Goal: Task Accomplishment & Management: Use online tool/utility

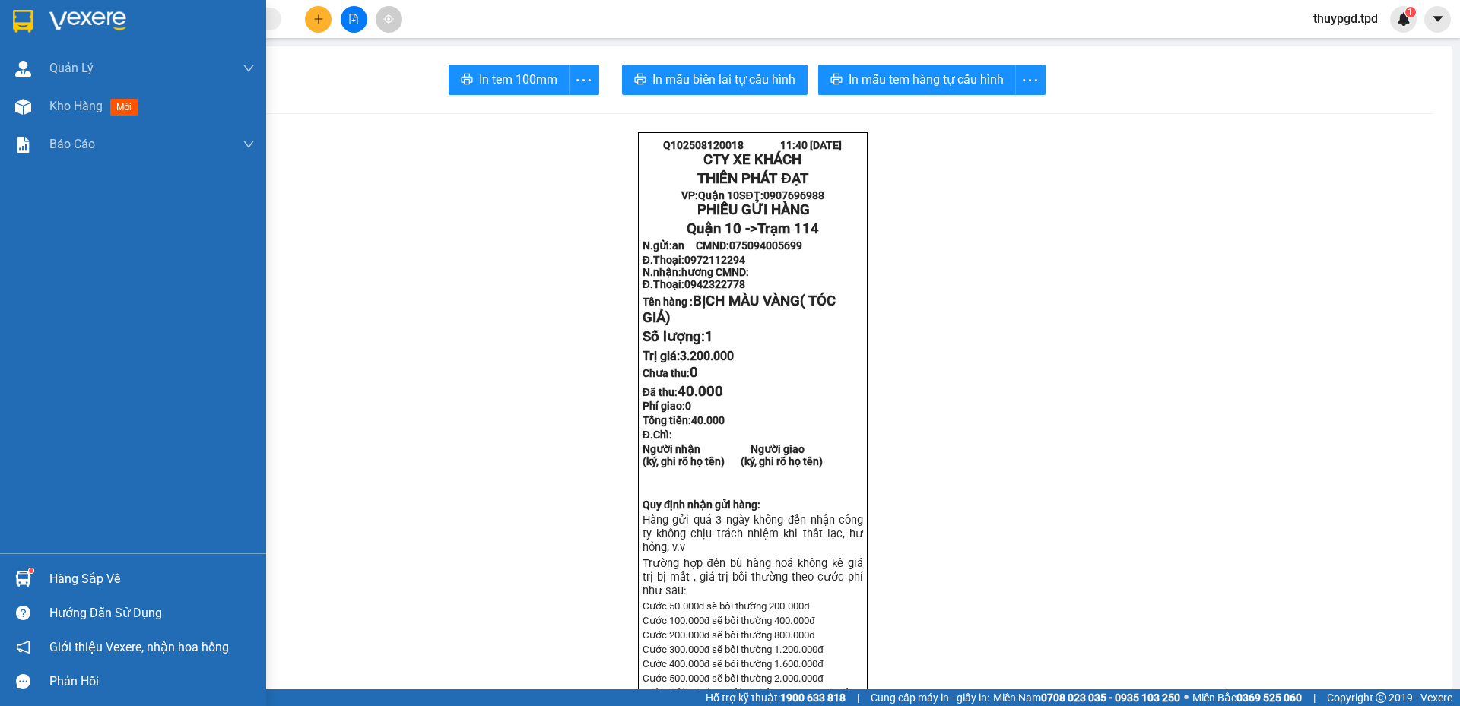
click at [23, 583] on img at bounding box center [23, 579] width 16 height 16
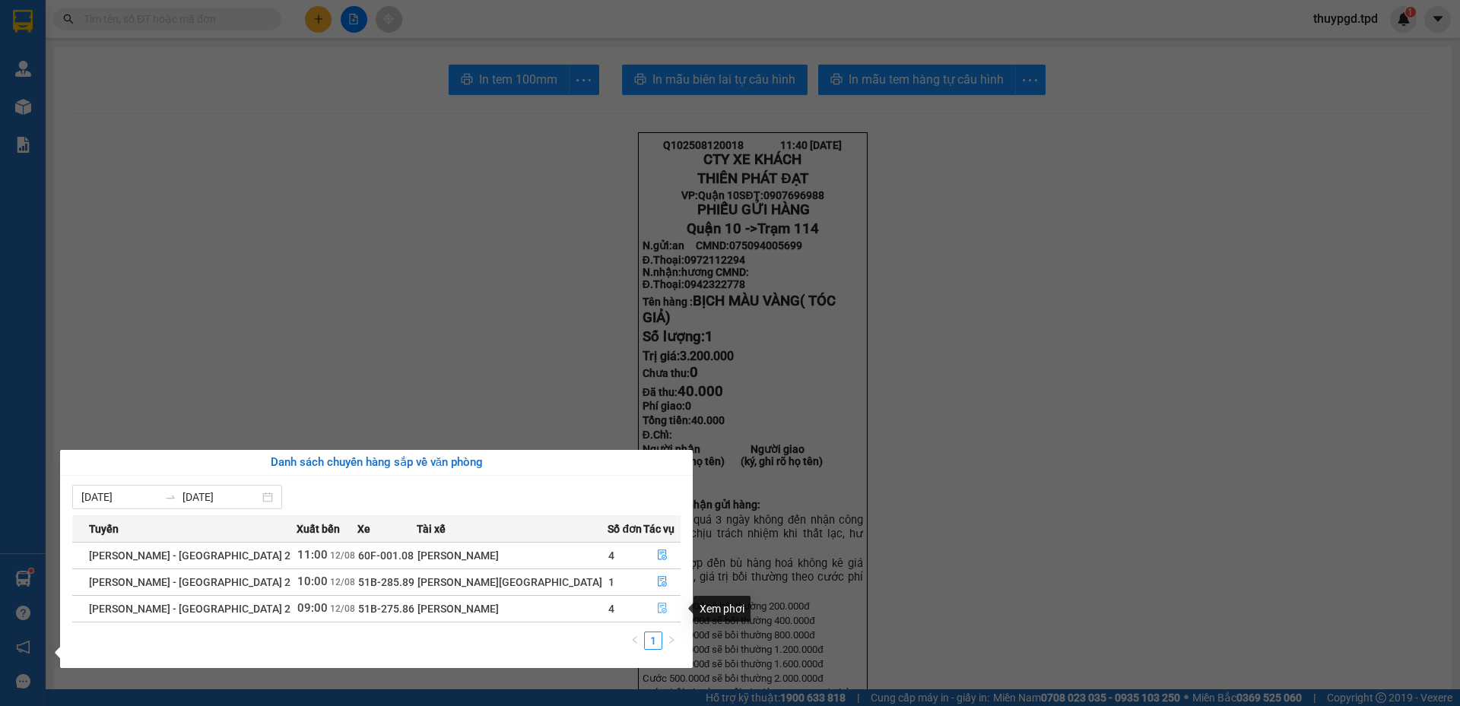
click at [657, 610] on icon "file-done" at bounding box center [662, 608] width 11 height 11
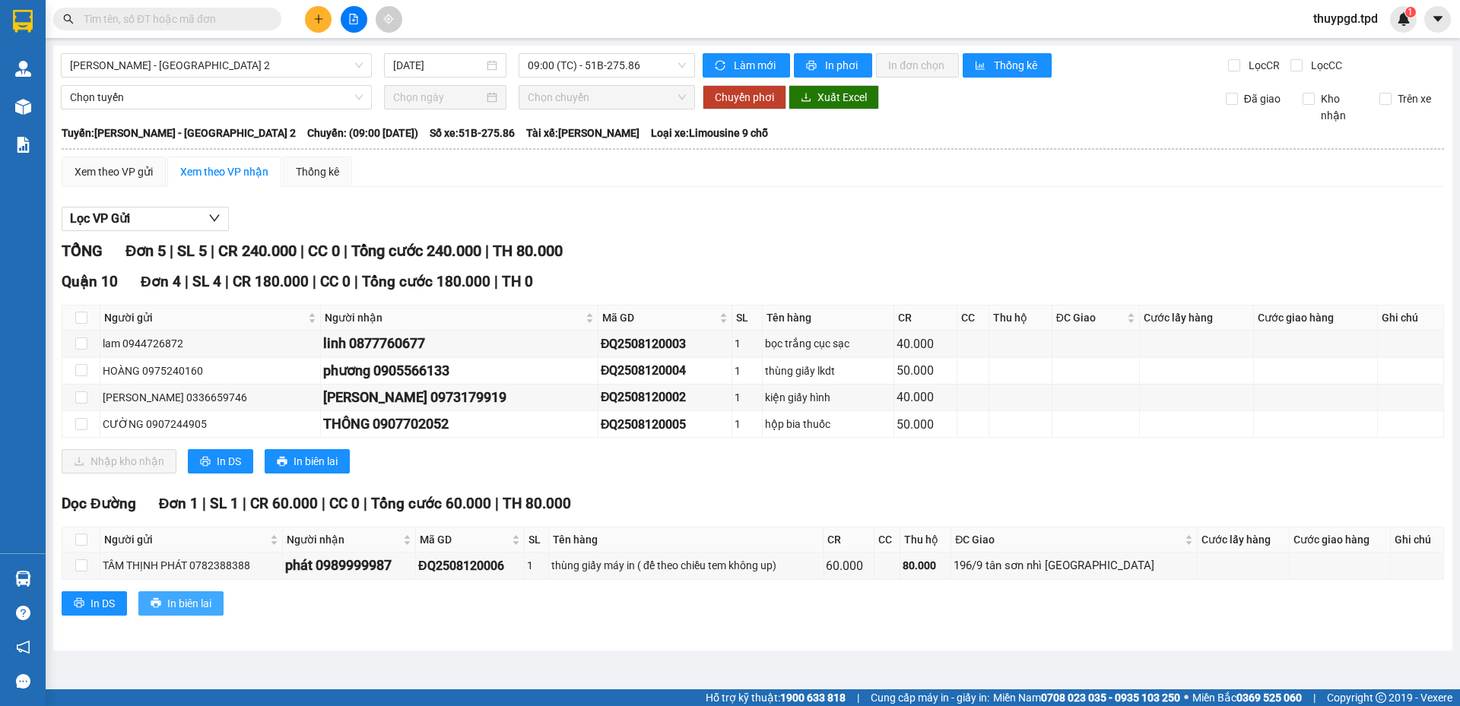
click at [178, 605] on span "In biên lai" at bounding box center [189, 603] width 44 height 17
click at [176, 616] on div "Dọc Đường Đơn 1 | SL 1 | CR 60.000 | CC 0 | Tổng cước 60.000 | TH 80.000 Người …" at bounding box center [753, 560] width 1382 height 134
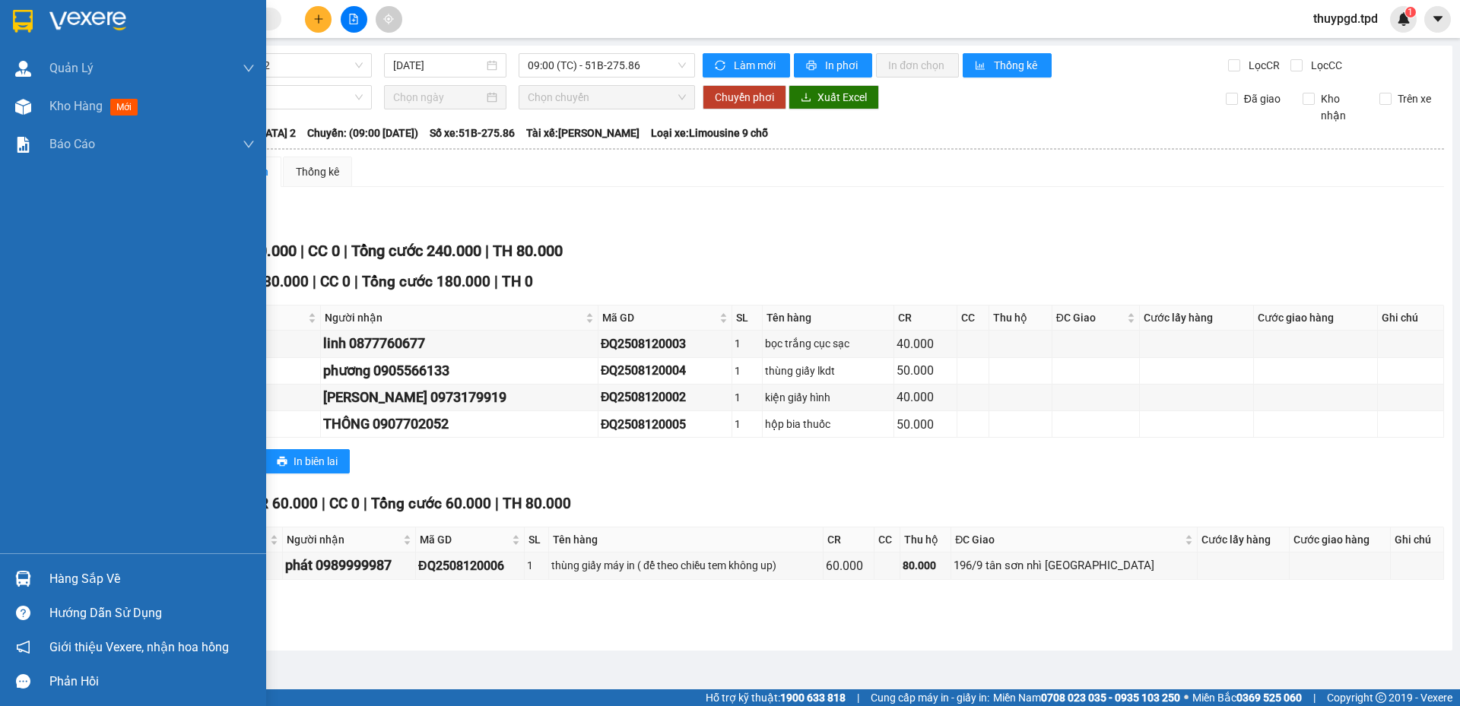
click at [108, 594] on div "Hàng sắp về" at bounding box center [133, 579] width 266 height 34
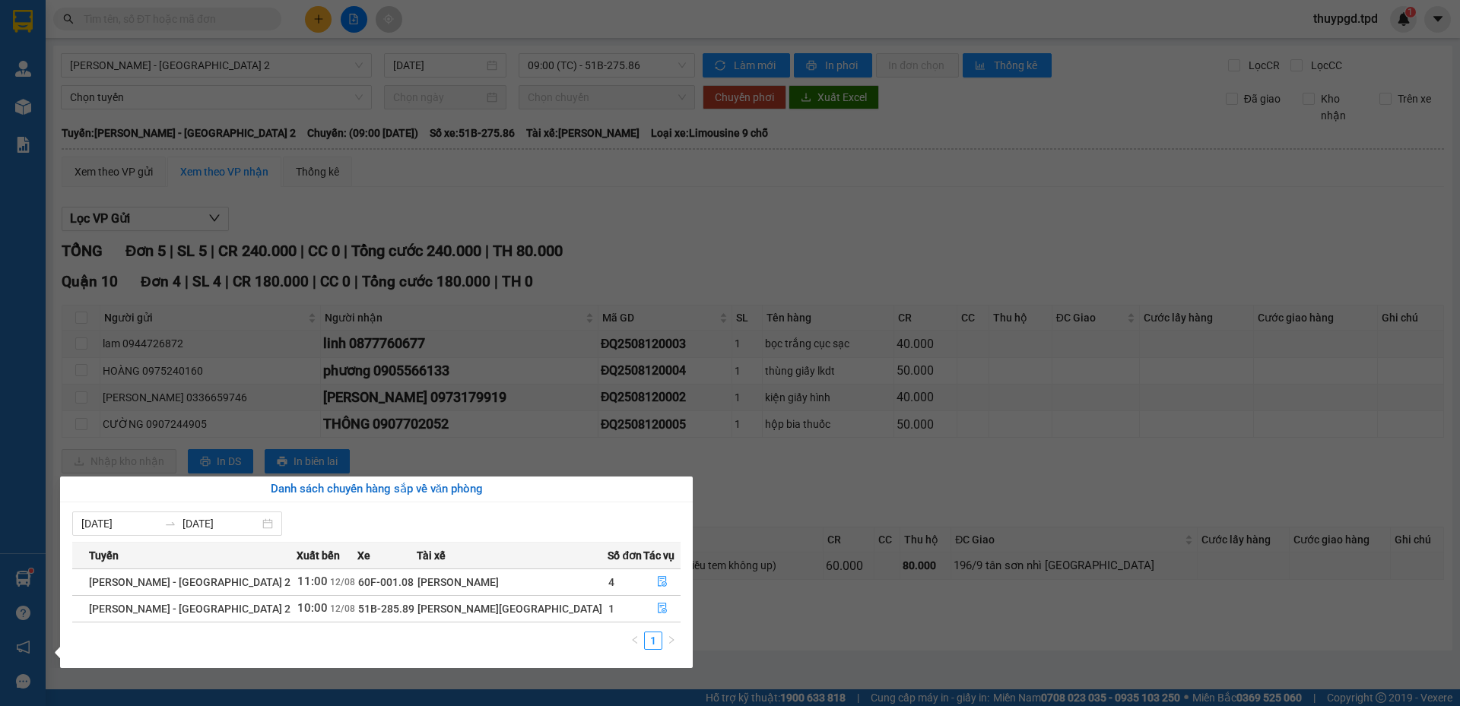
click at [706, 378] on section "Kết quả tìm kiếm ( 0 ) Bộ lọc No Data thuypgd.tpd 1 Quản Lý Quản lý khách hàng …" at bounding box center [730, 353] width 1460 height 706
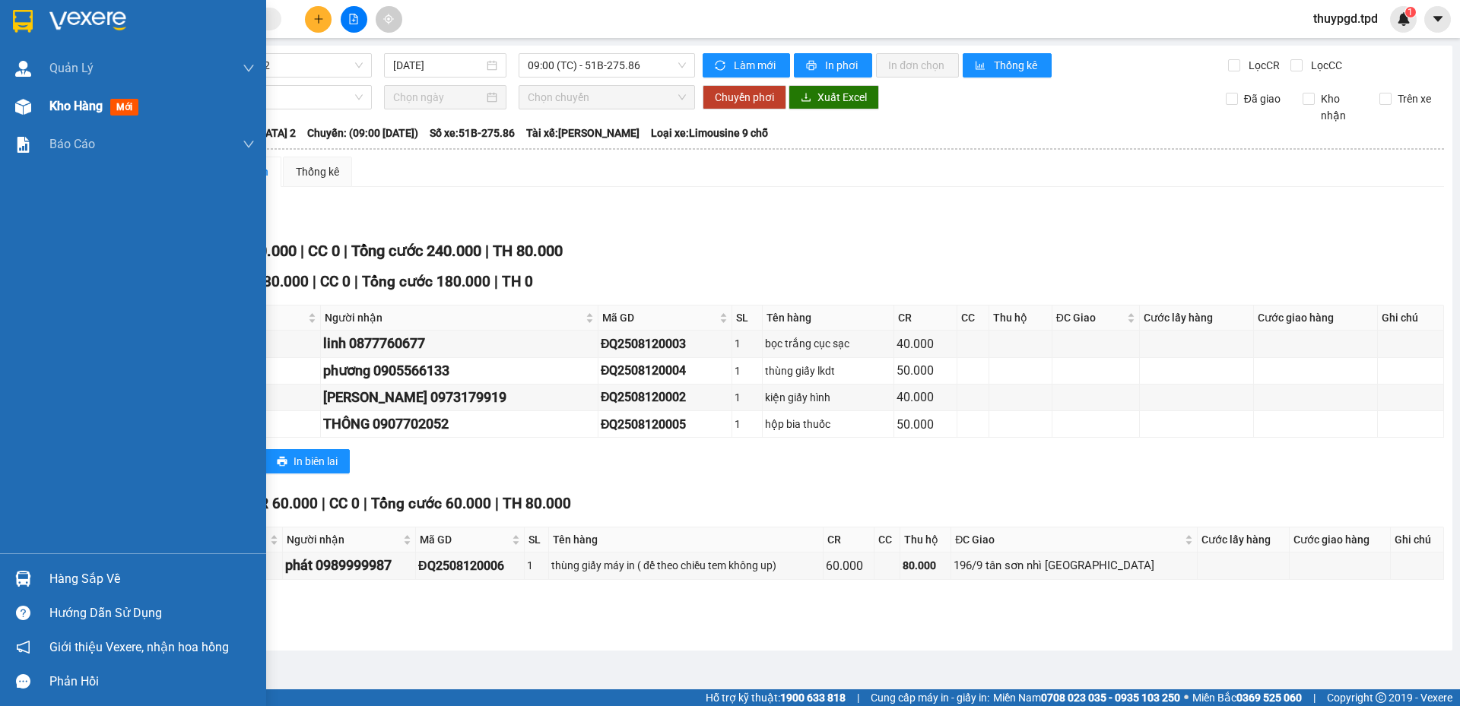
click at [44, 99] on div "Kho hàng mới" at bounding box center [133, 106] width 266 height 38
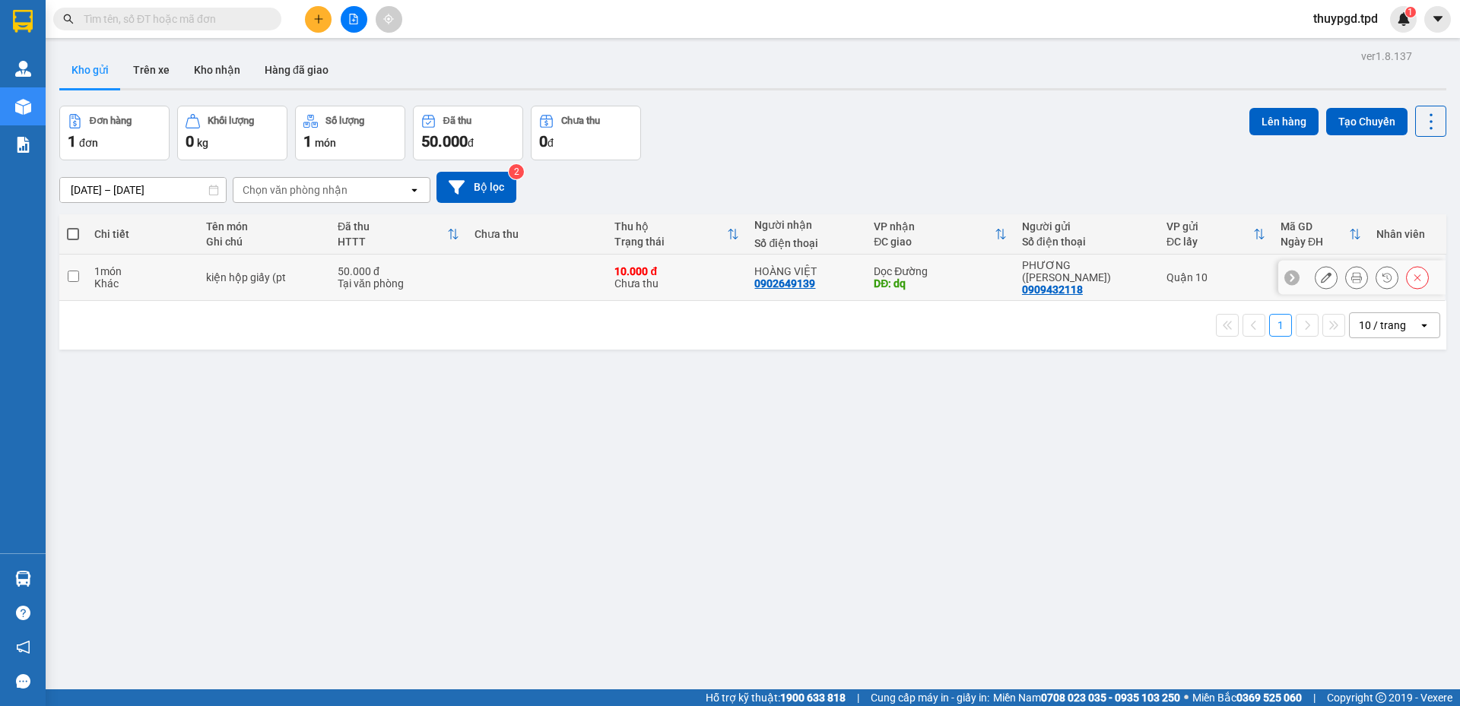
click at [1321, 278] on icon at bounding box center [1326, 277] width 11 height 11
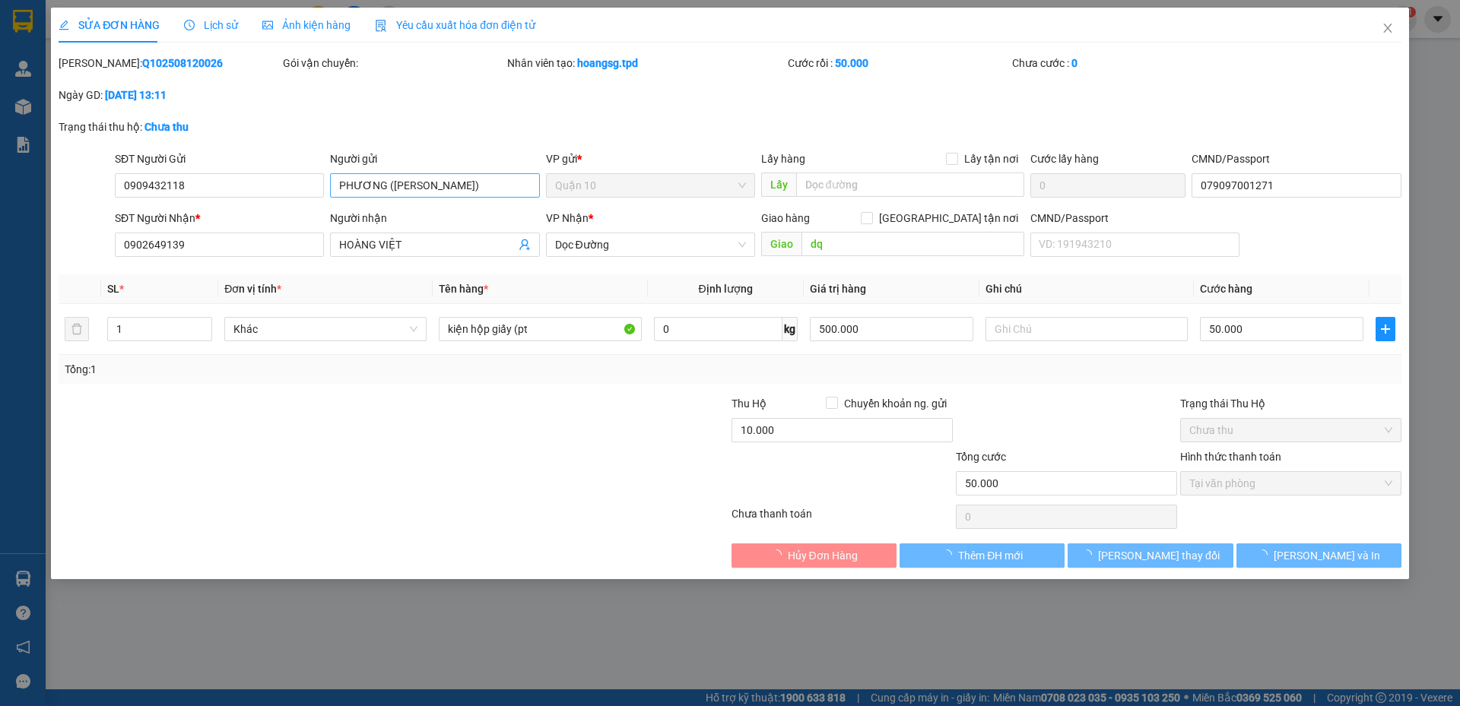
type input "0909432118"
type input "PHƯƠNG (QUÁCH CƯỜNG)"
type input "079097001271"
type input "0902649139"
type input "HOÀNG VIỆT"
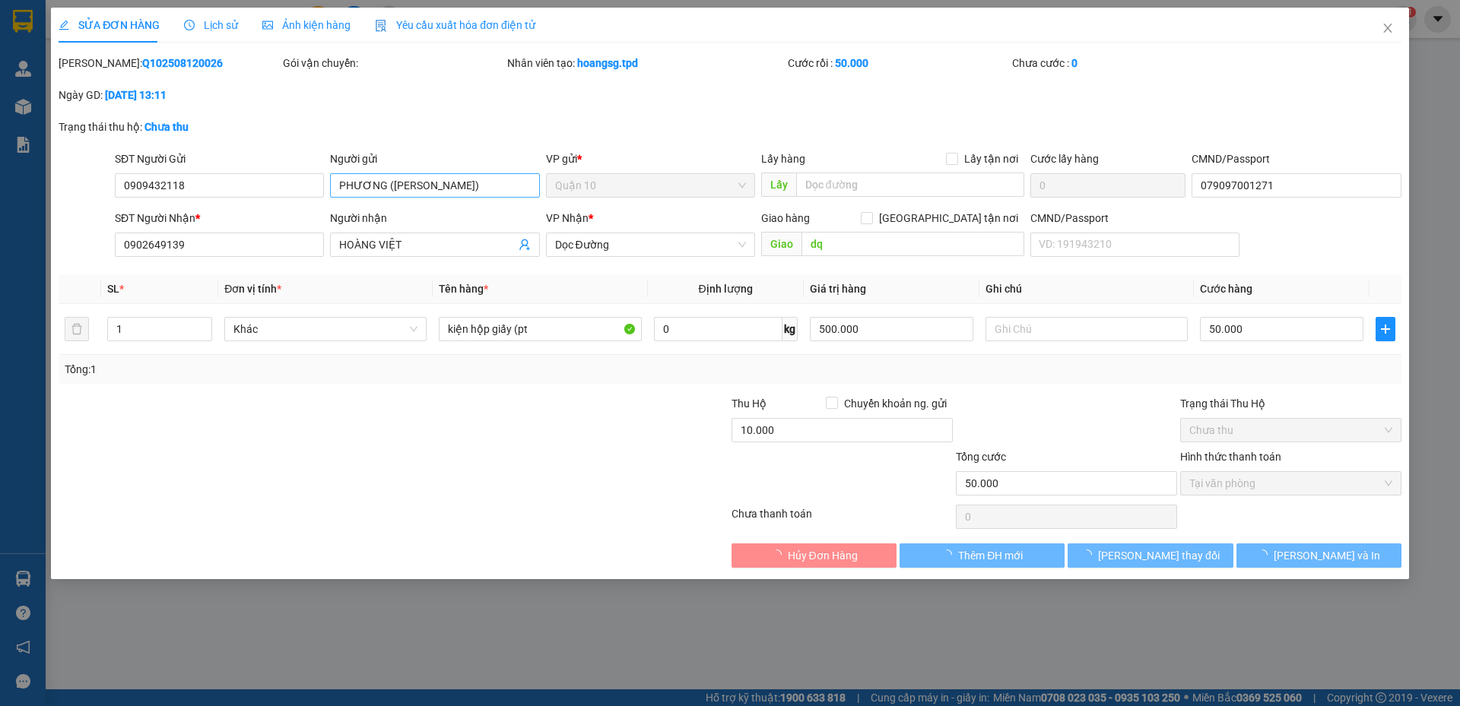
type input "dq"
type input "50.000"
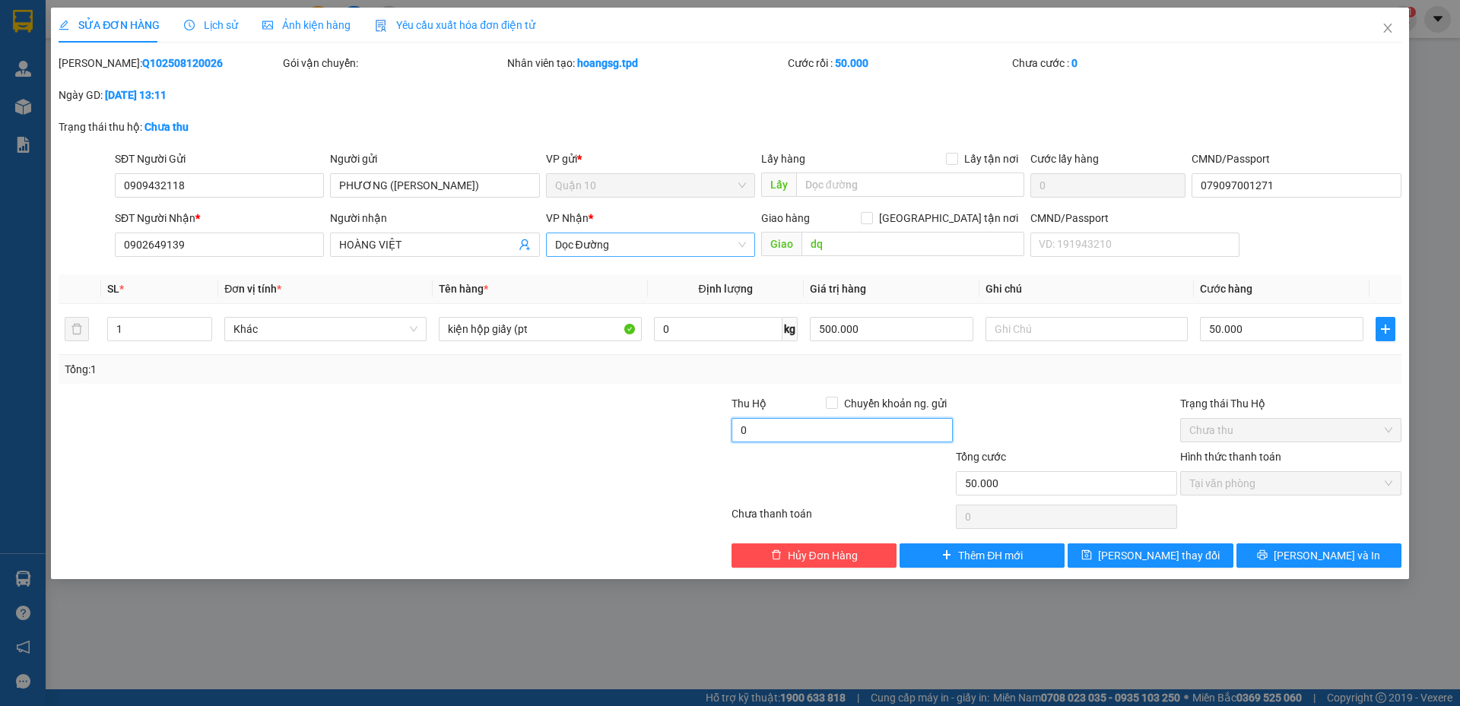
click at [601, 247] on span "Dọc Đường" at bounding box center [650, 244] width 191 height 23
type input "0"
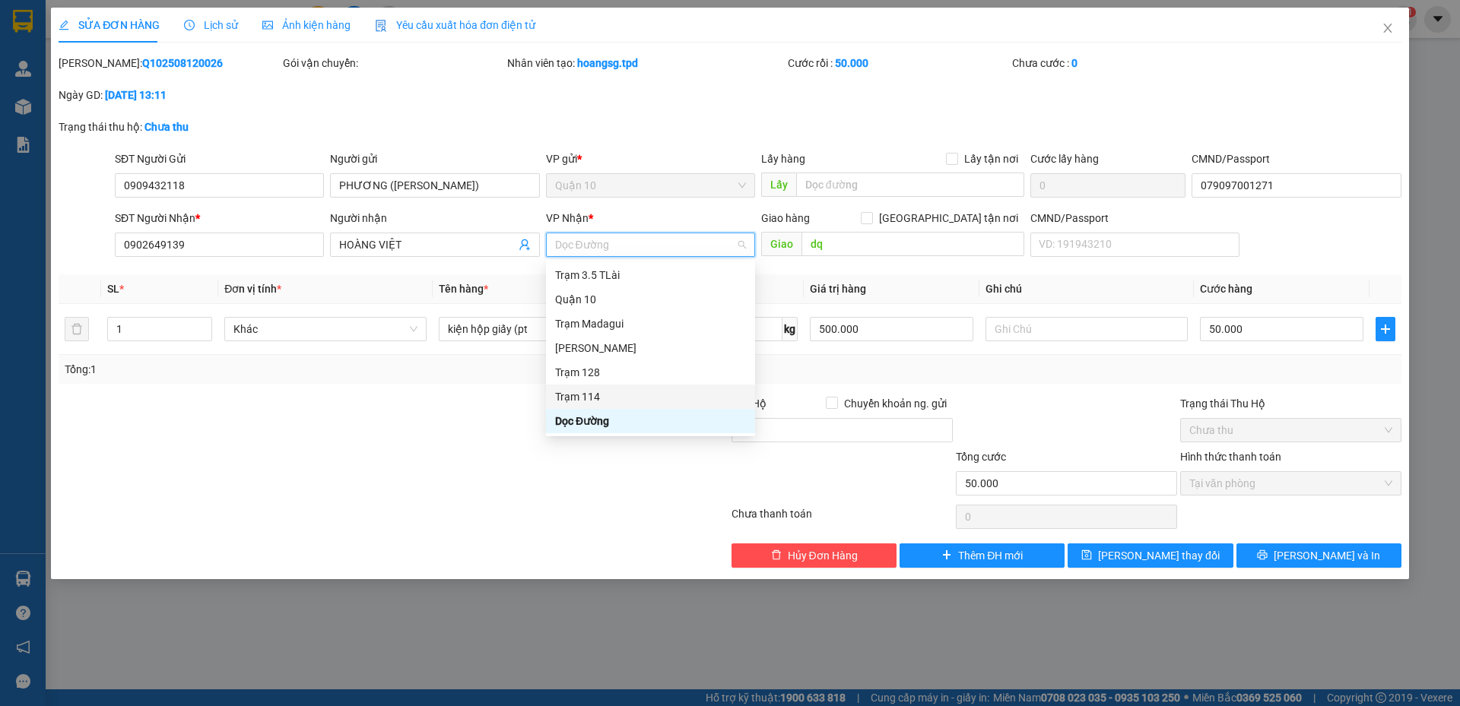
click at [582, 395] on div "Trạm 114" at bounding box center [650, 397] width 191 height 17
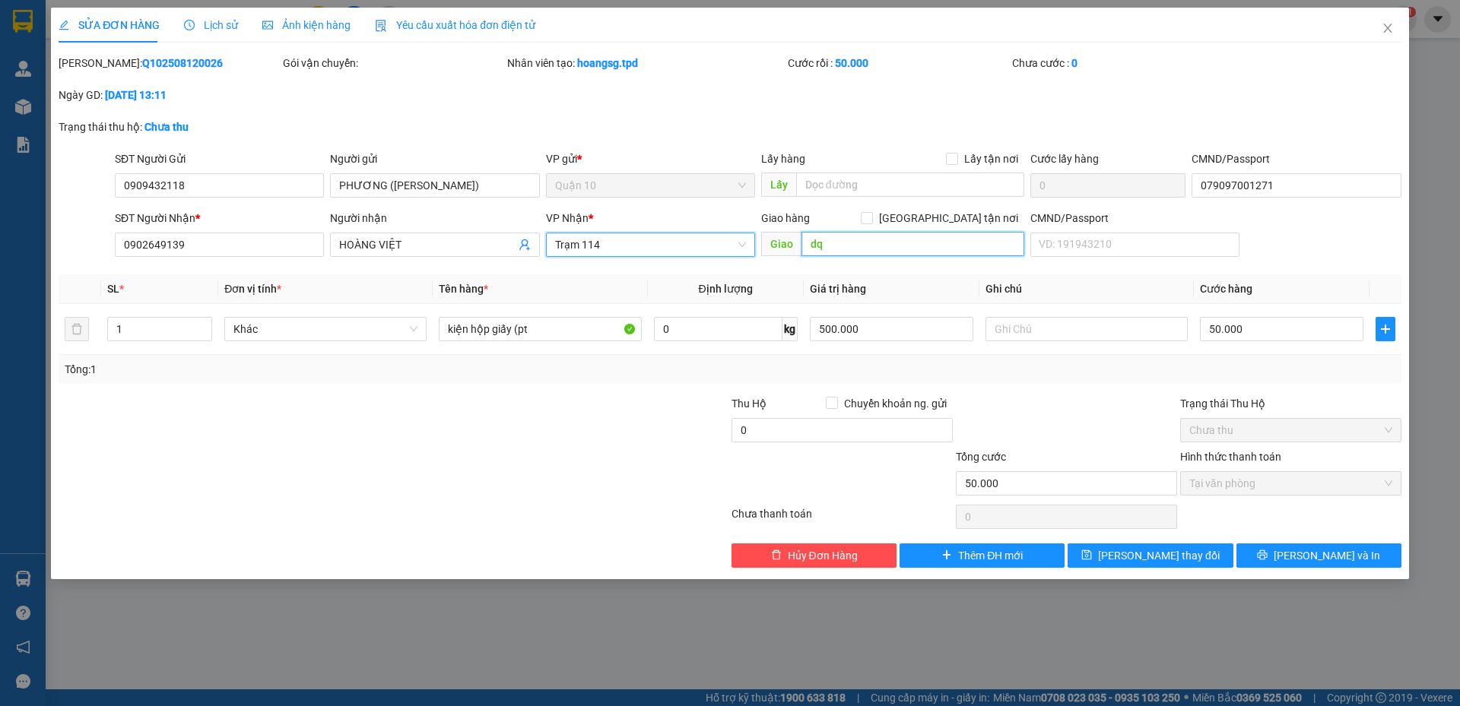
click at [843, 249] on input "dq" at bounding box center [912, 244] width 223 height 24
click at [1355, 561] on button "[PERSON_NAME] và In" at bounding box center [1318, 556] width 165 height 24
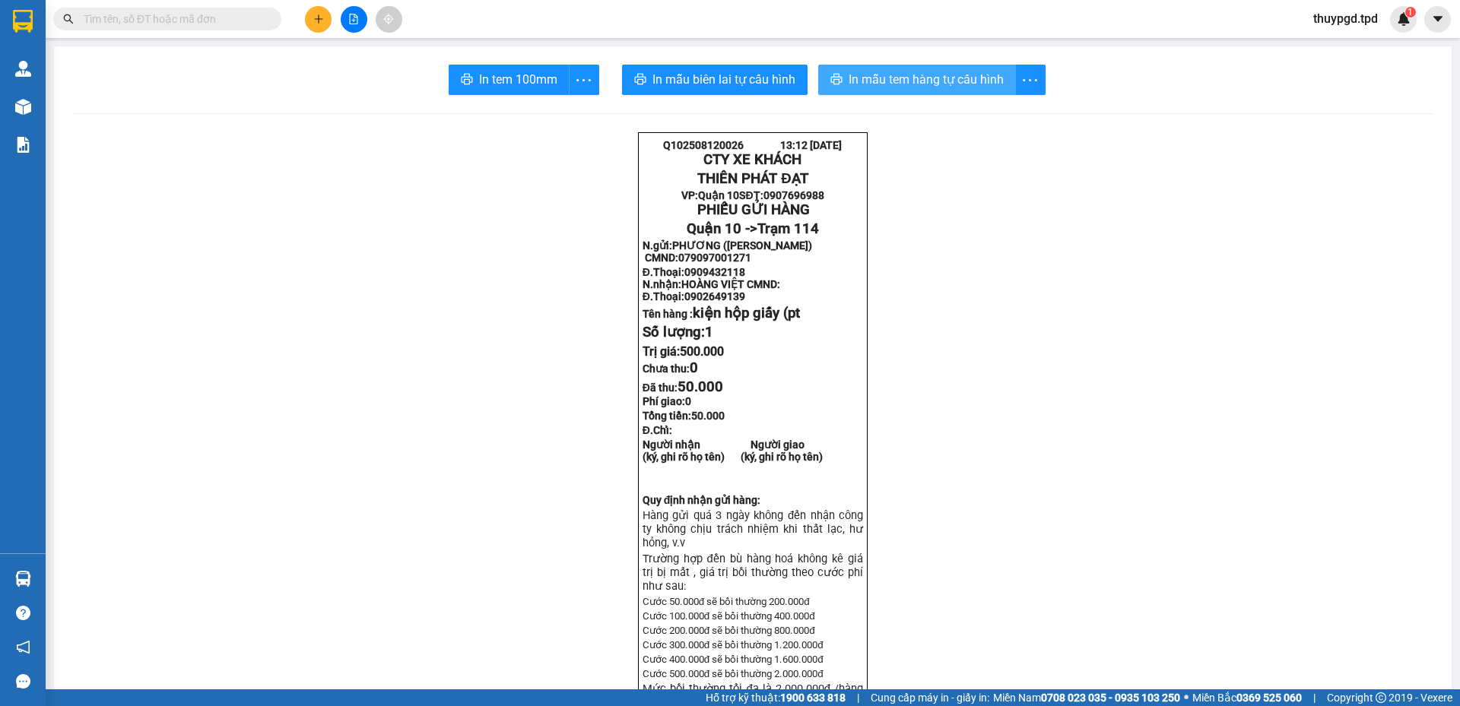
click at [905, 84] on span "In mẫu tem hàng tự cấu hình" at bounding box center [926, 79] width 155 height 19
click at [497, 77] on span "In tem 100mm" at bounding box center [518, 79] width 78 height 19
click at [326, 15] on button at bounding box center [318, 19] width 27 height 27
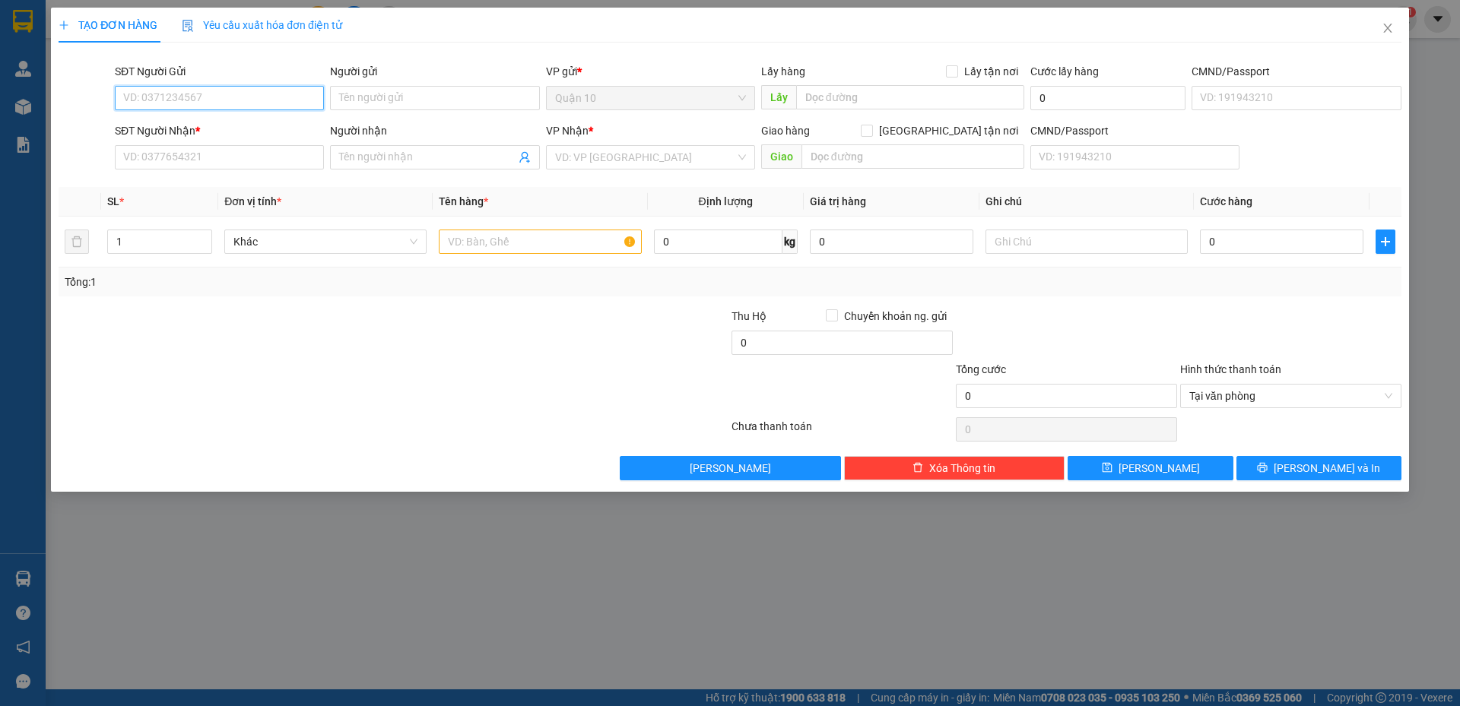
click at [250, 100] on input "SĐT Người Gửi" at bounding box center [219, 98] width 209 height 24
type input "0797707409"
click at [220, 140] on div "0797707409 - tuấn" at bounding box center [219, 128] width 209 height 24
type input "tuấn"
type input "079085029926"
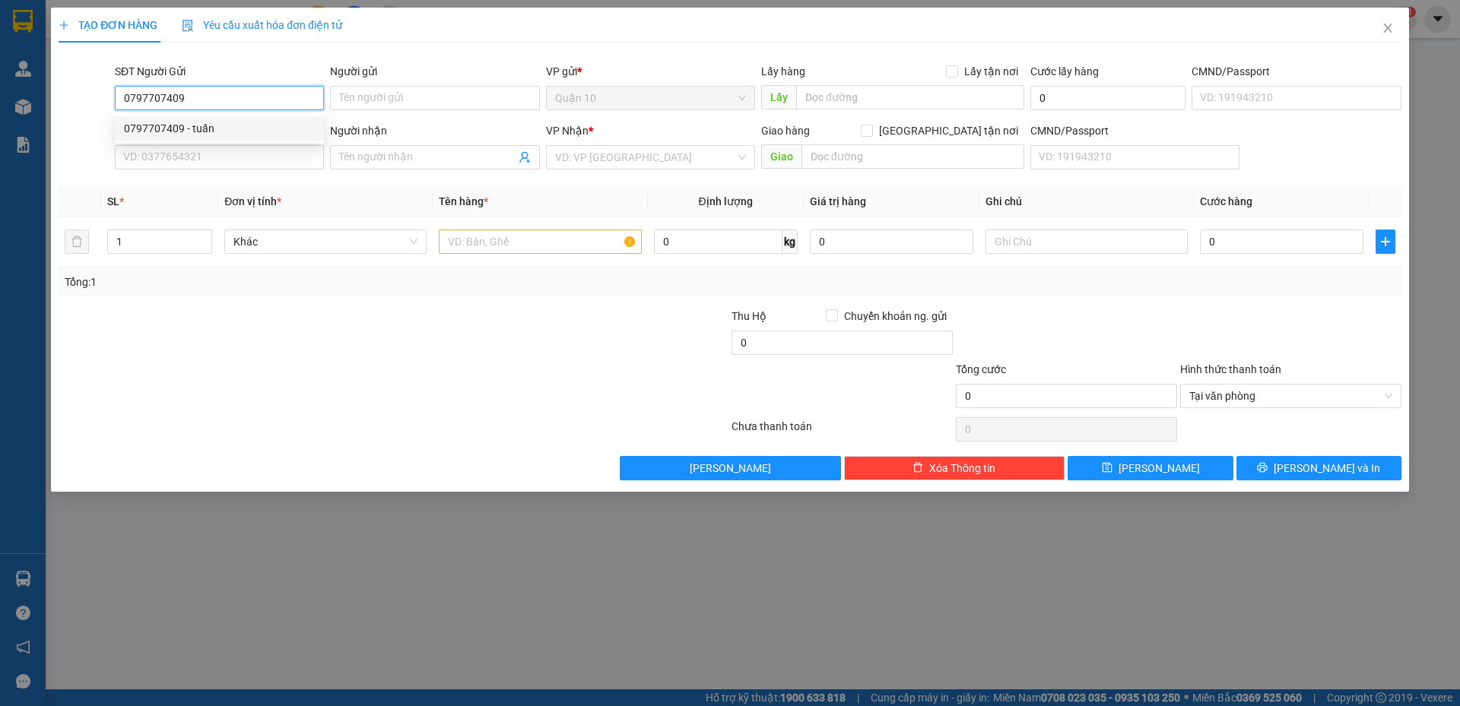
type input "0965994802"
type input "thiện"
type input "0797707409"
click at [491, 236] on input "text" at bounding box center [540, 242] width 202 height 24
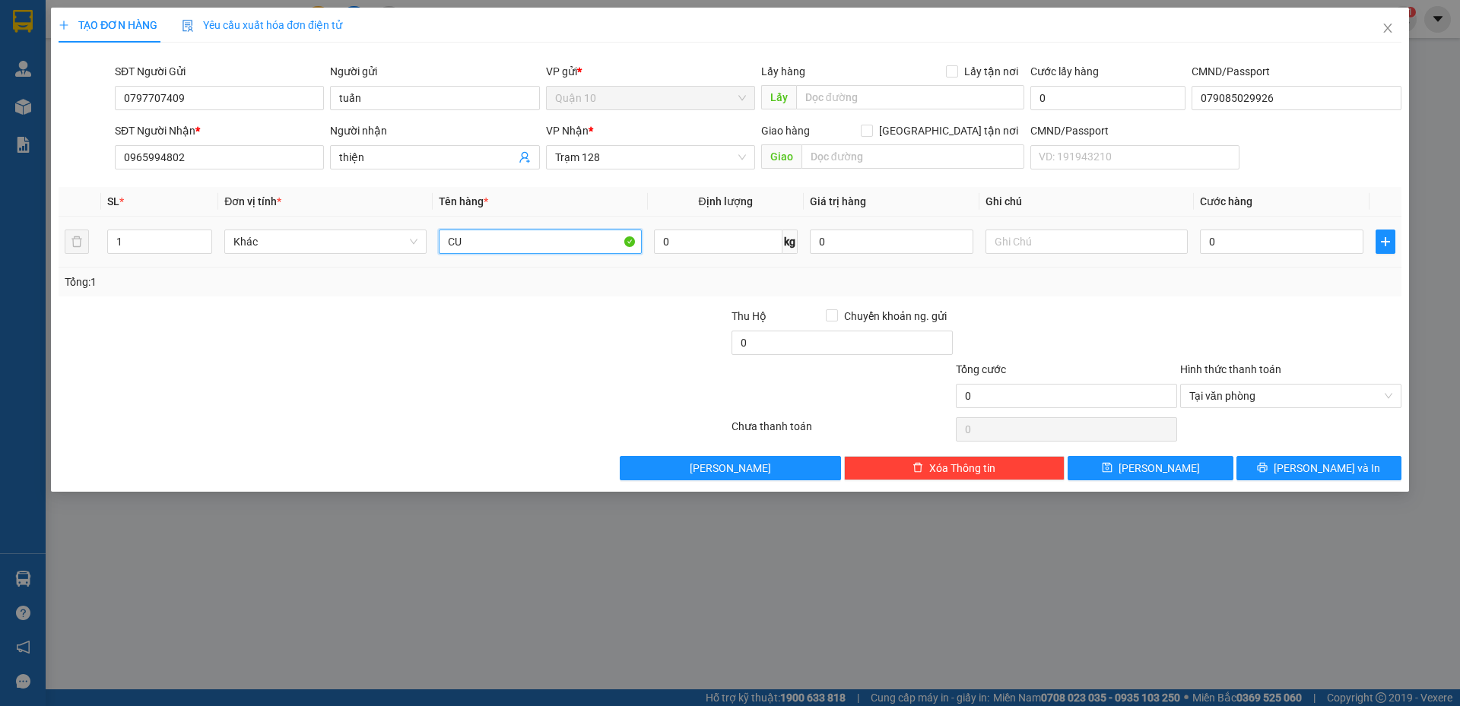
type input "C"
type input "CUỘN TRÒN( LƯỚI)"
type input "700.000"
type input "4"
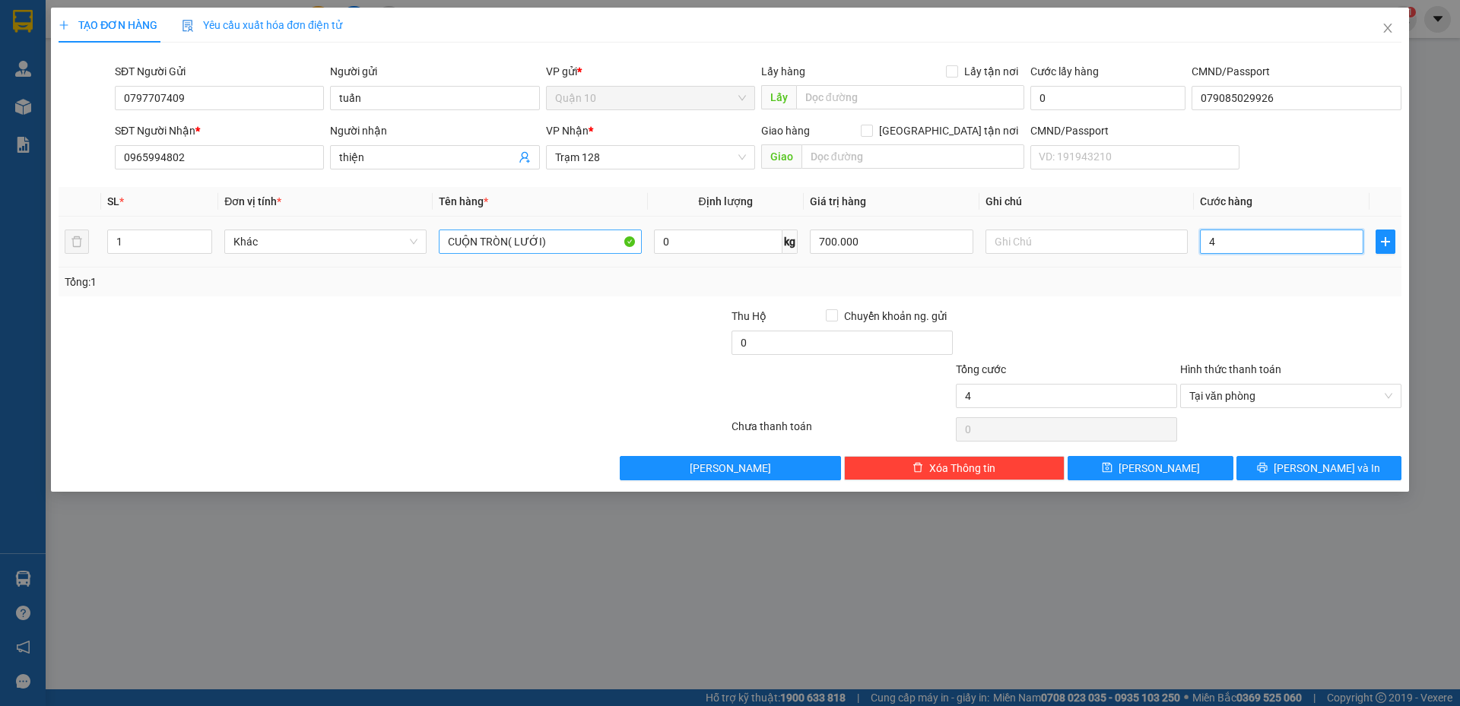
type input "40"
type input "40.000"
click at [1115, 337] on div at bounding box center [1066, 334] width 224 height 53
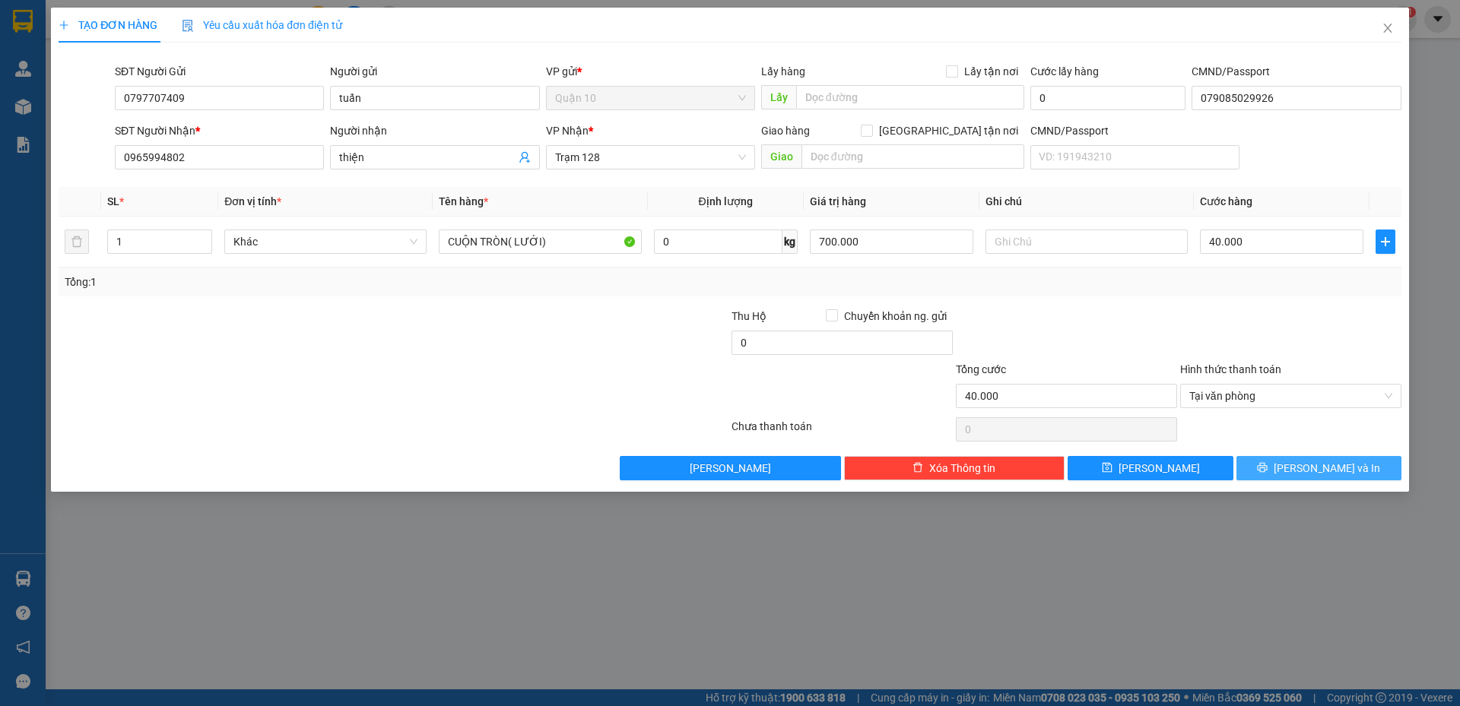
click at [1316, 465] on span "[PERSON_NAME] và In" at bounding box center [1327, 468] width 106 height 17
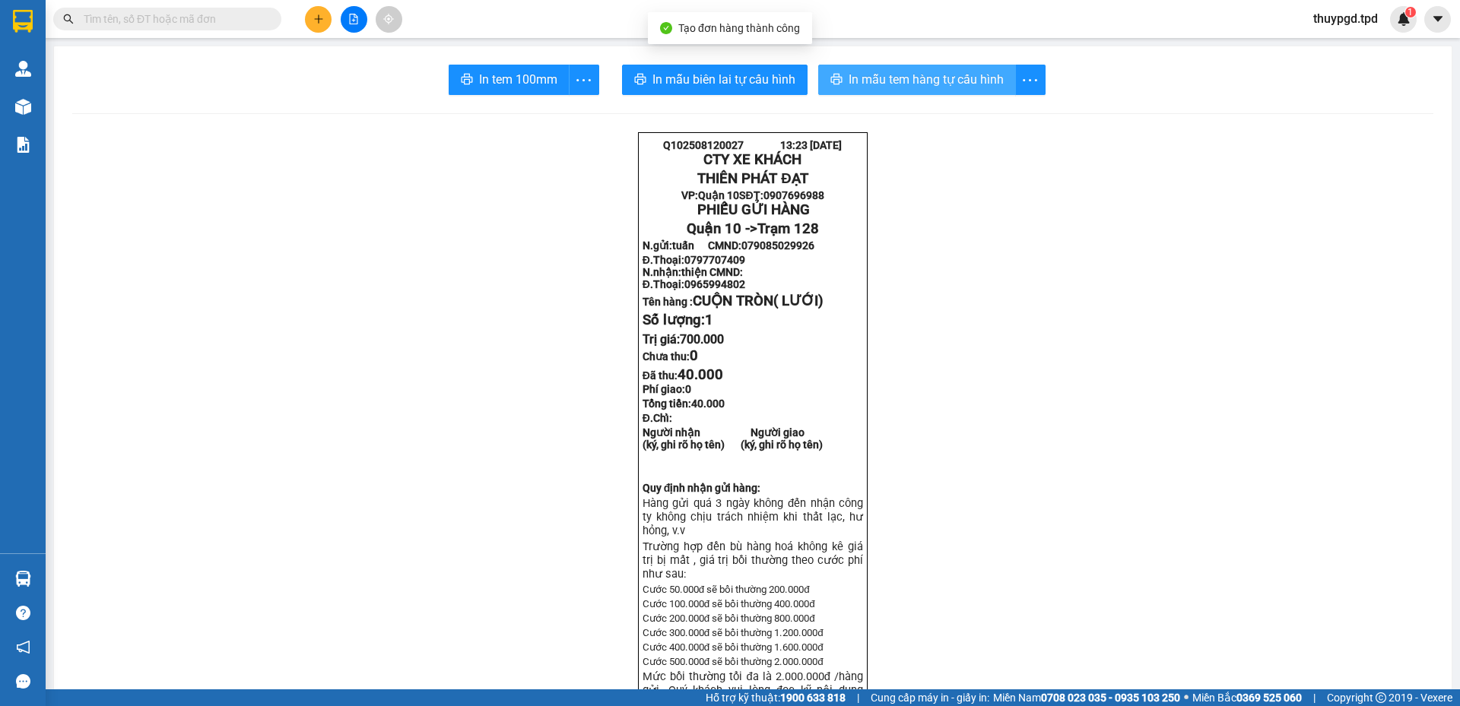
click at [897, 82] on span "In mẫu tem hàng tự cấu hình" at bounding box center [926, 79] width 155 height 19
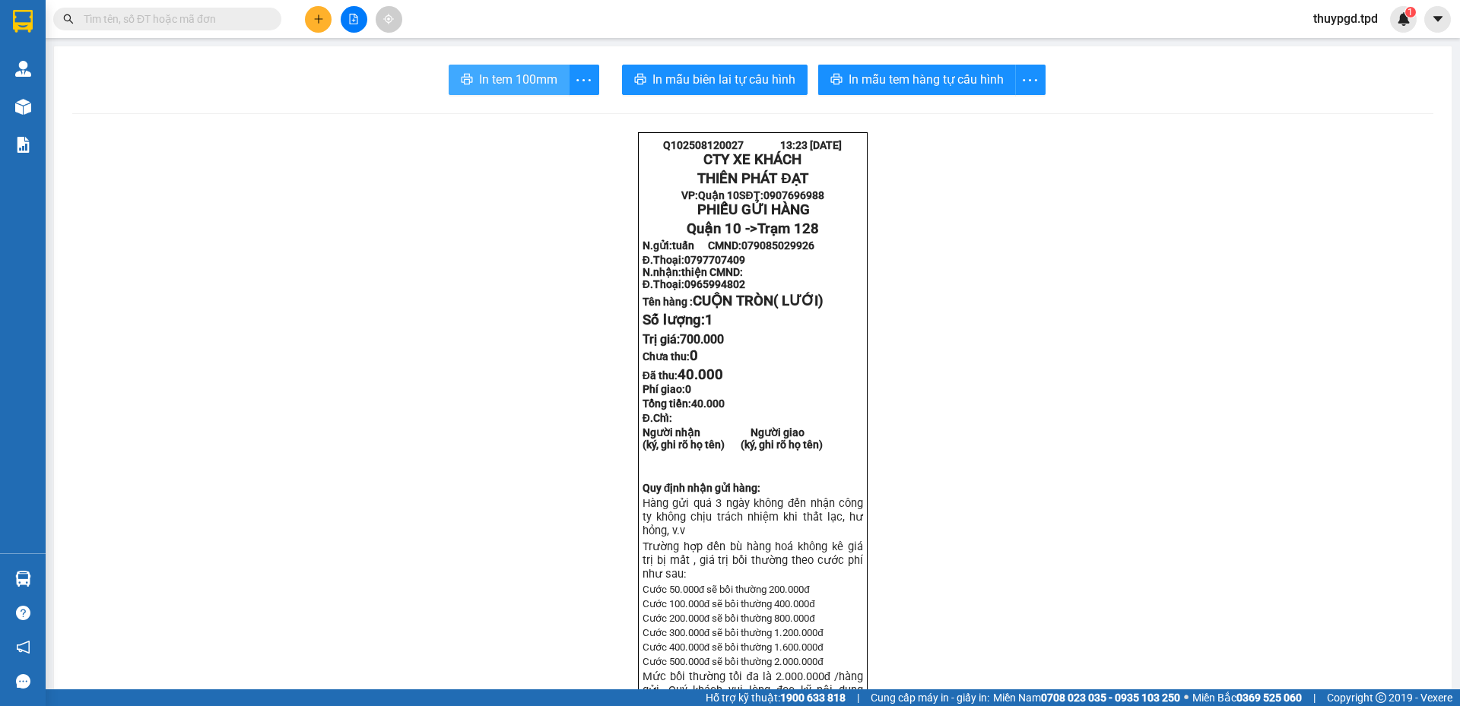
click at [480, 86] on span "In tem 100mm" at bounding box center [518, 79] width 78 height 19
click at [217, 16] on input "text" at bounding box center [173, 19] width 179 height 17
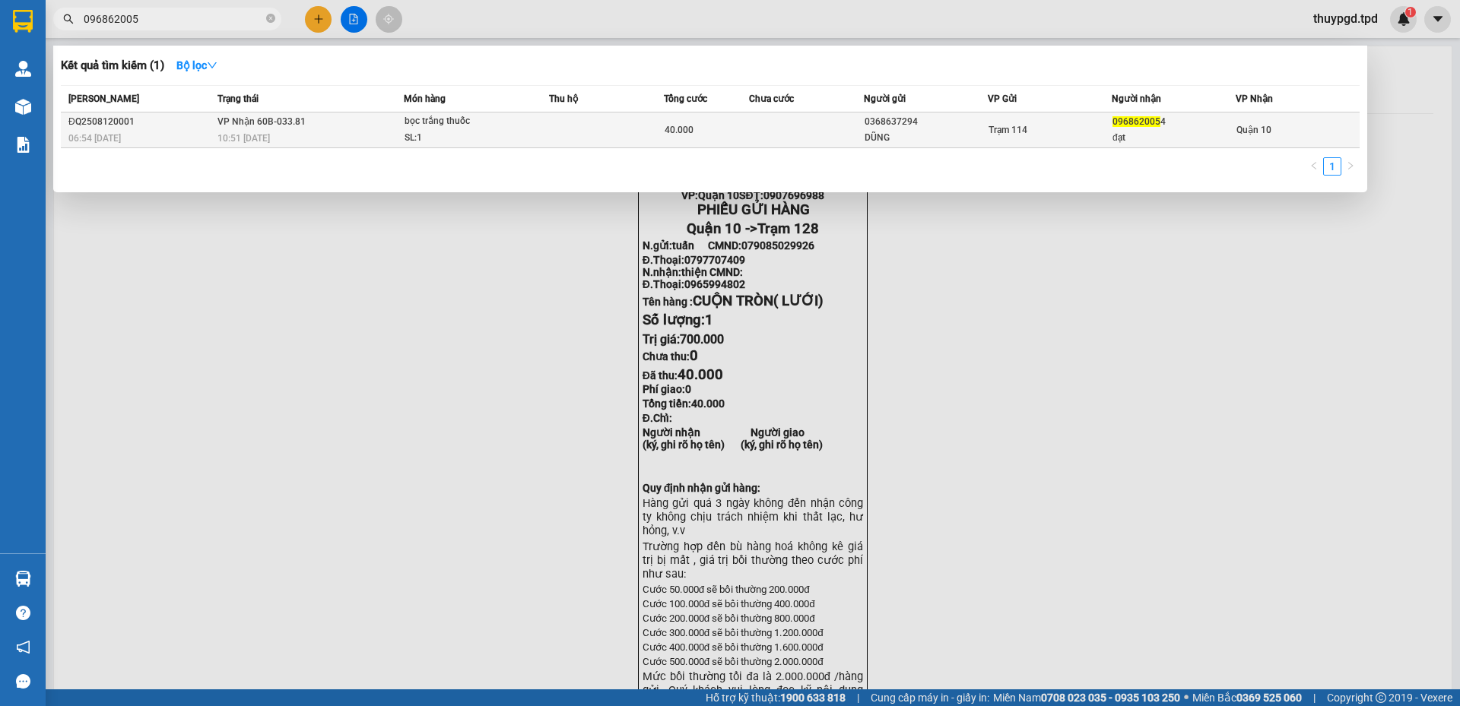
type input "096862005"
click at [429, 138] on div "SL: 1" at bounding box center [462, 138] width 114 height 17
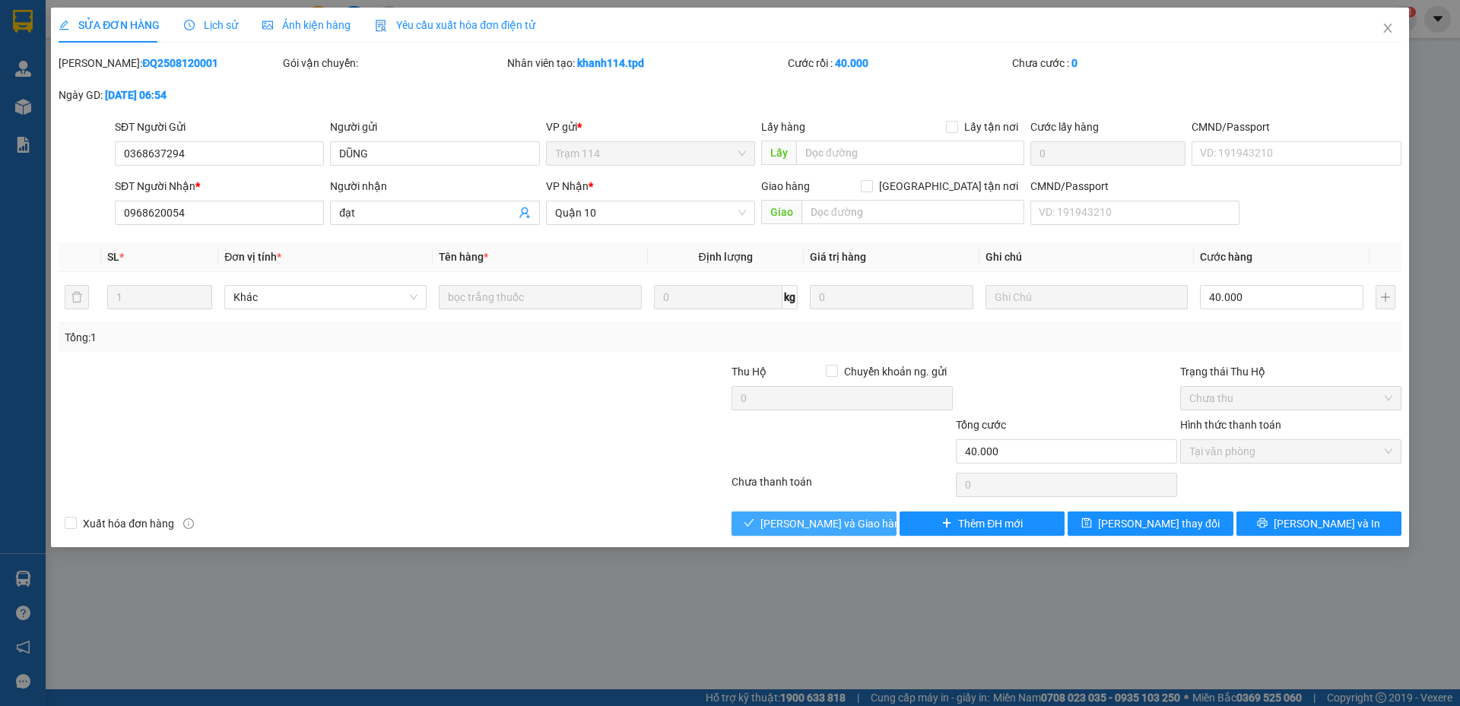
click at [826, 524] on span "Lưu và Giao hàng" at bounding box center [833, 524] width 146 height 17
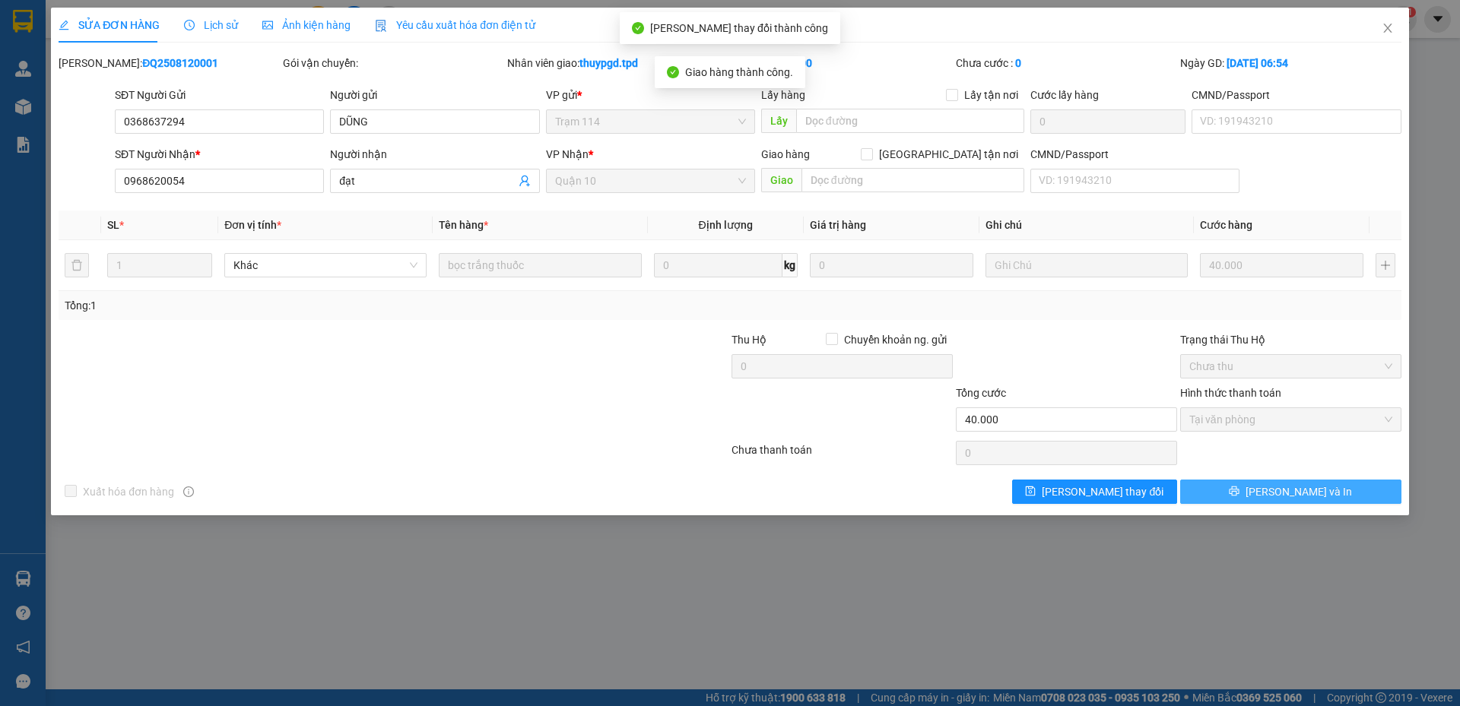
click at [1350, 492] on button "[PERSON_NAME] và In" at bounding box center [1290, 492] width 221 height 24
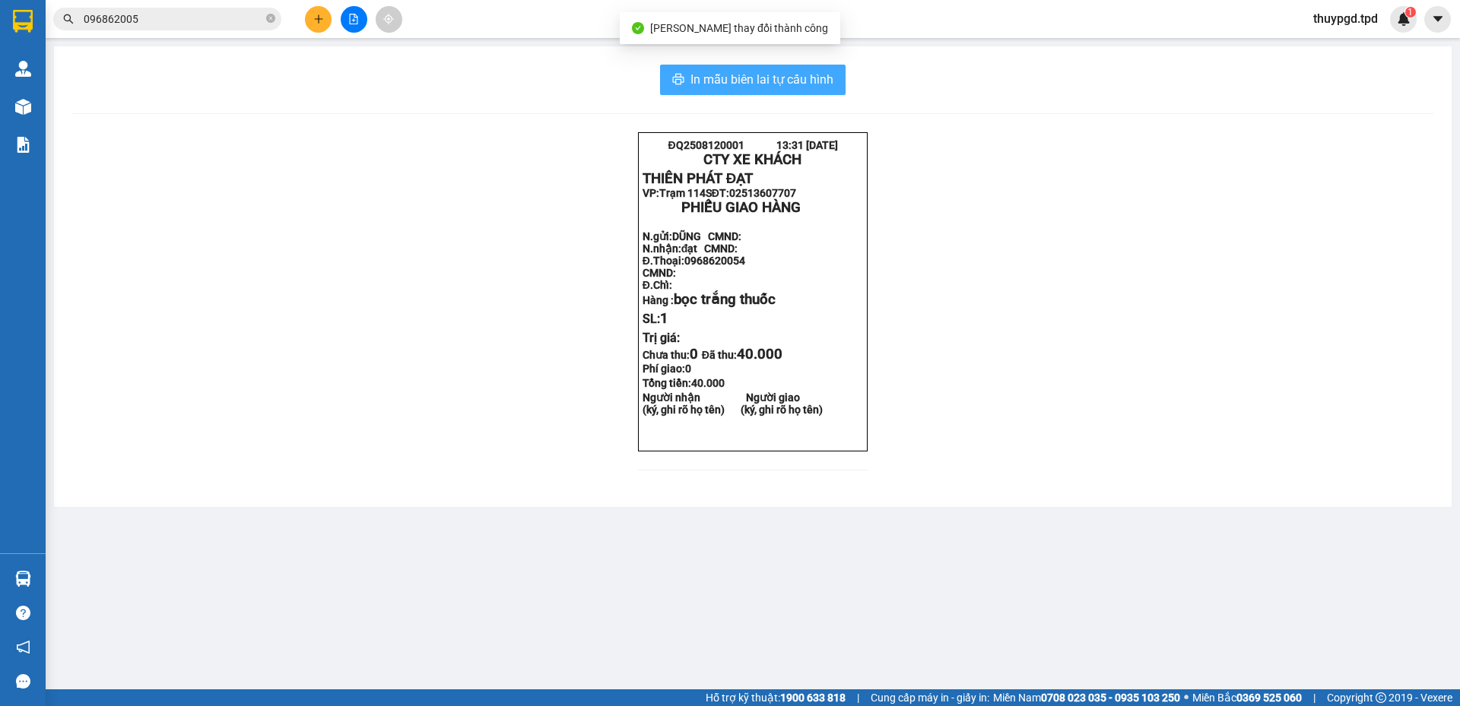
click at [813, 75] on span "In mẫu biên lai tự cấu hình" at bounding box center [761, 79] width 143 height 19
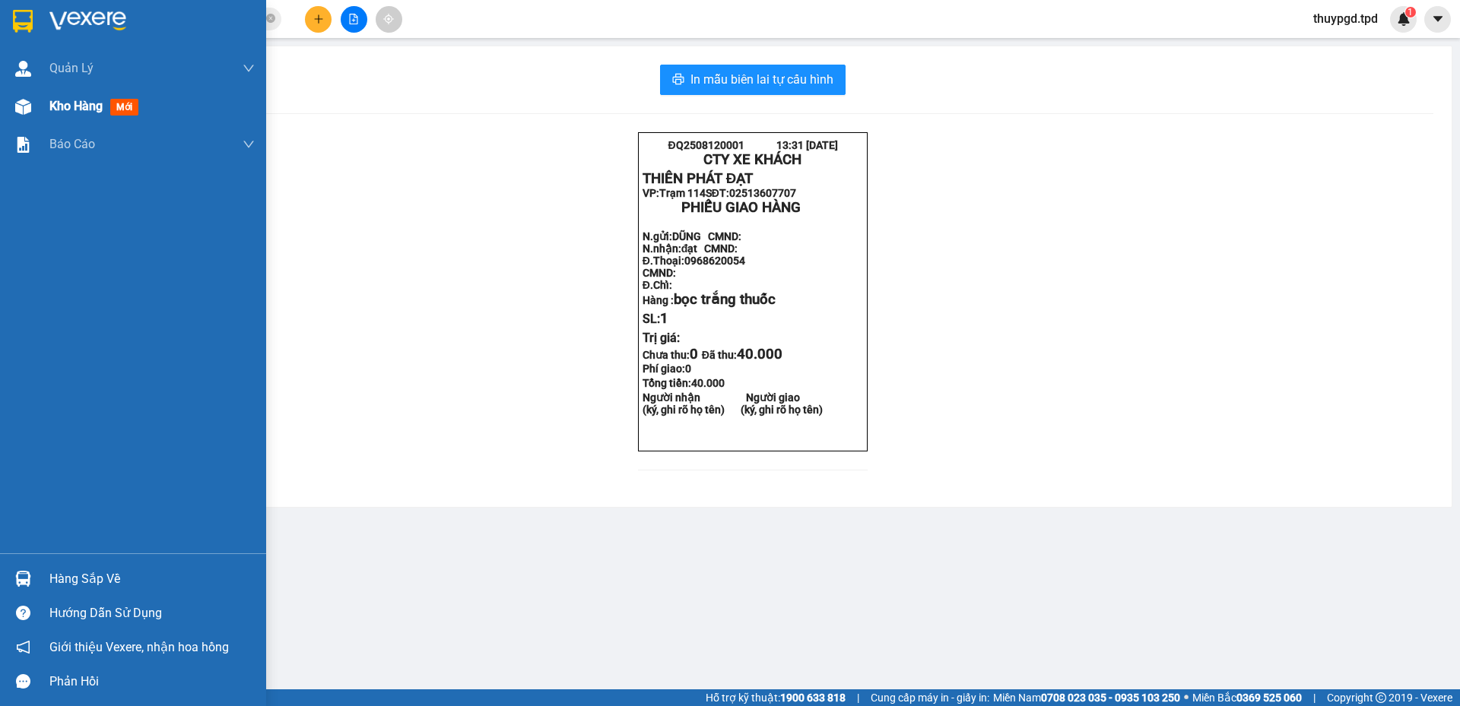
click at [33, 105] on div at bounding box center [23, 107] width 27 height 27
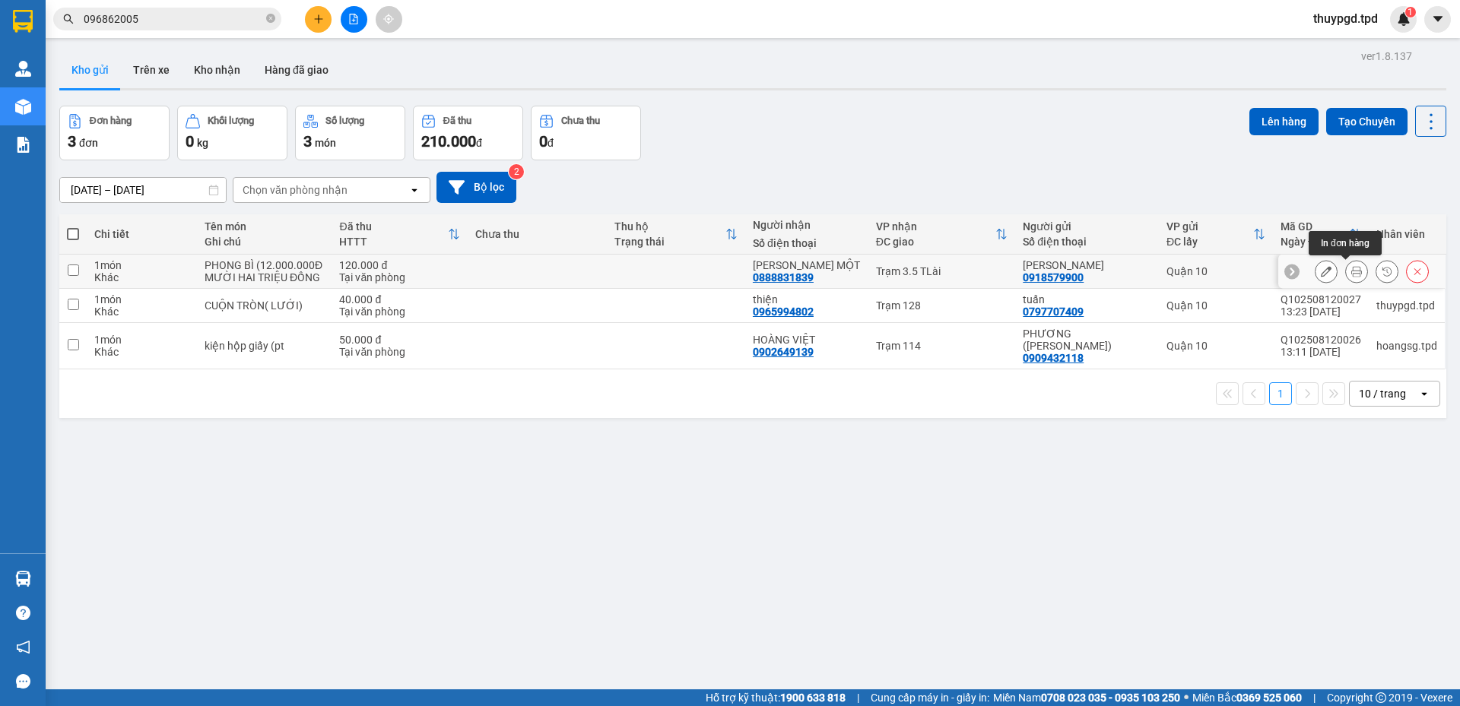
click at [1351, 268] on icon at bounding box center [1356, 271] width 11 height 11
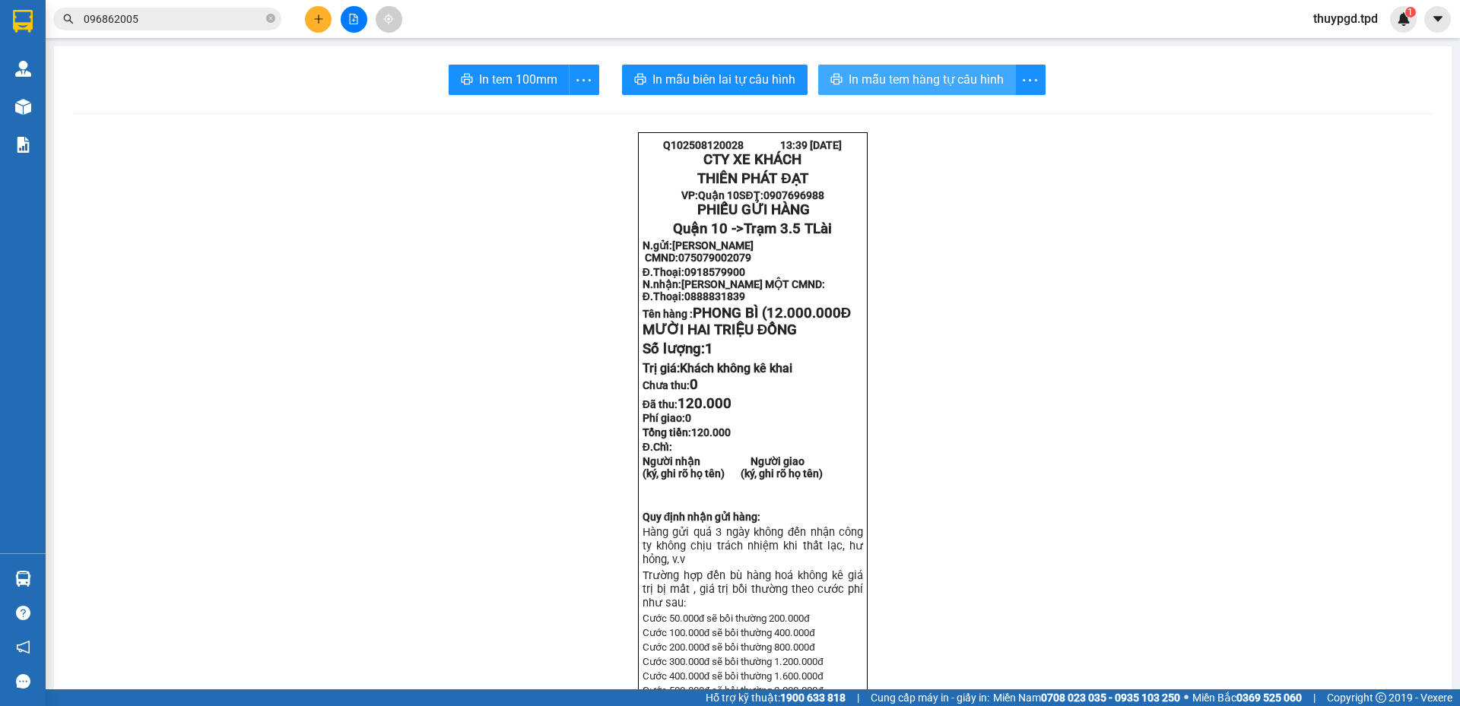
click at [870, 77] on span "In mẫu tem hàng tự cấu hình" at bounding box center [926, 79] width 155 height 19
click at [508, 84] on span "In tem 100mm" at bounding box center [518, 79] width 78 height 19
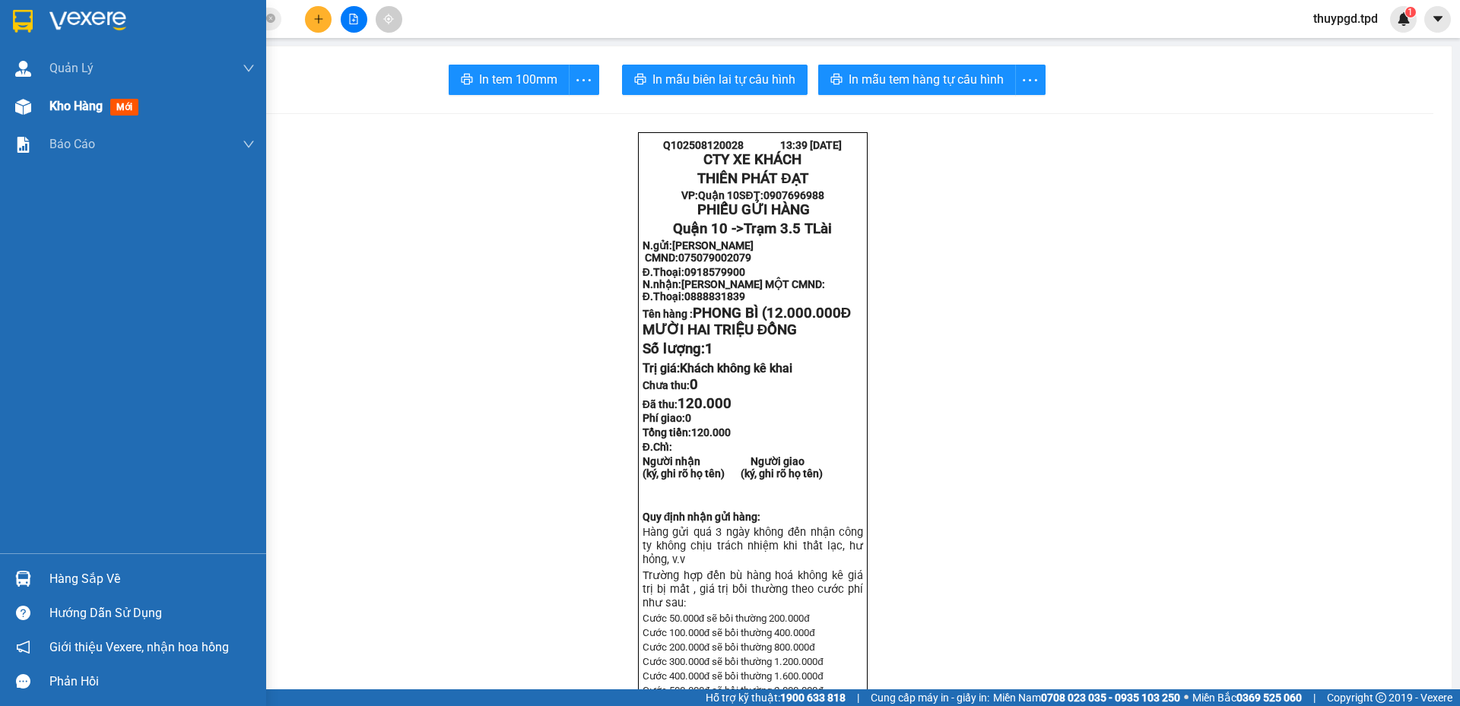
click at [19, 110] on img at bounding box center [23, 107] width 16 height 16
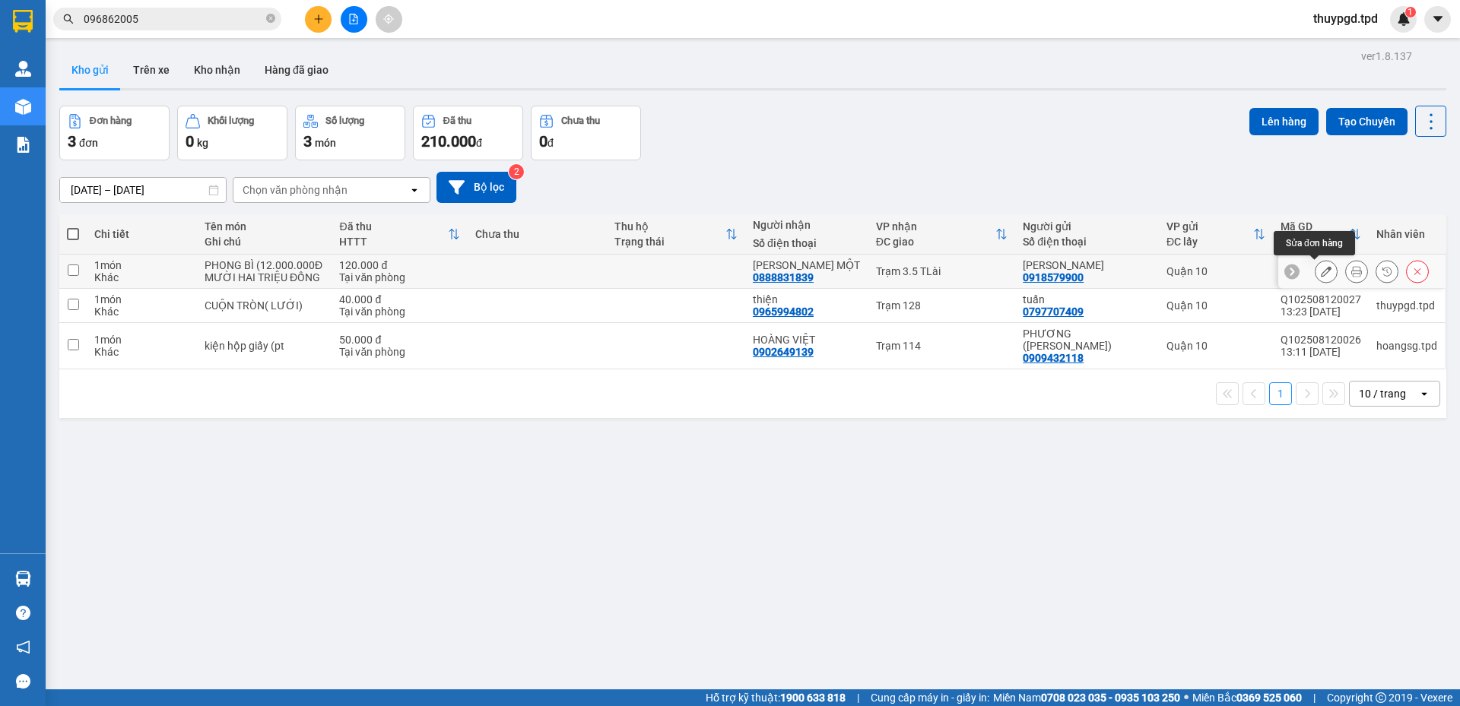
click at [1321, 270] on icon at bounding box center [1326, 271] width 11 height 11
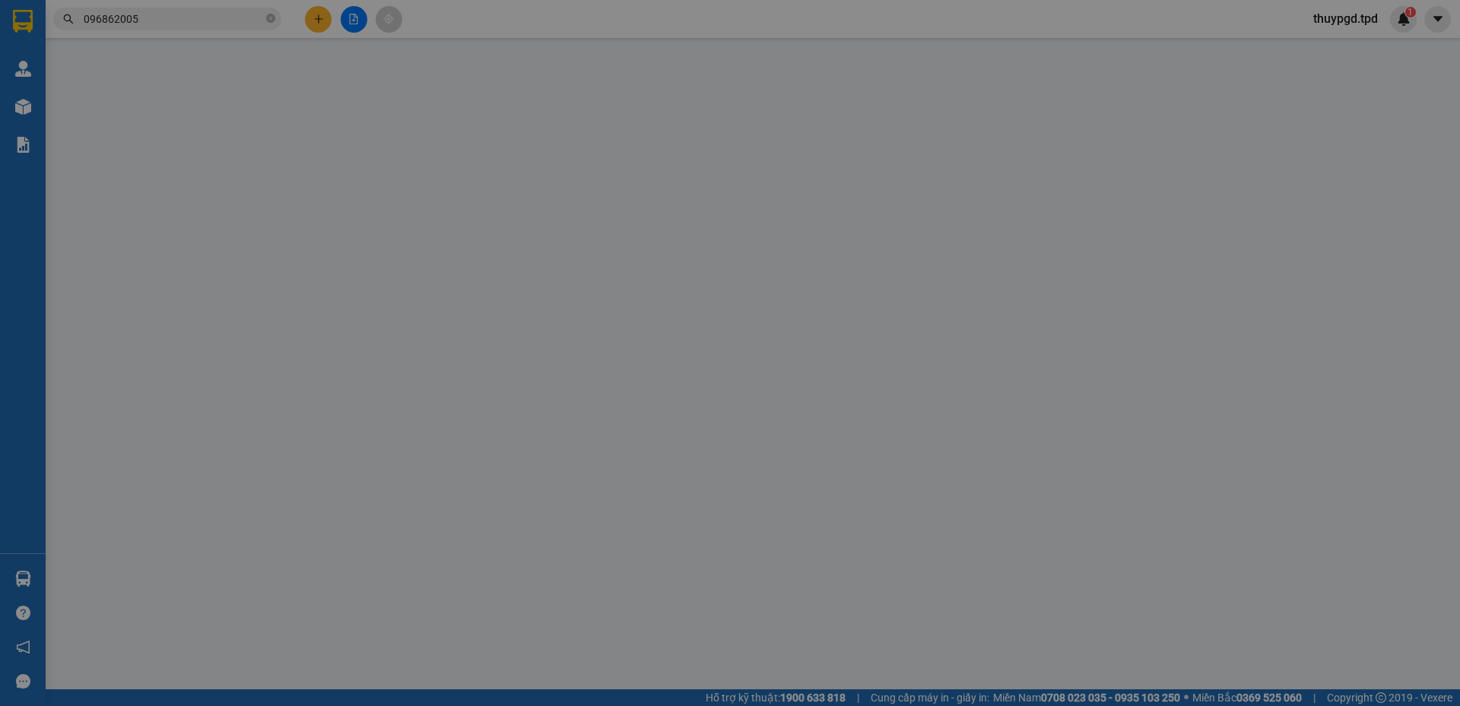
type input "0918579900"
type input "HUỲNH VĂN LỘC"
type input "075079002079"
type input "0888831839"
type input "HUỲNH VĂN ÚT MỘT"
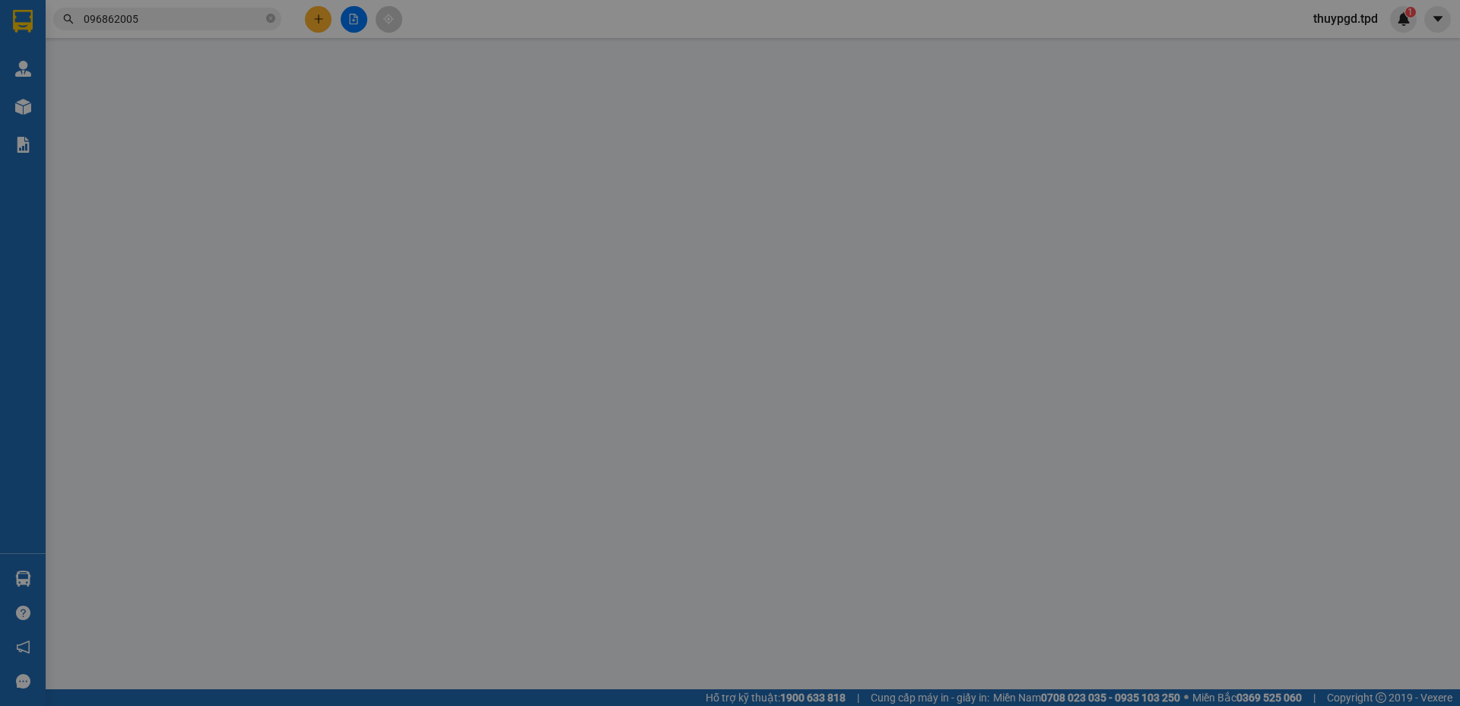
type input "120.000"
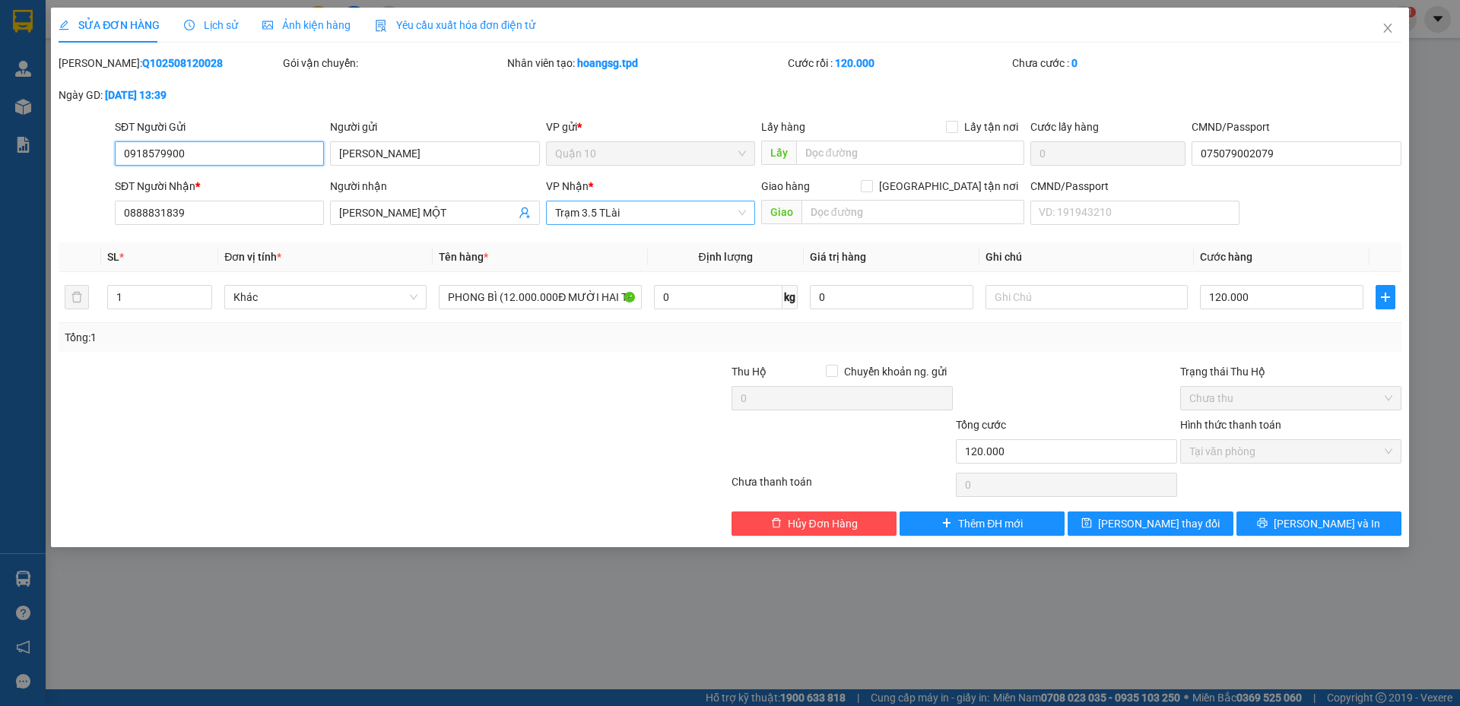
click at [633, 221] on span "Trạm 3.5 TLài" at bounding box center [650, 213] width 191 height 23
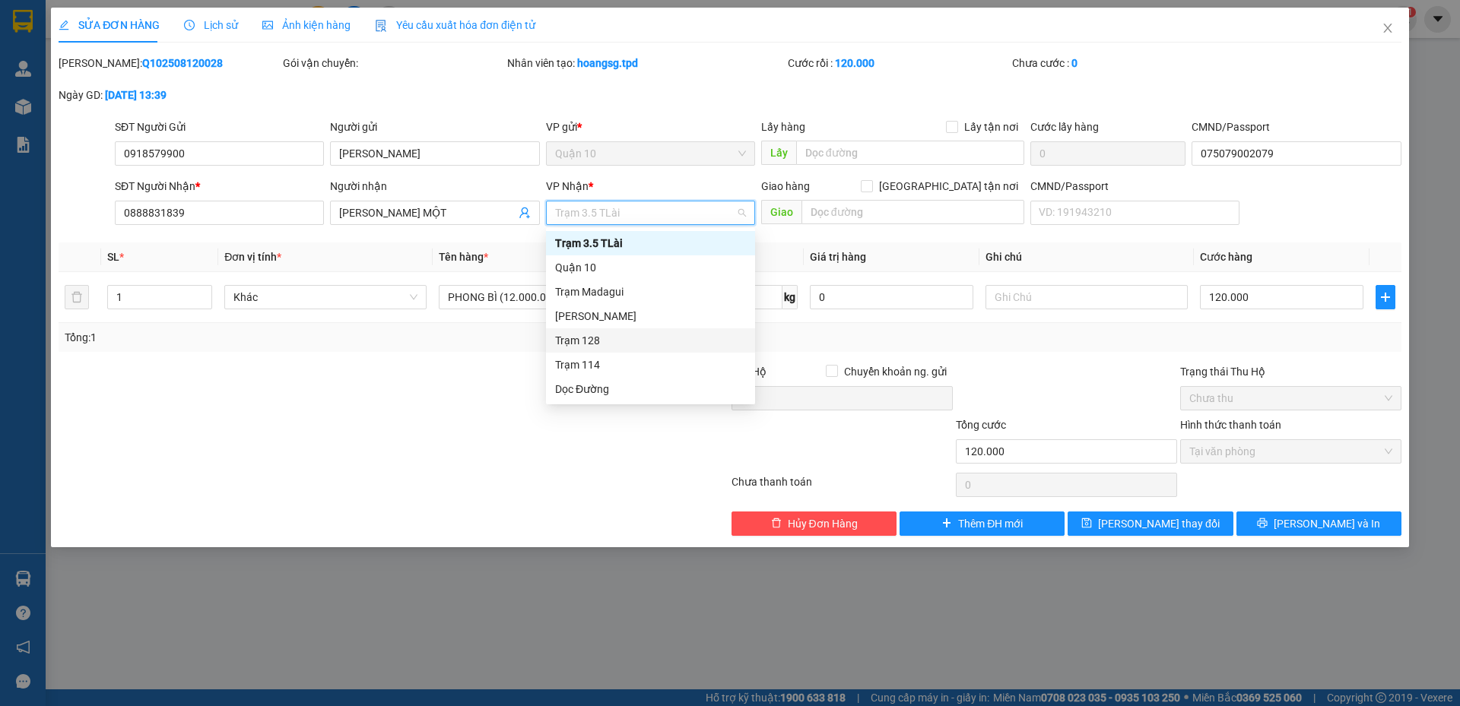
click at [592, 338] on div "Trạm 128" at bounding box center [650, 340] width 191 height 17
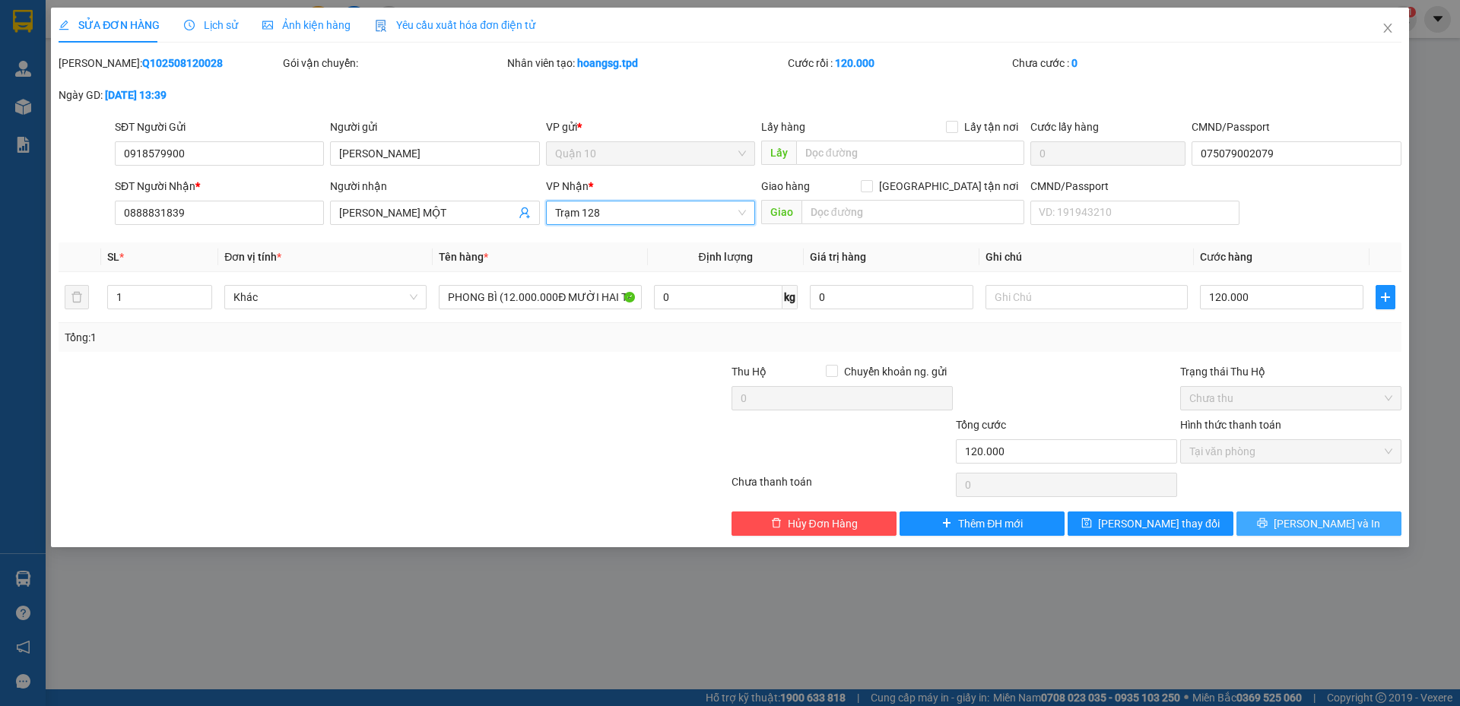
click at [1324, 519] on span "[PERSON_NAME] và In" at bounding box center [1327, 524] width 106 height 17
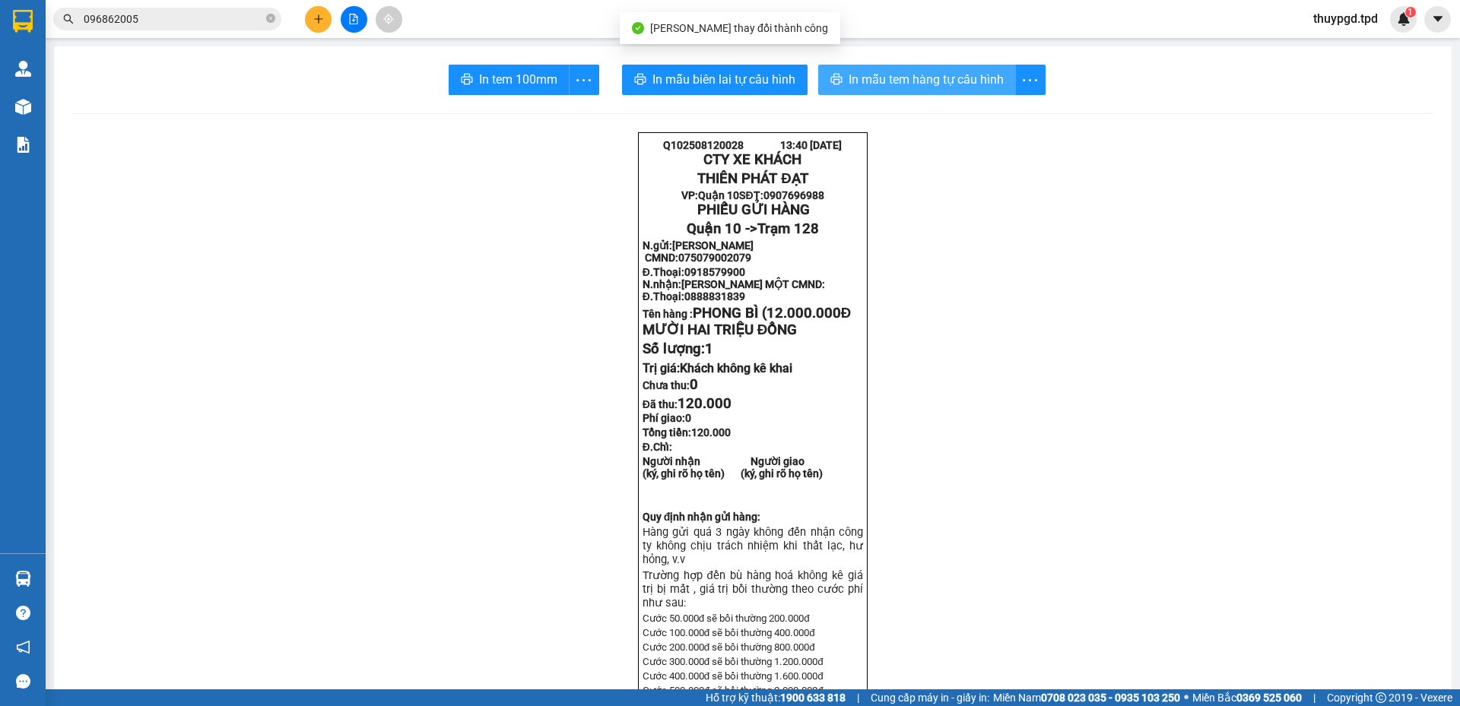
click at [885, 78] on span "In mẫu tem hàng tự cấu hình" at bounding box center [926, 79] width 155 height 19
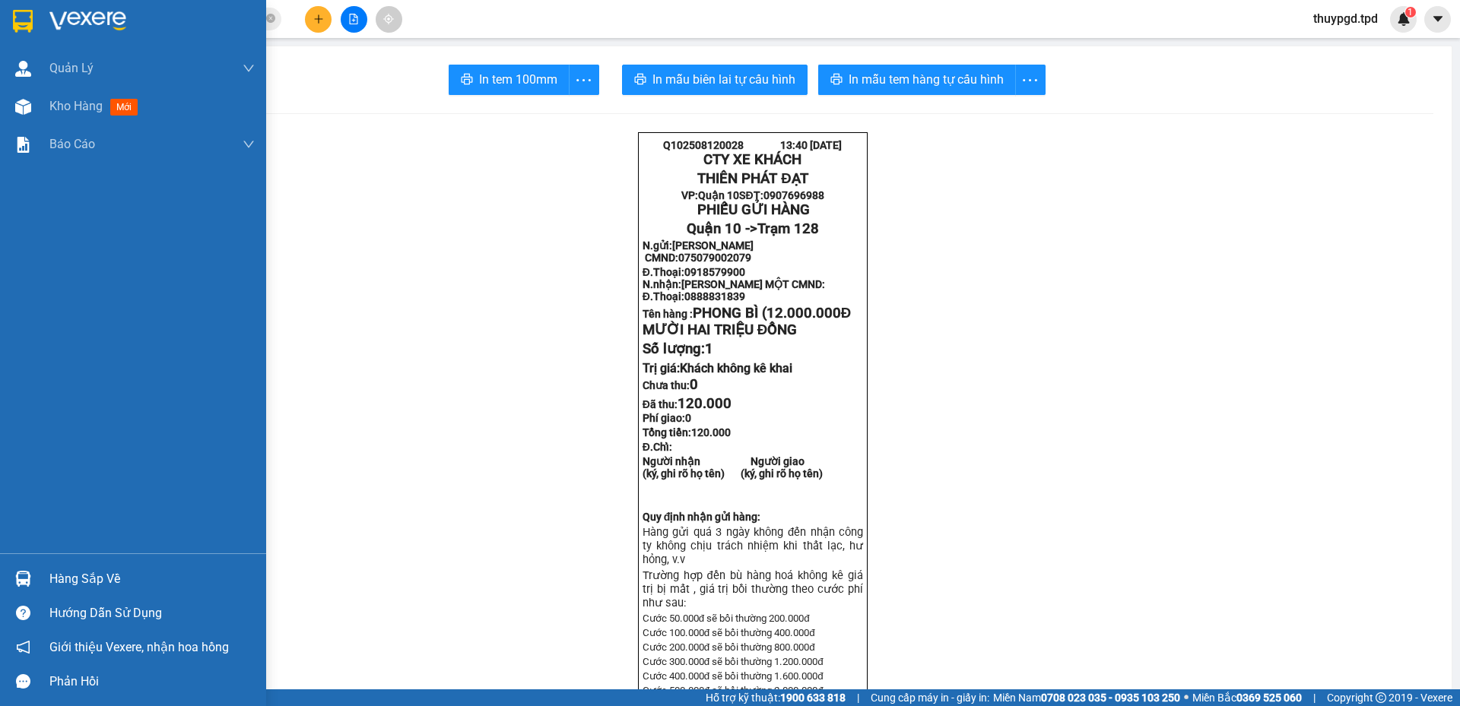
click at [26, 575] on img at bounding box center [23, 579] width 16 height 16
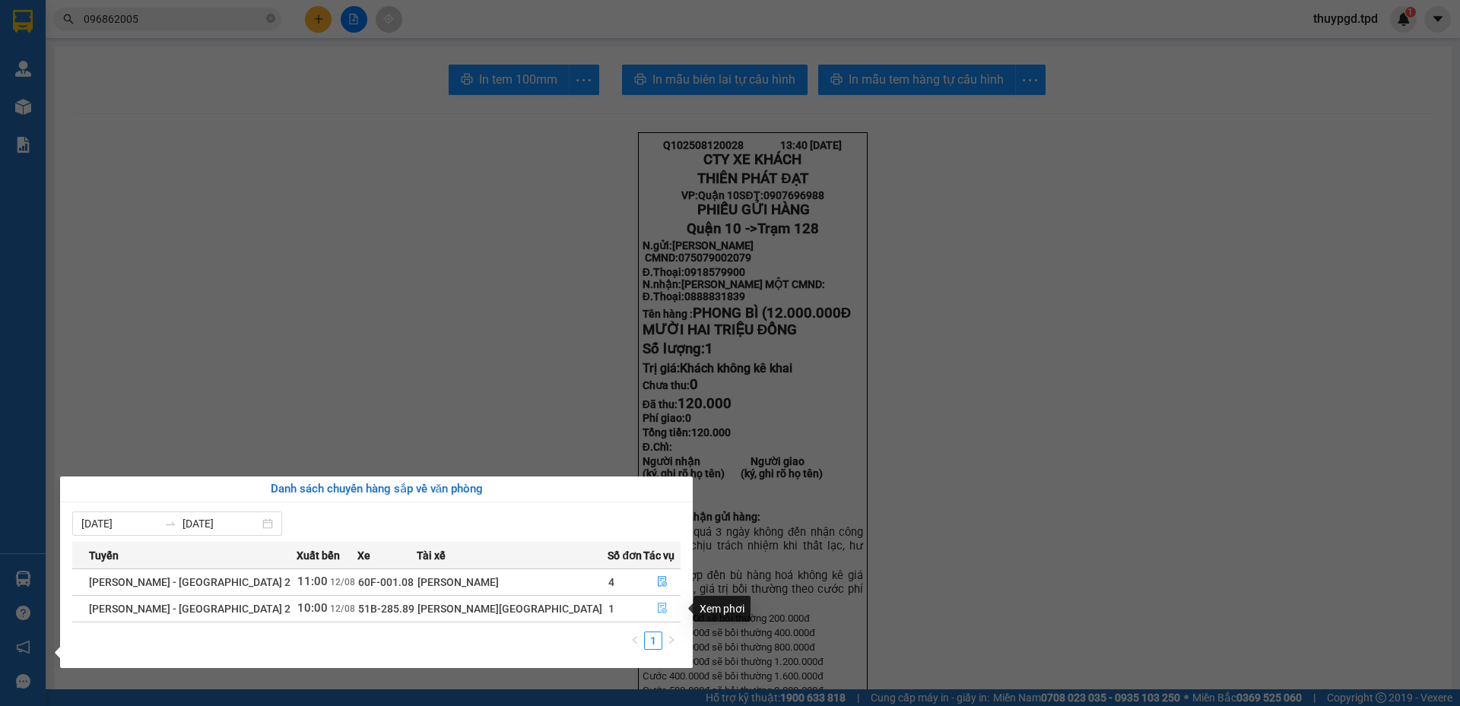
click at [657, 607] on icon "file-done" at bounding box center [662, 608] width 11 height 11
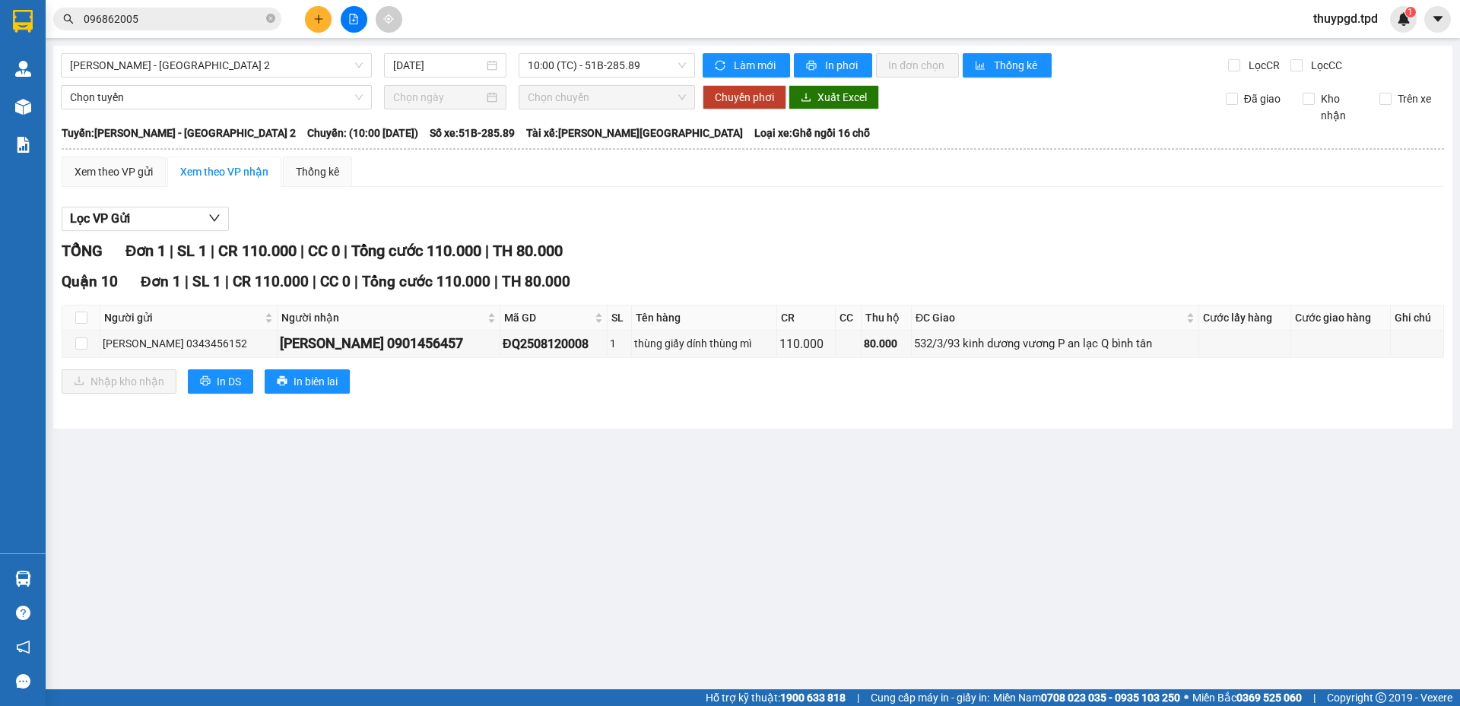
click at [323, 14] on icon "plus" at bounding box center [318, 19] width 11 height 11
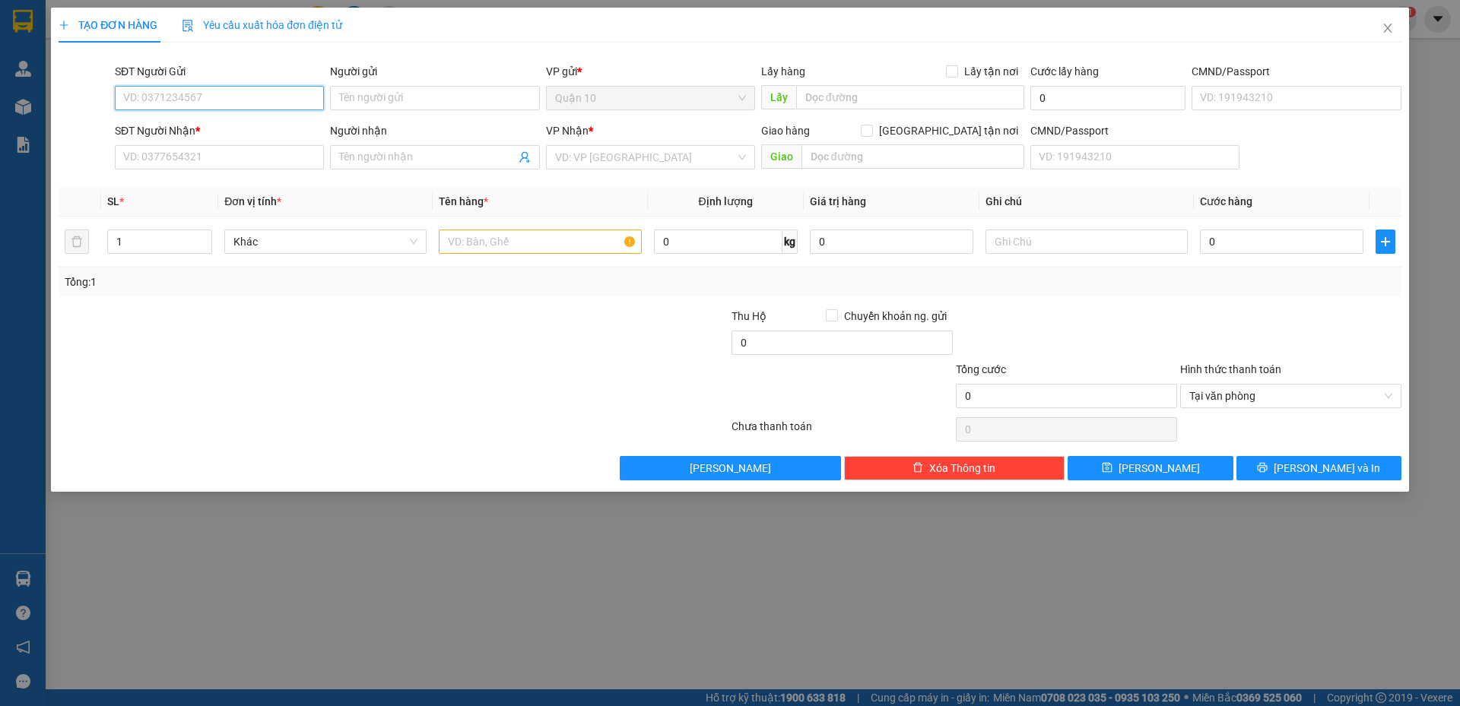
click at [153, 104] on input "SĐT Người Gửi" at bounding box center [219, 98] width 209 height 24
click at [217, 150] on input "SĐT Người Nhận *" at bounding box center [219, 157] width 209 height 24
type input "0906"
click at [163, 103] on input "SĐT Người Gửi" at bounding box center [219, 98] width 209 height 24
type input "0989463889"
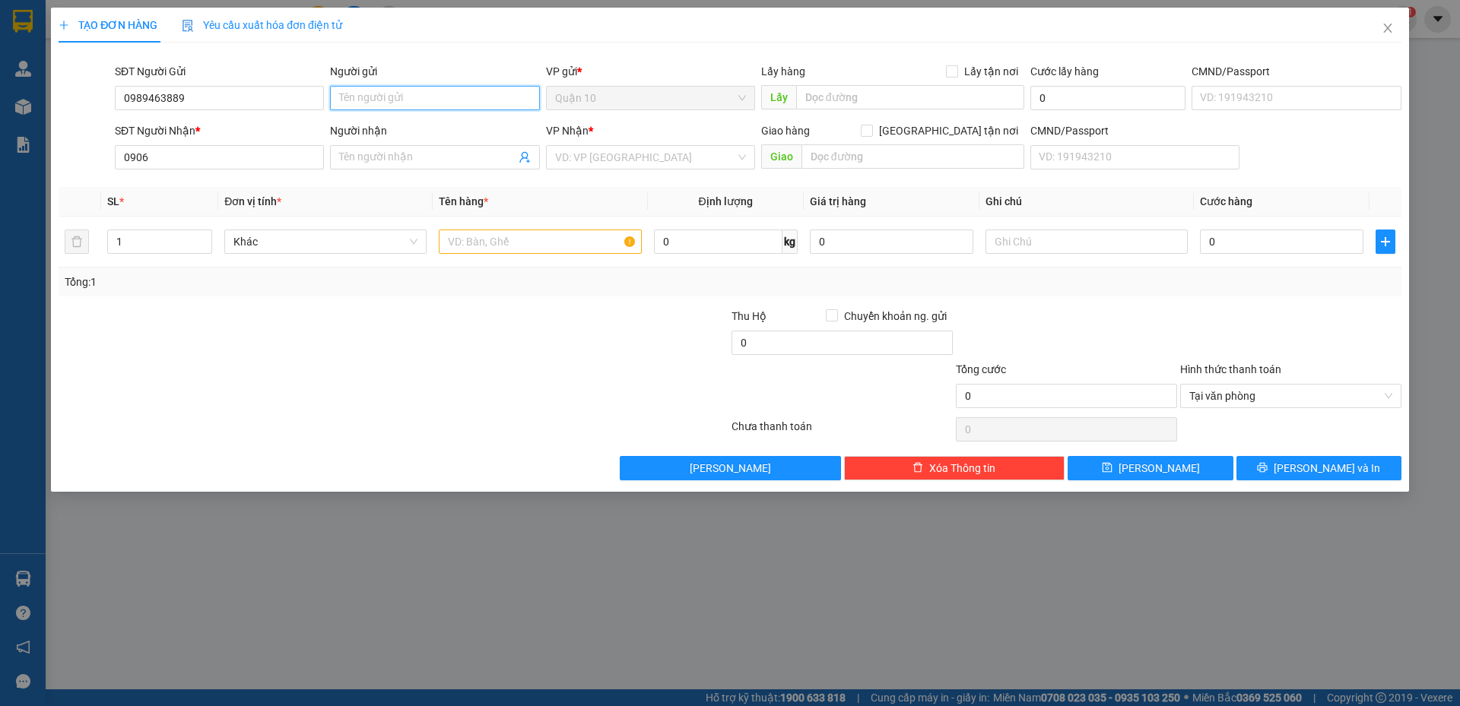
click at [407, 88] on input "Người gửi" at bounding box center [434, 98] width 209 height 24
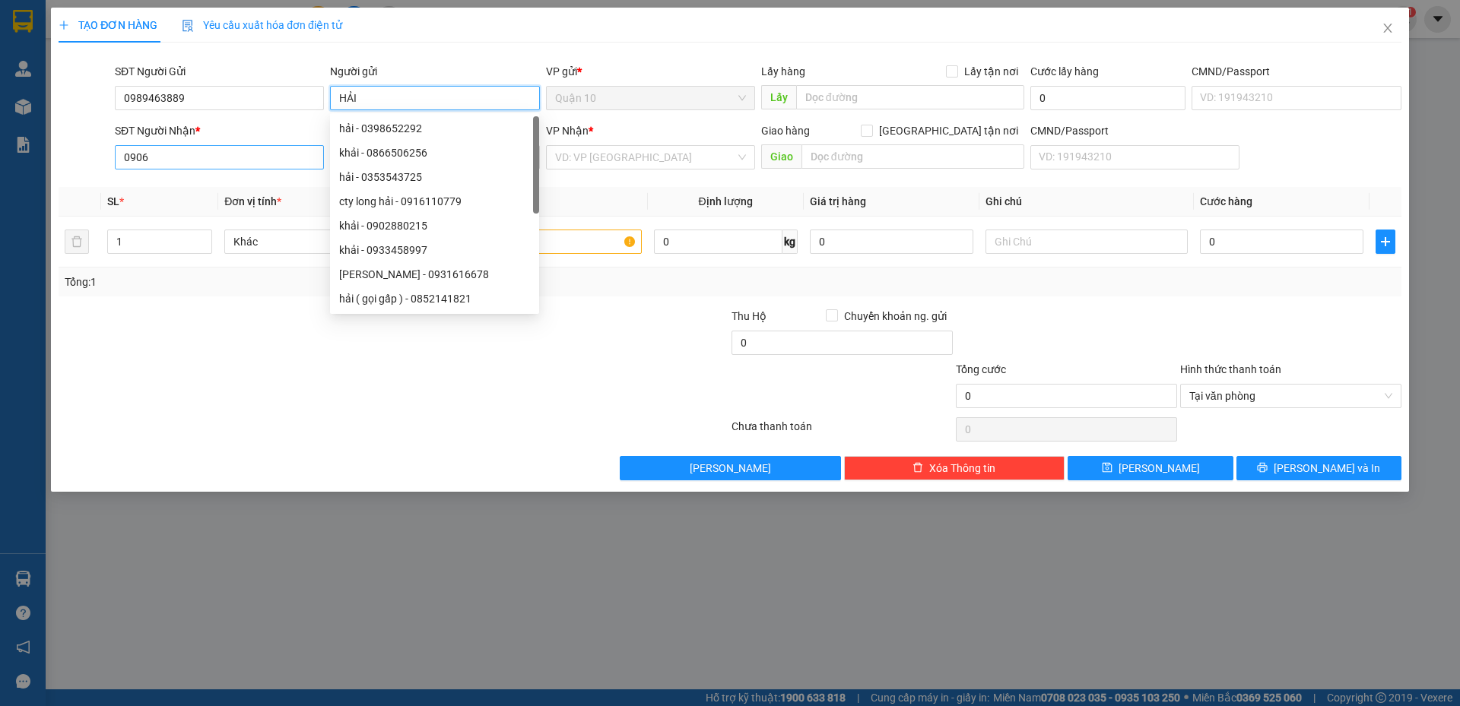
type input "HẢI"
click at [208, 154] on input "0906" at bounding box center [219, 157] width 209 height 24
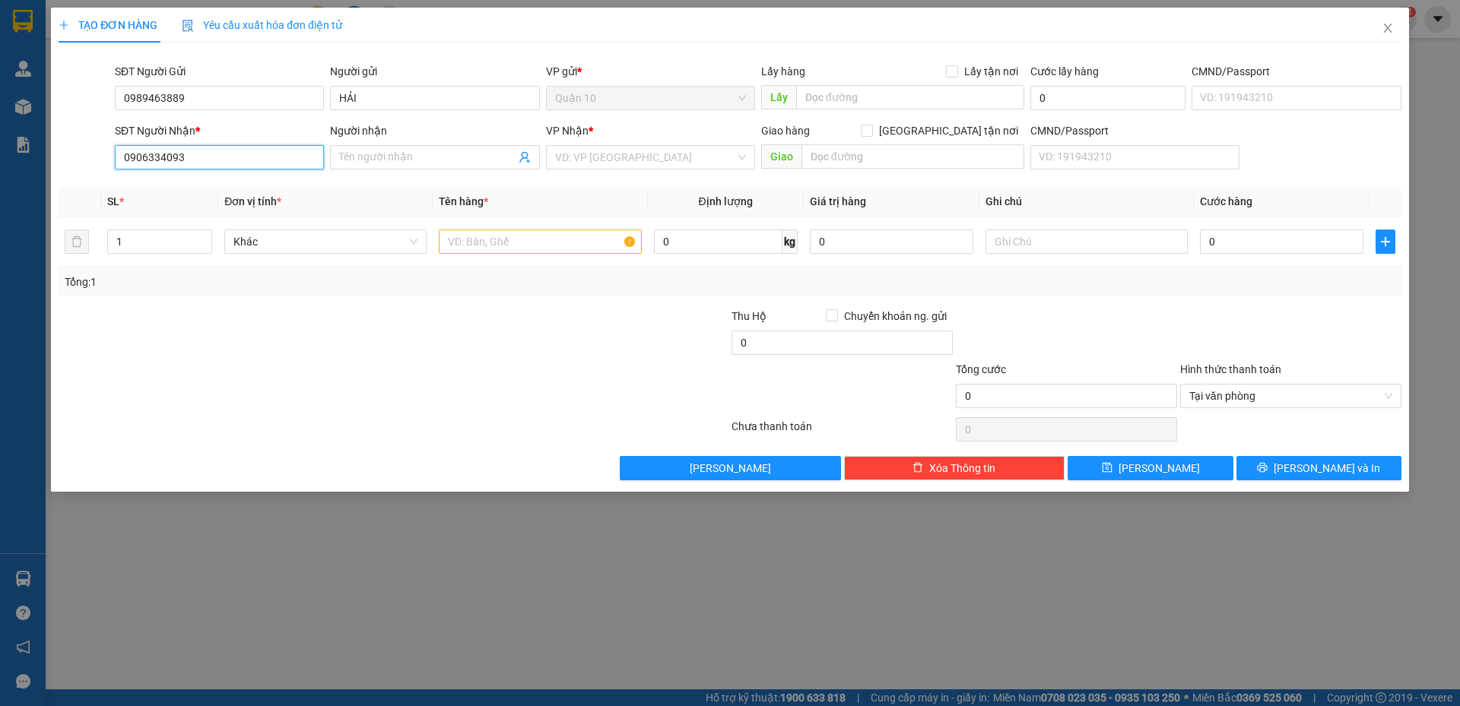
click at [143, 158] on input "0906334093" at bounding box center [219, 157] width 209 height 24
type input "0906334093"
click at [396, 156] on input "Người nhận" at bounding box center [427, 157] width 176 height 17
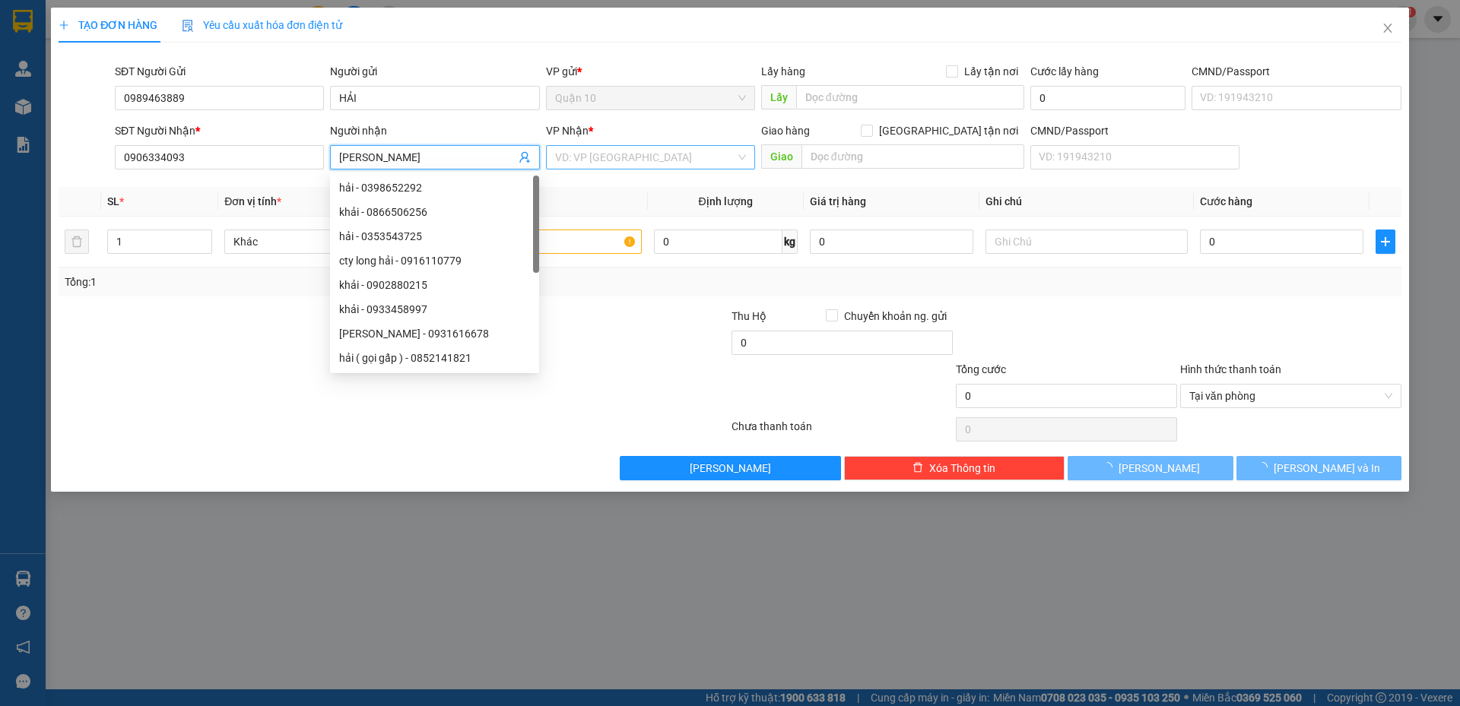
type input "LAM PHƯƠNG"
click at [674, 149] on input "search" at bounding box center [645, 157] width 180 height 23
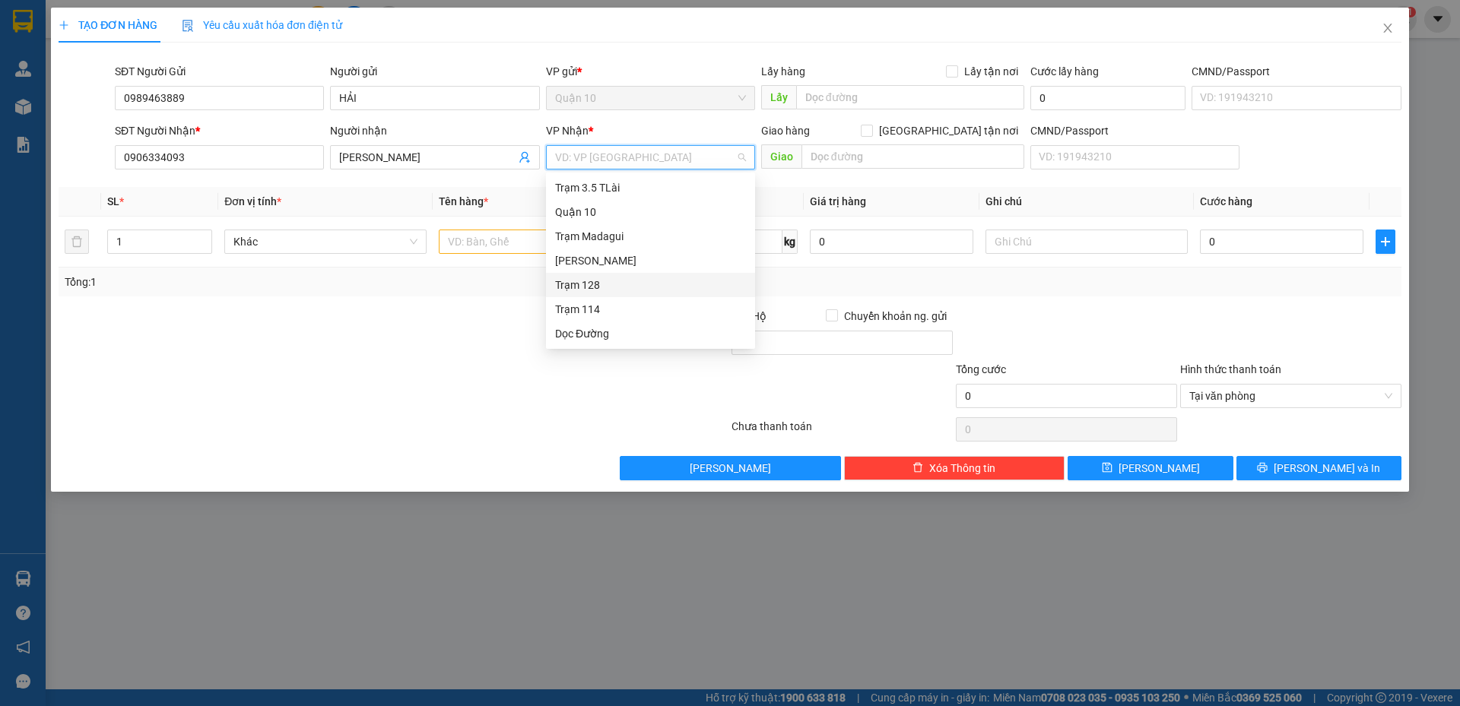
click at [597, 281] on div "Trạm 128" at bounding box center [650, 285] width 191 height 17
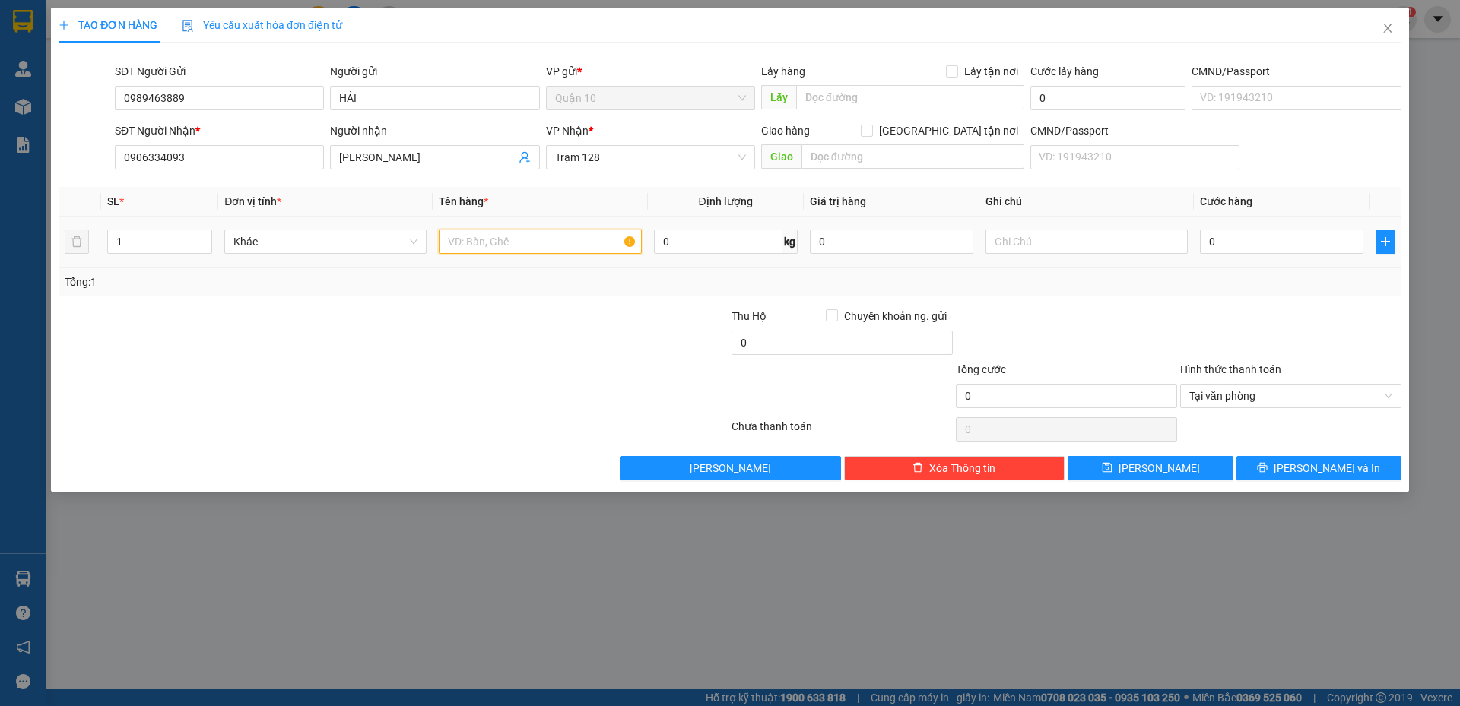
click at [497, 235] on input "text" at bounding box center [540, 242] width 202 height 24
type input "BAO MÀU TRẮNG( PHỤ KIỆN NỘI THẤT)"
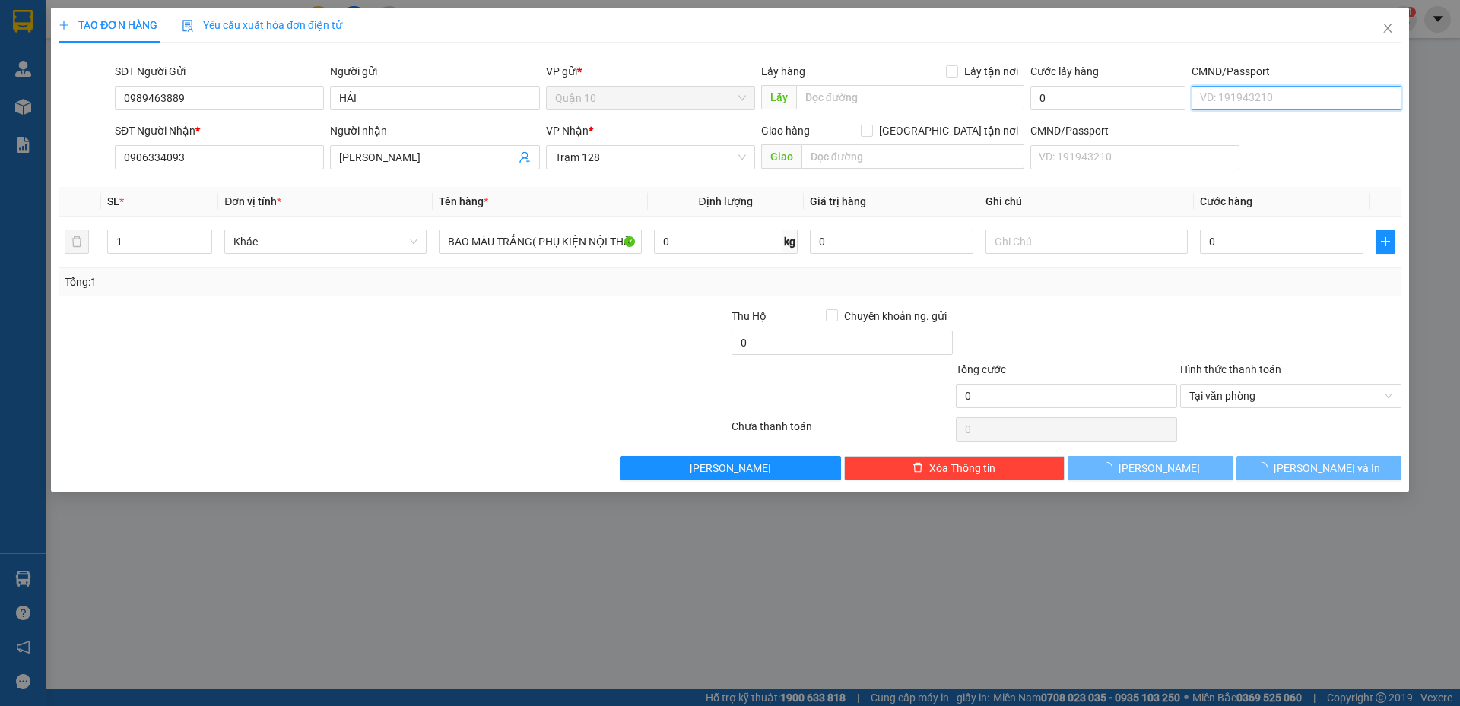
click at [1258, 96] on input "CMND/Passport" at bounding box center [1296, 98] width 209 height 24
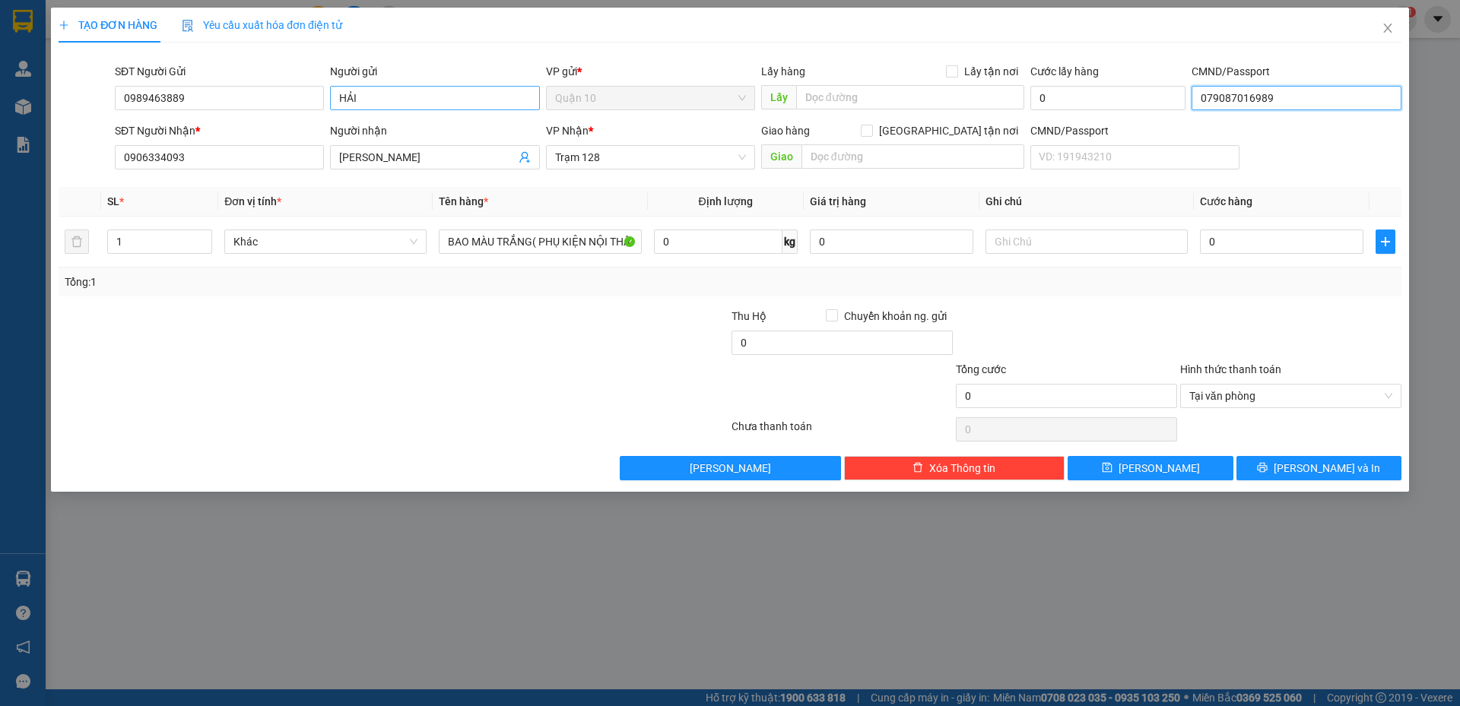
type input "079087016989"
click at [384, 104] on input "HẢI" at bounding box center [434, 98] width 209 height 24
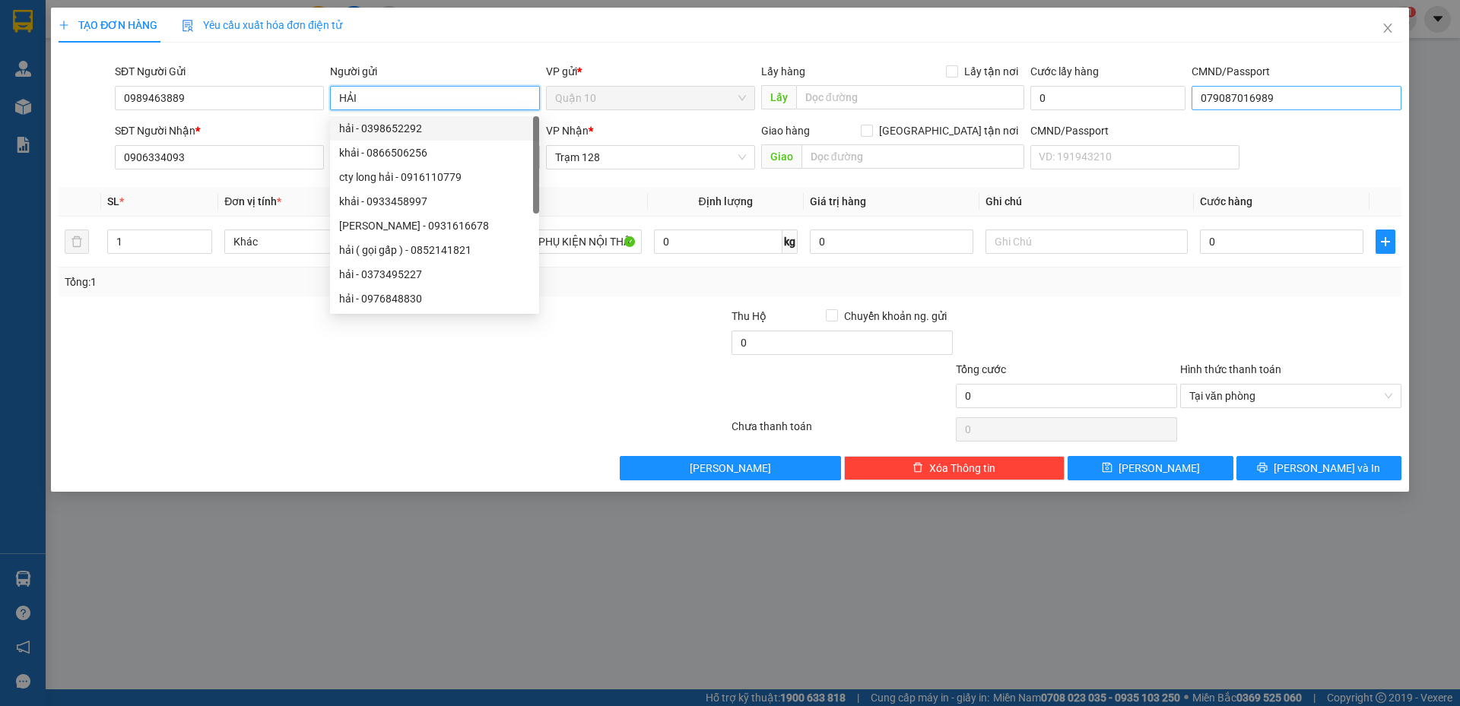
type input "HẢI"
click at [1321, 94] on input "079087016989" at bounding box center [1296, 98] width 209 height 24
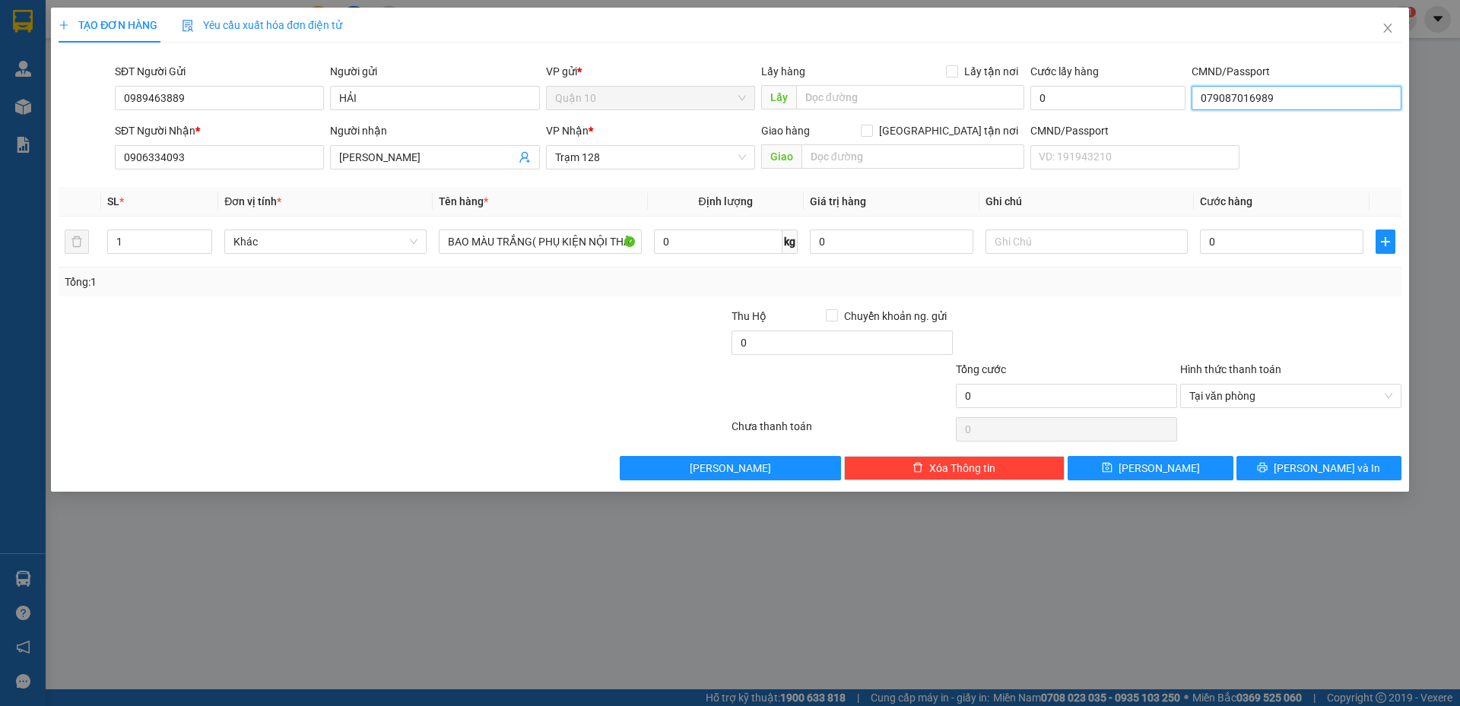
click at [1314, 91] on input "079087016989" at bounding box center [1296, 98] width 209 height 24
click at [583, 154] on span "Trạm 128" at bounding box center [650, 157] width 191 height 23
type input "079087016989- THÀNH NGUYÊN"
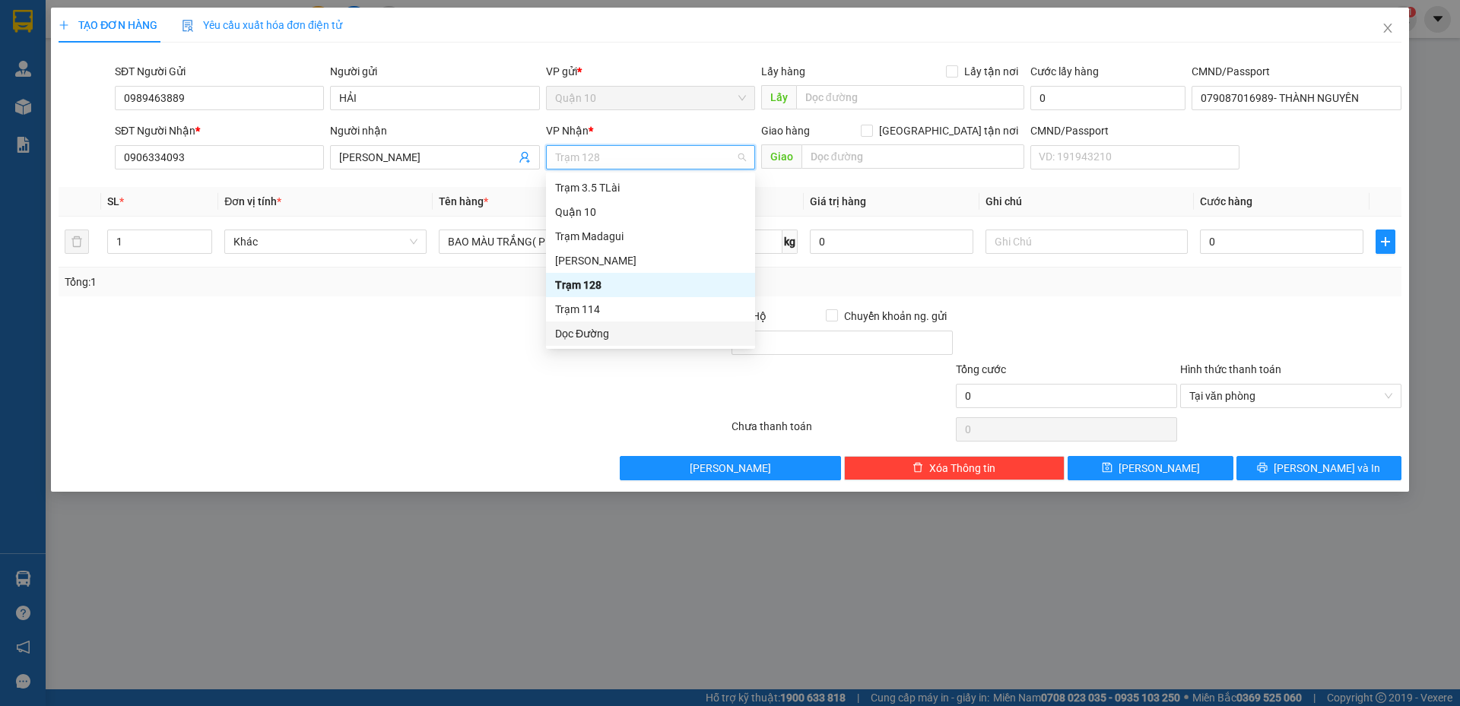
click at [586, 343] on div "Dọc Đường" at bounding box center [650, 334] width 209 height 24
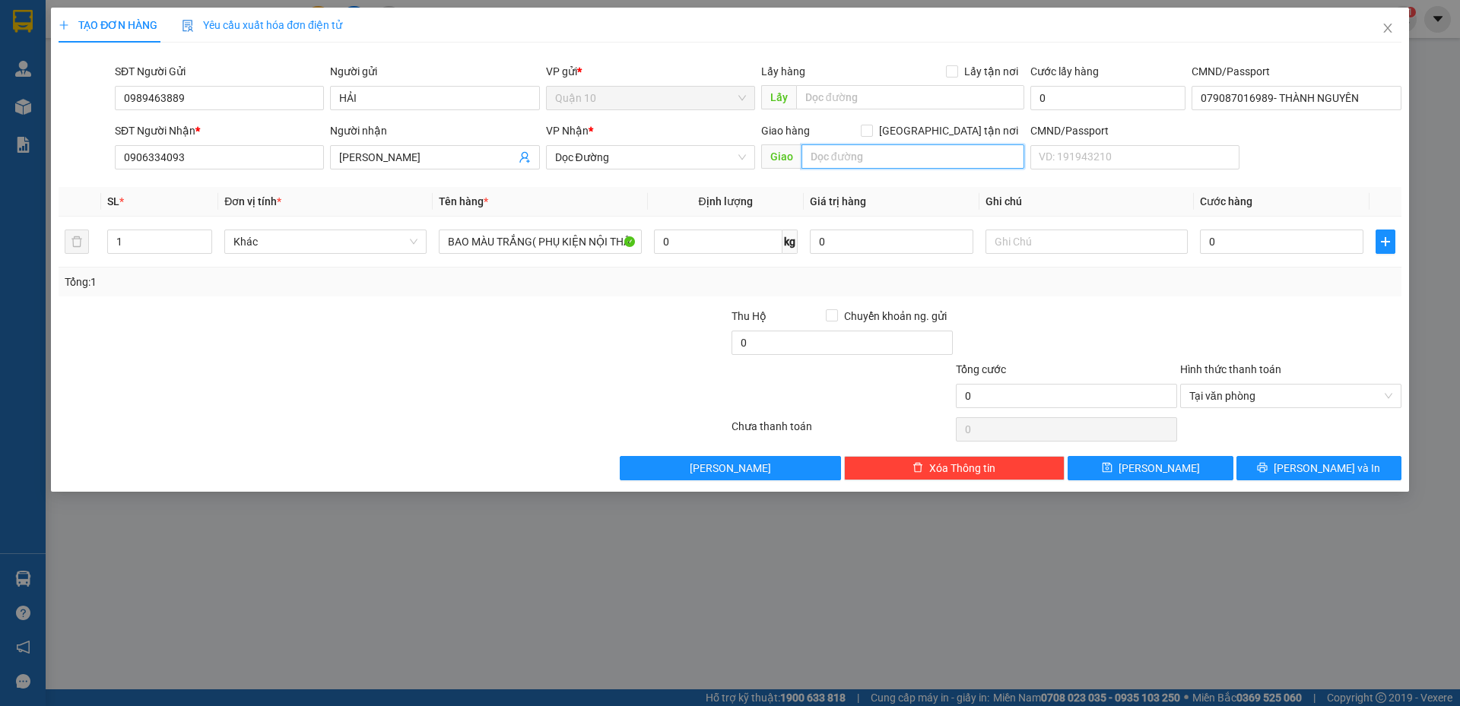
click at [828, 156] on input "text" at bounding box center [912, 156] width 223 height 24
type input "N"
type input "NGỌC LÂM"
click at [1236, 245] on input "0" at bounding box center [1281, 242] width 163 height 24
type input "6"
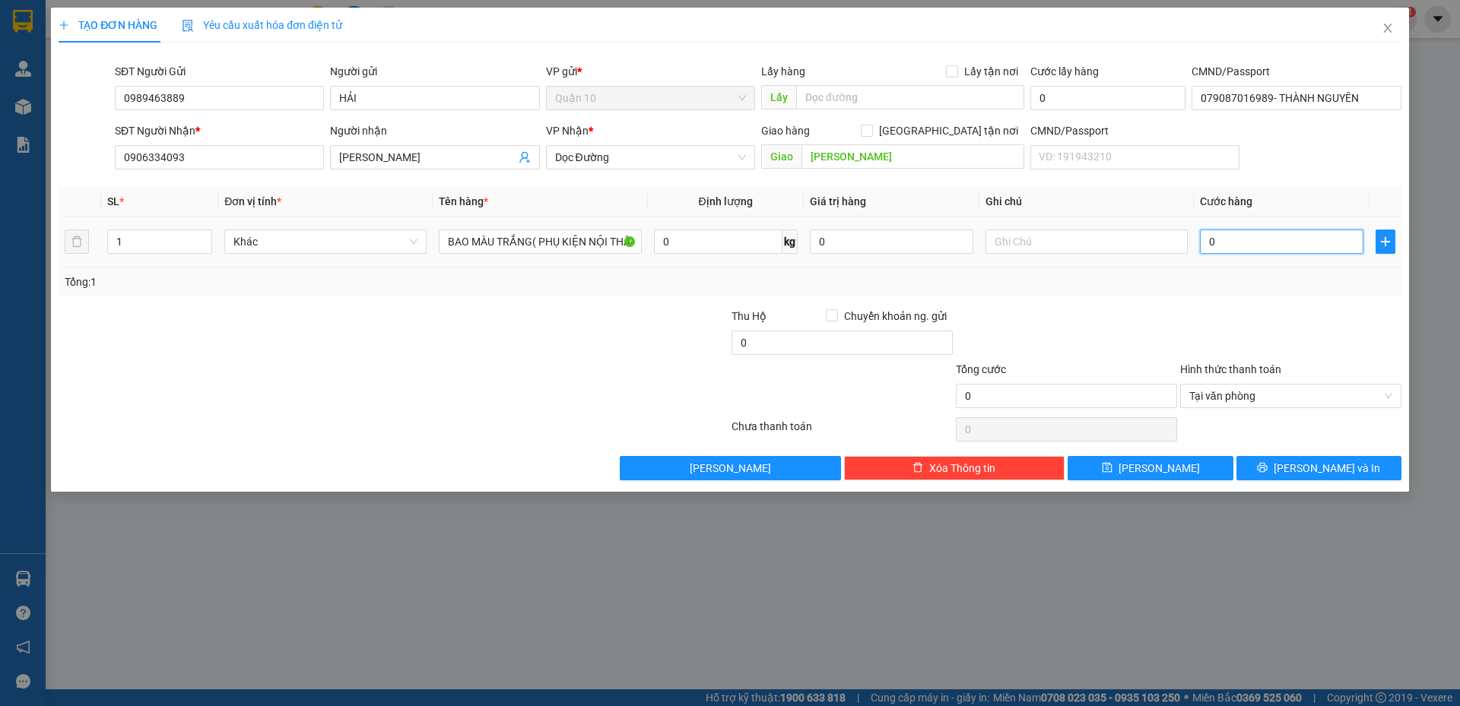
type input "6"
type input "60"
type input "60.000"
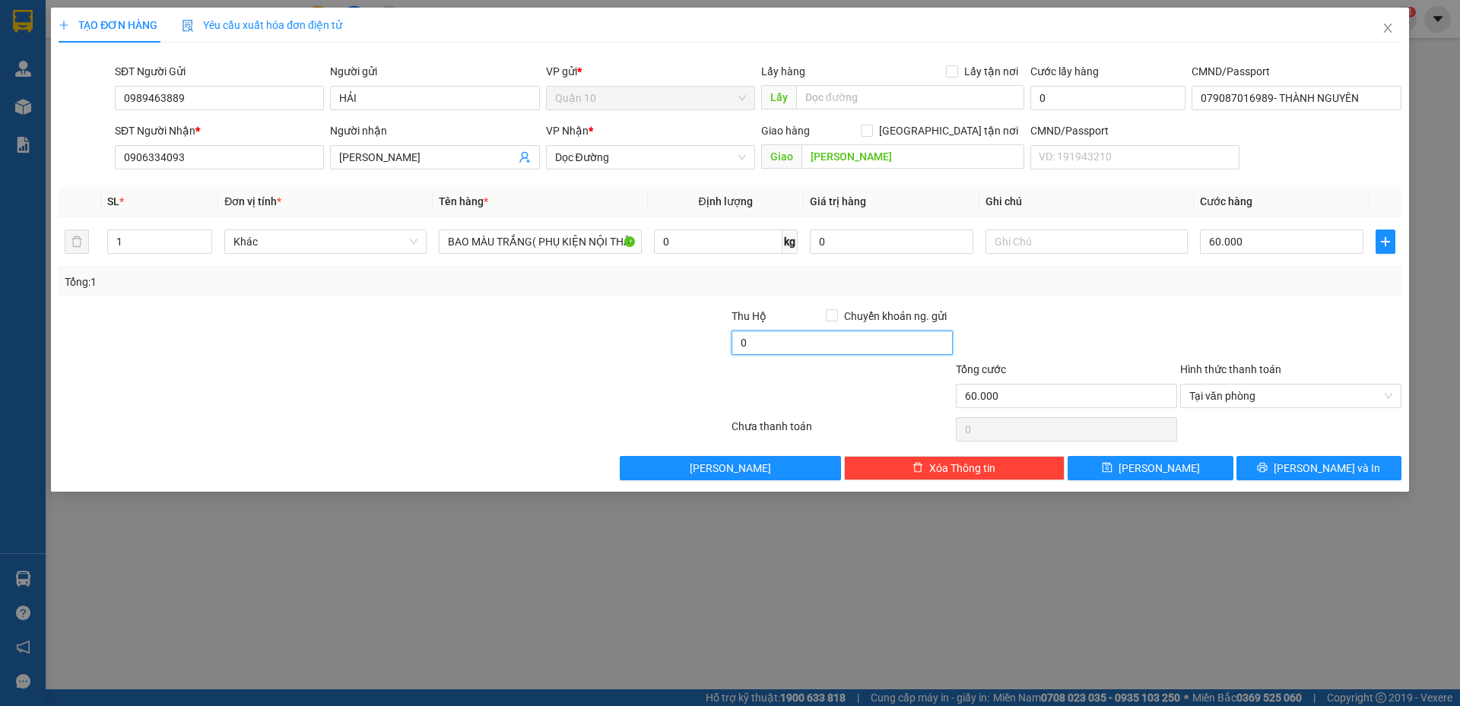
click at [792, 344] on input "0" at bounding box center [842, 343] width 221 height 24
type input "50"
click at [1316, 462] on span "[PERSON_NAME] và In" at bounding box center [1327, 468] width 106 height 17
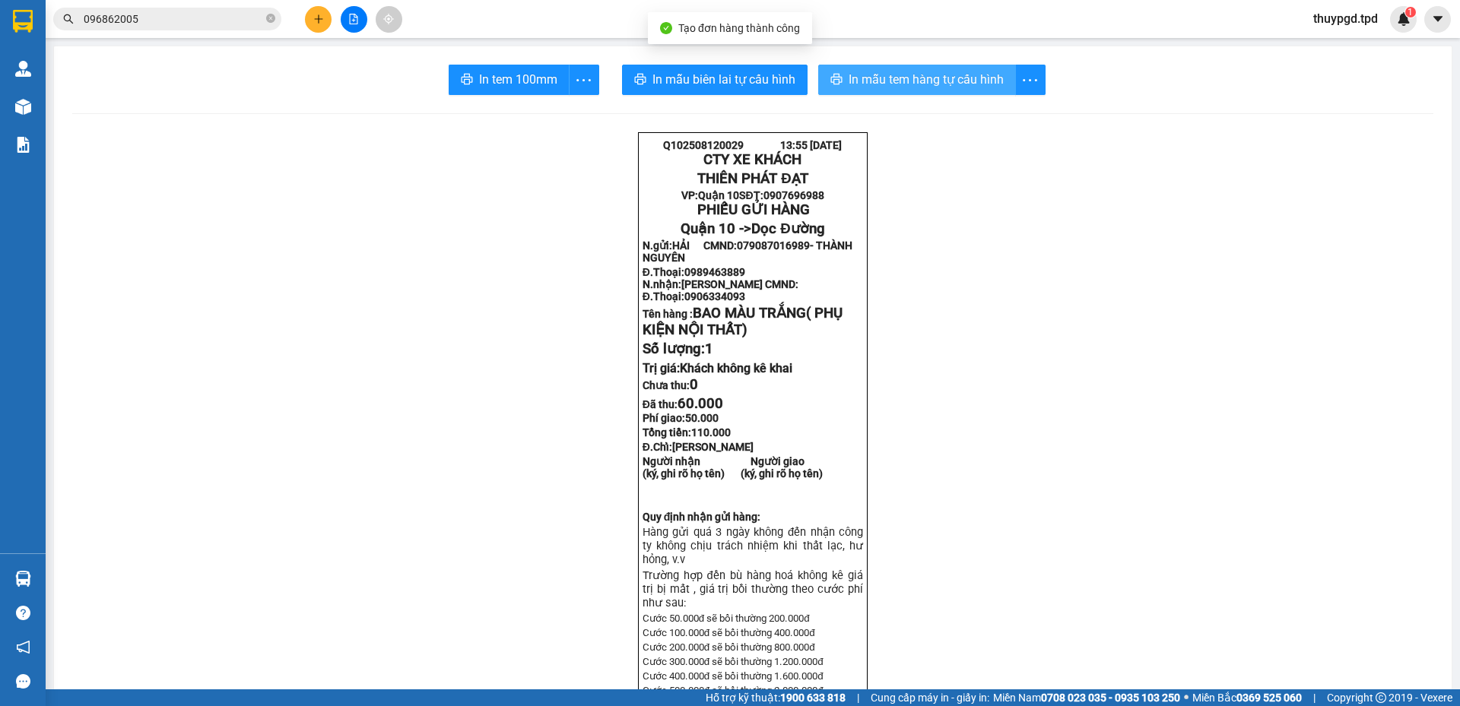
click at [916, 83] on span "In mẫu tem hàng tự cấu hình" at bounding box center [926, 79] width 155 height 19
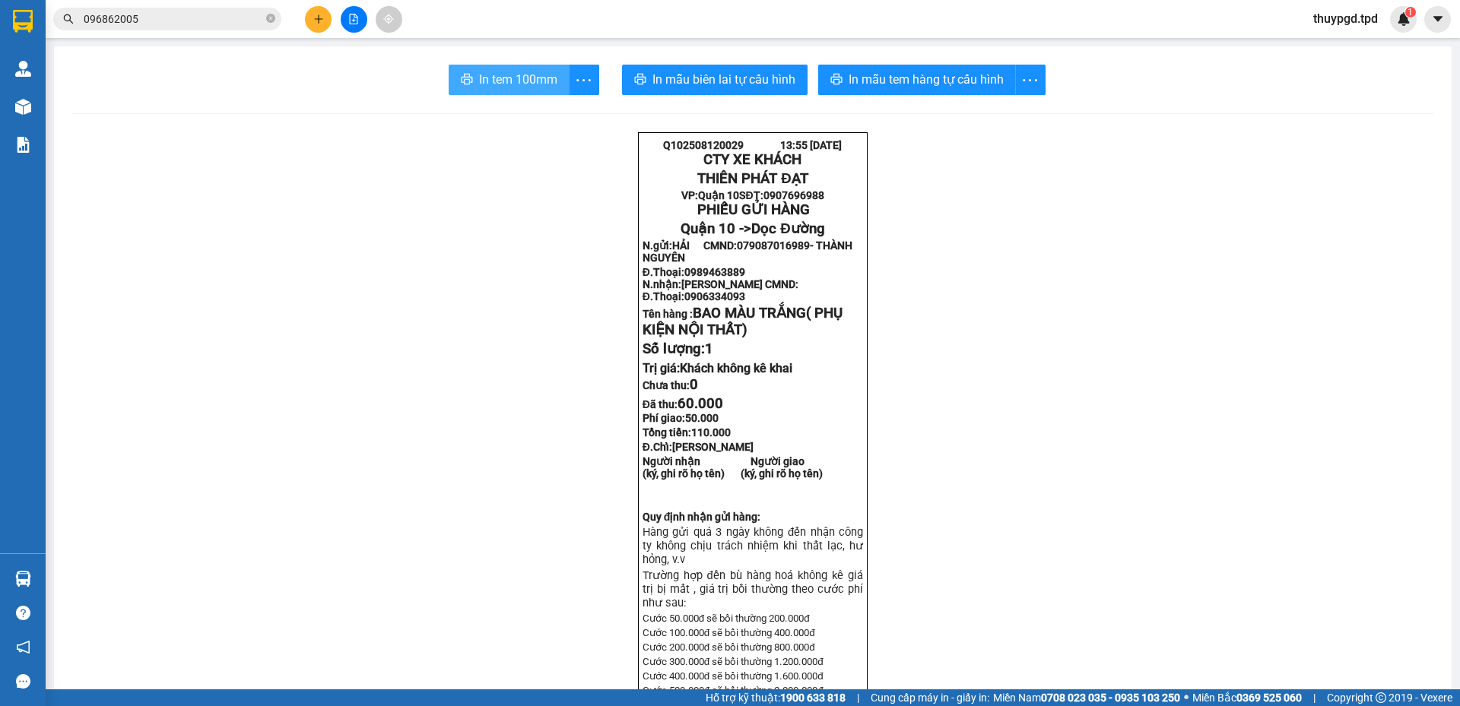
click at [516, 76] on span "In tem 100mm" at bounding box center [518, 79] width 78 height 19
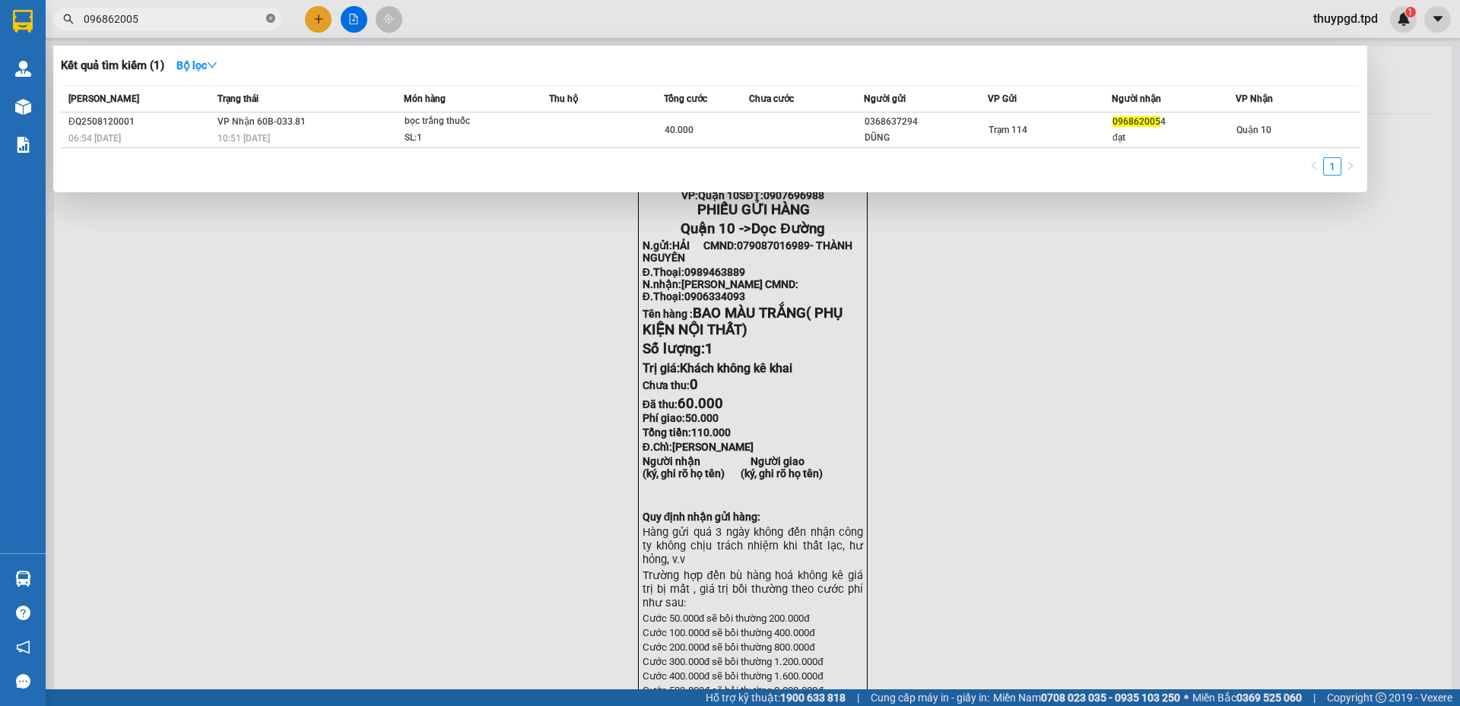
click at [271, 20] on icon "close-circle" at bounding box center [270, 18] width 9 height 9
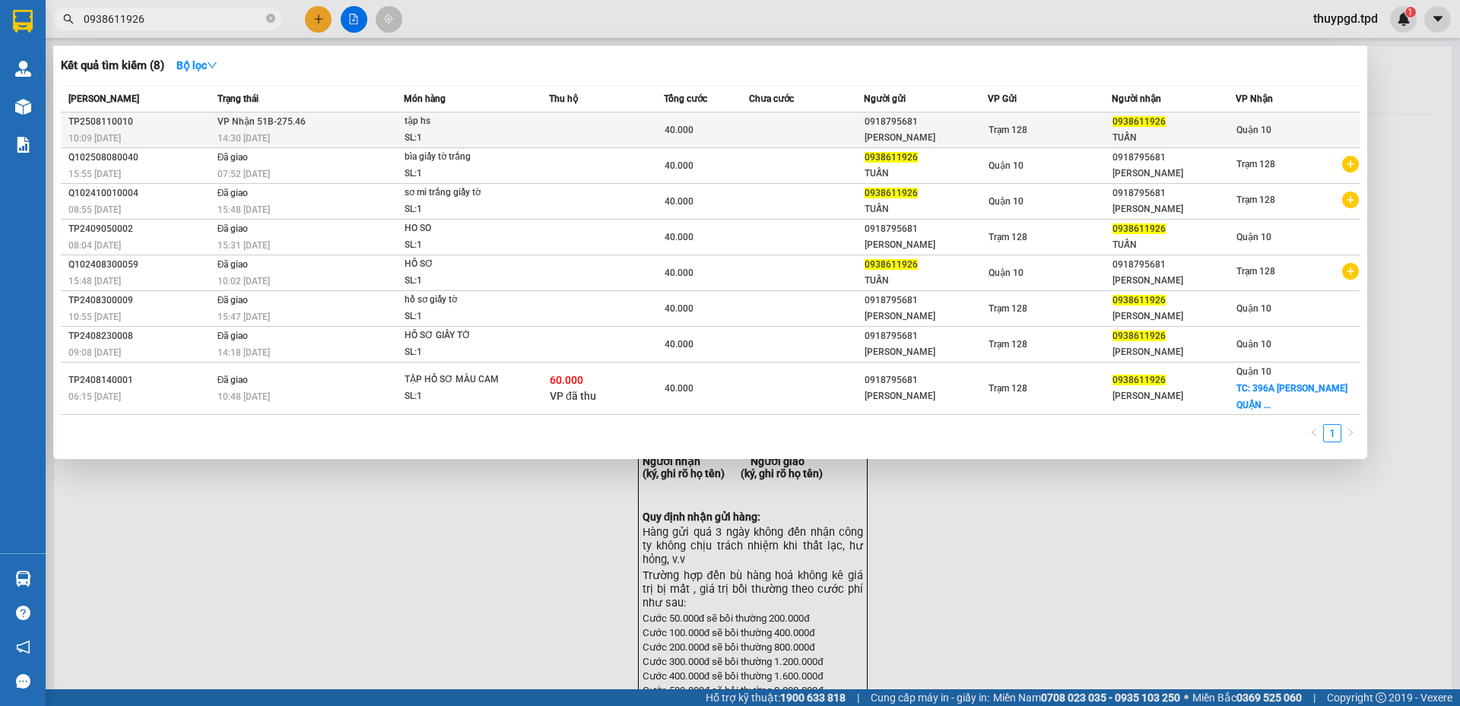
type input "0938611926"
click at [699, 120] on td "40.000" at bounding box center [707, 131] width 86 height 36
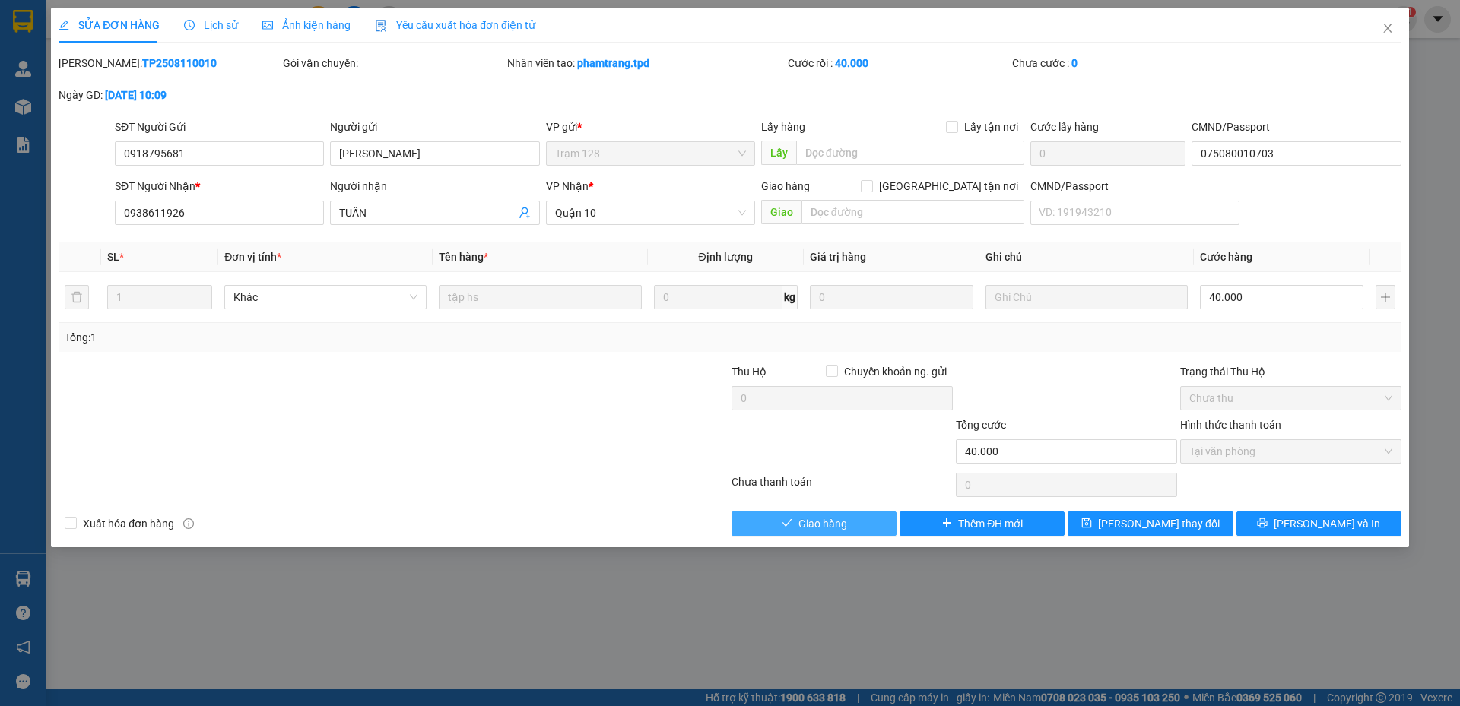
drag, startPoint x: 810, startPoint y: 515, endPoint x: 826, endPoint y: 513, distance: 16.0
click at [811, 516] on span "Giao hàng" at bounding box center [822, 524] width 49 height 17
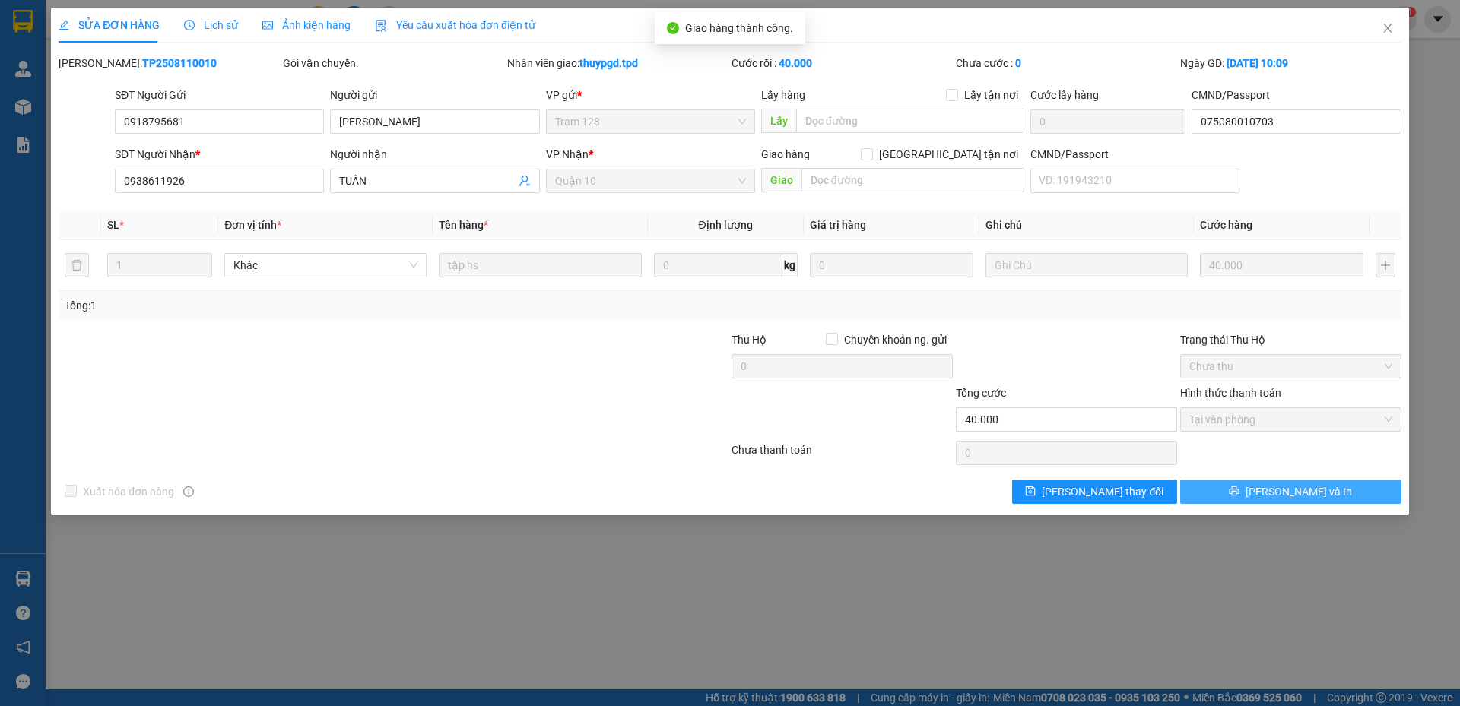
click at [1316, 491] on span "[PERSON_NAME] và In" at bounding box center [1299, 492] width 106 height 17
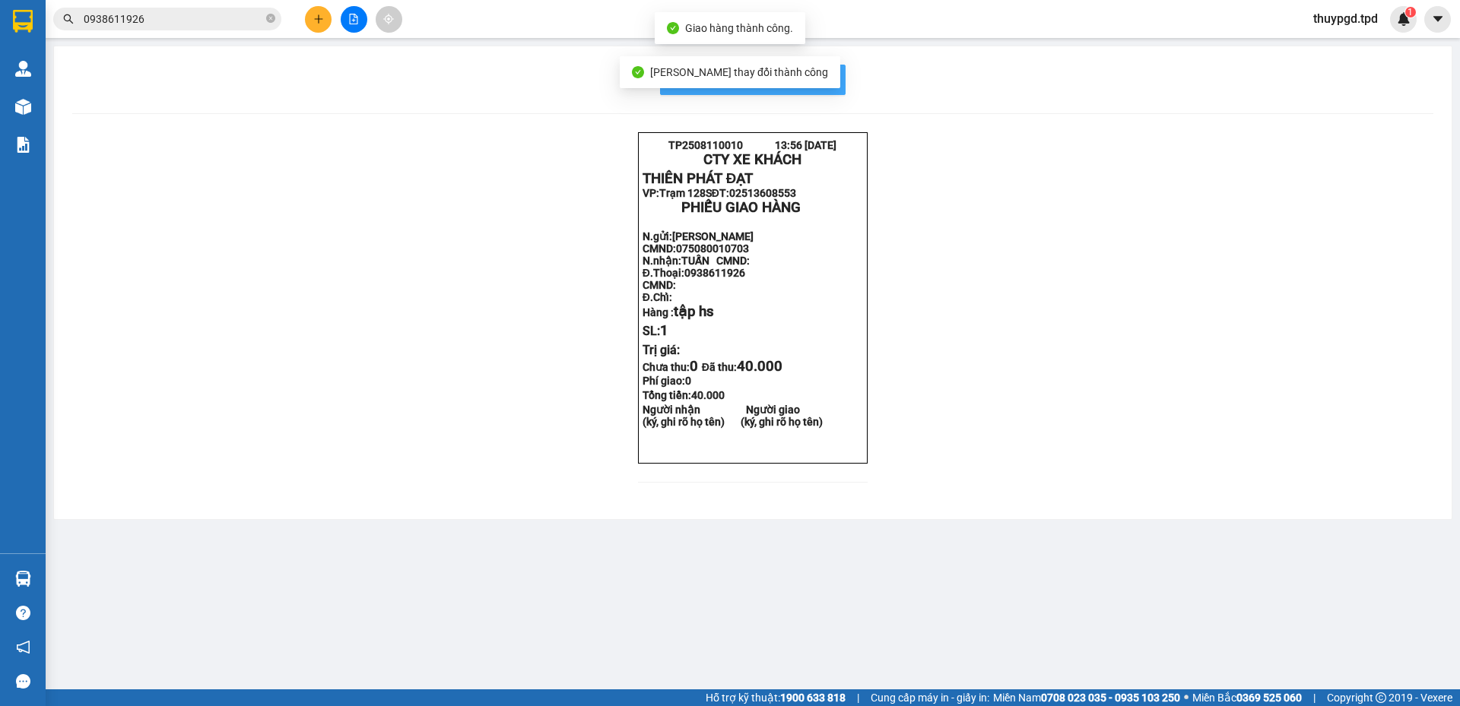
click at [816, 72] on span "In mẫu biên lai tự cấu hình" at bounding box center [761, 79] width 143 height 19
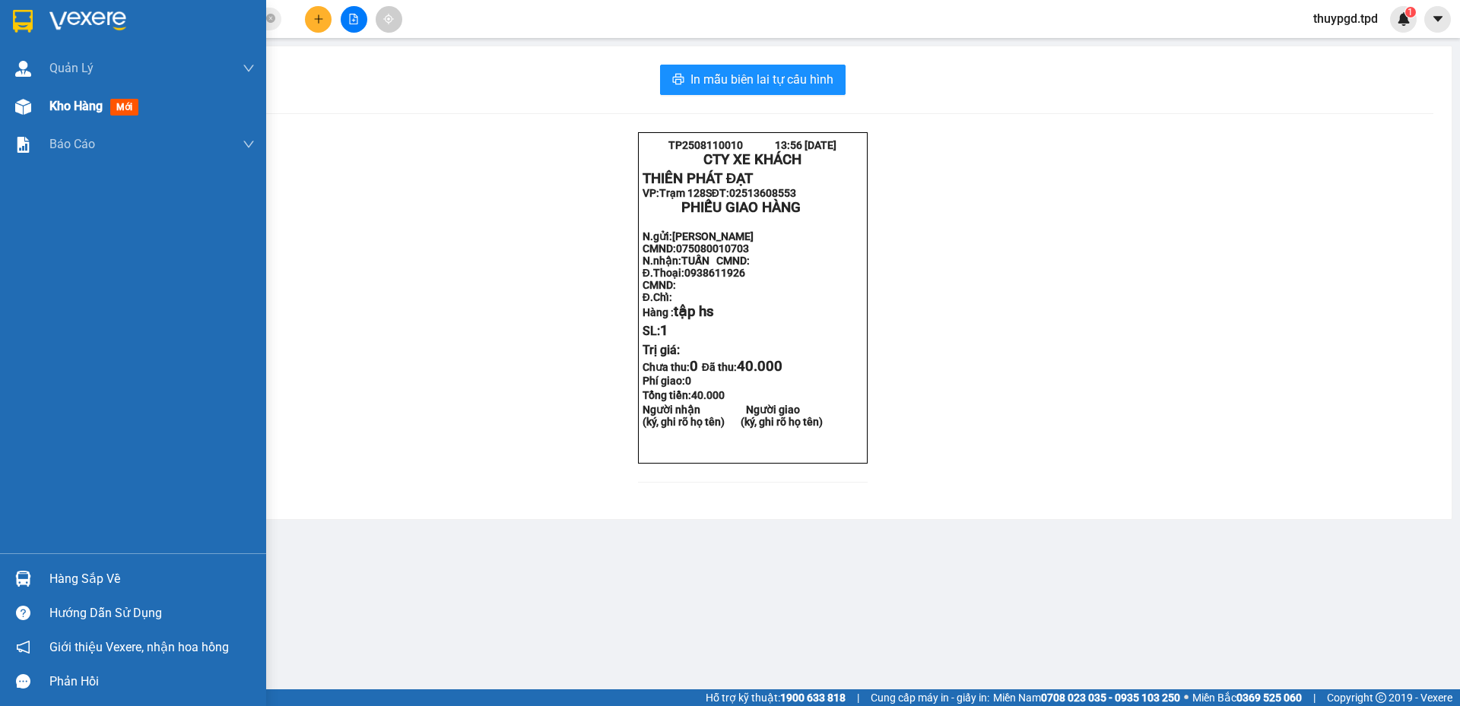
click at [24, 106] on img at bounding box center [23, 107] width 16 height 16
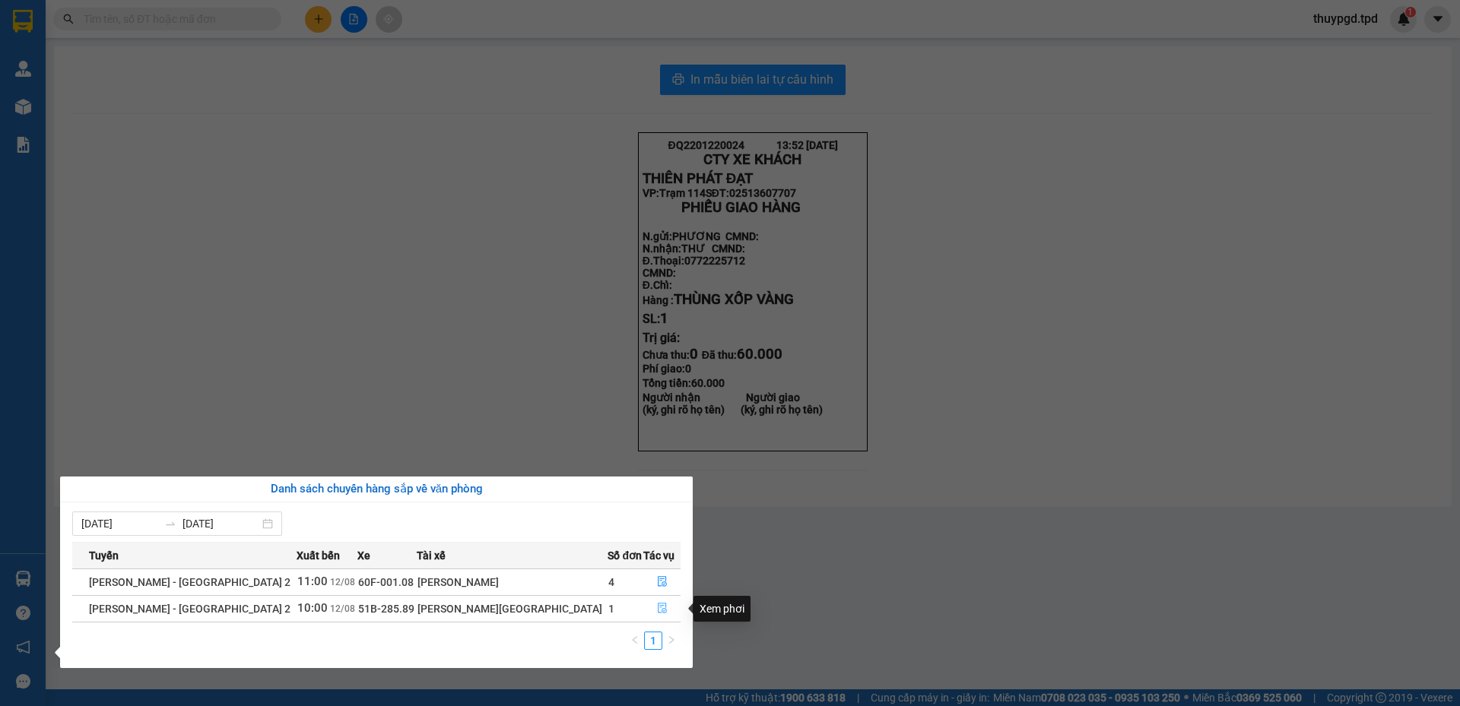
drag, startPoint x: 651, startPoint y: 605, endPoint x: 655, endPoint y: 614, distance: 10.2
click at [657, 605] on icon "file-done" at bounding box center [662, 608] width 11 height 11
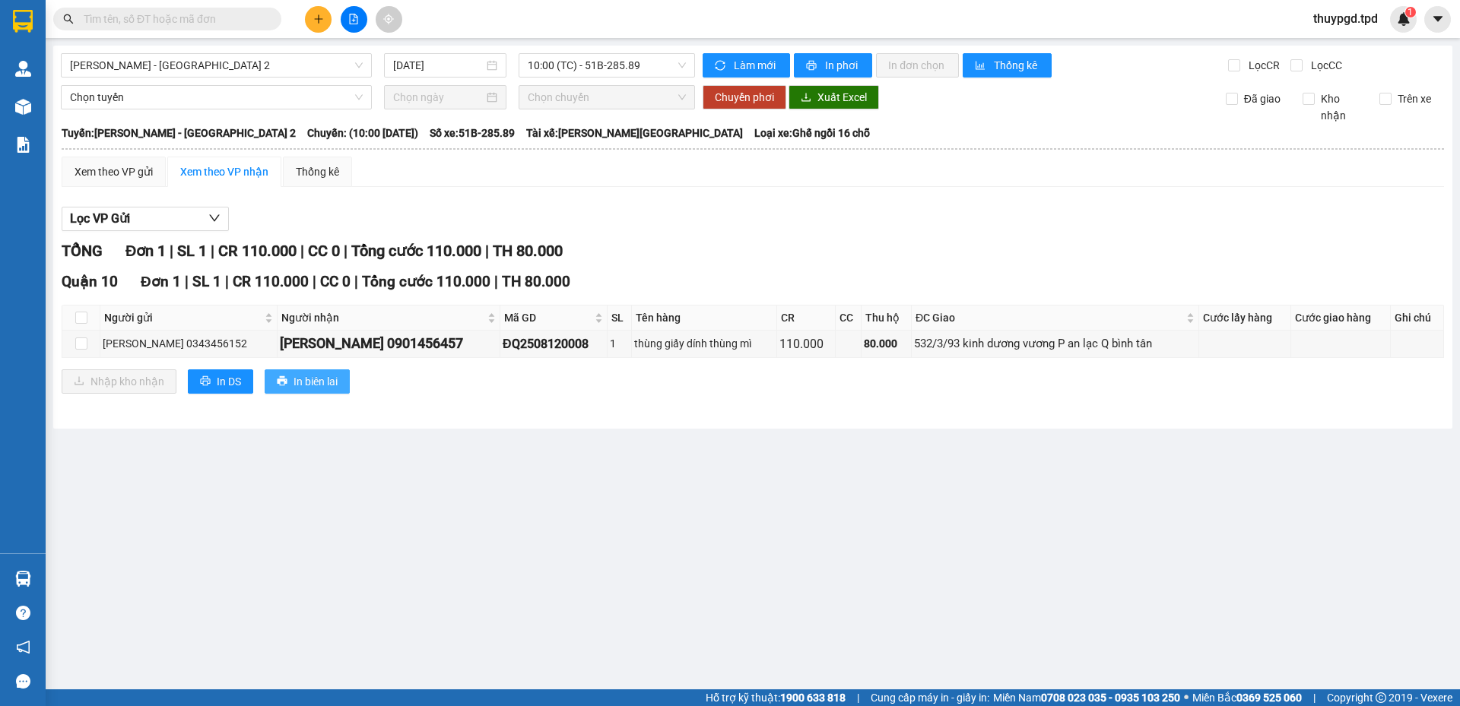
click at [313, 386] on span "In biên lai" at bounding box center [316, 381] width 44 height 17
drag, startPoint x: 289, startPoint y: 337, endPoint x: 374, endPoint y: 342, distance: 85.3
click at [377, 347] on div "yung lee 0901456457" at bounding box center [388, 343] width 217 height 21
copy div "0901456457"
click at [81, 318] on input "checkbox" at bounding box center [81, 318] width 12 height 12
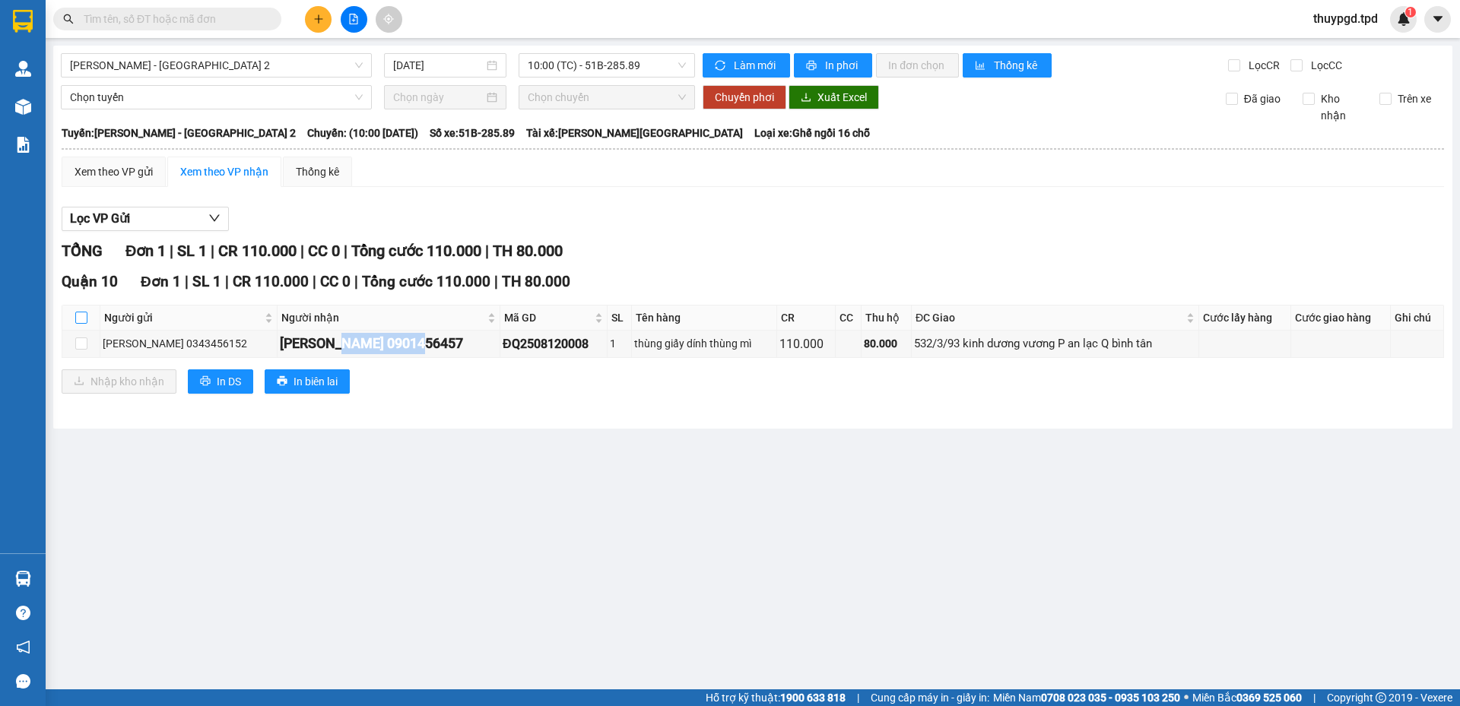
checkbox input "true"
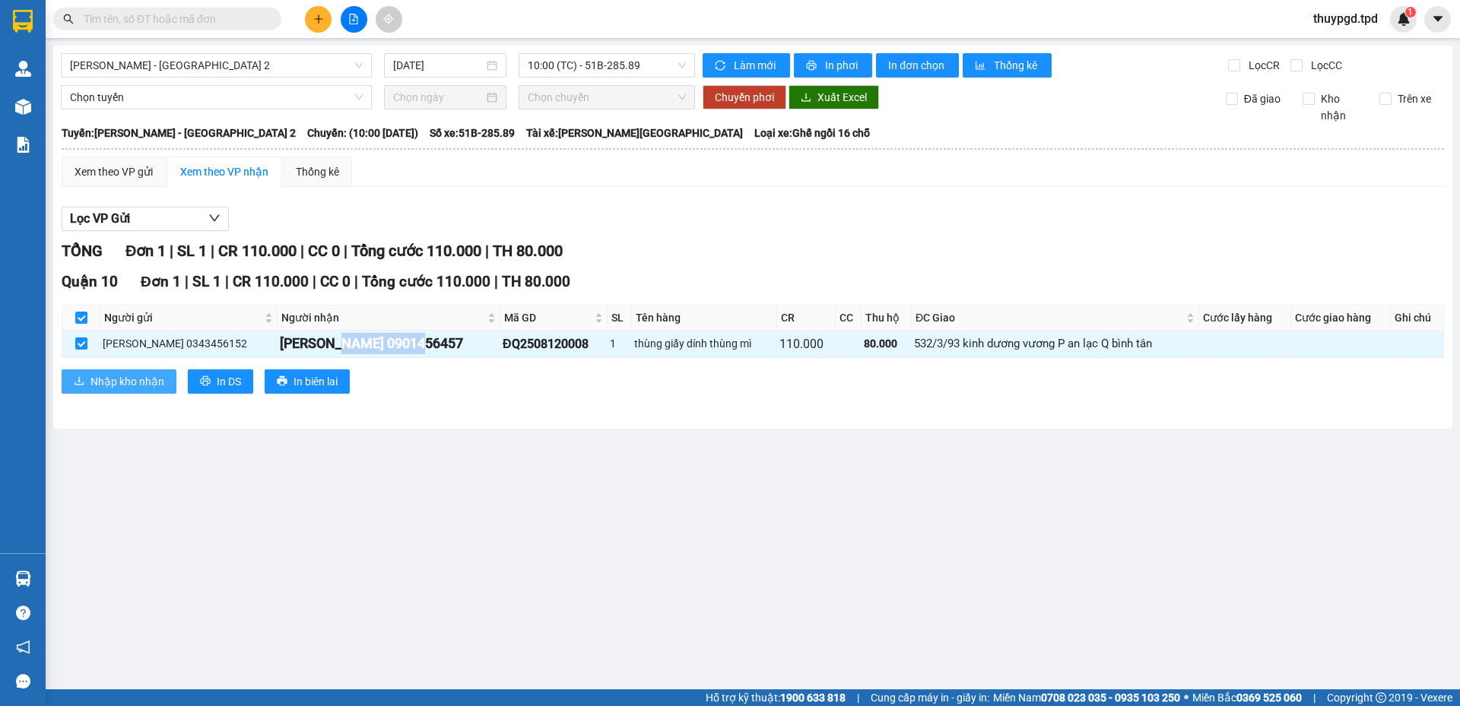
click at [125, 383] on span "Nhập kho nhận" at bounding box center [127, 381] width 74 height 17
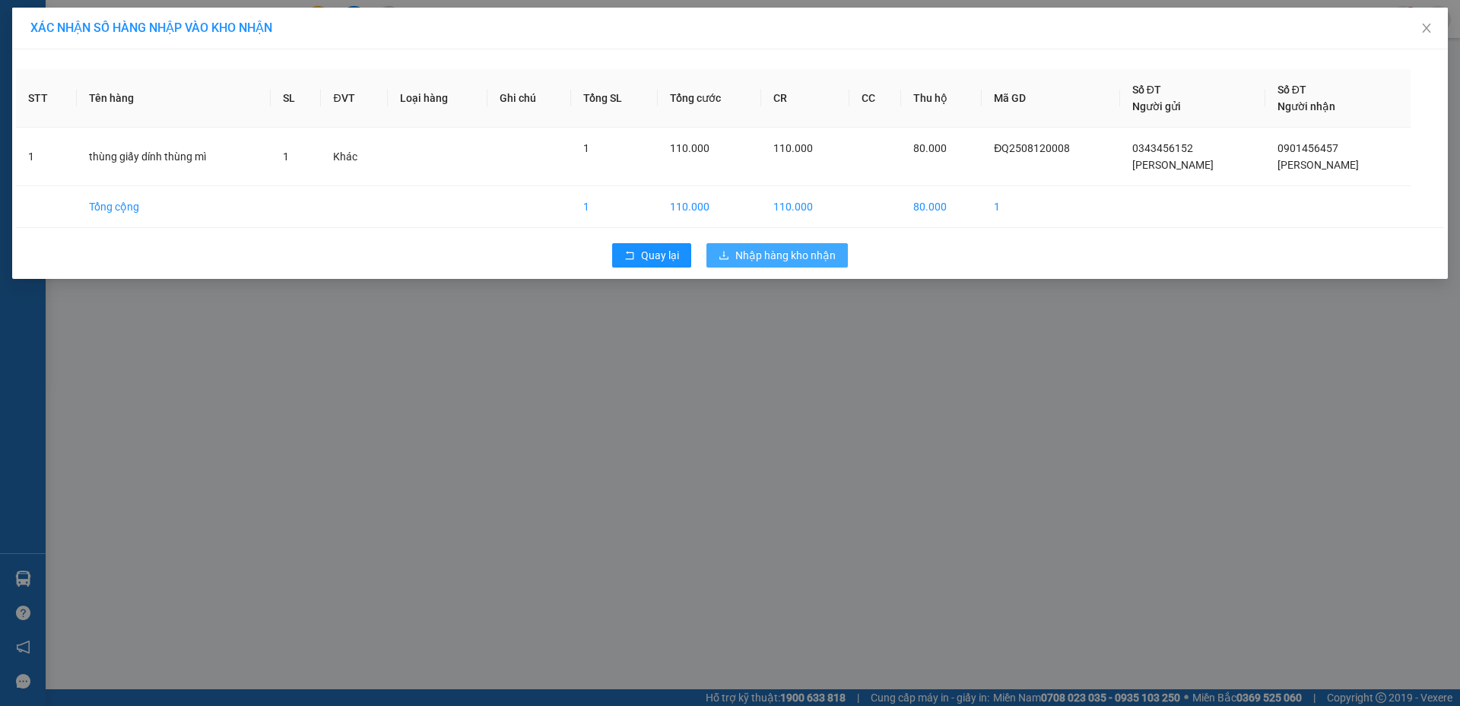
click at [789, 255] on span "Nhập hàng kho nhận" at bounding box center [785, 255] width 100 height 17
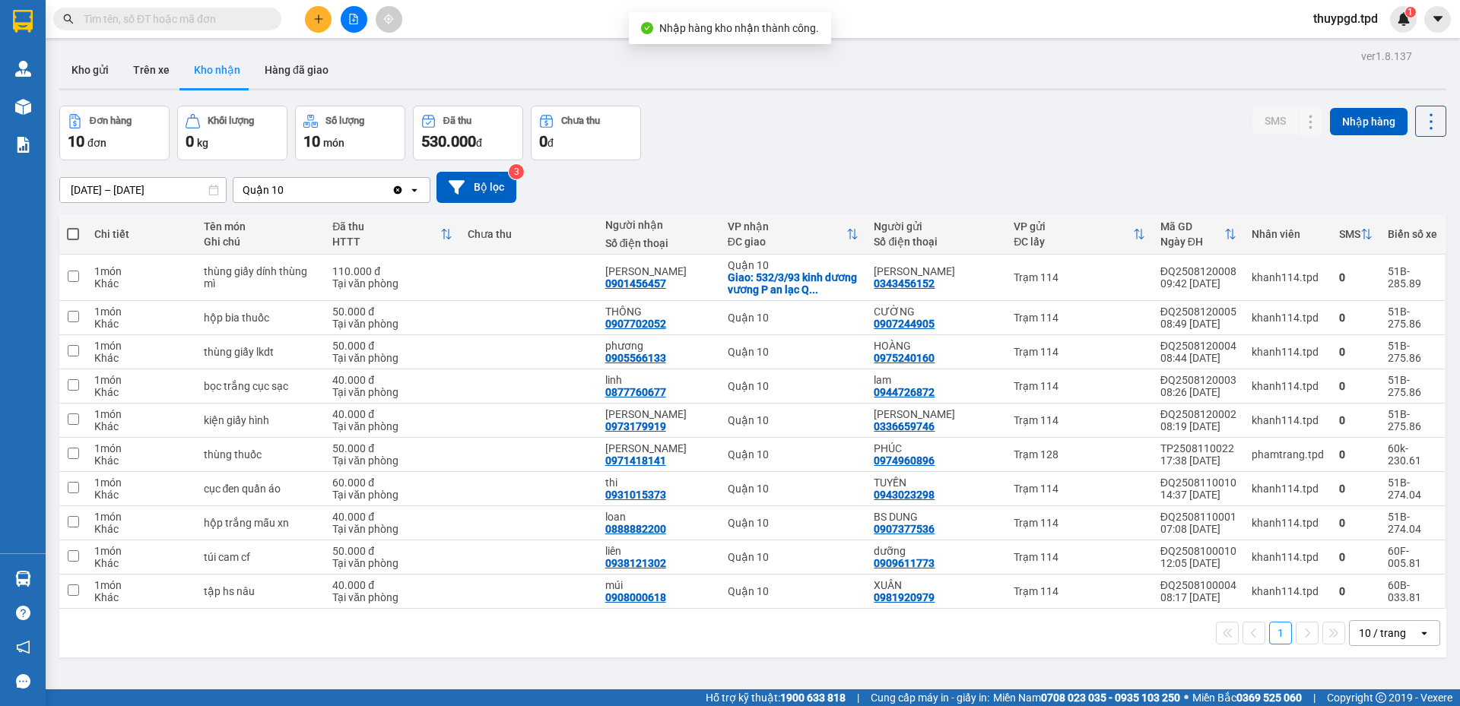
click at [141, 23] on input "text" at bounding box center [173, 19] width 179 height 17
paste input "0901456457"
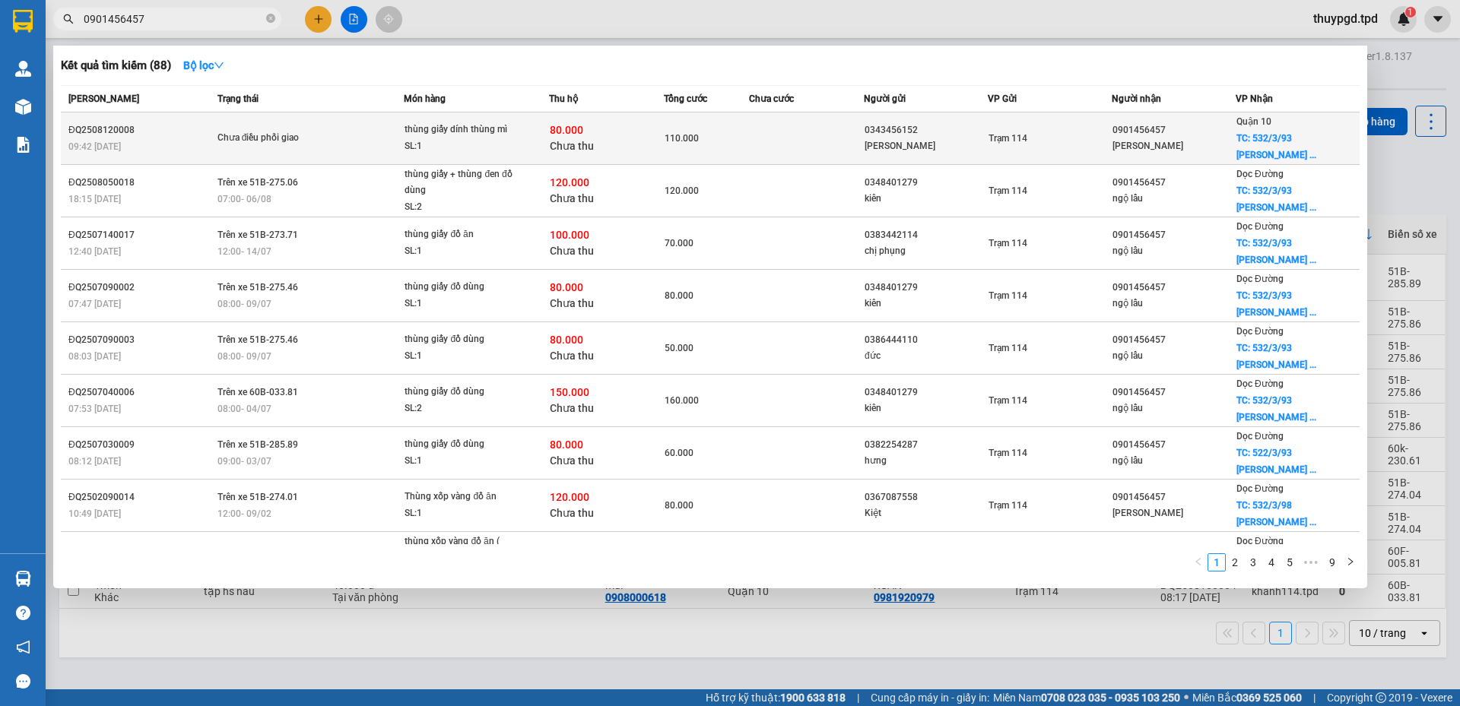
type input "0901456457"
click at [851, 135] on td at bounding box center [806, 139] width 114 height 52
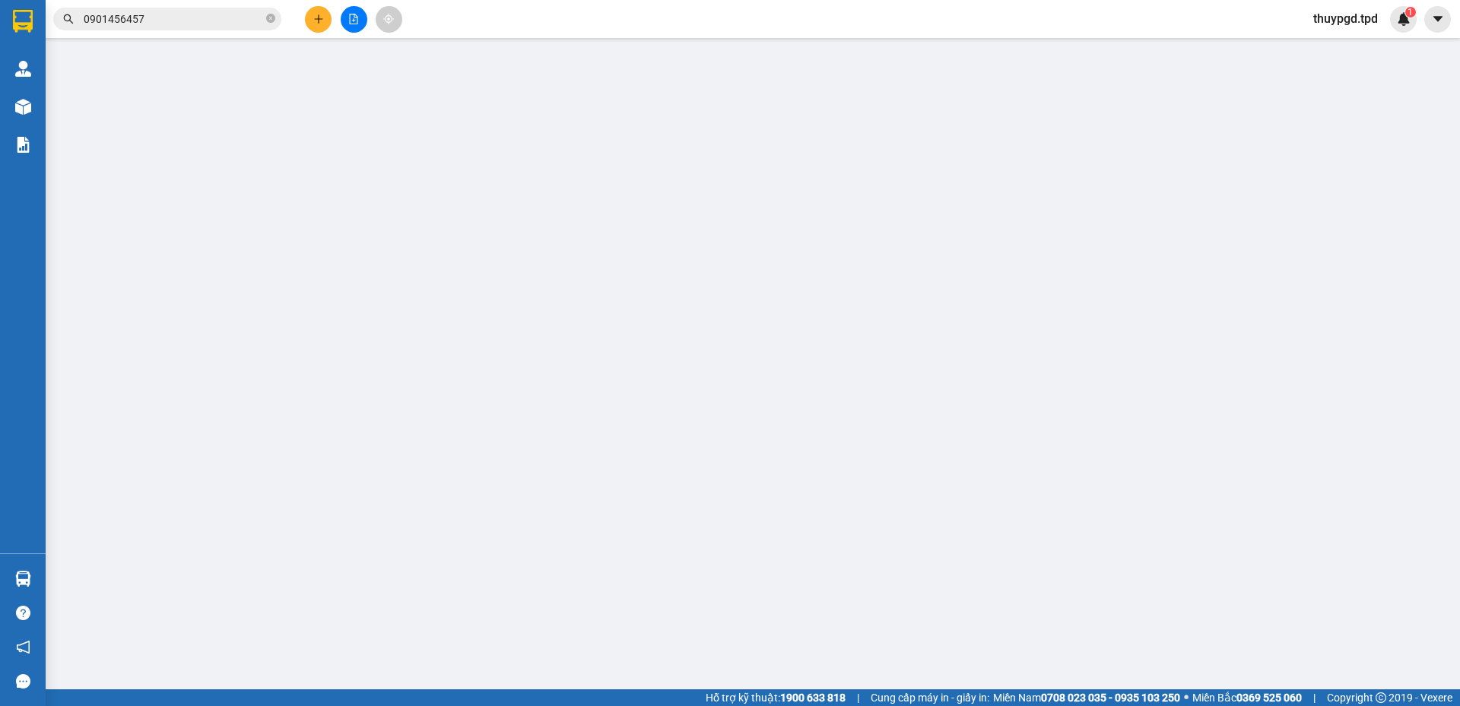
type input "0343456152"
type input "ngọc hà"
type input "0901456457"
type input "yung lee"
checkbox input "true"
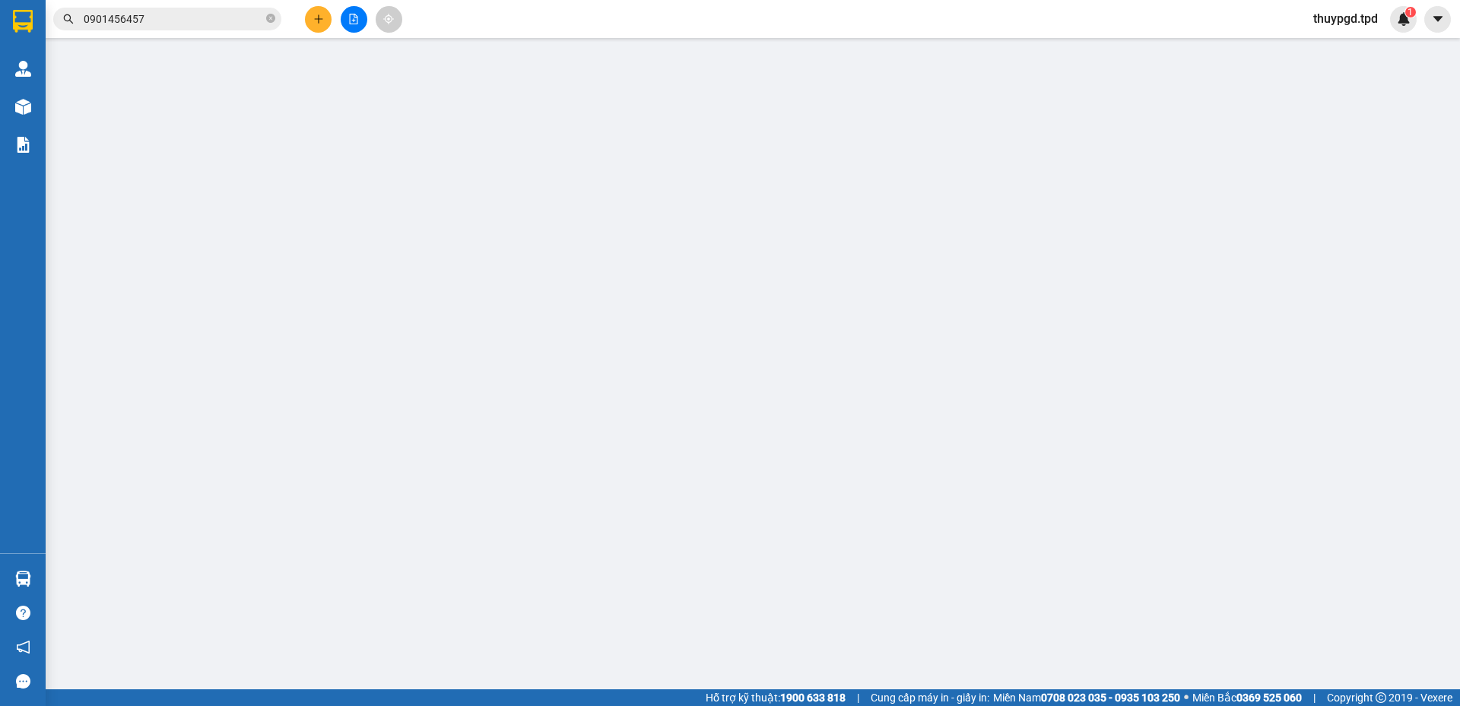
type input "532/3/93 kinh dương vương P an lạc Q bình tân"
type input "110.000"
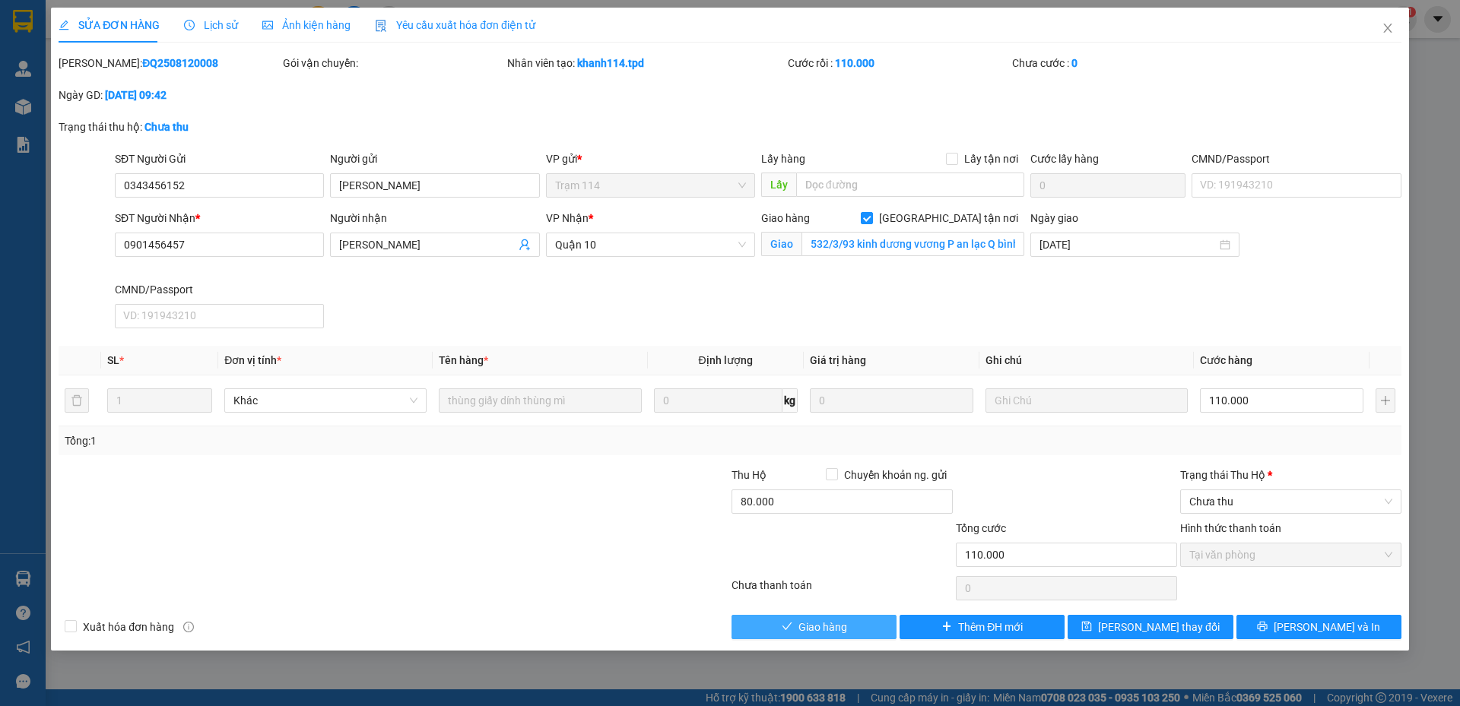
click at [792, 624] on button "Giao hàng" at bounding box center [814, 627] width 165 height 24
click at [1247, 502] on span "Chưa thu" at bounding box center [1290, 501] width 203 height 23
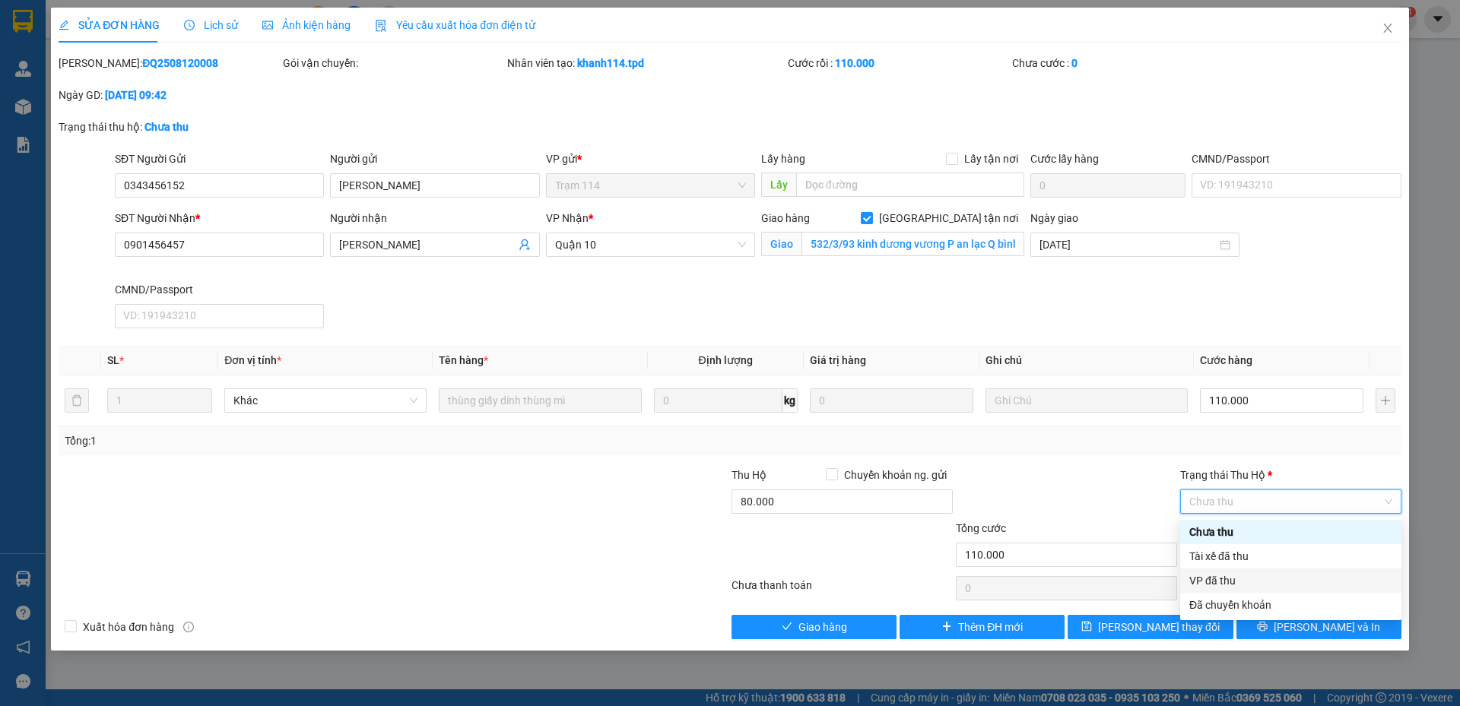
click at [1223, 576] on div "VP đã thu" at bounding box center [1290, 581] width 203 height 17
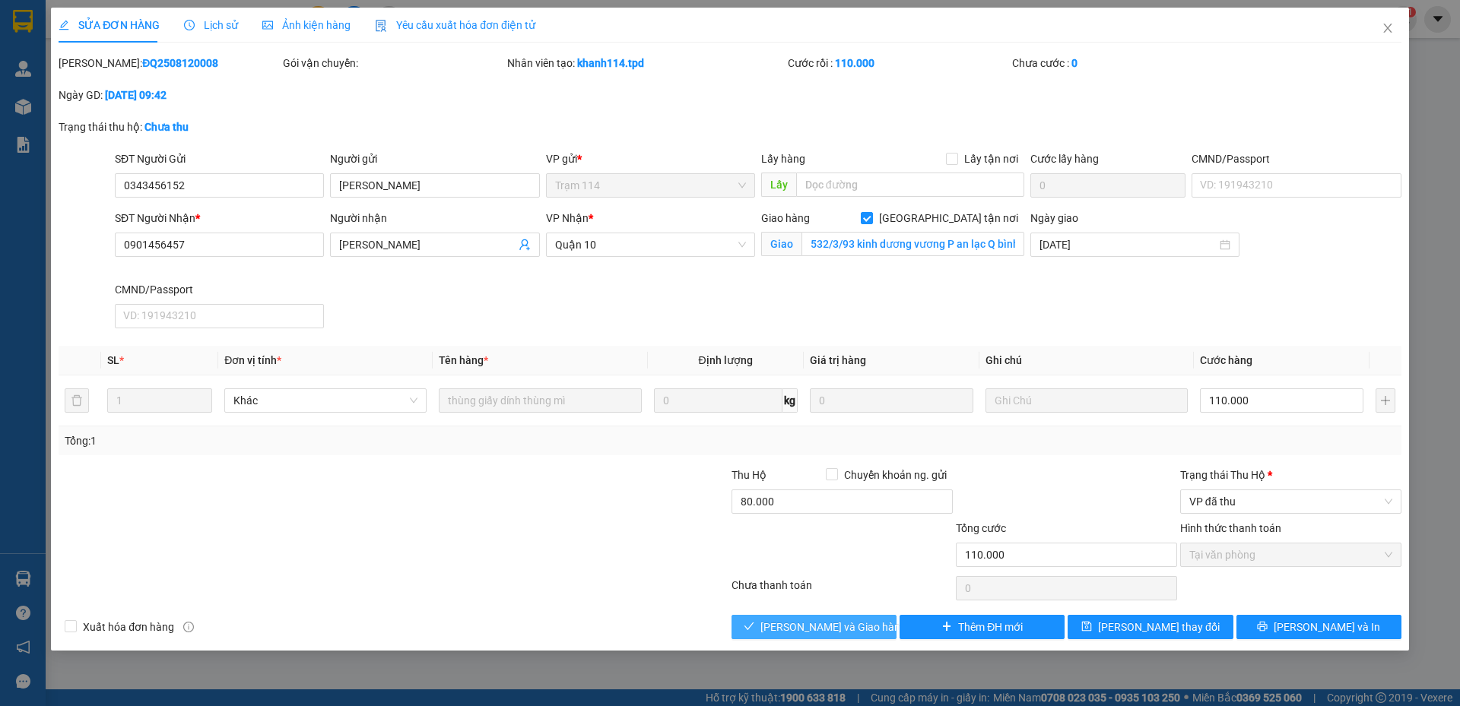
click at [819, 627] on span "[PERSON_NAME] và Giao hàng" at bounding box center [833, 627] width 146 height 17
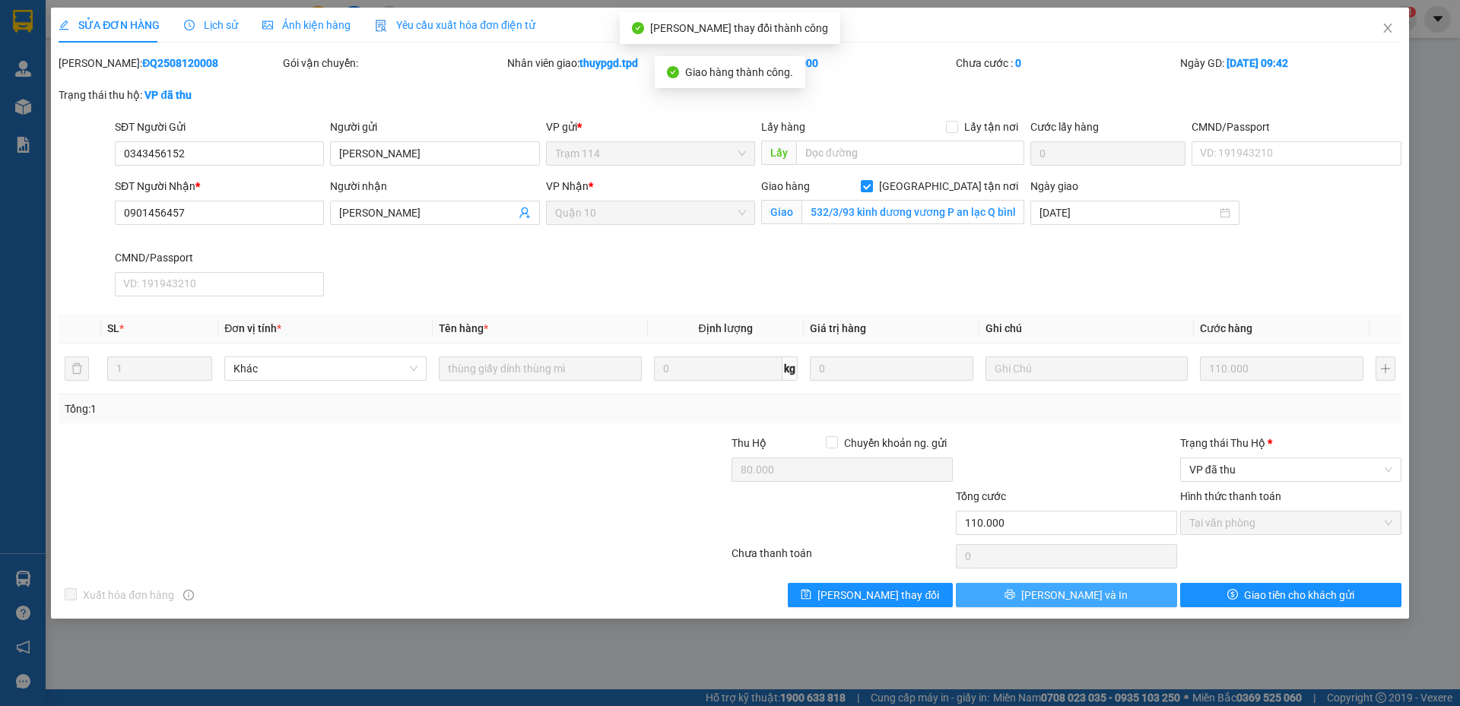
click at [1063, 595] on span "[PERSON_NAME] và In" at bounding box center [1074, 595] width 106 height 17
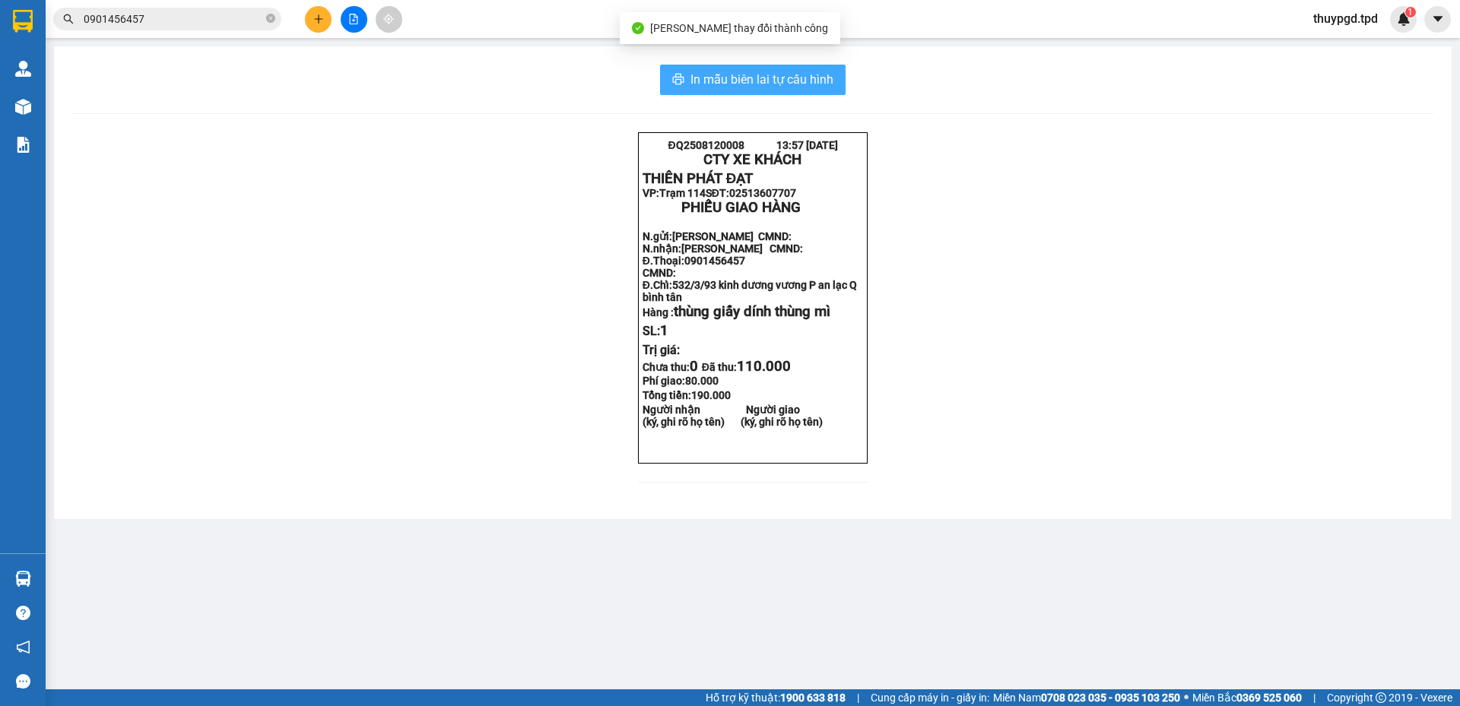
click at [823, 80] on span "In mẫu biên lai tự cấu hình" at bounding box center [761, 79] width 143 height 19
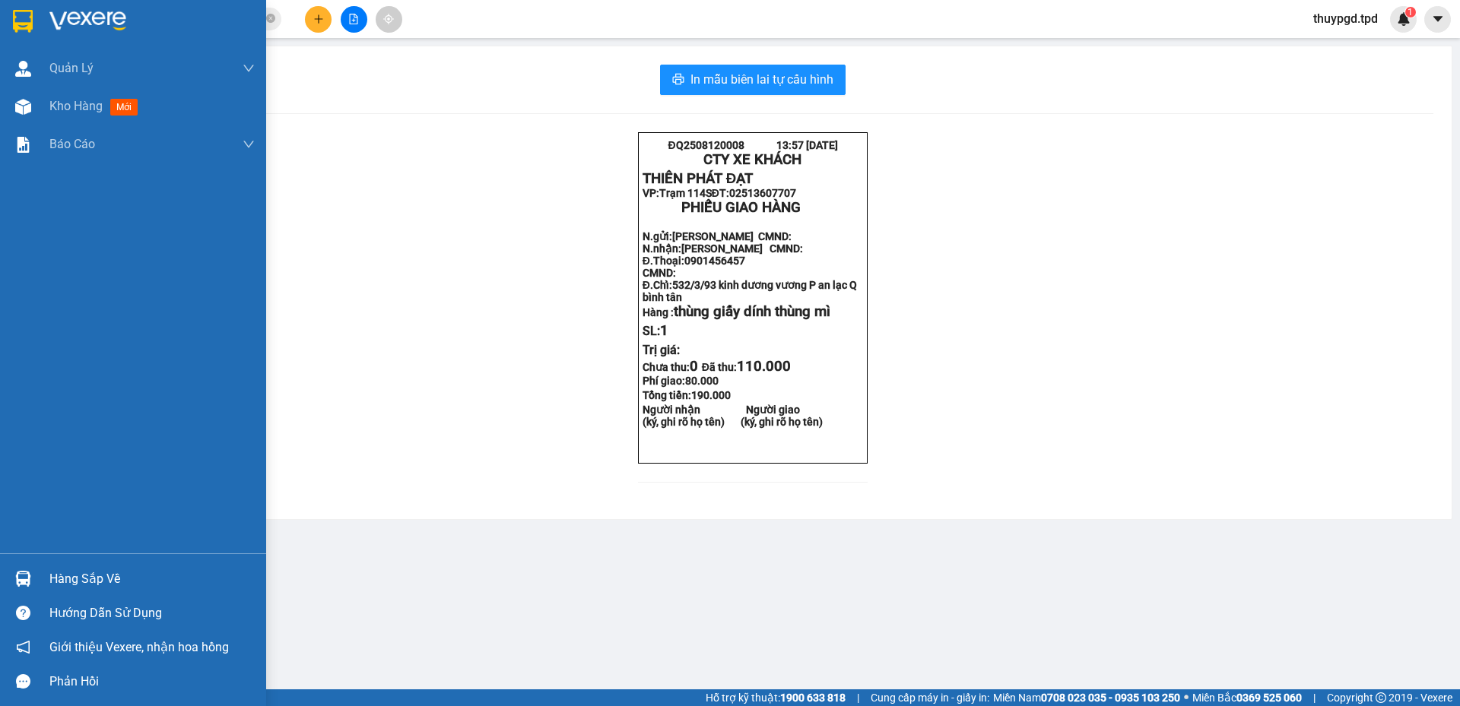
click at [19, 566] on div "Hàng sắp về" at bounding box center [133, 579] width 266 height 34
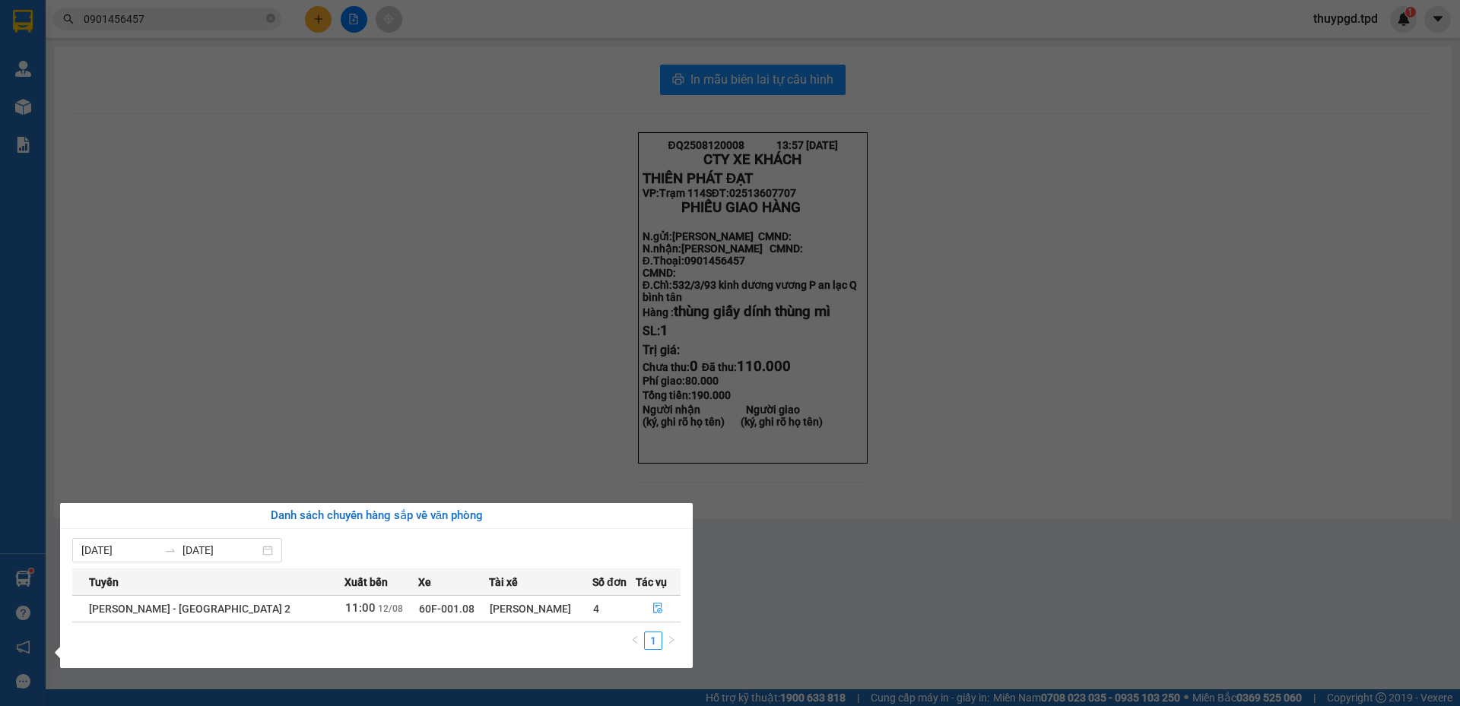
click at [455, 455] on section "Kết quả tìm kiếm ( 88 ) Bộ lọc Mã ĐH Trạng thái Món hàng Thu hộ Tổng cước Chưa …" at bounding box center [730, 353] width 1460 height 706
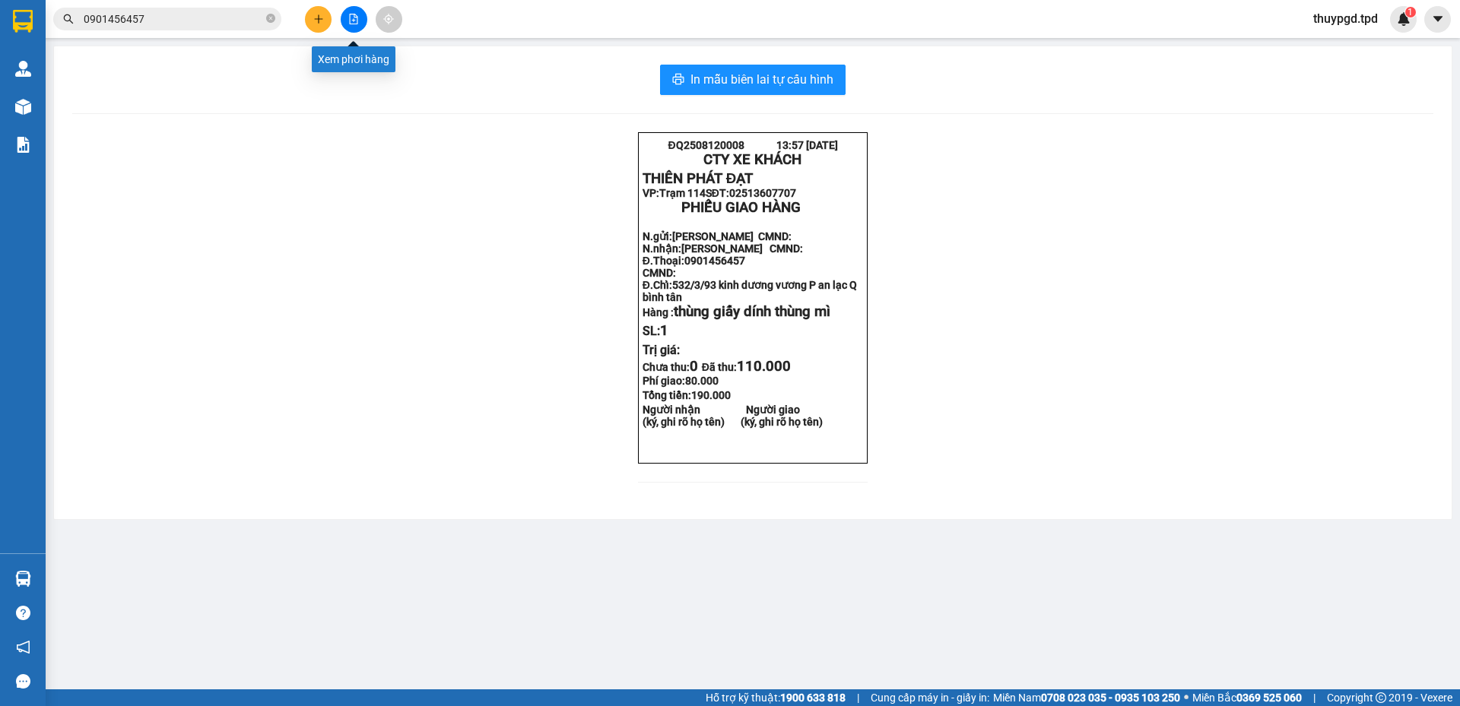
click at [345, 21] on button at bounding box center [354, 19] width 27 height 27
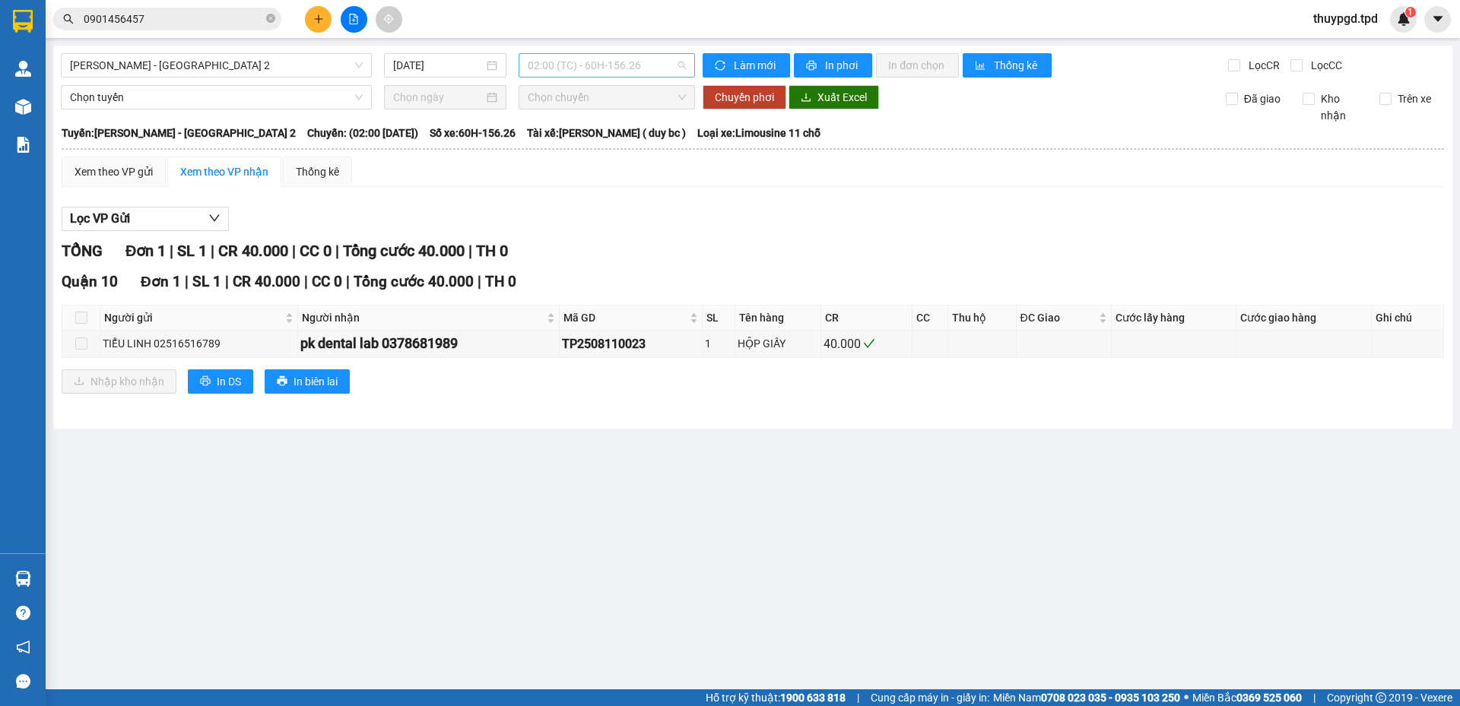
click at [591, 62] on span "02:00 (TC) - 60H-156.26" at bounding box center [607, 65] width 158 height 23
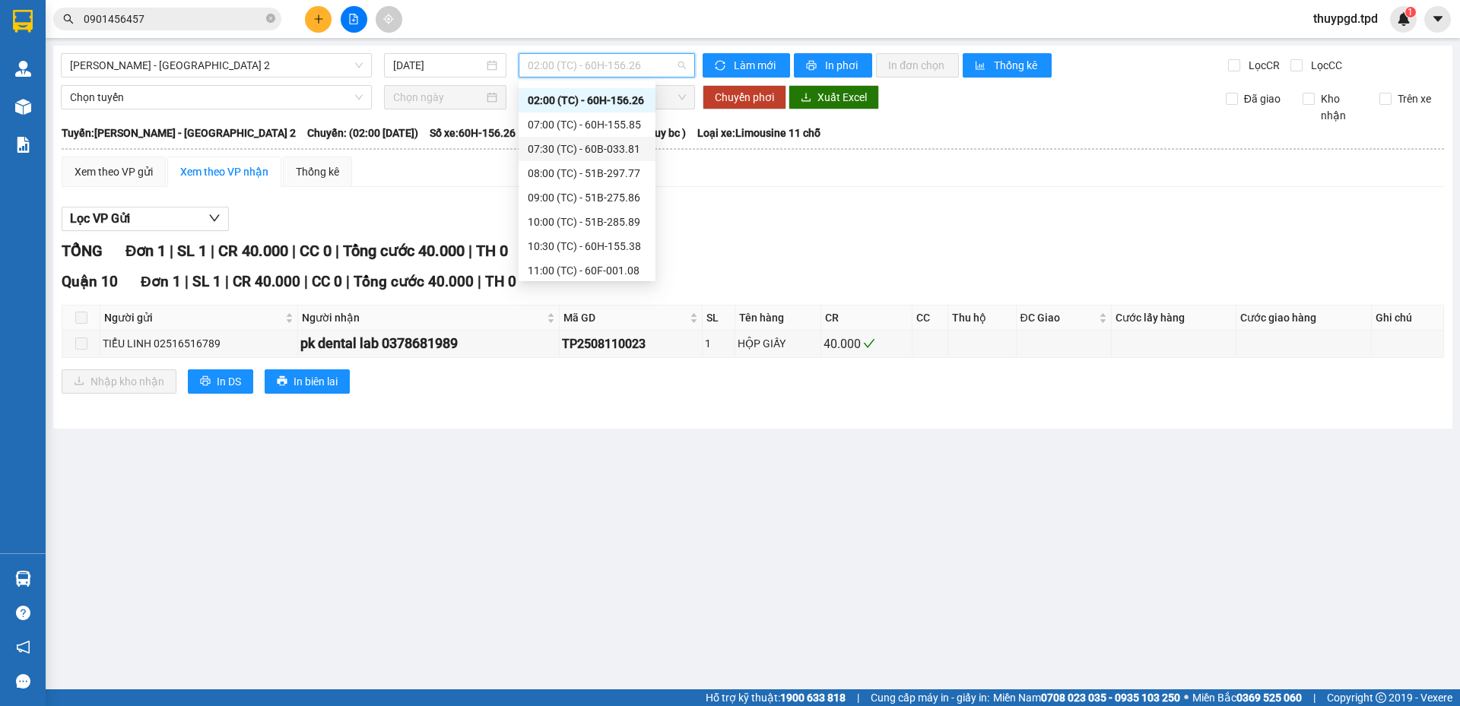
scroll to position [24, 0]
click at [606, 237] on div "10:30 (TC) - 60H-155.38" at bounding box center [587, 241] width 119 height 17
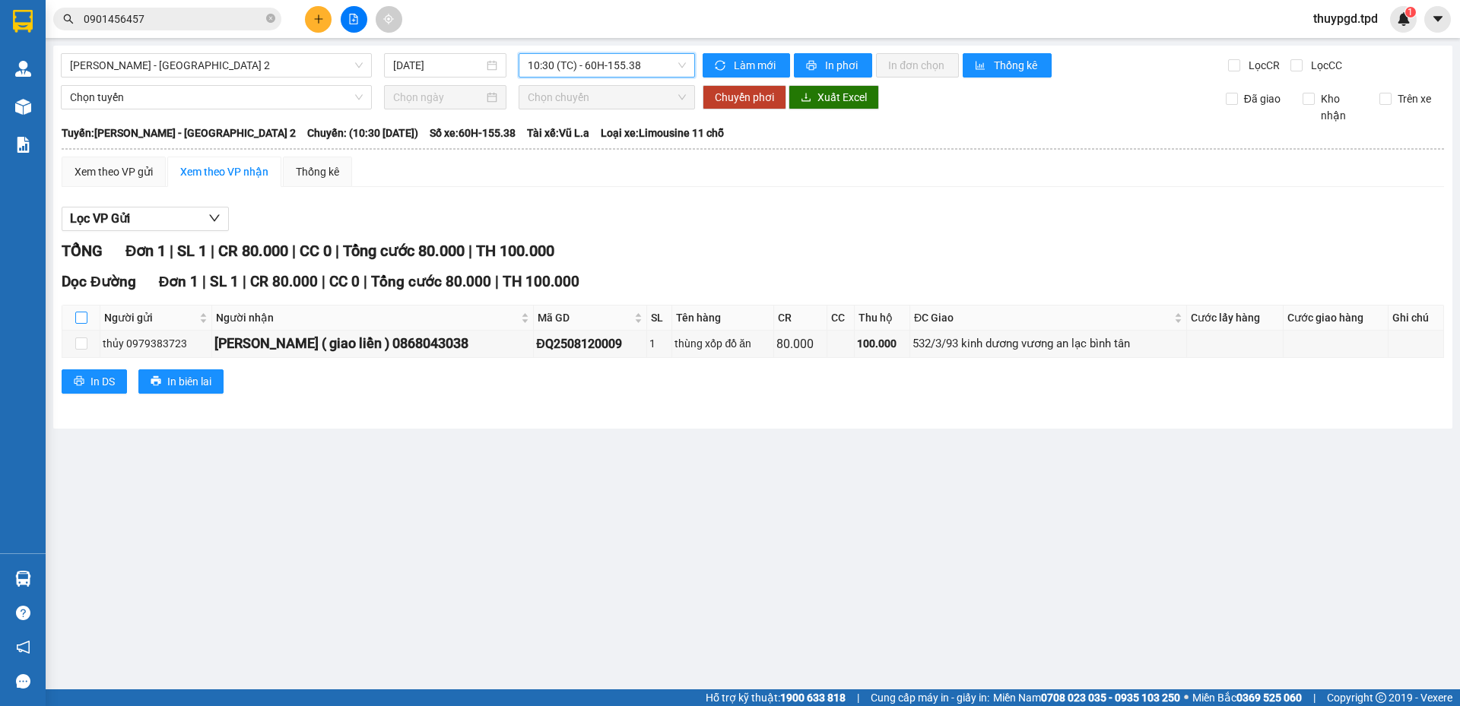
click at [84, 316] on input "checkbox" at bounding box center [81, 318] width 12 height 12
checkbox input "true"
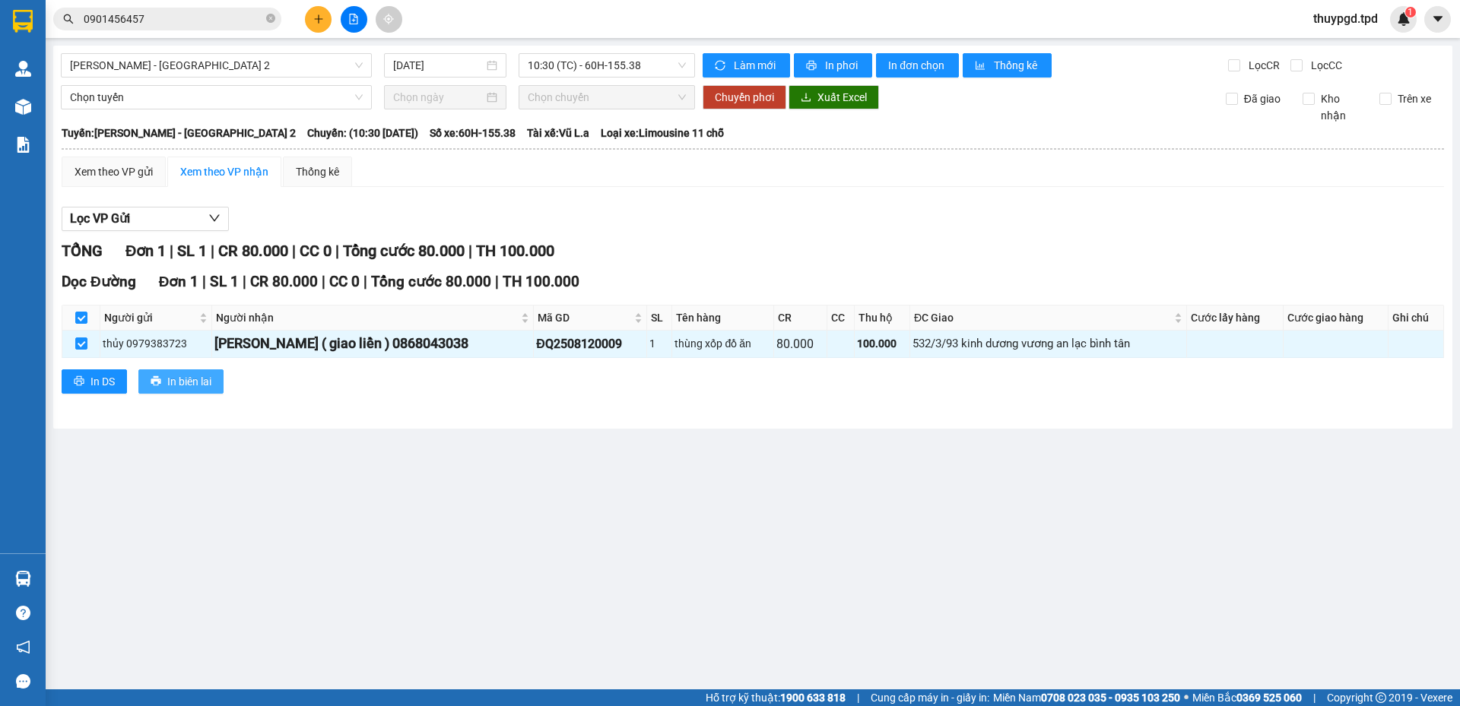
click at [174, 378] on span "In biên lai" at bounding box center [189, 381] width 44 height 17
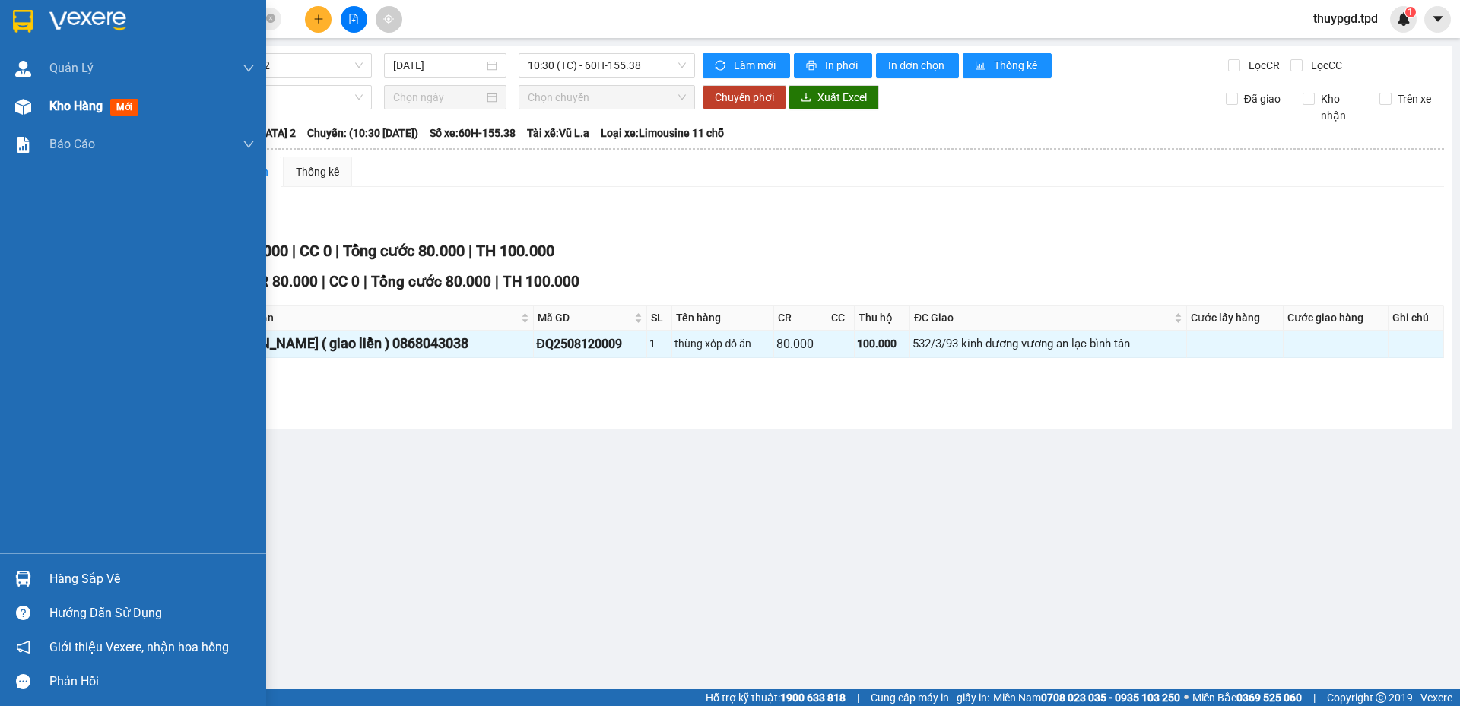
click at [11, 106] on div at bounding box center [23, 107] width 27 height 27
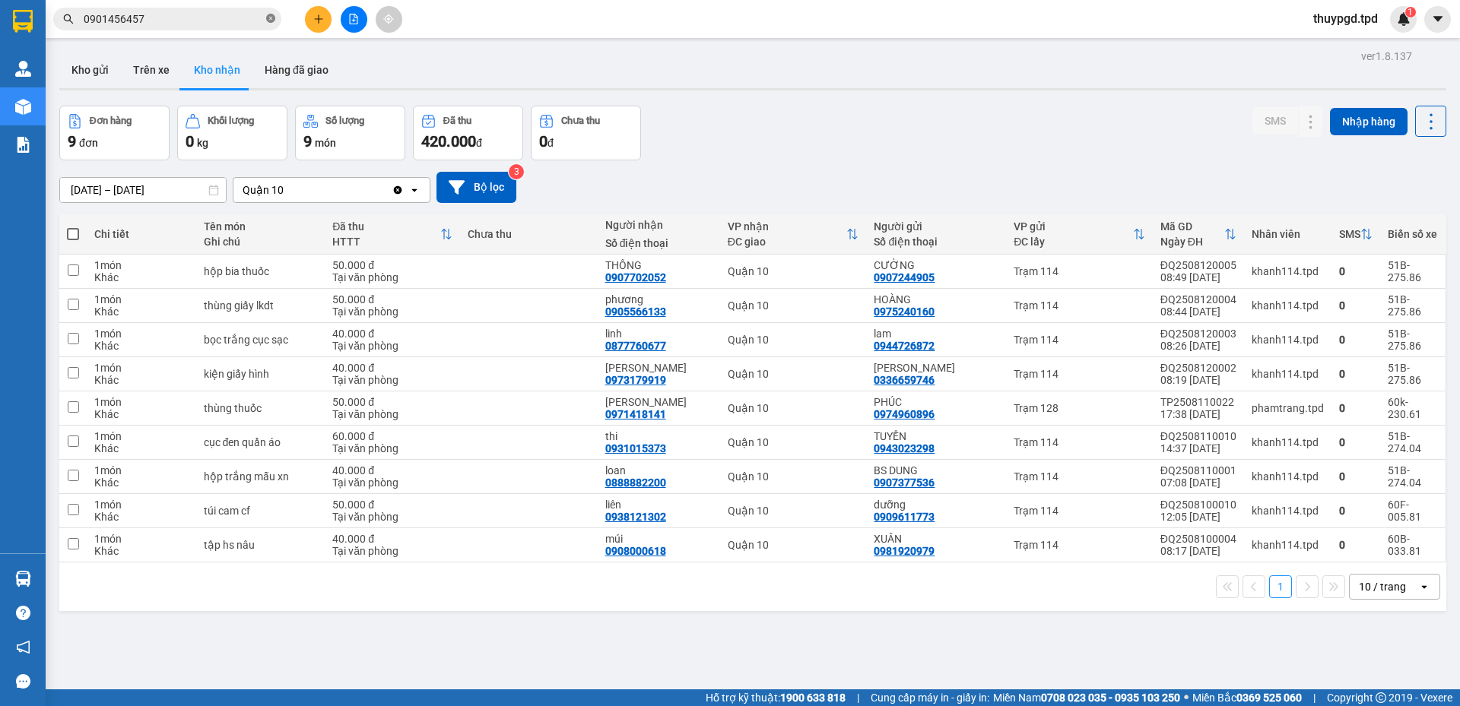
click at [271, 18] on icon "close-circle" at bounding box center [270, 18] width 9 height 9
click at [90, 63] on button "Kho gửi" at bounding box center [90, 70] width 62 height 36
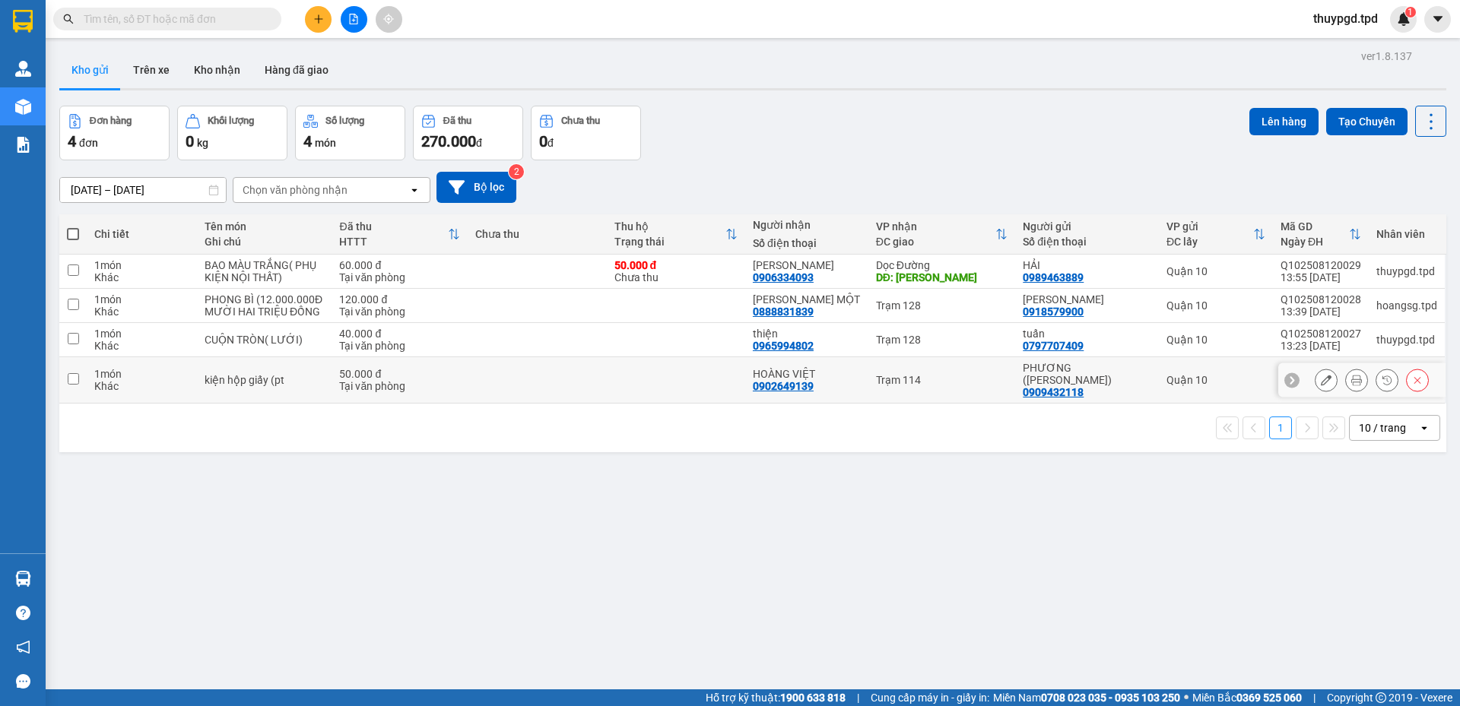
click at [71, 379] on input "checkbox" at bounding box center [73, 378] width 11 height 11
checkbox input "true"
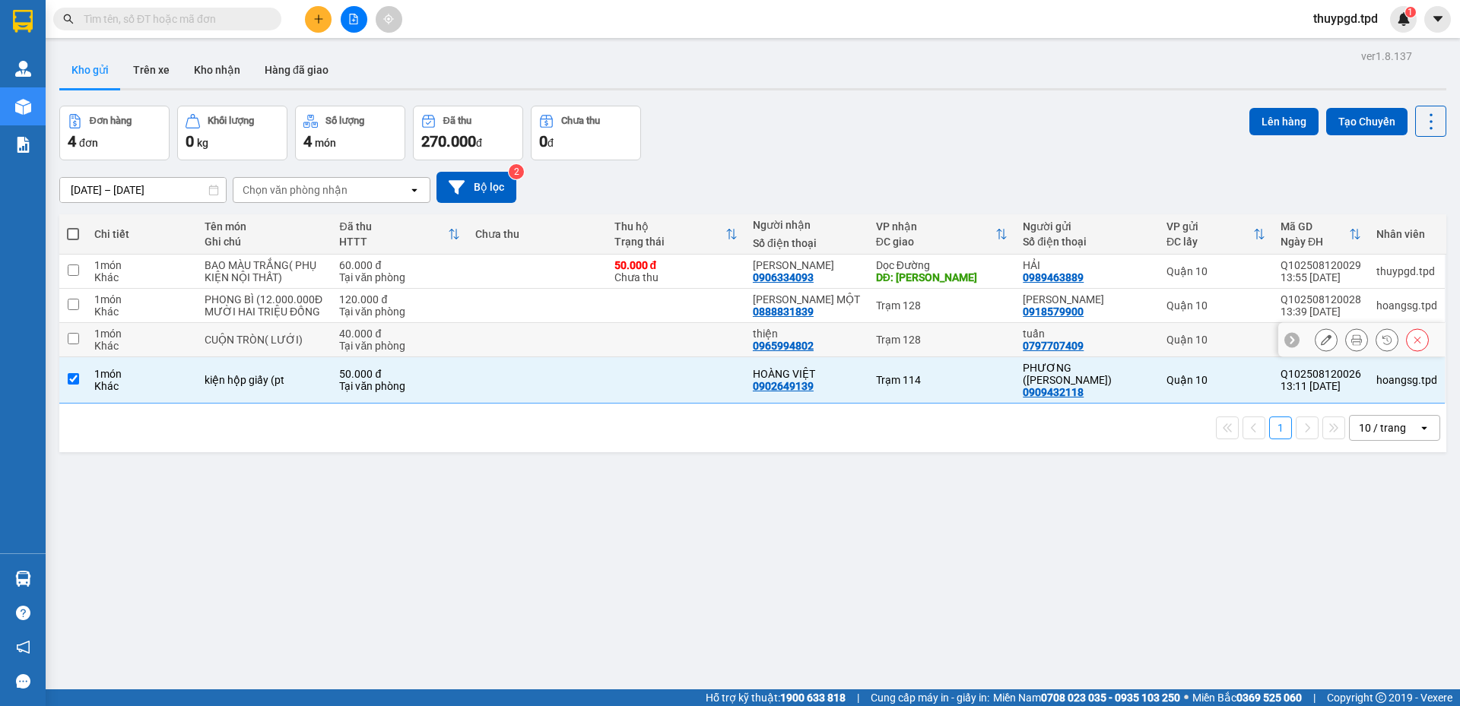
click at [73, 341] on input "checkbox" at bounding box center [73, 338] width 11 height 11
checkbox input "true"
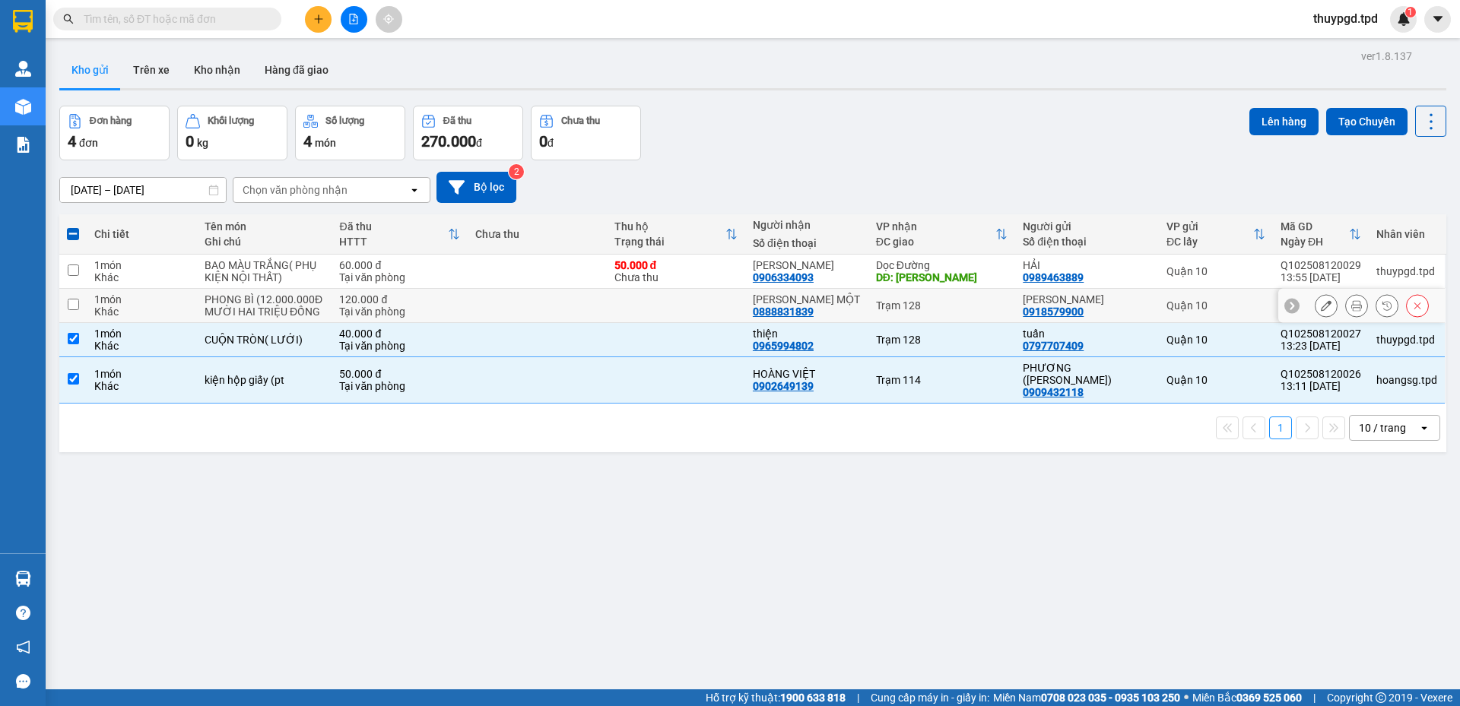
click at [68, 310] on td at bounding box center [72, 306] width 27 height 34
checkbox input "true"
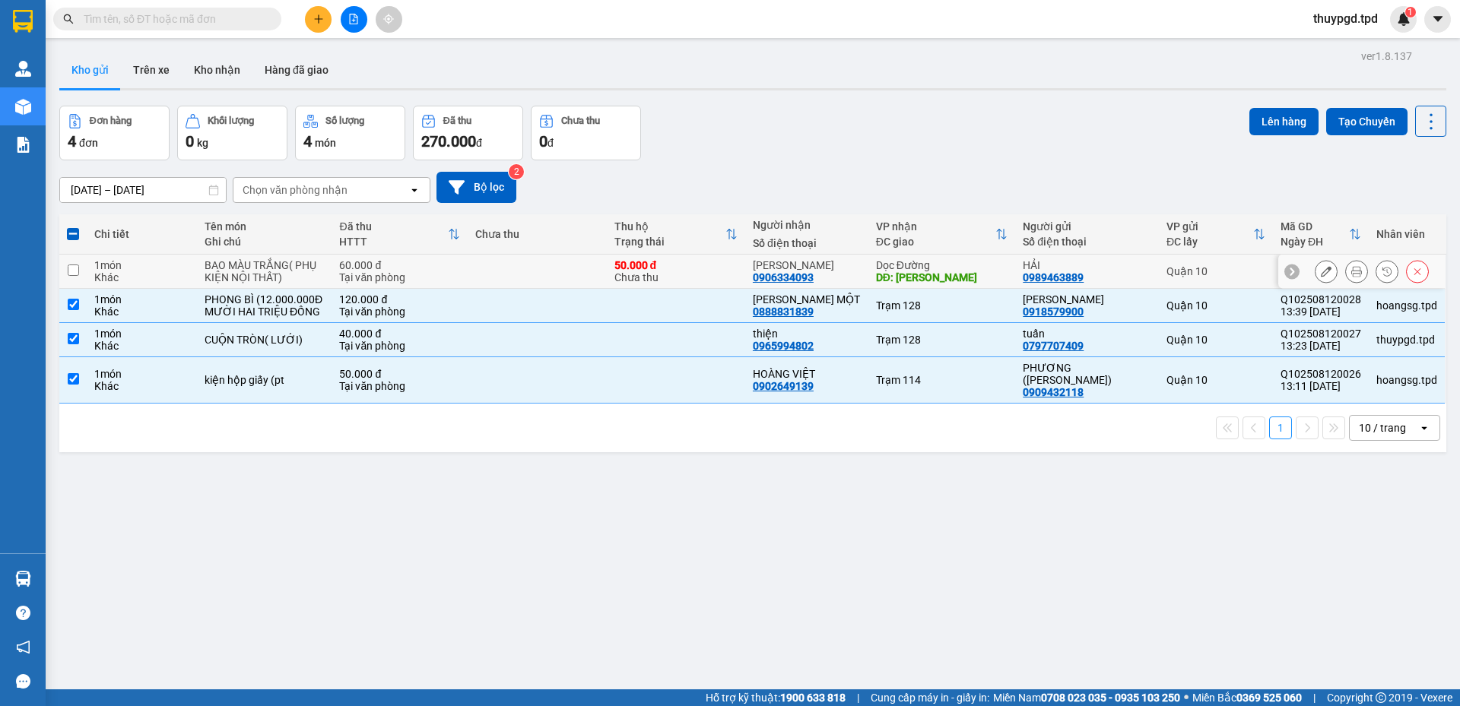
click at [75, 275] on input "checkbox" at bounding box center [73, 270] width 11 height 11
checkbox input "true"
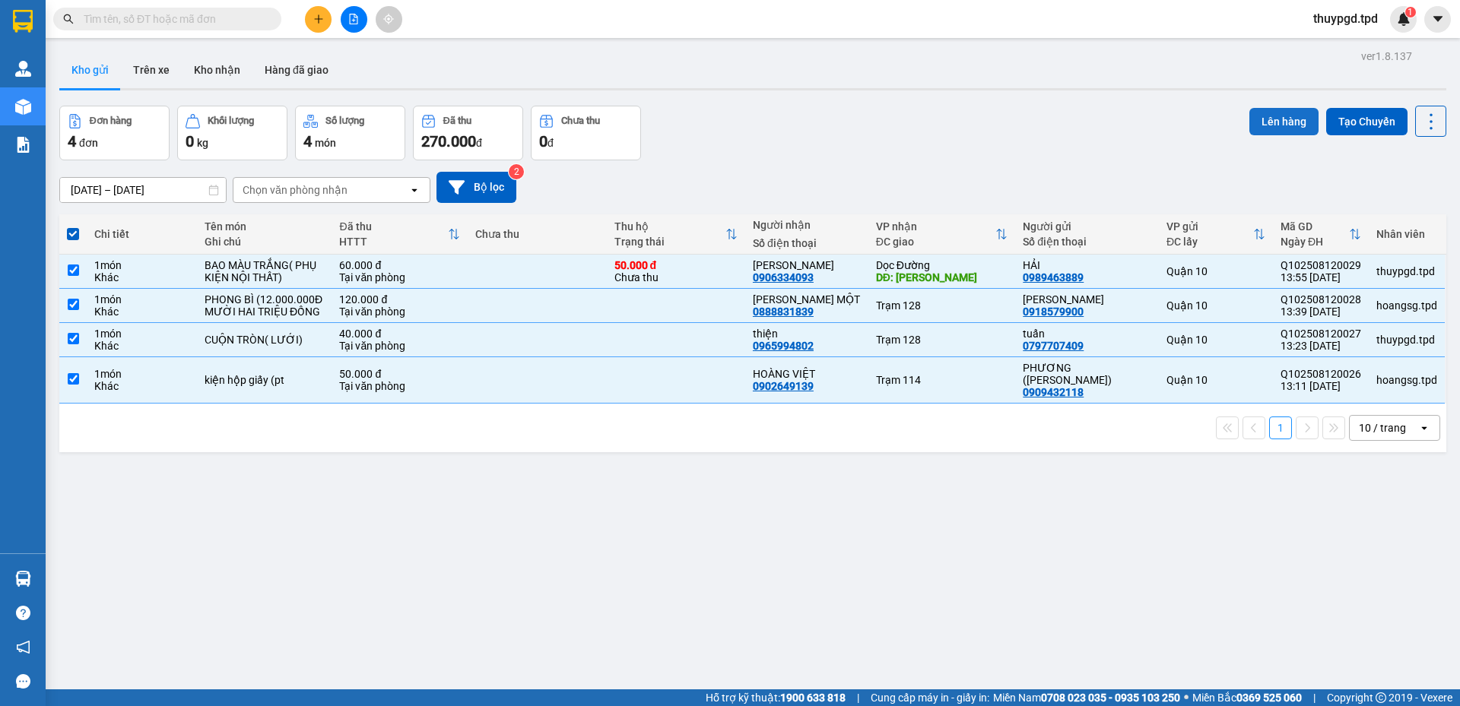
click at [1267, 119] on button "Lên hàng" at bounding box center [1283, 121] width 69 height 27
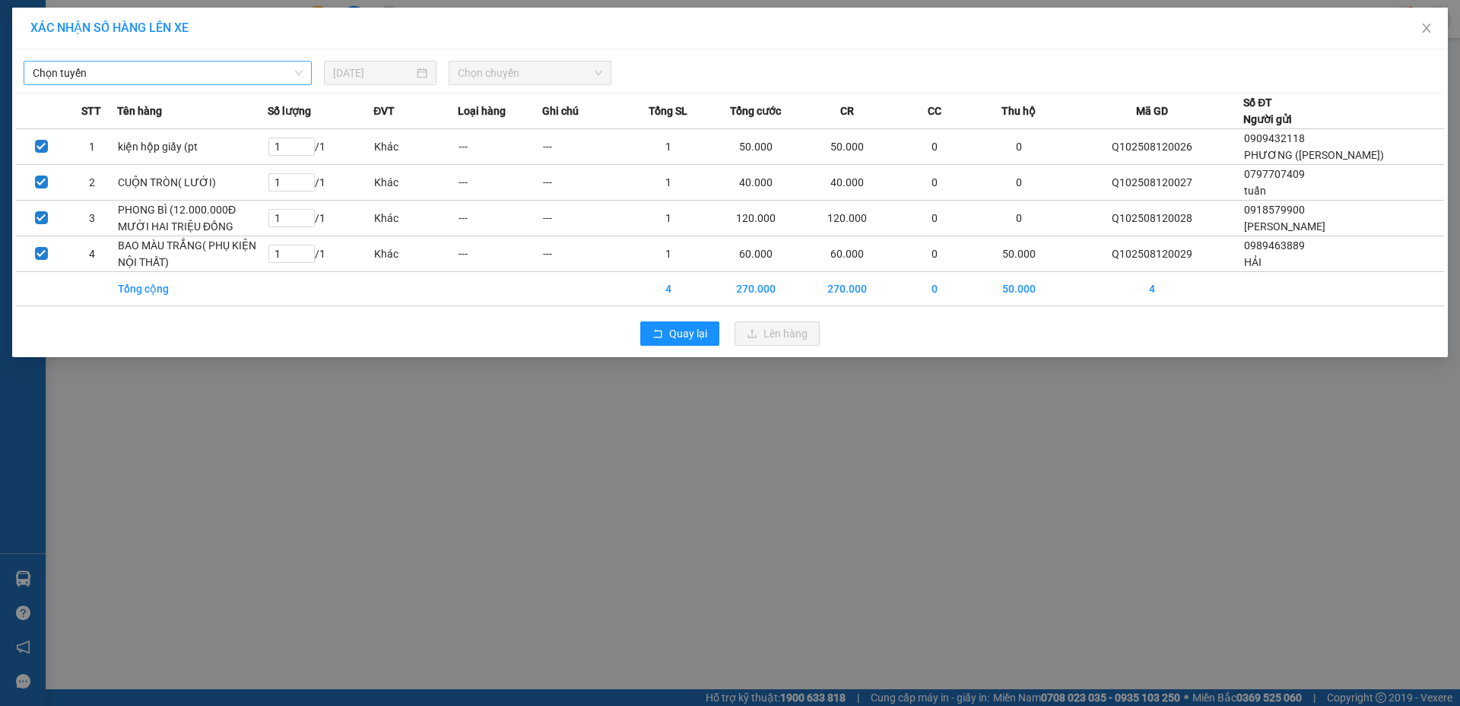
click at [201, 71] on span "Chọn tuyến" at bounding box center [168, 73] width 270 height 23
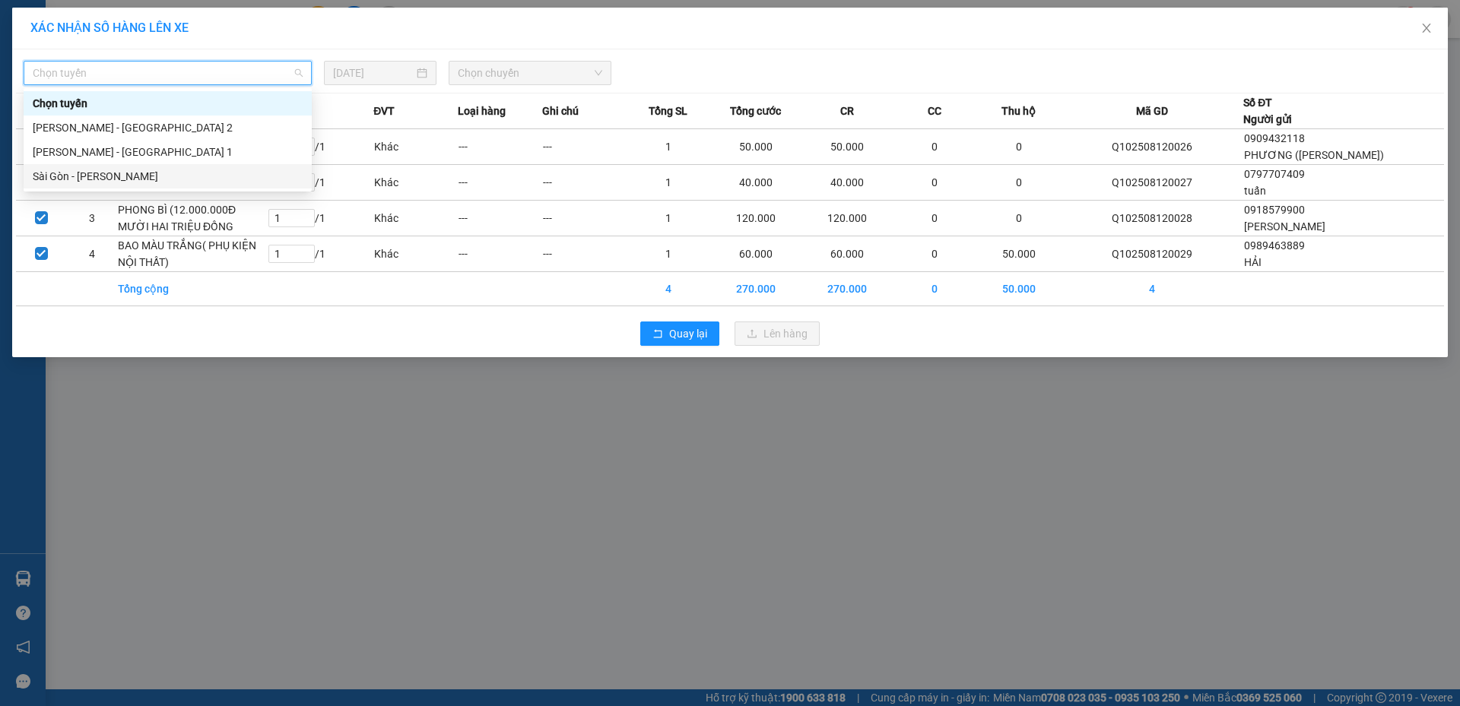
click at [115, 174] on div "Sài Gòn - Phương Lâm" at bounding box center [168, 176] width 270 height 17
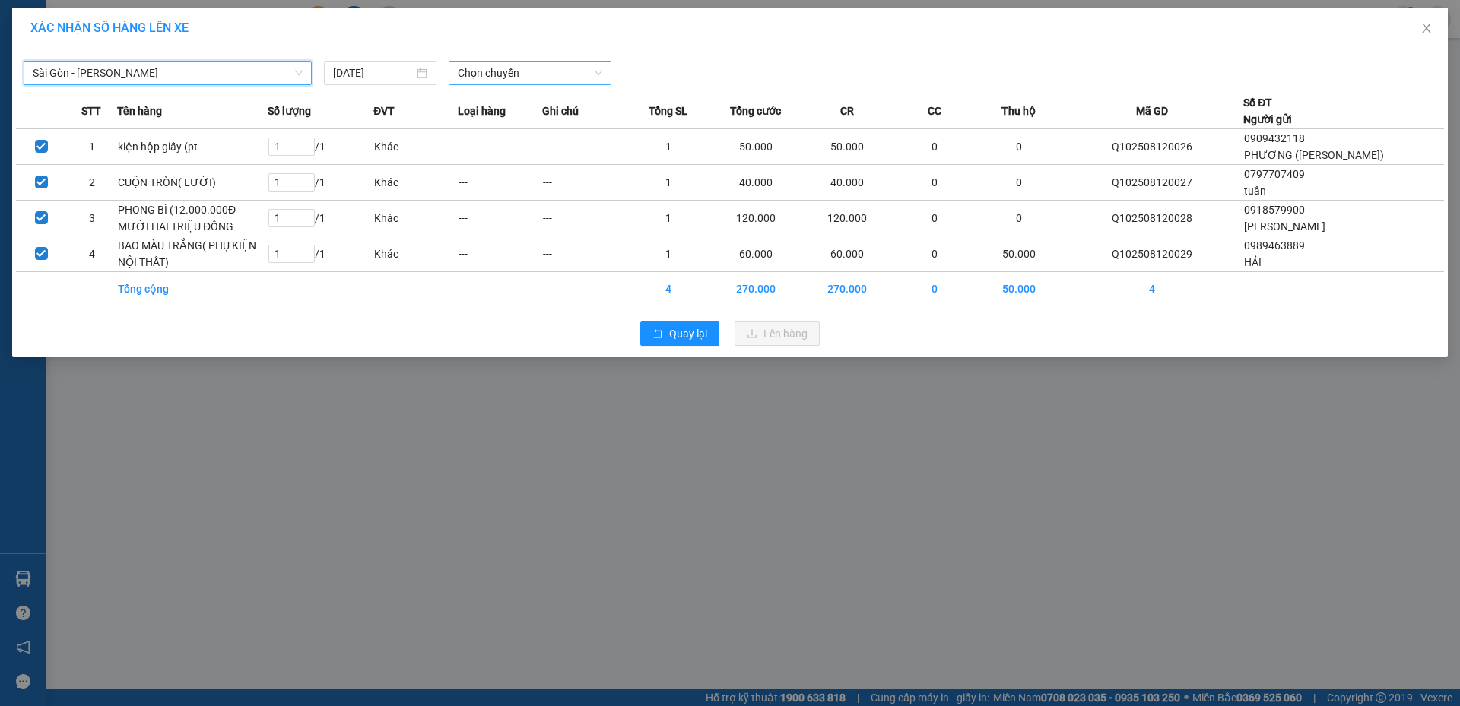
click at [507, 65] on span "Chọn chuyến" at bounding box center [530, 73] width 144 height 23
type input "14"
click at [547, 132] on div "Thêm chuyến " 14:00 "" at bounding box center [530, 129] width 162 height 26
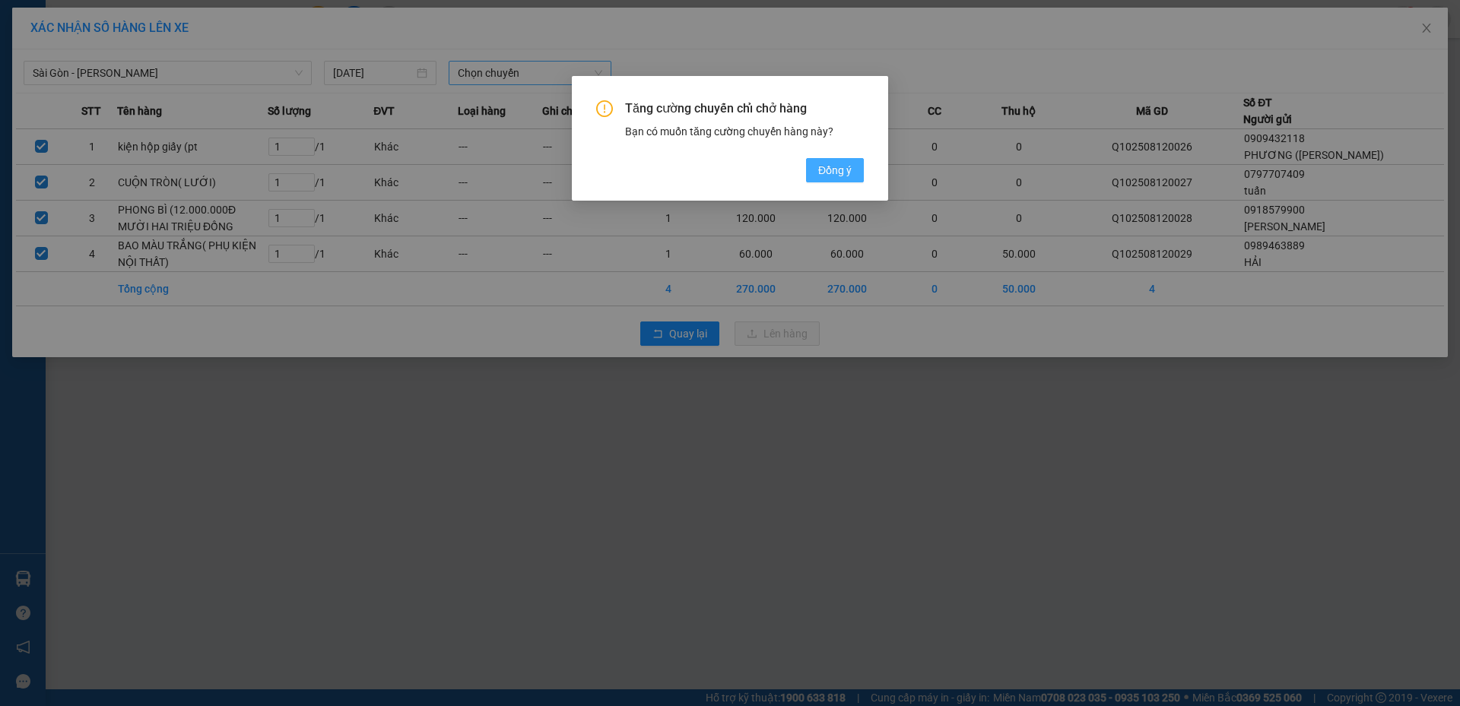
click at [852, 165] on button "Đồng ý" at bounding box center [835, 170] width 58 height 24
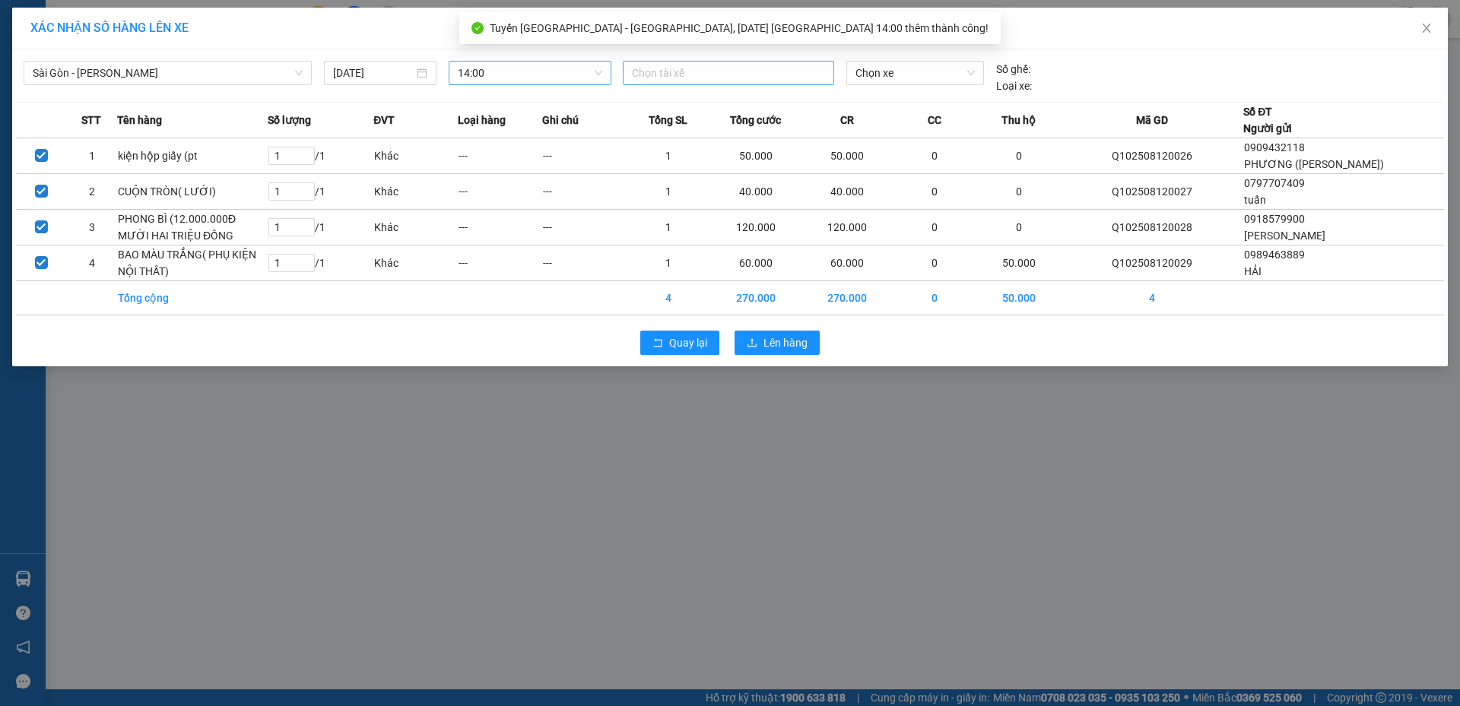
click at [700, 71] on div at bounding box center [729, 73] width 204 height 18
type input "VŨ"
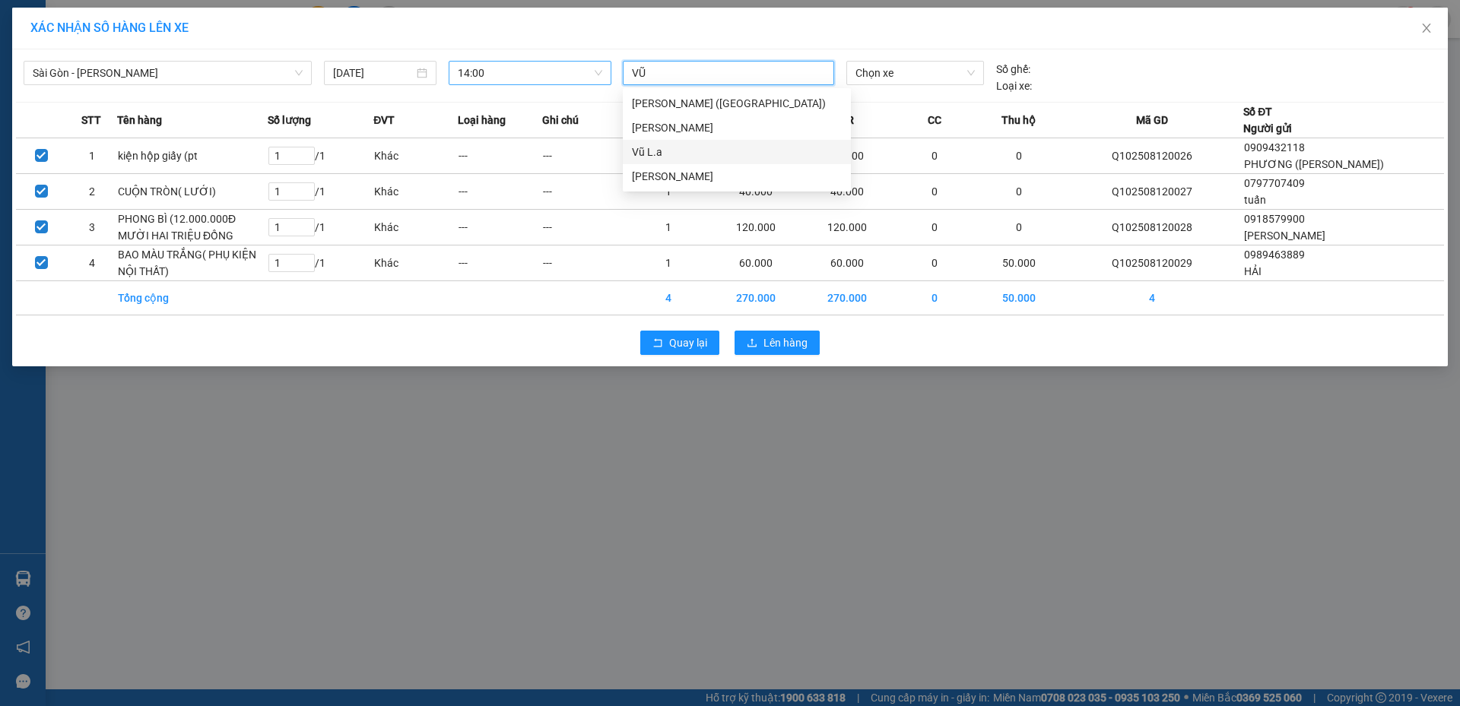
click at [669, 156] on div "Vũ L.a" at bounding box center [737, 152] width 210 height 17
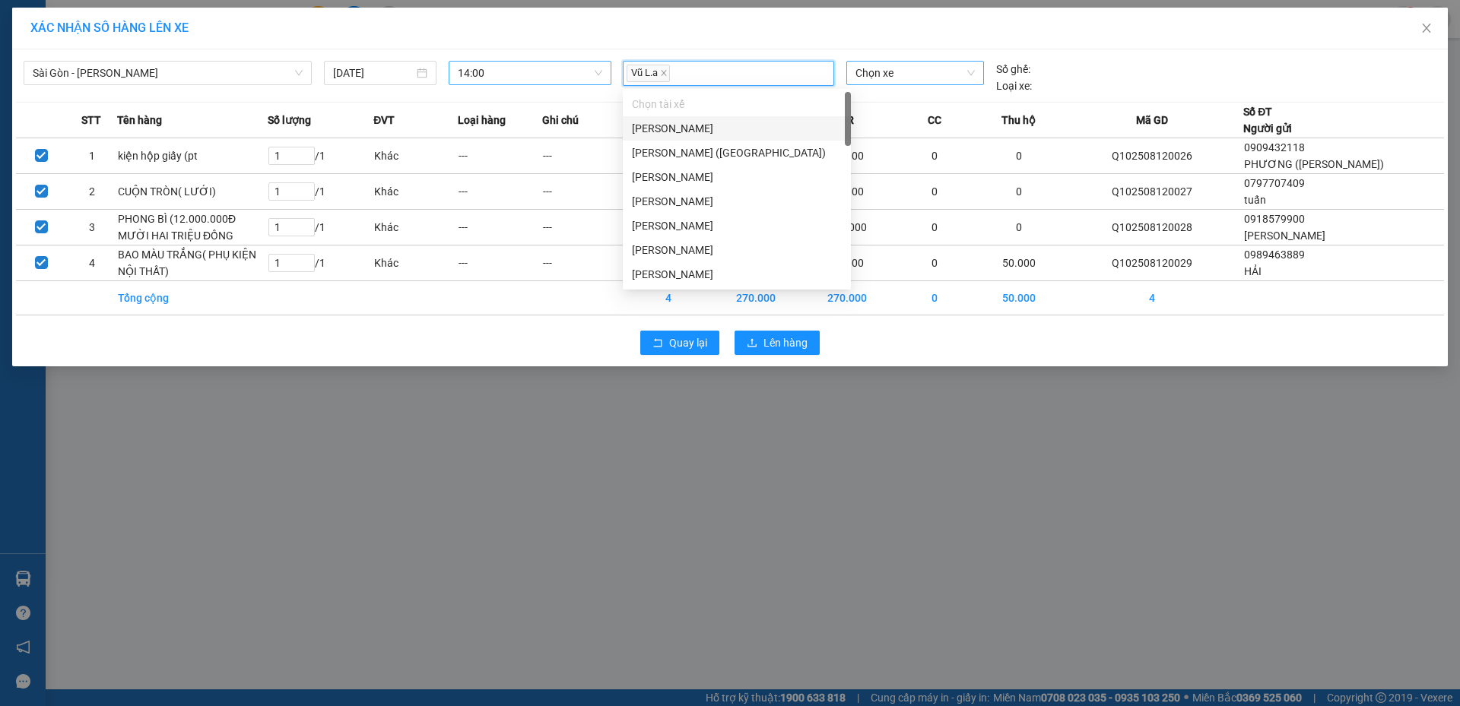
click at [892, 74] on span "Chọn xe" at bounding box center [914, 73] width 119 height 23
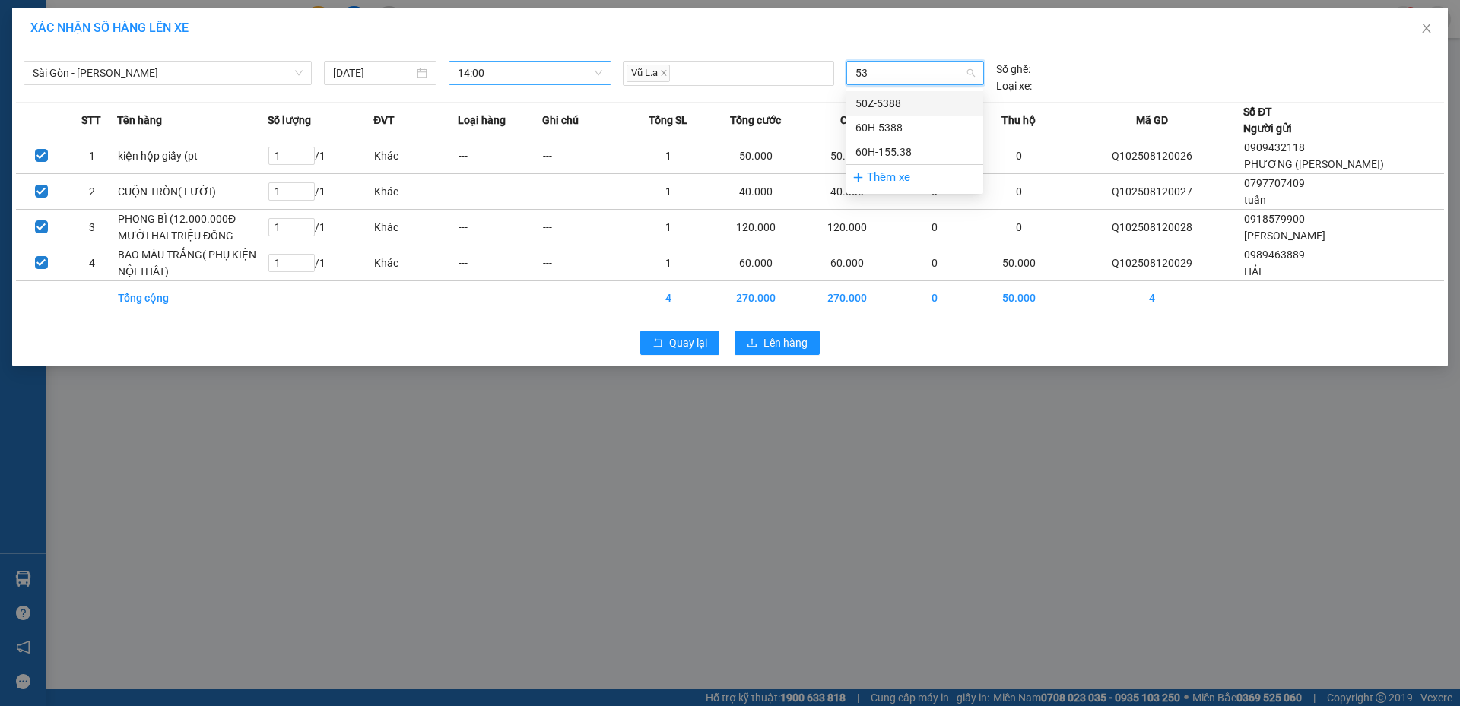
type input "538"
click at [893, 153] on div "60H-155.38" at bounding box center [914, 152] width 119 height 17
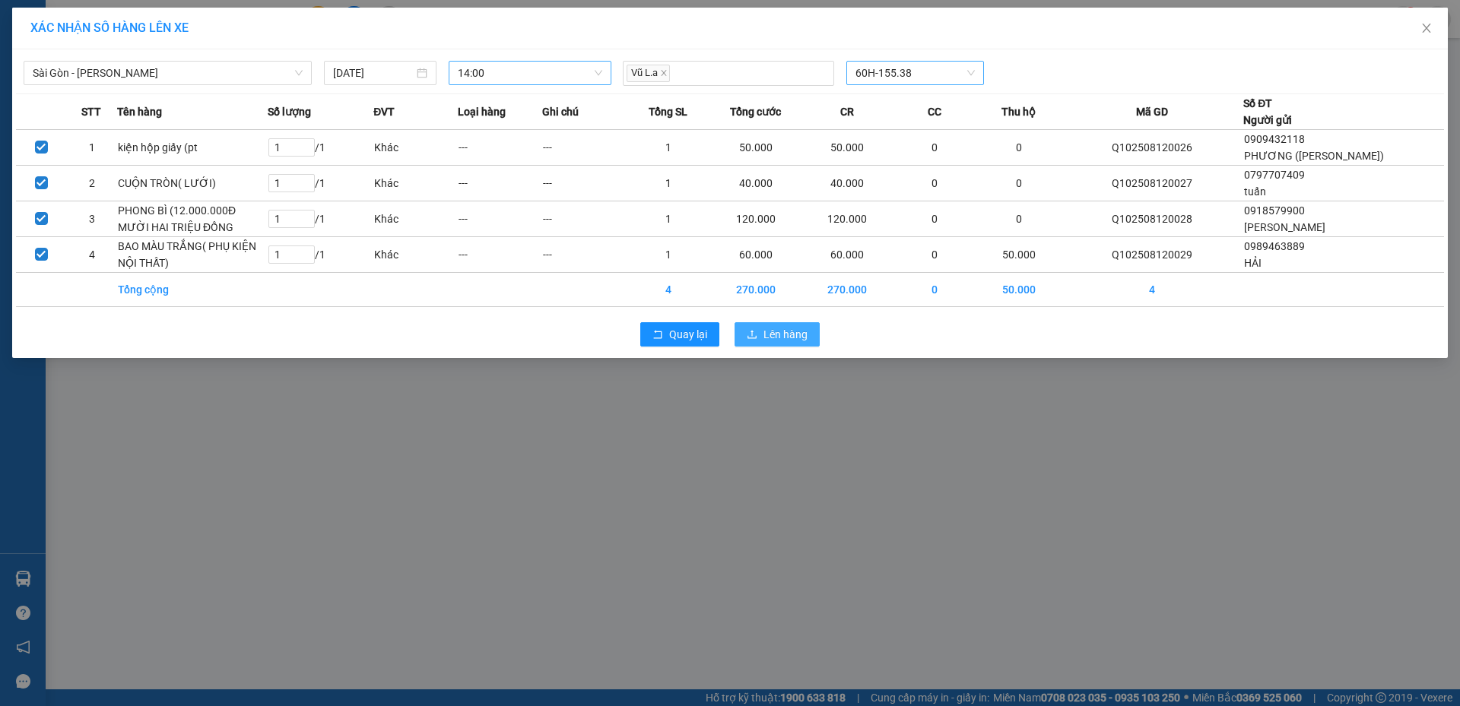
click at [801, 338] on span "Lên hàng" at bounding box center [785, 334] width 44 height 17
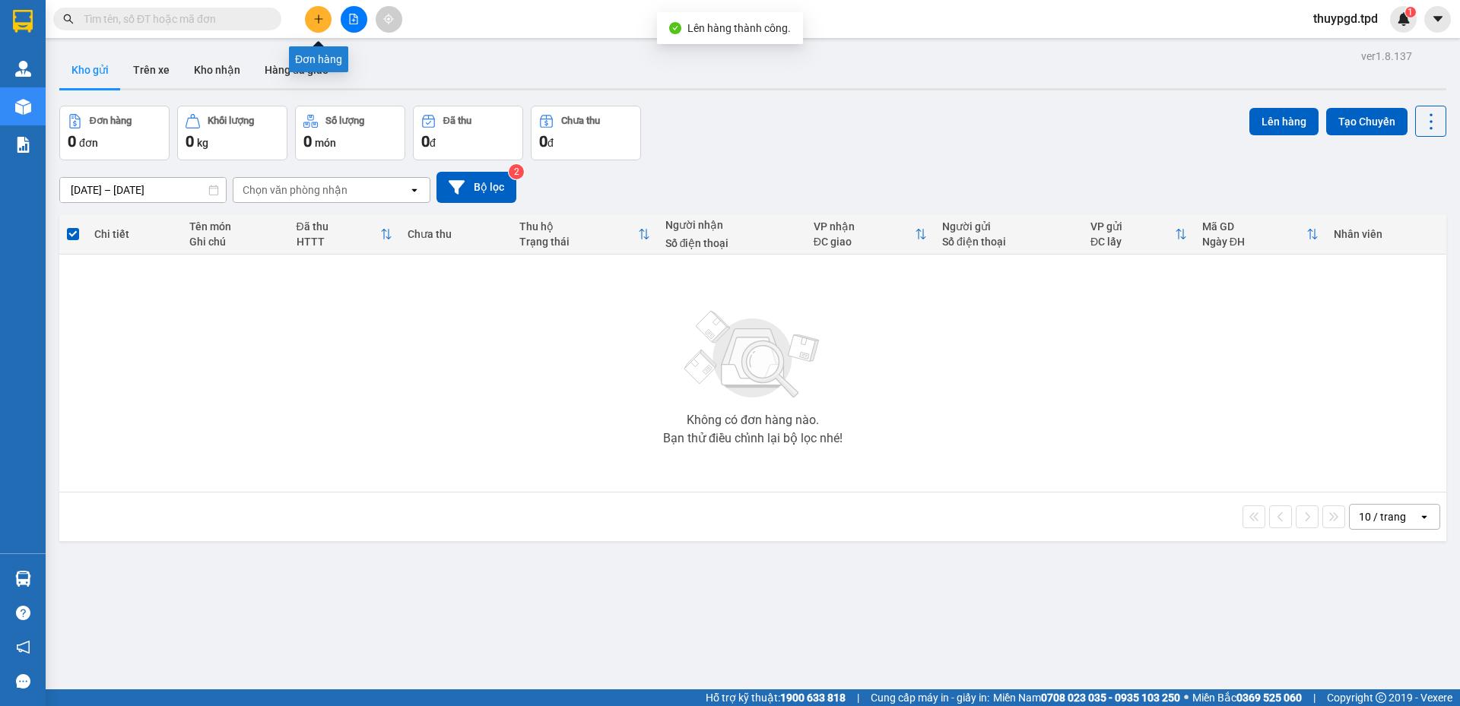
click at [322, 21] on icon "plus" at bounding box center [318, 19] width 11 height 11
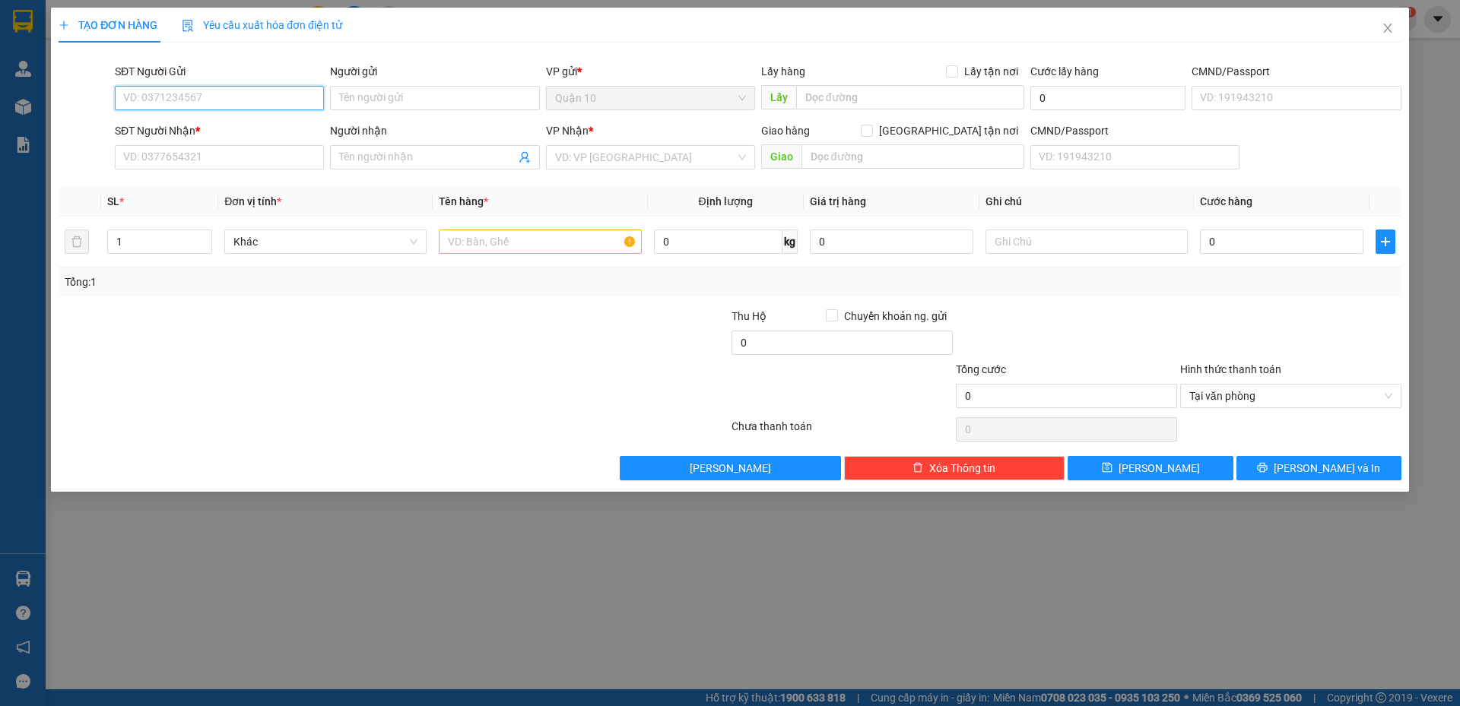
click at [221, 108] on input "SĐT Người Gửi" at bounding box center [219, 98] width 209 height 24
click at [139, 125] on div "0932768807 - SANG" at bounding box center [219, 128] width 191 height 17
type input "0932768807"
type input "SANG"
type input "051091013790"
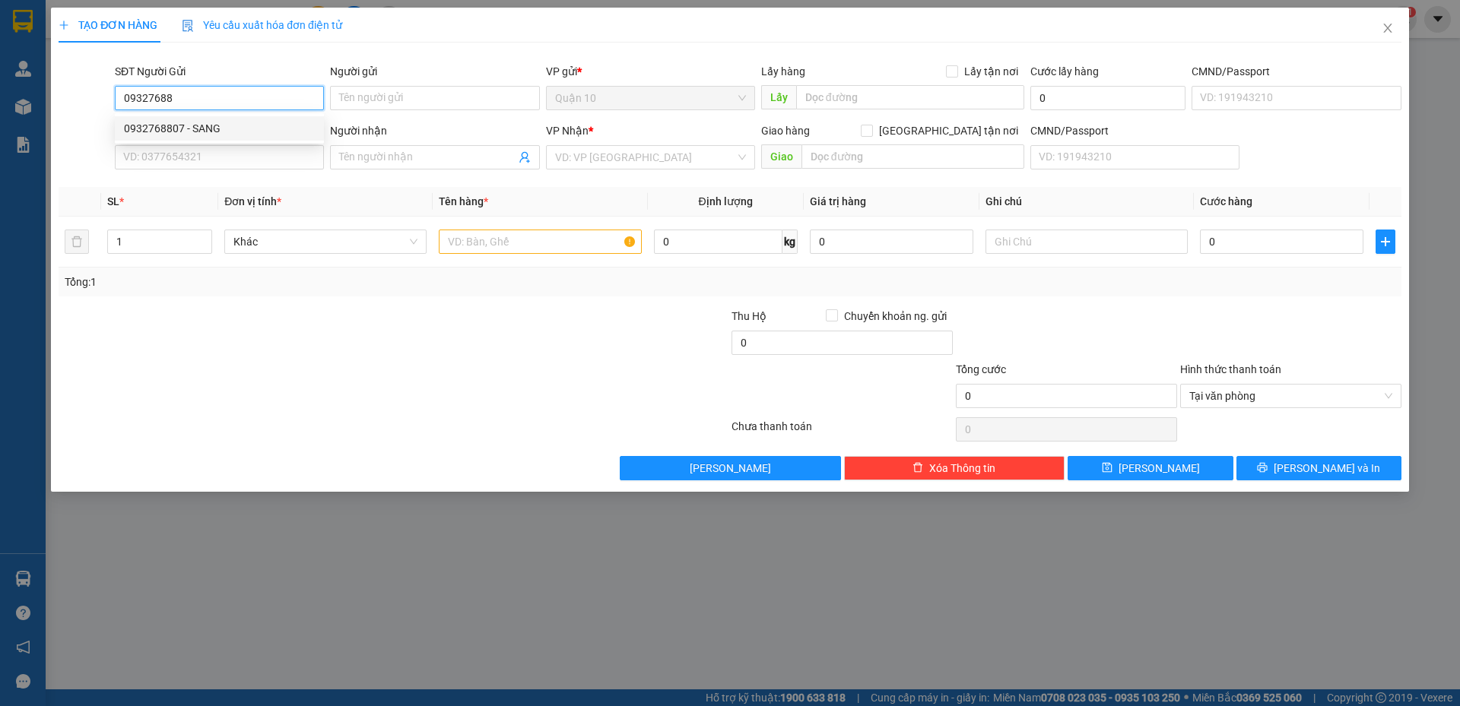
type input "0985658321"
type input "anh vượng"
type input "075091010348"
type input "0932768807"
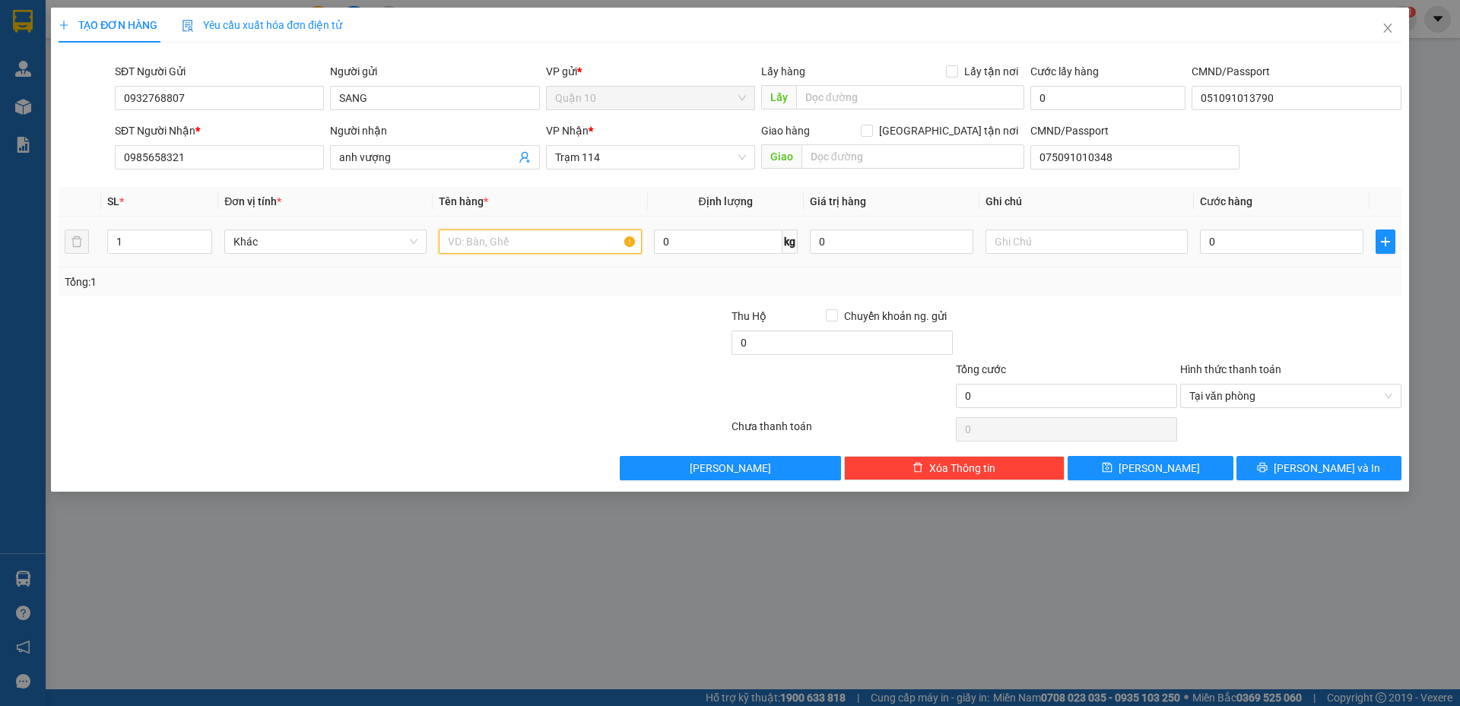
click at [525, 245] on input "text" at bounding box center [540, 242] width 202 height 24
type input "THÙNG( PHỤ TÙNG)"
type input "1.000.000"
type input "5"
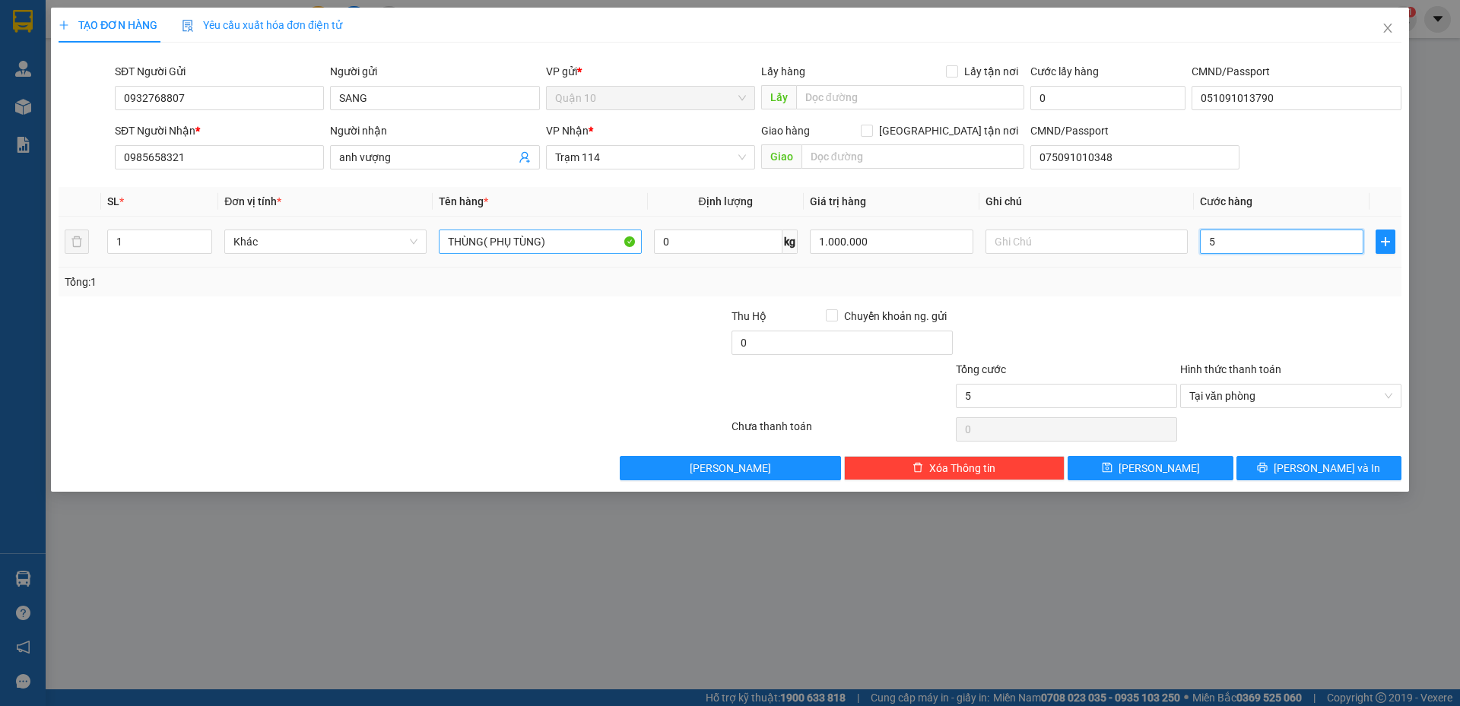
type input "50"
type input "50.000"
click at [1108, 310] on div at bounding box center [1066, 334] width 224 height 53
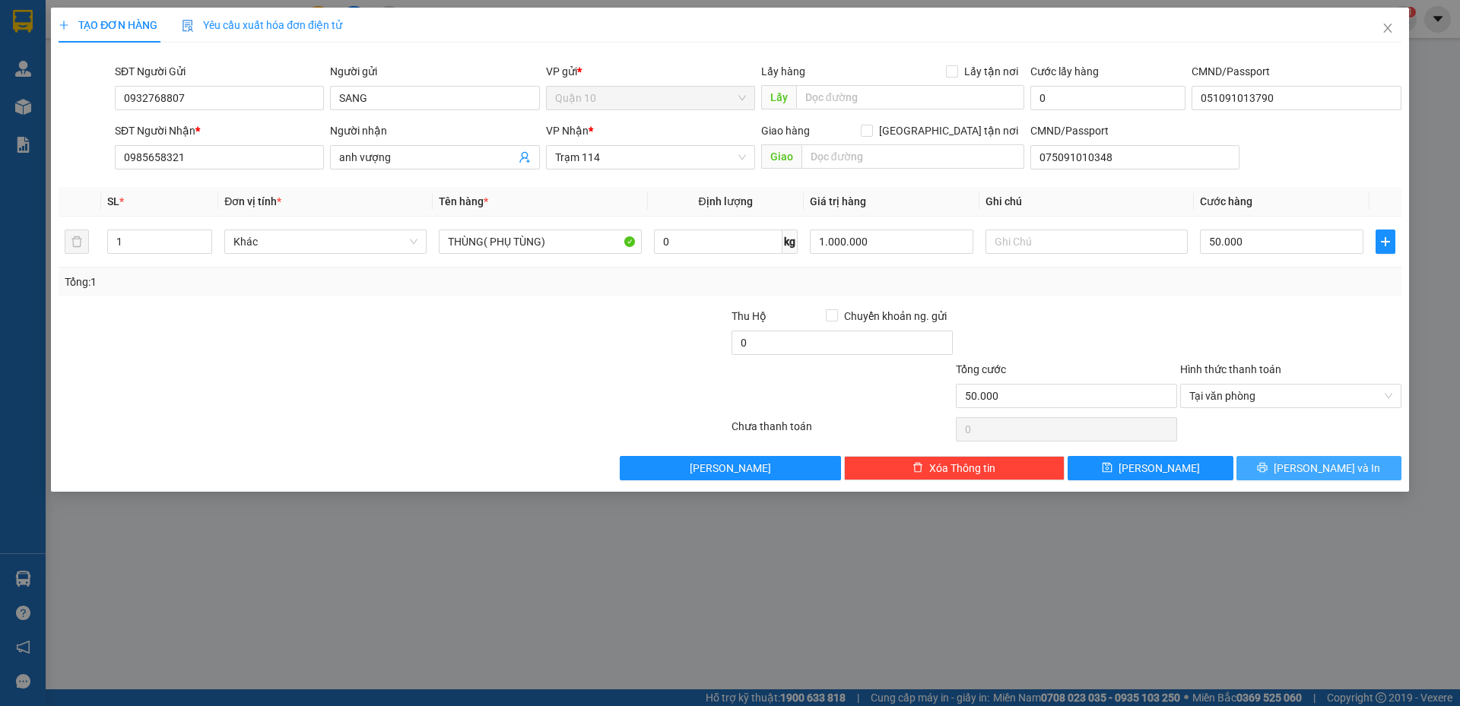
click at [1303, 464] on button "[PERSON_NAME] và In" at bounding box center [1318, 468] width 165 height 24
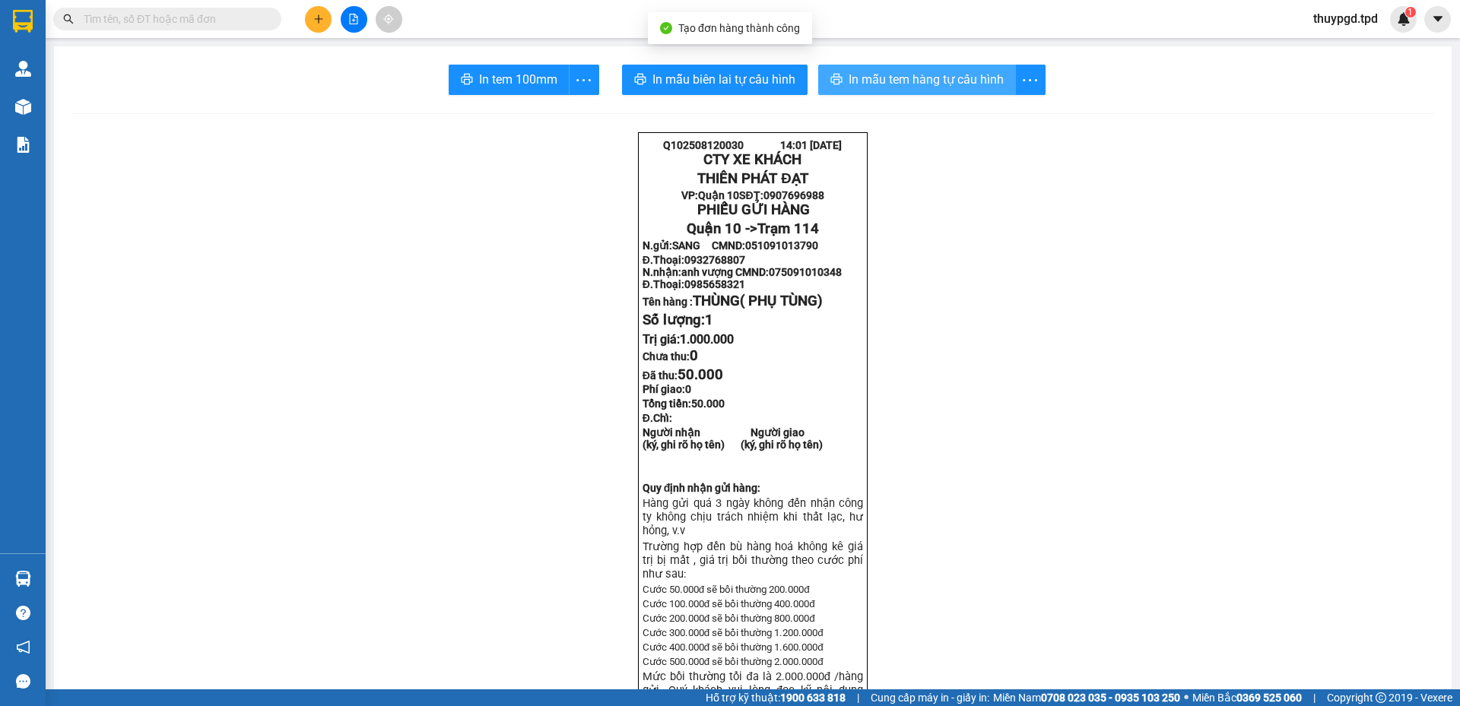
click at [928, 80] on span "In mẫu tem hàng tự cấu hình" at bounding box center [926, 79] width 155 height 19
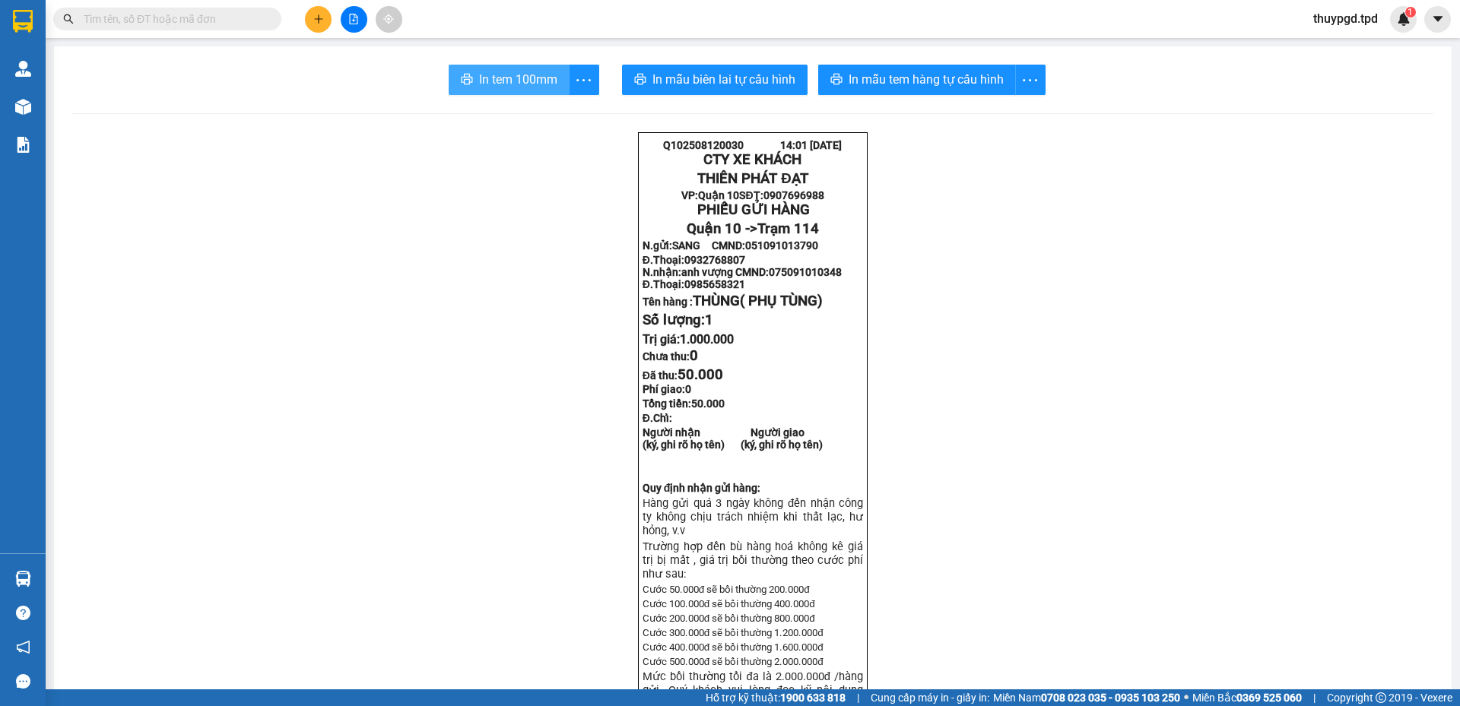
click at [512, 72] on span "In tem 100mm" at bounding box center [518, 79] width 78 height 19
click at [347, 12] on button at bounding box center [354, 19] width 27 height 27
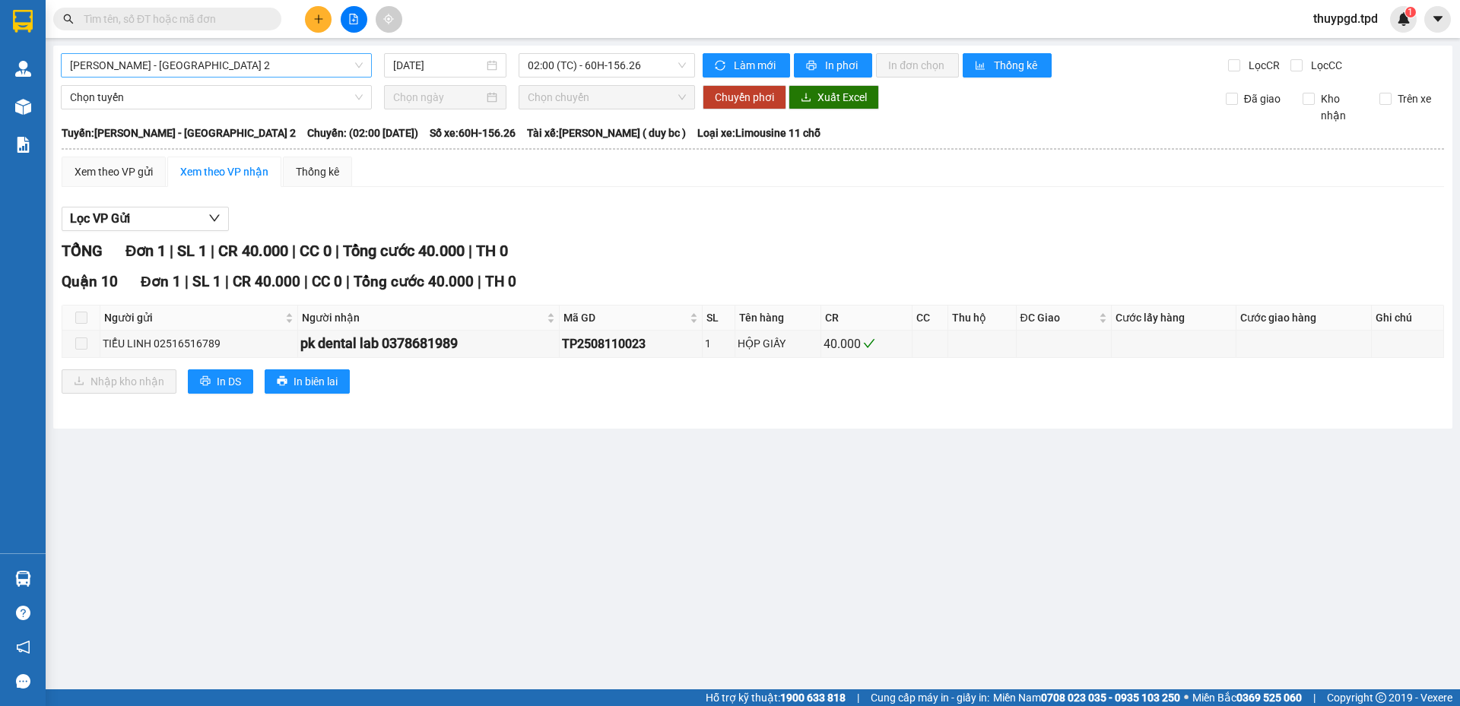
click at [289, 75] on span "[PERSON_NAME] - [GEOGRAPHIC_DATA] 2" at bounding box center [216, 65] width 293 height 23
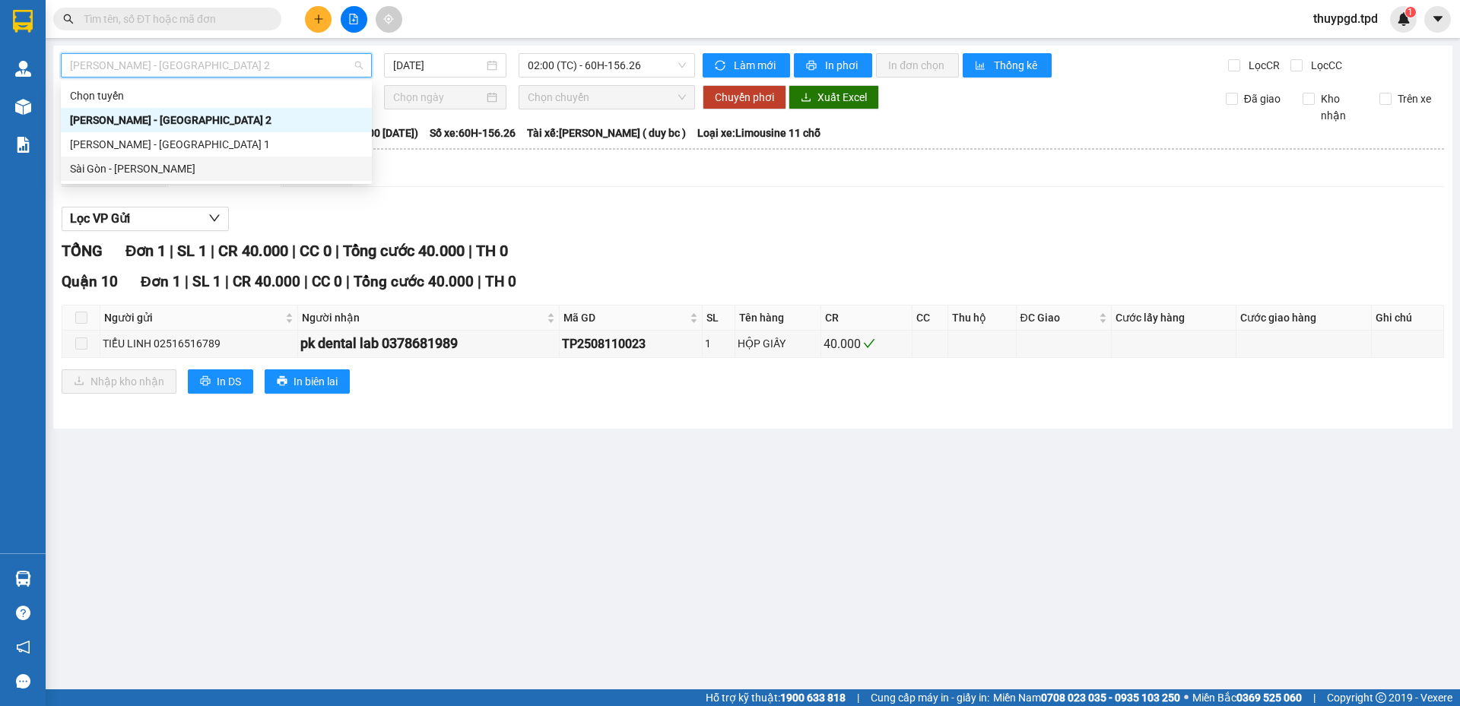
click at [199, 169] on div "Sài Gòn - Phương Lâm" at bounding box center [216, 168] width 293 height 17
type input "[DATE]"
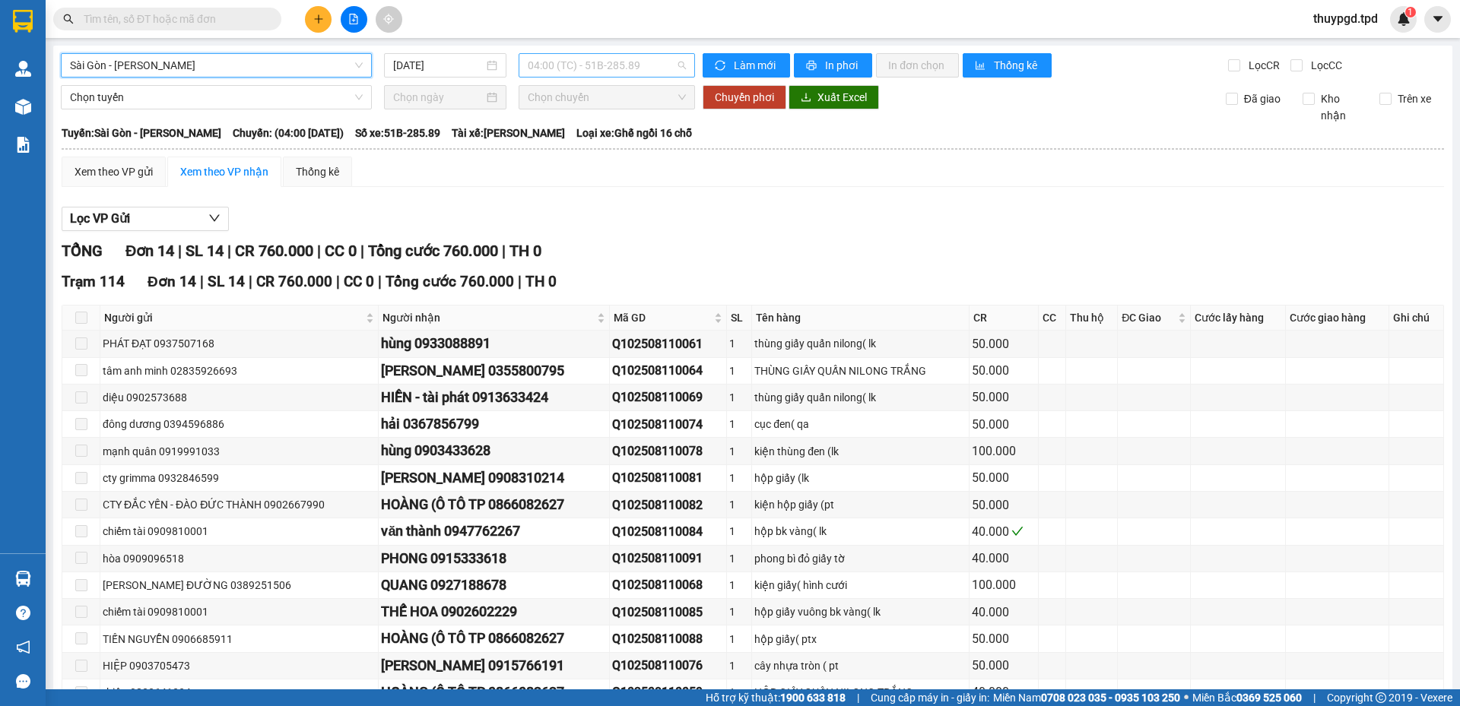
click at [562, 66] on span "04:00 (TC) - 51B-285.89" at bounding box center [607, 65] width 158 height 23
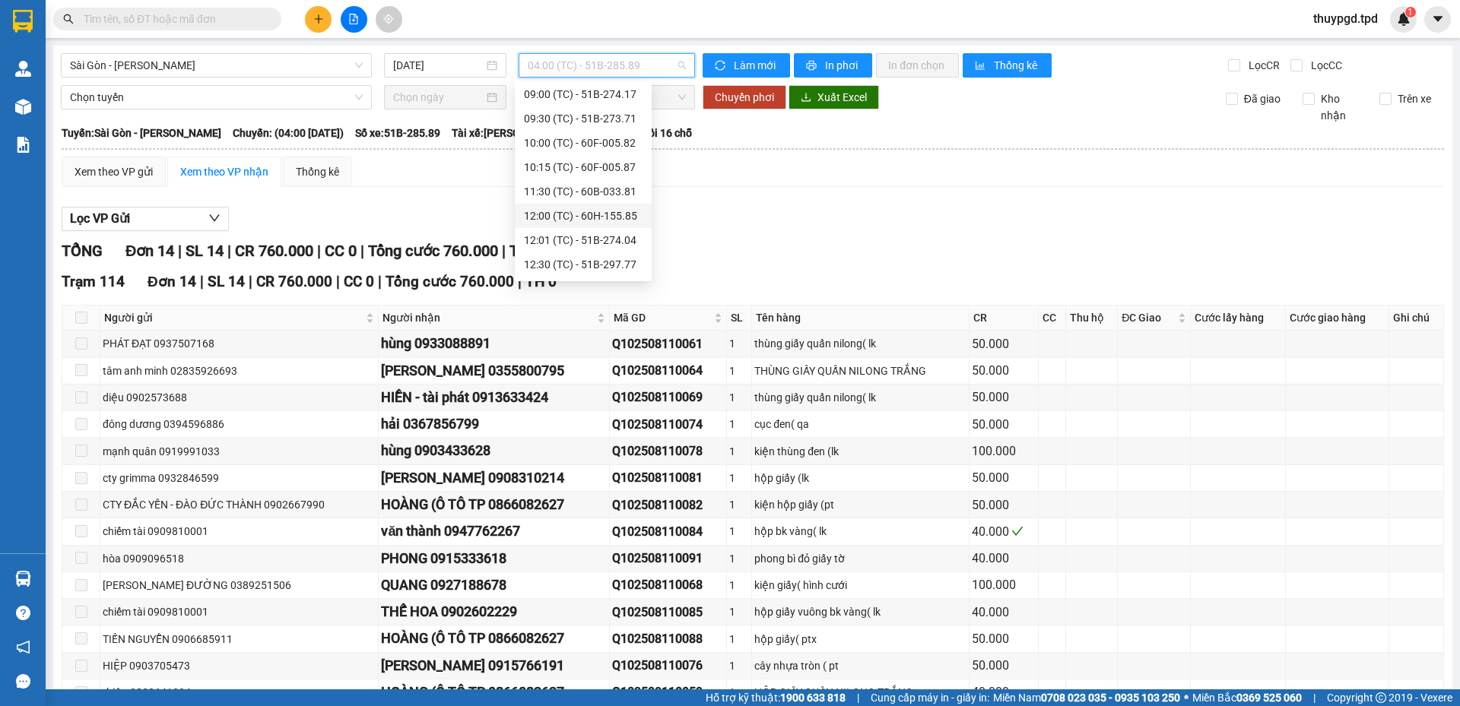
scroll to position [146, 0]
click at [617, 257] on div "14:00 (TC) - 60H-155.38" at bounding box center [583, 266] width 137 height 24
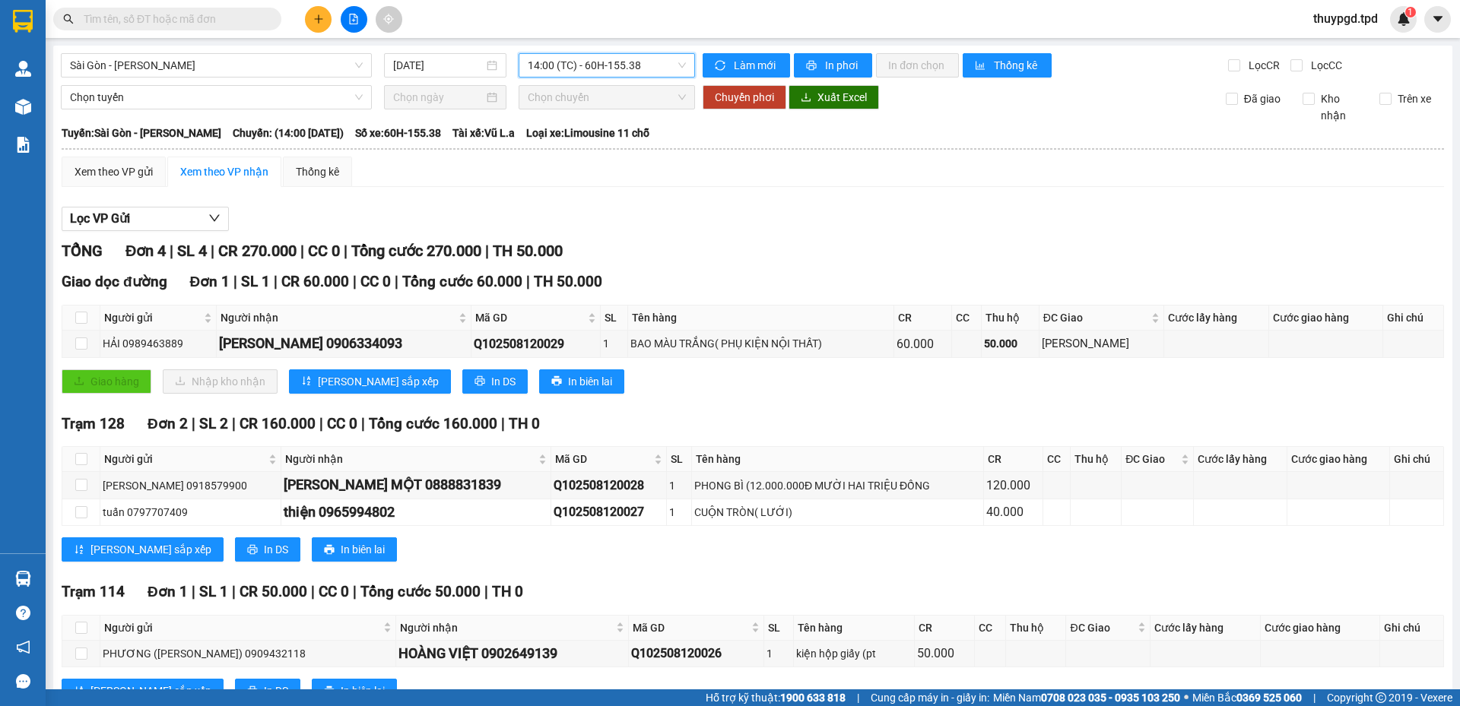
scroll to position [56, 0]
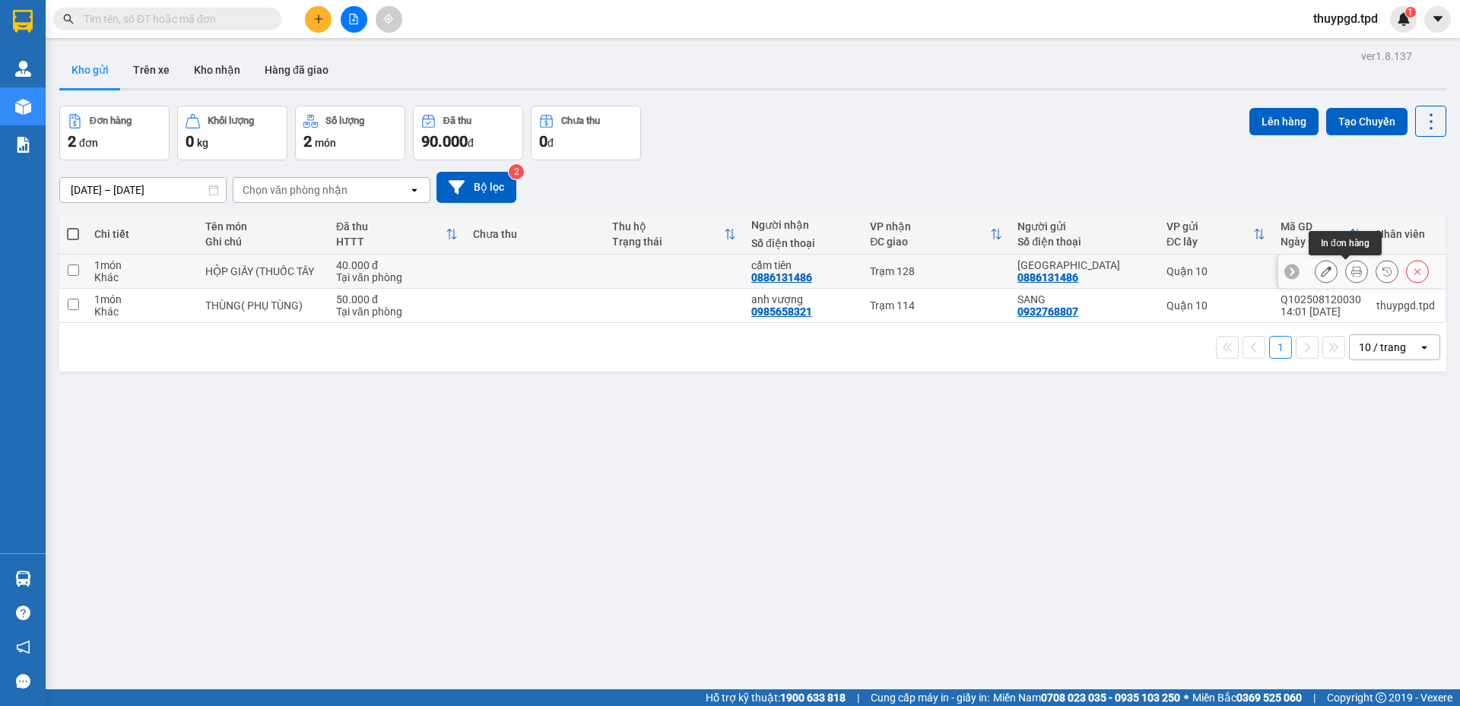
click at [1349, 262] on button at bounding box center [1356, 272] width 21 height 27
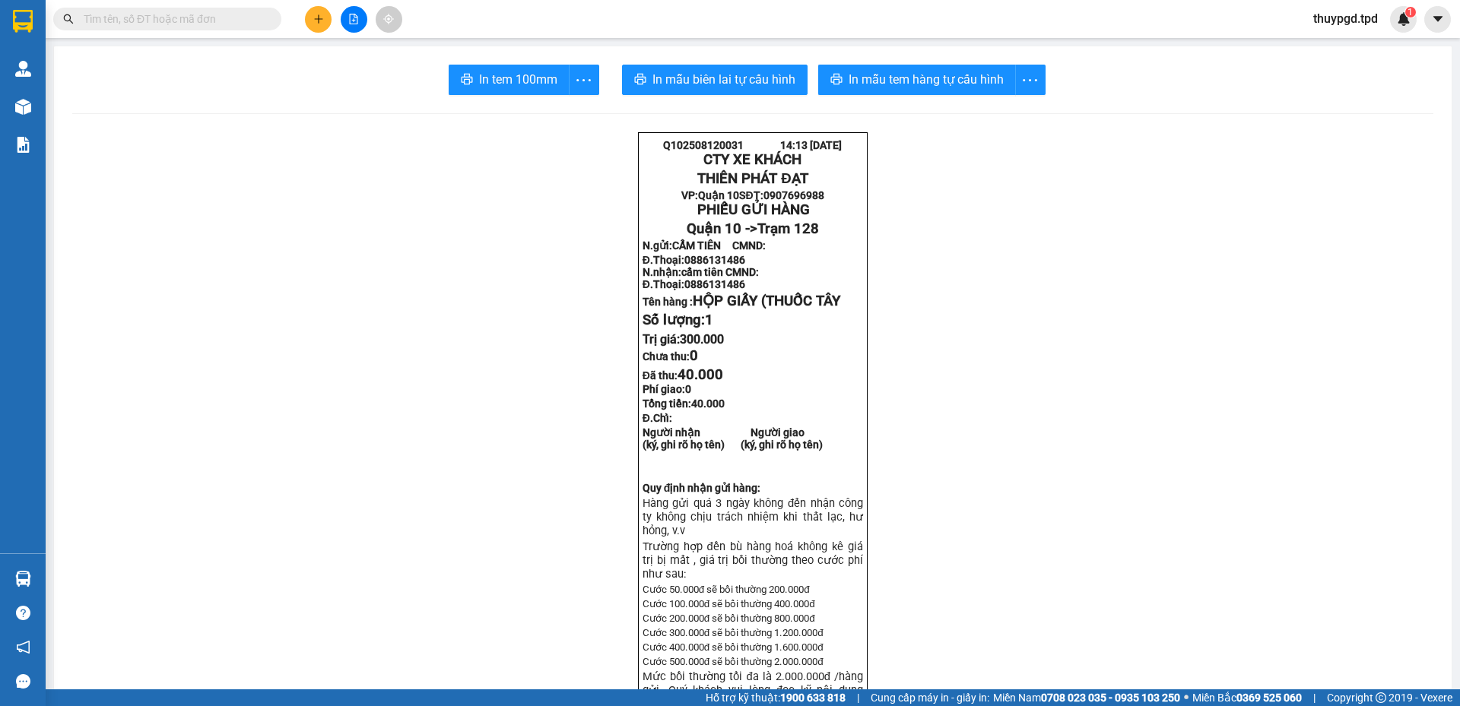
click at [904, 91] on button "In mẫu tem hàng tự cấu hình" at bounding box center [917, 80] width 198 height 30
click at [494, 72] on span "In tem 100mm" at bounding box center [518, 79] width 78 height 19
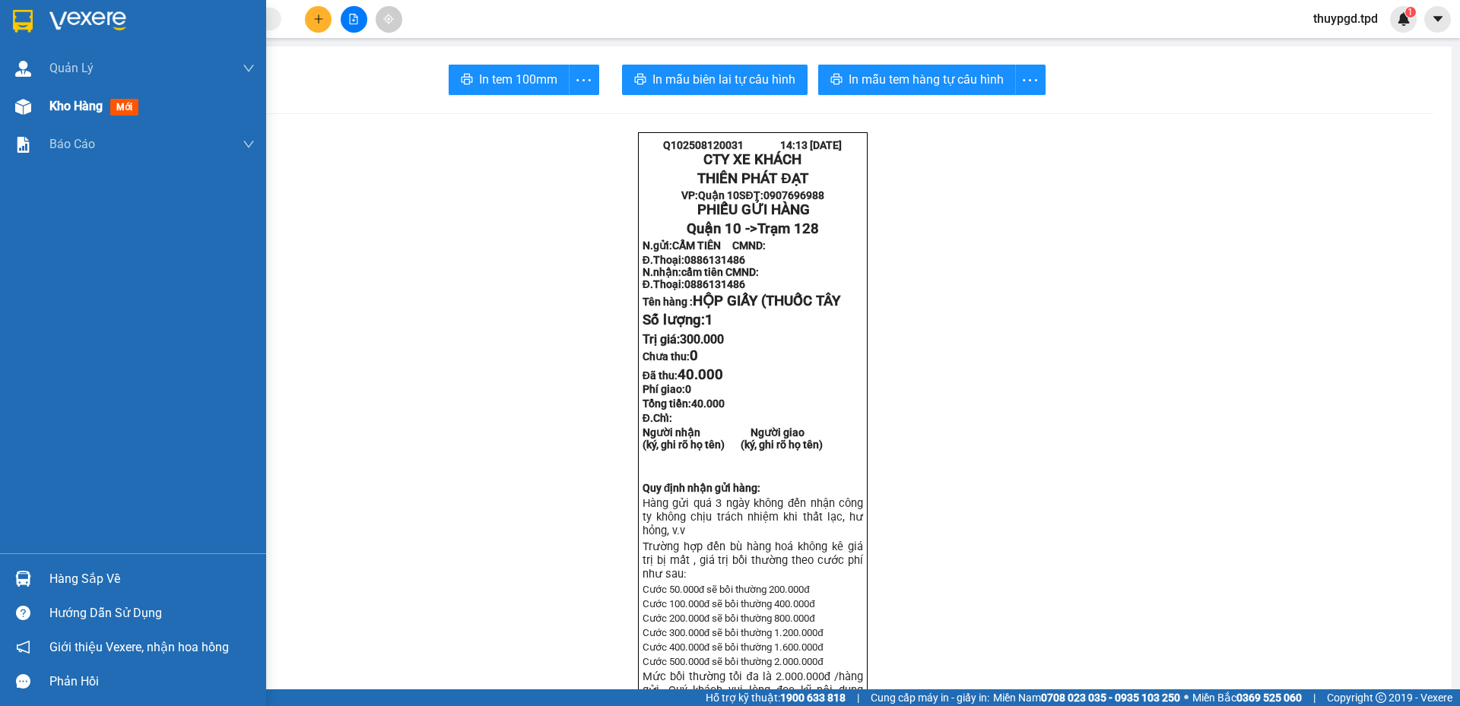
click at [21, 103] on img at bounding box center [23, 107] width 16 height 16
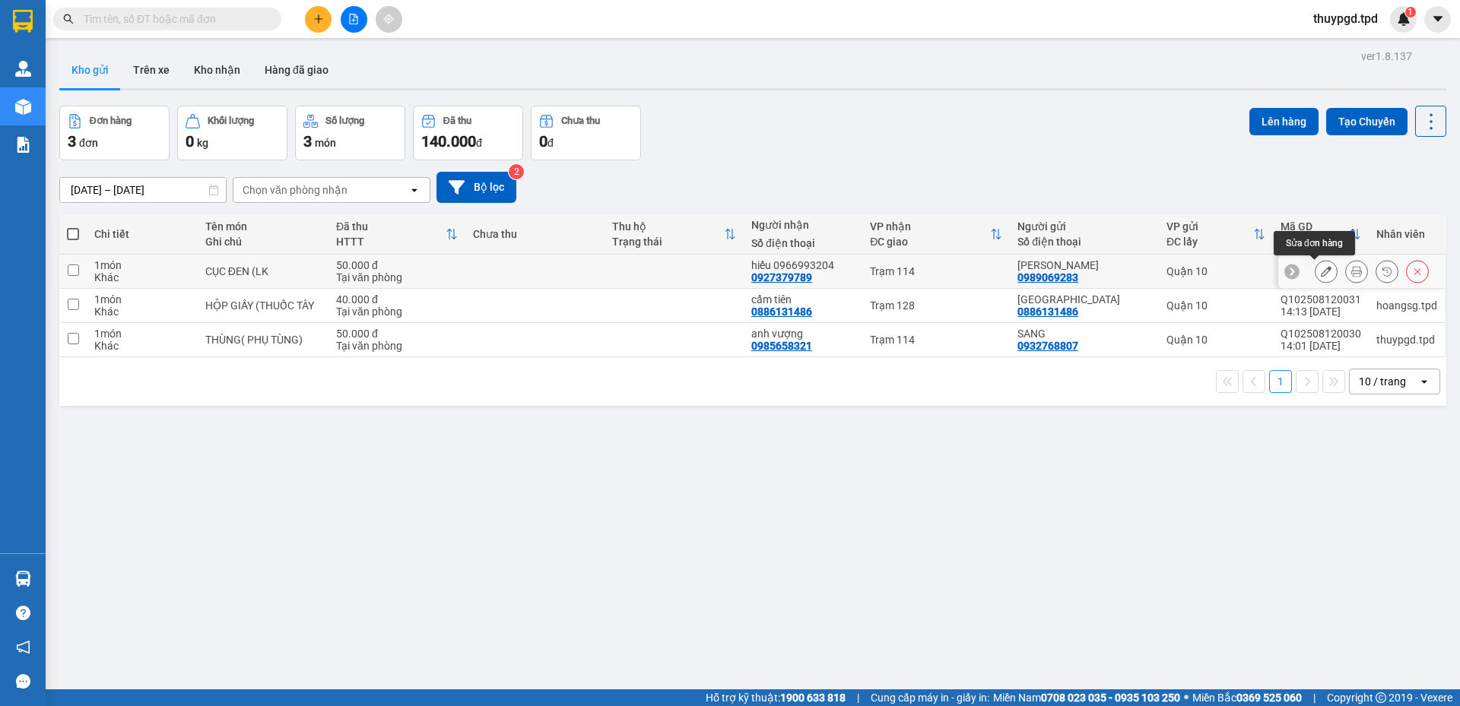
click at [1321, 271] on button at bounding box center [1326, 272] width 21 height 27
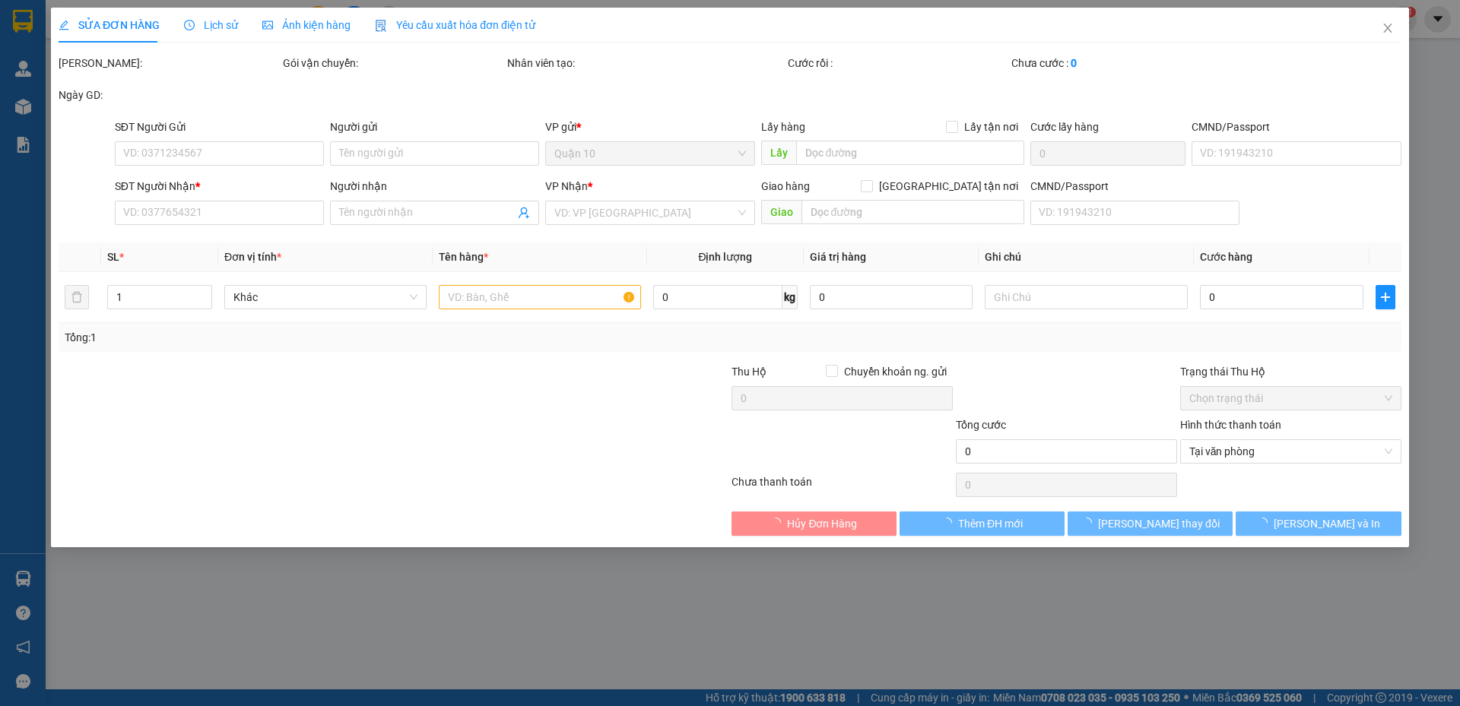
type input "0989069283"
type input "[PERSON_NAME]"
type input "0927379789"
type input "hiếu 0966993204"
type input "079084028488"
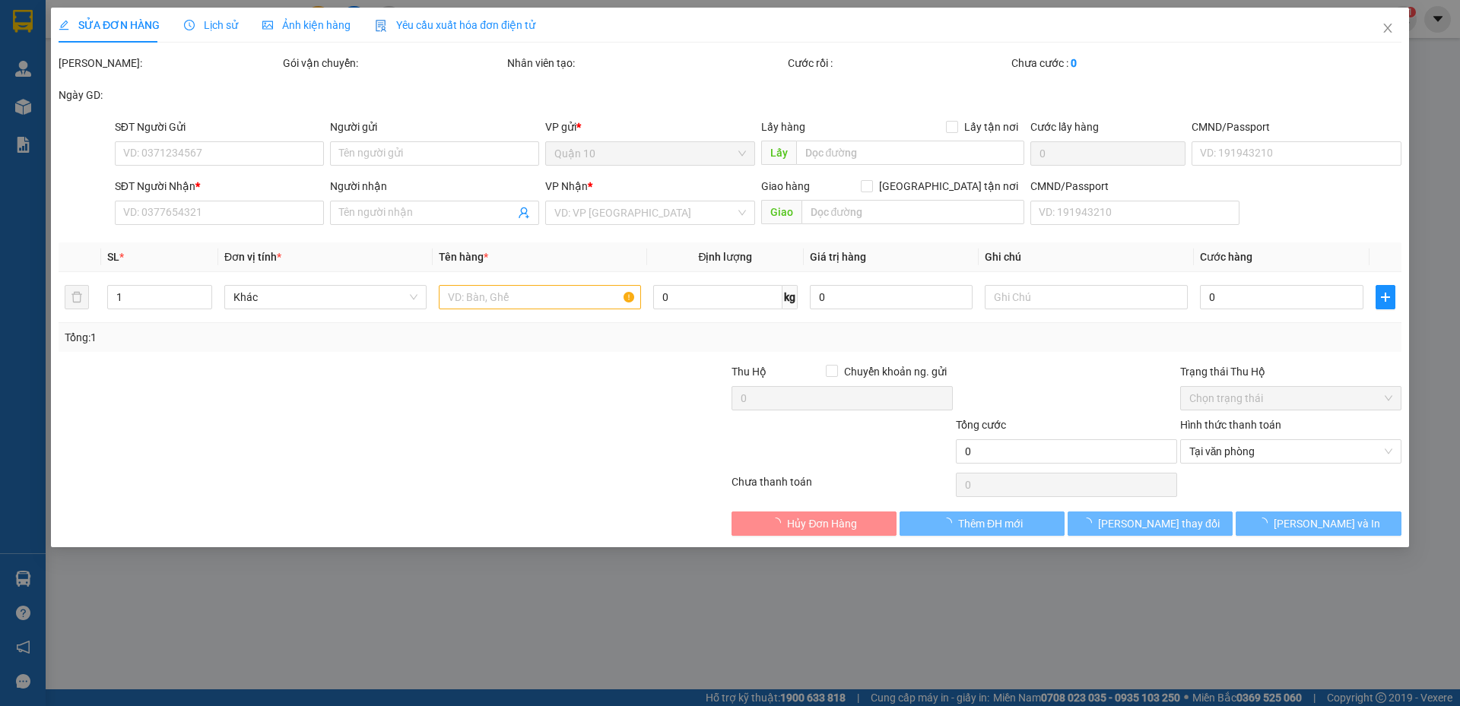
type input "50.000"
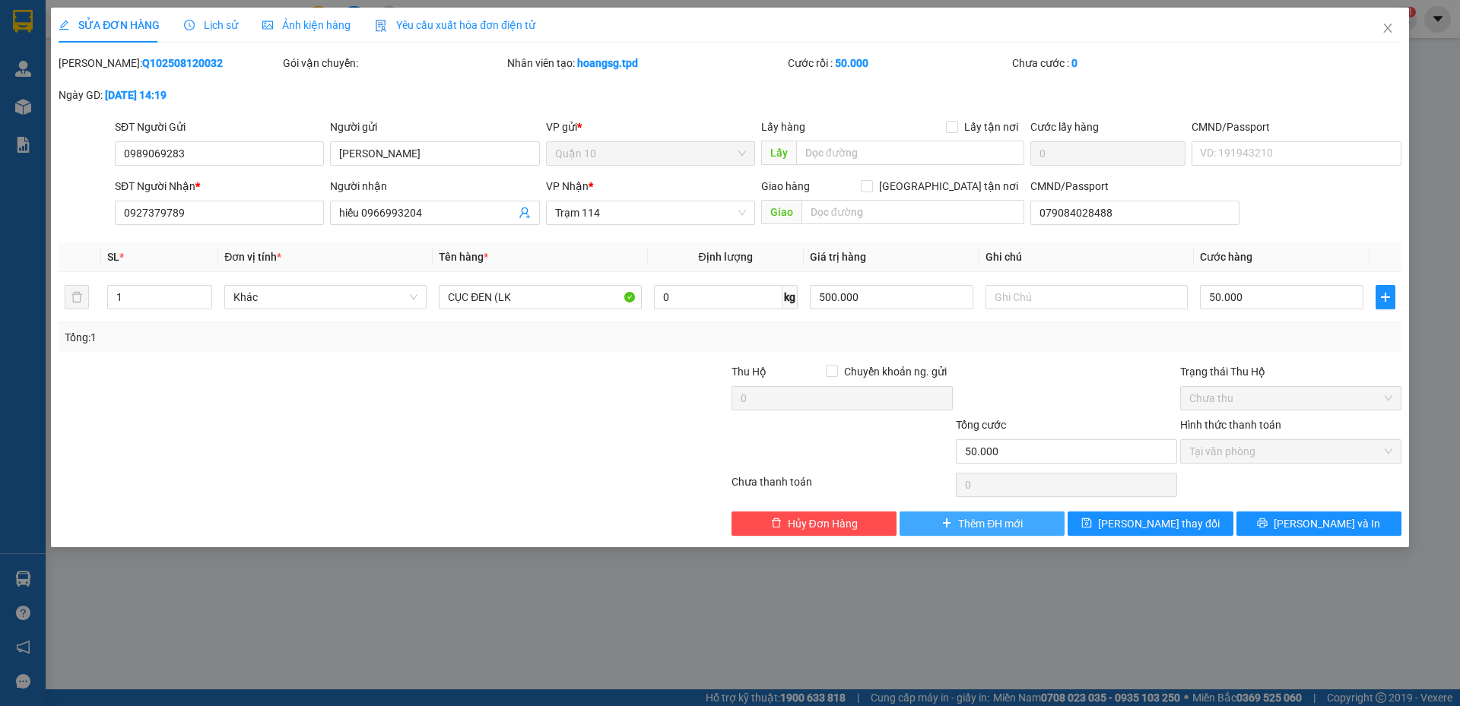
click at [970, 525] on span "Thêm ĐH mới" at bounding box center [990, 524] width 65 height 17
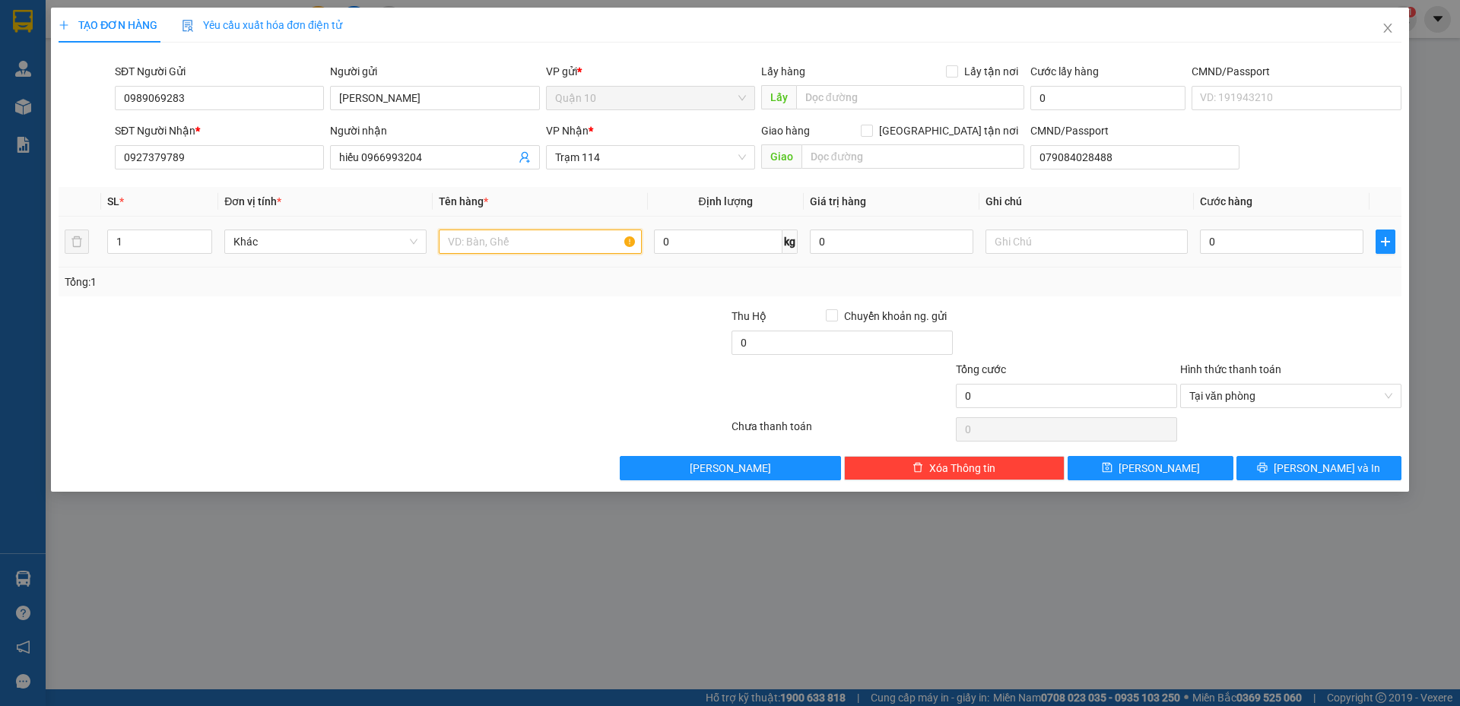
click at [478, 234] on input "text" at bounding box center [540, 242] width 202 height 24
type input "C"
type input "CỤC MÀU DEN ( LK)"
type input "500.000"
type input "4"
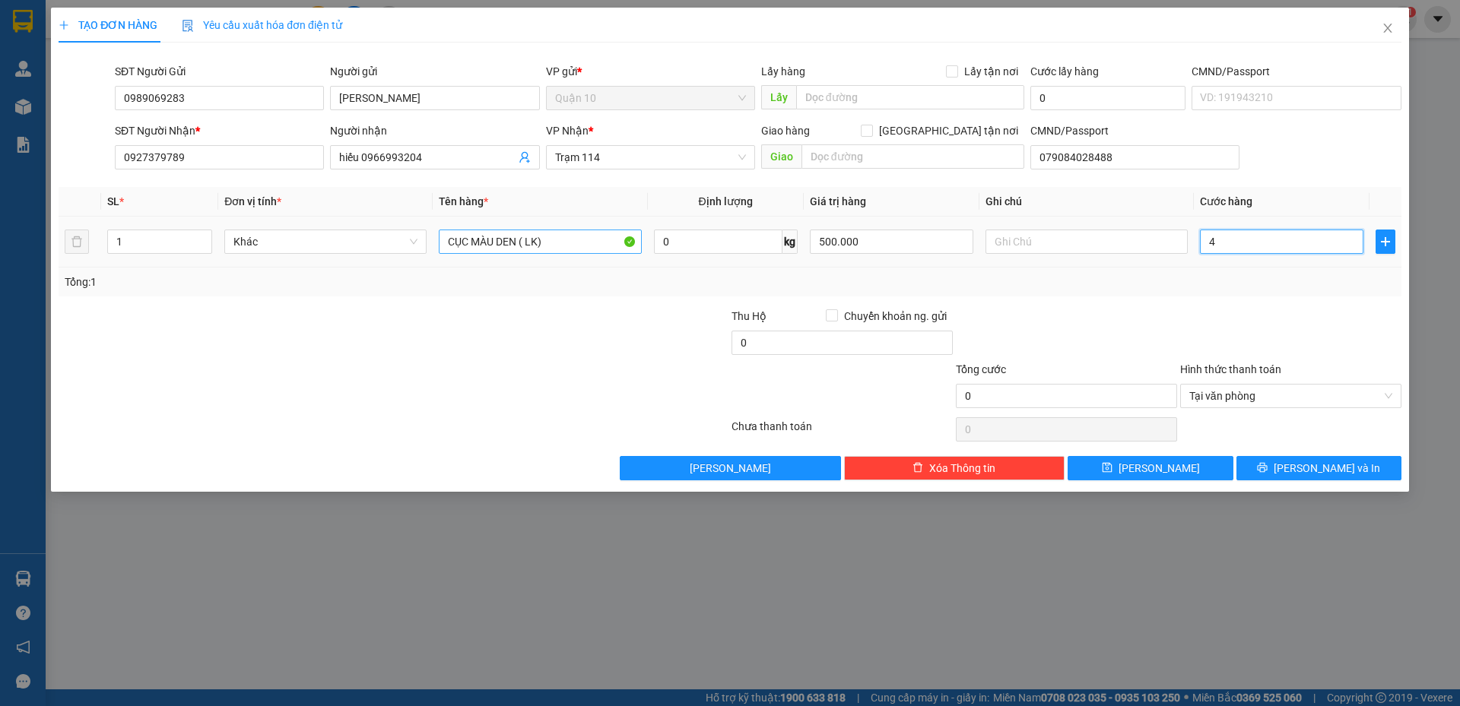
type input "4"
type input "40"
type input "40.000"
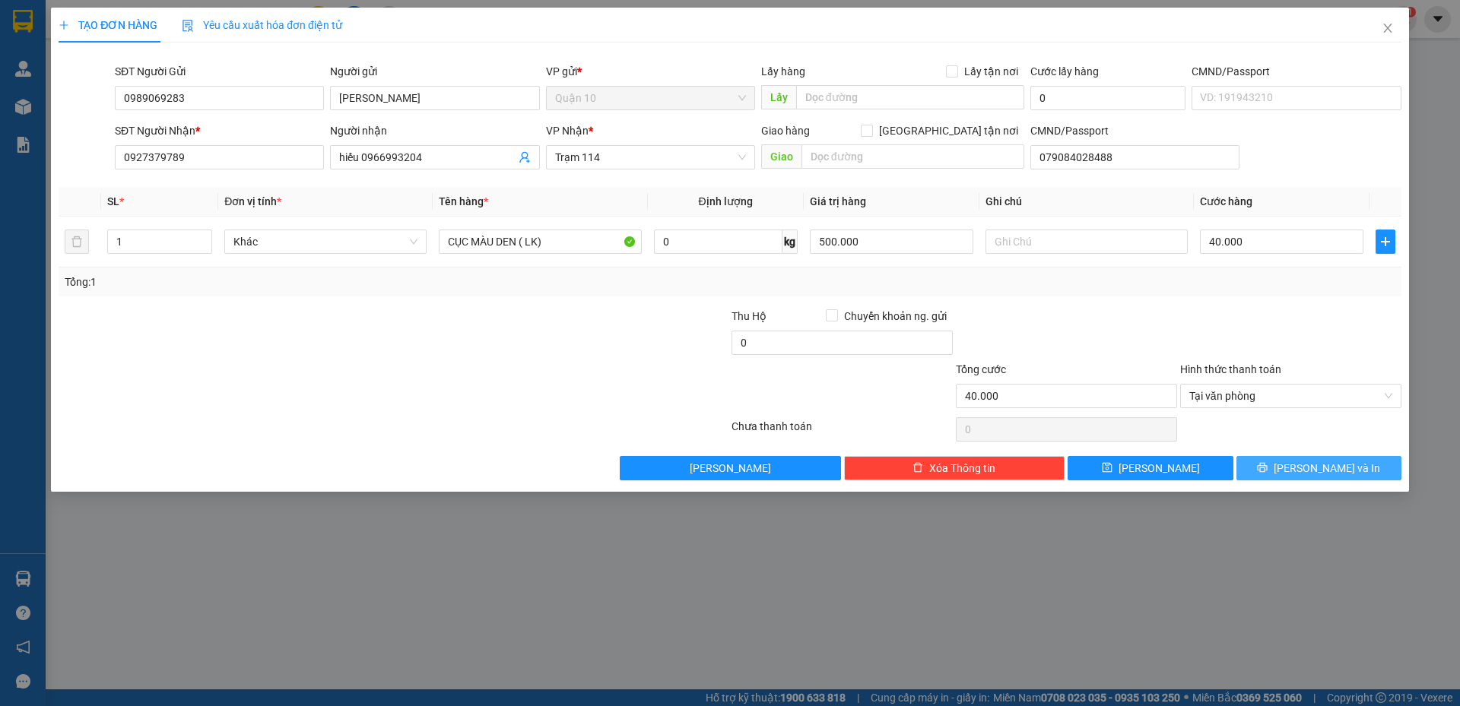
click at [1328, 467] on span "[PERSON_NAME] và In" at bounding box center [1327, 468] width 106 height 17
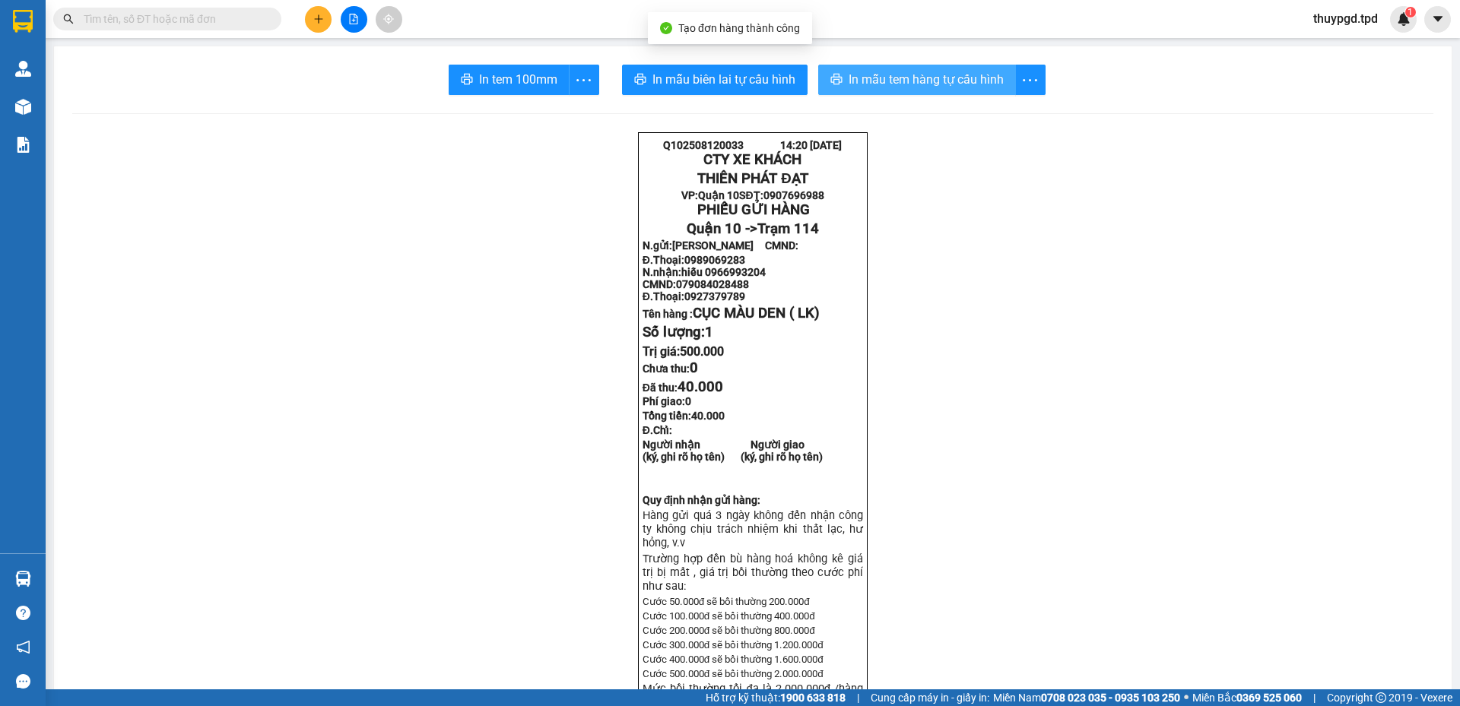
click at [920, 78] on span "In mẫu tem hàng tự cấu hình" at bounding box center [926, 79] width 155 height 19
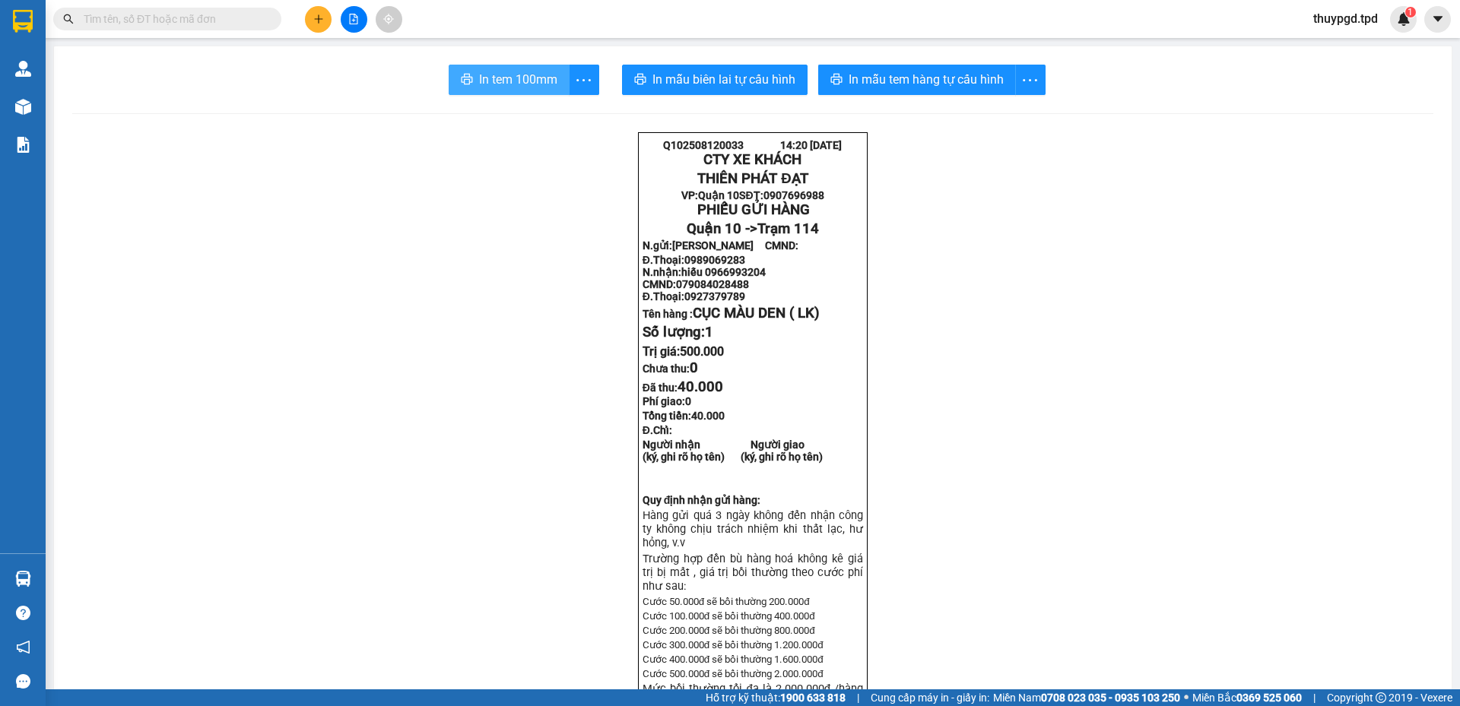
click at [525, 72] on span "In tem 100mm" at bounding box center [518, 79] width 78 height 19
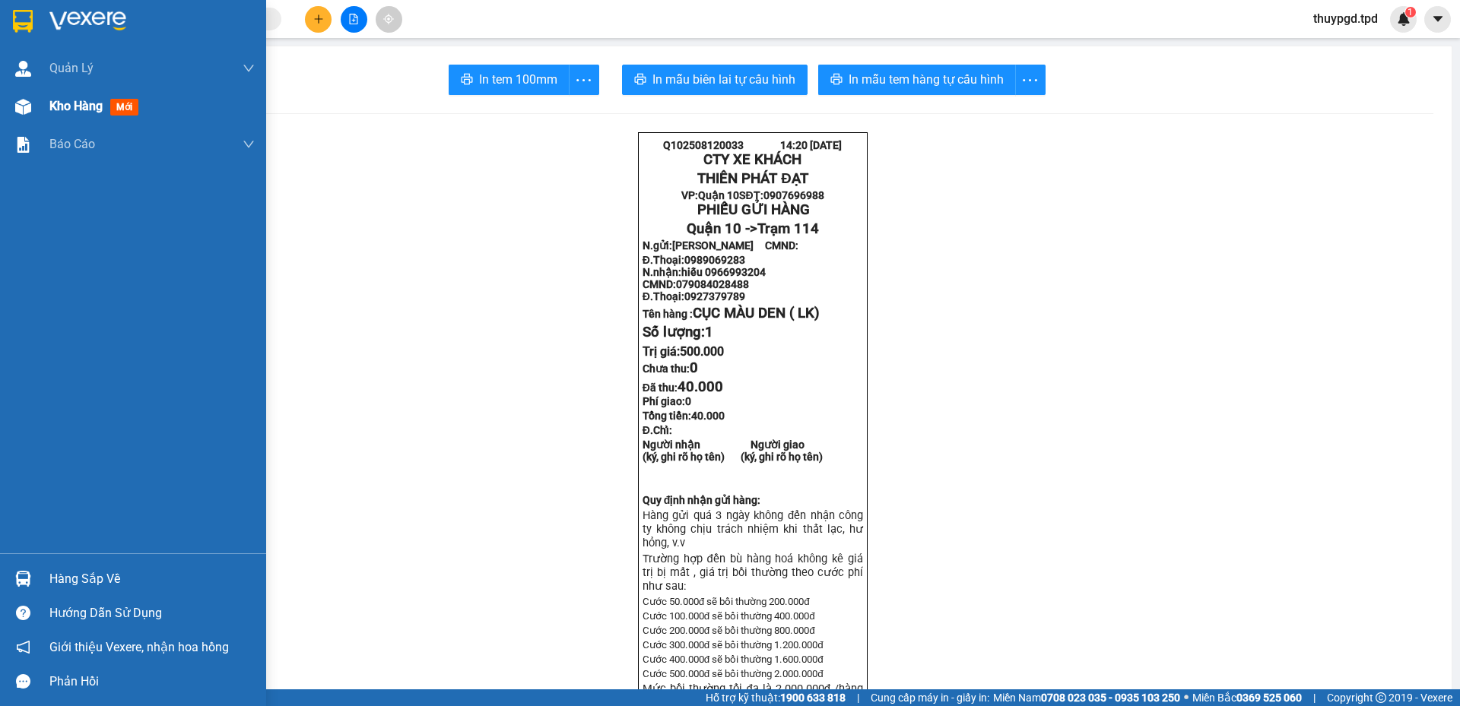
click at [21, 108] on img at bounding box center [23, 107] width 16 height 16
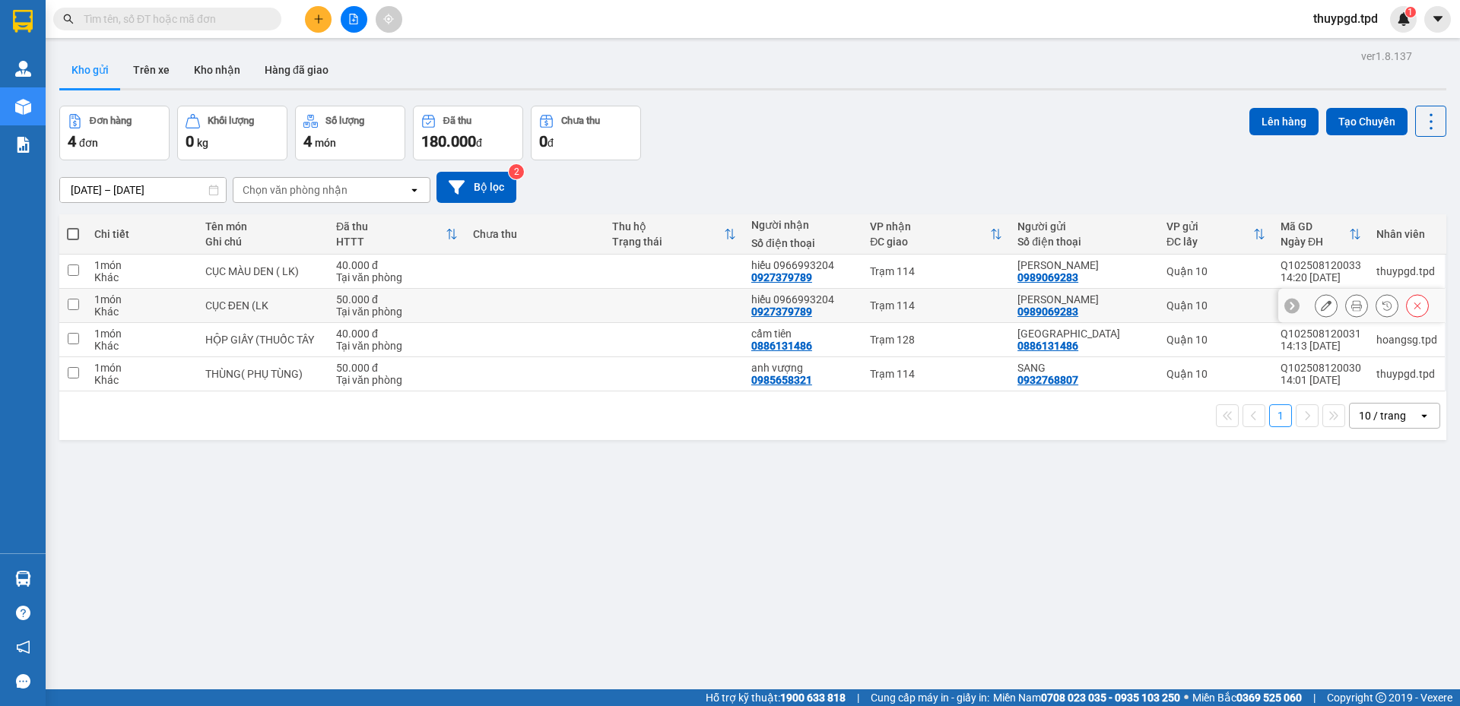
click at [1412, 306] on icon at bounding box center [1417, 305] width 11 height 11
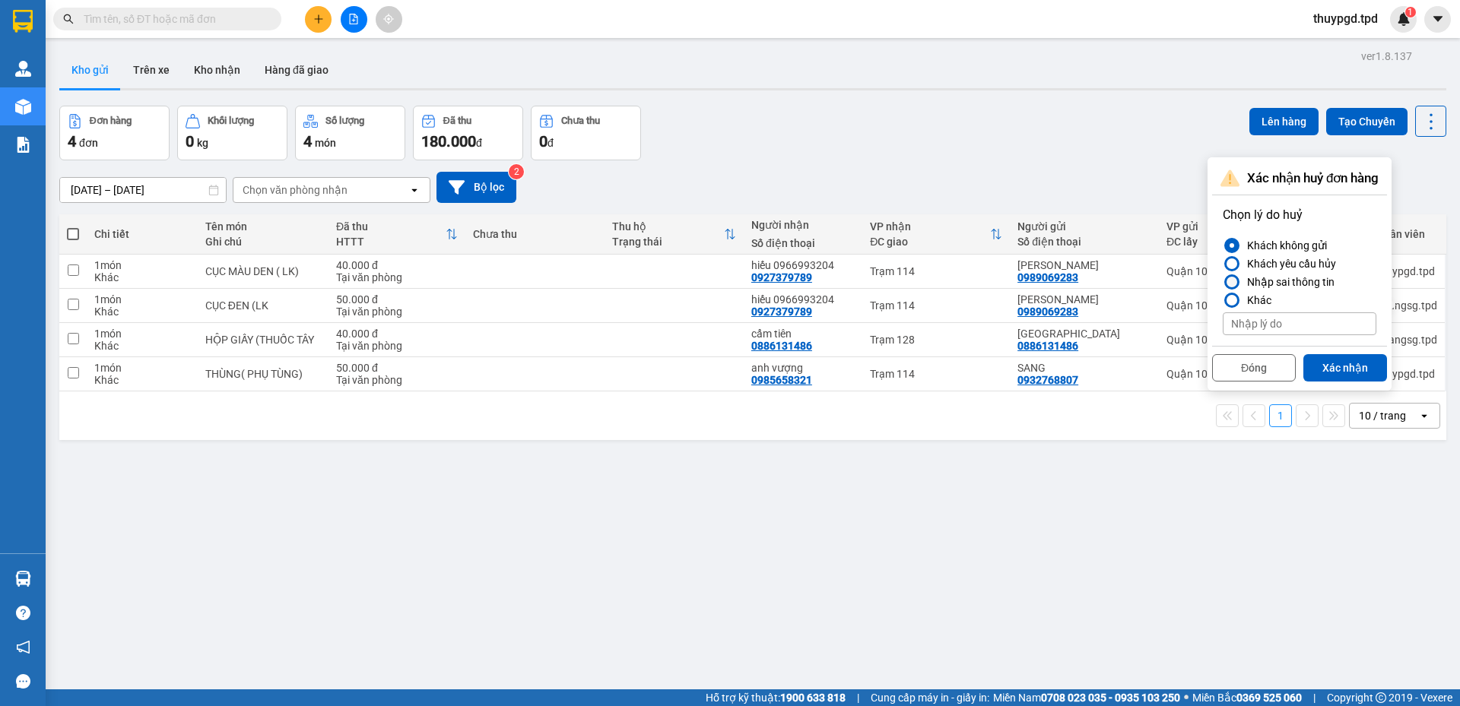
click at [1233, 277] on div at bounding box center [1232, 282] width 11 height 11
click at [1223, 282] on input "Nhập sai thông tin" at bounding box center [1223, 282] width 0 height 0
click at [1359, 371] on button "Xác nhận" at bounding box center [1345, 367] width 84 height 27
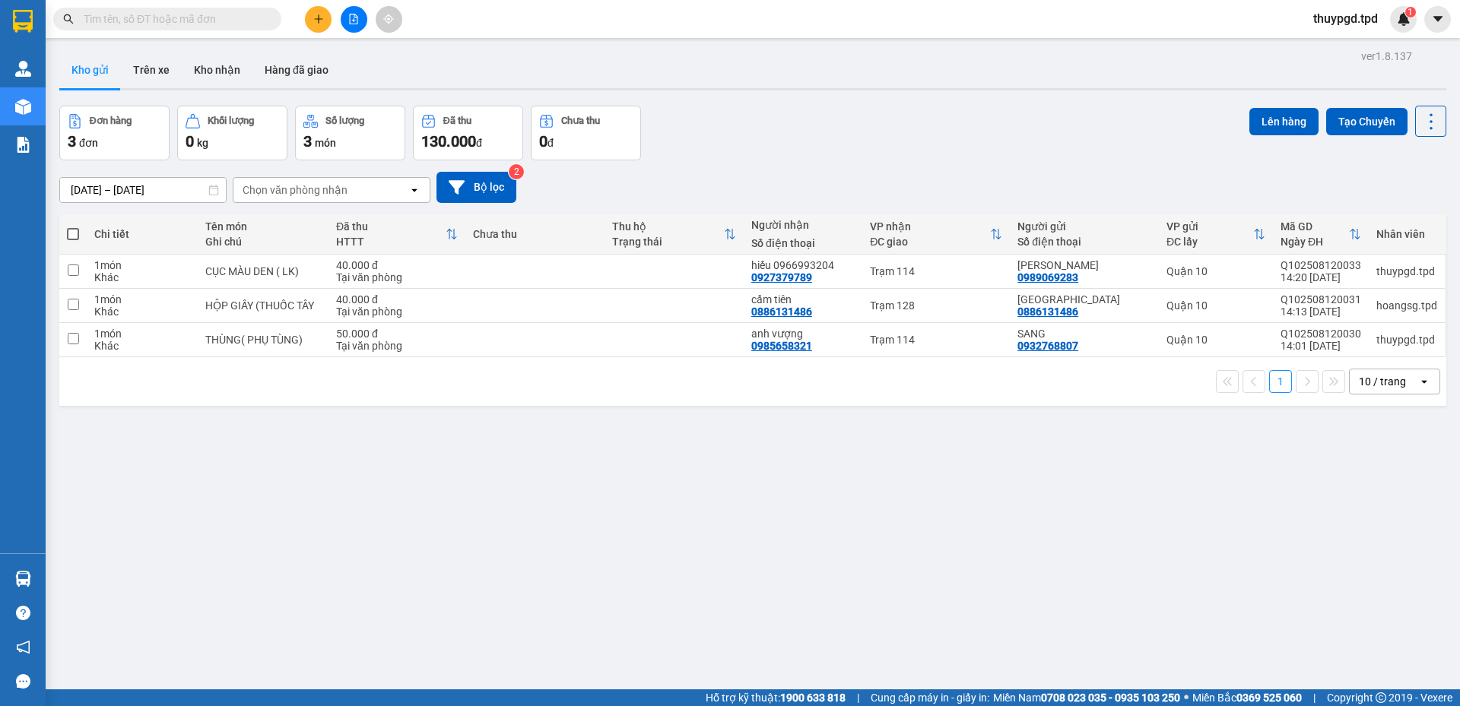
click at [322, 16] on icon "plus" at bounding box center [318, 19] width 11 height 11
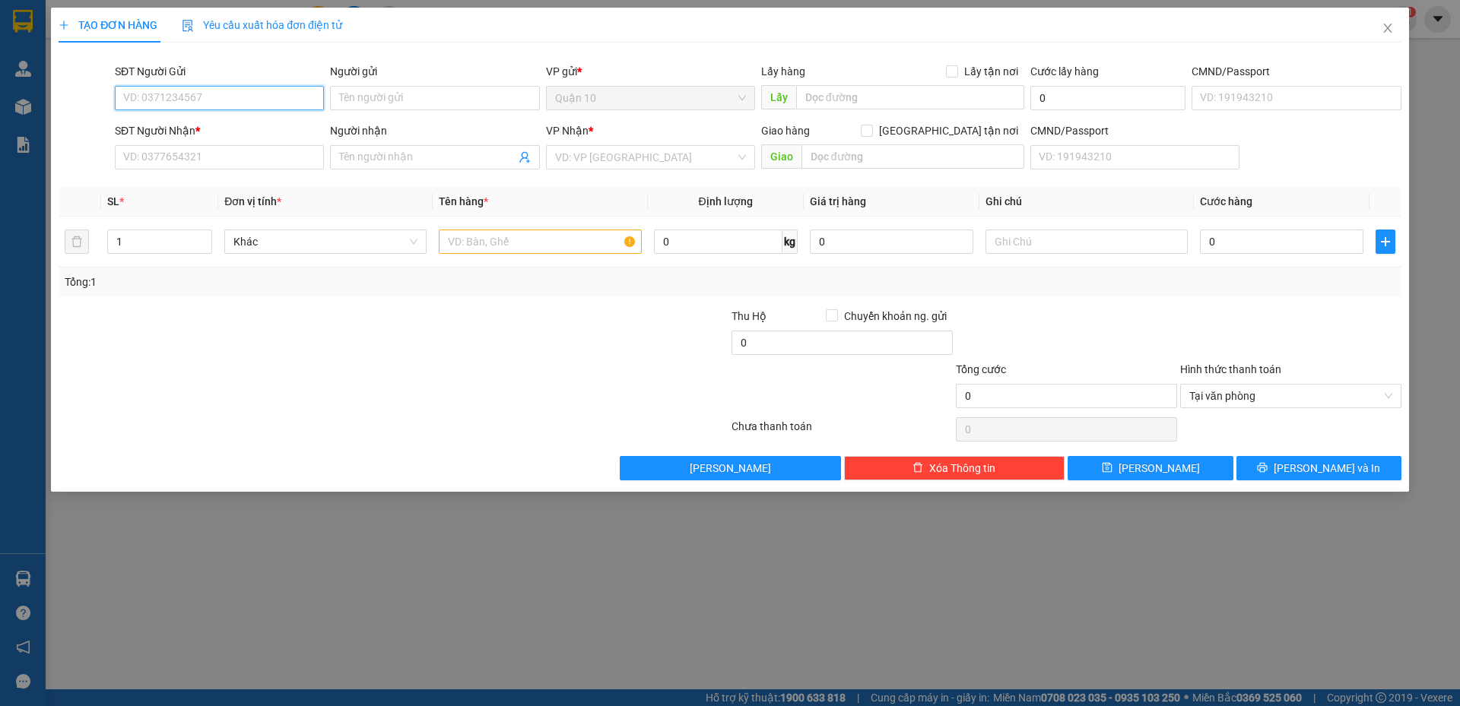
click at [244, 95] on input "SĐT Người Gửi" at bounding box center [219, 98] width 209 height 24
type input "0908622495"
click at [399, 97] on input "Người gửi" at bounding box center [434, 98] width 209 height 24
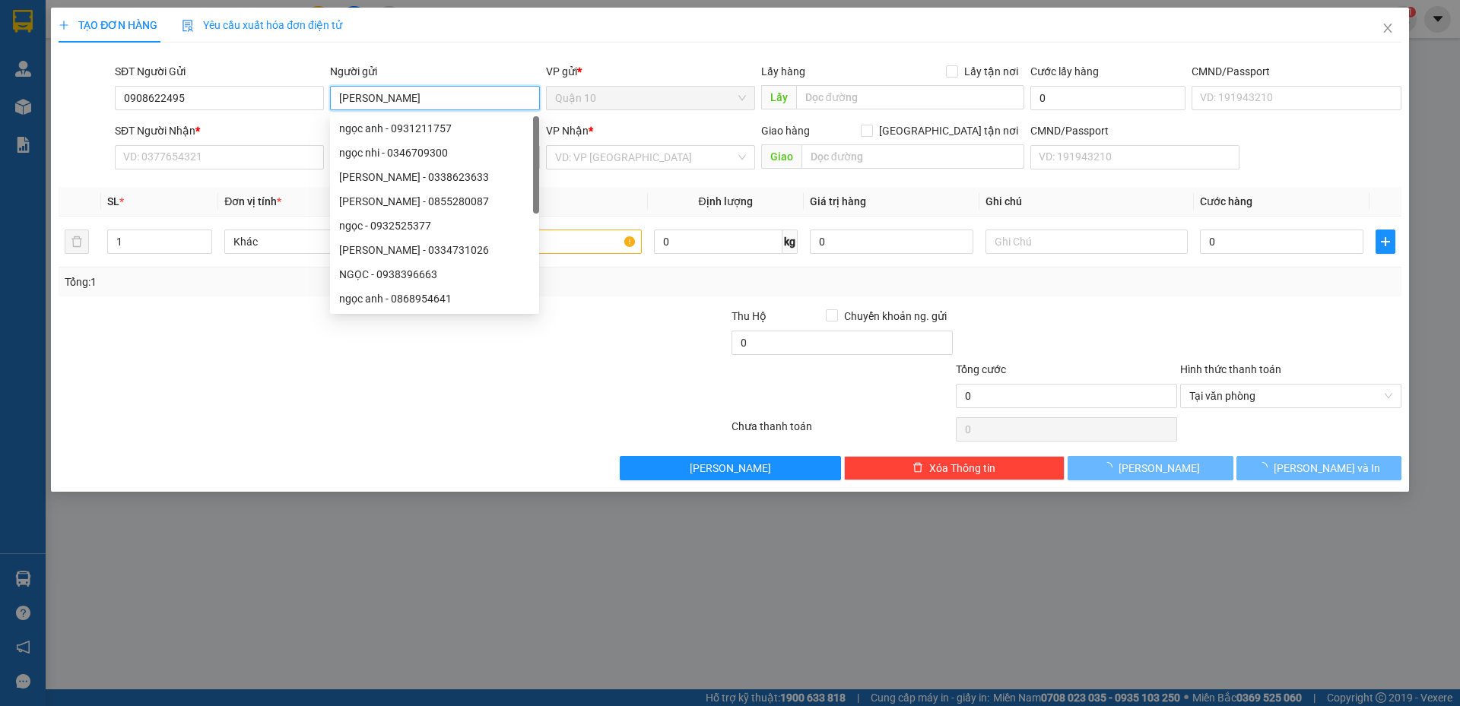
type input "[PERSON_NAME]"
click at [310, 57] on div "Transit Pickup Surcharge Ids Transit Deliver Surcharge Ids Transit Deliver Surc…" at bounding box center [730, 268] width 1343 height 426
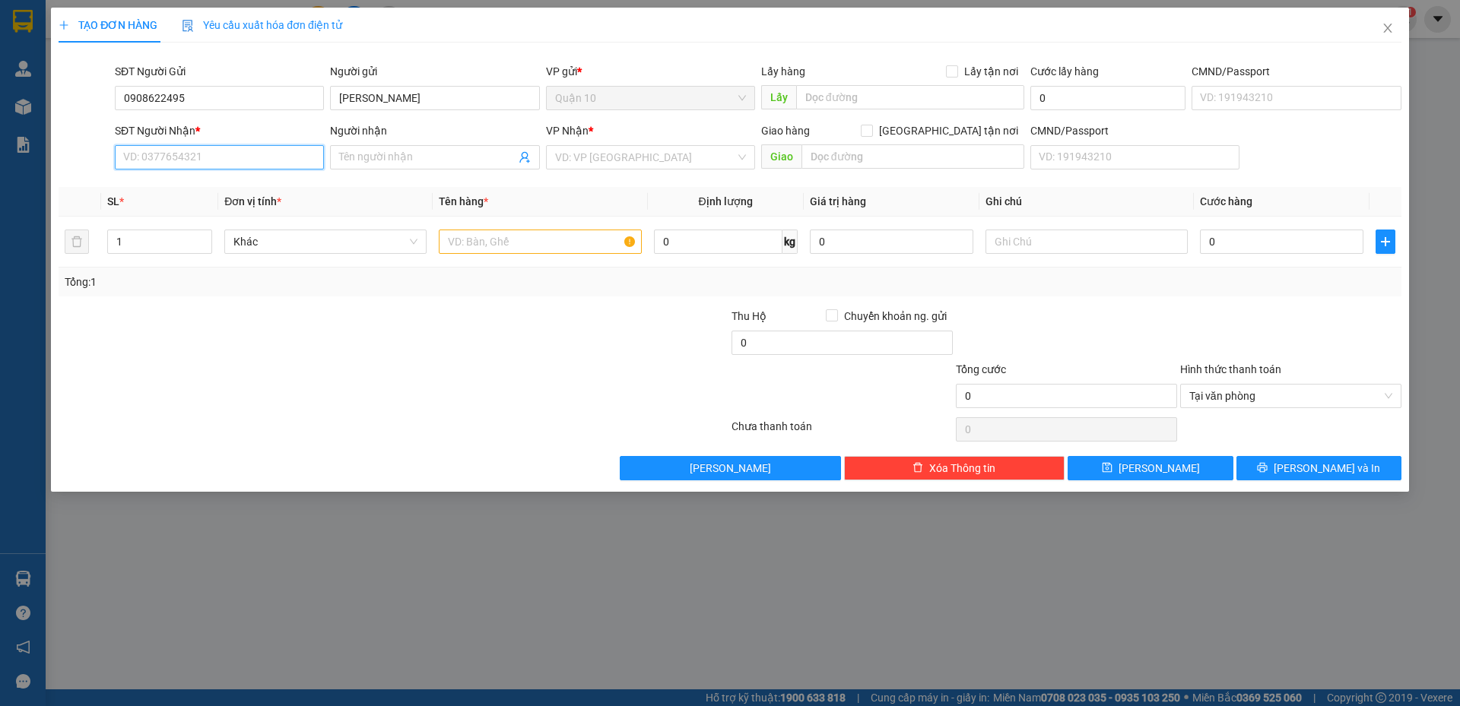
click at [250, 154] on input "SĐT Người Nhận *" at bounding box center [219, 157] width 209 height 24
click at [206, 156] on input "SĐT Người Nhận *" at bounding box center [219, 157] width 209 height 24
type input "0383393702"
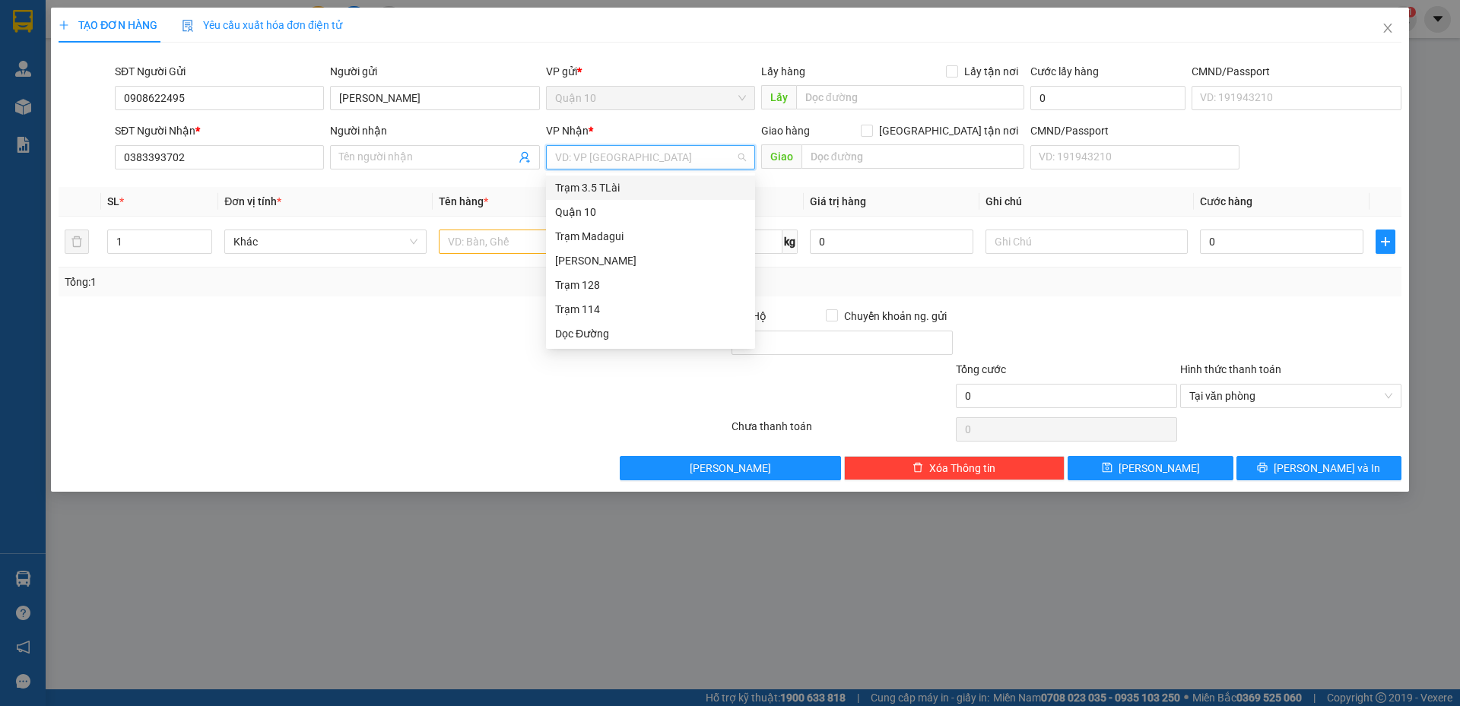
click at [614, 157] on input "search" at bounding box center [645, 157] width 180 height 23
click at [595, 284] on div "Trạm 128" at bounding box center [650, 285] width 191 height 17
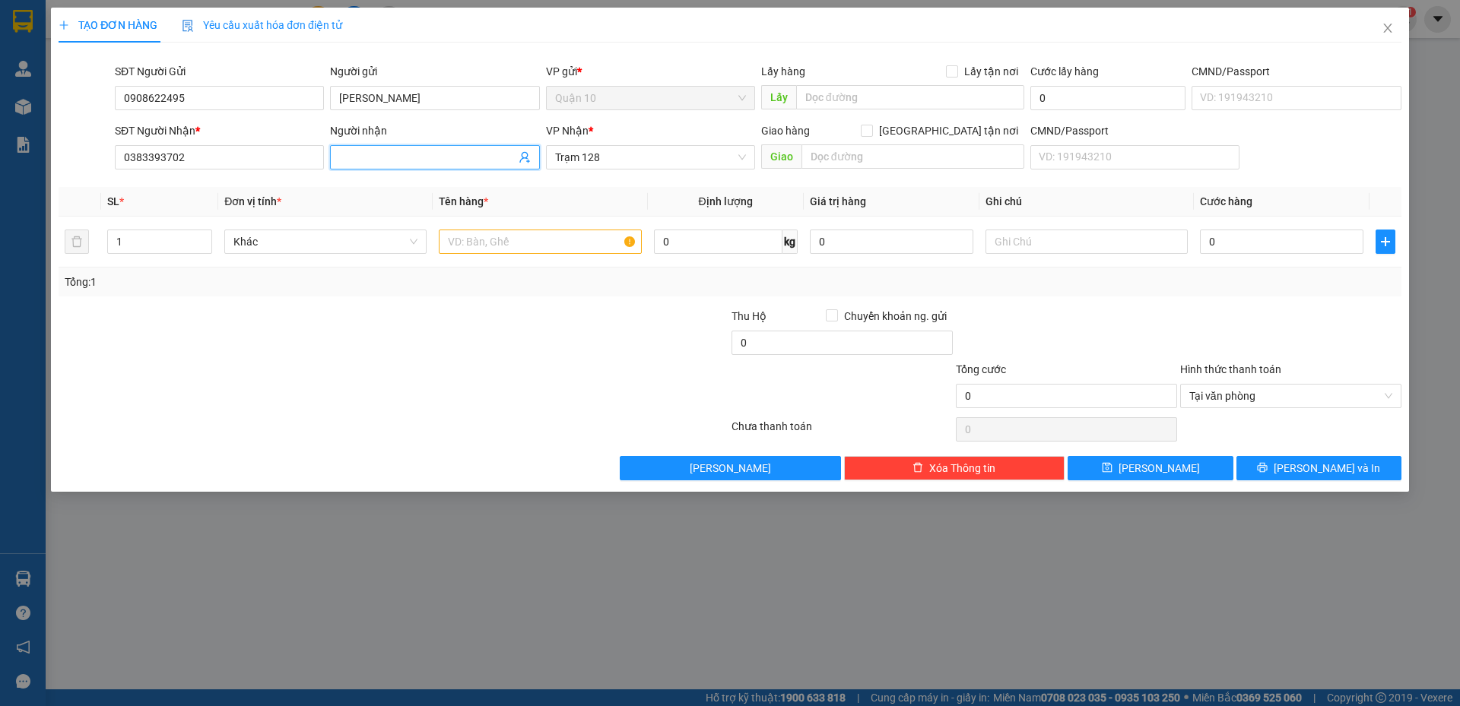
click at [439, 163] on input "Người nhận" at bounding box center [427, 157] width 176 height 17
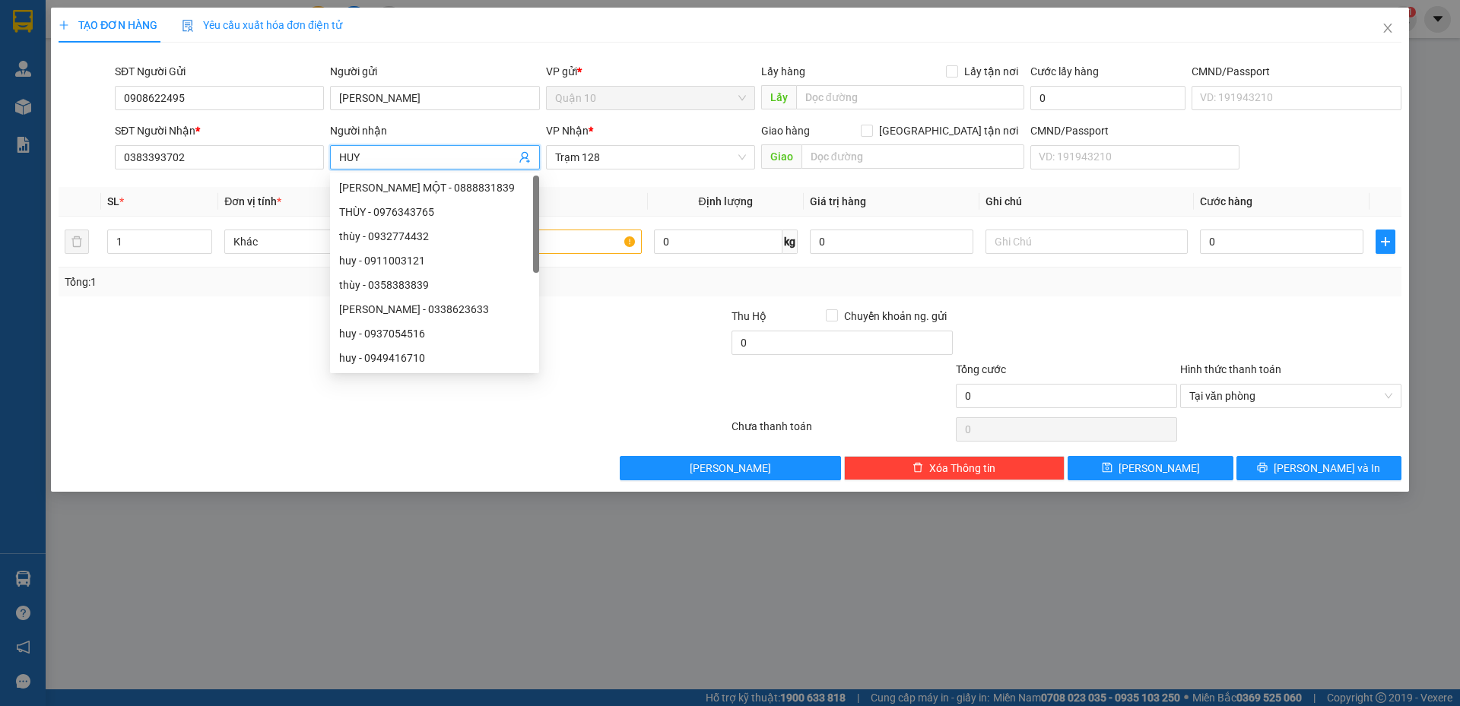
type input "HUY"
click at [509, 40] on div "TẠO ĐƠN HÀNG Yêu cầu xuất hóa đơn điện tử" at bounding box center [730, 25] width 1343 height 35
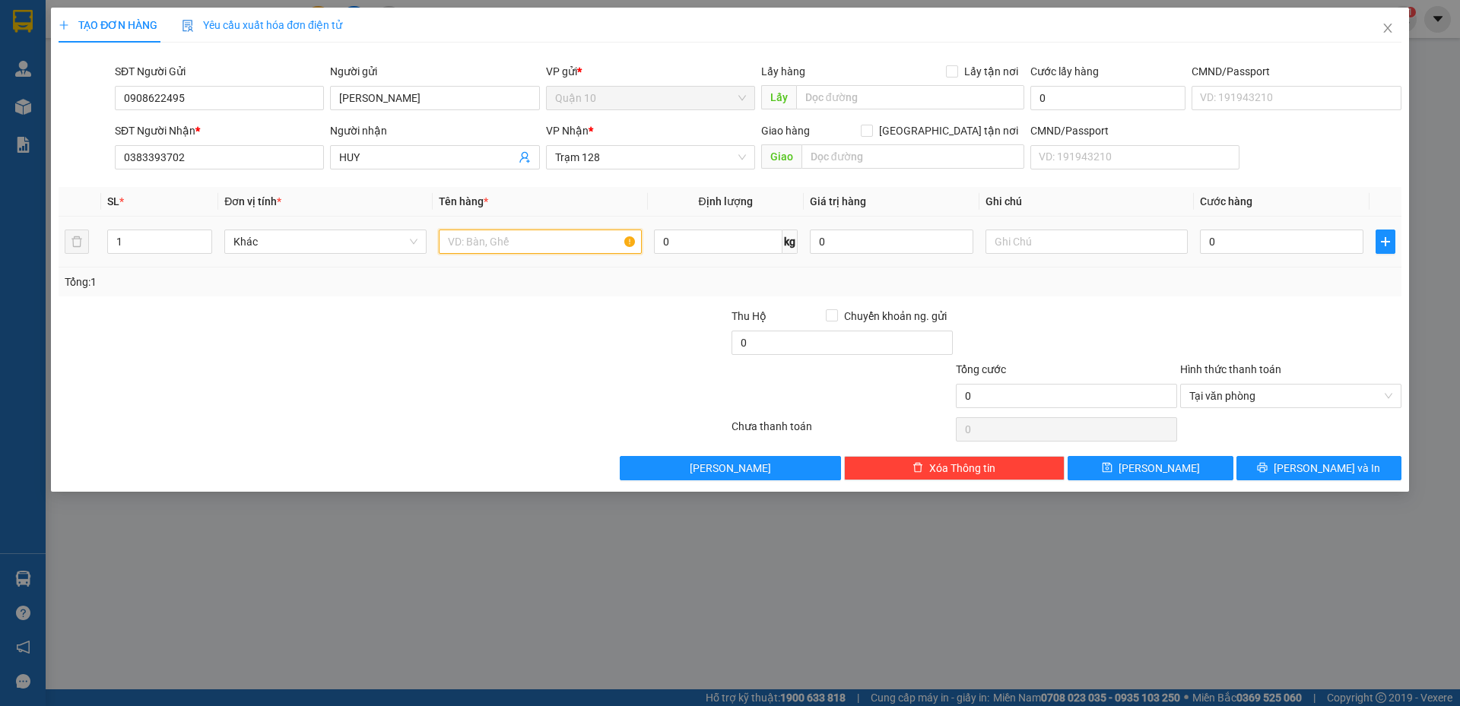
click at [530, 246] on input "text" at bounding box center [540, 242] width 202 height 24
type input "THUNG( SIRO)"
type input "1.200.000"
click at [1239, 239] on input "0" at bounding box center [1281, 242] width 163 height 24
type input "5"
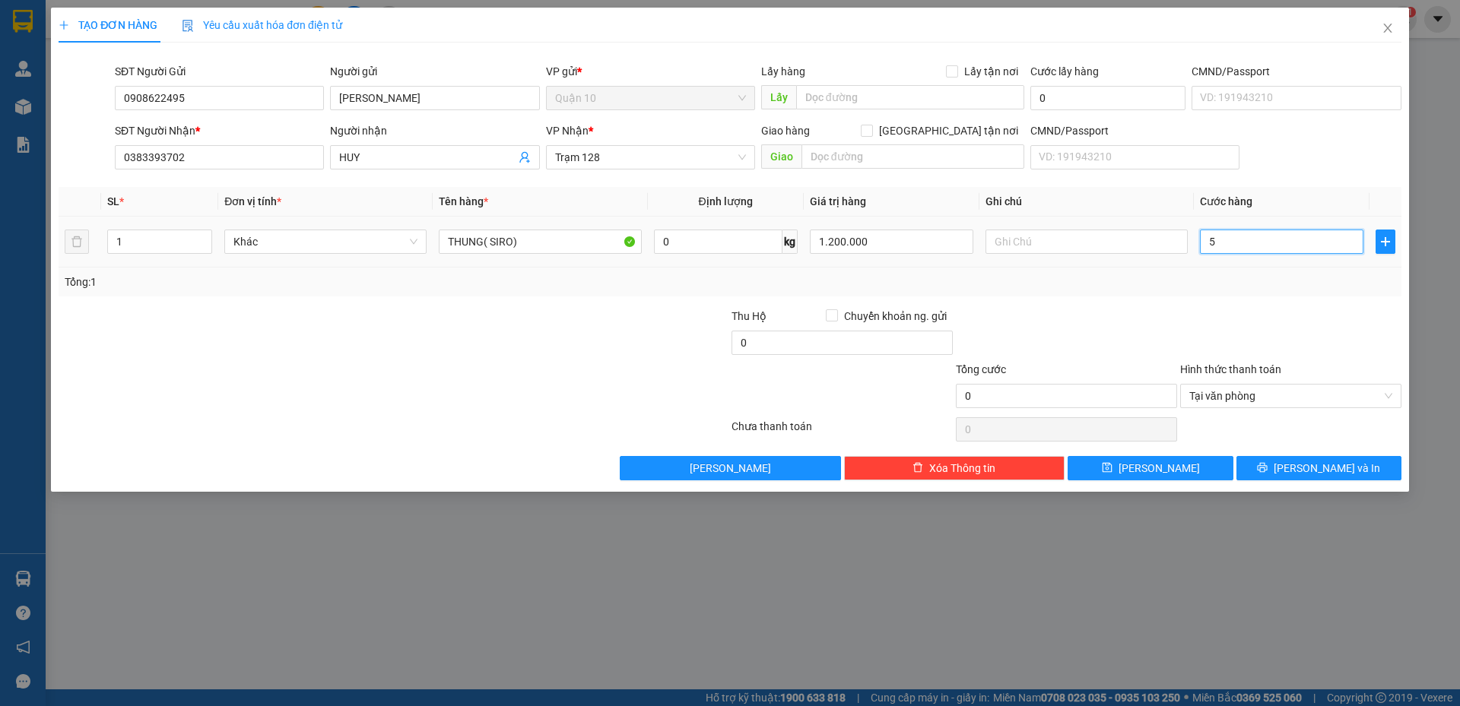
type input "5"
type input "50"
type input "50.000"
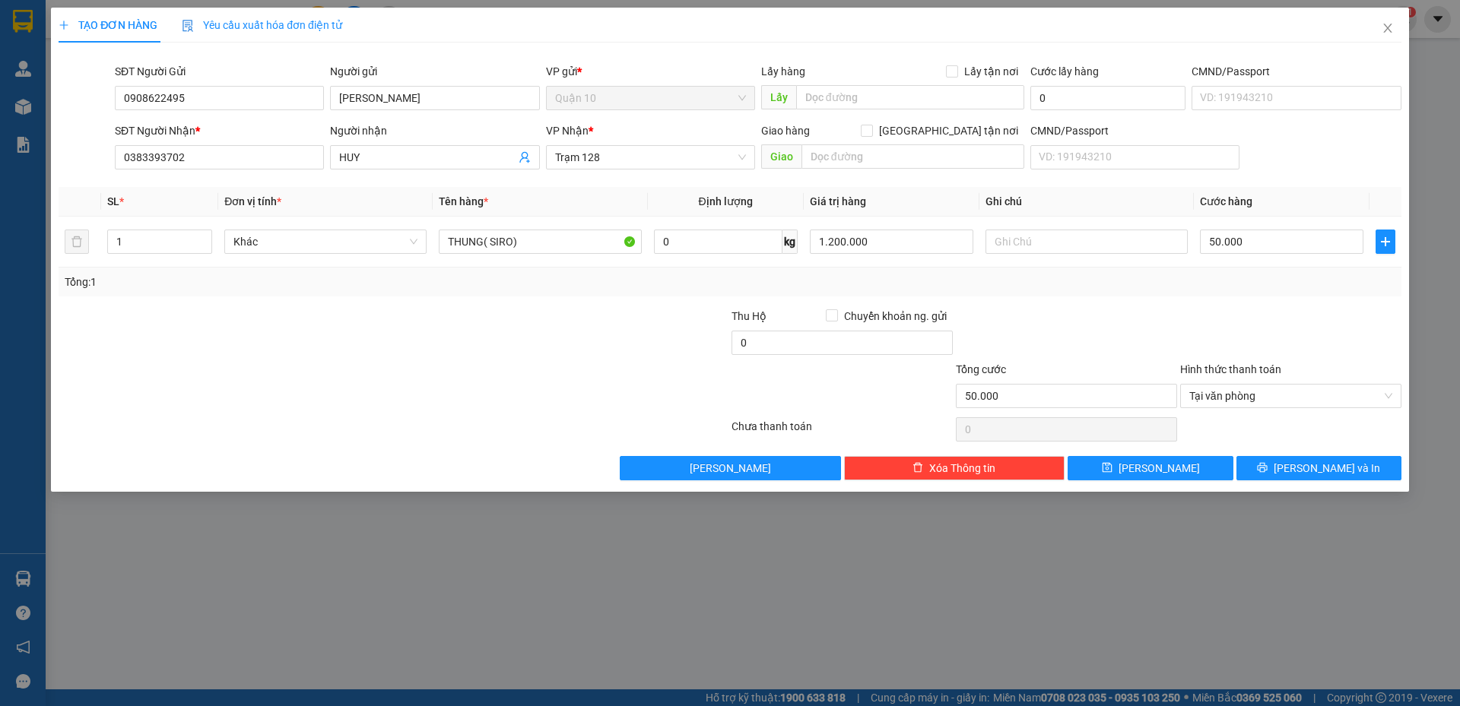
drag, startPoint x: 1224, startPoint y: 322, endPoint x: 1211, endPoint y: 176, distance: 146.6
click at [1225, 322] on div at bounding box center [1291, 334] width 224 height 53
click at [1235, 90] on input "CMND/Passport" at bounding box center [1296, 98] width 209 height 24
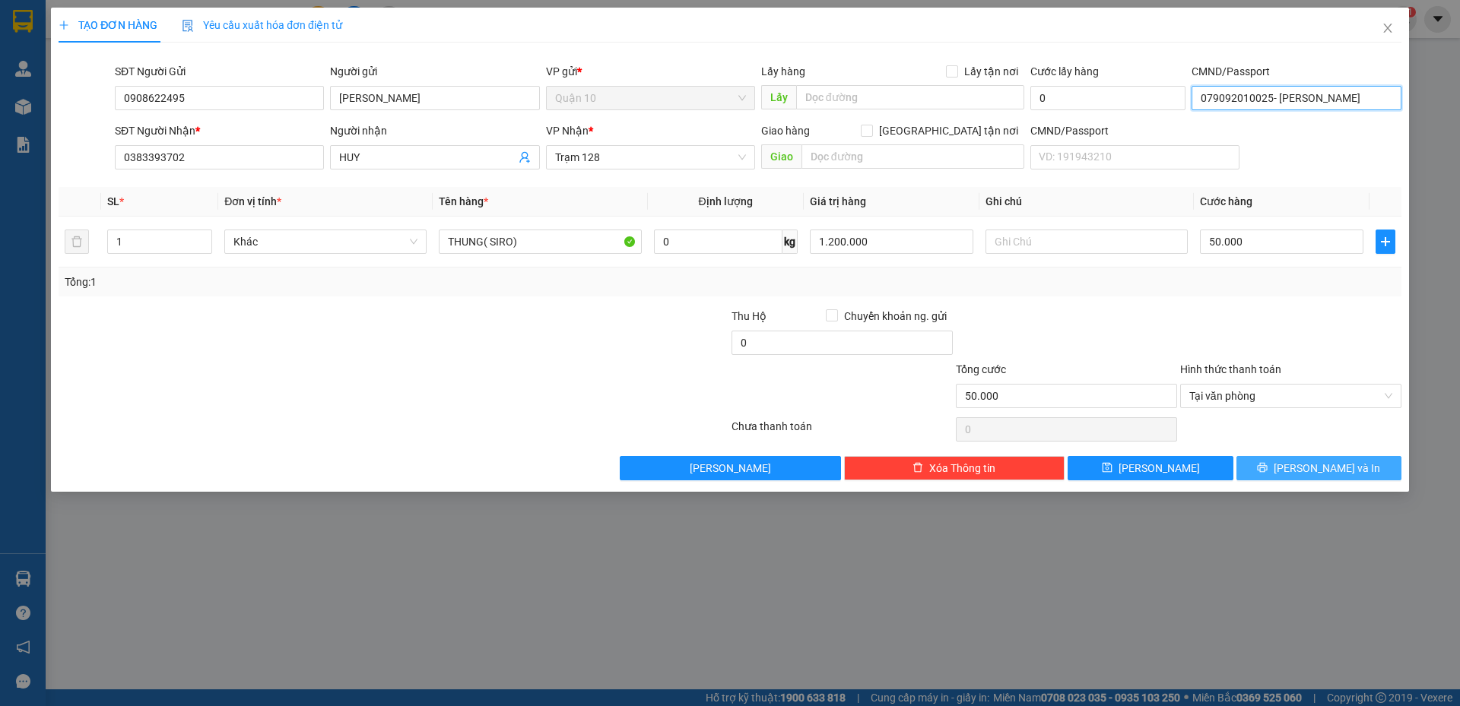
type input "079092010025- DƯƠNG TRIỀU VĨ"
click at [1342, 475] on span "[PERSON_NAME] và In" at bounding box center [1327, 468] width 106 height 17
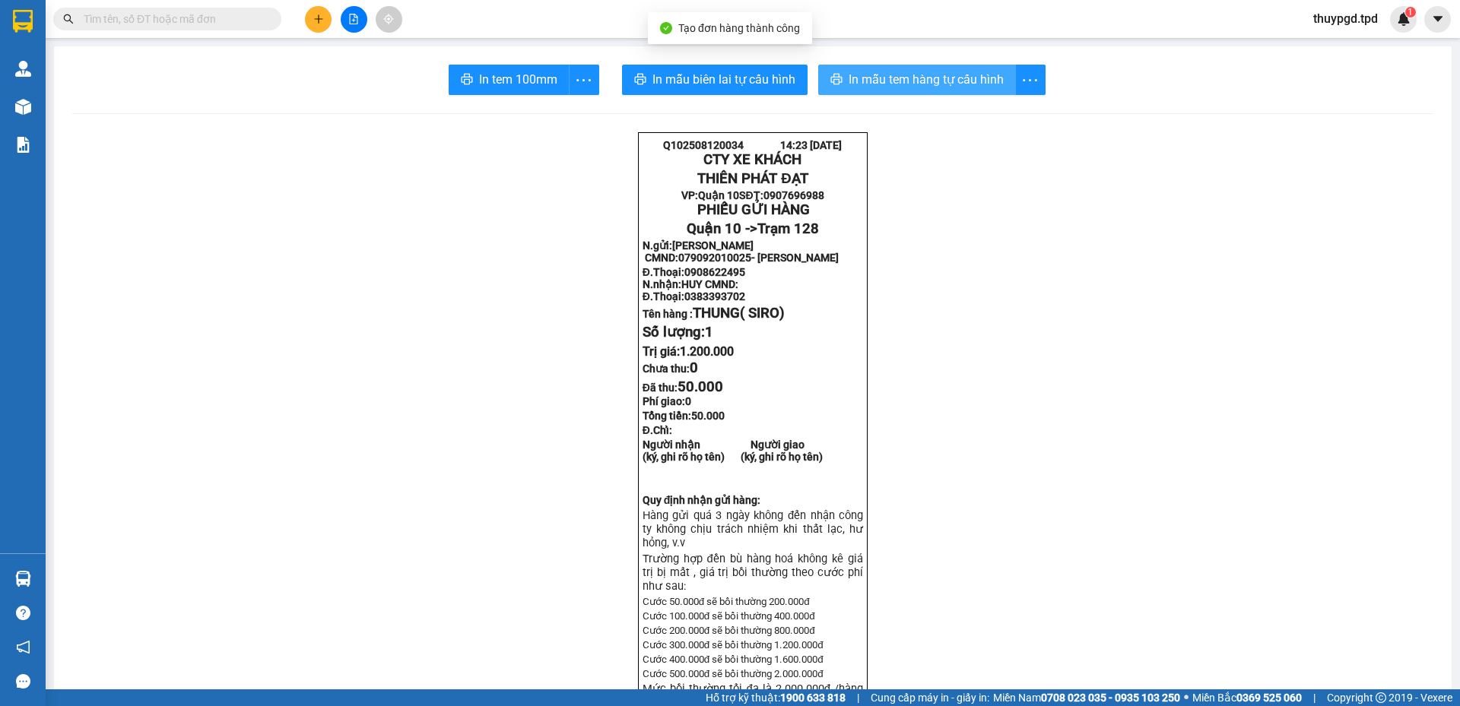
click at [964, 92] on button "In mẫu tem hàng tự cấu hình" at bounding box center [917, 80] width 198 height 30
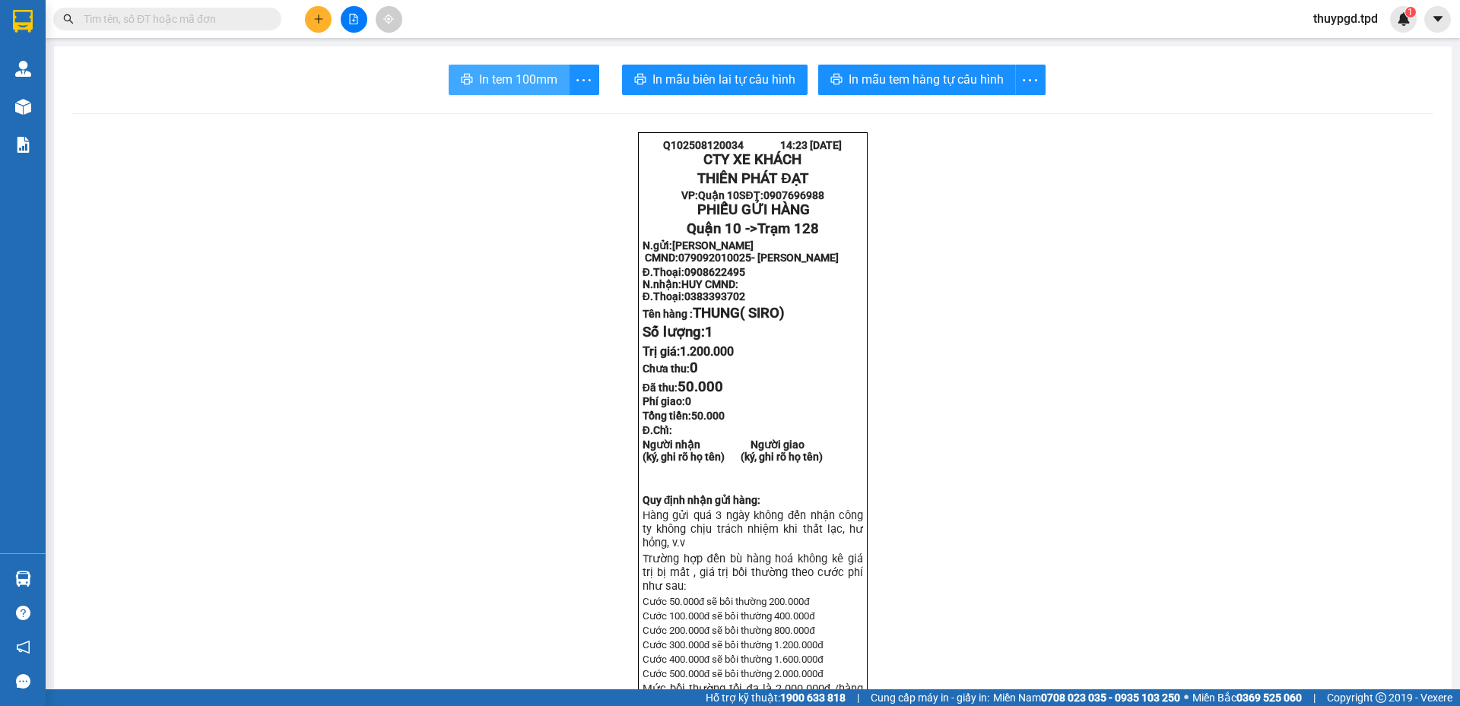
click at [503, 71] on span "In tem 100mm" at bounding box center [518, 79] width 78 height 19
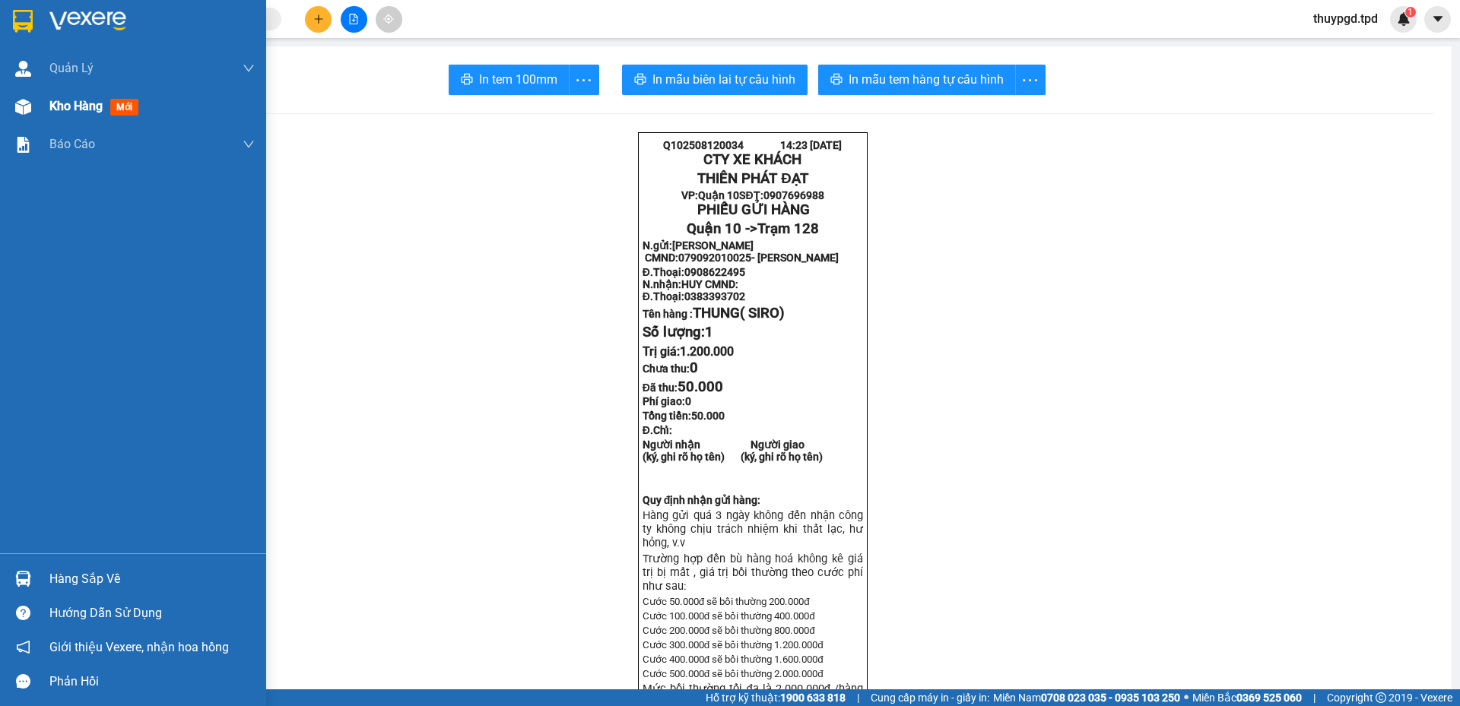
click at [35, 109] on div at bounding box center [23, 107] width 27 height 27
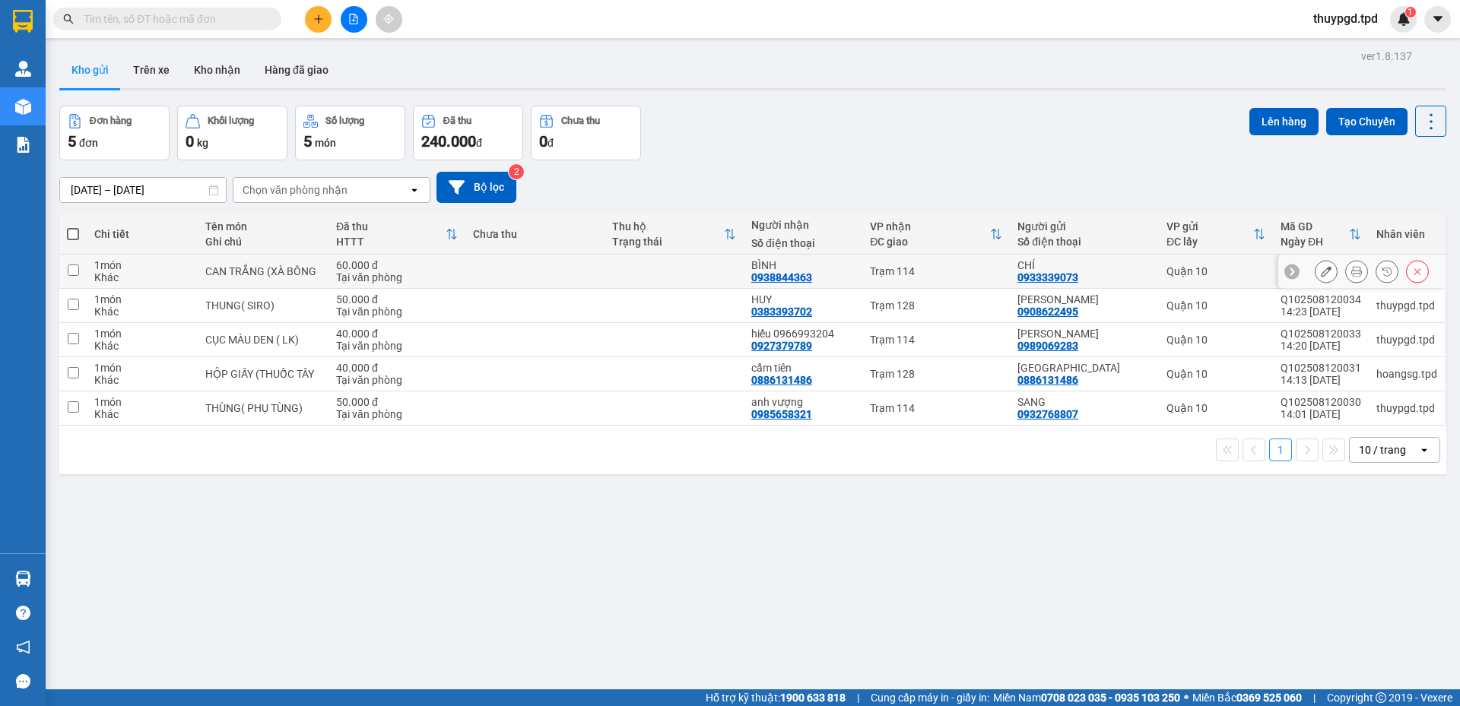
click at [1354, 267] on button at bounding box center [1356, 272] width 21 height 27
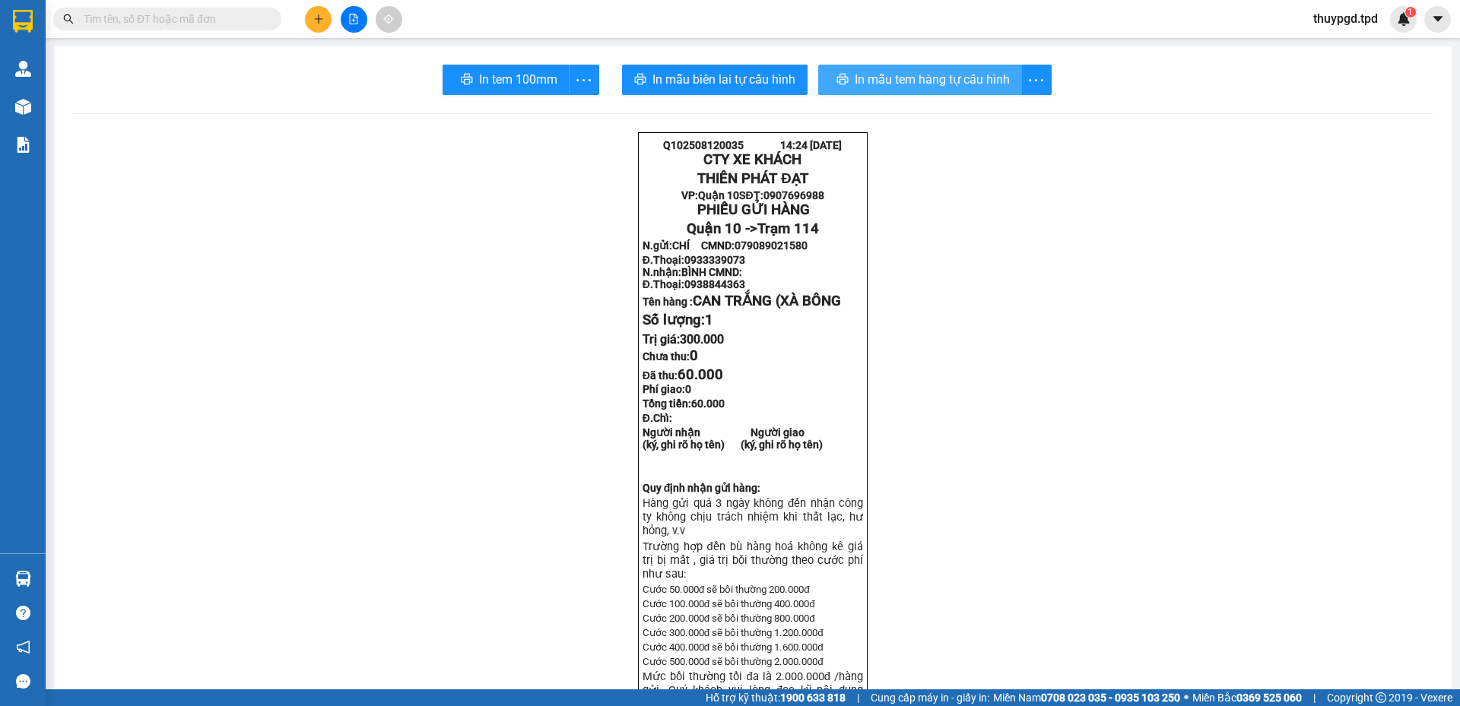
click at [935, 71] on span "In mẫu tem hàng tự cấu hình" at bounding box center [932, 79] width 155 height 19
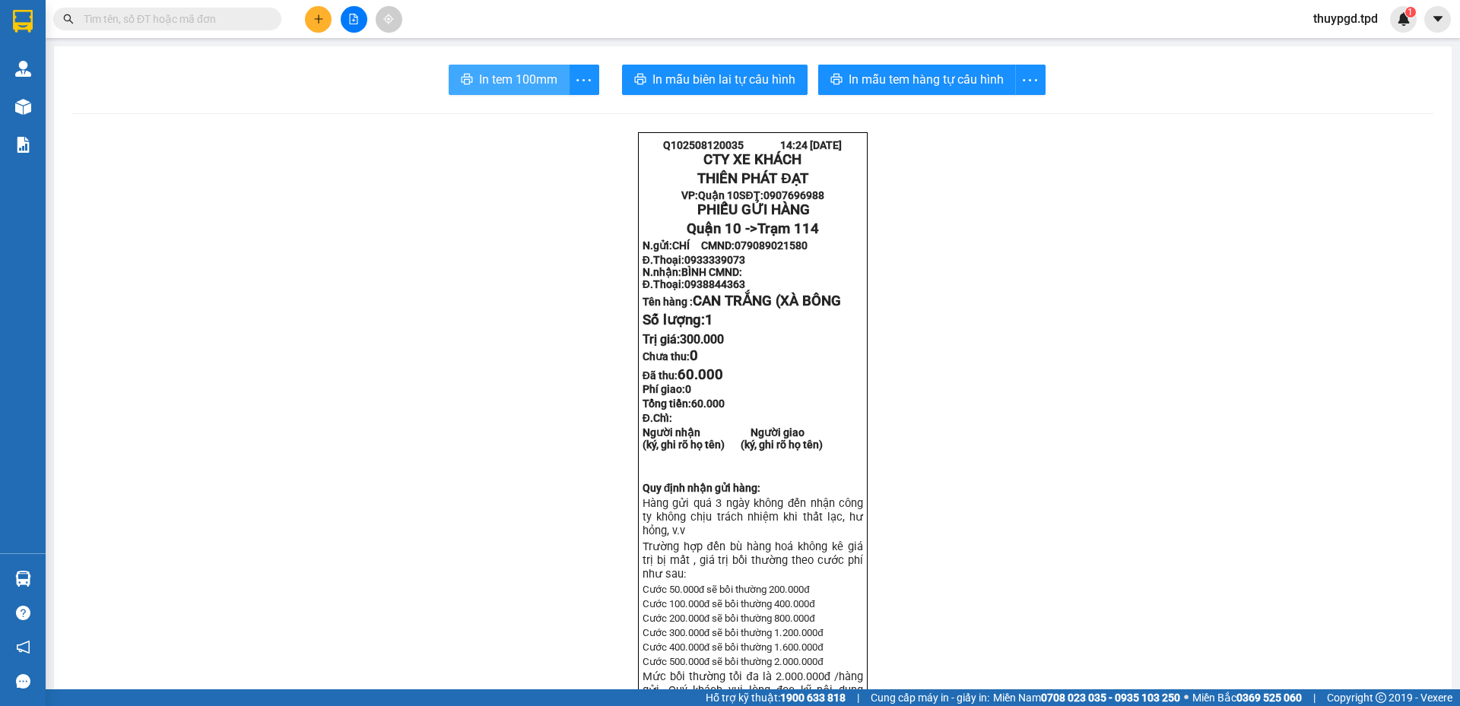
click at [501, 81] on span "In tem 100mm" at bounding box center [518, 79] width 78 height 19
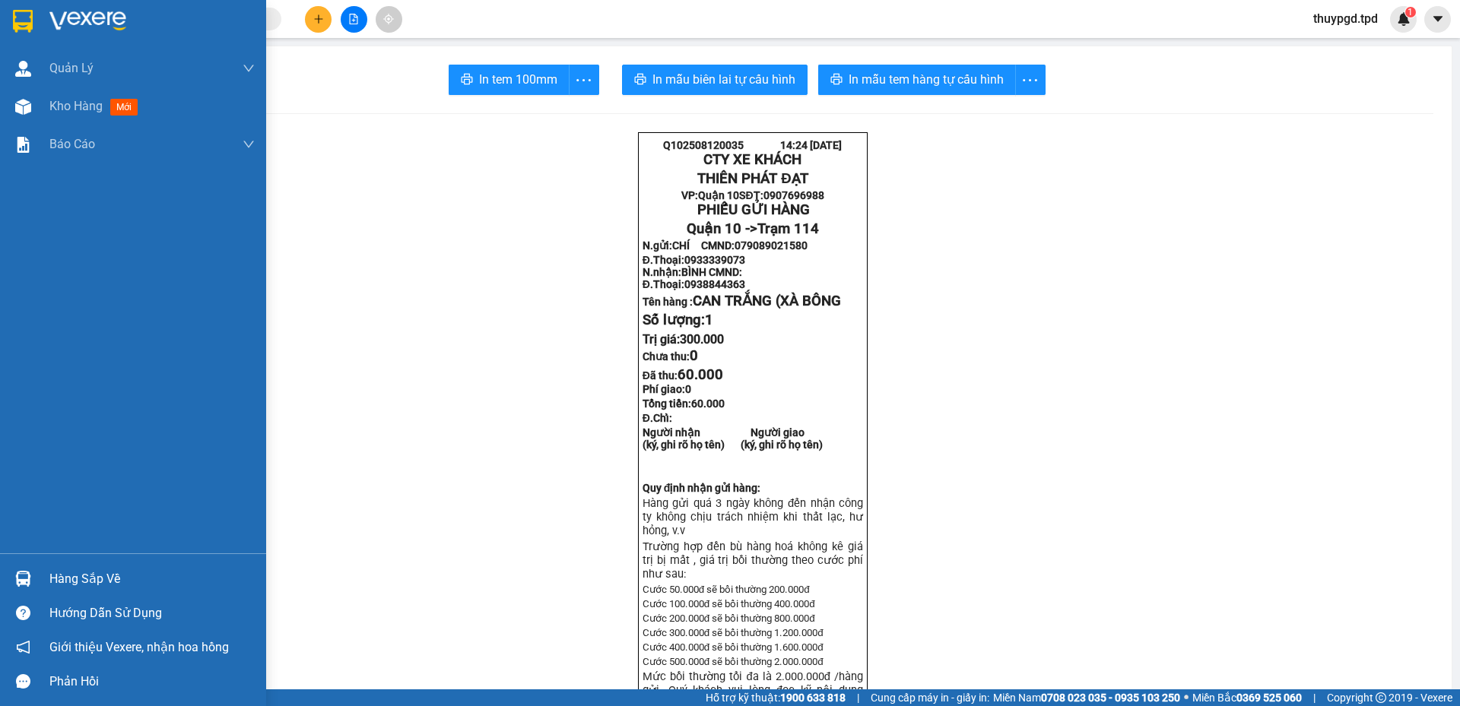
click at [18, 574] on img at bounding box center [23, 579] width 16 height 16
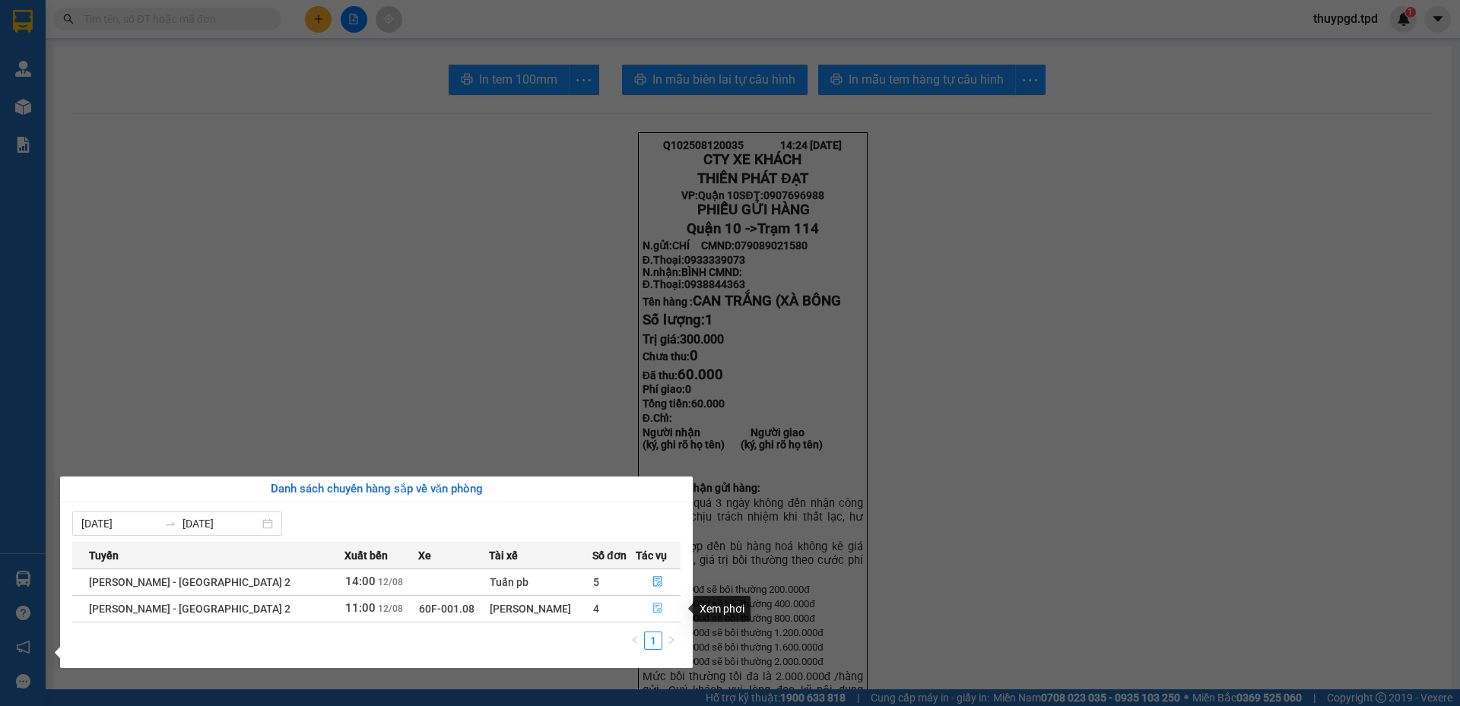
click at [652, 611] on icon "file-done" at bounding box center [657, 608] width 11 height 11
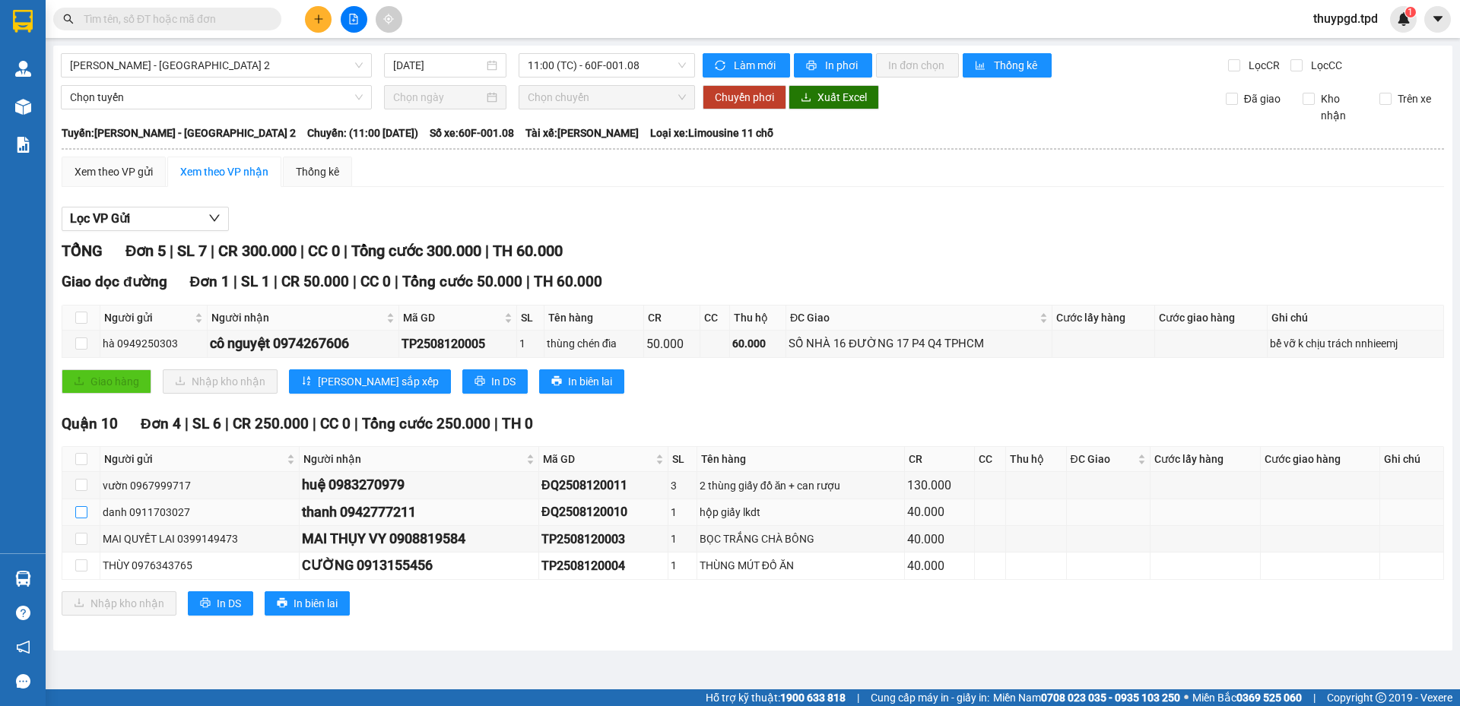
click at [81, 511] on input "checkbox" at bounding box center [81, 512] width 12 height 12
checkbox input "true"
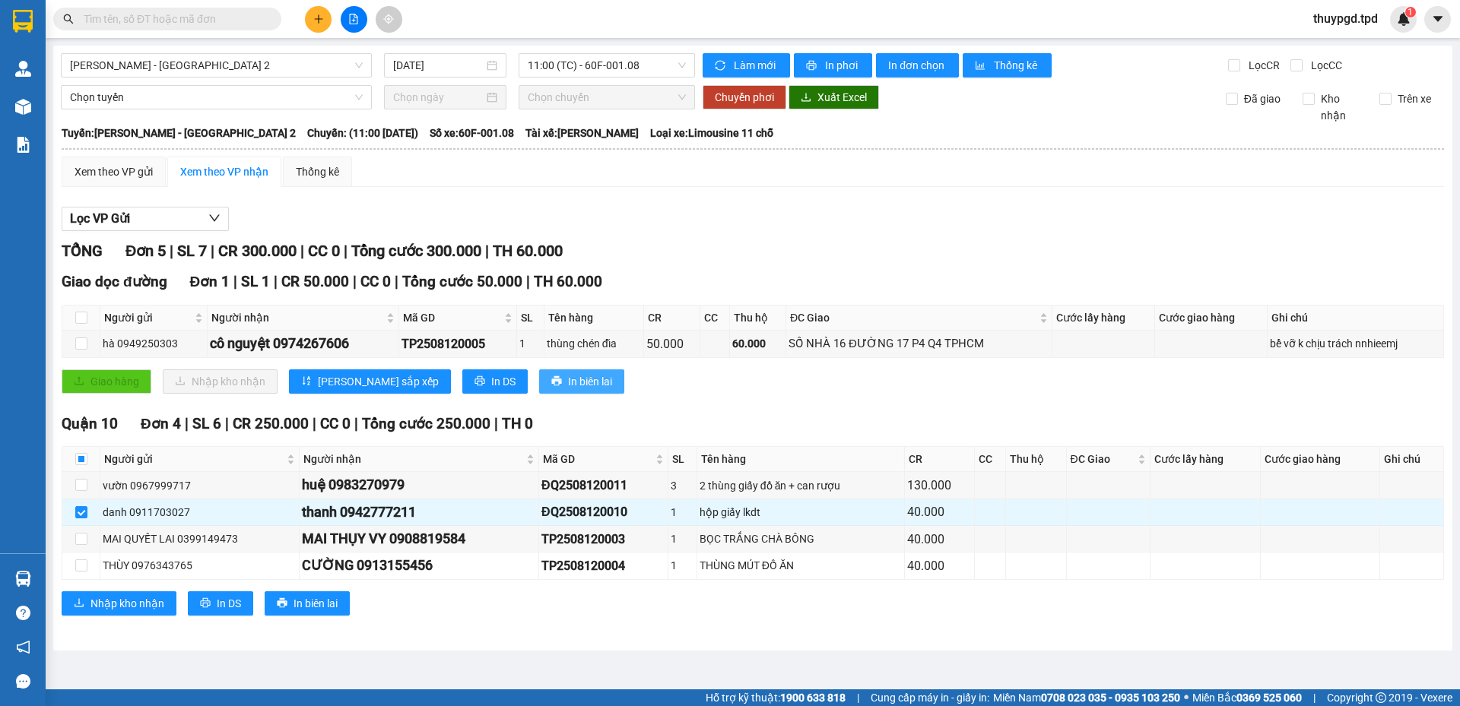
click at [568, 384] on span "In biên lai" at bounding box center [590, 381] width 44 height 17
click at [87, 484] on td at bounding box center [81, 485] width 38 height 27
click at [81, 487] on input "checkbox" at bounding box center [81, 485] width 12 height 12
checkbox input "true"
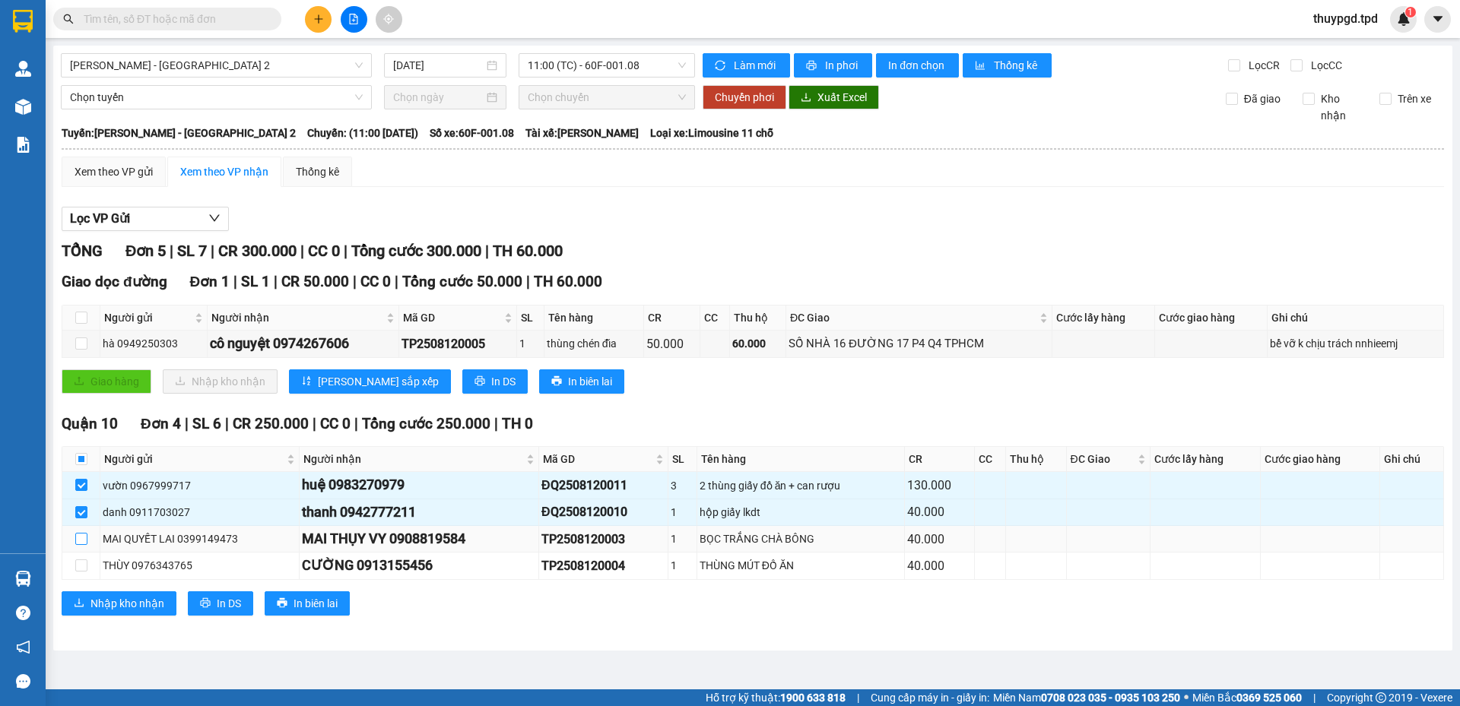
click at [79, 541] on input "checkbox" at bounding box center [81, 539] width 12 height 12
checkbox input "true"
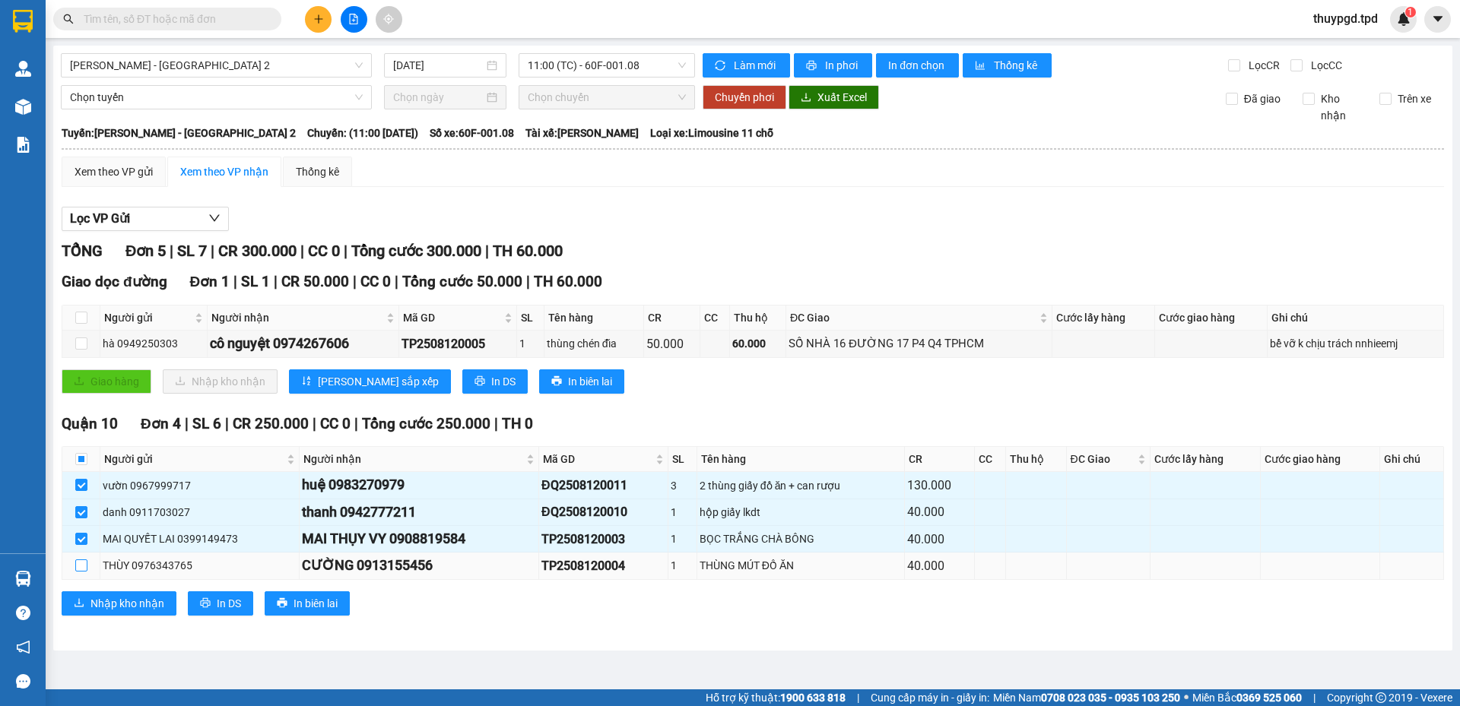
click at [87, 565] on input "checkbox" at bounding box center [81, 566] width 12 height 12
checkbox input "true"
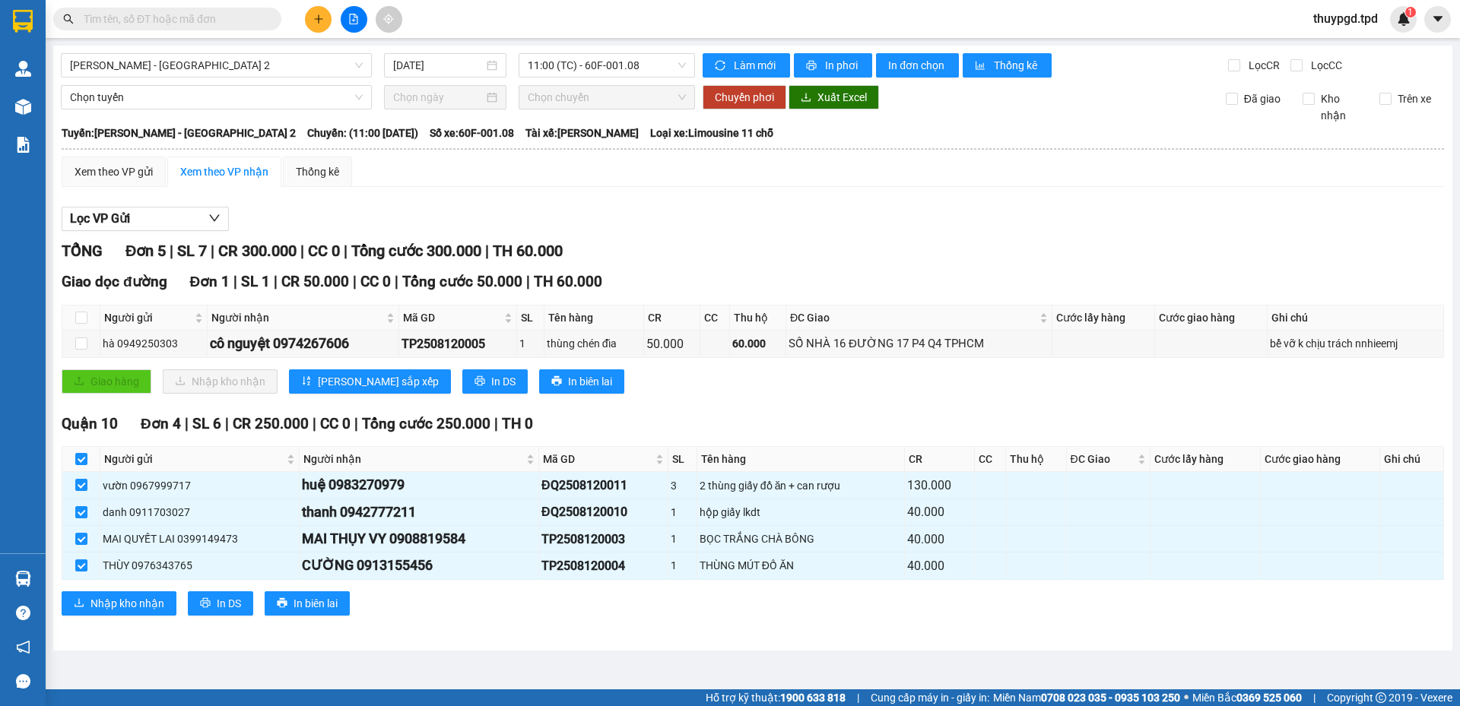
click at [182, 24] on input "text" at bounding box center [173, 19] width 179 height 17
paste input "0913155456"
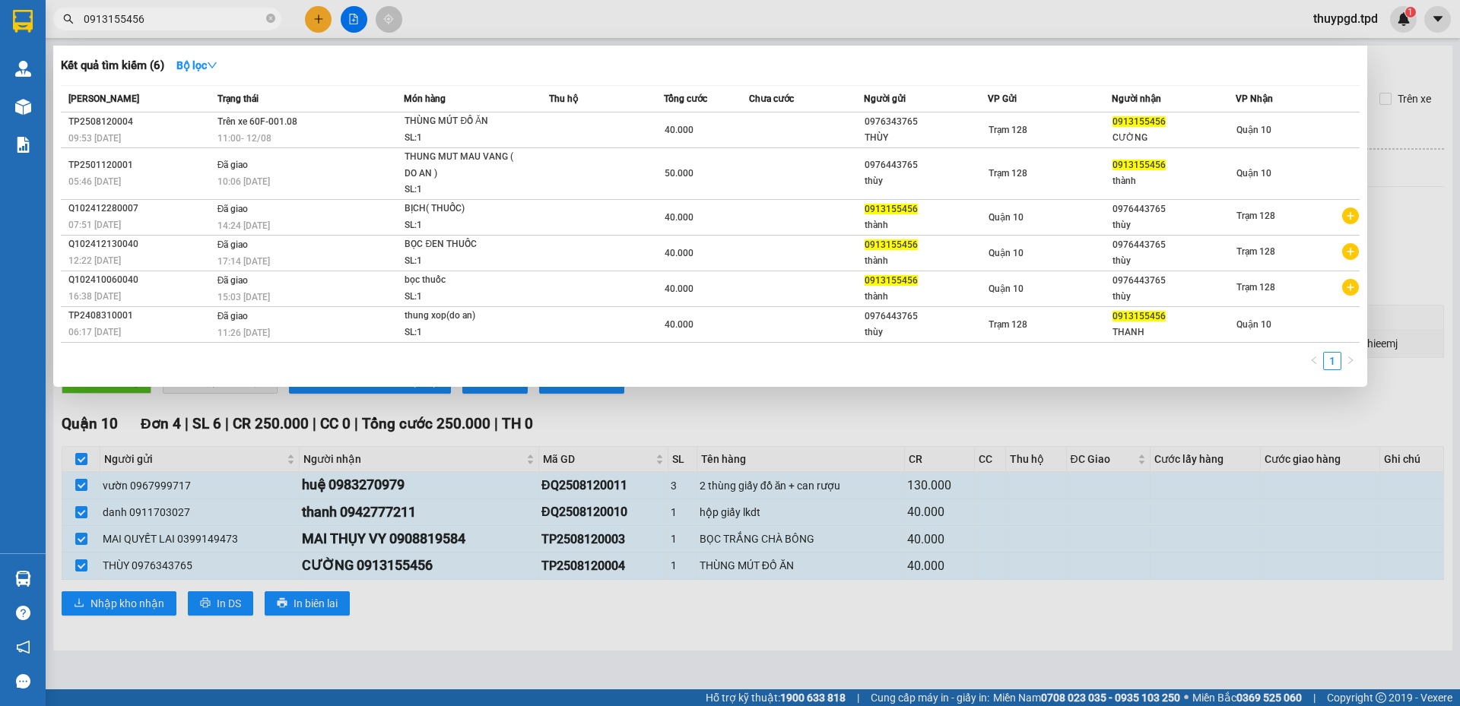
type input "0913155456"
click at [1423, 230] on div at bounding box center [730, 353] width 1460 height 706
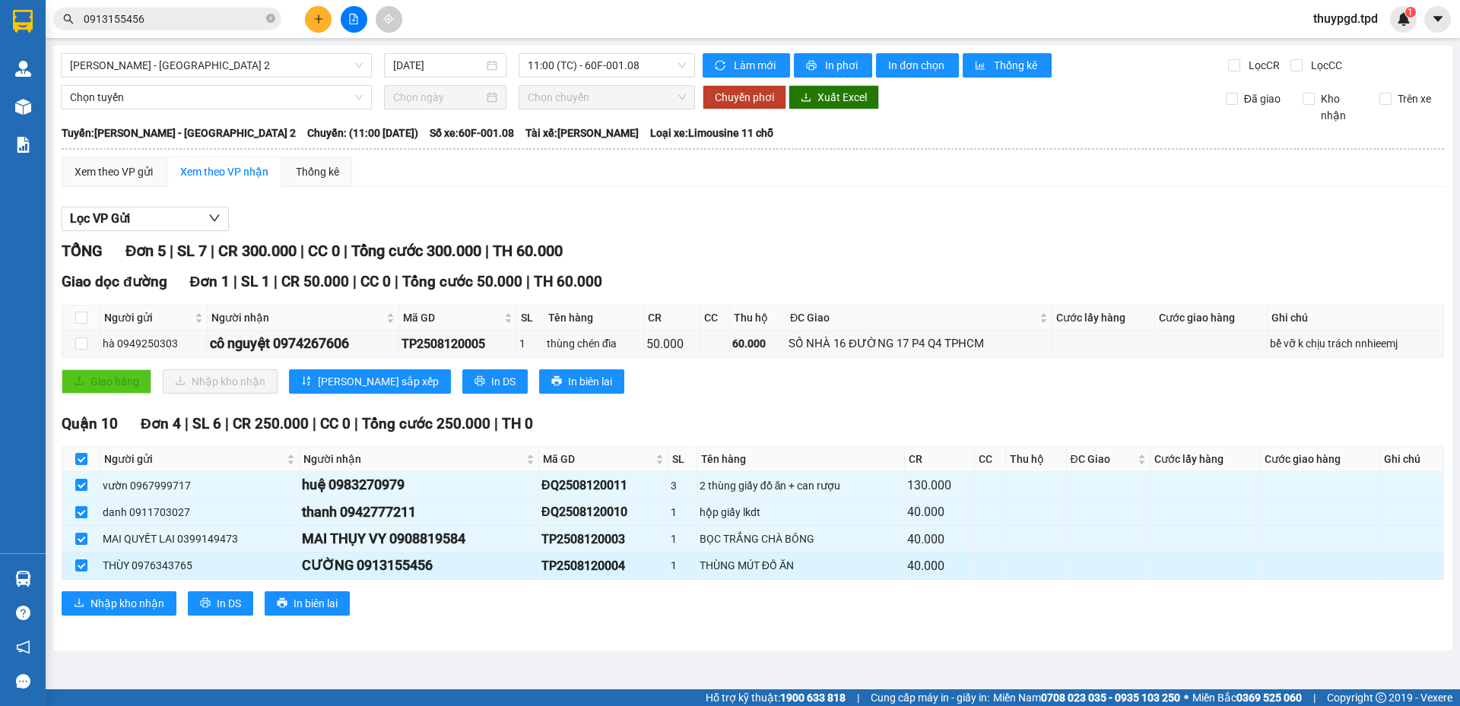
drag, startPoint x: 348, startPoint y: 567, endPoint x: 438, endPoint y: 567, distance: 90.5
click at [438, 567] on div "CƯỜNG 0913155456" at bounding box center [419, 565] width 234 height 21
click at [104, 606] on span "Nhập kho nhận" at bounding box center [127, 603] width 74 height 17
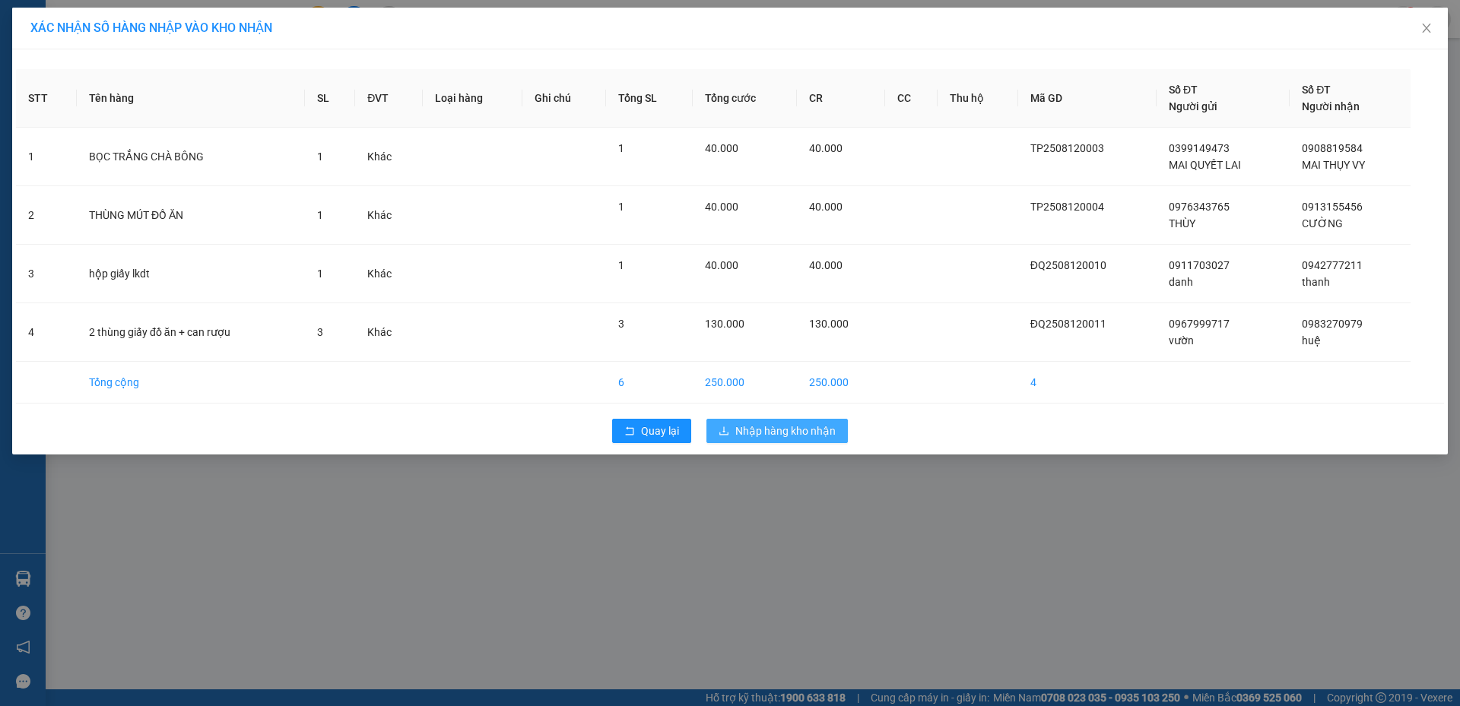
click at [755, 429] on span "Nhập hàng kho nhận" at bounding box center [785, 431] width 100 height 17
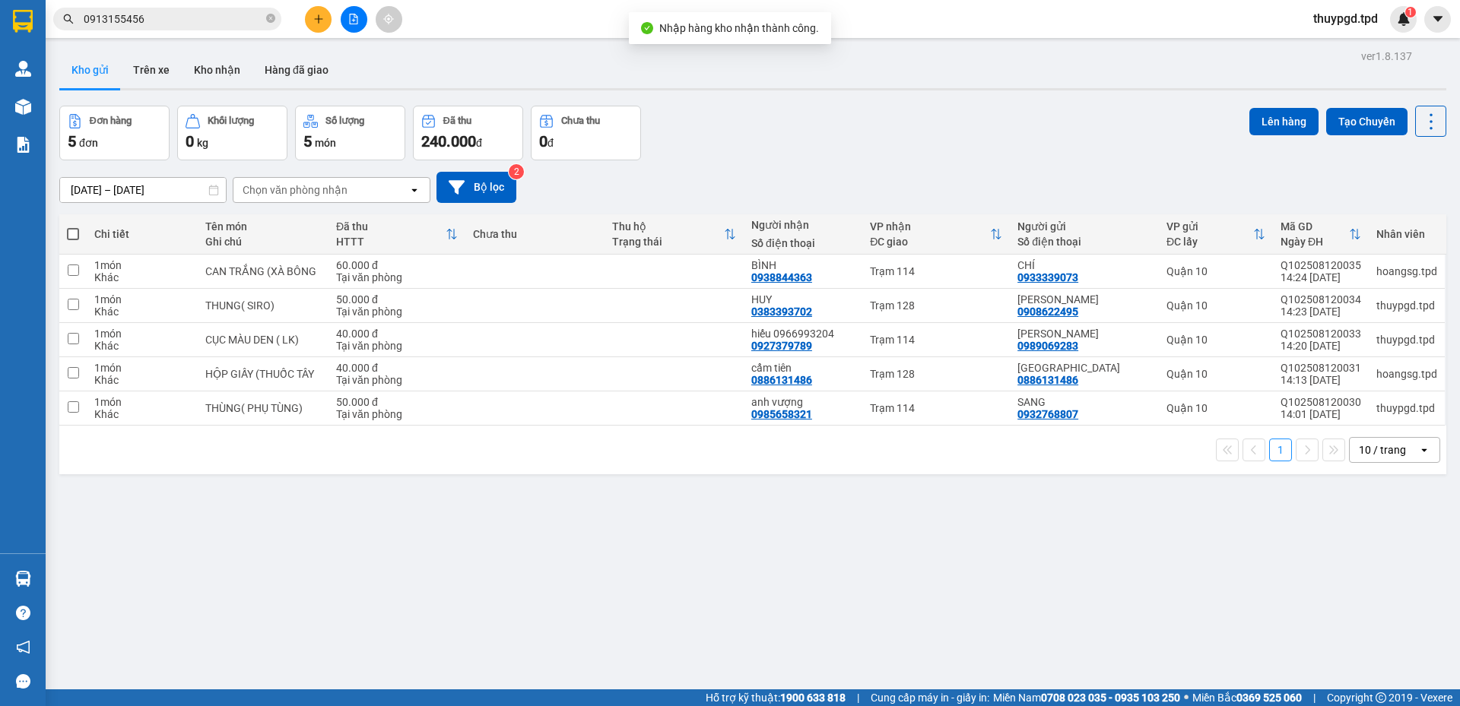
click at [217, 16] on input "0913155456" at bounding box center [173, 19] width 179 height 17
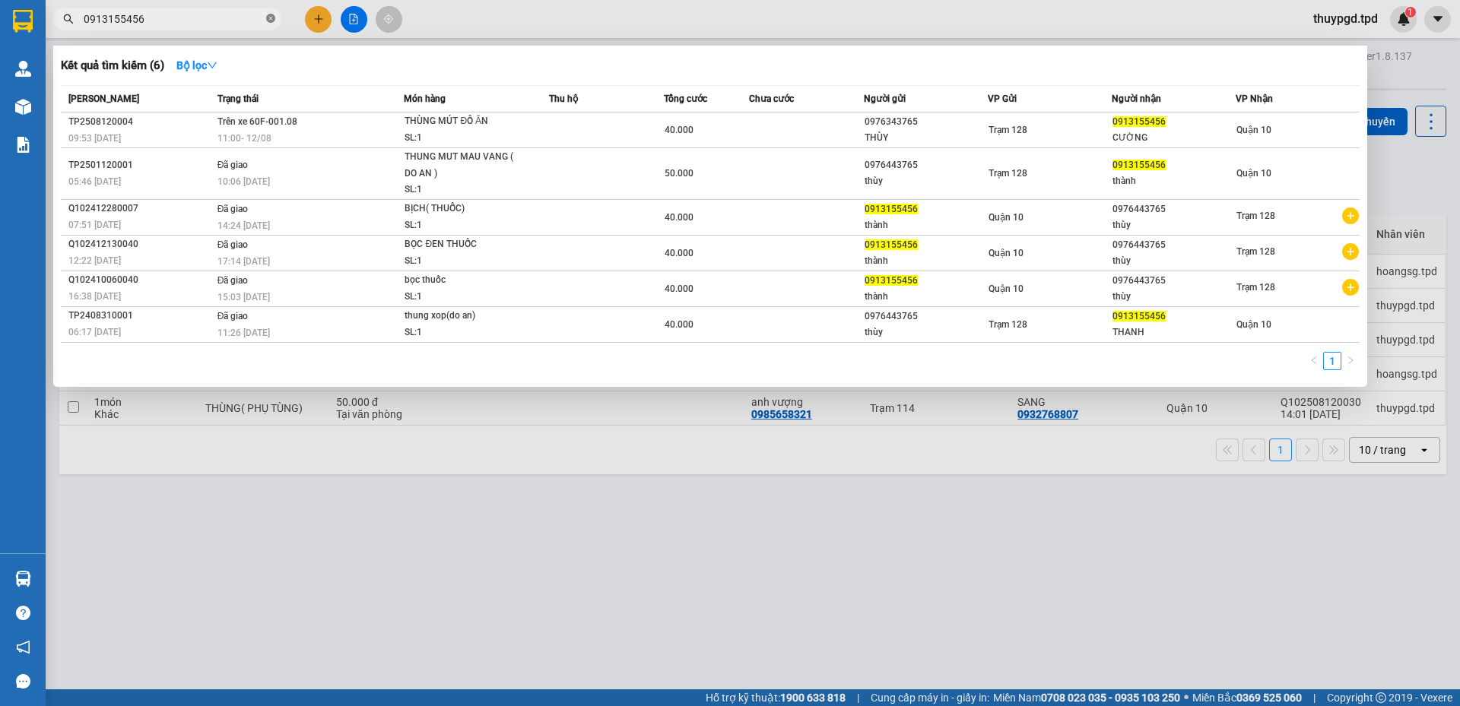
click at [268, 13] on span at bounding box center [270, 19] width 9 height 14
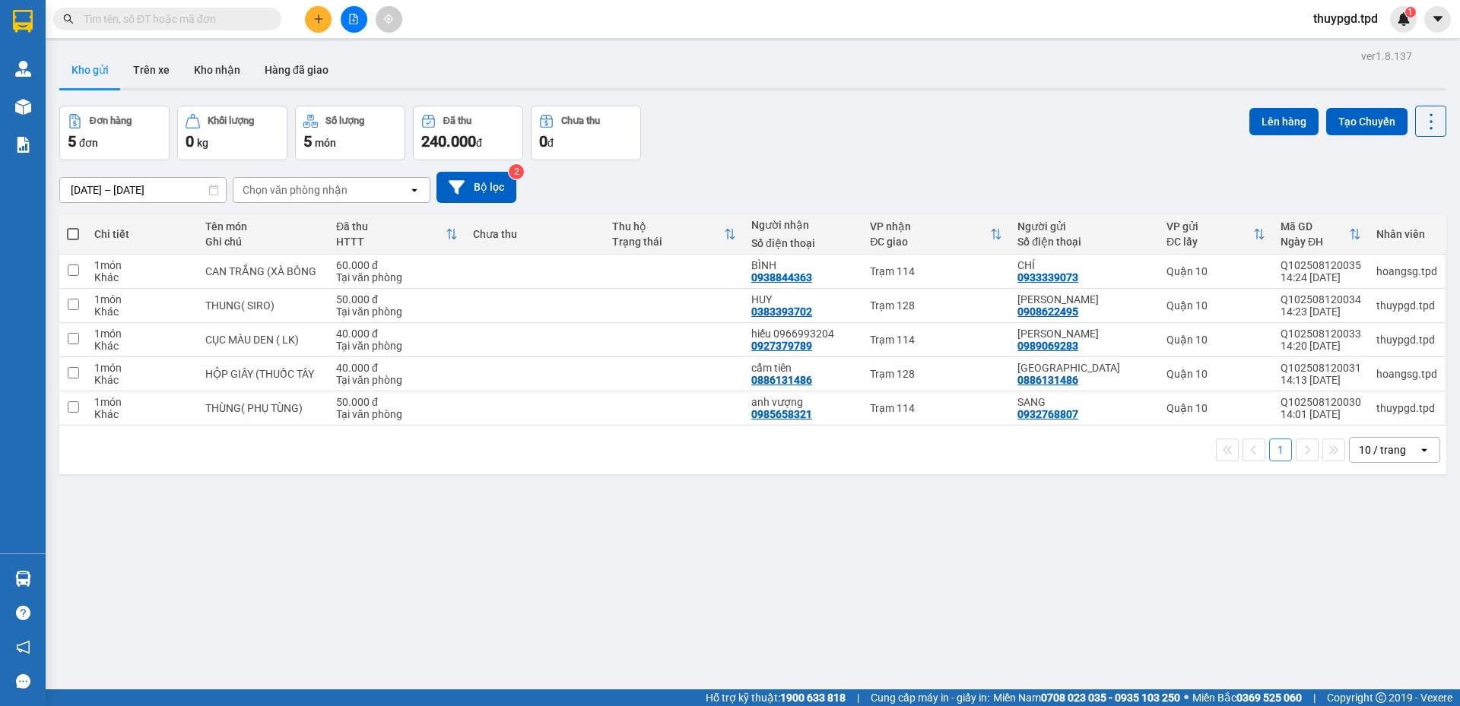
click at [217, 17] on input "text" at bounding box center [173, 19] width 179 height 17
paste input "0913155456"
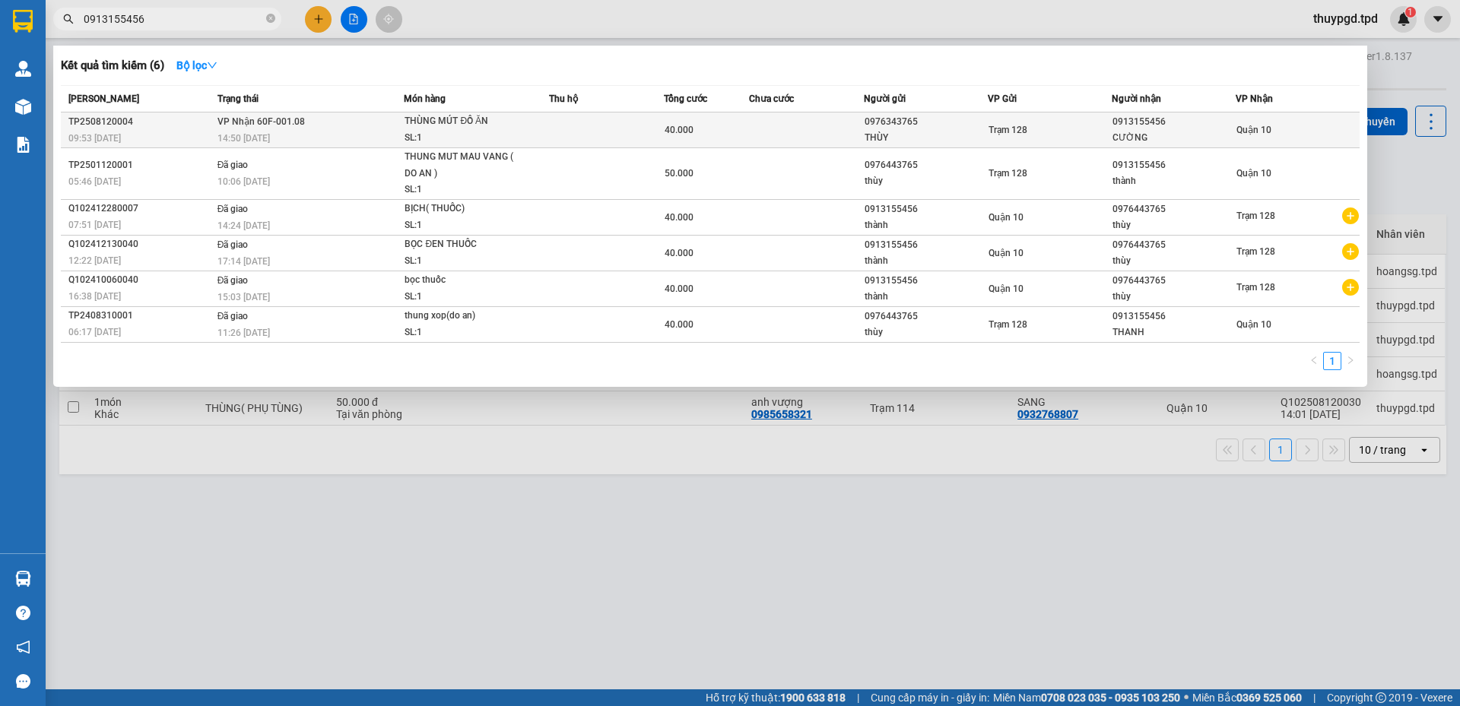
type input "0913155456"
click at [776, 126] on td at bounding box center [806, 131] width 114 height 36
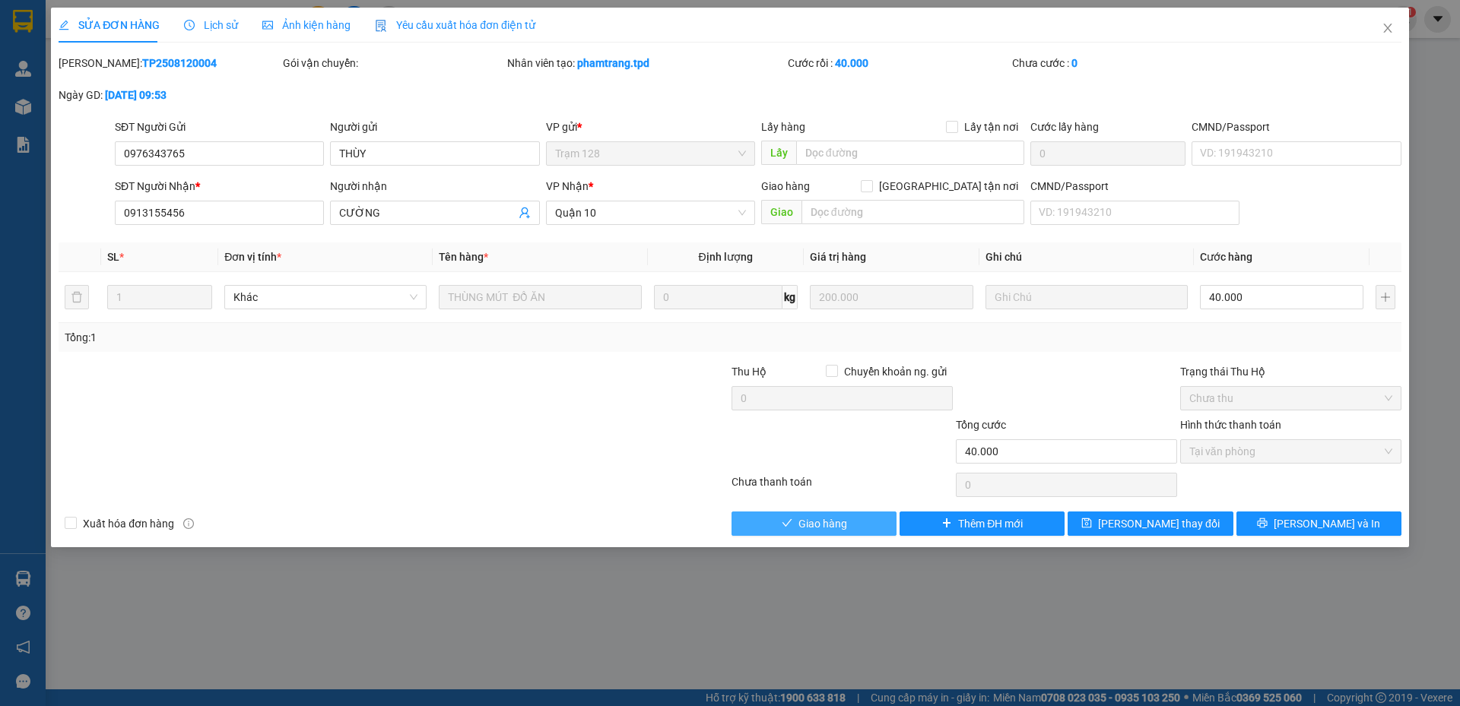
click at [816, 522] on span "Giao hàng" at bounding box center [822, 524] width 49 height 17
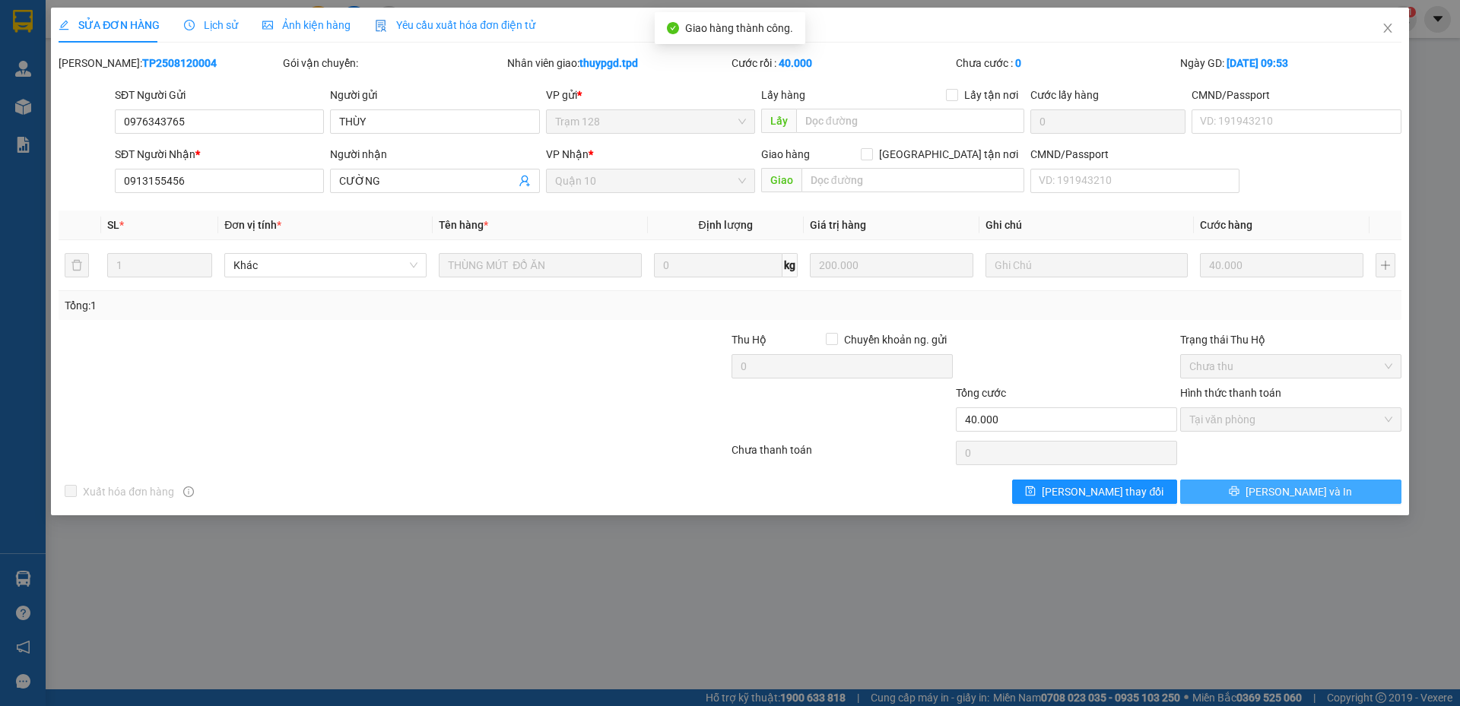
click at [1239, 487] on icon "printer" at bounding box center [1234, 491] width 11 height 11
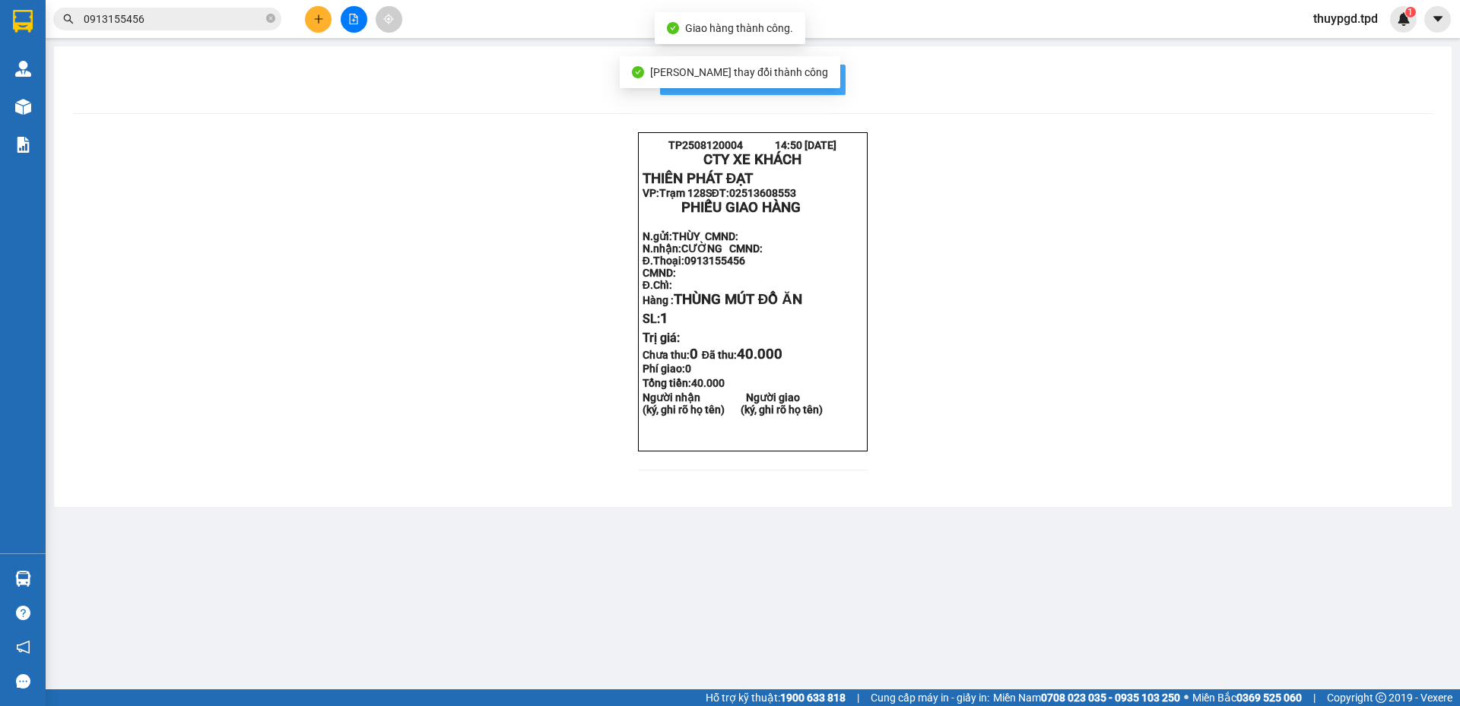
click at [825, 82] on span "In mẫu biên lai tự cấu hình" at bounding box center [761, 79] width 143 height 19
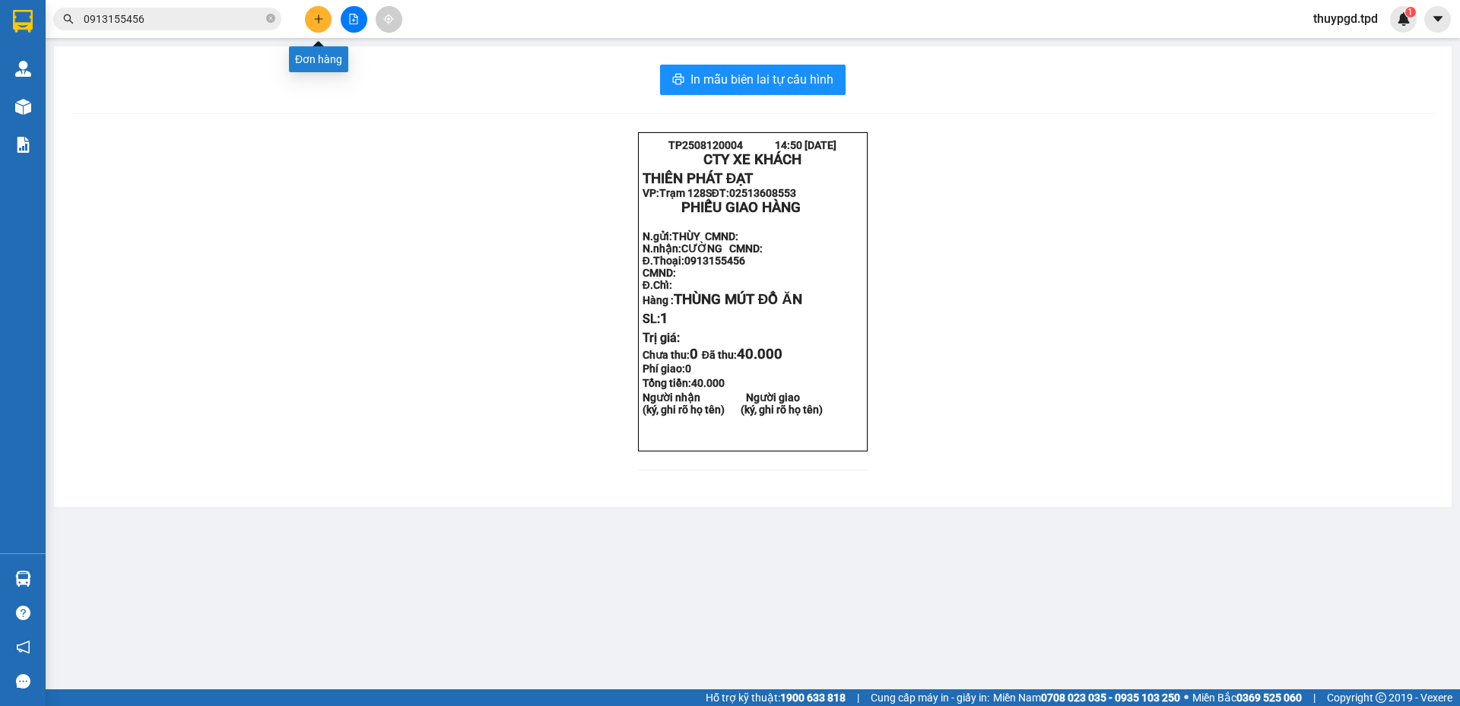
click at [319, 24] on icon "plus" at bounding box center [318, 19] width 11 height 11
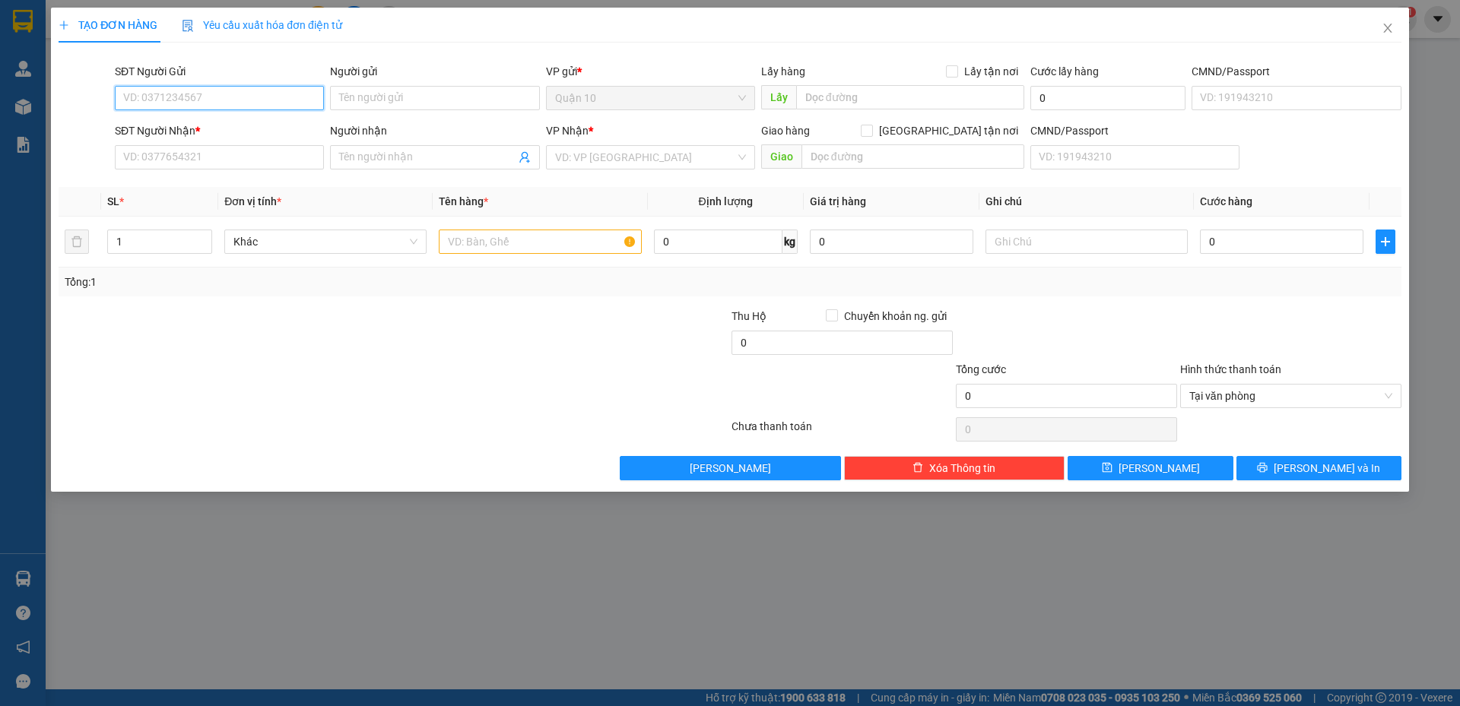
click at [217, 100] on input "SĐT Người Gửi" at bounding box center [219, 98] width 209 height 24
type input "0984155598"
click at [376, 106] on input "Người gửi" at bounding box center [434, 98] width 209 height 24
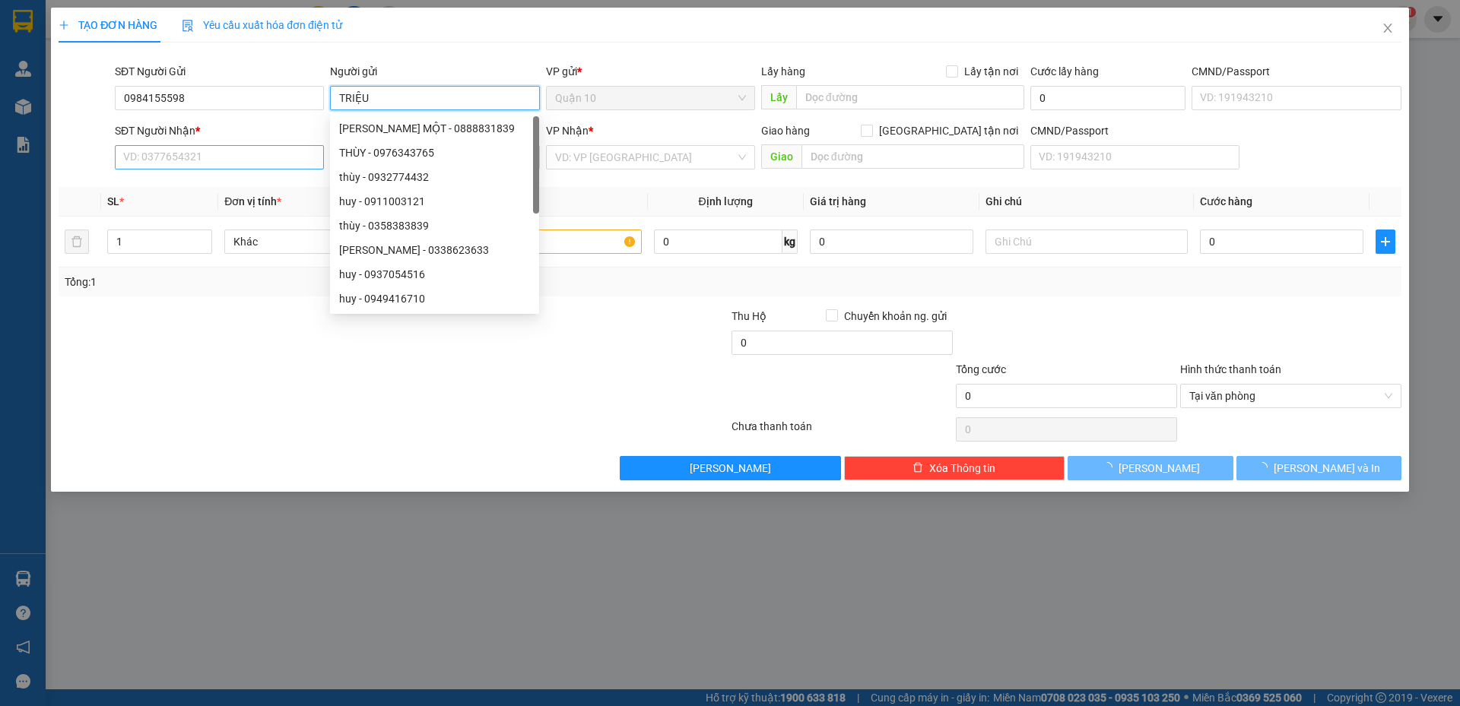
type input "TRIỆU"
click at [135, 157] on input "SĐT Người Nhận *" at bounding box center [219, 157] width 209 height 24
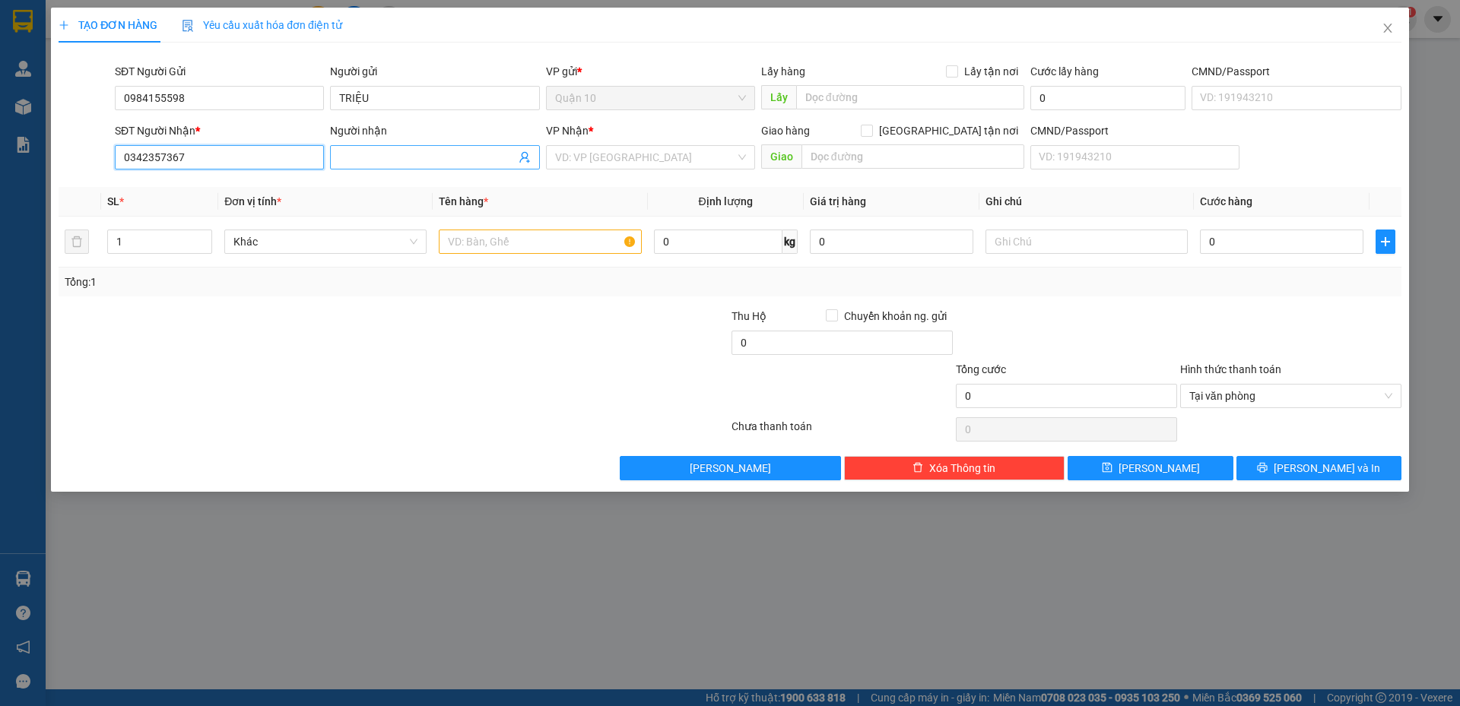
type input "0342357367"
click at [382, 157] on input "Người nhận" at bounding box center [427, 157] width 176 height 17
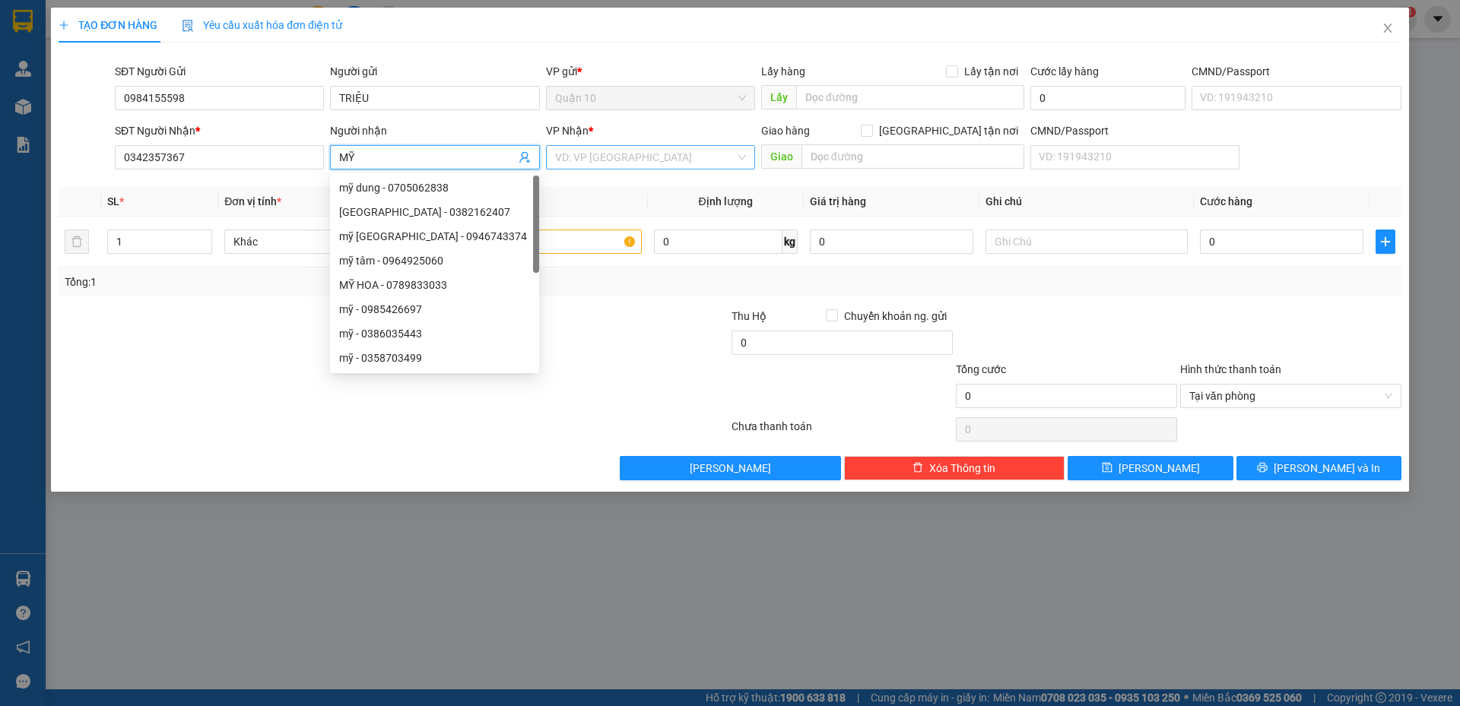
type input "MỸ"
click at [588, 158] on input "search" at bounding box center [645, 157] width 180 height 23
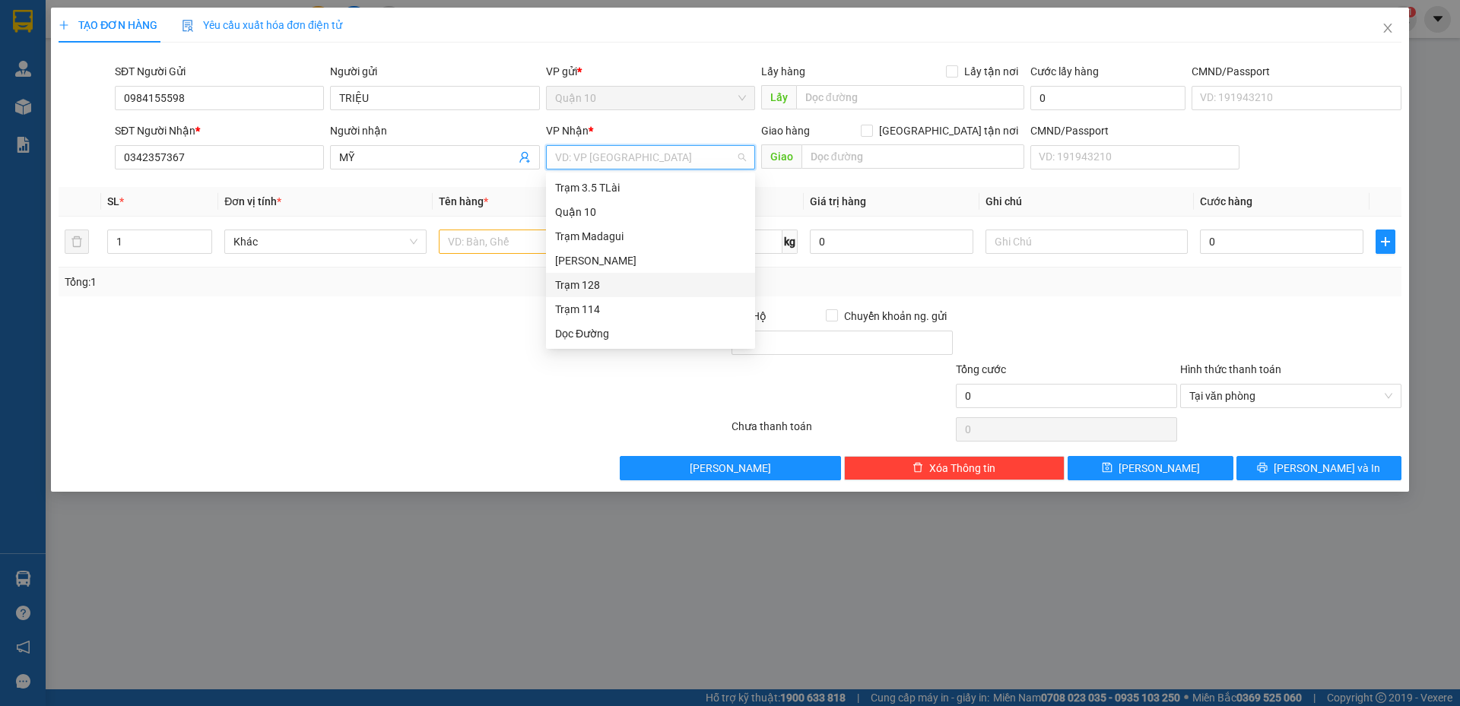
click at [599, 281] on div "Trạm 128" at bounding box center [650, 285] width 191 height 17
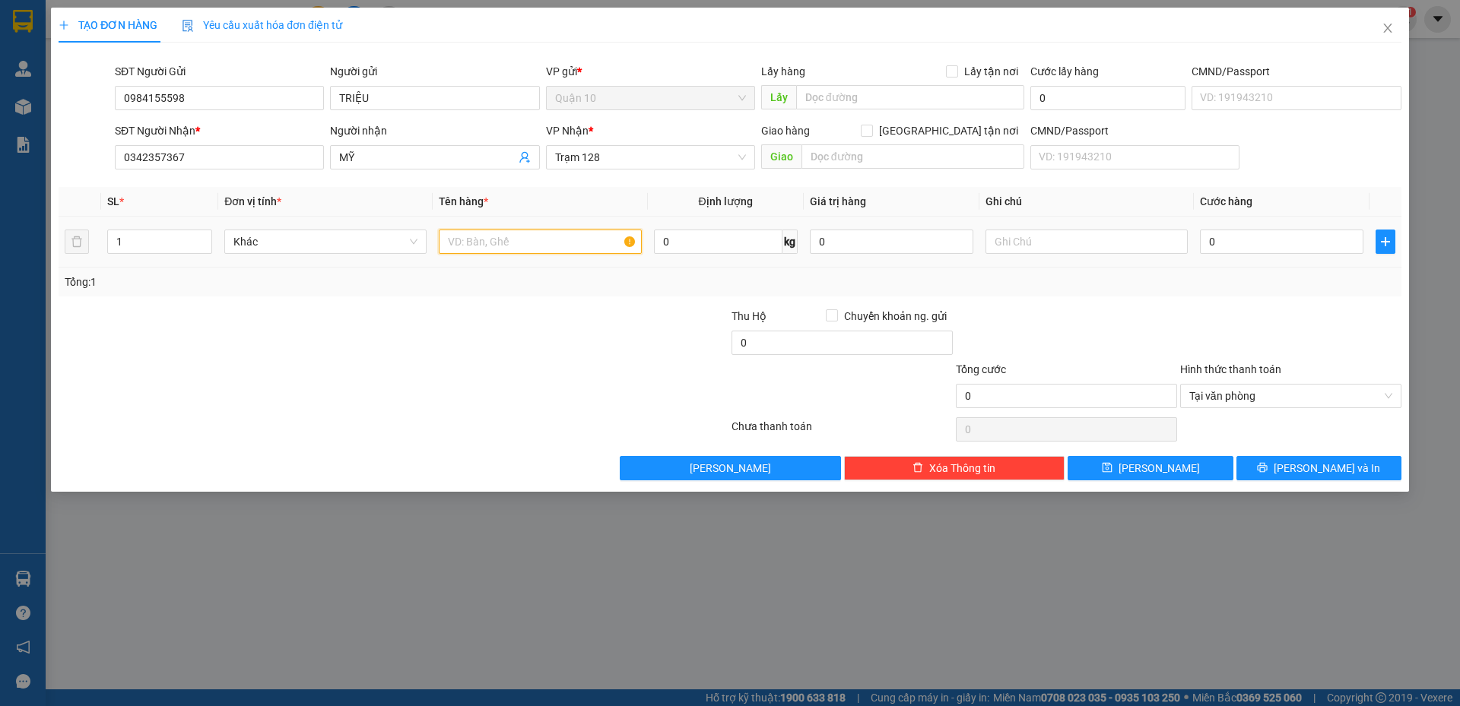
click at [522, 238] on input "text" at bounding box center [540, 242] width 202 height 24
type input "THÙNG( THUỐC + QUẦN ÁO)"
click at [1261, 246] on input "0" at bounding box center [1281, 242] width 163 height 24
click at [899, 249] on input "0" at bounding box center [891, 242] width 163 height 24
type input "1.000.000"
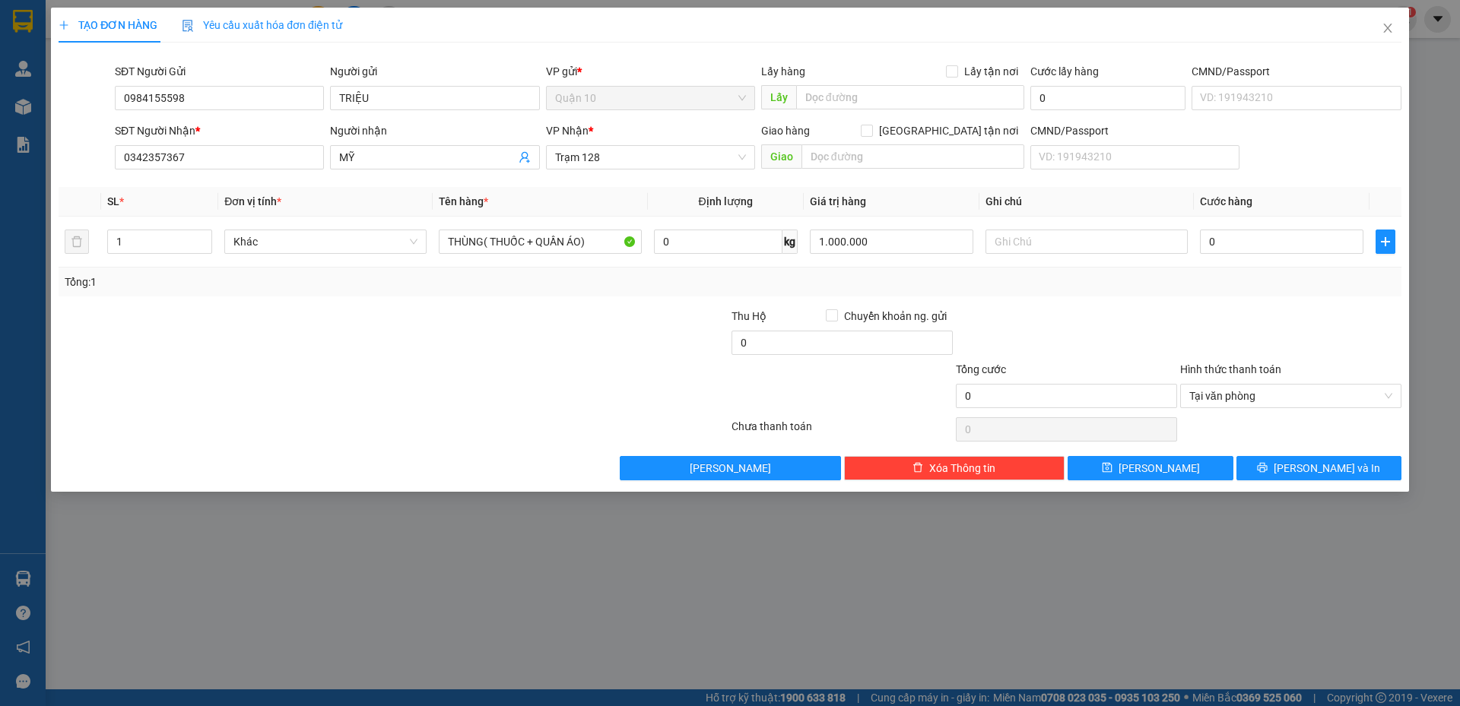
click at [1055, 291] on div "Tổng: 1" at bounding box center [730, 282] width 1343 height 29
click at [1291, 233] on input "0" at bounding box center [1281, 242] width 163 height 24
type input "6"
type input "60"
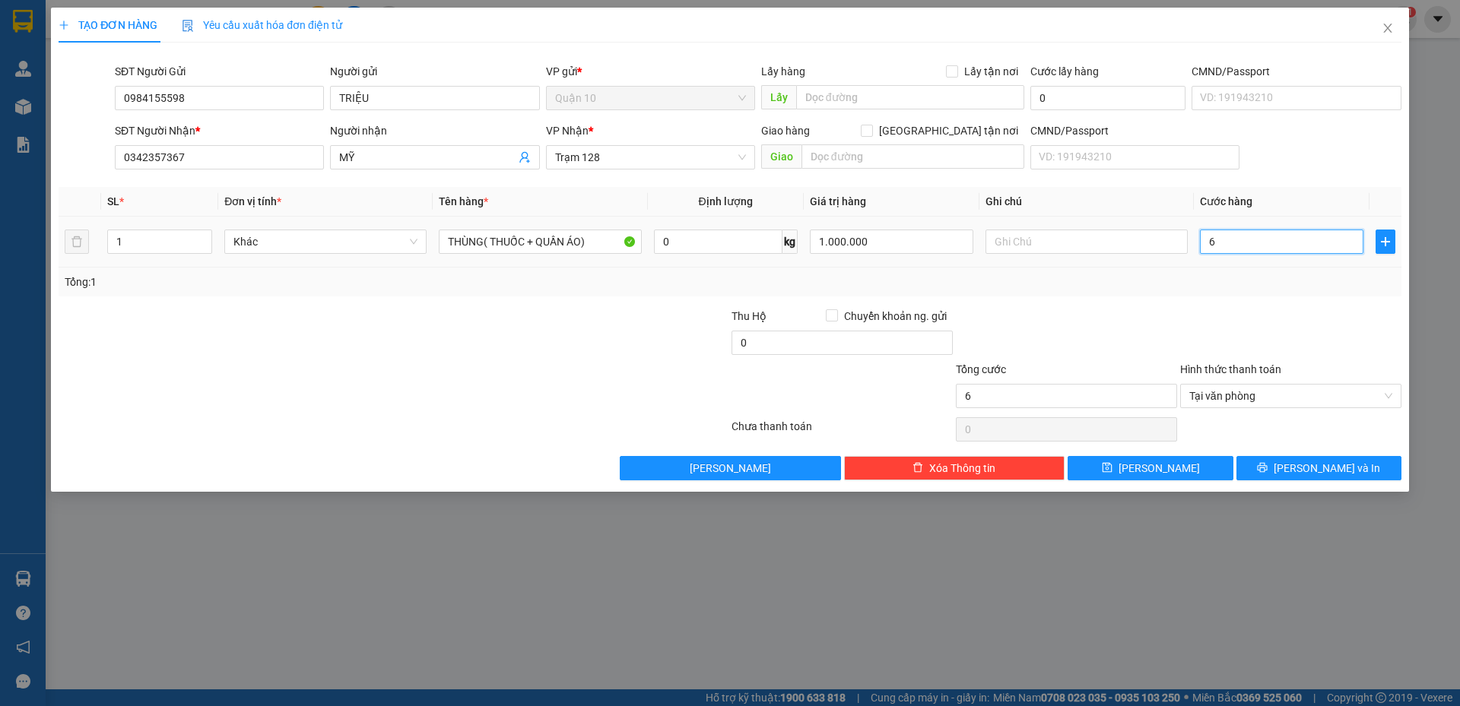
type input "60"
type input "60.000"
drag, startPoint x: 1246, startPoint y: 269, endPoint x: 1291, endPoint y: 220, distance: 66.8
click at [1248, 269] on div "Tổng: 1" at bounding box center [730, 282] width 1343 height 29
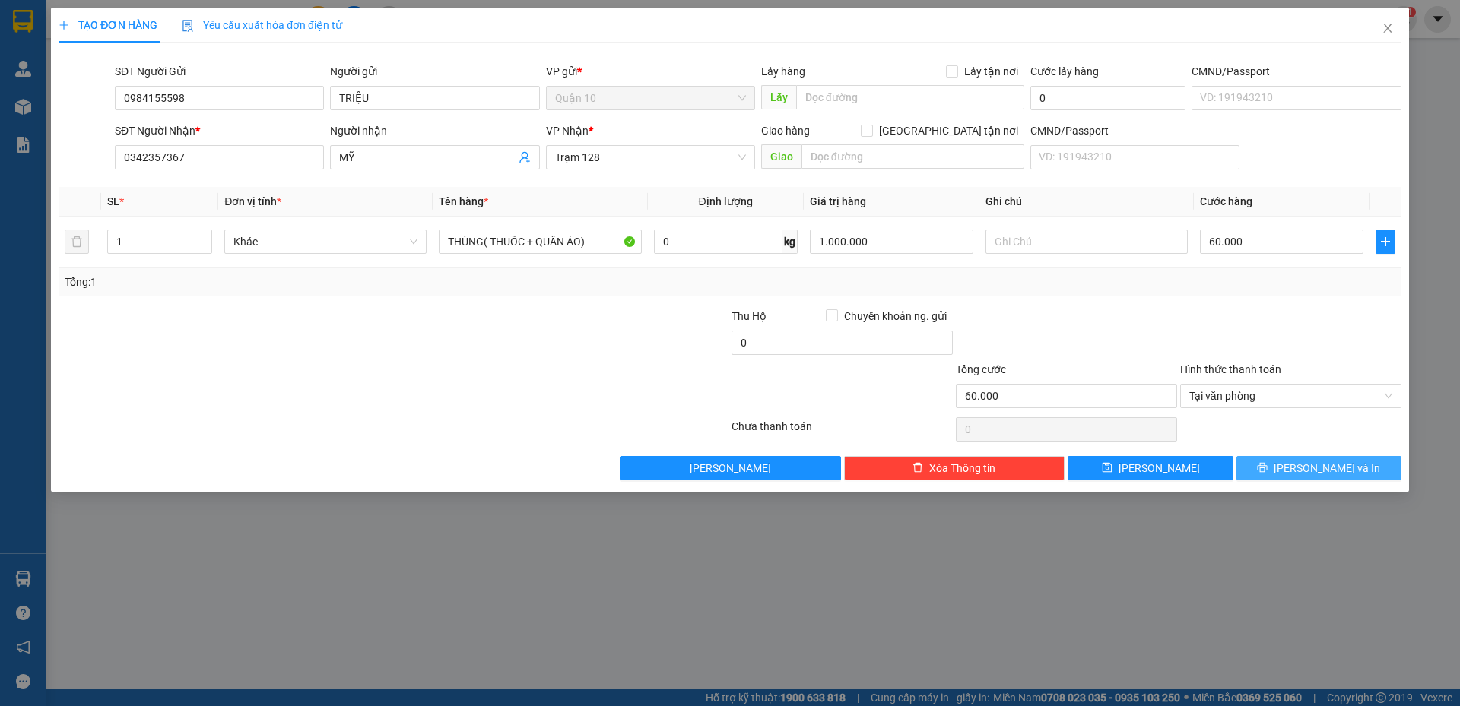
click at [1342, 465] on span "[PERSON_NAME] và In" at bounding box center [1327, 468] width 106 height 17
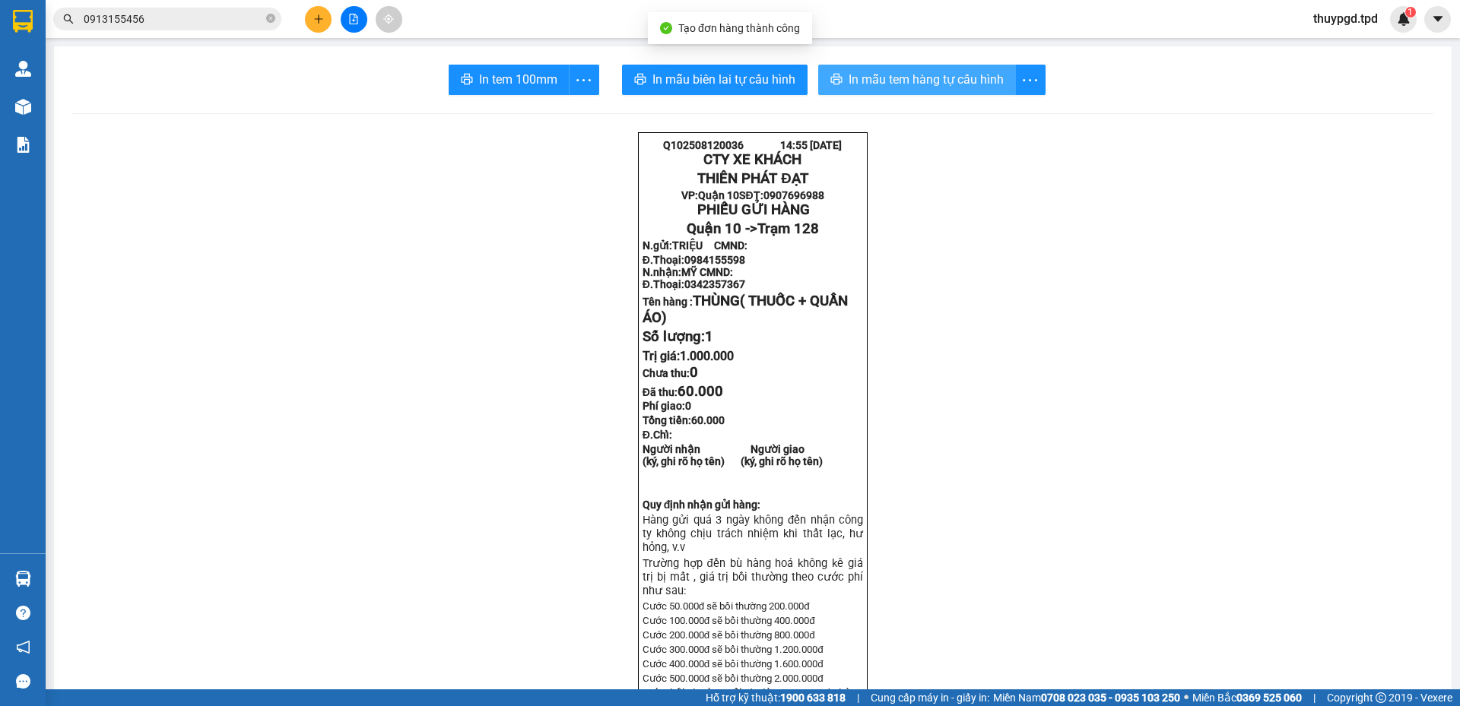
click at [938, 79] on span "In mẫu tem hàng tự cấu hình" at bounding box center [926, 79] width 155 height 19
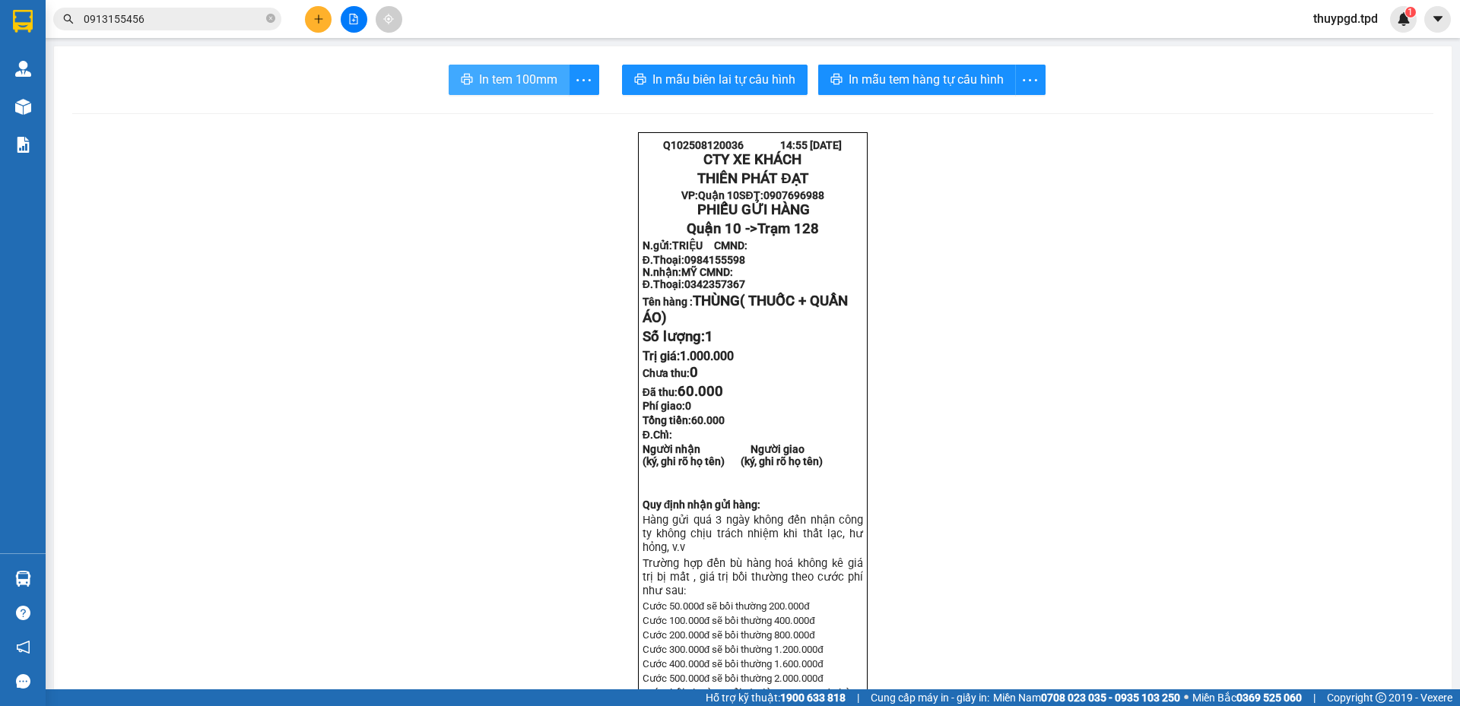
click at [499, 81] on span "In tem 100mm" at bounding box center [518, 79] width 78 height 19
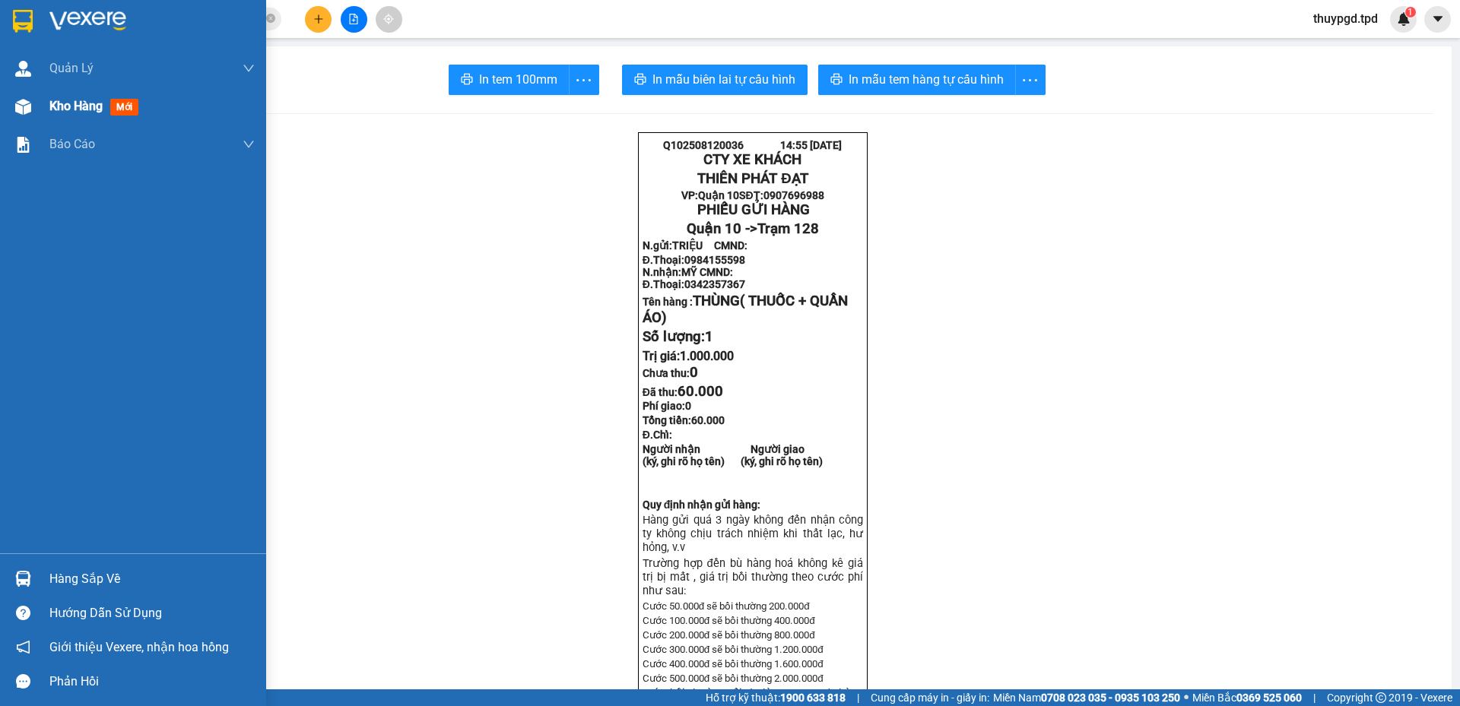
click at [27, 104] on img at bounding box center [23, 107] width 16 height 16
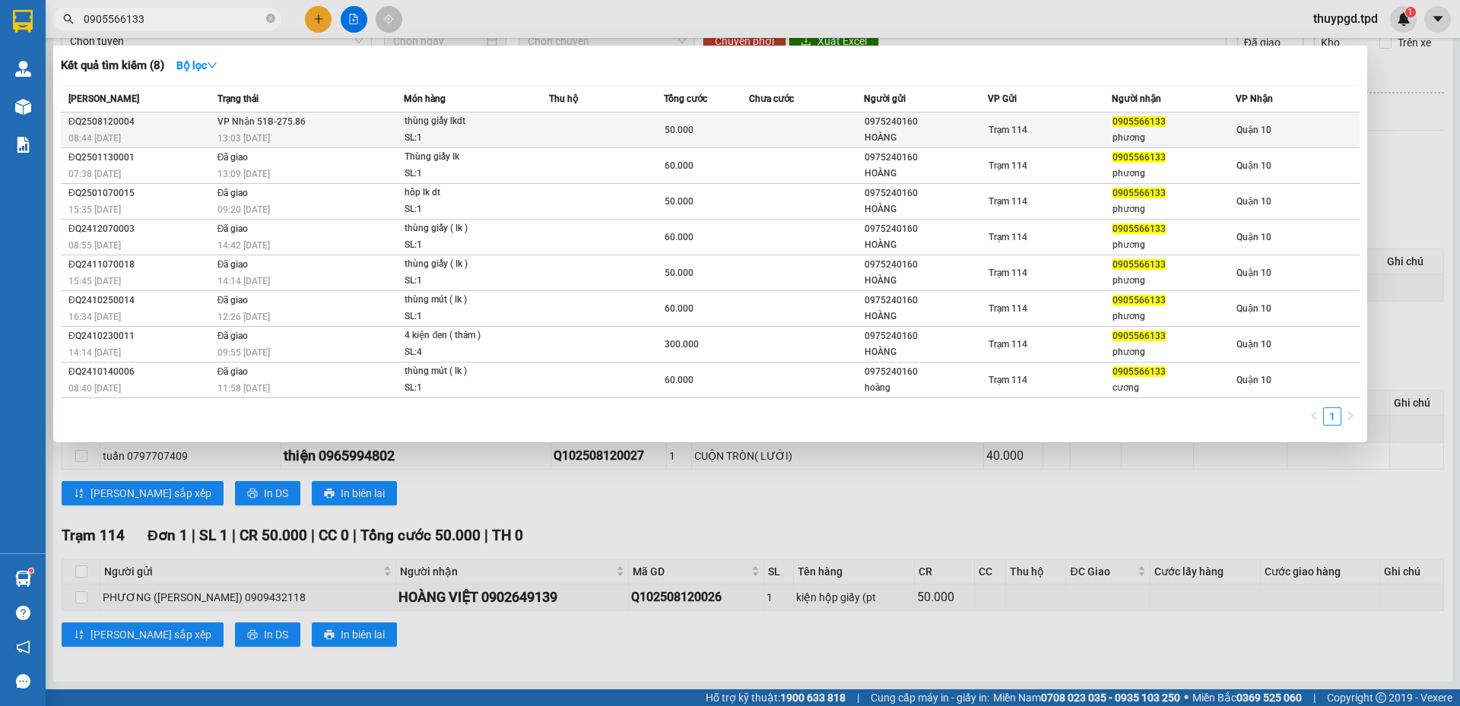
type input "0905566133"
click at [466, 129] on div "thùng giấy lkdt" at bounding box center [462, 121] width 114 height 17
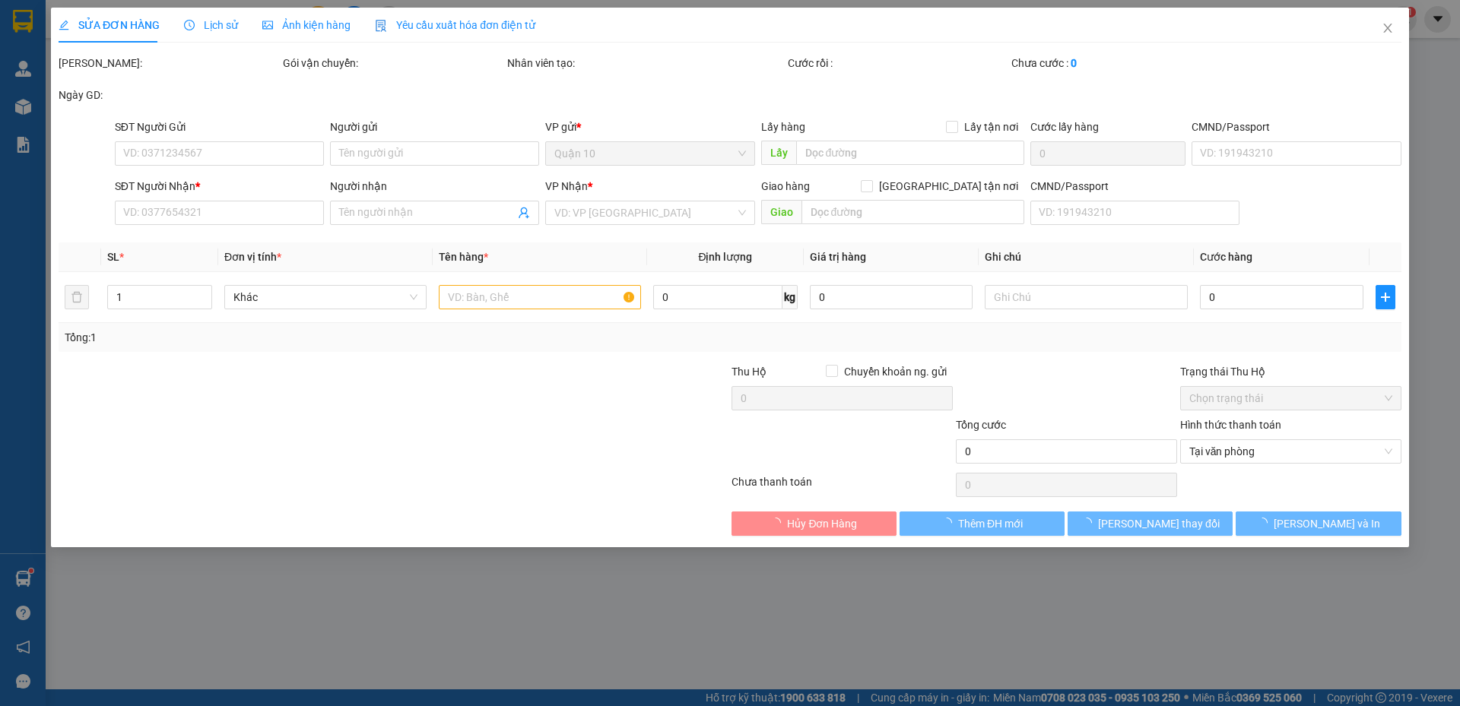
type input "0975240160"
type input "HOÀNG"
type input "0905566133"
type input "phương"
type input "50.000"
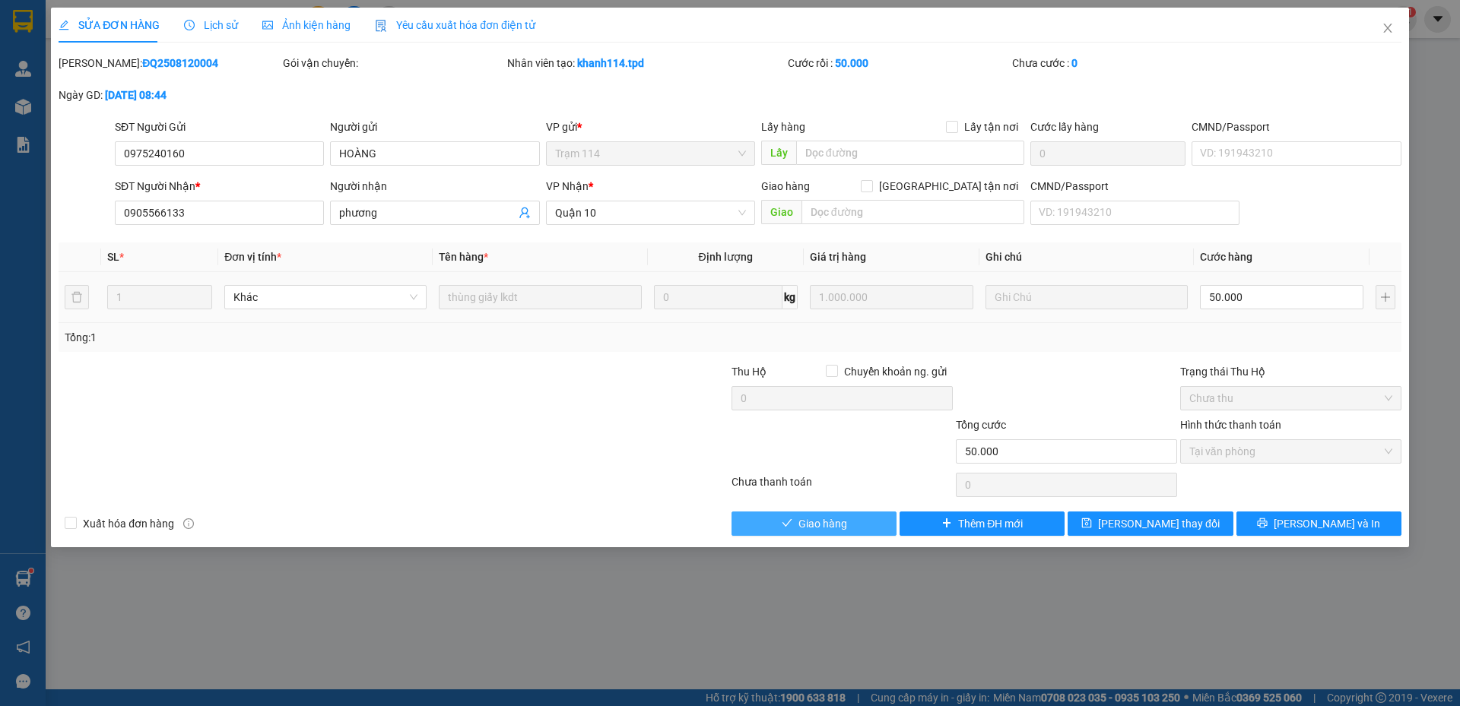
click at [798, 525] on span "Giao hàng" at bounding box center [822, 524] width 49 height 17
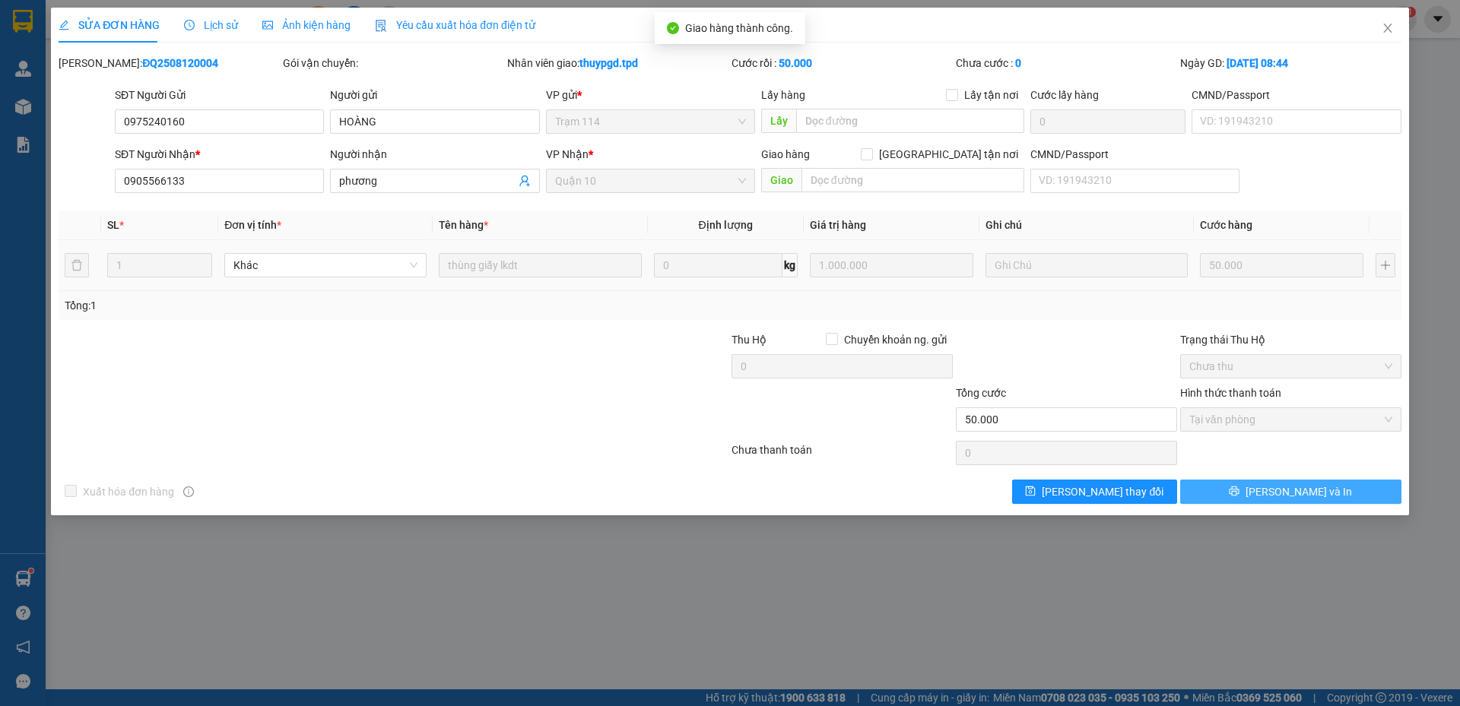
click at [1312, 494] on span "[PERSON_NAME] và In" at bounding box center [1299, 492] width 106 height 17
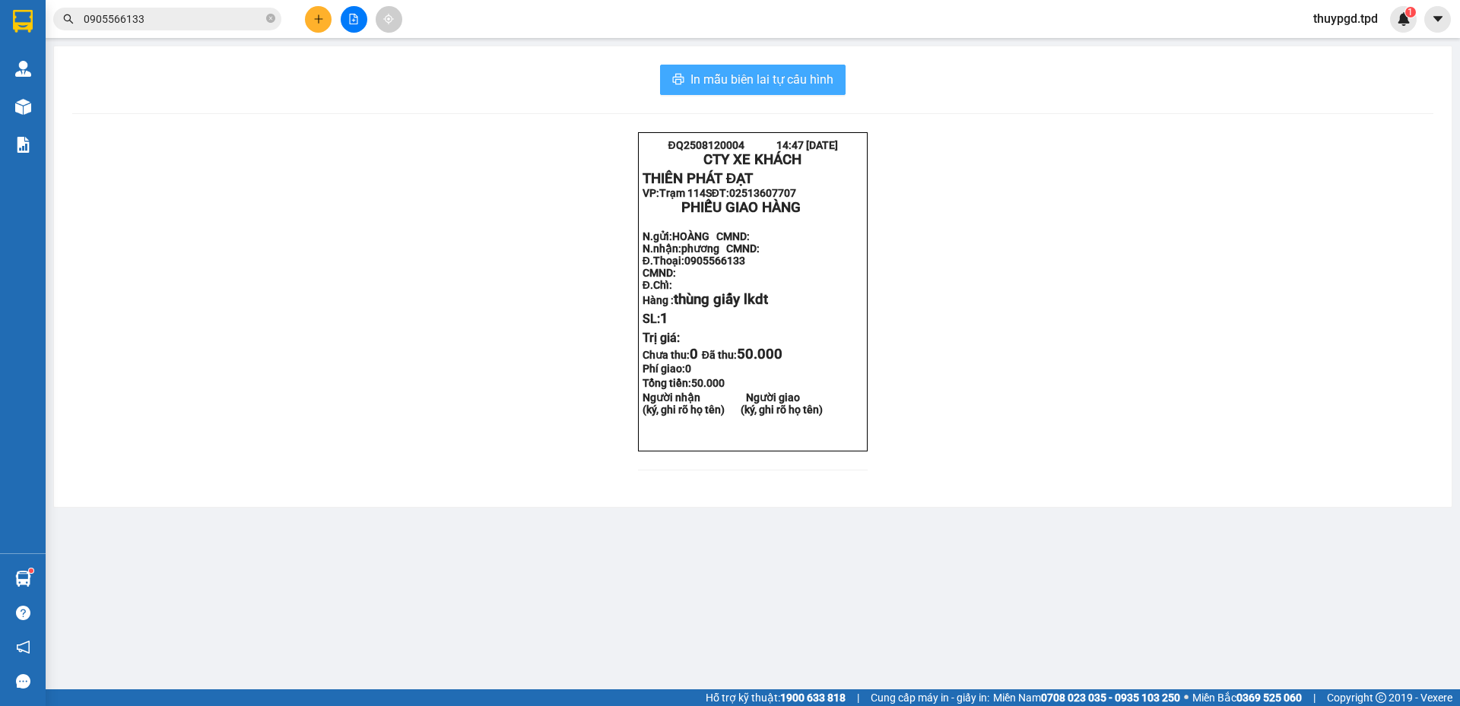
click at [722, 78] on span "In mẫu biên lai tự cấu hình" at bounding box center [761, 79] width 143 height 19
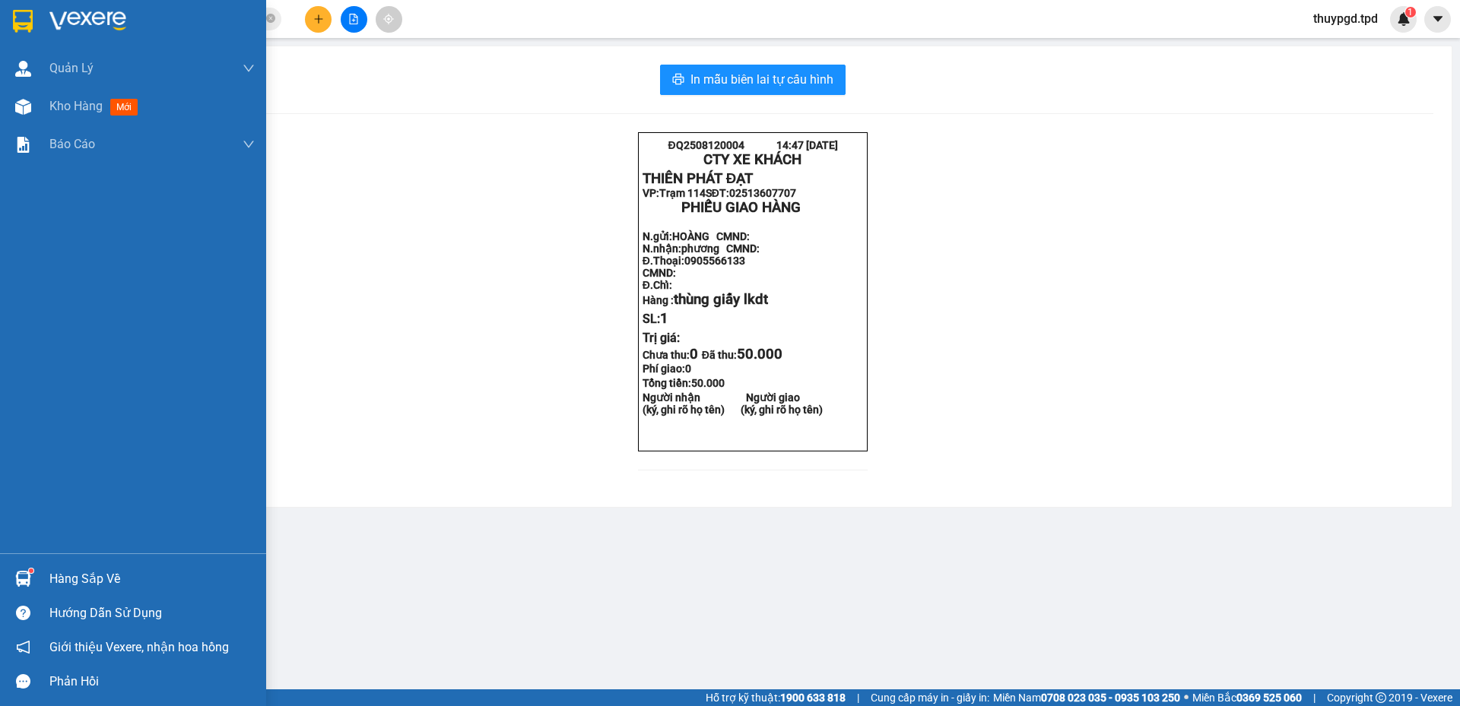
click at [26, 582] on img at bounding box center [23, 579] width 16 height 16
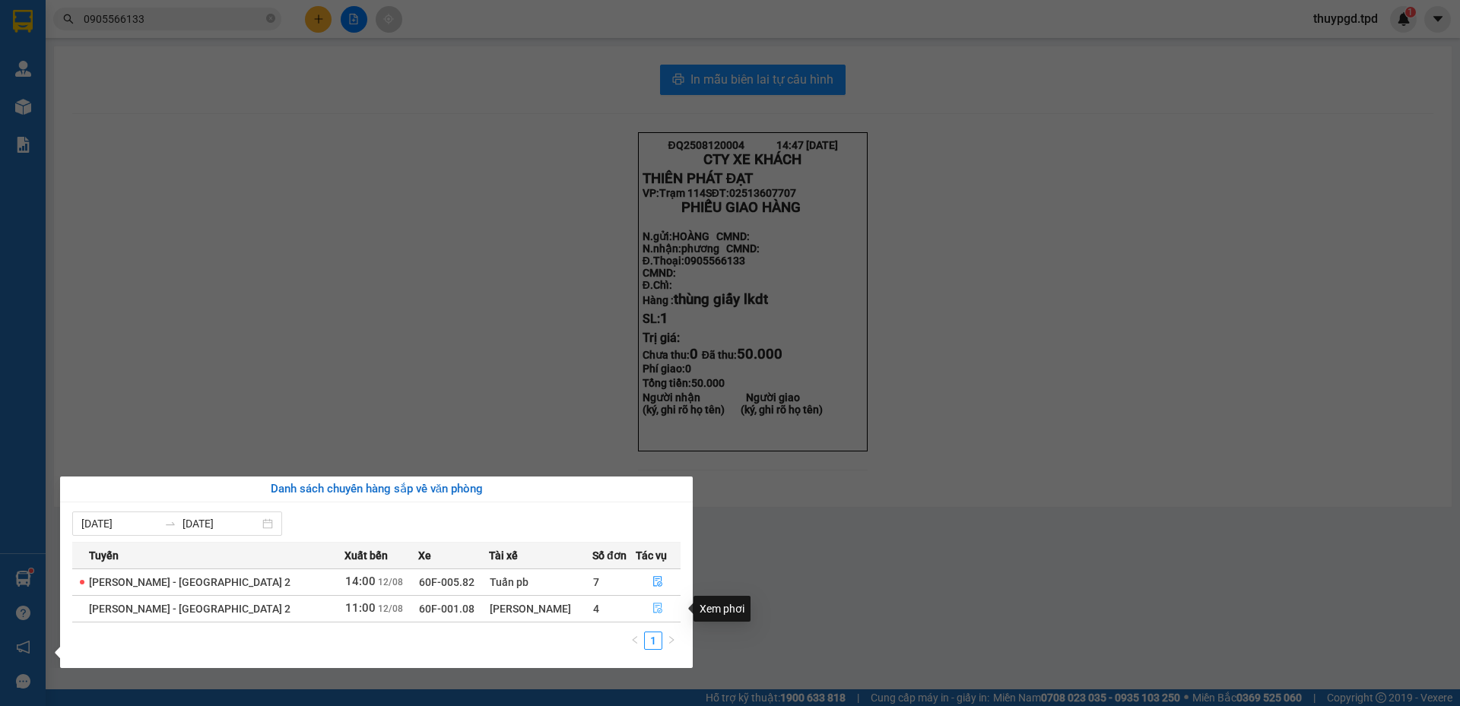
click at [654, 611] on icon "file-done" at bounding box center [657, 608] width 11 height 11
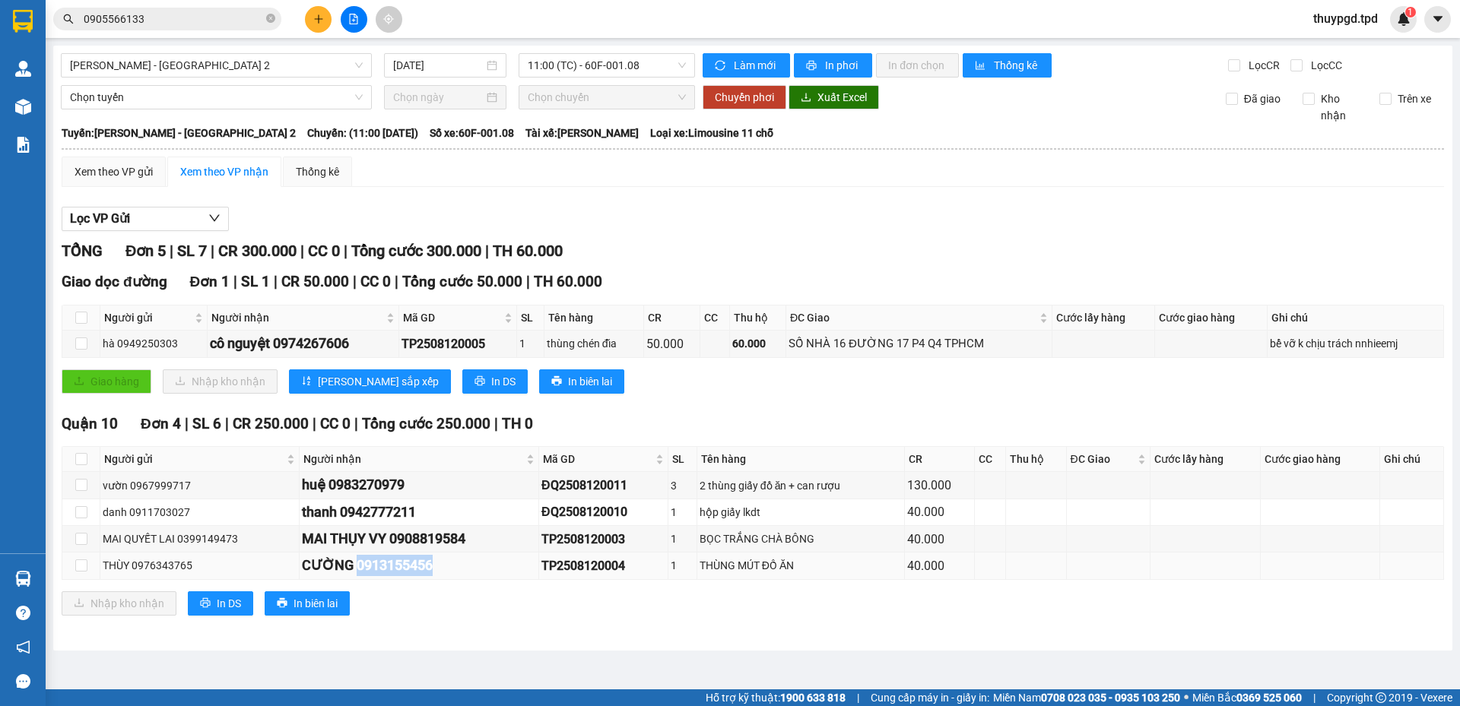
drag, startPoint x: 351, startPoint y: 564, endPoint x: 462, endPoint y: 558, distance: 111.9
click at [462, 558] on div "CƯỜNG 0913155456" at bounding box center [419, 565] width 234 height 21
copy div "0913155456"
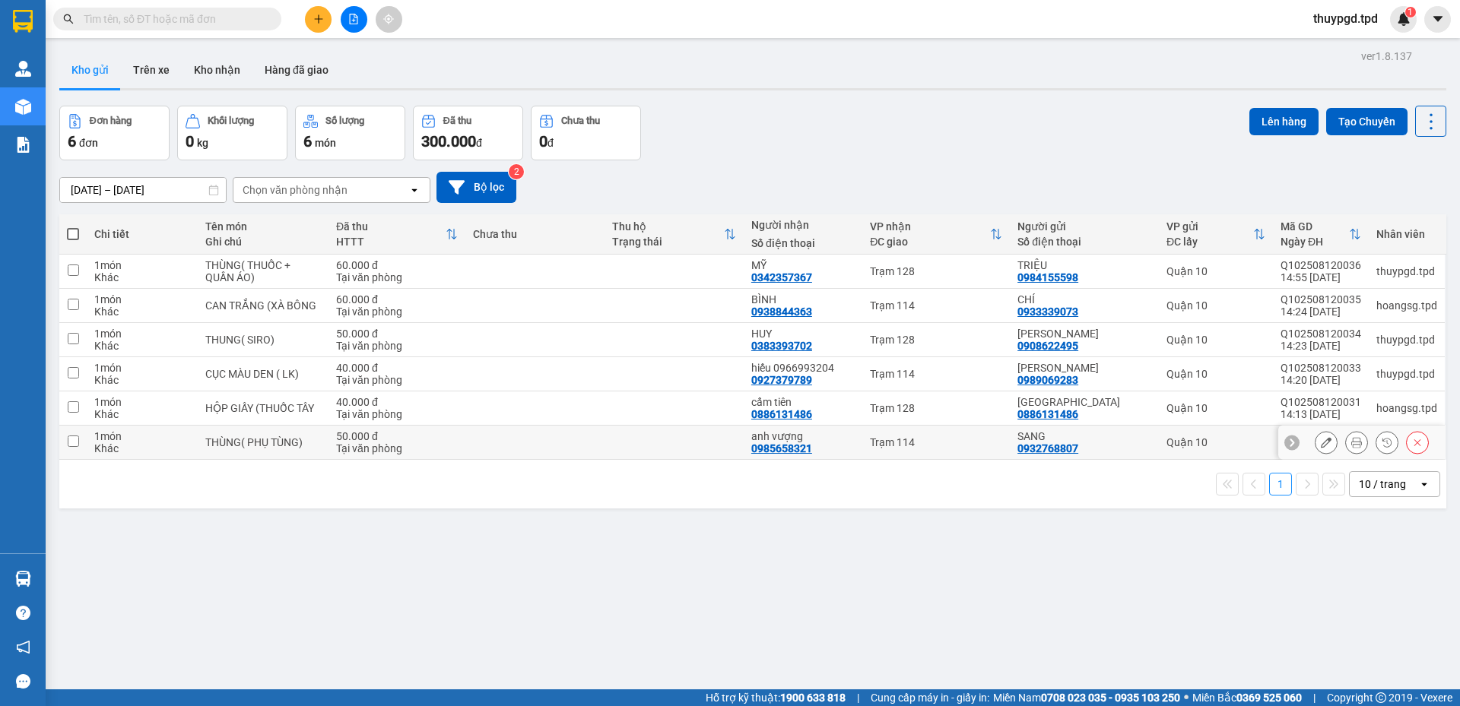
click at [72, 441] on input "checkbox" at bounding box center [73, 441] width 11 height 11
checkbox input "true"
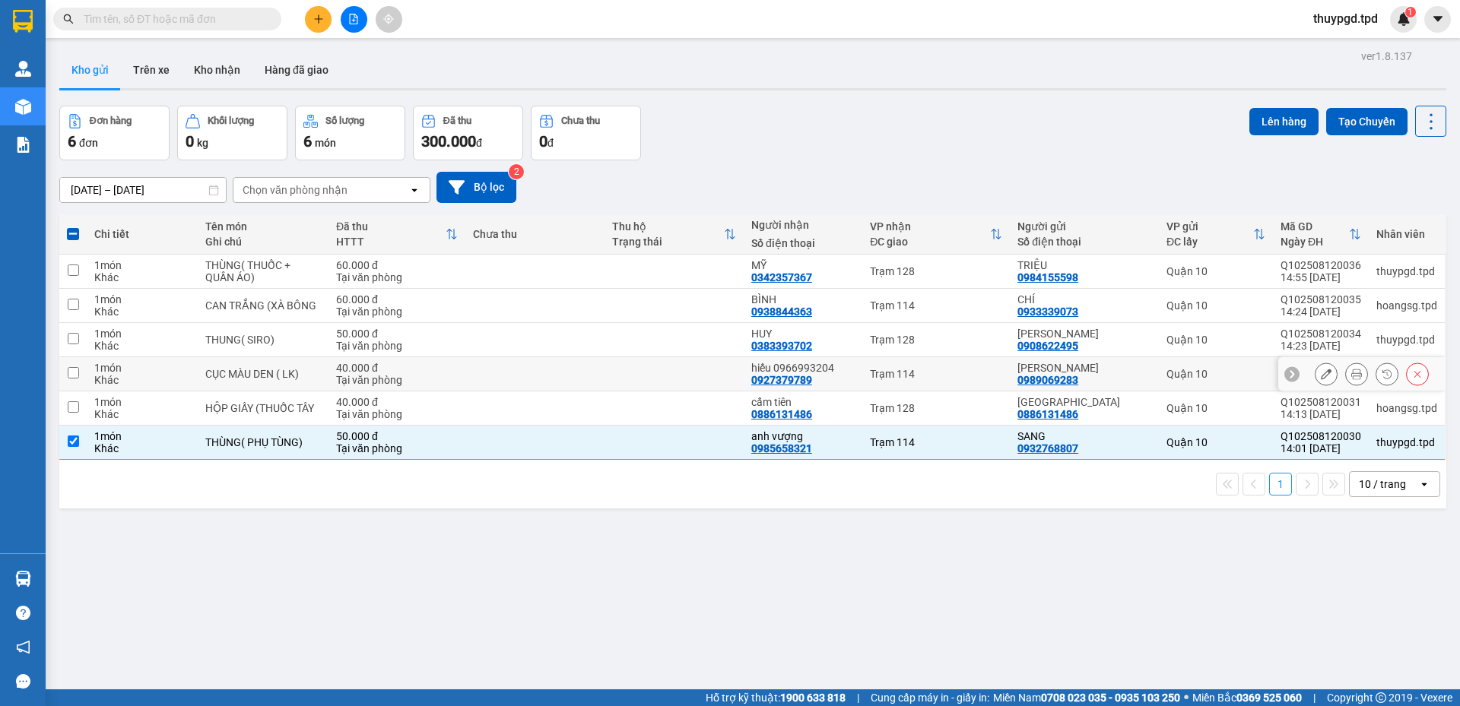
click at [75, 370] on input "checkbox" at bounding box center [73, 372] width 11 height 11
checkbox input "true"
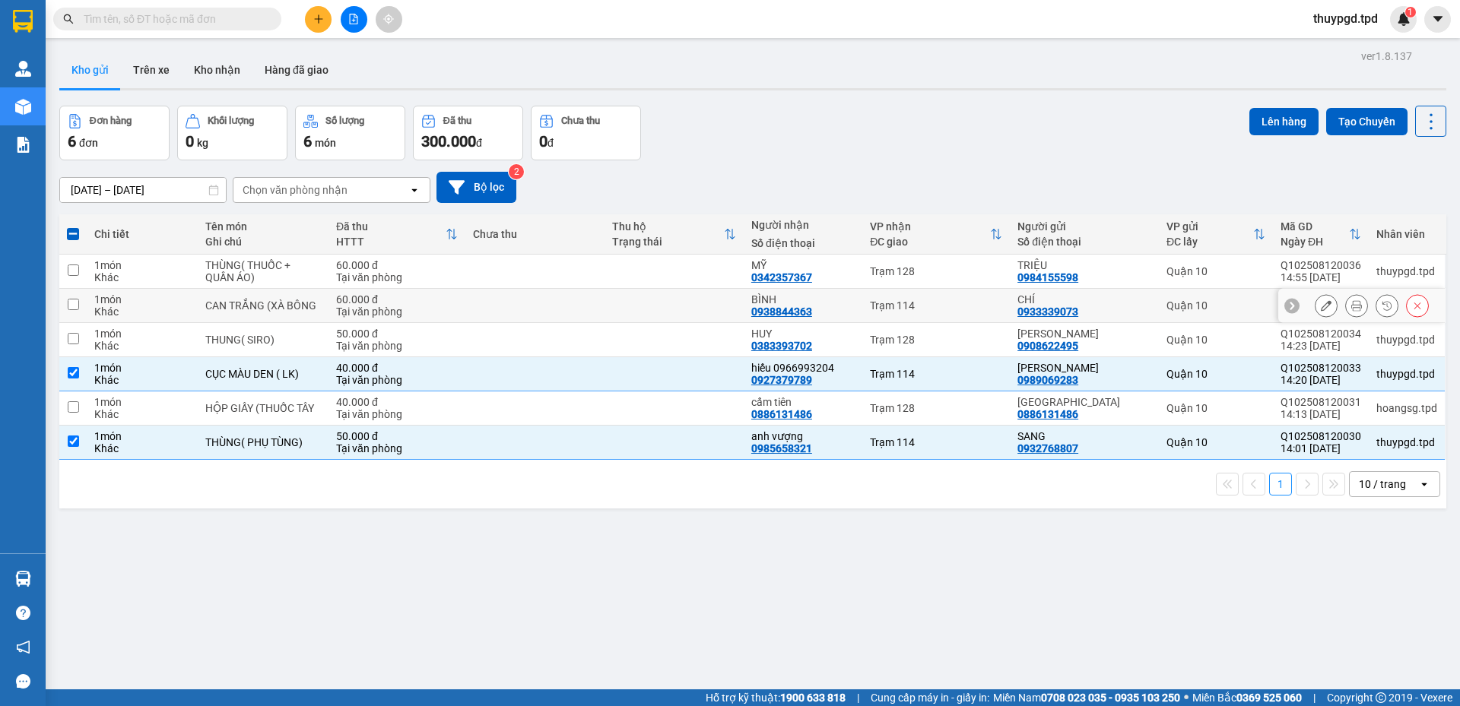
click at [71, 303] on input "checkbox" at bounding box center [73, 304] width 11 height 11
checkbox input "true"
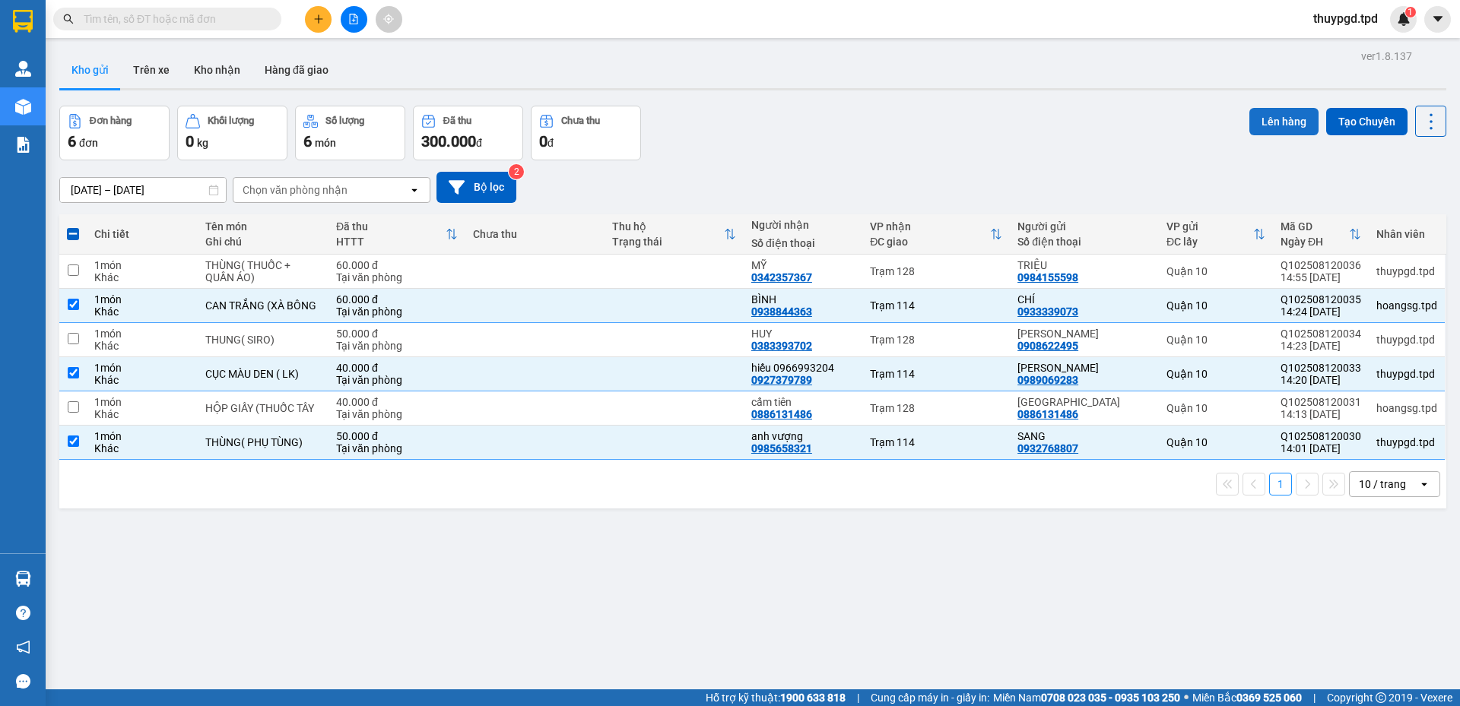
click at [1255, 125] on button "Lên hàng" at bounding box center [1283, 121] width 69 height 27
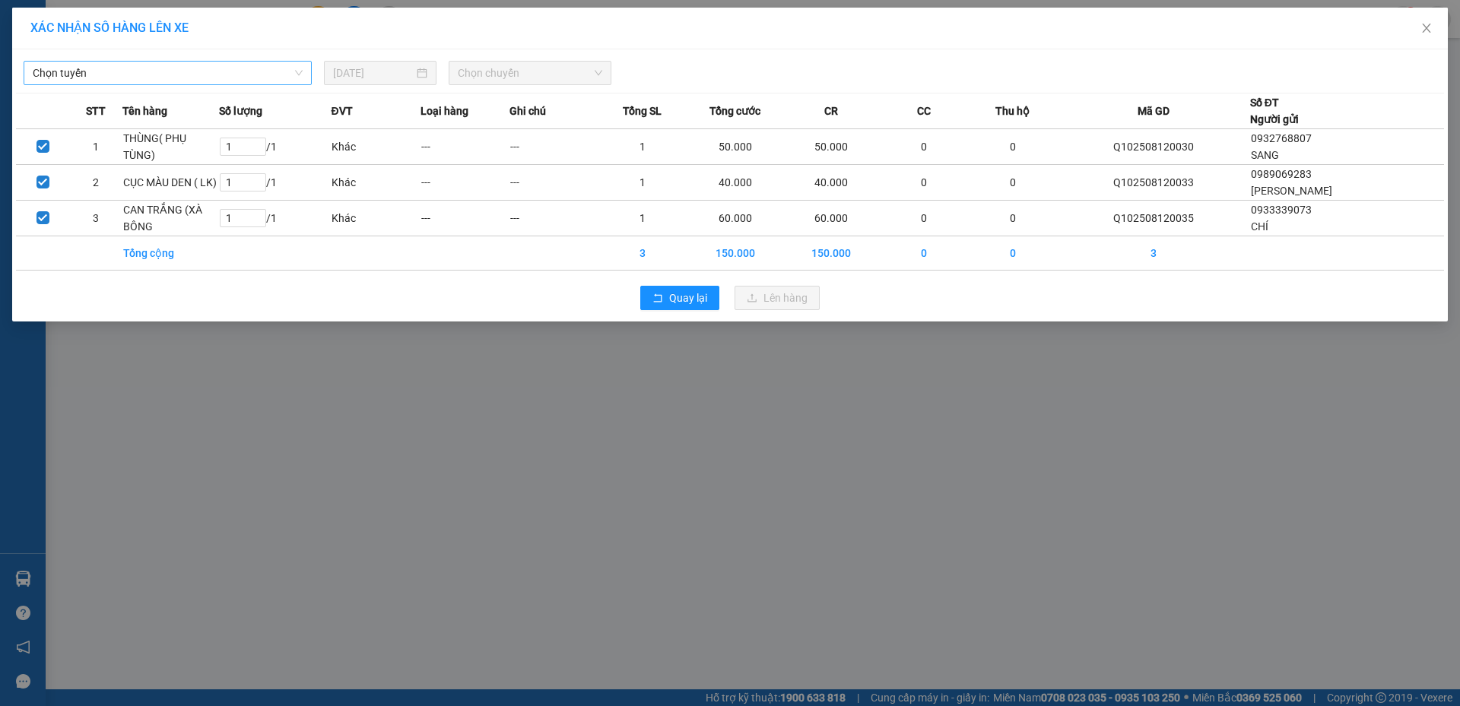
click at [191, 73] on span "Chọn tuyến" at bounding box center [168, 73] width 270 height 23
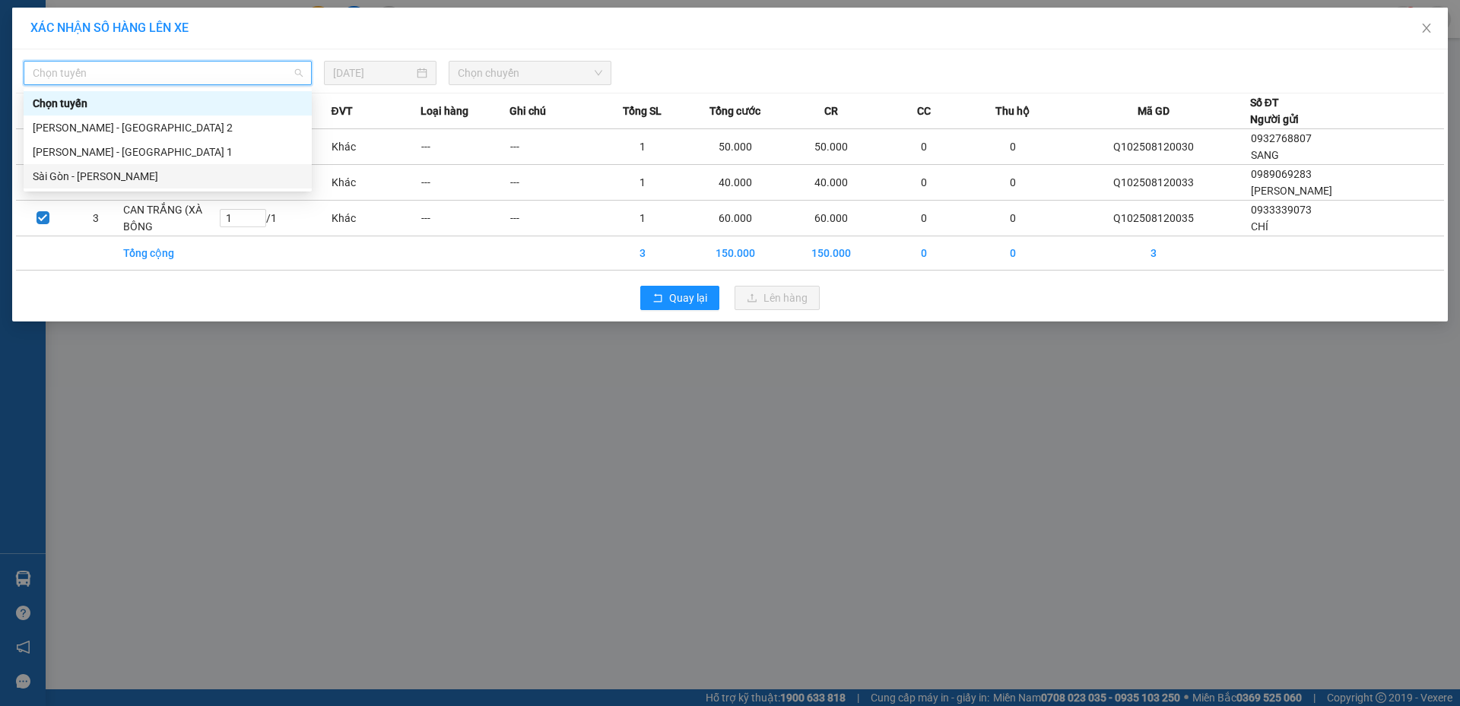
click at [122, 174] on div "Sài Gòn - [PERSON_NAME]" at bounding box center [168, 176] width 270 height 17
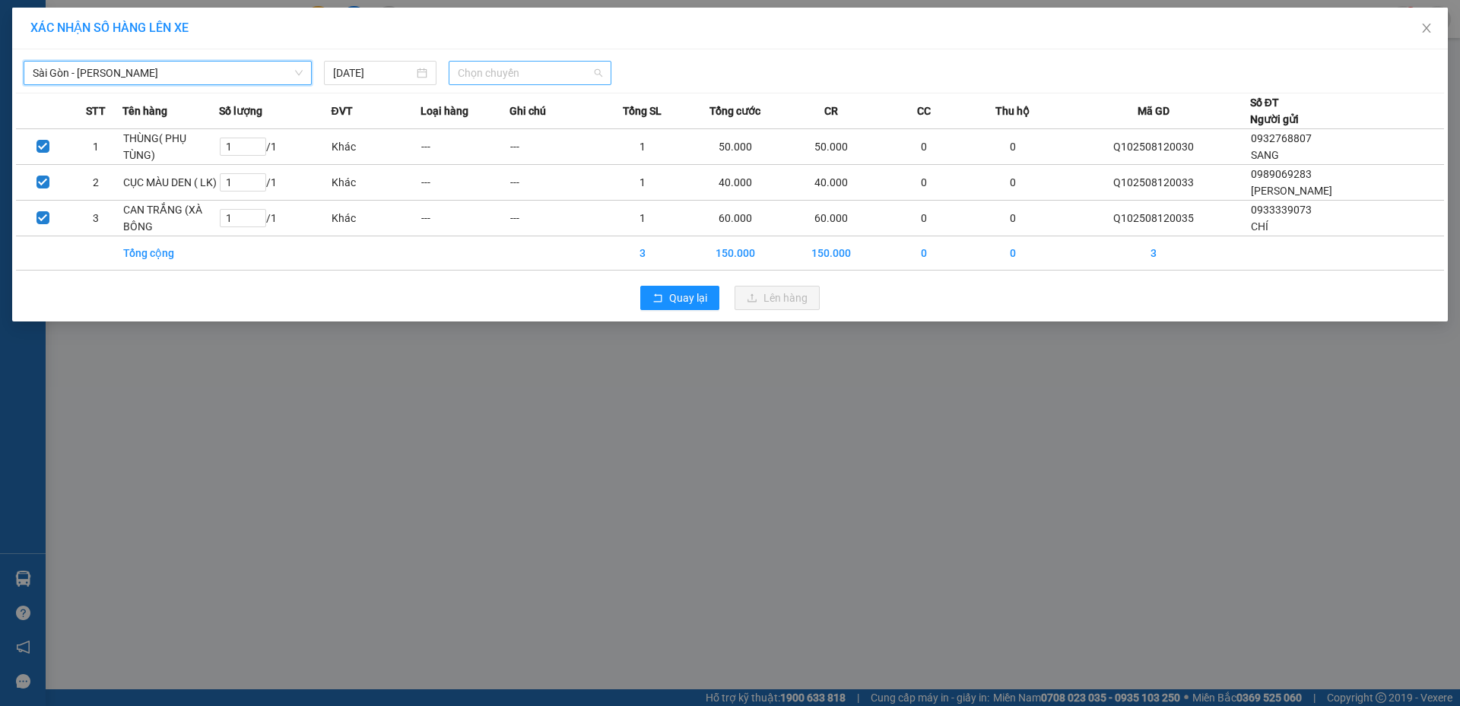
click at [512, 68] on span "Chọn chuyến" at bounding box center [530, 73] width 144 height 23
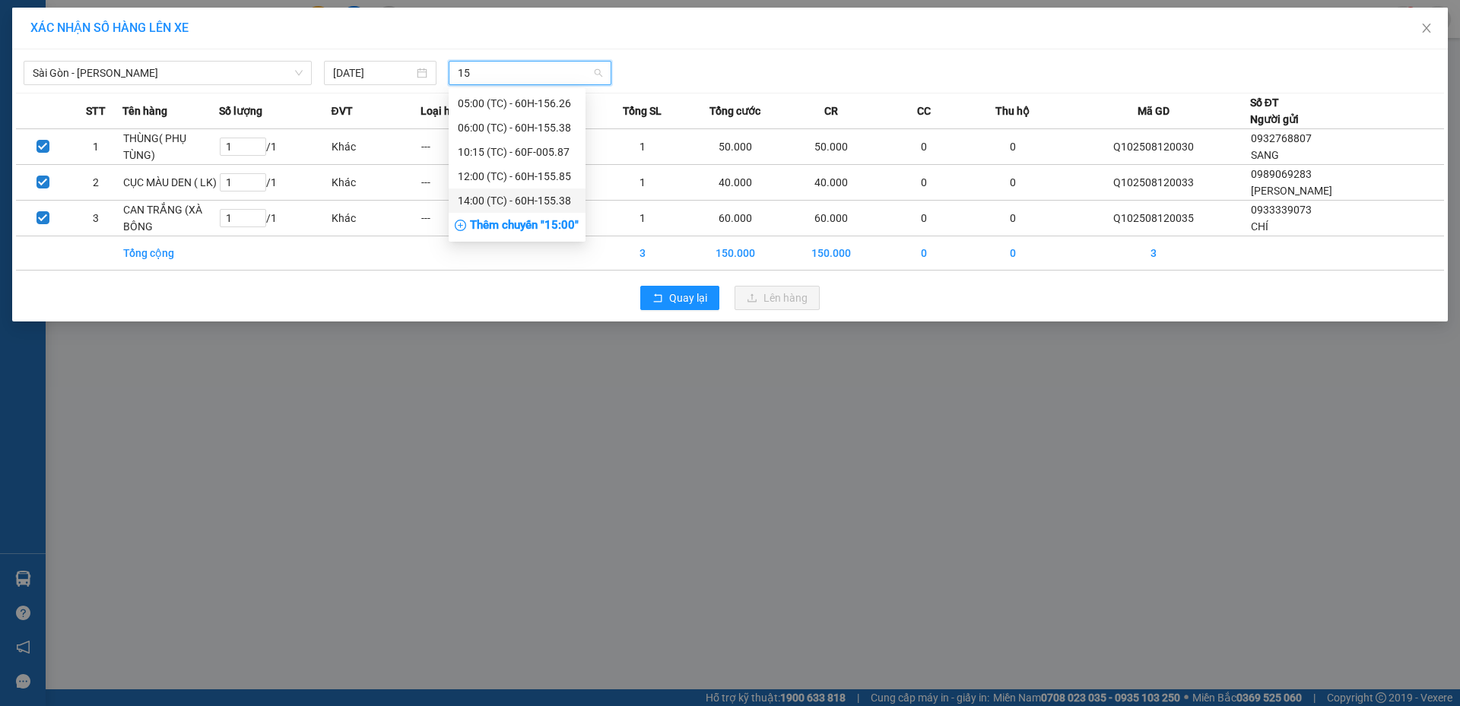
type input "15"
click at [529, 220] on div "Thêm chuyến " 15:00 "" at bounding box center [517, 226] width 137 height 26
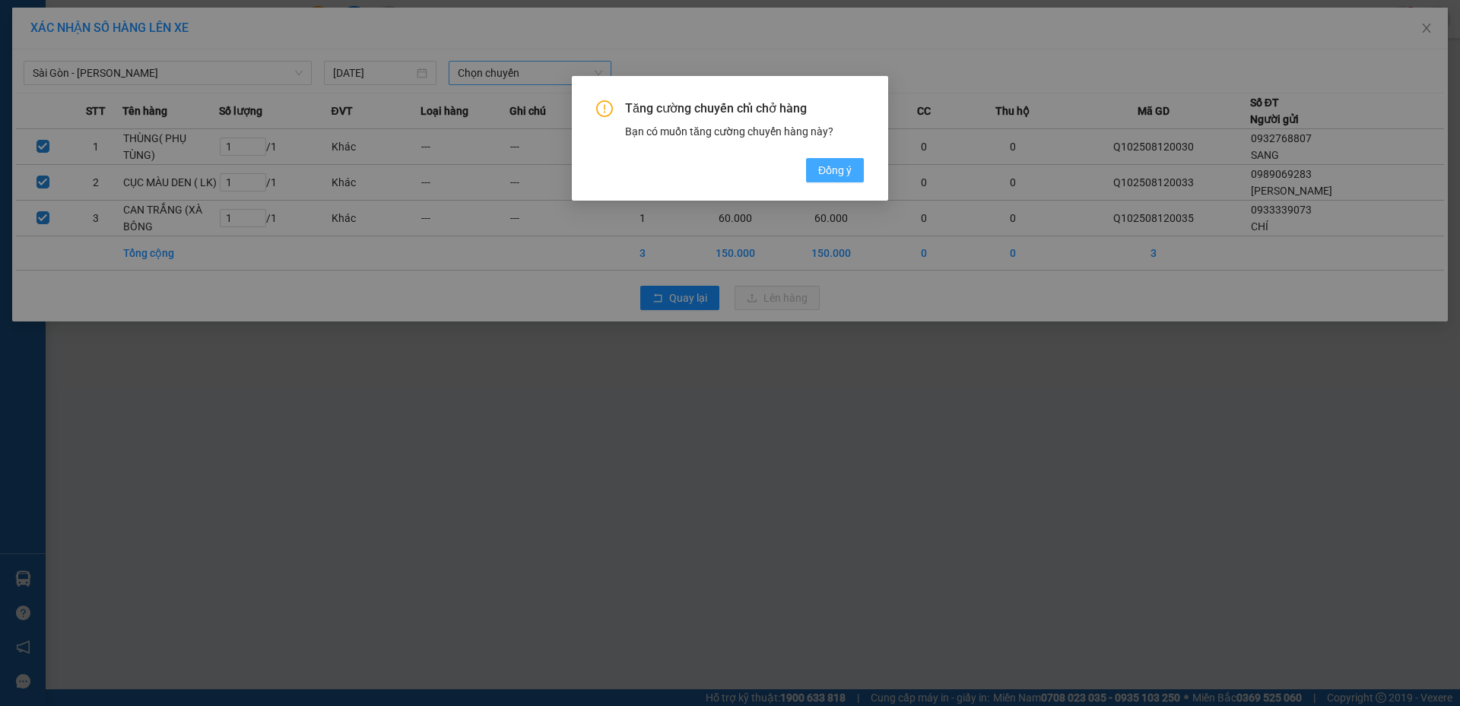
click at [834, 171] on span "Đồng ý" at bounding box center [834, 170] width 33 height 17
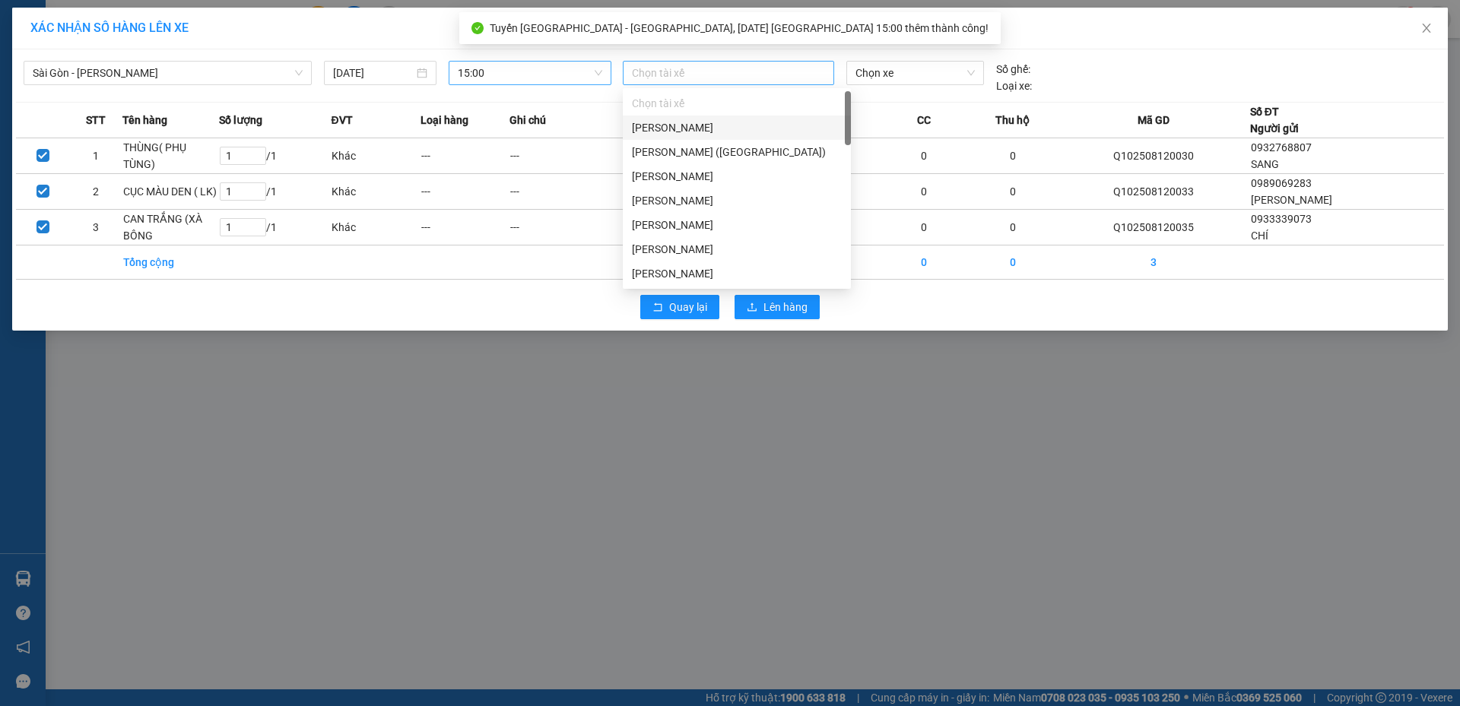
click at [718, 75] on div at bounding box center [729, 73] width 204 height 18
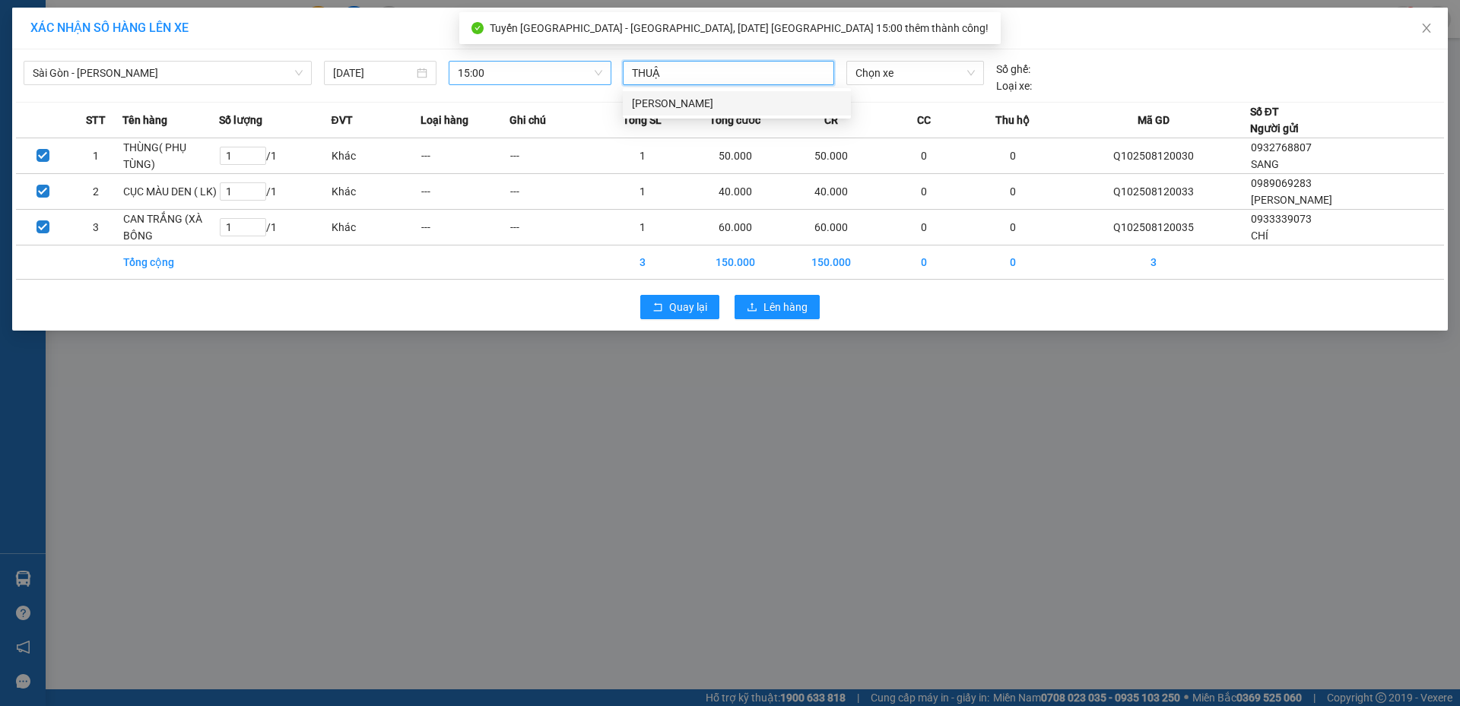
type input "THUẬN"
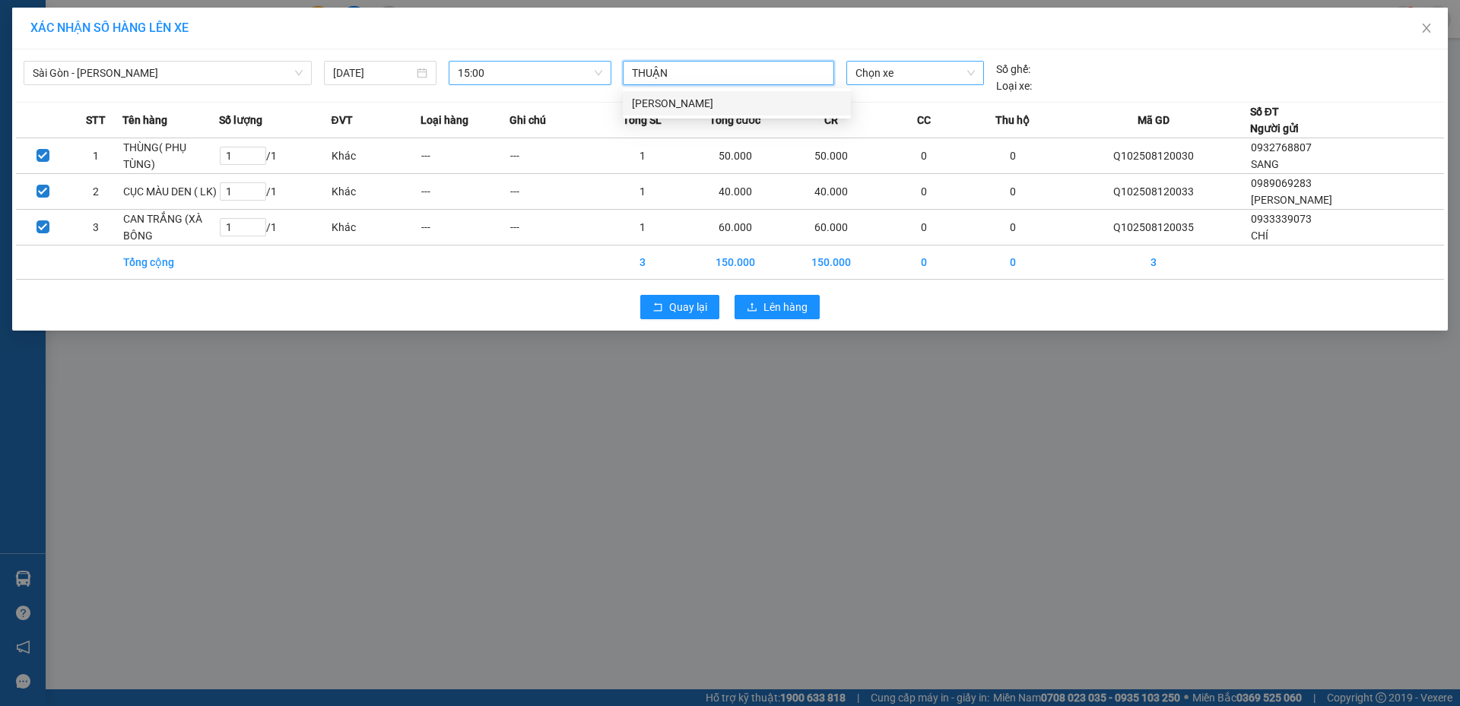
drag, startPoint x: 703, startPoint y: 103, endPoint x: 907, endPoint y: 67, distance: 207.0
click at [704, 103] on div "Vũ Đức Thuận" at bounding box center [737, 103] width 210 height 17
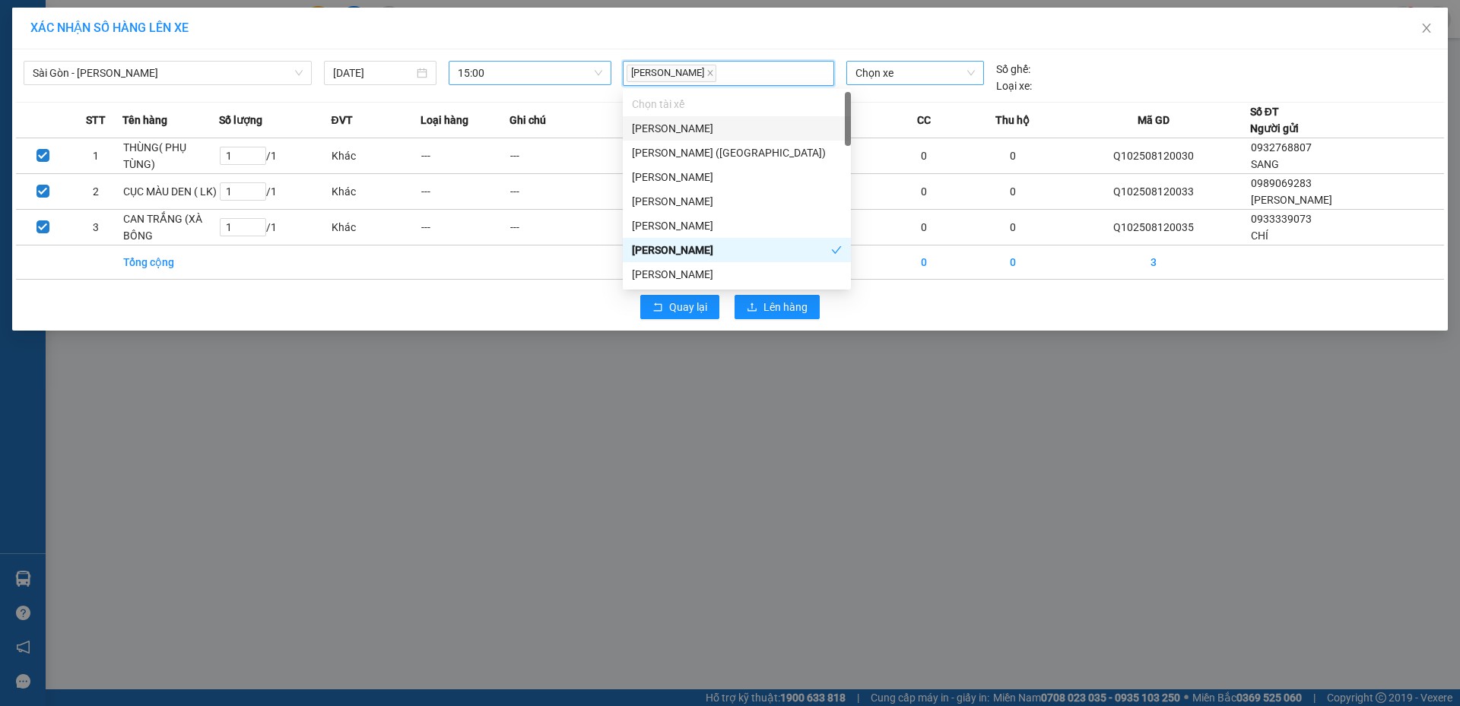
click at [913, 68] on span "Chọn xe" at bounding box center [914, 73] width 119 height 23
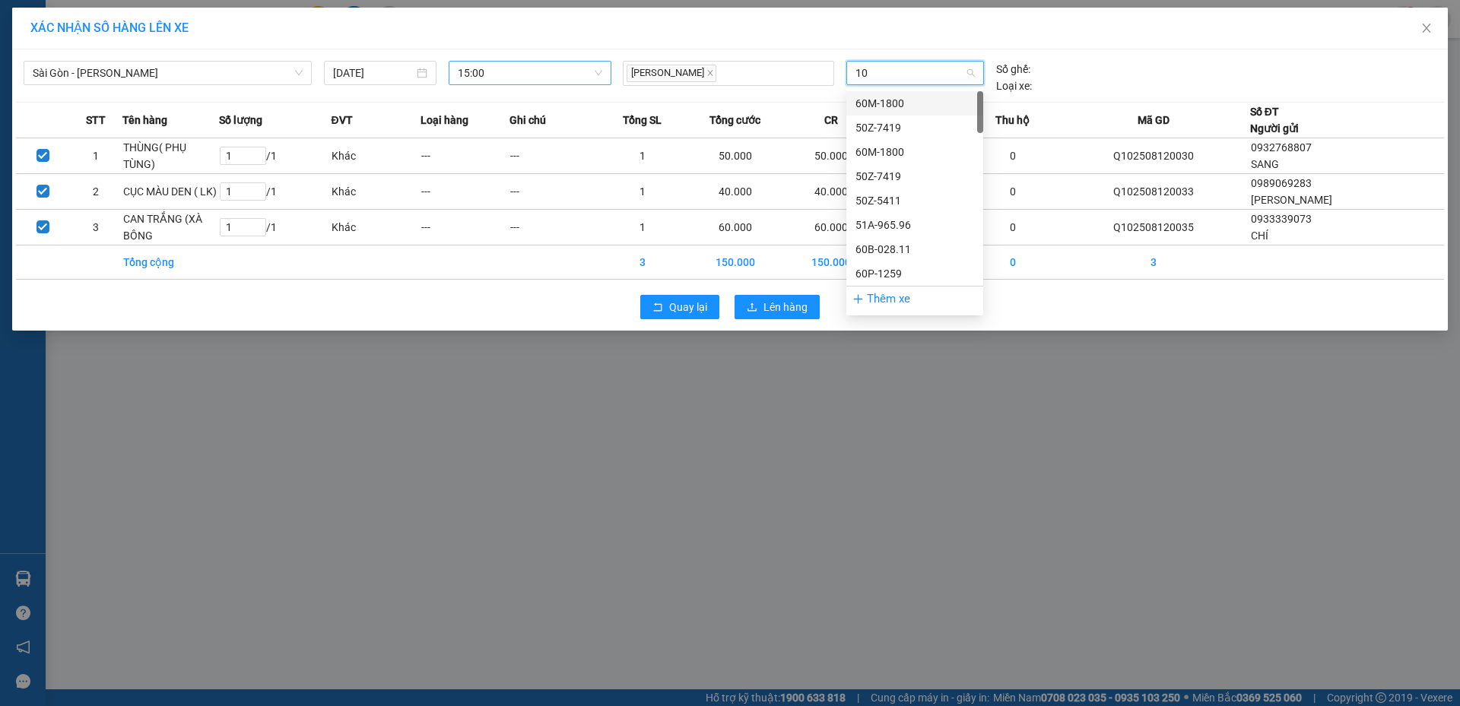
type input "108"
click at [916, 128] on div "60F-001.08" at bounding box center [914, 127] width 119 height 17
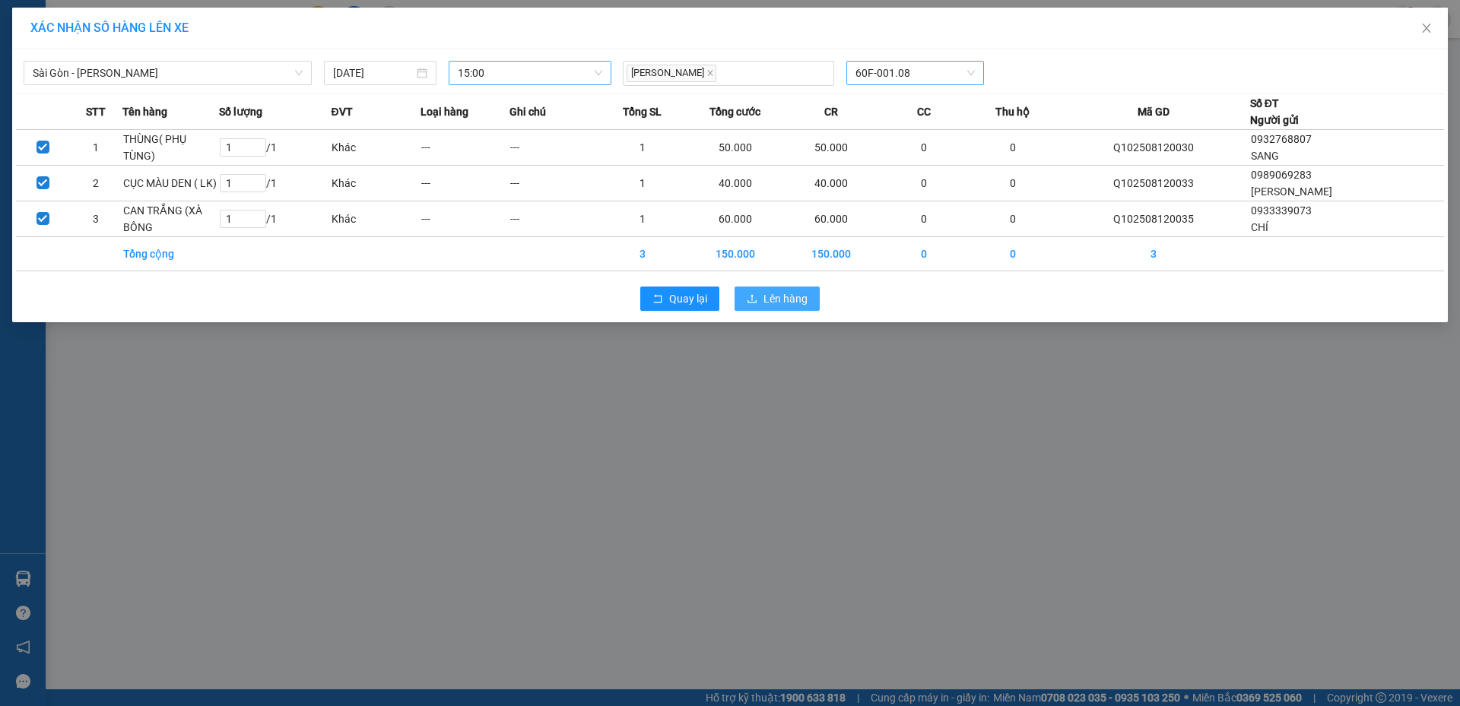
click at [801, 298] on span "Lên hàng" at bounding box center [785, 298] width 44 height 17
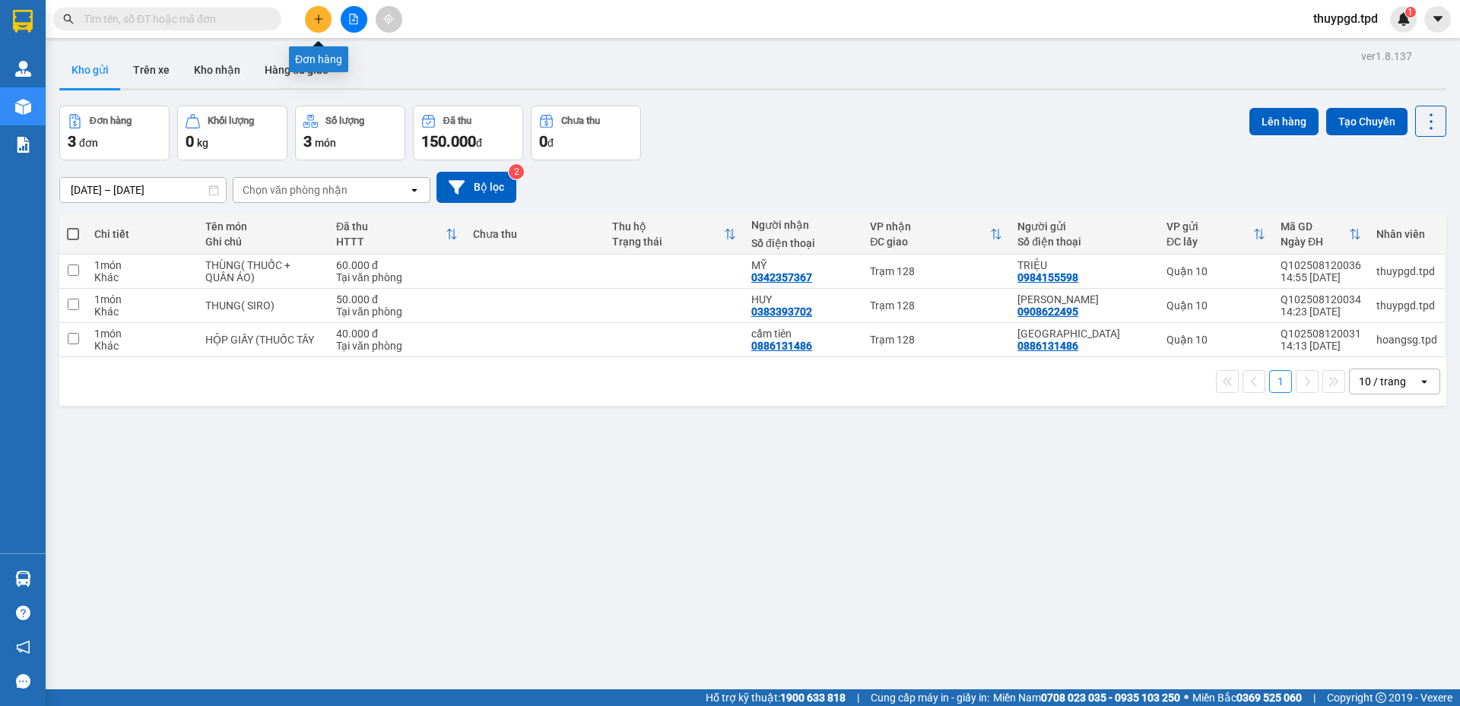
click at [321, 20] on icon "plus" at bounding box center [318, 19] width 11 height 11
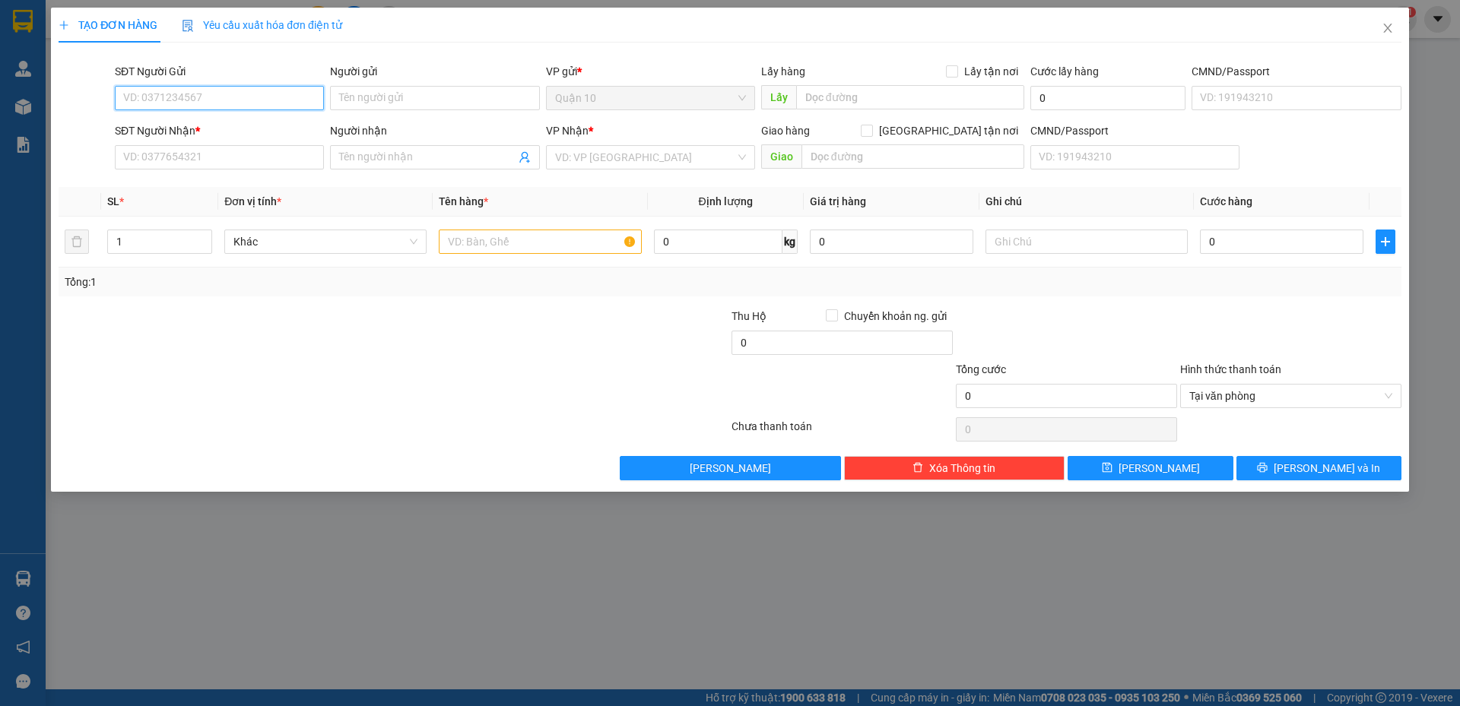
click at [195, 94] on input "SĐT Người Gửi" at bounding box center [219, 98] width 209 height 24
type input "0902913093"
click at [198, 126] on div "0902913093 - luật" at bounding box center [219, 128] width 191 height 17
type input "luật"
type input "079698741032"
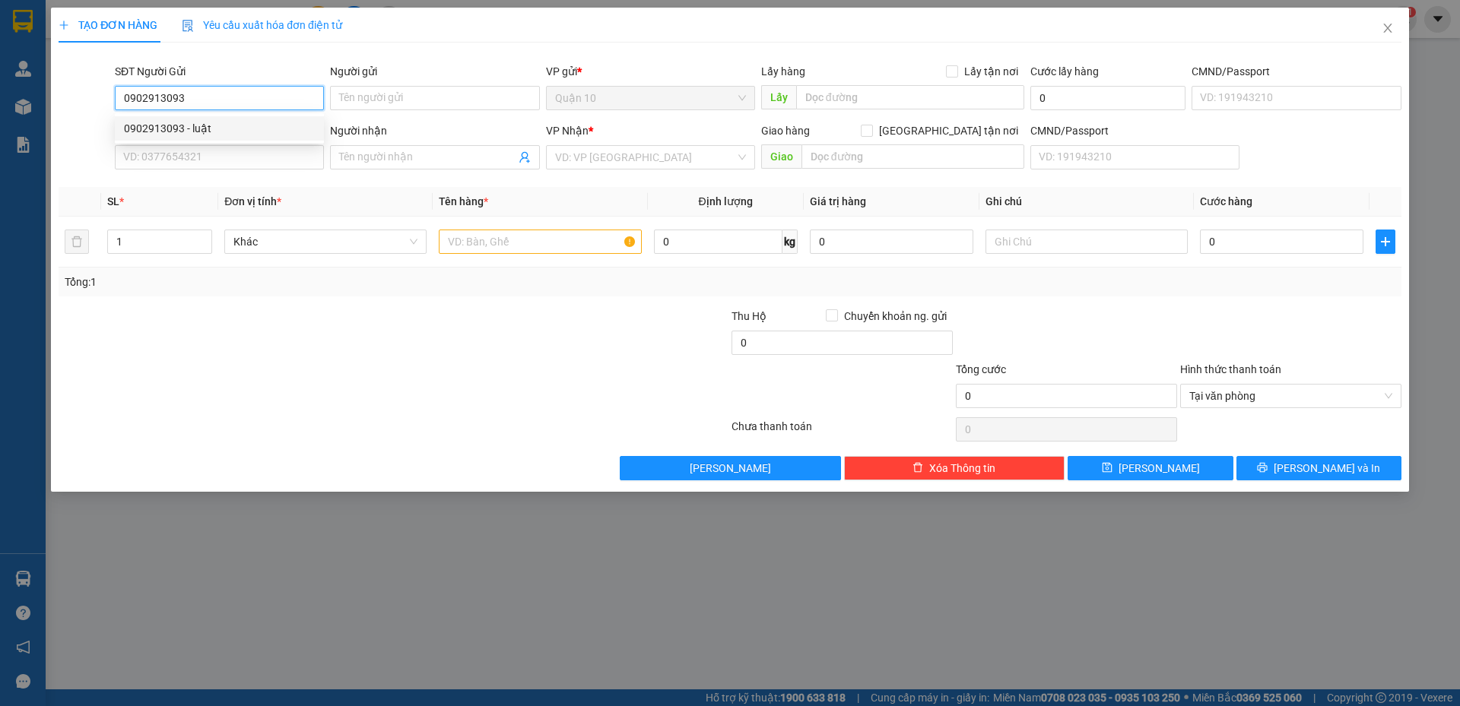
type input "0355443394"
type input "NAM"
type input "0902913093"
click at [409, 317] on div at bounding box center [281, 334] width 449 height 53
click at [475, 245] on input "text" at bounding box center [540, 242] width 202 height 24
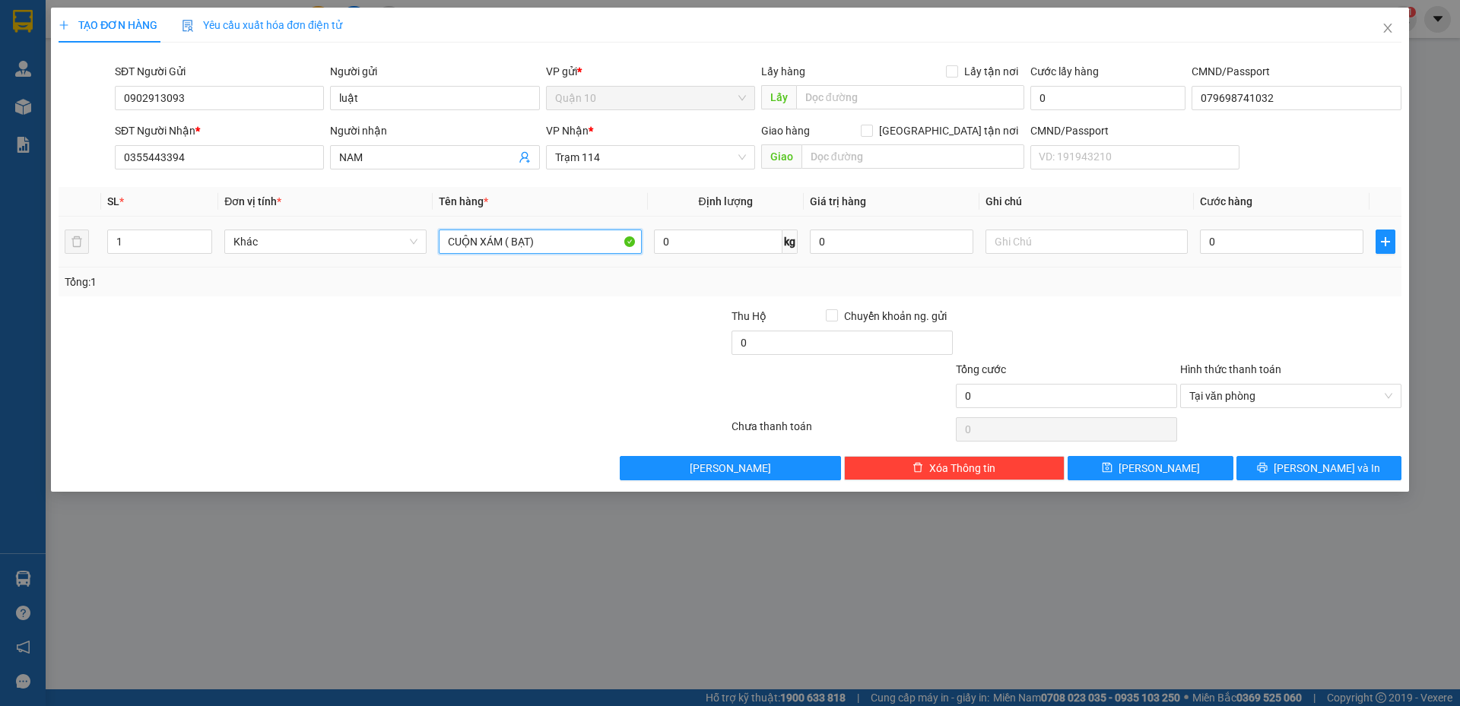
type input "CUỘN XÁM ( BẠT)"
type input "500.000"
type input "5"
type input "50"
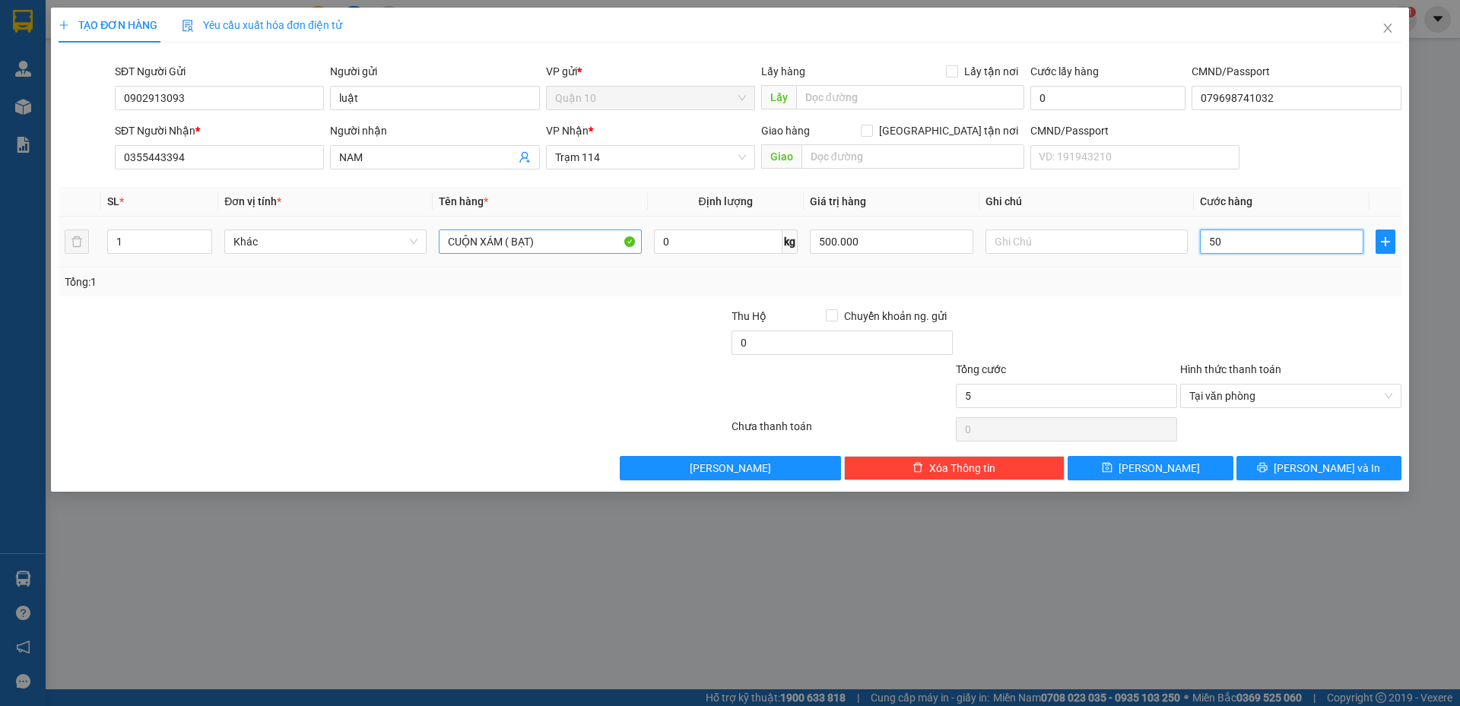
type input "50"
type input "50.000"
drag, startPoint x: 1085, startPoint y: 309, endPoint x: 1090, endPoint y: 331, distance: 22.5
click at [1087, 310] on div at bounding box center [1066, 334] width 224 height 53
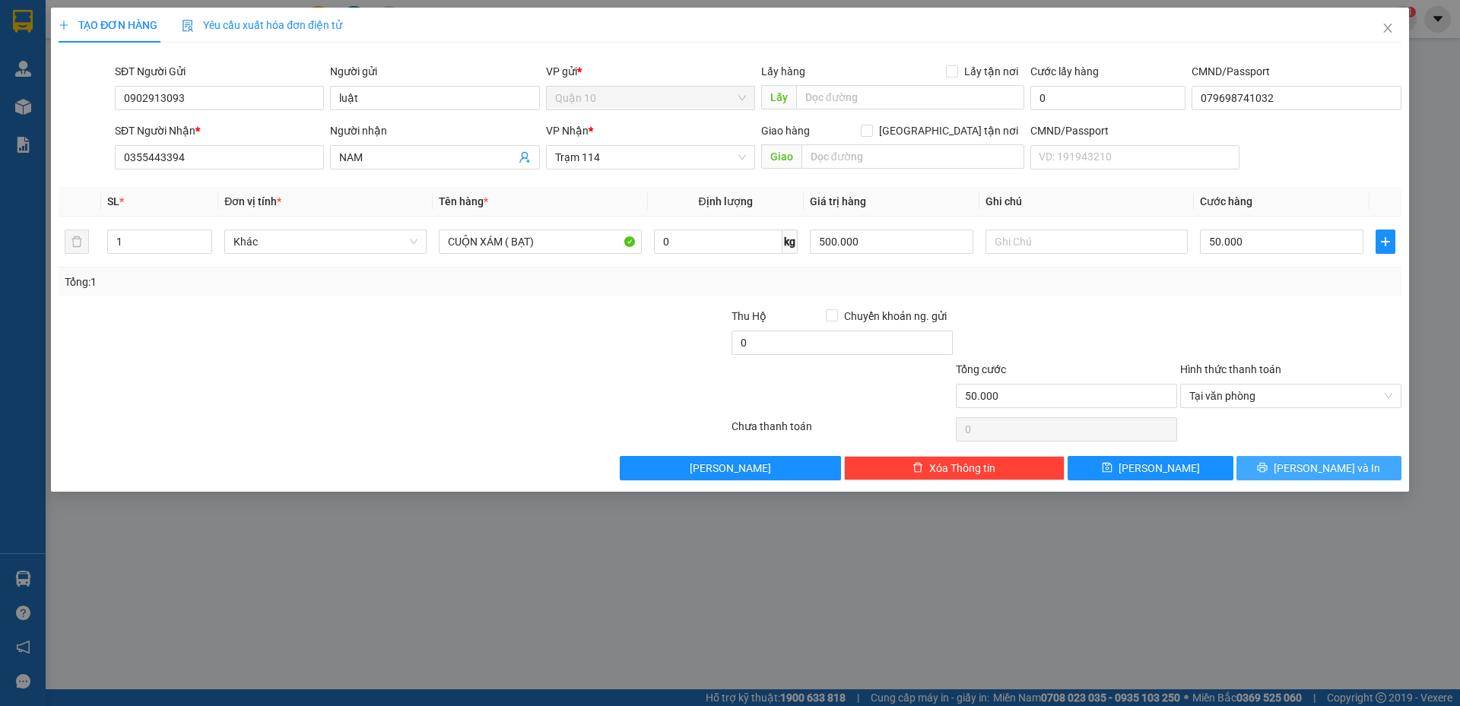
click at [1315, 472] on span "[PERSON_NAME] và In" at bounding box center [1327, 468] width 106 height 17
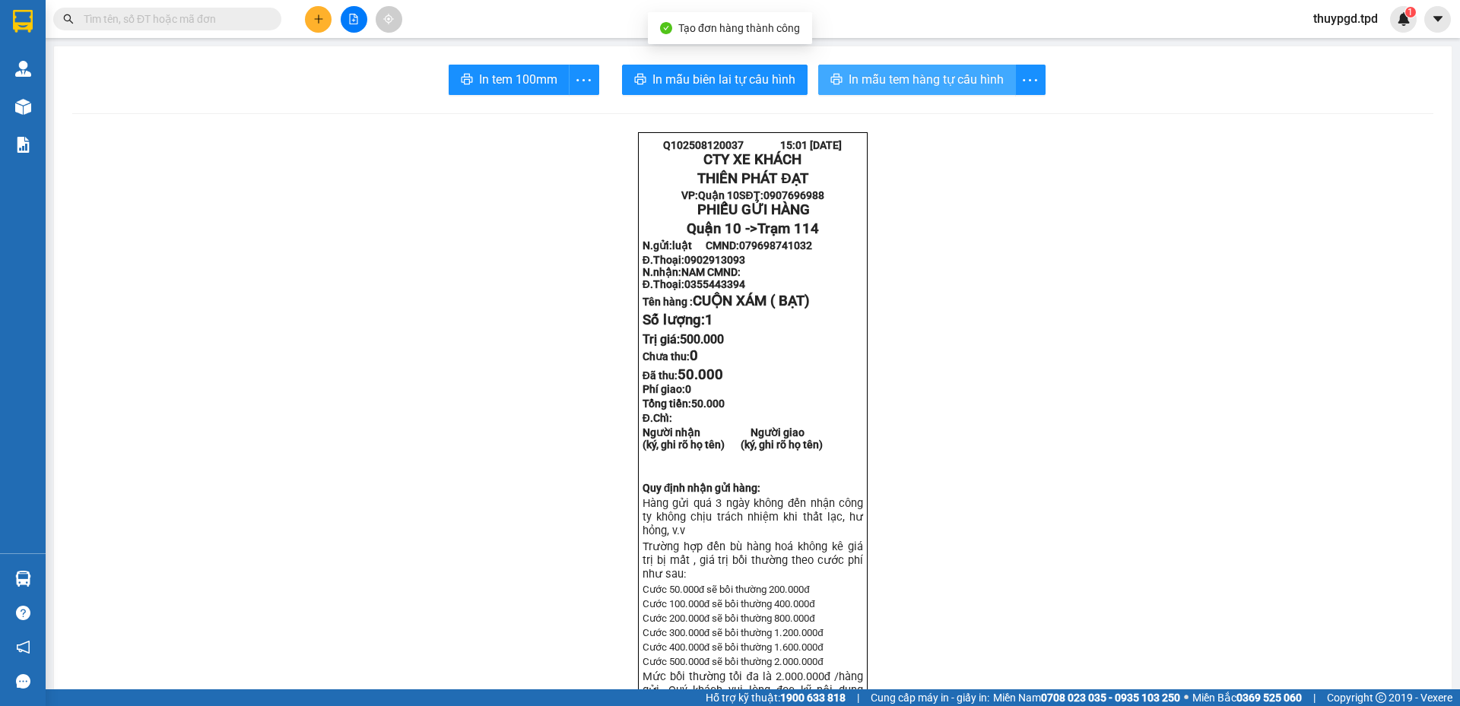
click at [932, 84] on span "In mẫu tem hàng tự cấu hình" at bounding box center [926, 79] width 155 height 19
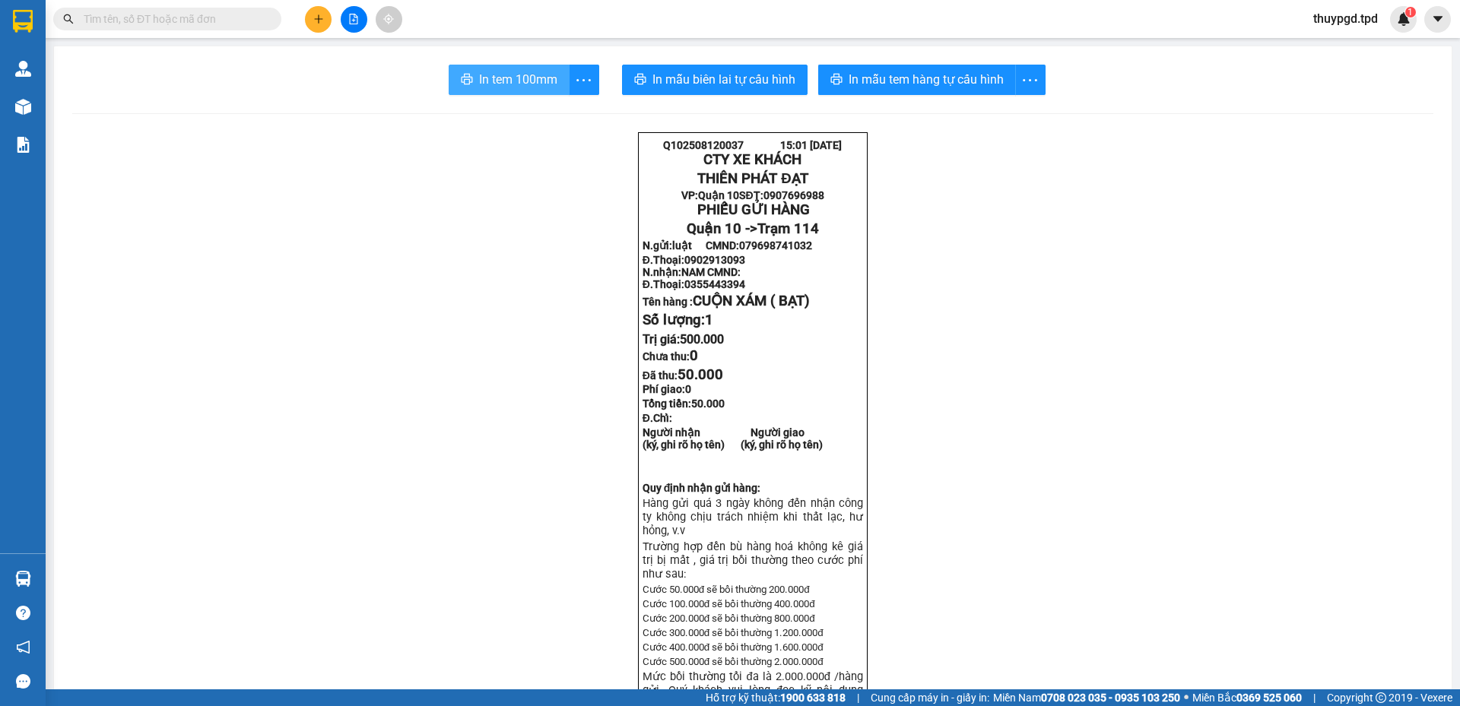
click at [516, 70] on span "In tem 100mm" at bounding box center [518, 79] width 78 height 19
click at [317, 17] on icon "plus" at bounding box center [318, 19] width 11 height 11
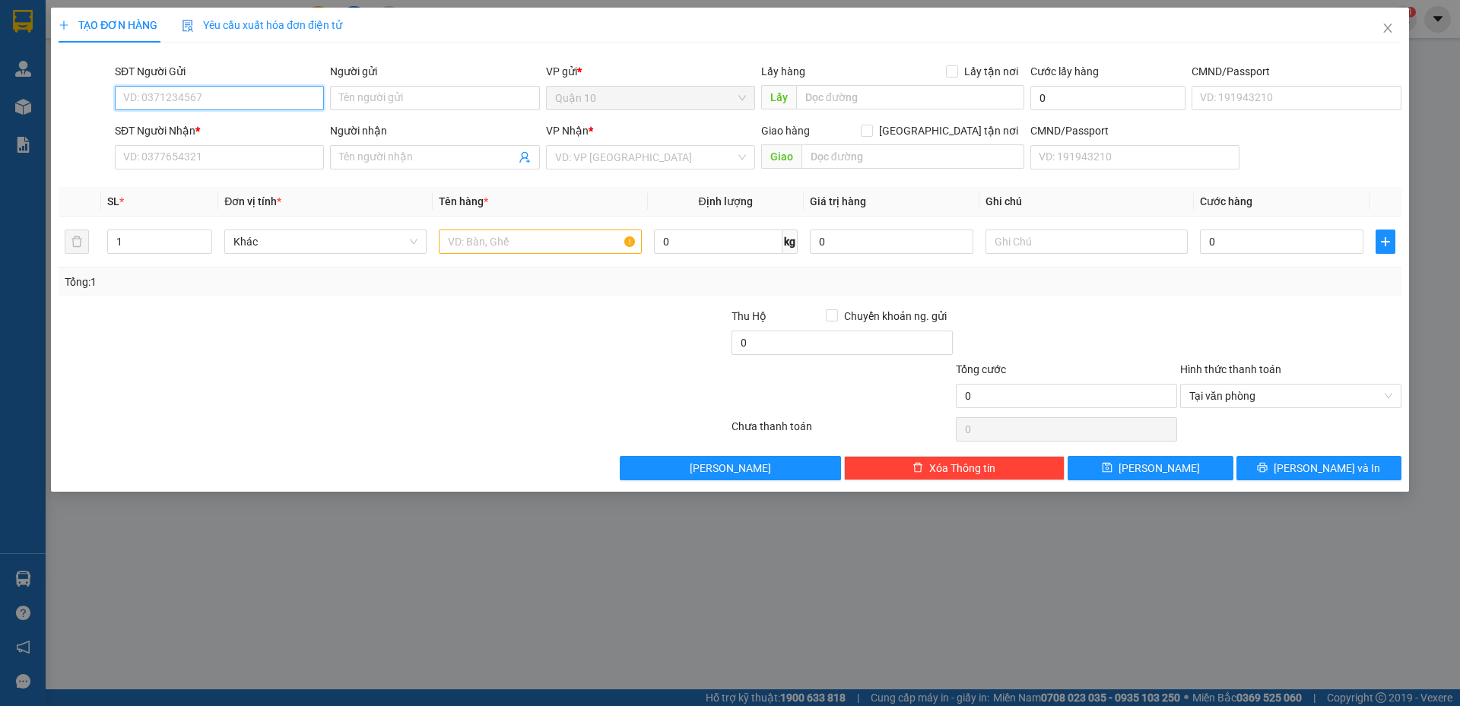
click at [171, 95] on input "SĐT Người Gửi" at bounding box center [219, 98] width 209 height 24
click at [205, 129] on div "0918849849 - hùng nga" at bounding box center [219, 128] width 191 height 17
type input "0918849849"
type input "hùng nga"
type input "075200016169"
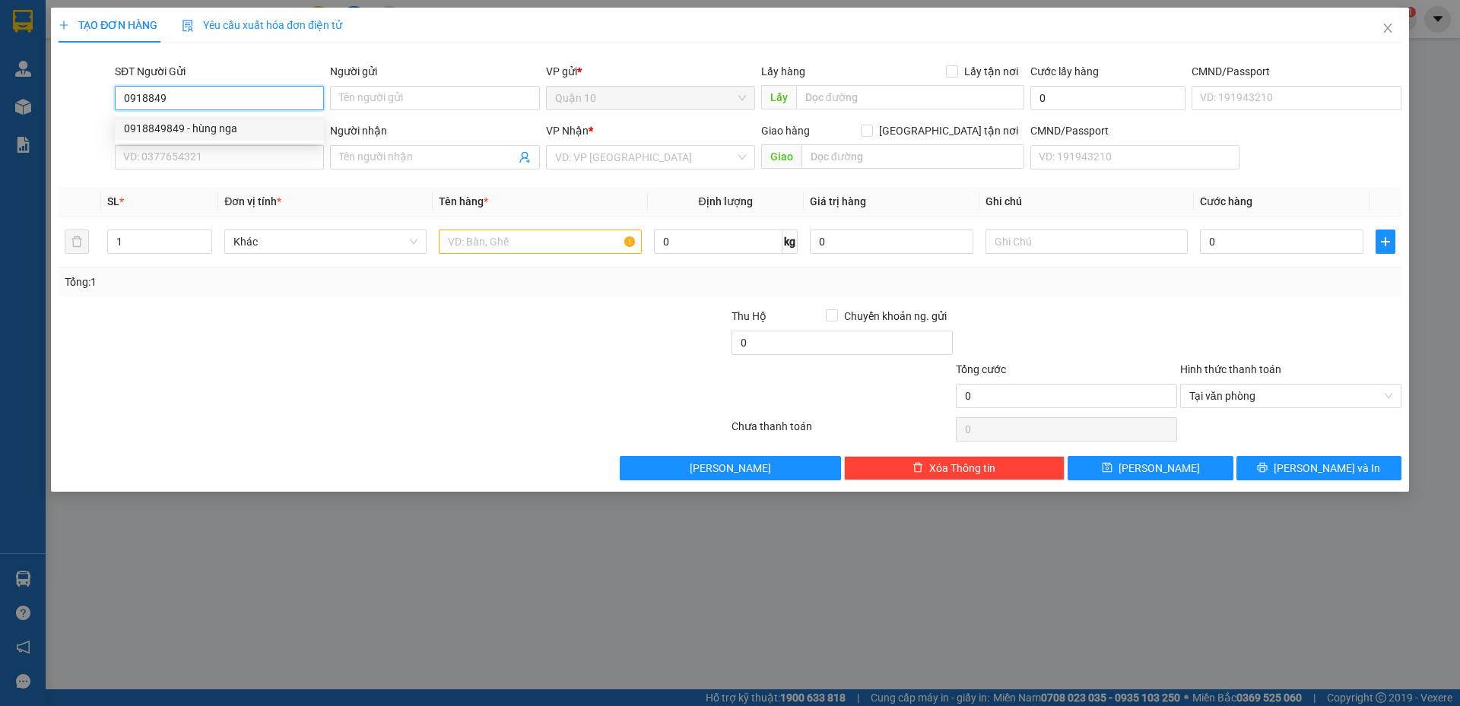
type input "0355009230"
type input "lộc"
type input "075200016169"
type input "0918849849"
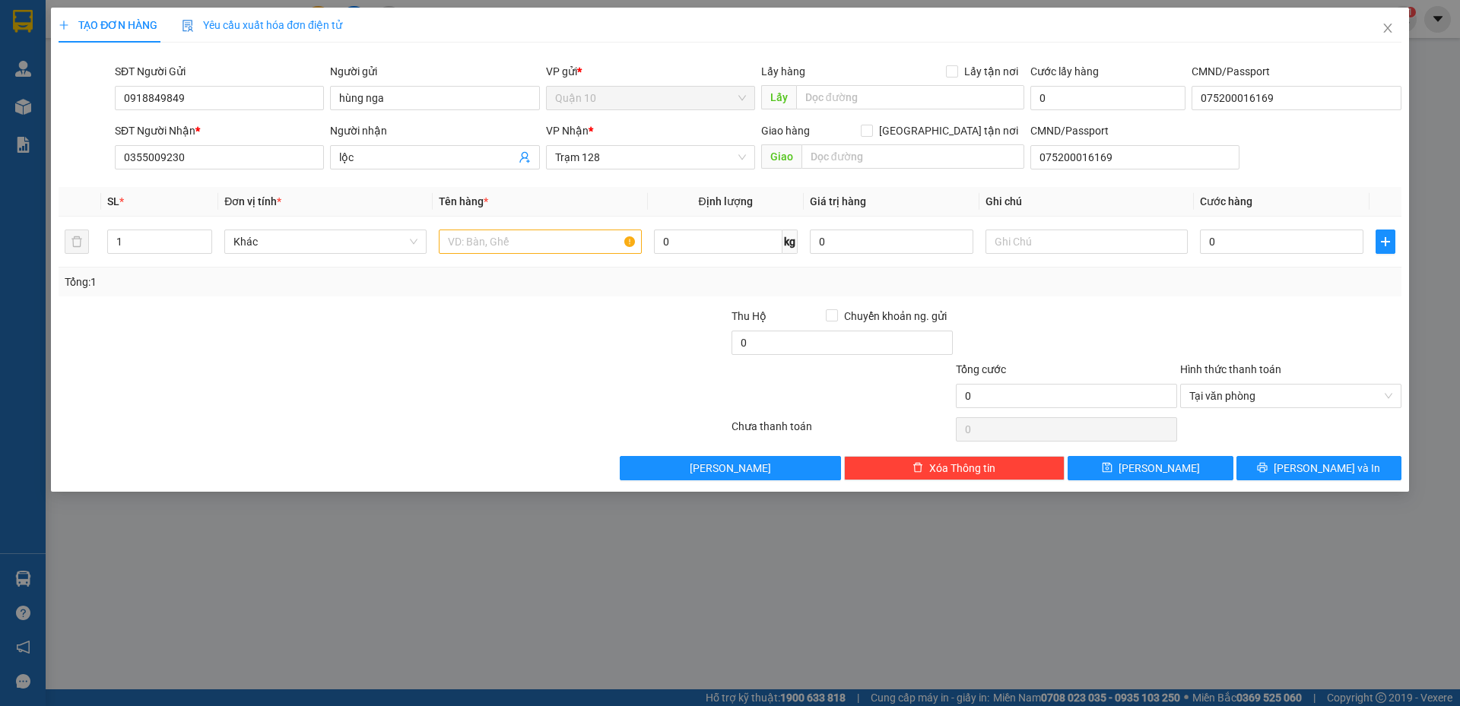
click at [364, 325] on div at bounding box center [281, 334] width 449 height 53
click at [484, 250] on input "text" at bounding box center [540, 242] width 202 height 24
type input "2"
click at [202, 236] on icon "up" at bounding box center [204, 238] width 5 height 5
click at [506, 235] on input "text" at bounding box center [540, 242] width 202 height 24
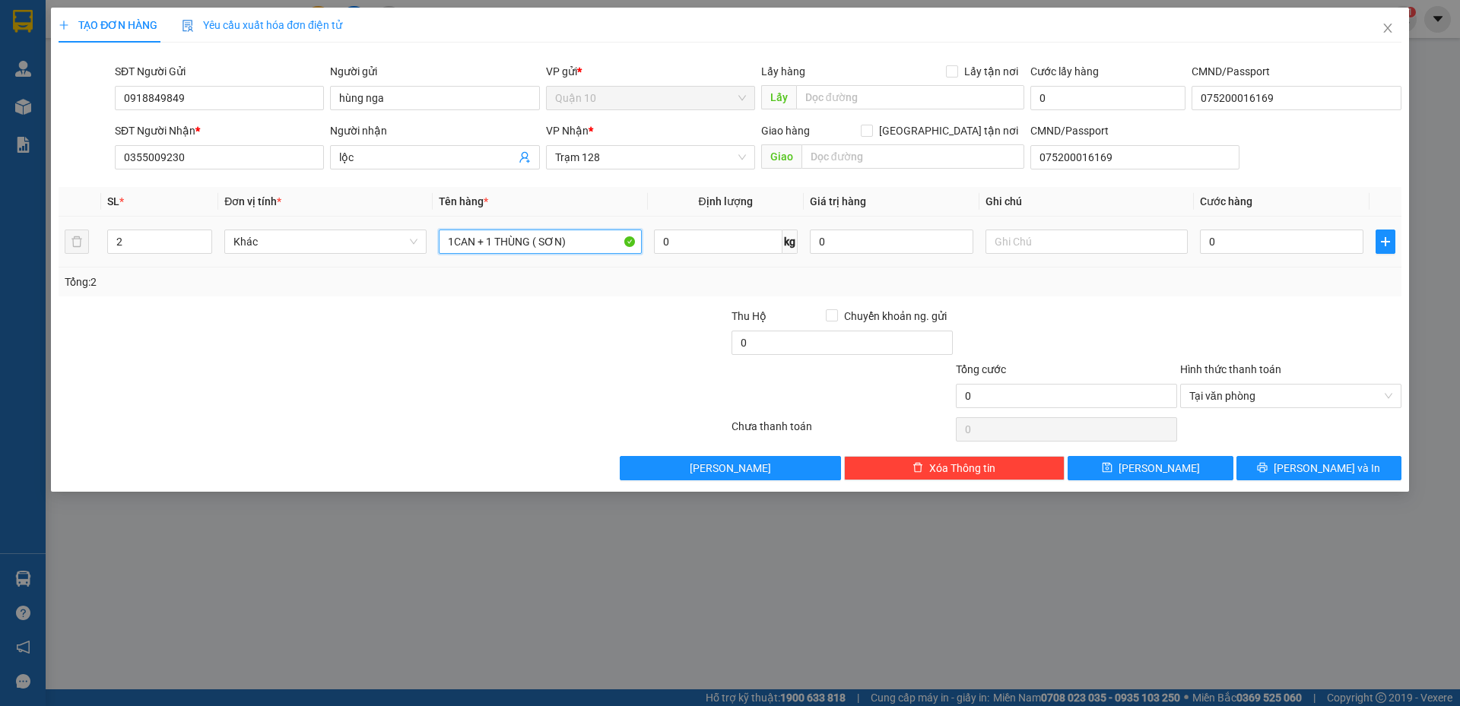
type input "1CAN + 1 THÙNG ( SƠN)"
type input "2.000.000"
type input "1"
type input "11"
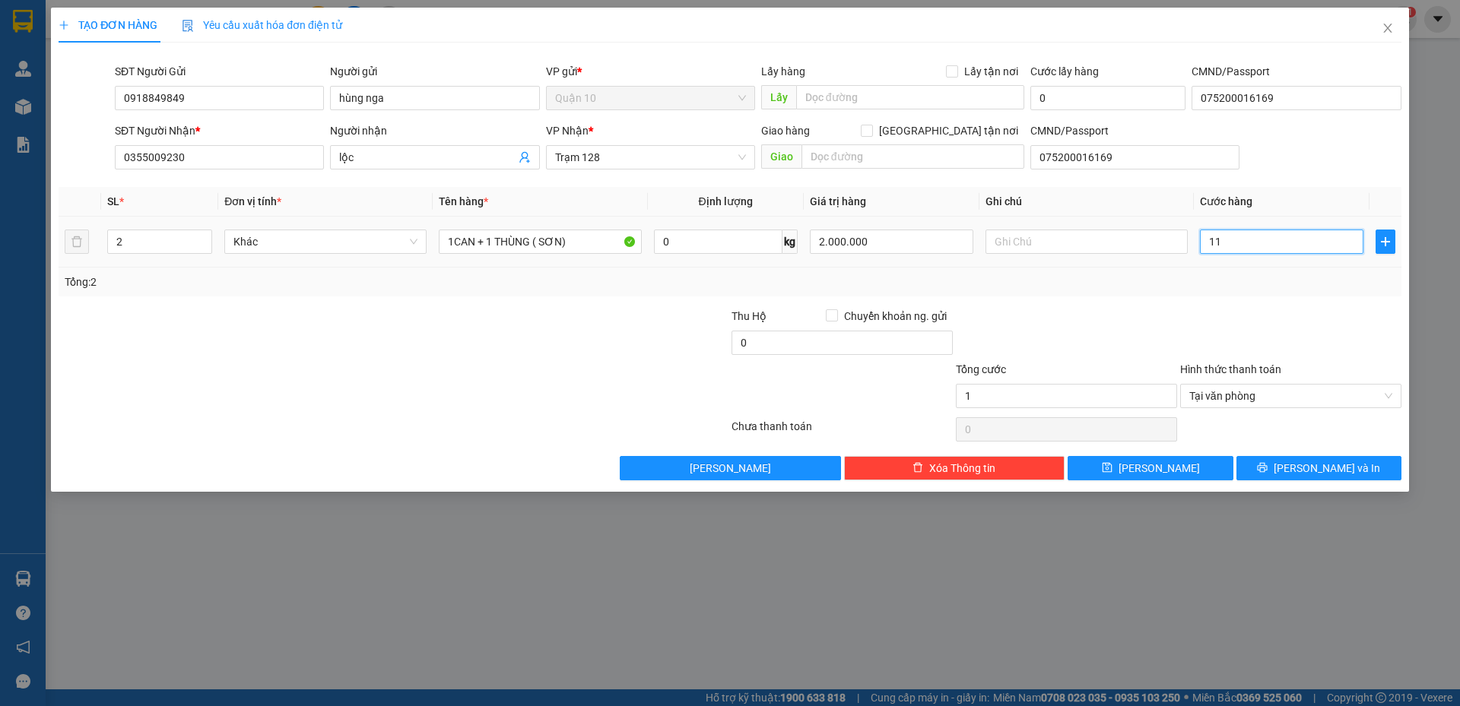
type input "11"
type input "110"
type input "110.000"
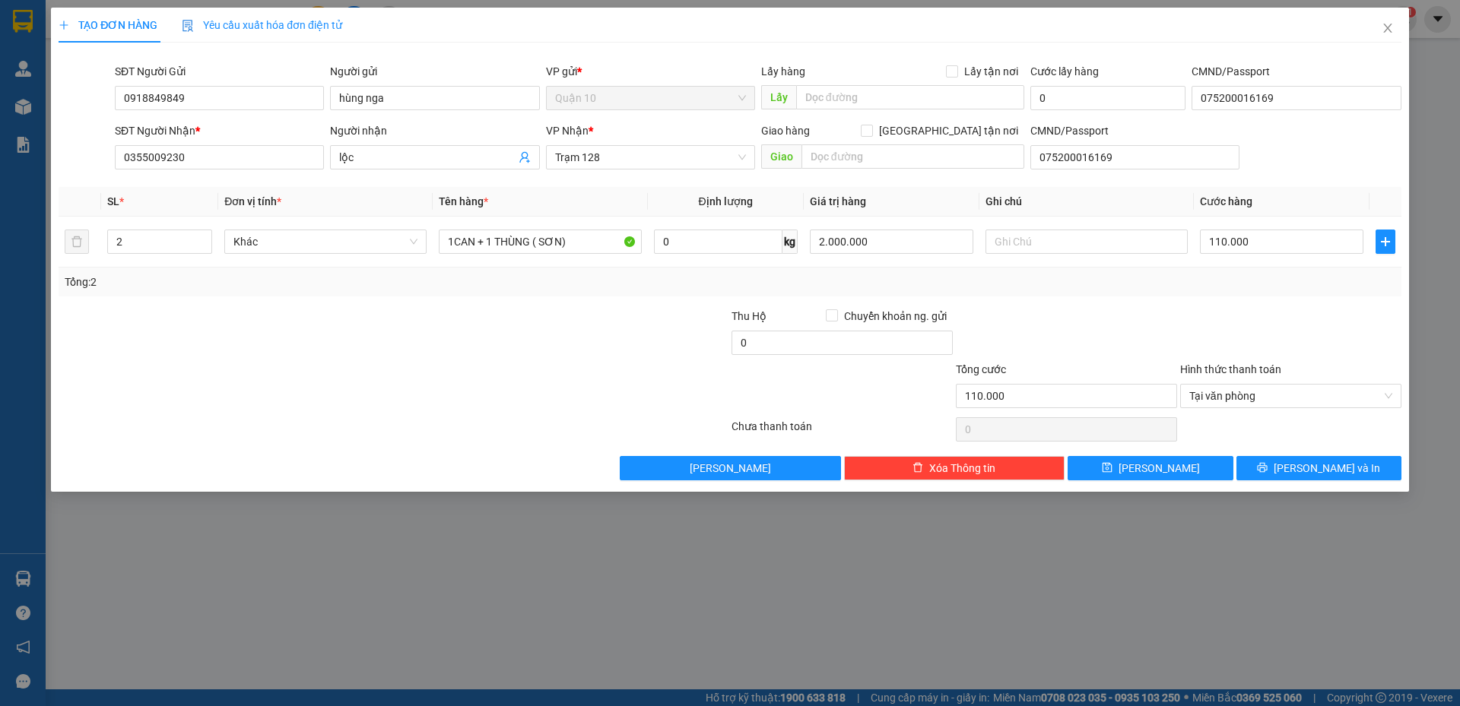
drag, startPoint x: 1118, startPoint y: 338, endPoint x: 1116, endPoint y: 327, distance: 10.9
click at [1118, 337] on div at bounding box center [1066, 334] width 224 height 53
click at [1292, 459] on button "[PERSON_NAME] và In" at bounding box center [1318, 468] width 165 height 24
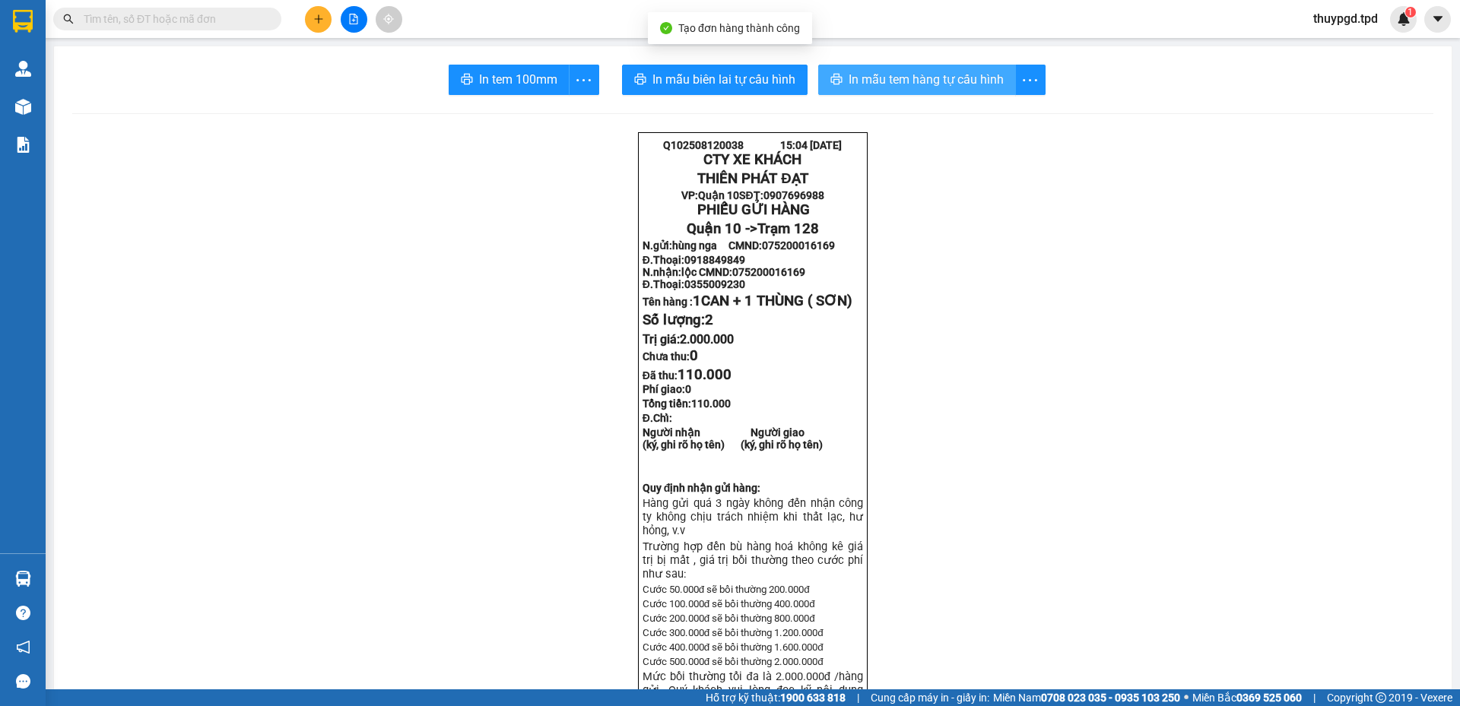
click at [935, 81] on span "In mẫu tem hàng tự cấu hình" at bounding box center [926, 79] width 155 height 19
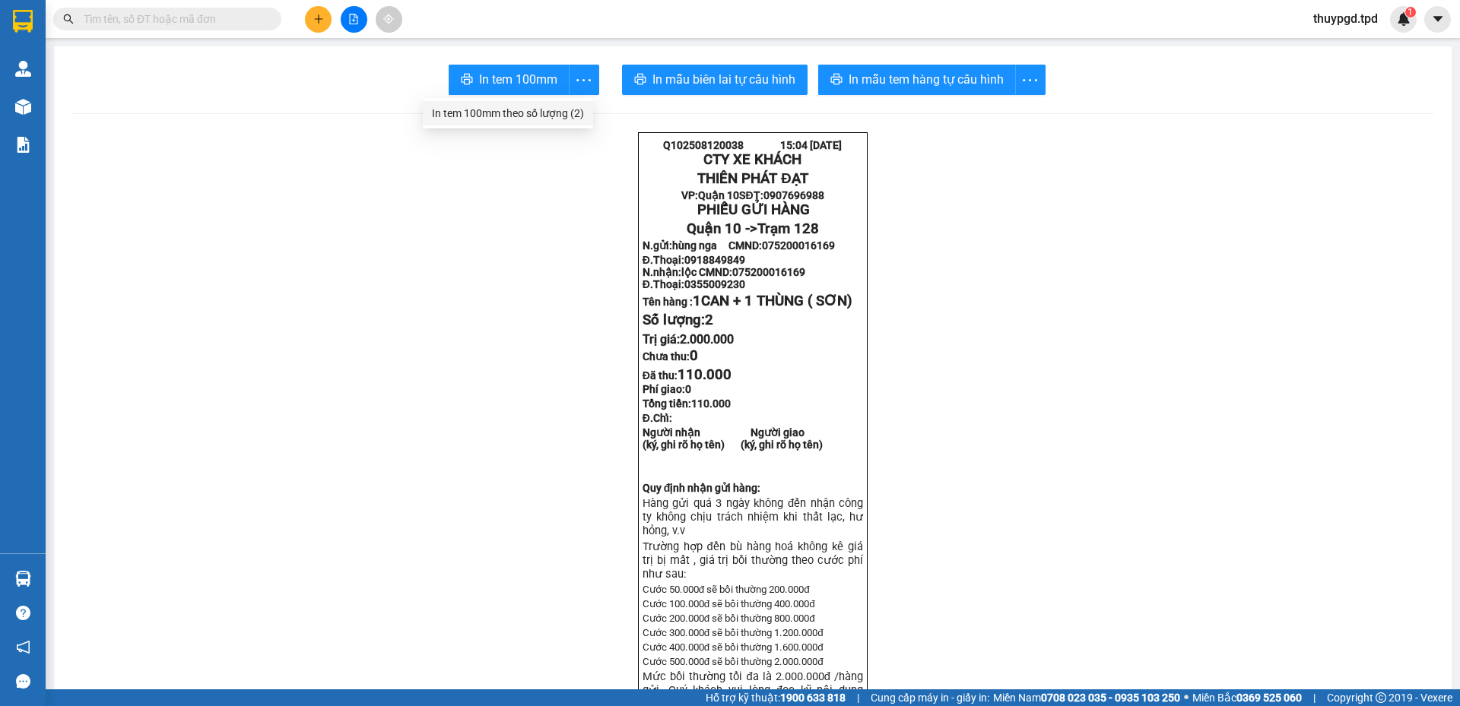
click at [550, 106] on div "In tem 100mm theo số lượng (2)" at bounding box center [508, 113] width 152 height 17
click at [312, 16] on button at bounding box center [318, 19] width 27 height 27
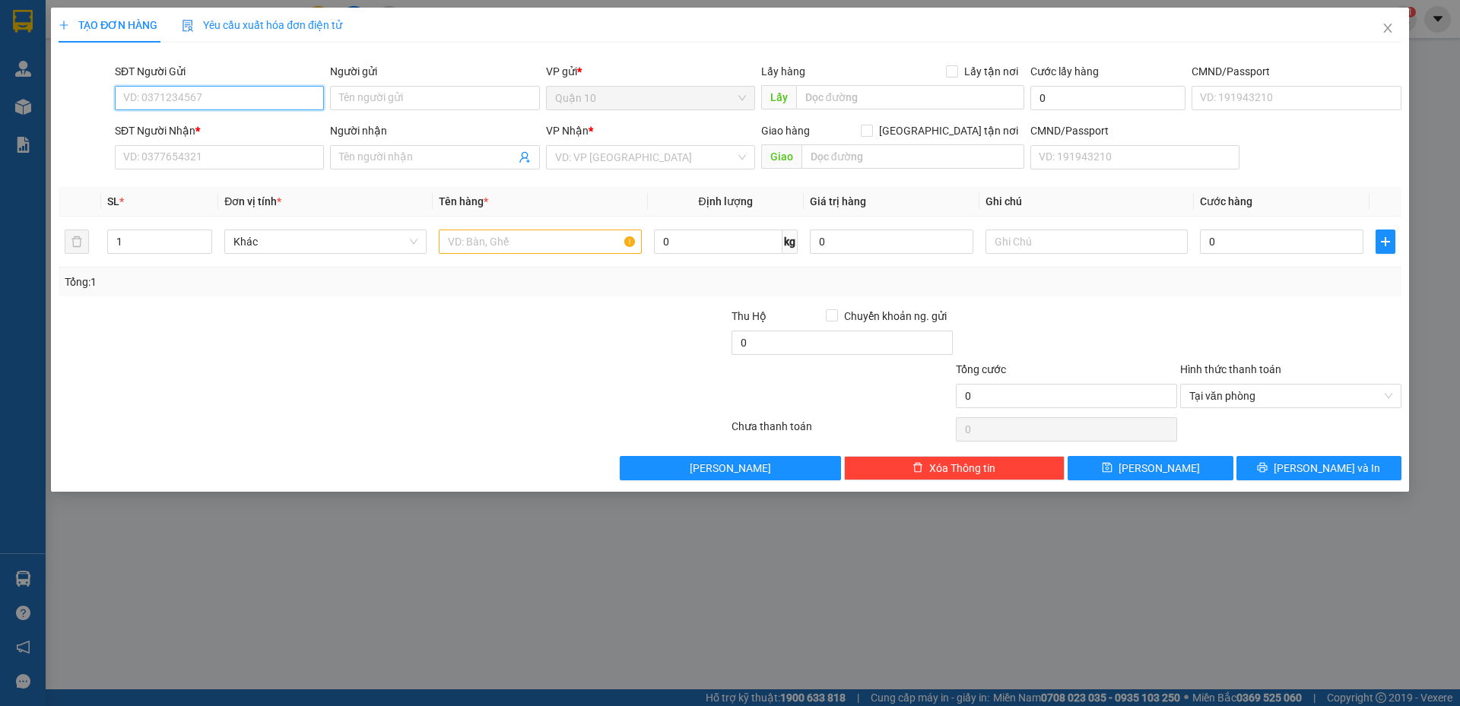
click at [228, 94] on input "SĐT Người Gửi" at bounding box center [219, 98] width 209 height 24
click at [213, 101] on input "SĐT Người Gửi" at bounding box center [219, 98] width 209 height 24
type input "0385972126"
click at [383, 94] on input "Người gửi" at bounding box center [434, 98] width 209 height 24
type input "L"
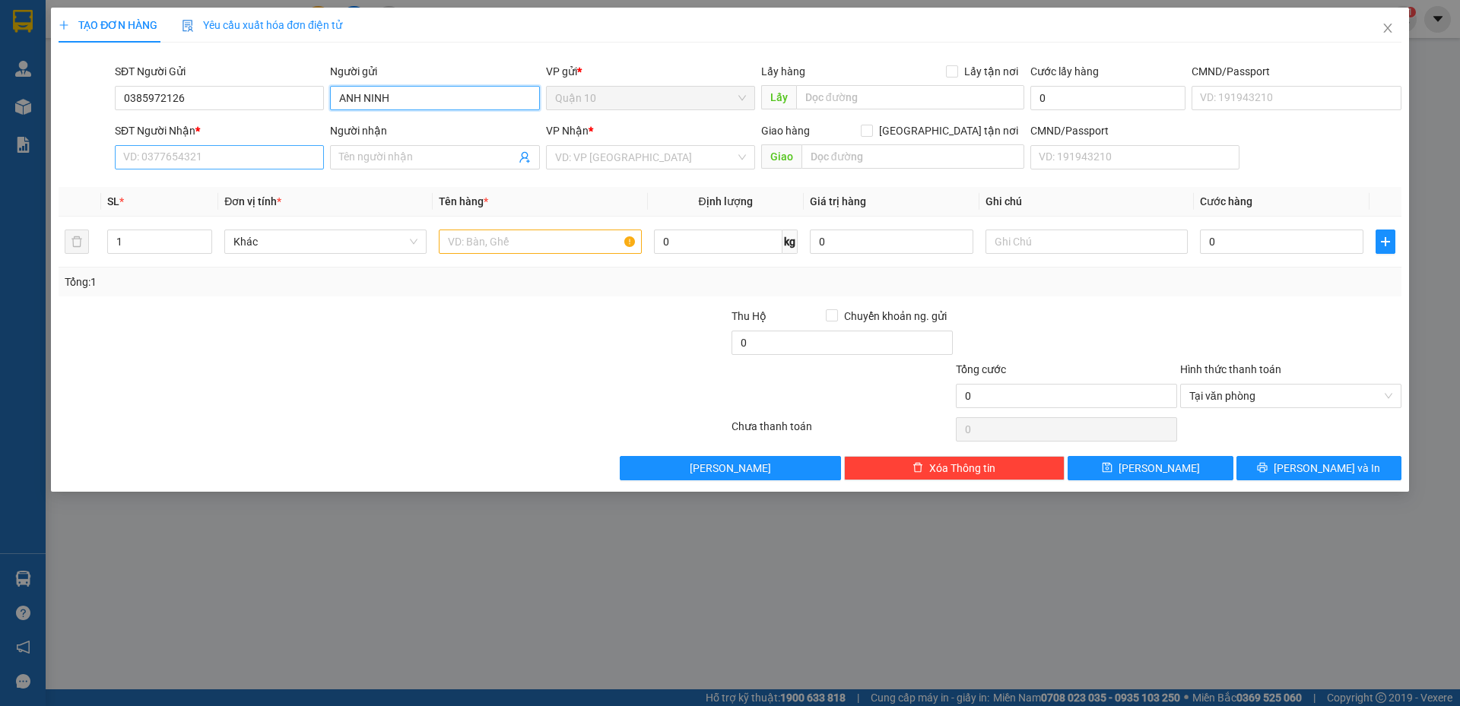
type input "ANH NINH"
click at [228, 156] on input "SĐT Người Nhận *" at bounding box center [219, 157] width 209 height 24
drag, startPoint x: 209, startPoint y: 102, endPoint x: 74, endPoint y: 100, distance: 135.4
click at [74, 100] on div "SĐT Người Gửi 0385972126 0385972126 Người gửi ANH NINH VP gửi * Quận 10 Lấy hàn…" at bounding box center [730, 89] width 1346 height 53
click at [205, 160] on input "SĐT Người Nhận *" at bounding box center [219, 157] width 209 height 24
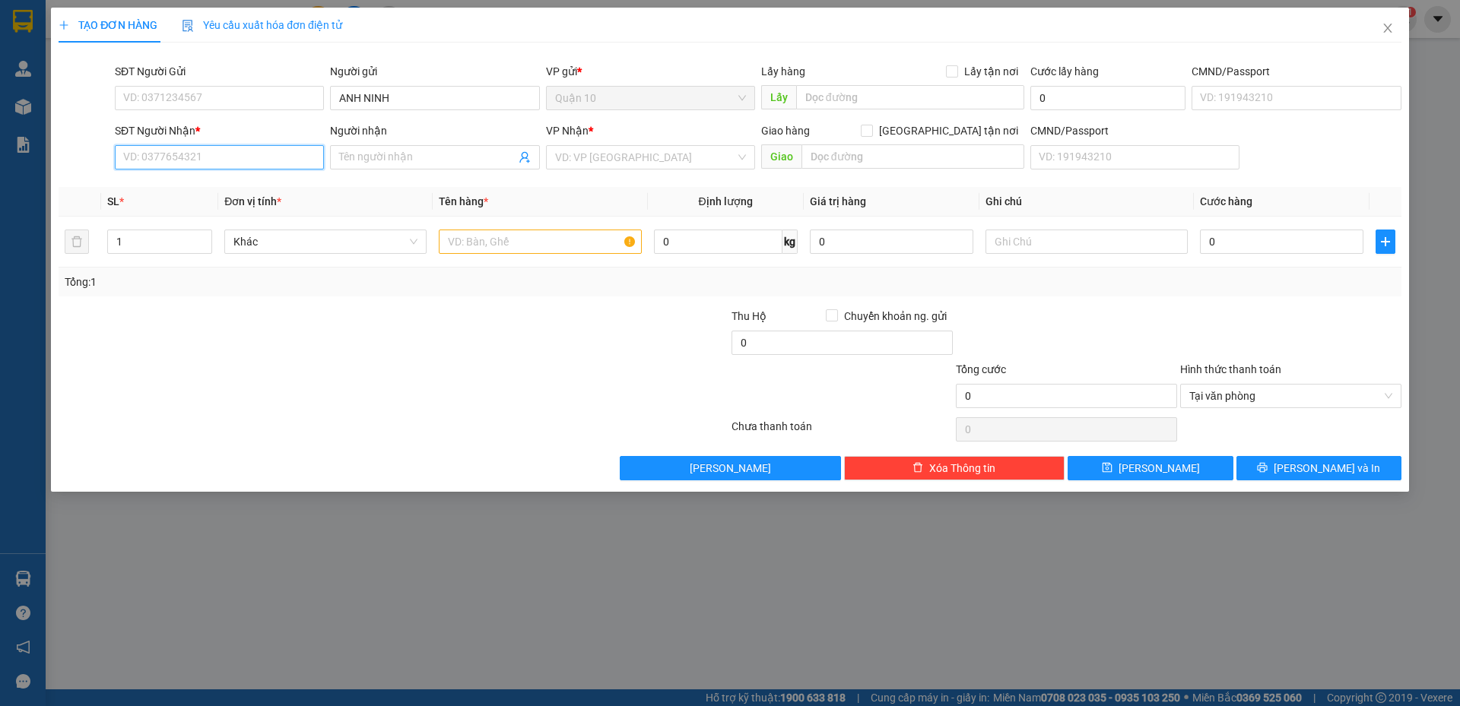
paste input "0385972126"
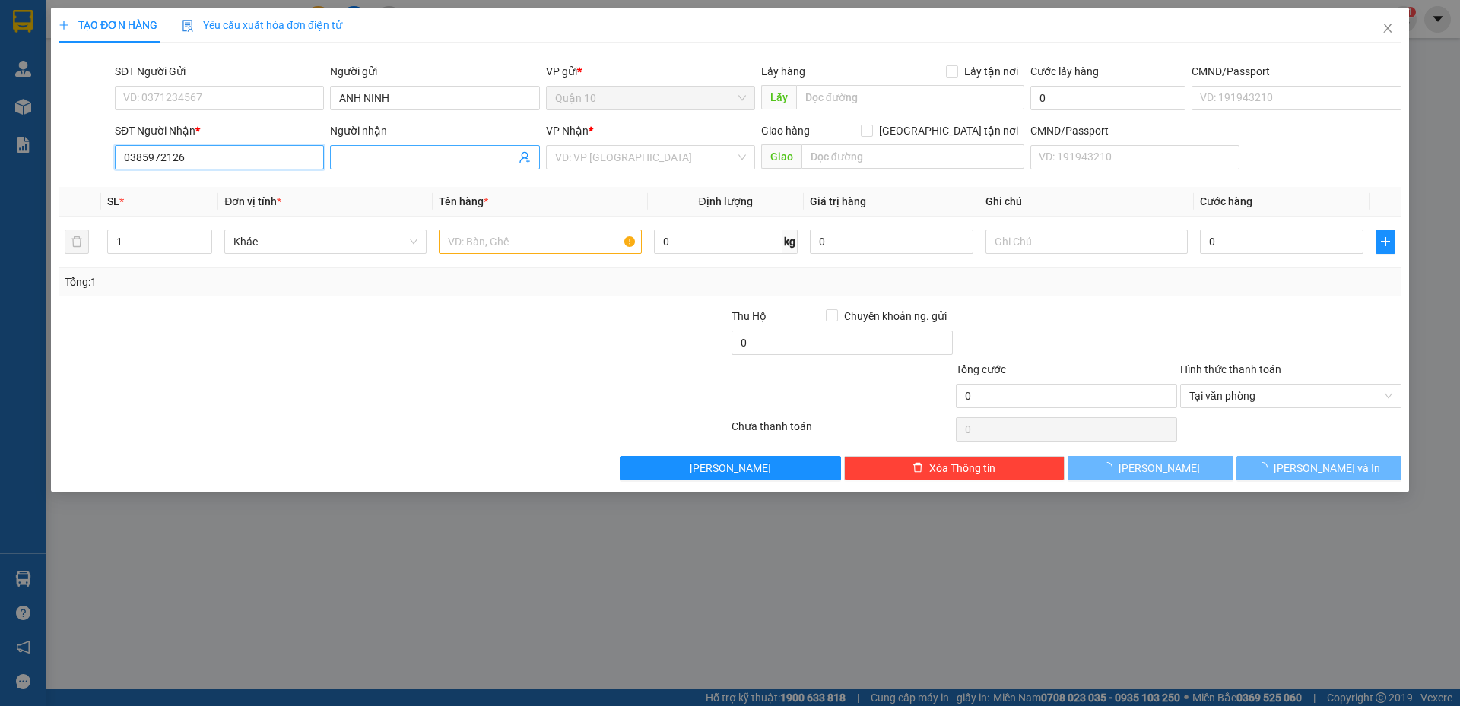
type input "0385972126"
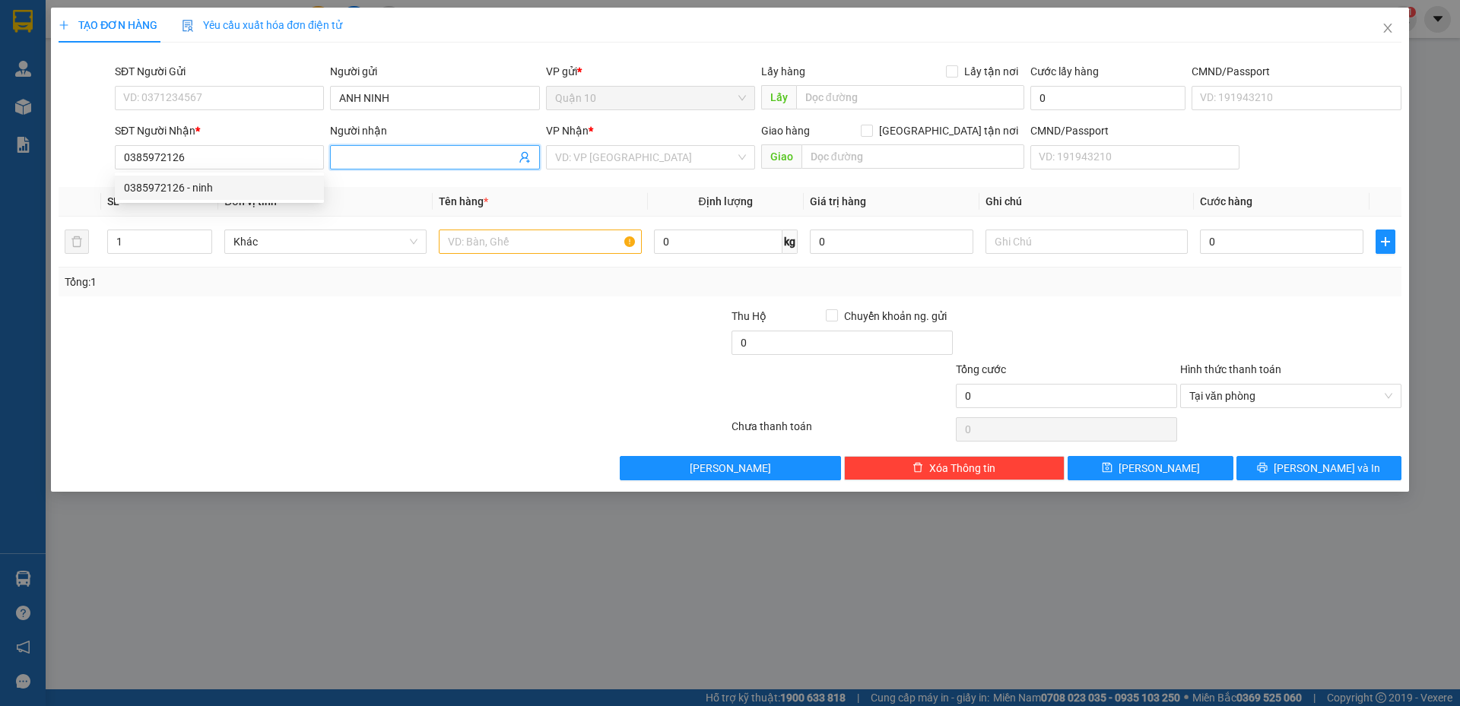
click at [390, 159] on input "Người nhận" at bounding box center [427, 157] width 176 height 17
click at [271, 161] on input "0385972126" at bounding box center [219, 157] width 209 height 24
click at [199, 185] on div "0385972126 - ninh" at bounding box center [219, 187] width 191 height 17
type input "ninh"
type input "PHÚ TÚC"
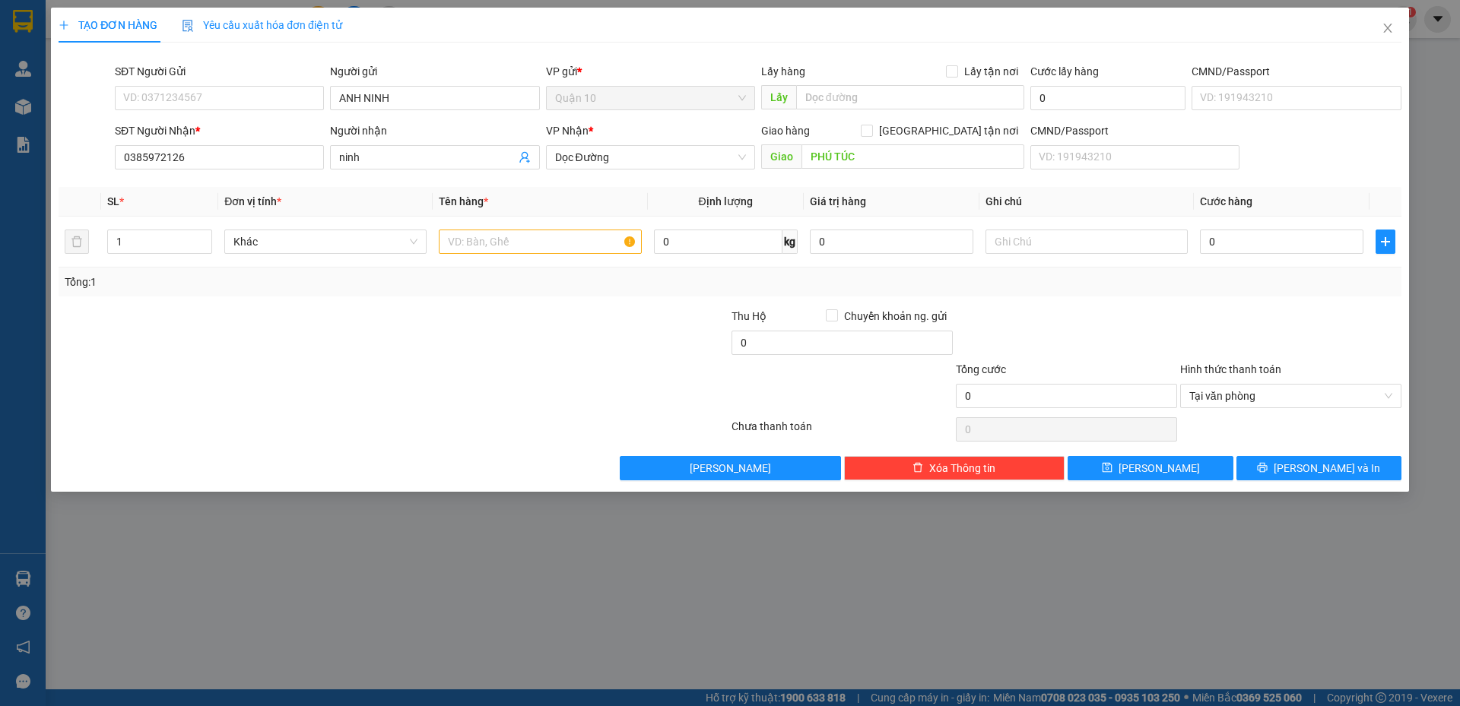
click at [234, 113] on div "SĐT Người Gửi VD: 0371234567" at bounding box center [219, 89] width 209 height 53
click at [230, 93] on input "SĐT Người Gửi" at bounding box center [219, 98] width 209 height 24
type input "0909245839"
click at [205, 126] on div "0909245839 - nhung" at bounding box center [219, 128] width 191 height 17
type input "nhung"
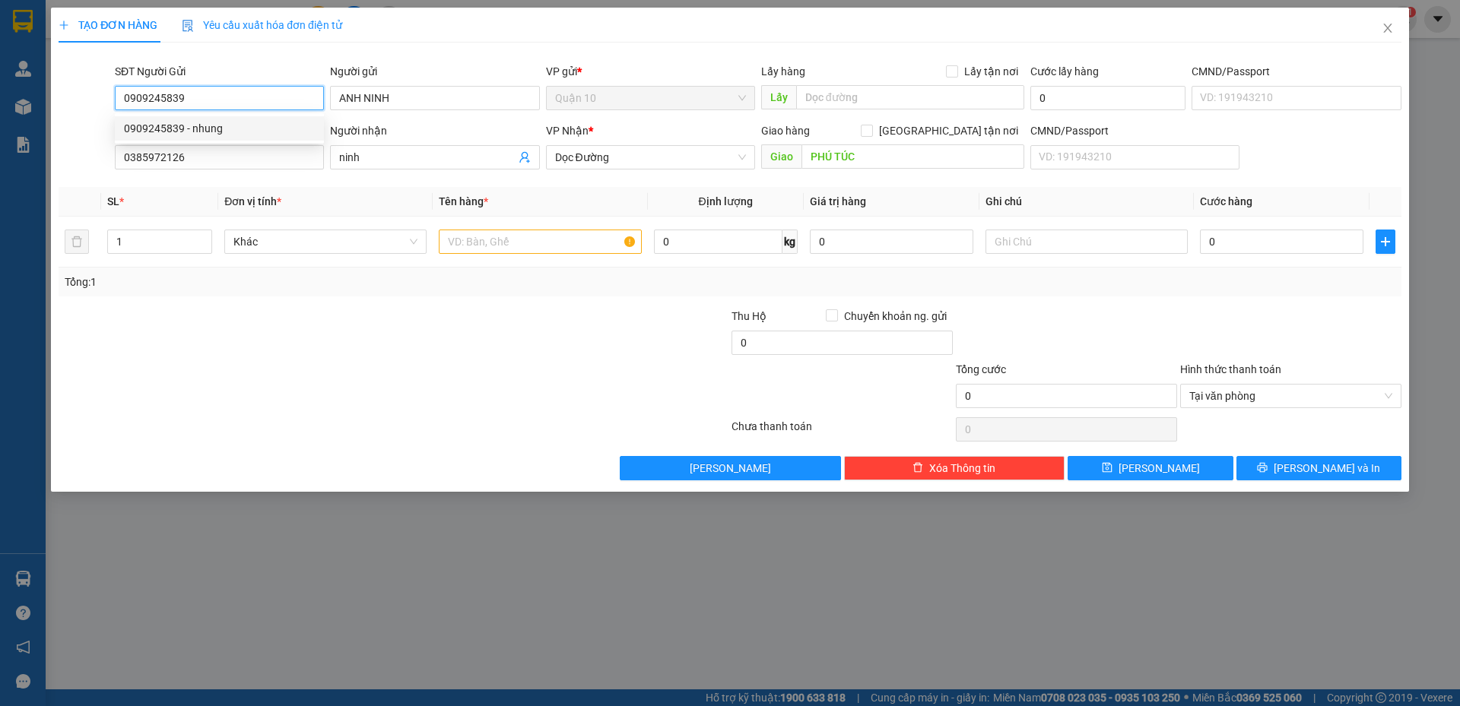
type input "046186005167"
type input "0909245839"
drag, startPoint x: 366, startPoint y: 332, endPoint x: 375, endPoint y: 336, distance: 9.9
click at [367, 333] on div at bounding box center [281, 334] width 449 height 53
click at [494, 247] on input "text" at bounding box center [540, 242] width 202 height 24
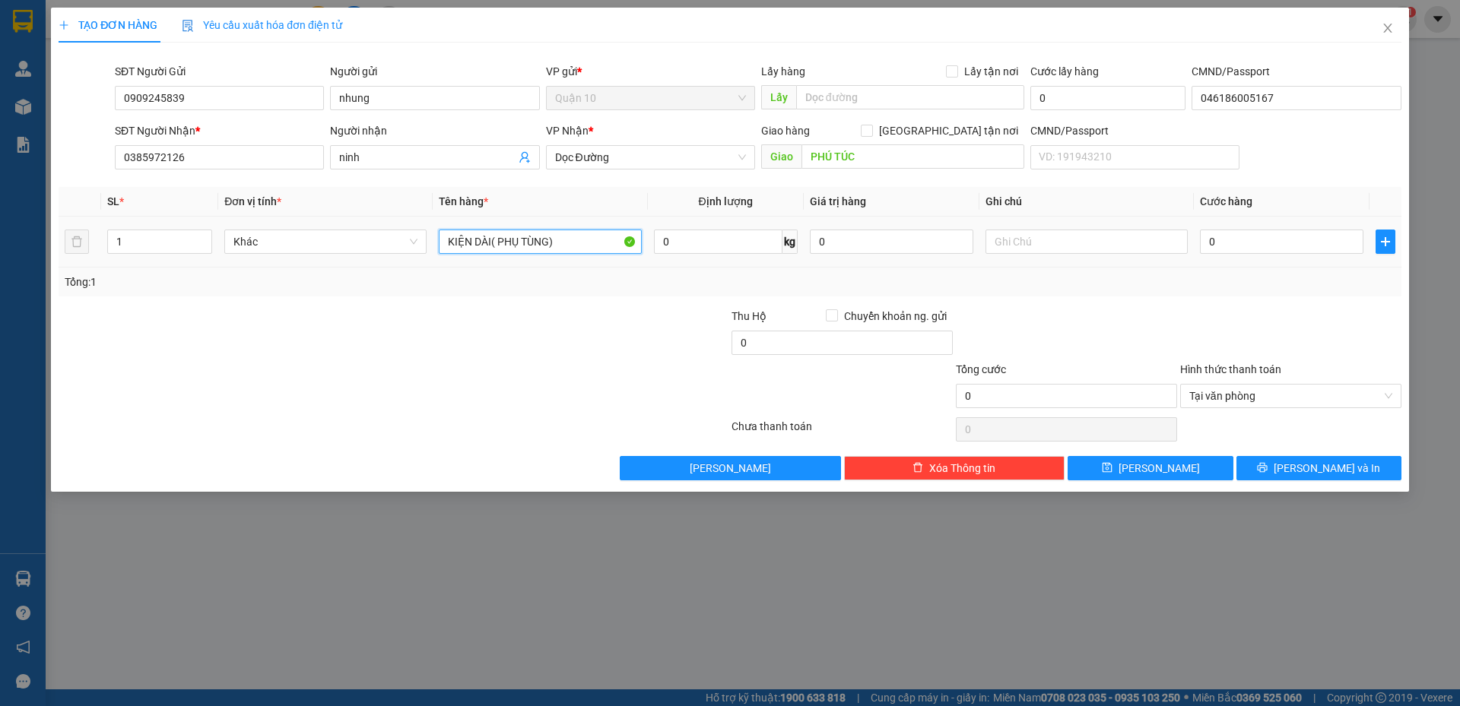
type input "KIỆN DÀI( PHỤ TÙNG)"
type input "1.000.000"
type input "5"
type input "50"
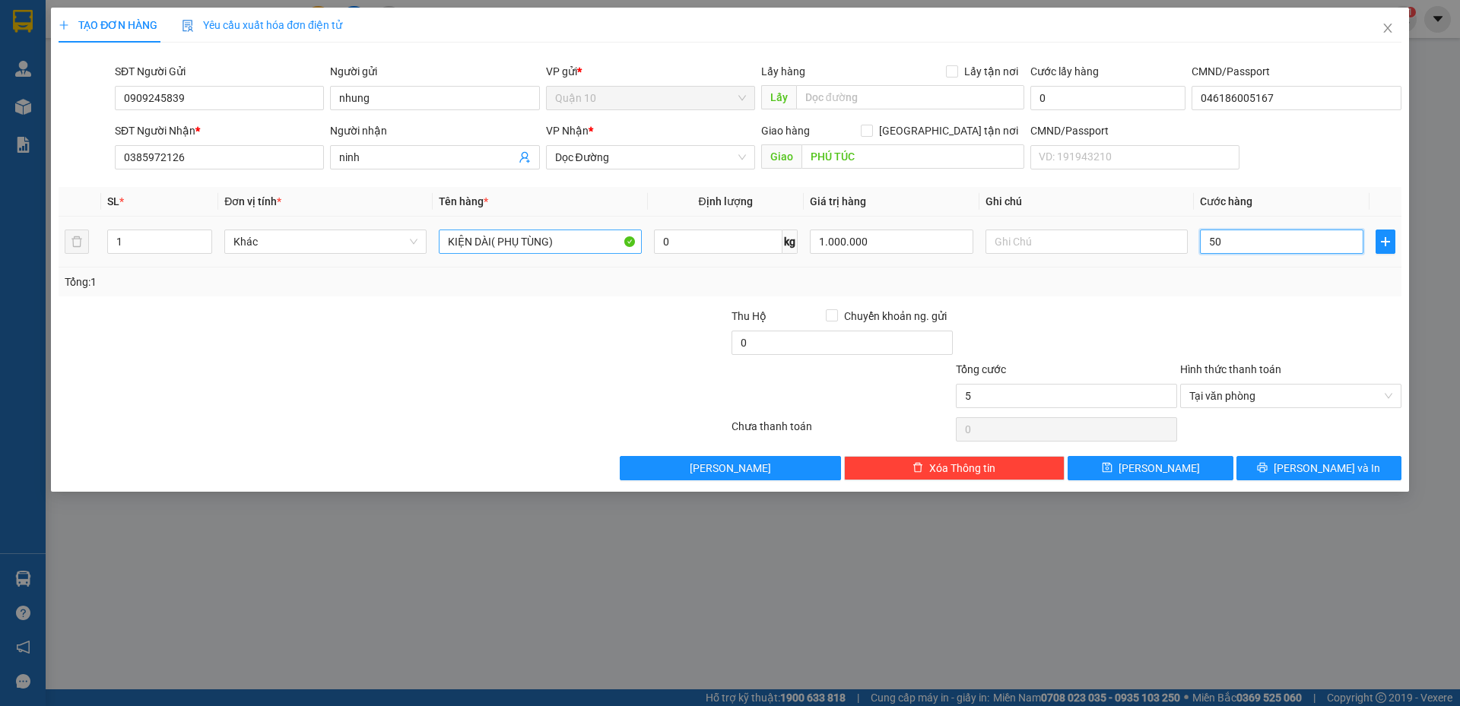
type input "50"
type input "50.000"
click at [816, 339] on input "0" at bounding box center [842, 343] width 221 height 24
type input "10.000"
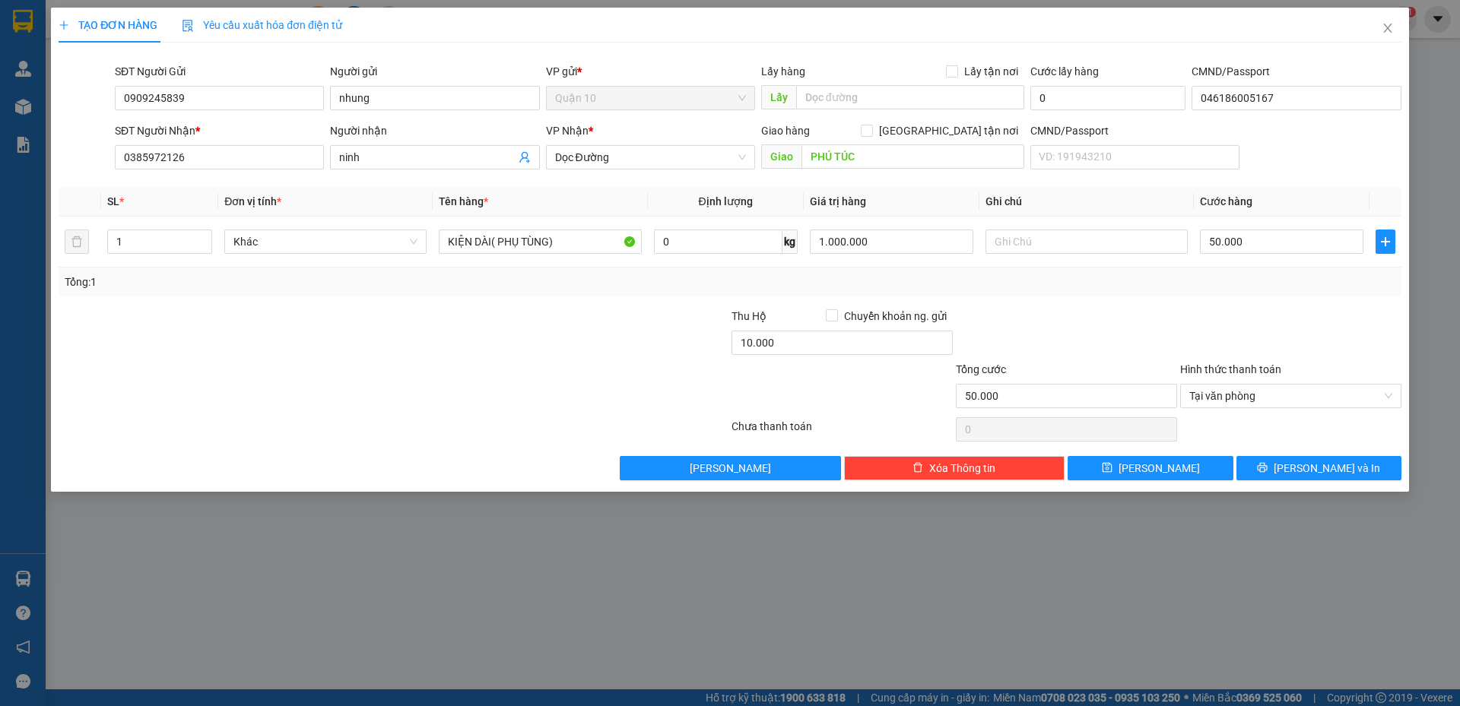
drag, startPoint x: 1033, startPoint y: 302, endPoint x: 1052, endPoint y: 299, distance: 20.0
click at [1033, 302] on div "Transit Pickup Surcharge Ids Transit Deliver Surcharge Ids Transit Deliver Surc…" at bounding box center [730, 268] width 1343 height 426
click at [1313, 464] on span "[PERSON_NAME] và In" at bounding box center [1327, 468] width 106 height 17
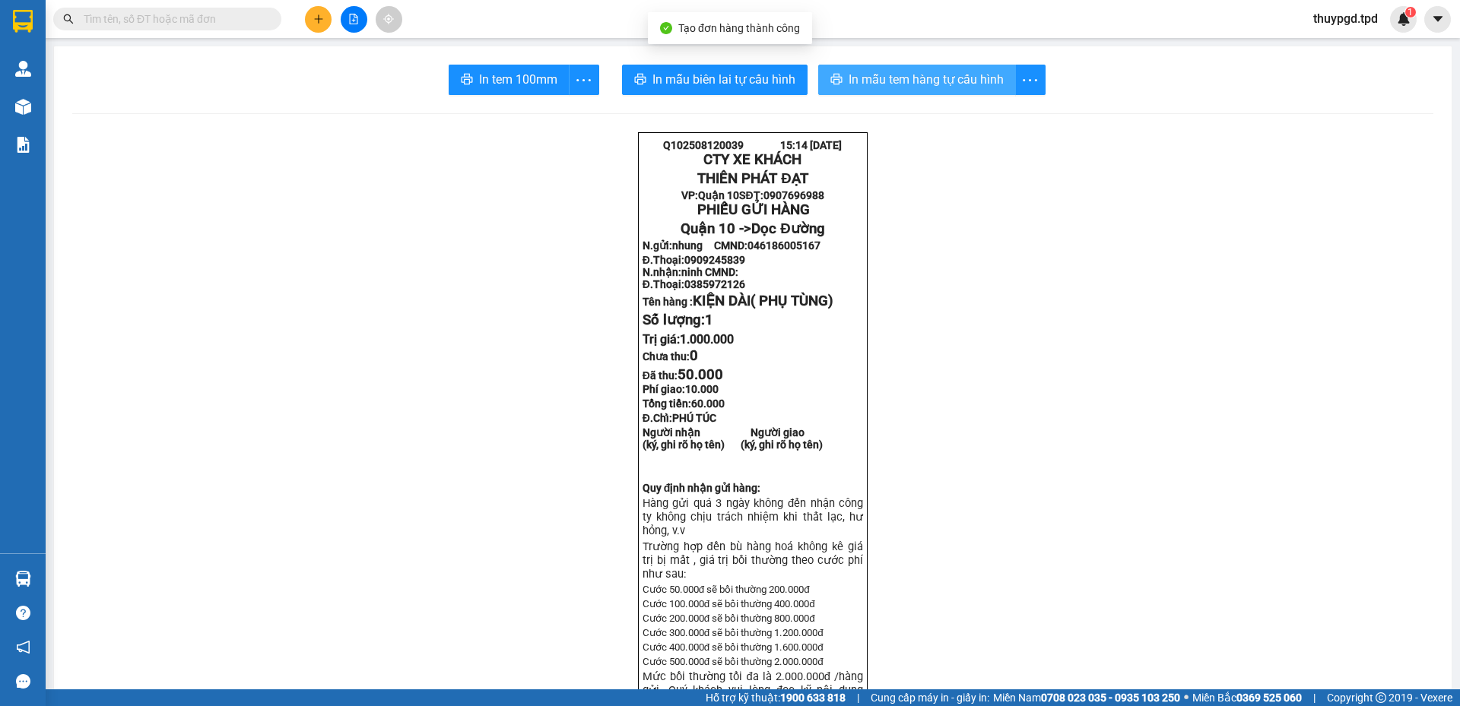
click at [912, 84] on span "In mẫu tem hàng tự cấu hình" at bounding box center [926, 79] width 155 height 19
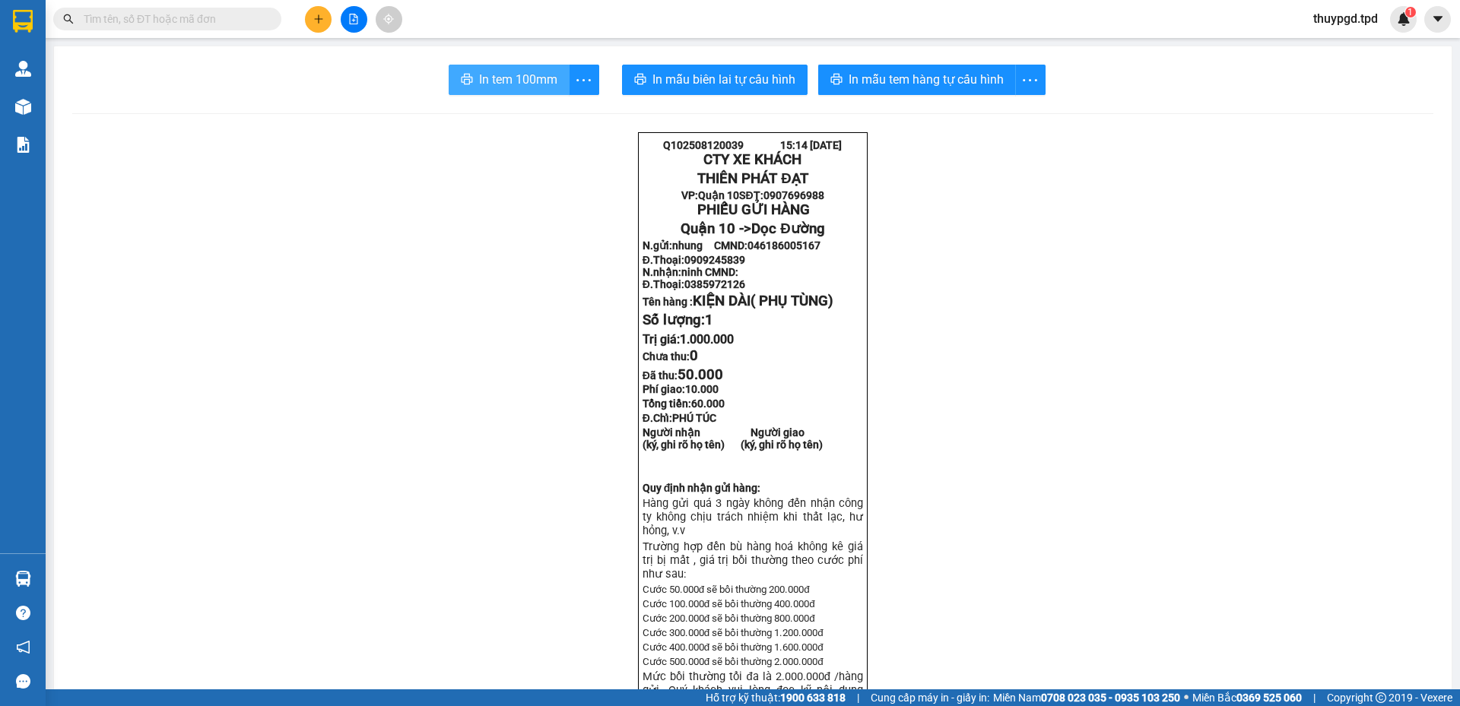
click at [503, 78] on span "In tem 100mm" at bounding box center [518, 79] width 78 height 19
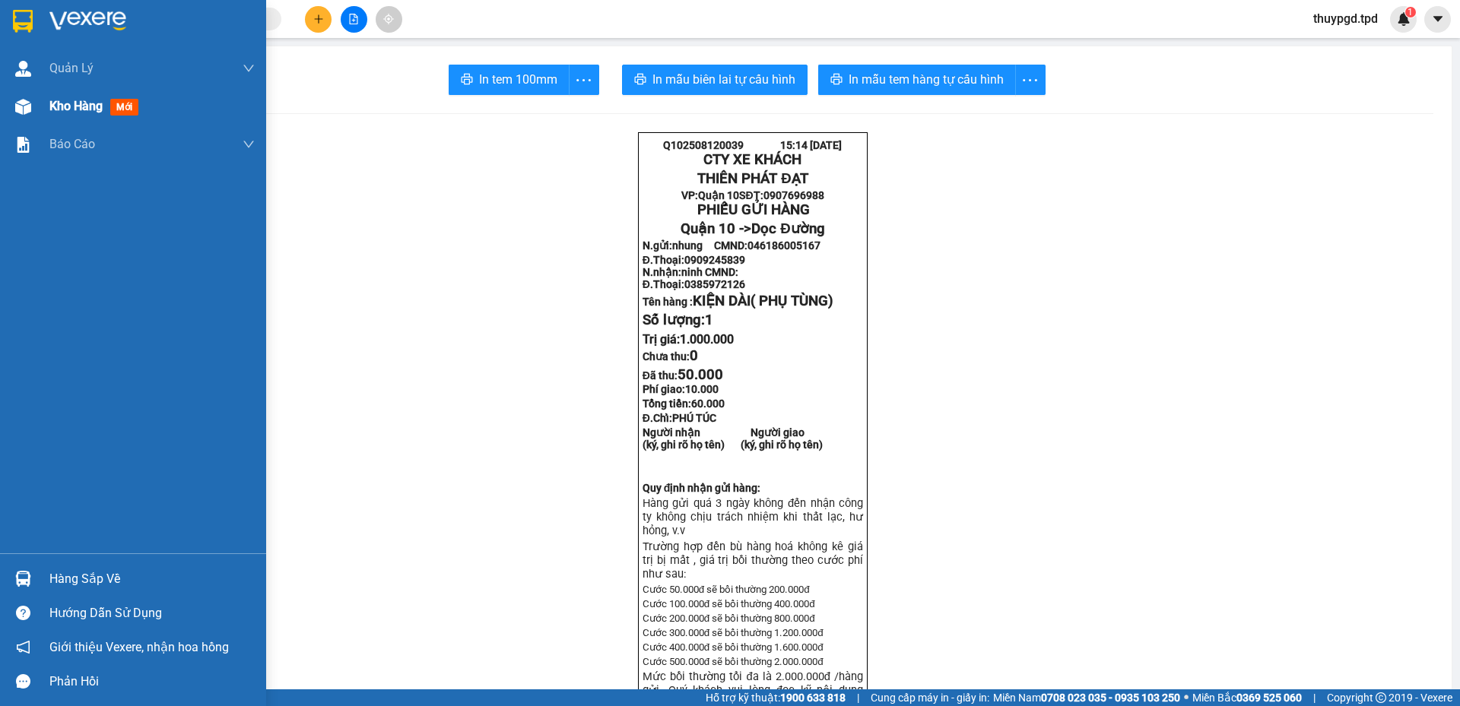
click at [11, 110] on div at bounding box center [23, 107] width 27 height 27
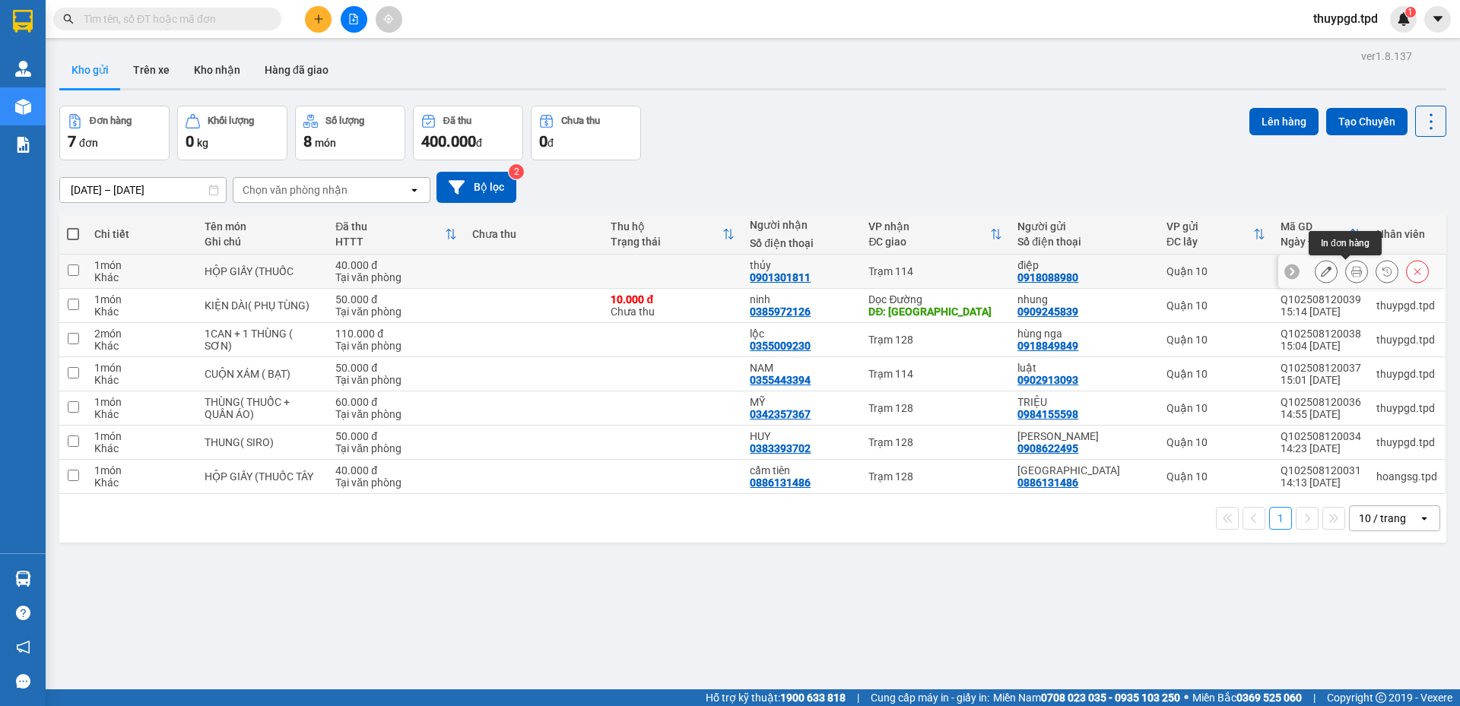
click at [1351, 269] on icon at bounding box center [1356, 271] width 11 height 11
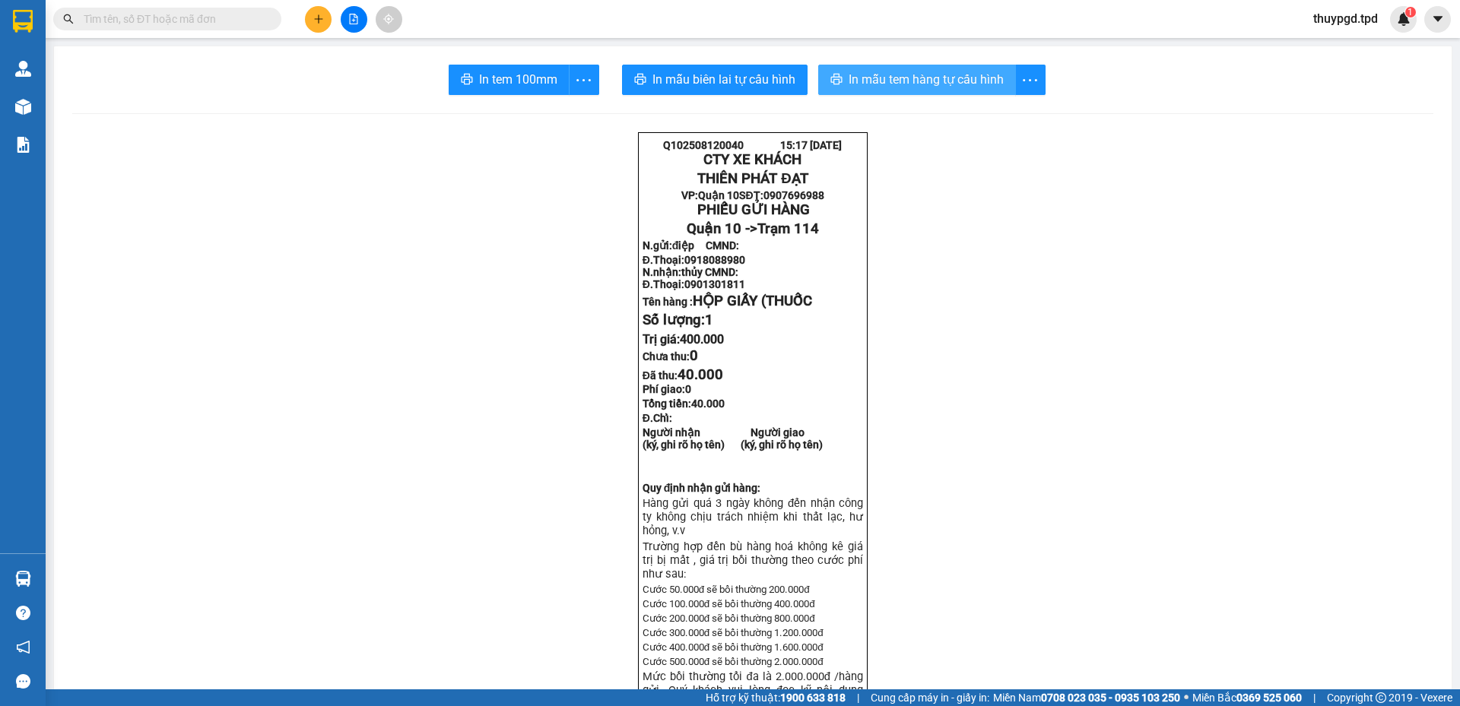
click at [941, 91] on button "In mẫu tem hàng tự cấu hình" at bounding box center [917, 80] width 198 height 30
click at [470, 74] on button "In tem 100mm" at bounding box center [509, 80] width 121 height 30
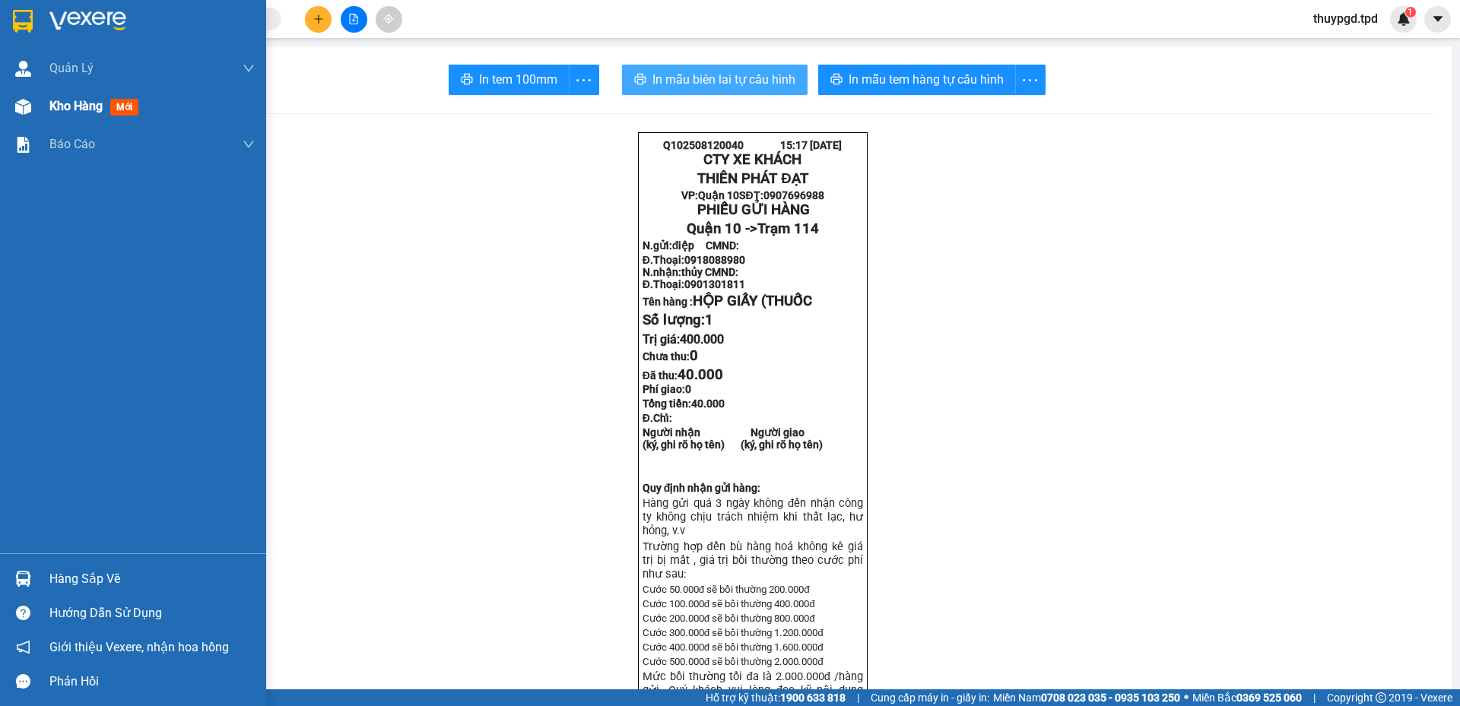
click at [21, 105] on img at bounding box center [23, 107] width 16 height 16
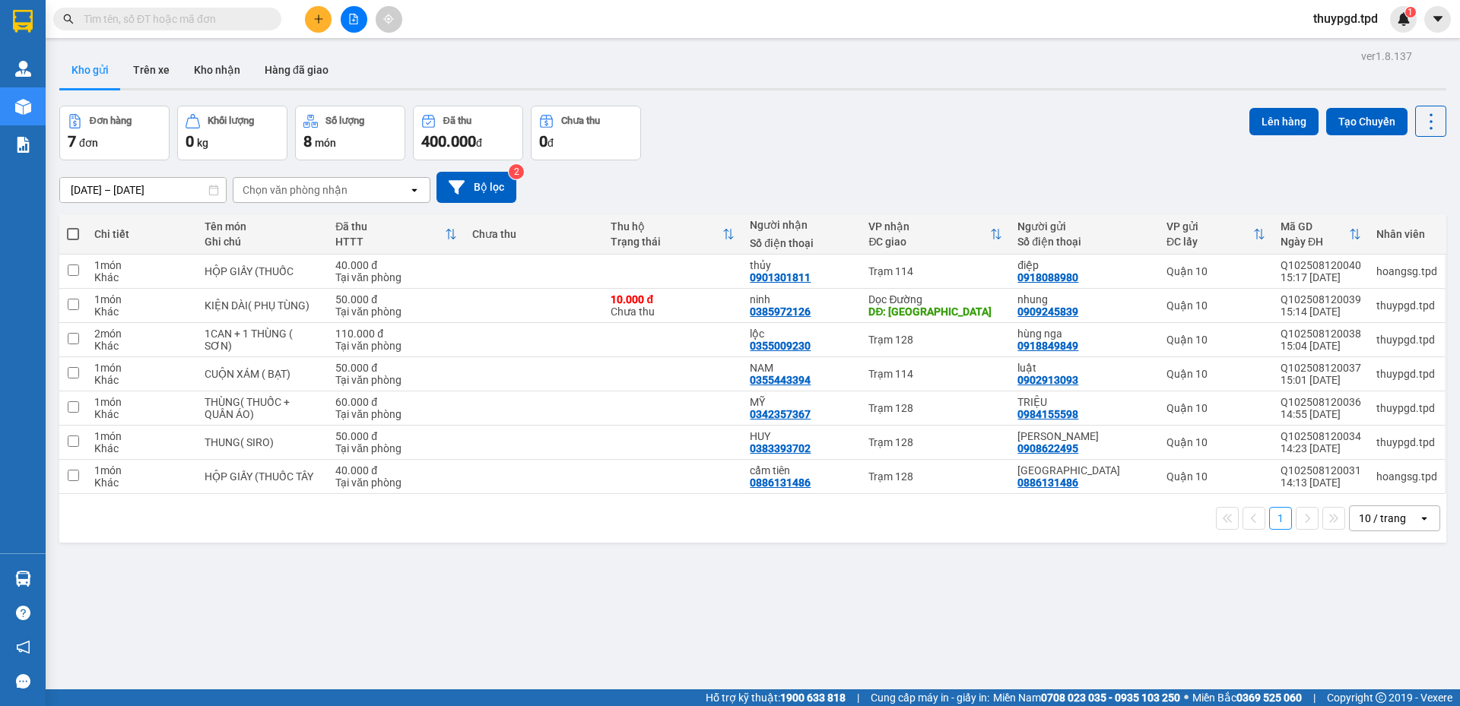
click at [325, 16] on button at bounding box center [318, 19] width 27 height 27
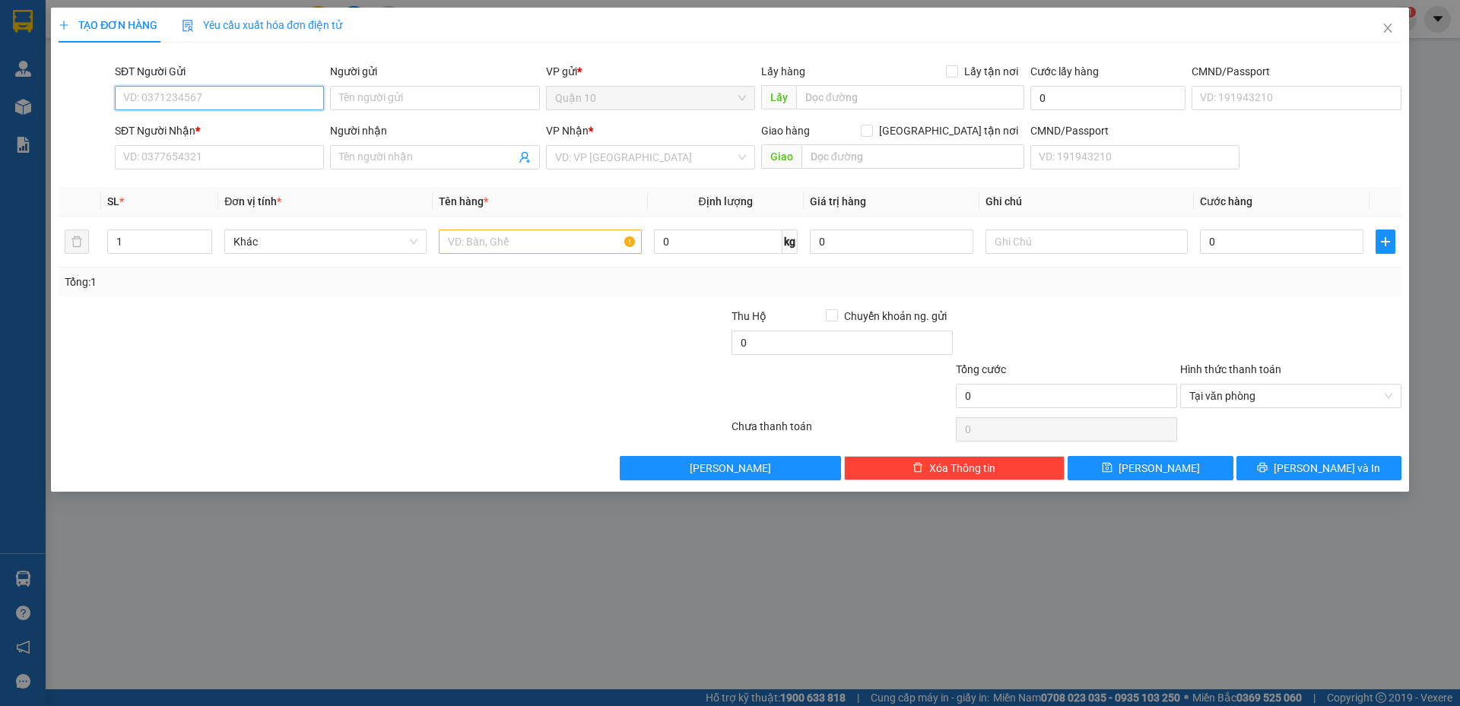
click at [229, 94] on input "SĐT Người Gửi" at bounding box center [219, 98] width 209 height 24
click at [204, 126] on div "0822641234 - thiện" at bounding box center [219, 128] width 191 height 17
type input "0822641234"
type input "thiện"
type input "0540950064"
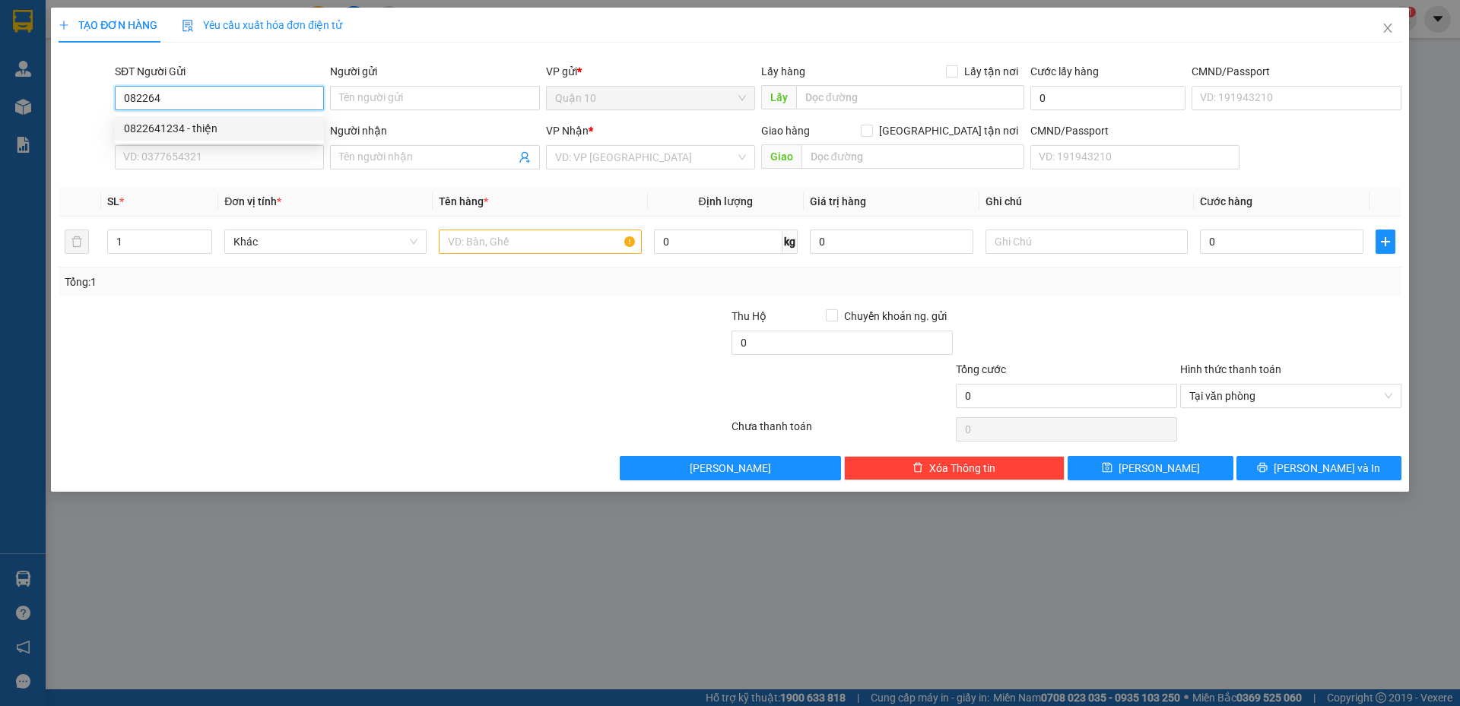
type input "0866082627"
type input "HOÀNG (Ô TÔ TP"
type input "0822641234"
click at [414, 343] on div at bounding box center [281, 334] width 449 height 53
click at [572, 234] on input "text" at bounding box center [540, 242] width 202 height 24
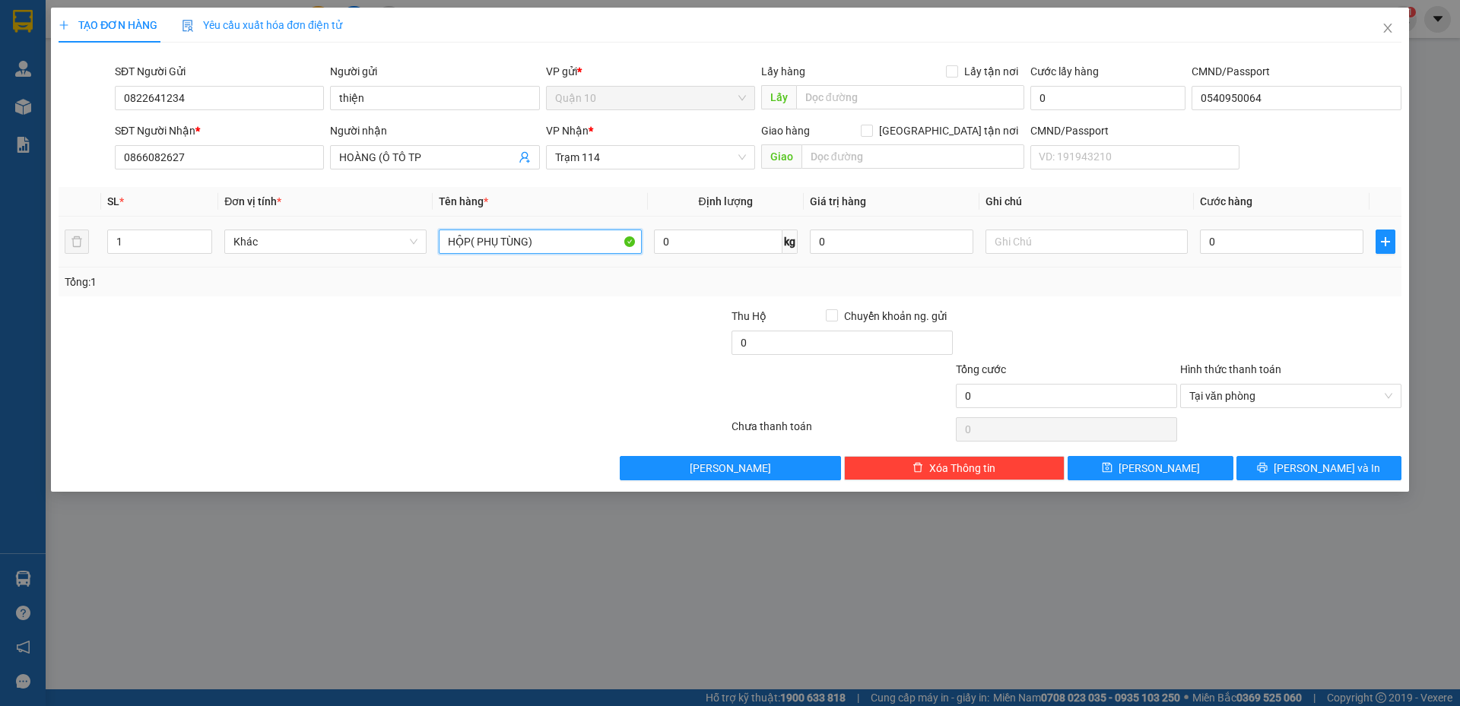
type input "HỘP( PHỤ TÙNG)"
type input "250.000"
type input "4"
type input "40"
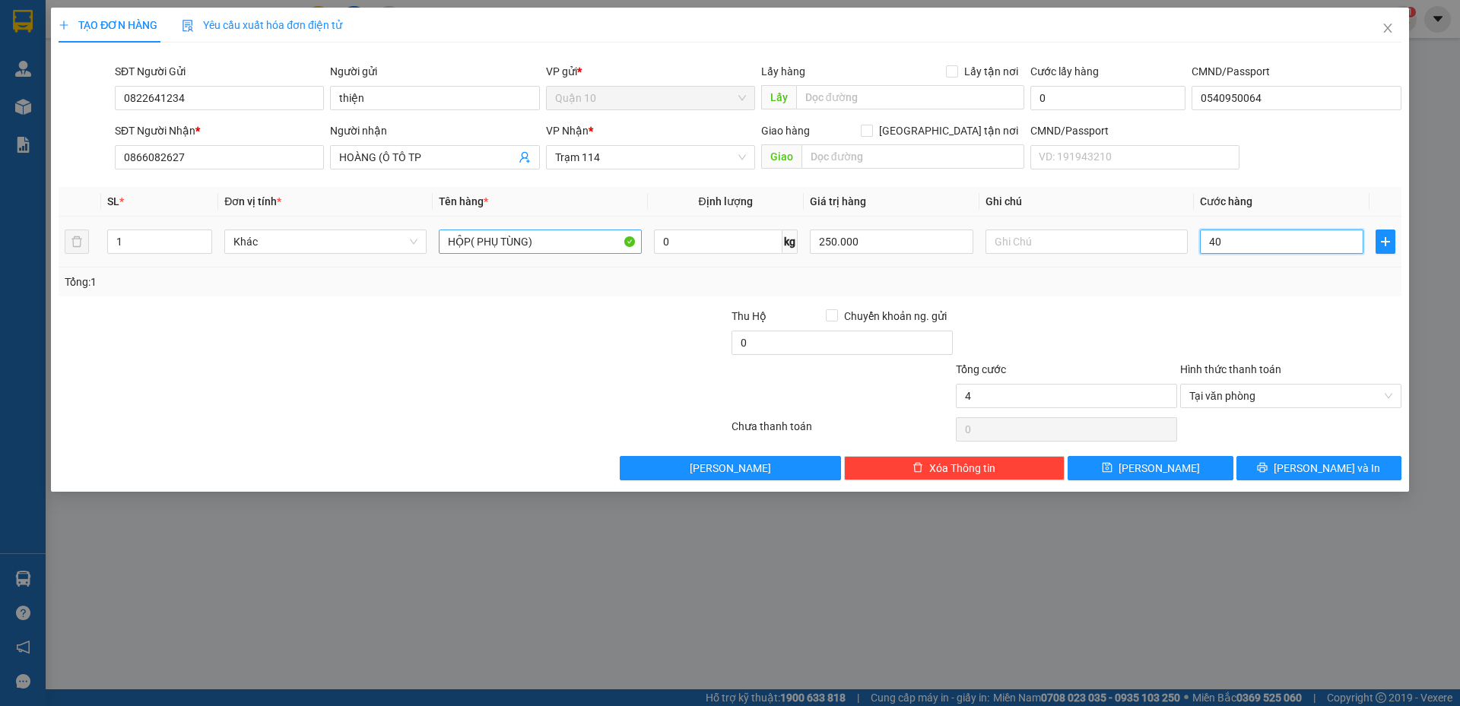
type input "40"
type input "40.000"
click at [1236, 317] on div at bounding box center [1291, 334] width 224 height 53
click at [1328, 470] on span "[PERSON_NAME] và In" at bounding box center [1327, 468] width 106 height 17
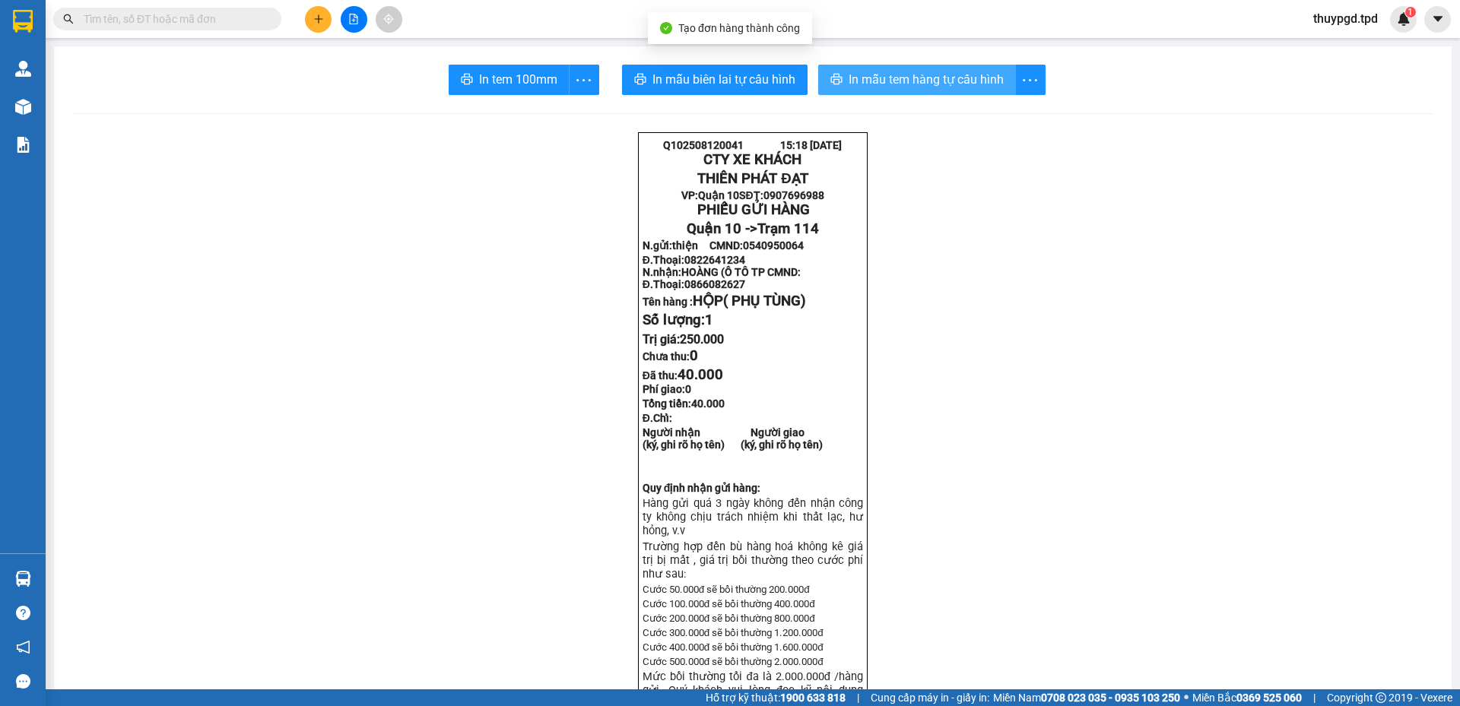
click at [917, 74] on span "In mẫu tem hàng tự cấu hình" at bounding box center [926, 79] width 155 height 19
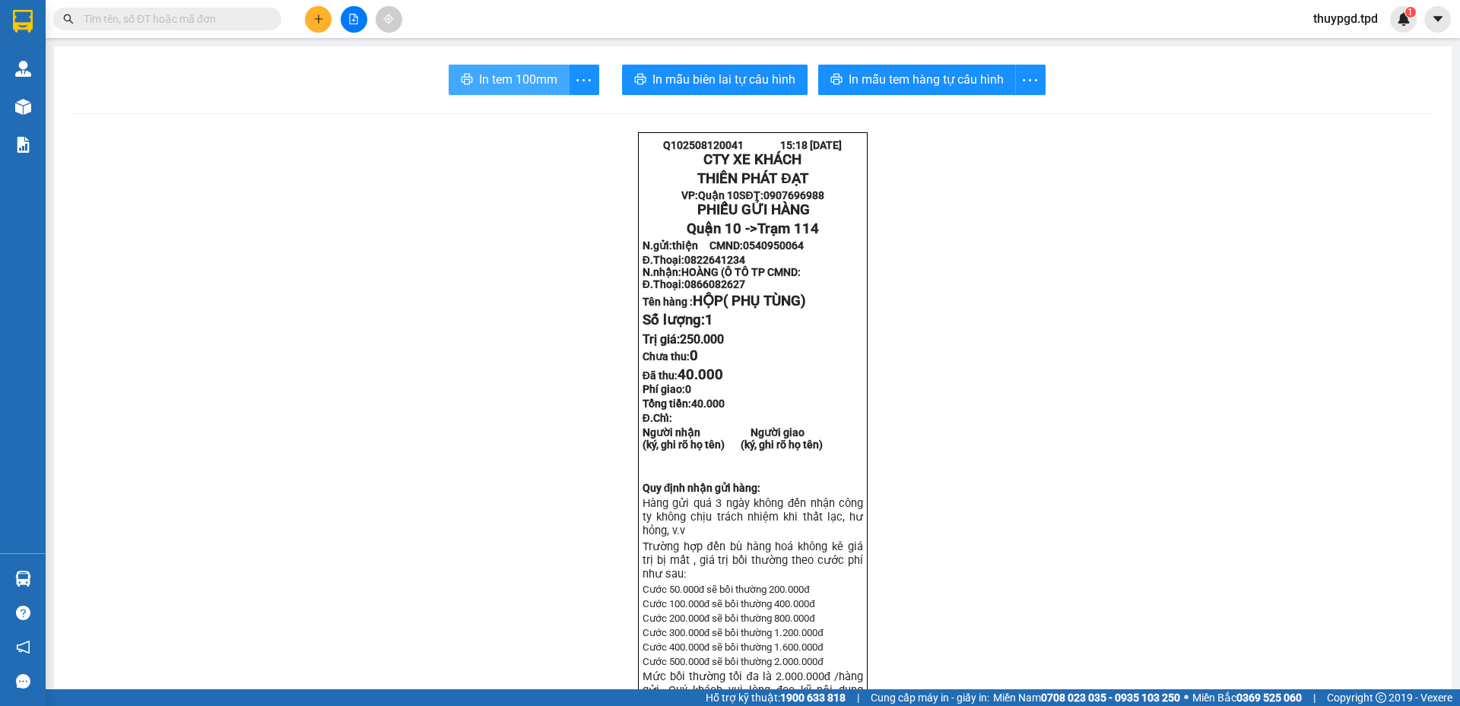
click at [495, 76] on span "In tem 100mm" at bounding box center [518, 79] width 78 height 19
click at [330, 17] on button at bounding box center [318, 19] width 27 height 27
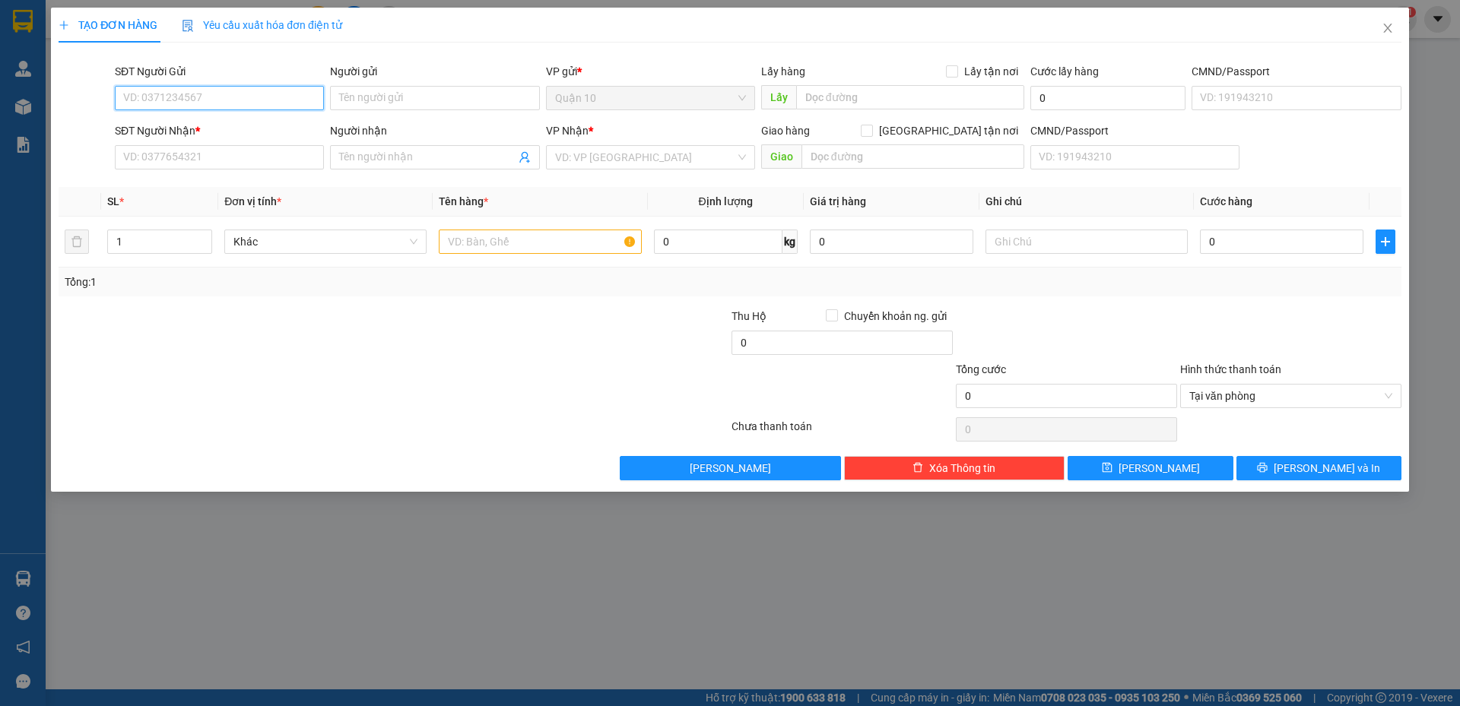
click at [210, 97] on input "SĐT Người Gửi" at bounding box center [219, 98] width 209 height 24
click at [141, 127] on div "0389824953 - BA" at bounding box center [219, 128] width 191 height 17
type input "0389824953"
type input "BA"
type input "0367651357"
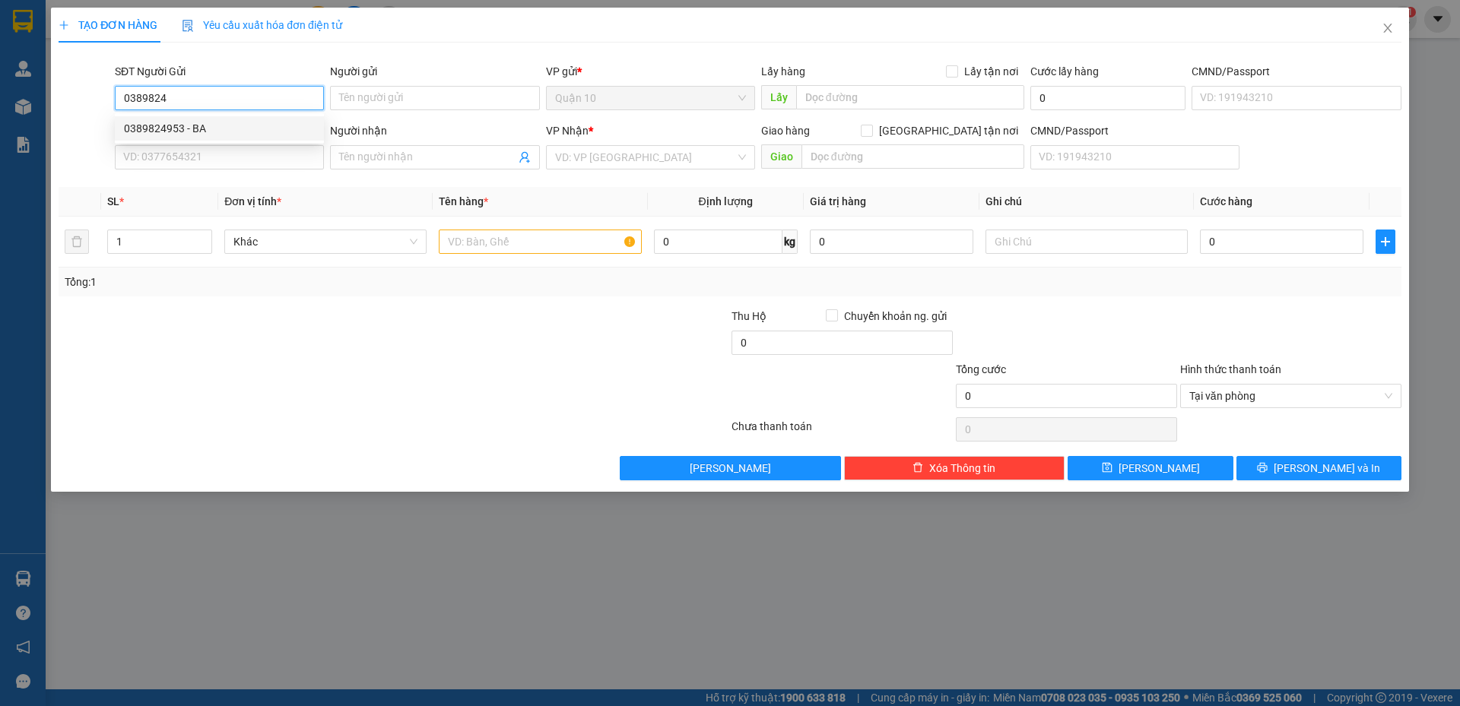
type input "HẢO"
type input "0389824953"
click at [506, 242] on input "text" at bounding box center [540, 242] width 202 height 24
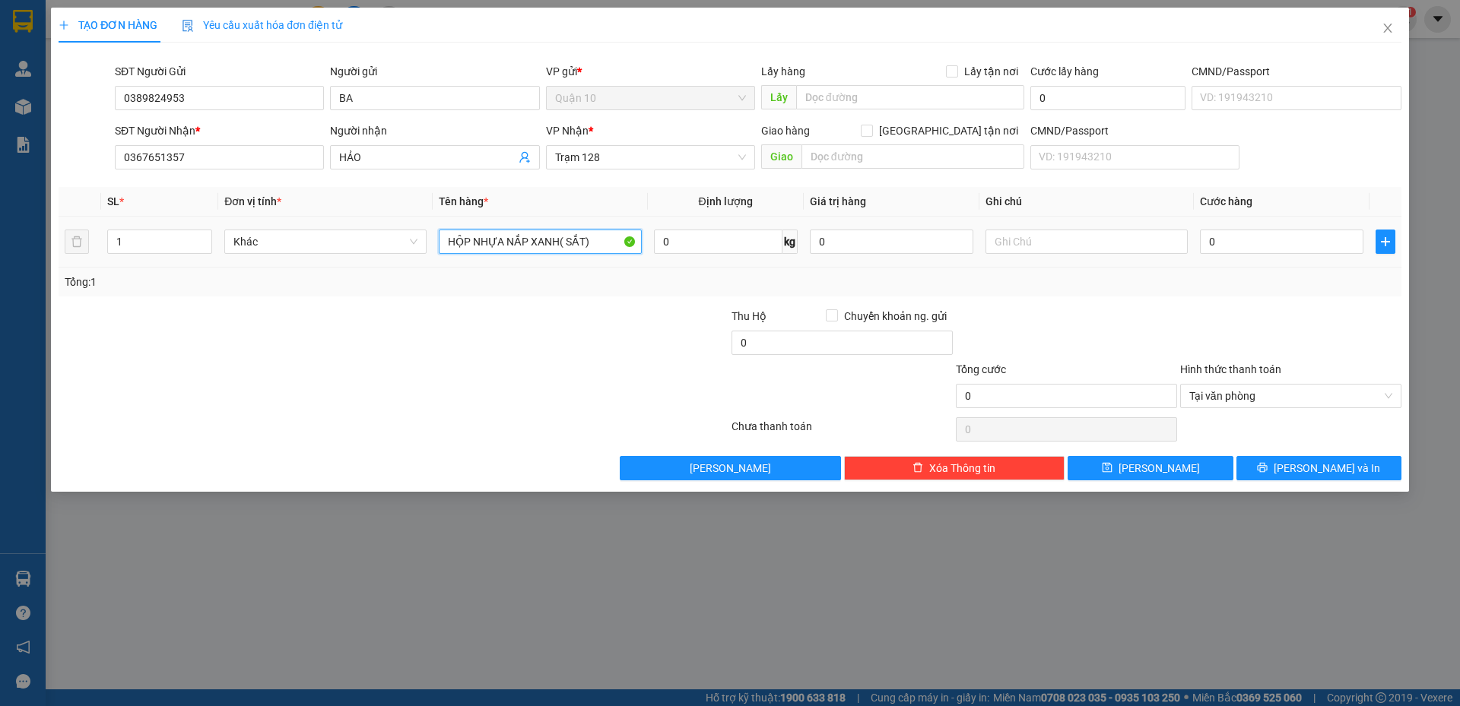
type input "HỘP NHỰA NẮP XANH( SẮT)"
type input "200.000"
type input "4"
type input "40"
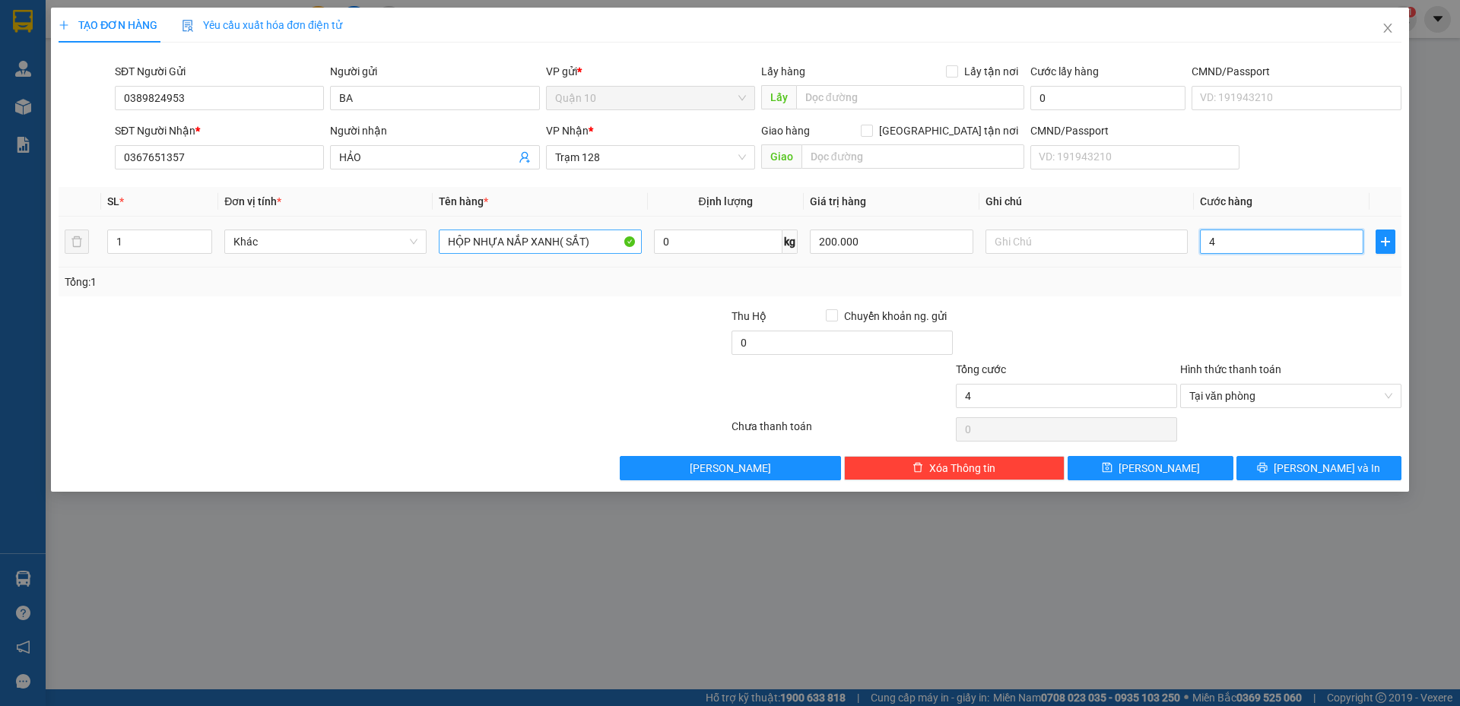
type input "40"
type input "40.000"
drag, startPoint x: 1131, startPoint y: 351, endPoint x: 1136, endPoint y: 361, distance: 11.2
click at [1132, 351] on div at bounding box center [1066, 334] width 224 height 53
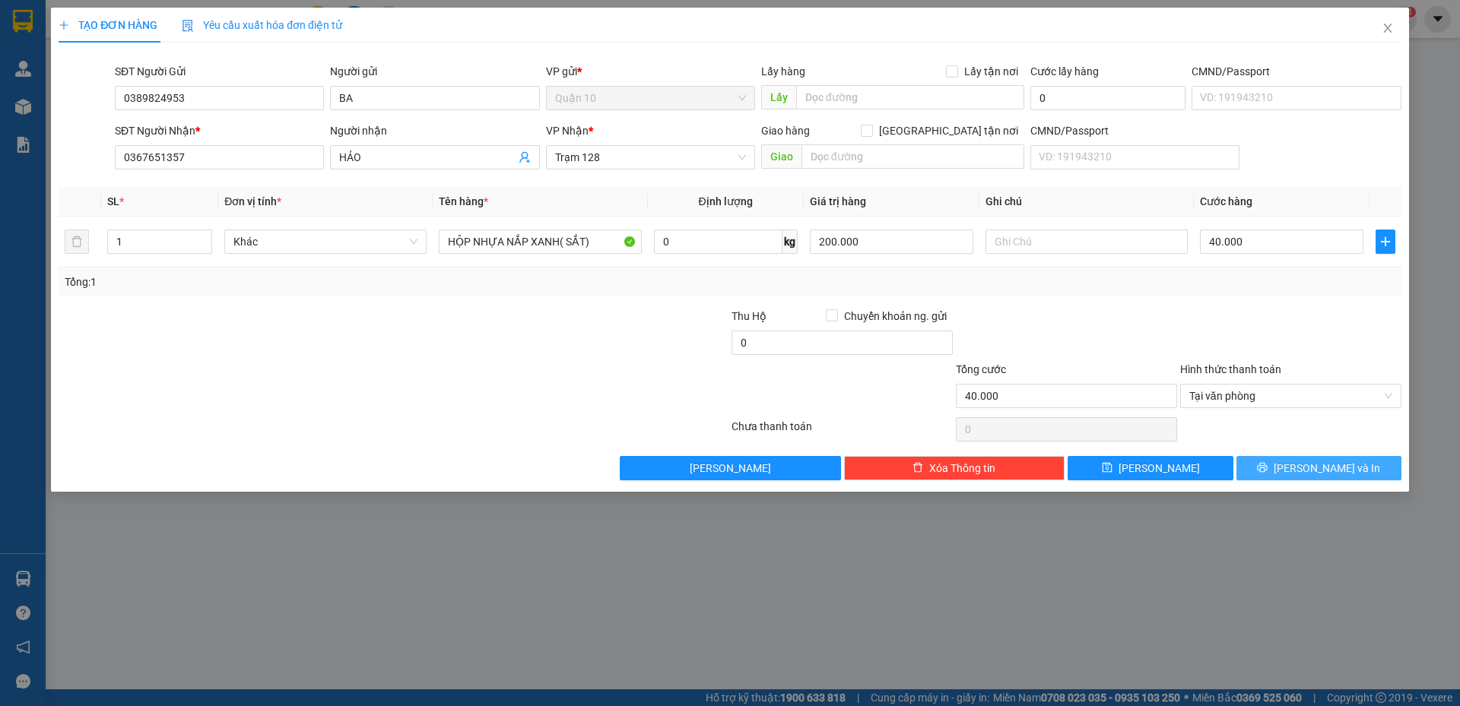
click at [1291, 456] on button "[PERSON_NAME] và In" at bounding box center [1318, 468] width 165 height 24
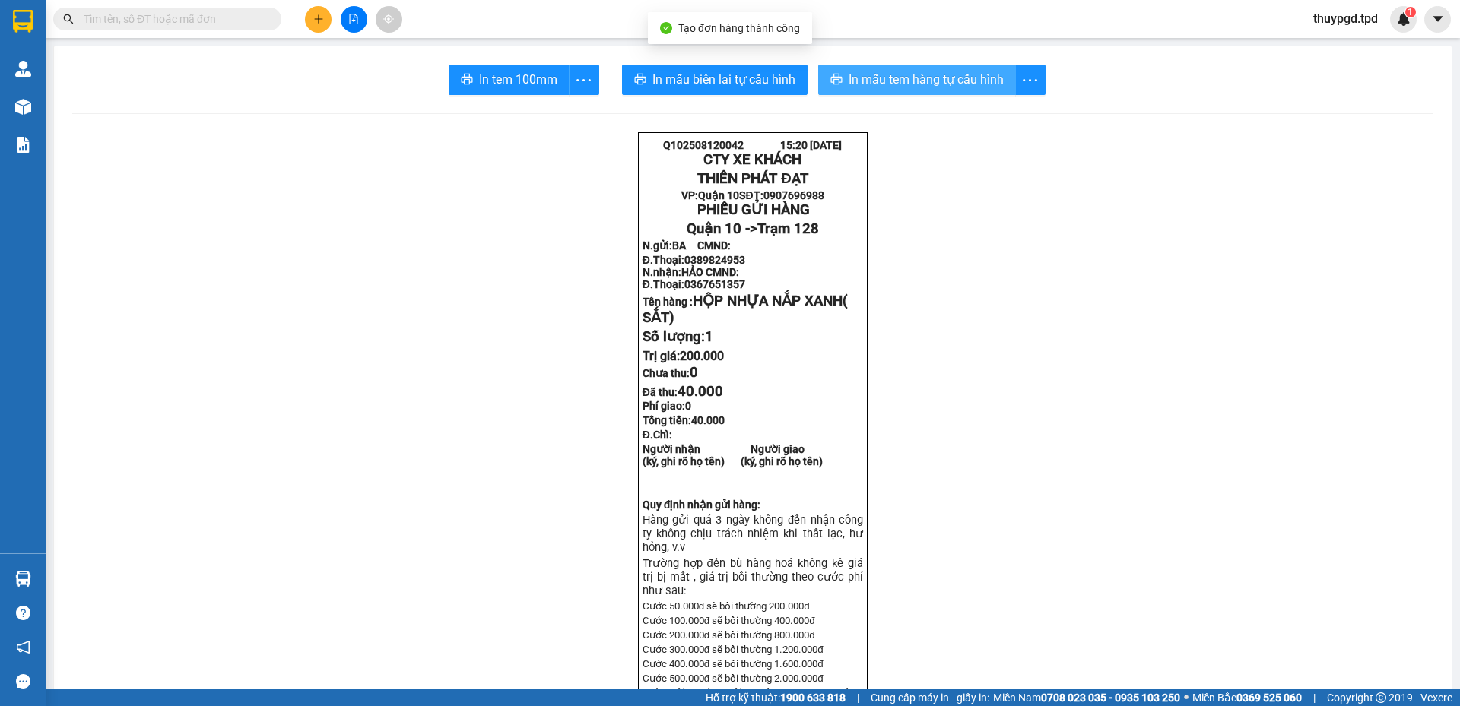
click at [897, 75] on span "In mẫu tem hàng tự cấu hình" at bounding box center [926, 79] width 155 height 19
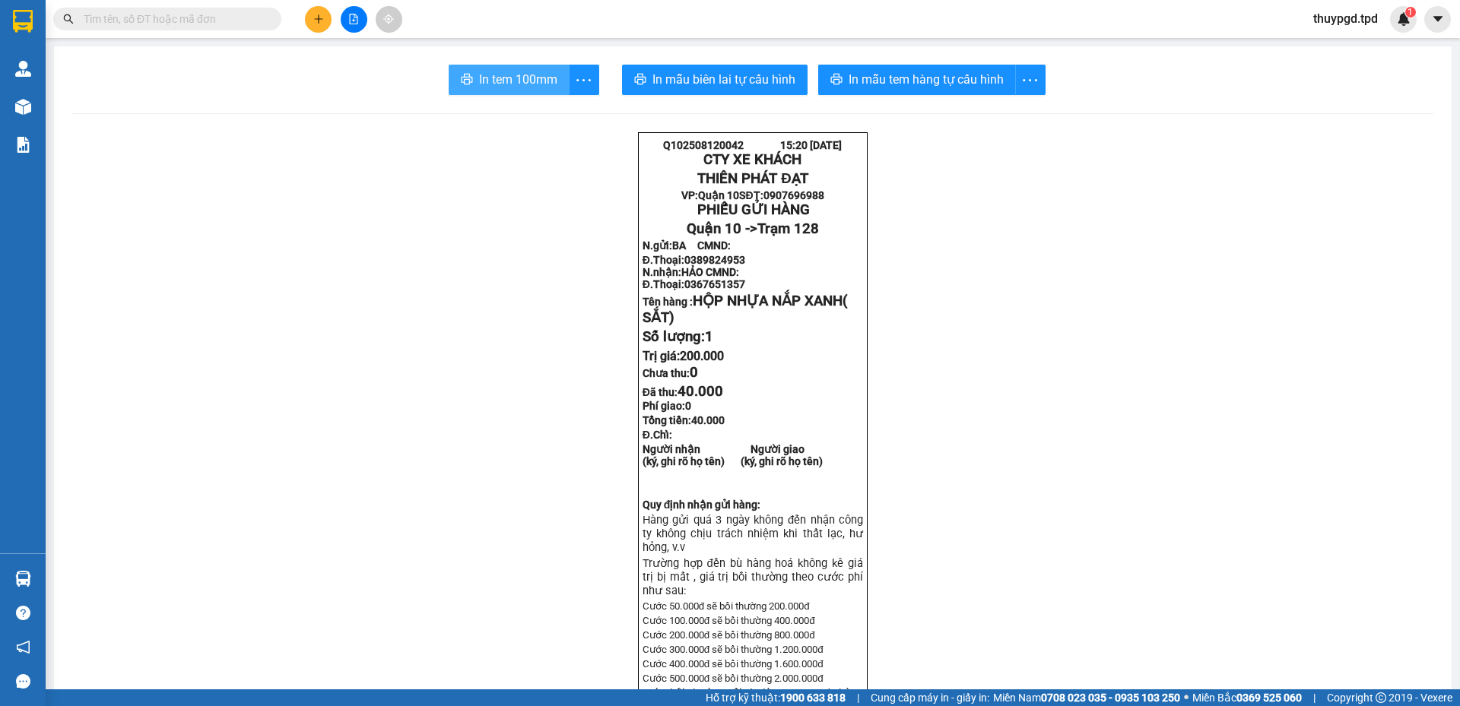
click at [539, 74] on span "In tem 100mm" at bounding box center [518, 79] width 78 height 19
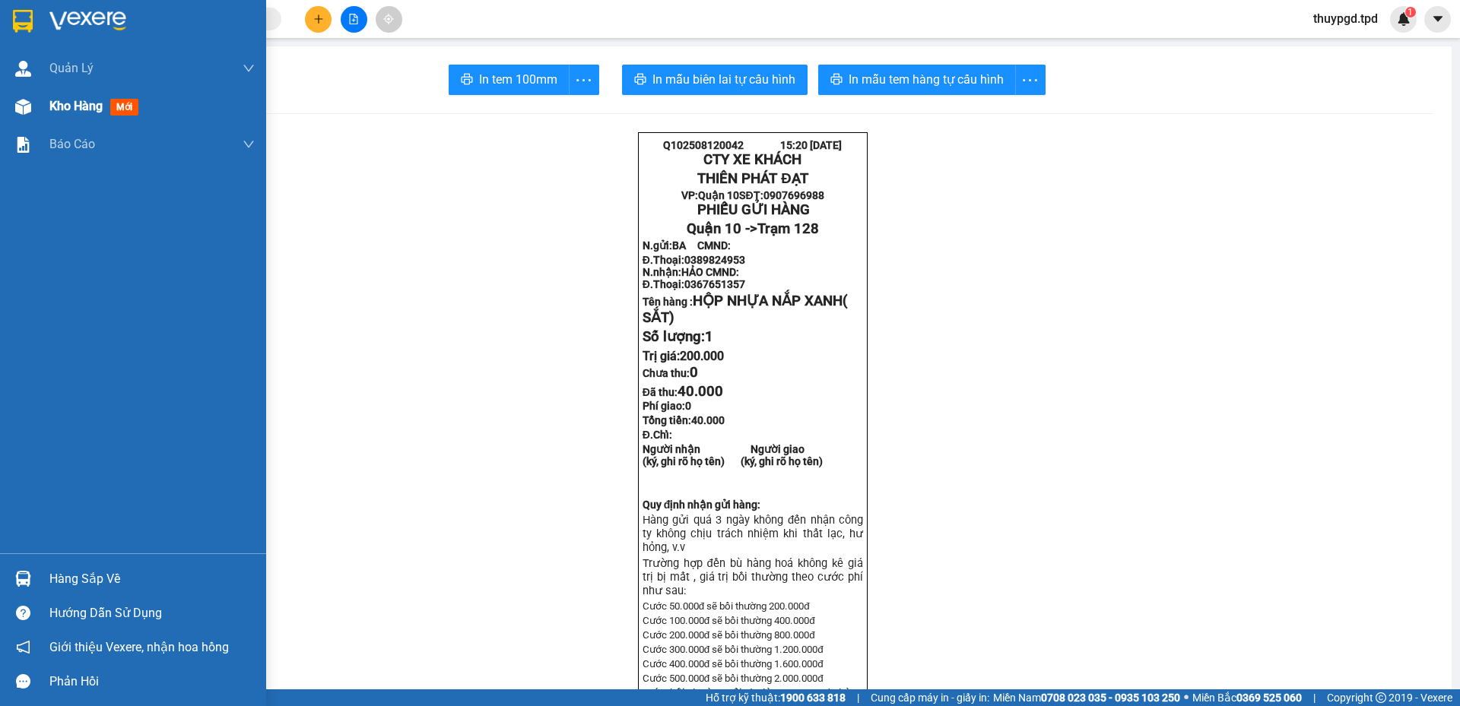
click at [29, 103] on img at bounding box center [23, 107] width 16 height 16
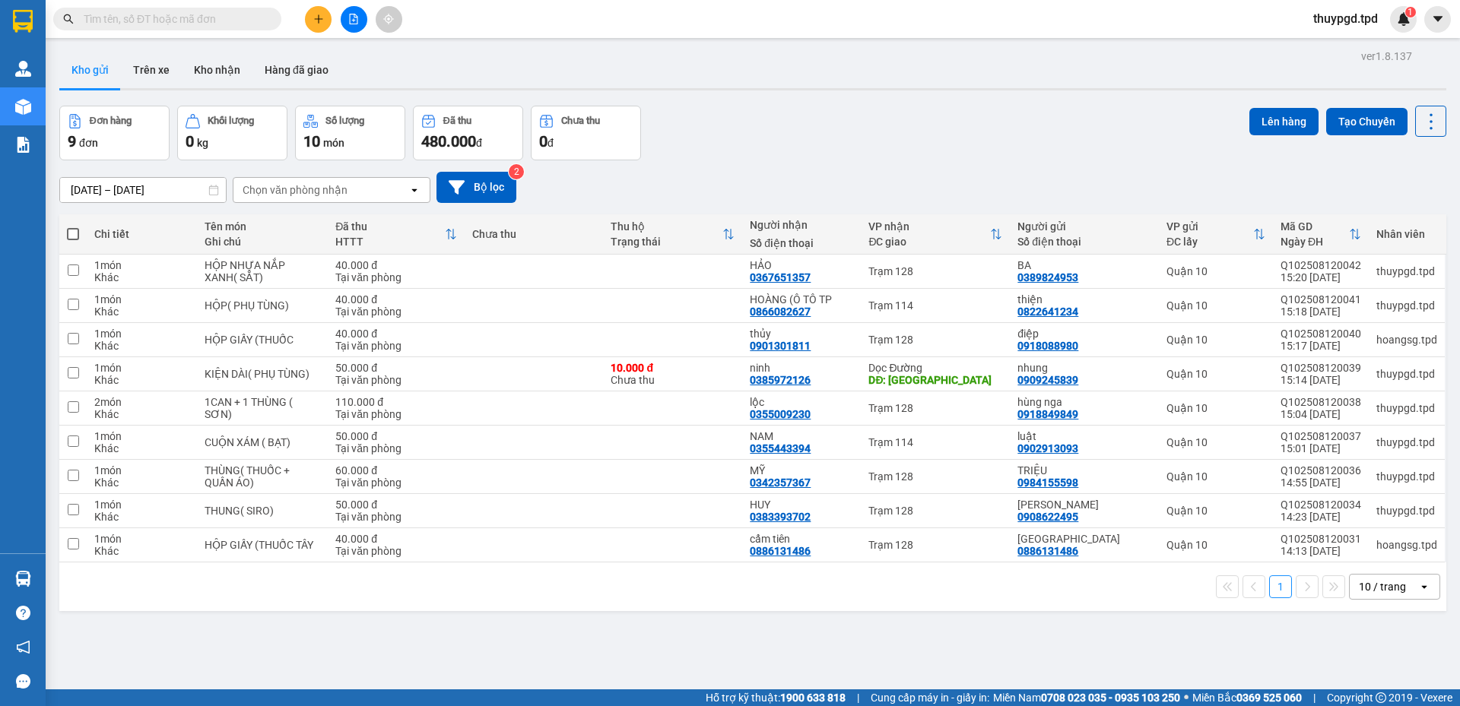
click at [309, 14] on button at bounding box center [318, 19] width 27 height 27
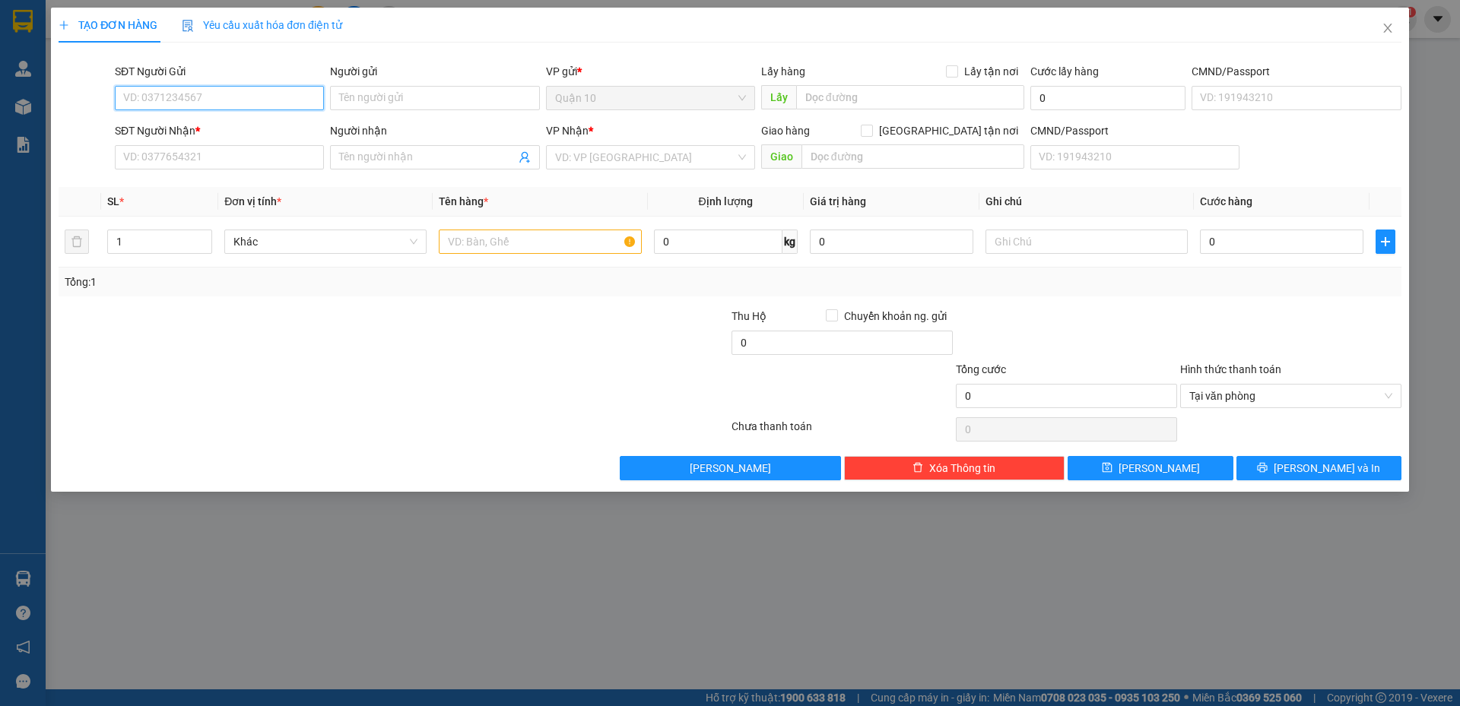
click at [261, 104] on input "SĐT Người Gửi" at bounding box center [219, 98] width 209 height 24
type input "0938845511"
click at [233, 125] on div "0938845511 - nguyệt" at bounding box center [219, 128] width 191 height 17
type input "nguyệt"
type input "791004008351"
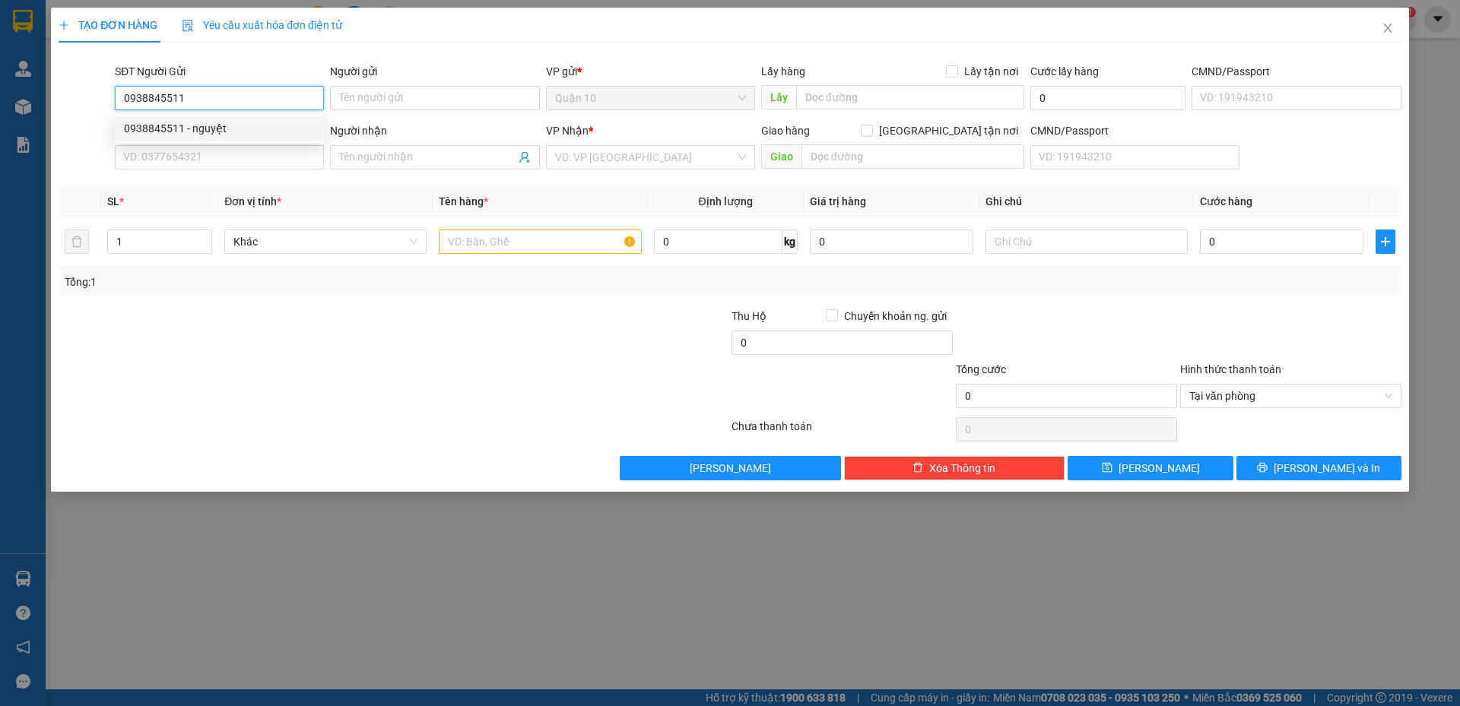
type input "0908126455"
type input "minh"
type input "phú túc"
type input "0938845511"
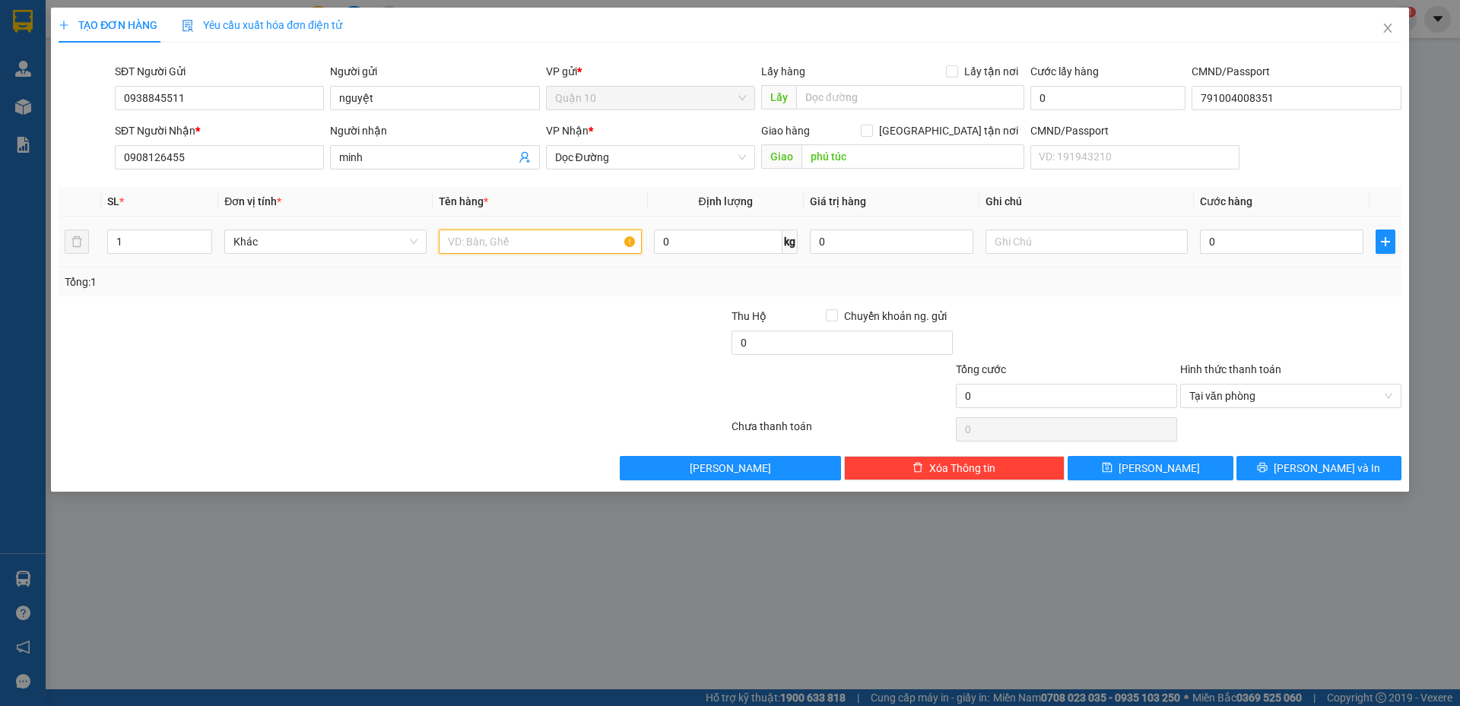
drag, startPoint x: 531, startPoint y: 233, endPoint x: 528, endPoint y: 241, distance: 8.7
click at [530, 233] on input "text" at bounding box center [540, 242] width 202 height 24
type input "BỌC XANH + BOC TRẮNG ( ĐỒ ĂN)"
click at [863, 236] on input "0" at bounding box center [891, 242] width 163 height 24
type input "600.000"
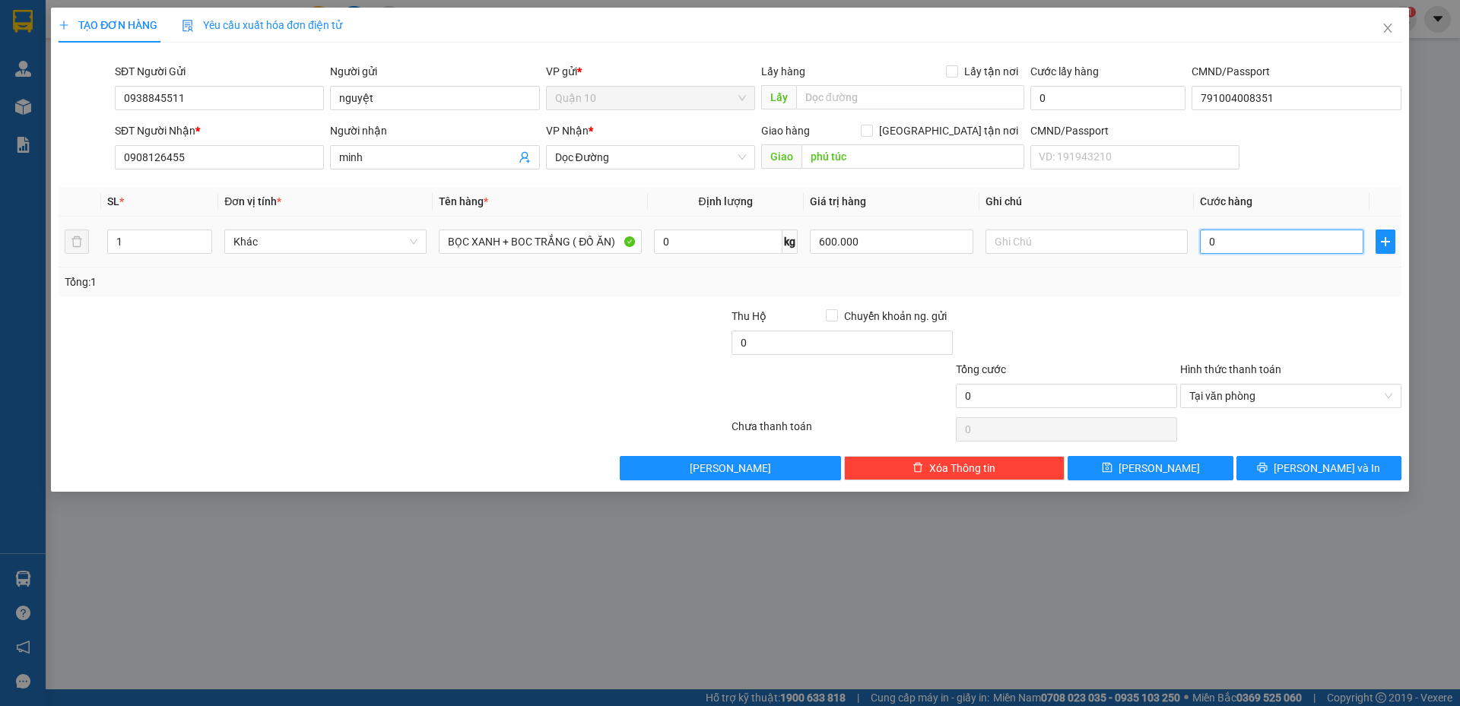
click at [1309, 249] on input "0" at bounding box center [1281, 242] width 163 height 24
type input "1"
type input "10"
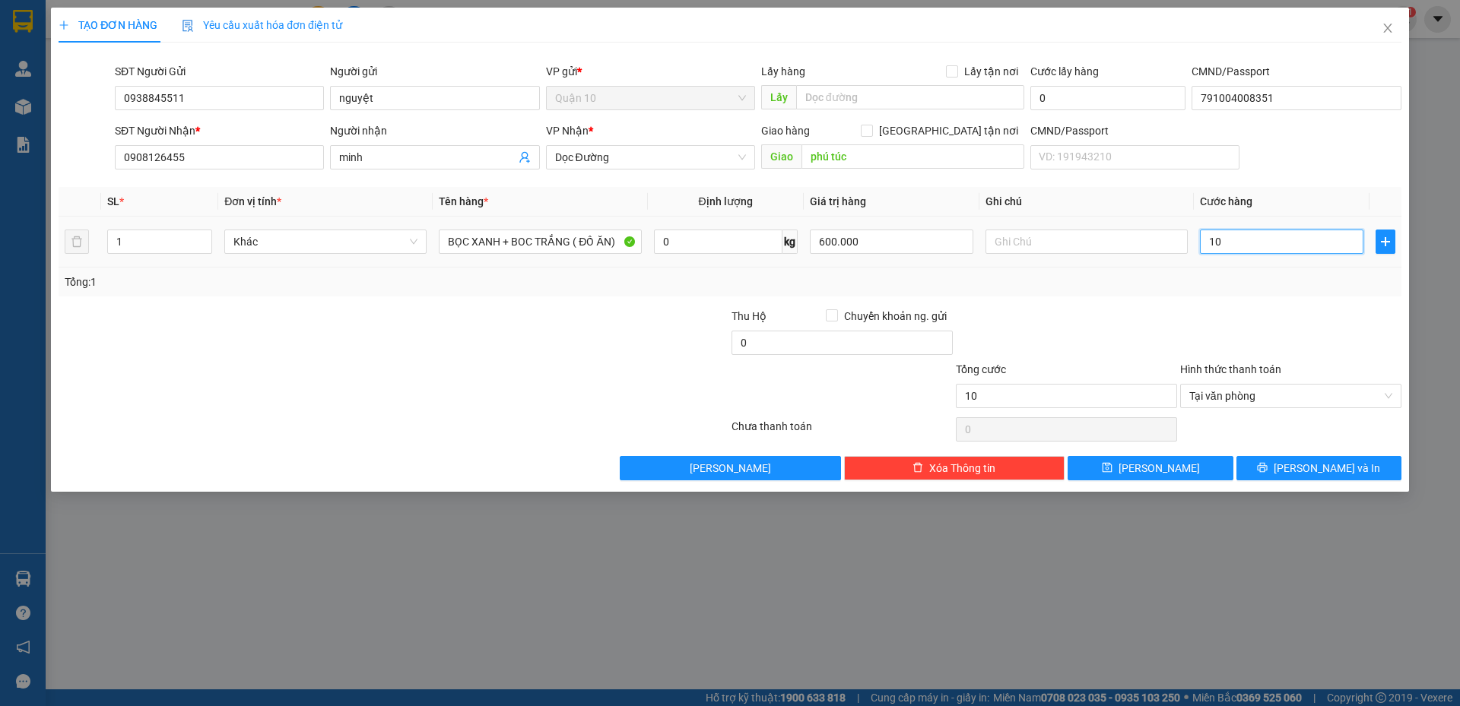
type input "100"
type input "1.000"
type input "10.000"
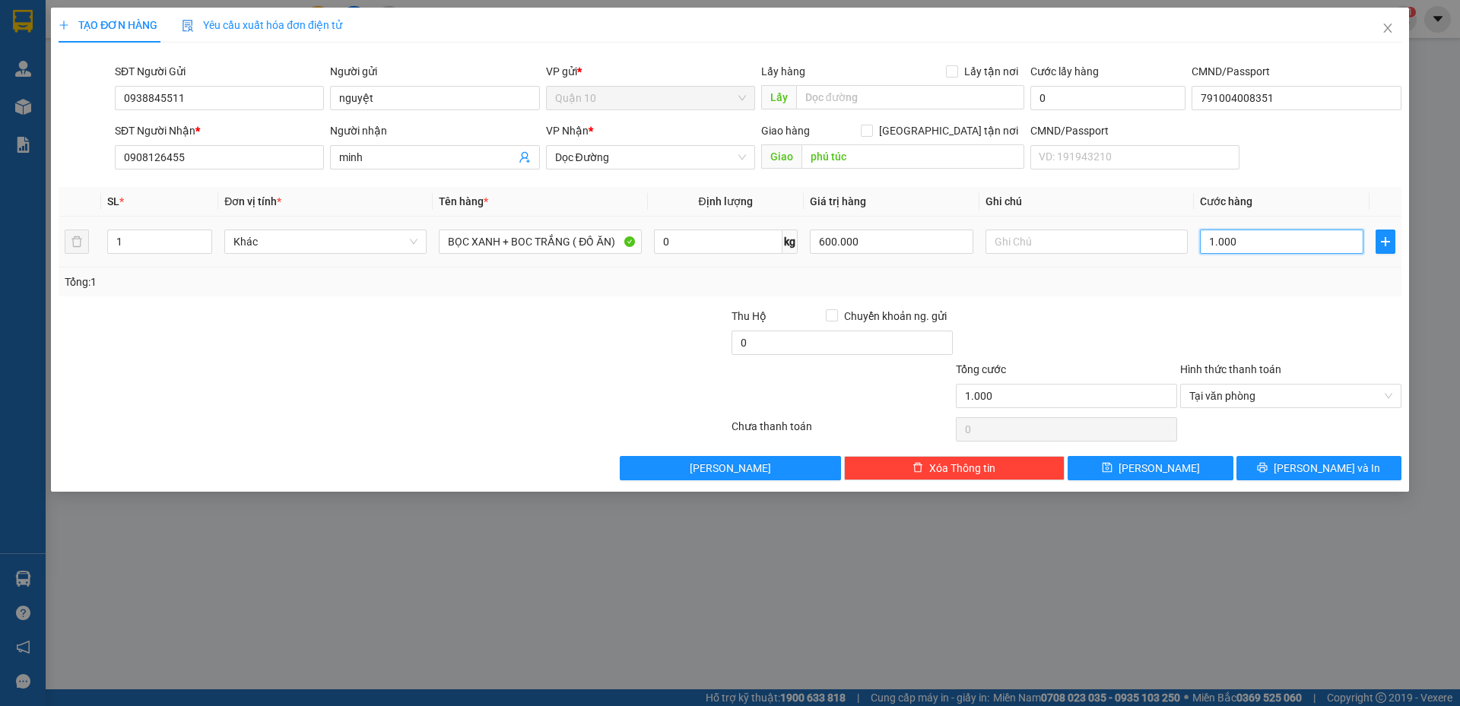
type input "10.000"
type input "100.000"
click at [825, 345] on input "0" at bounding box center [842, 343] width 221 height 24
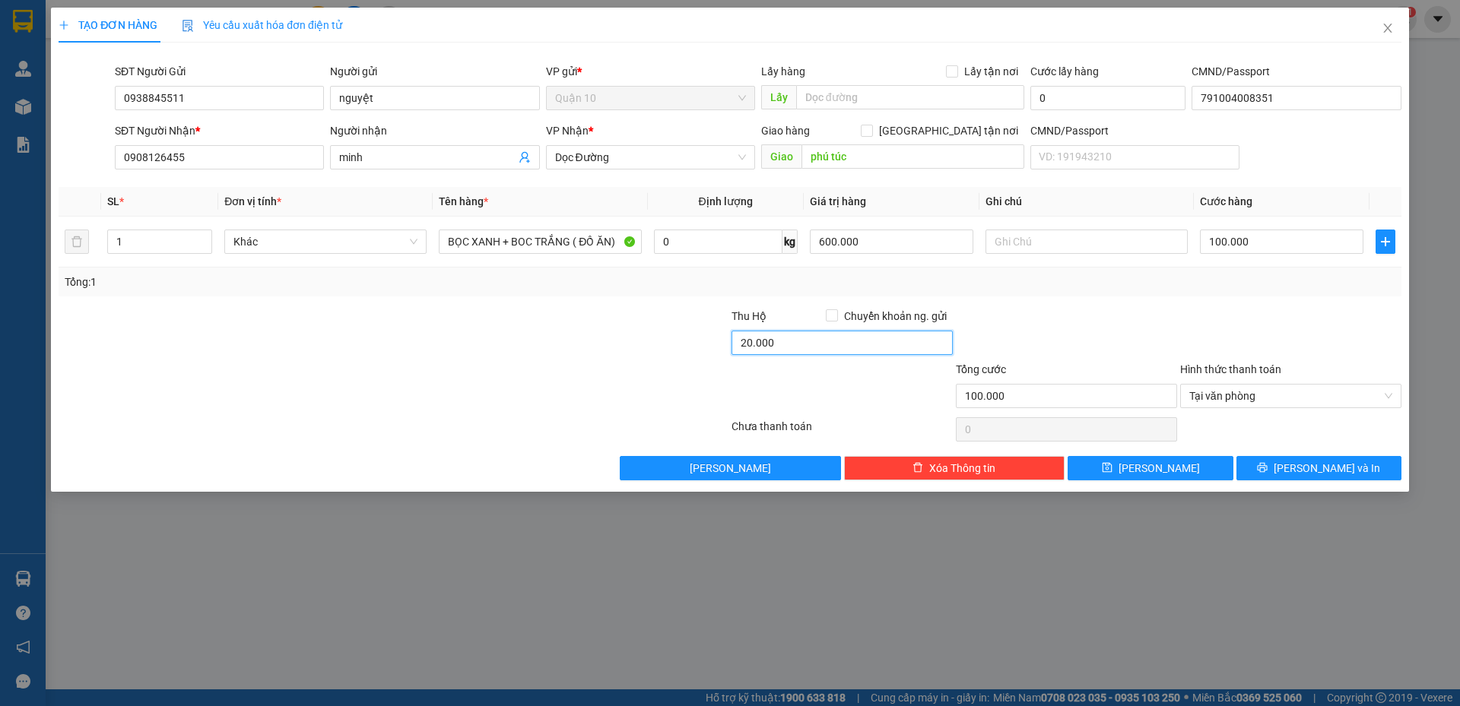
type input "20.000"
click at [1061, 316] on div at bounding box center [1066, 334] width 224 height 53
click at [1312, 460] on span "[PERSON_NAME] và In" at bounding box center [1327, 468] width 106 height 17
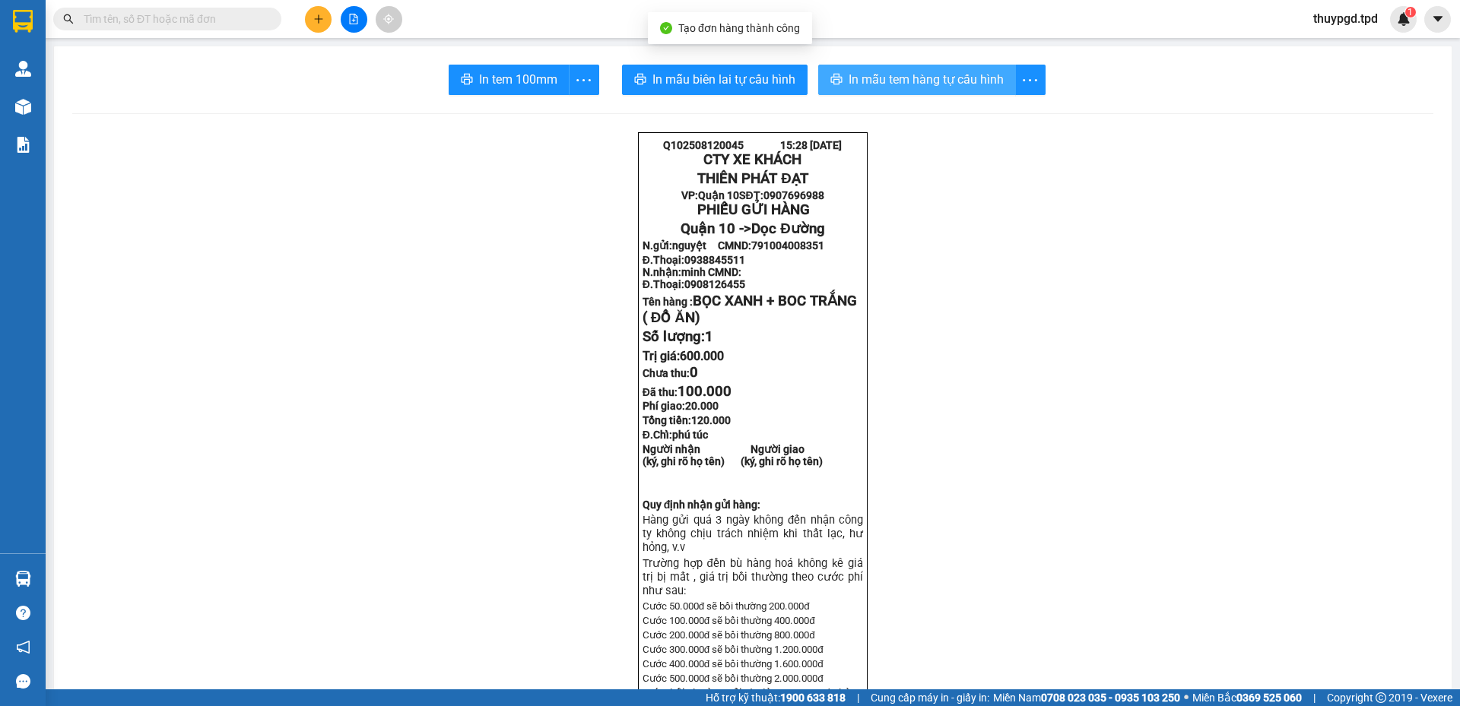
click at [906, 71] on span "In mẫu tem hàng tự cấu hình" at bounding box center [926, 79] width 155 height 19
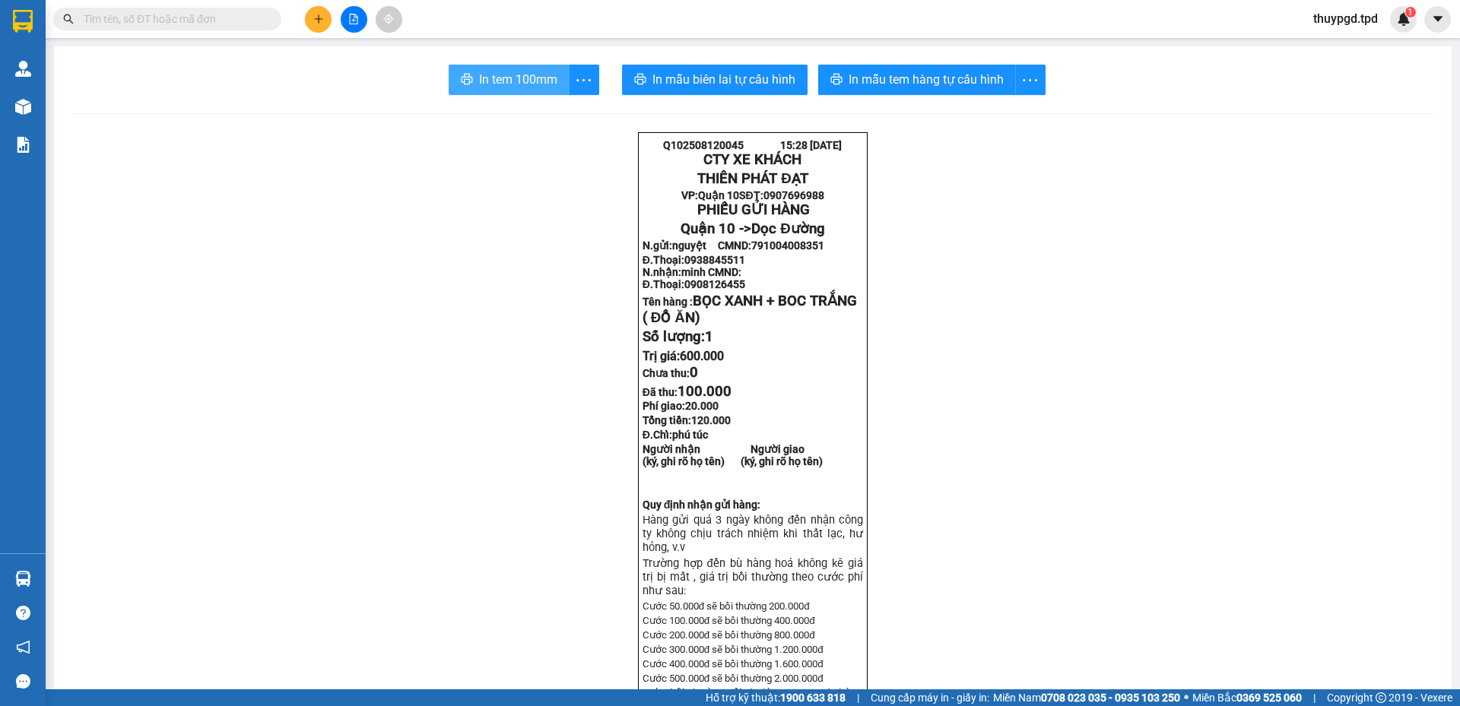
click at [519, 89] on button "In tem 100mm" at bounding box center [509, 80] width 121 height 30
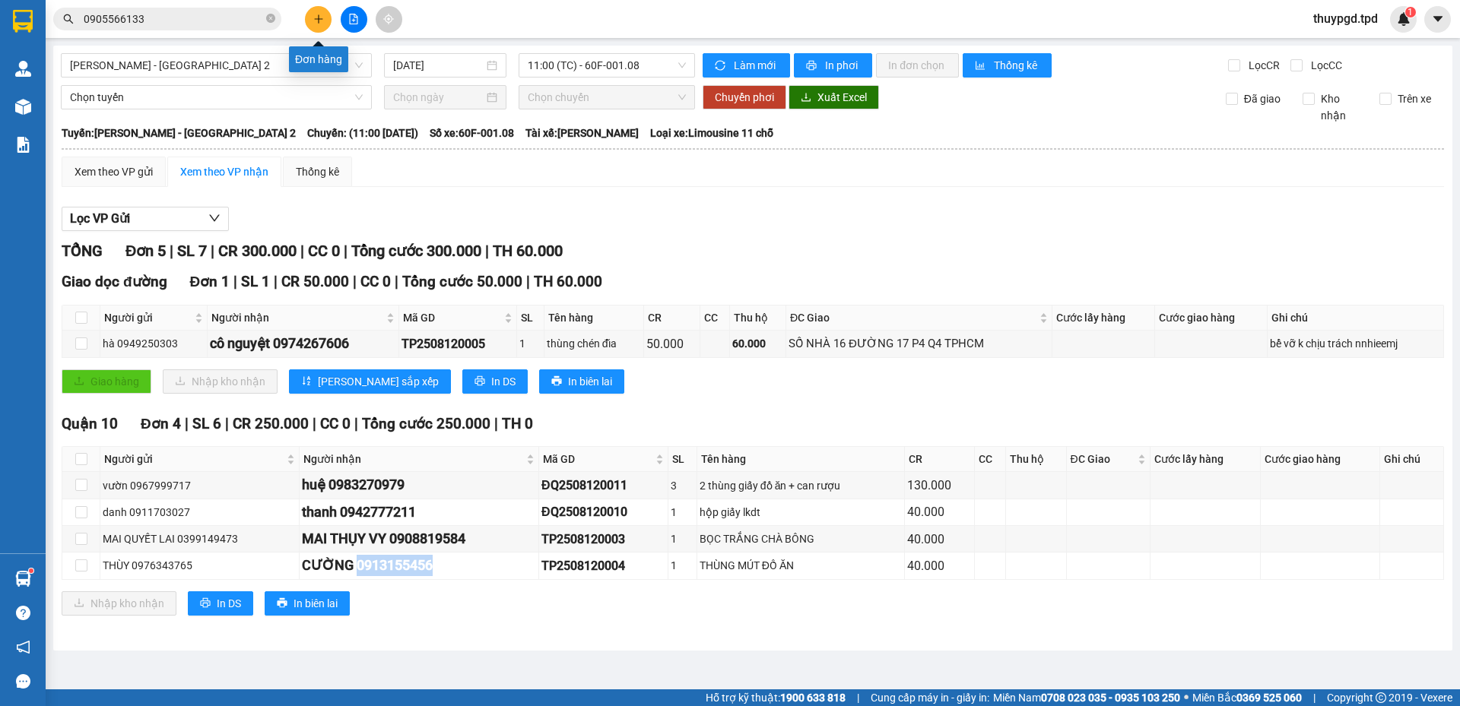
click at [320, 17] on icon "plus" at bounding box center [318, 19] width 11 height 11
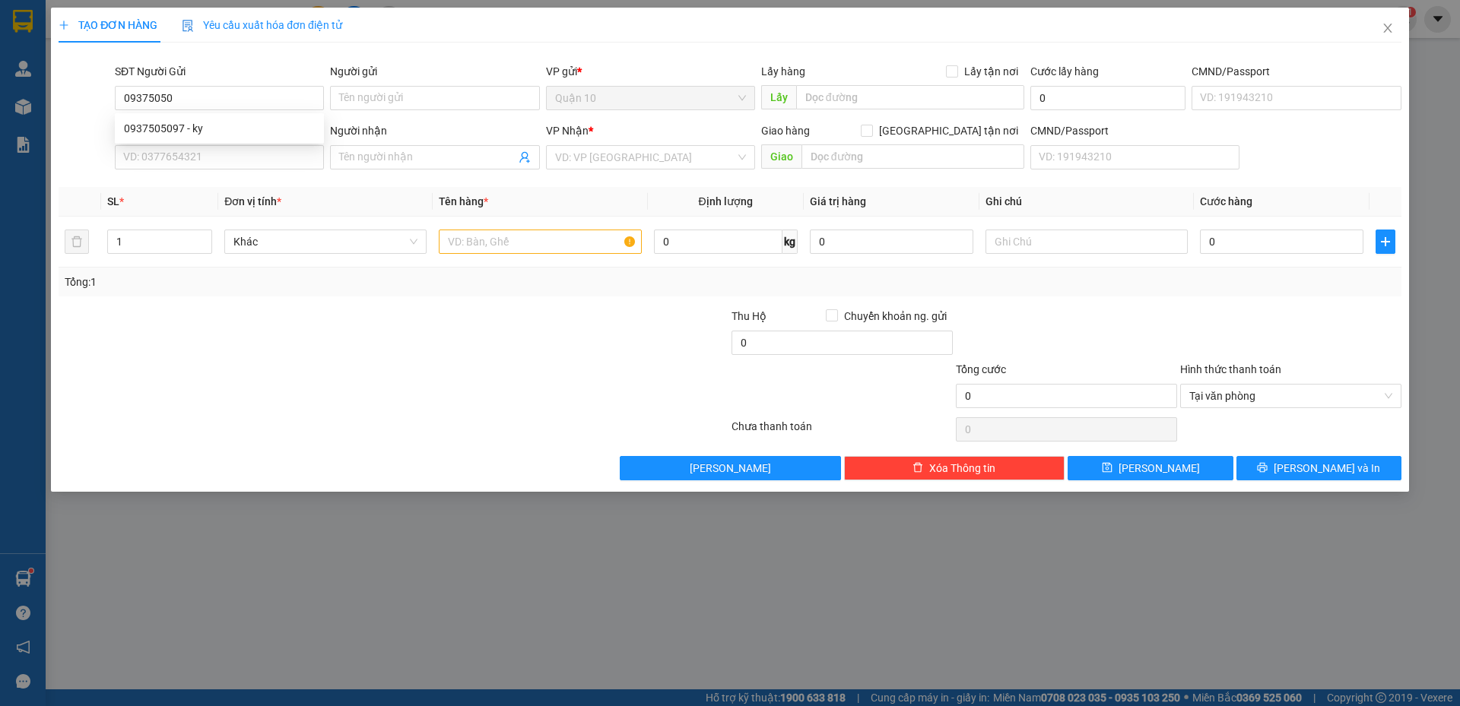
click at [200, 116] on div "0937505097 0937505097 - ky" at bounding box center [219, 128] width 209 height 30
click at [197, 121] on form "SĐT Người Gửi 09375050 Người gửi Tên người gửi VP gửi * Quận 10 Lấy hàng Lấy tậ…" at bounding box center [730, 119] width 1343 height 113
click at [202, 85] on div "SĐT Người Gửi" at bounding box center [219, 74] width 209 height 23
click at [202, 95] on input "09375050" at bounding box center [219, 98] width 209 height 24
click at [223, 137] on div "0937505097 - ky" at bounding box center [219, 128] width 209 height 24
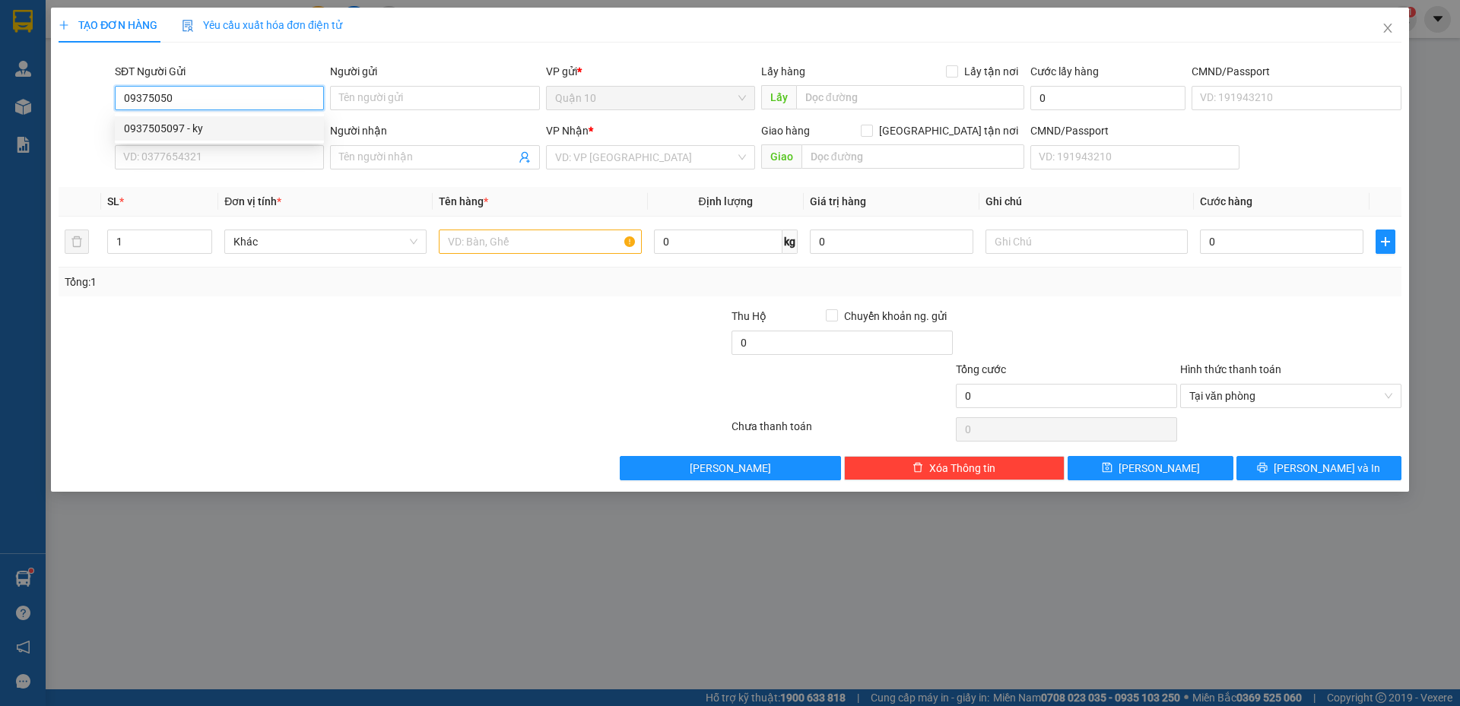
type input "0937505097"
type input "ky"
type input "0938212104"
type input "THIÊN"
click at [477, 250] on input "text" at bounding box center [540, 242] width 202 height 24
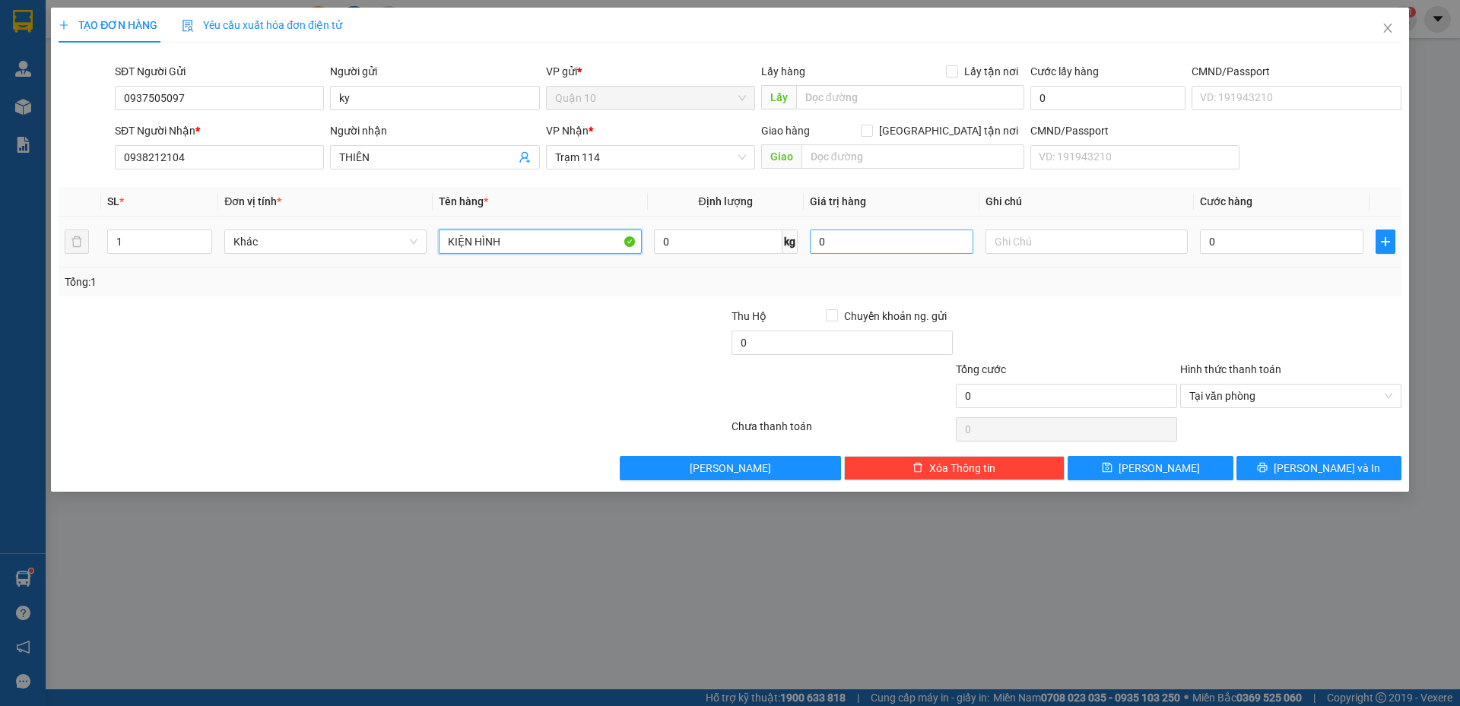
type input "KIỆN HÌNH"
click at [846, 237] on input "0" at bounding box center [891, 242] width 163 height 24
type input "500.000"
click at [1305, 246] on input "0" at bounding box center [1281, 242] width 163 height 24
type input "5"
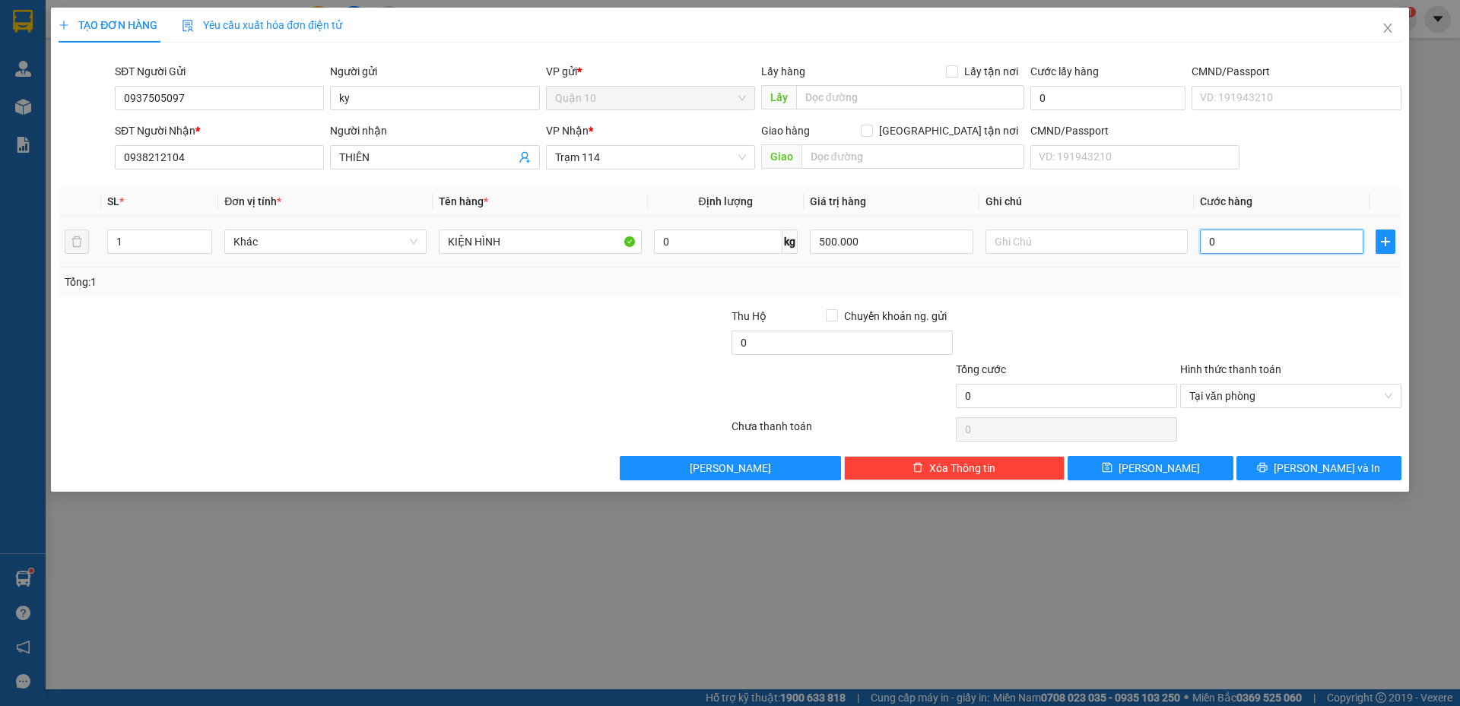
type input "5"
type input "50"
type input "500"
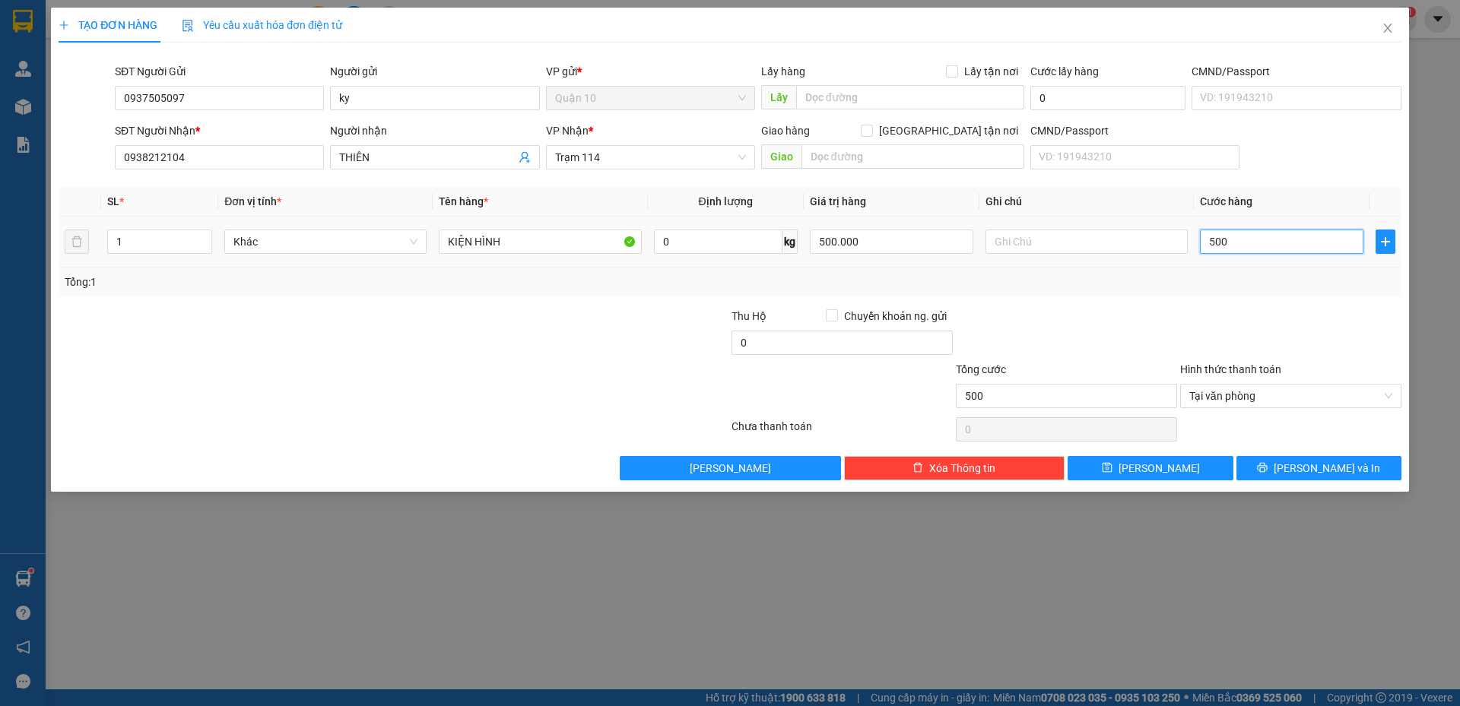
type input "5.000"
type input "50.000"
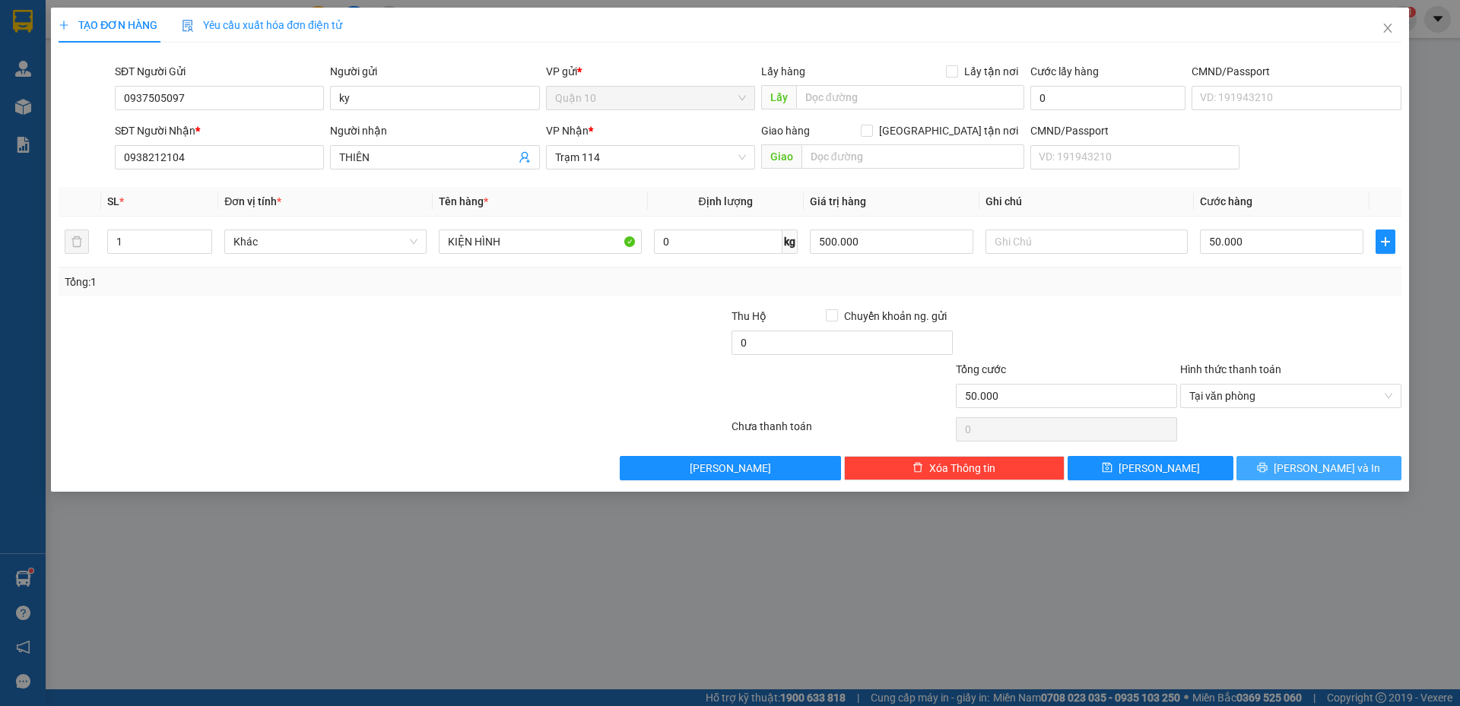
click at [1273, 470] on button "[PERSON_NAME] và In" at bounding box center [1318, 468] width 165 height 24
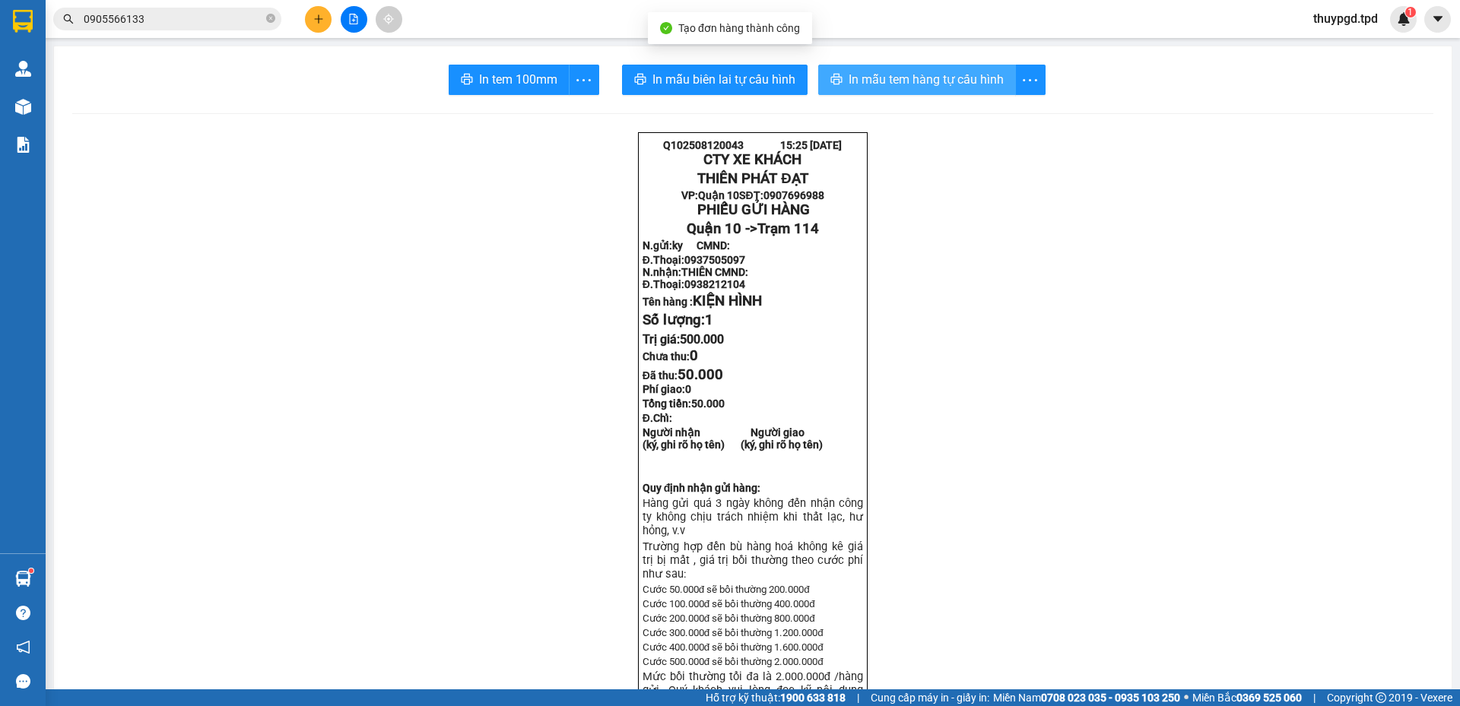
click at [903, 75] on span "In mẫu tem hàng tự cấu hình" at bounding box center [926, 79] width 155 height 19
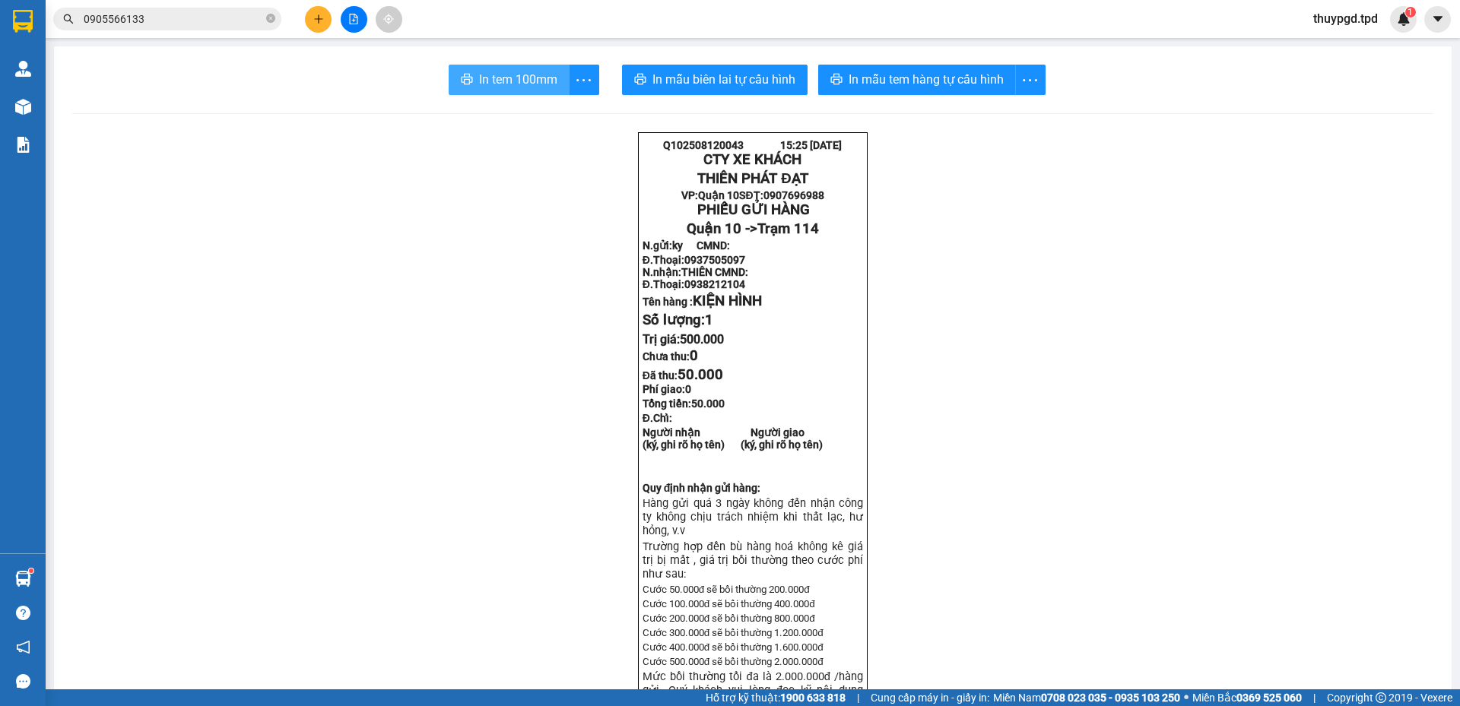
click at [480, 75] on span "In tem 100mm" at bounding box center [518, 79] width 78 height 19
click at [932, 69] on button "In mẫu tem hàng tự cấu hình" at bounding box center [917, 80] width 198 height 30
click at [947, 77] on span "In mẫu tem hàng tự cấu hình" at bounding box center [926, 79] width 155 height 19
click at [533, 93] on button "In tem 100mm" at bounding box center [509, 80] width 121 height 30
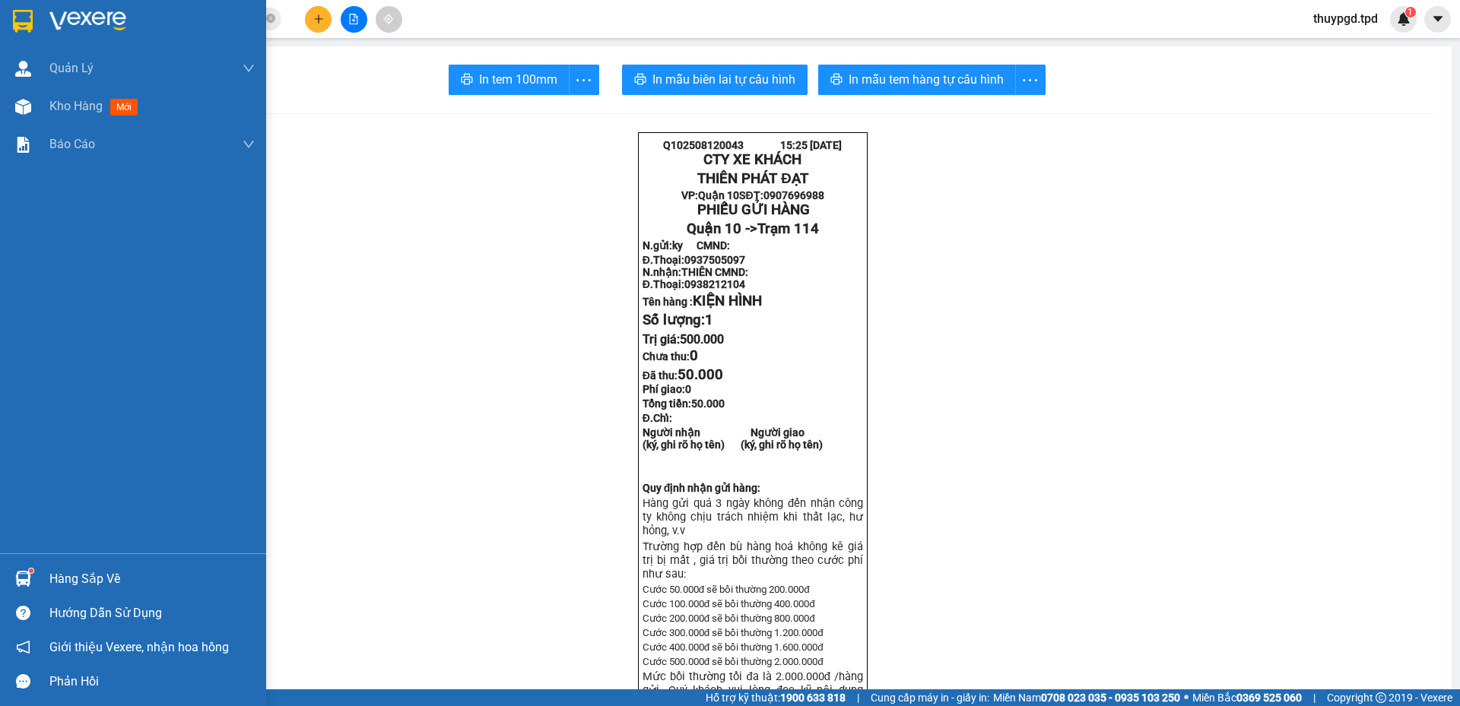
click at [125, 570] on div "Hàng sắp về" at bounding box center [151, 579] width 205 height 23
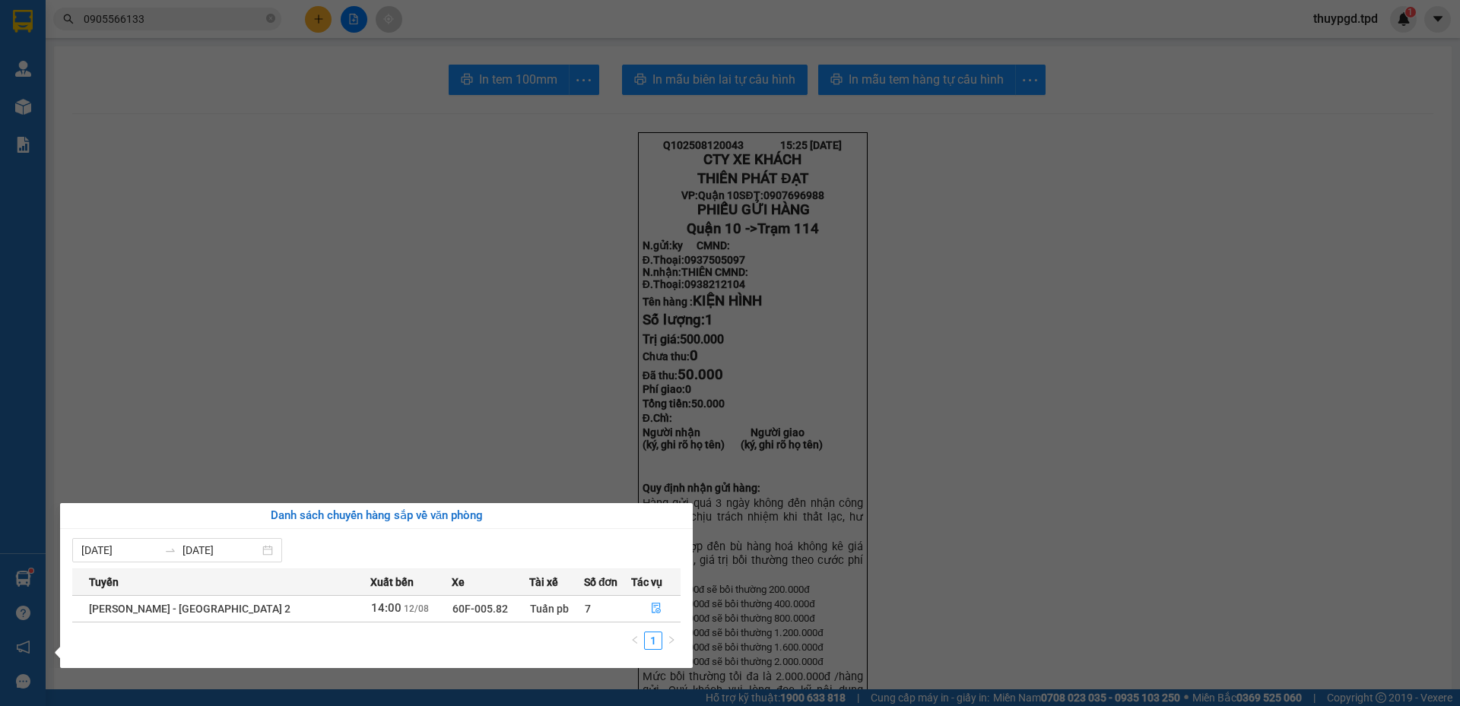
click at [865, 409] on section "Kết quả tìm kiếm ( 8 ) Bộ lọc Mã ĐH Trạng thái Món hàng Thu hộ Tổng cước Chưa c…" at bounding box center [730, 353] width 1460 height 706
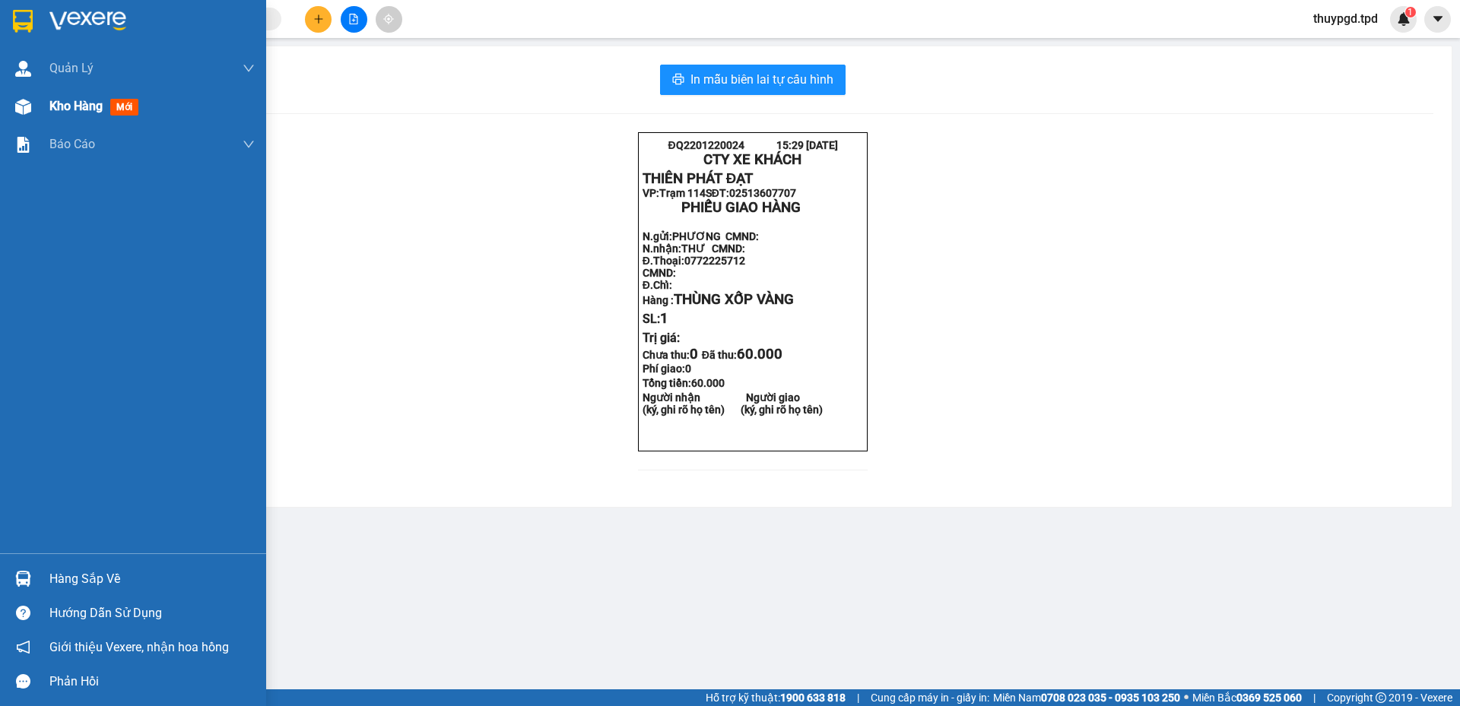
click at [52, 103] on span "Kho hàng" at bounding box center [75, 106] width 53 height 14
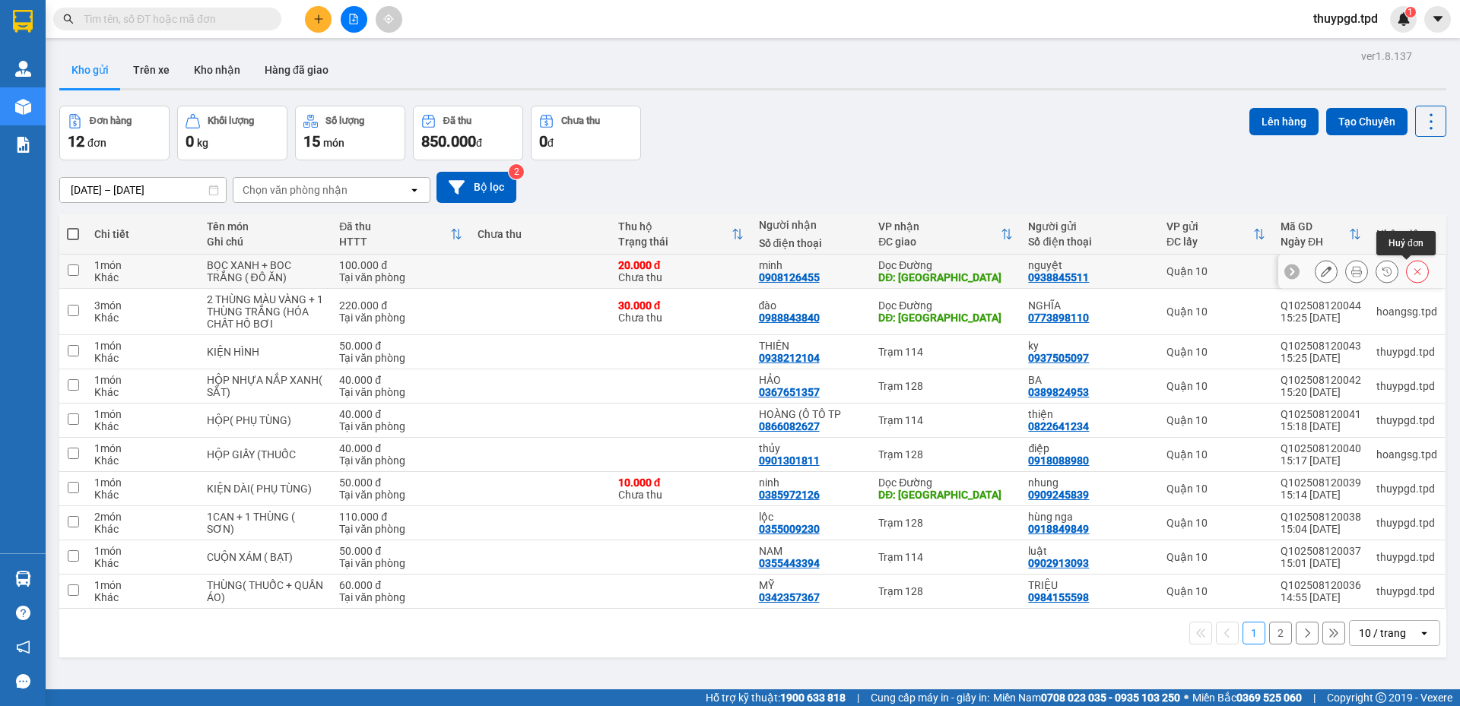
click at [1407, 269] on button at bounding box center [1417, 272] width 21 height 27
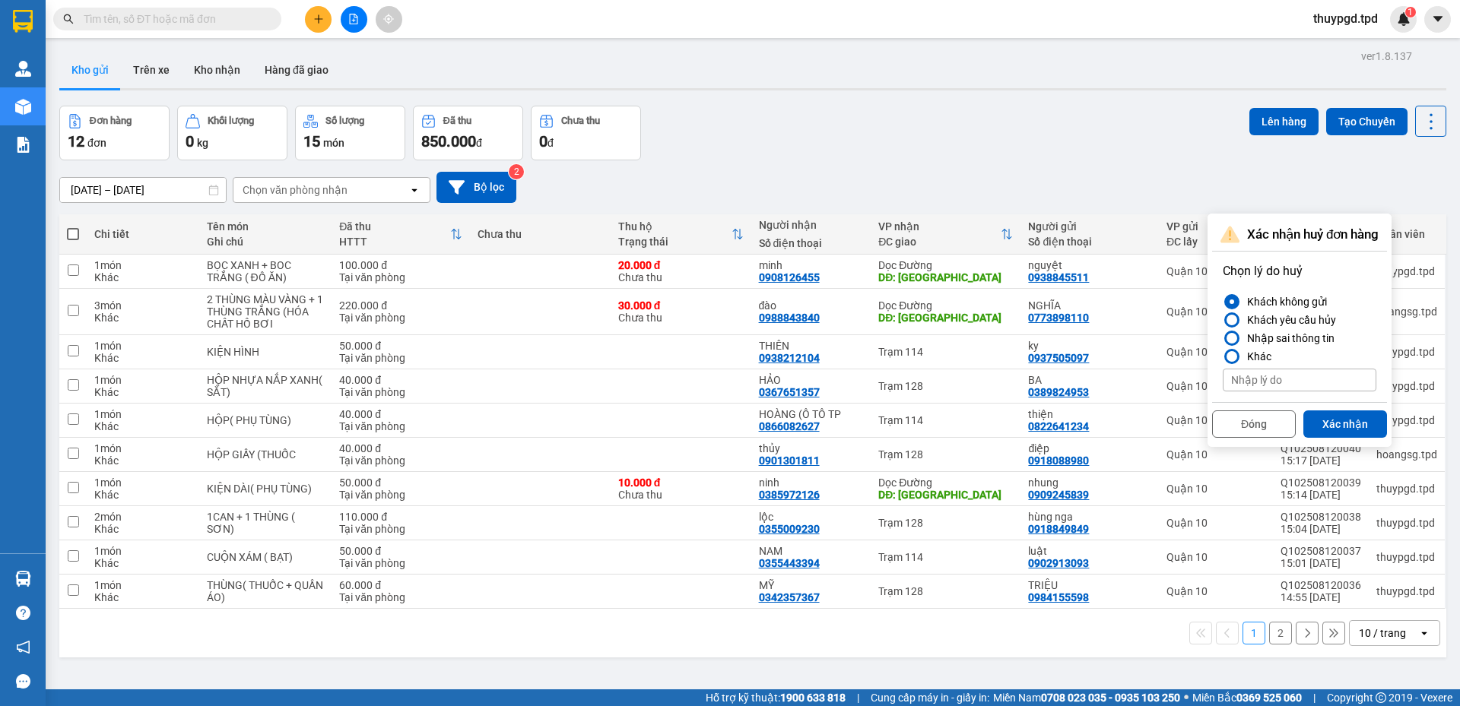
click at [1238, 425] on button "Đóng" at bounding box center [1254, 424] width 84 height 27
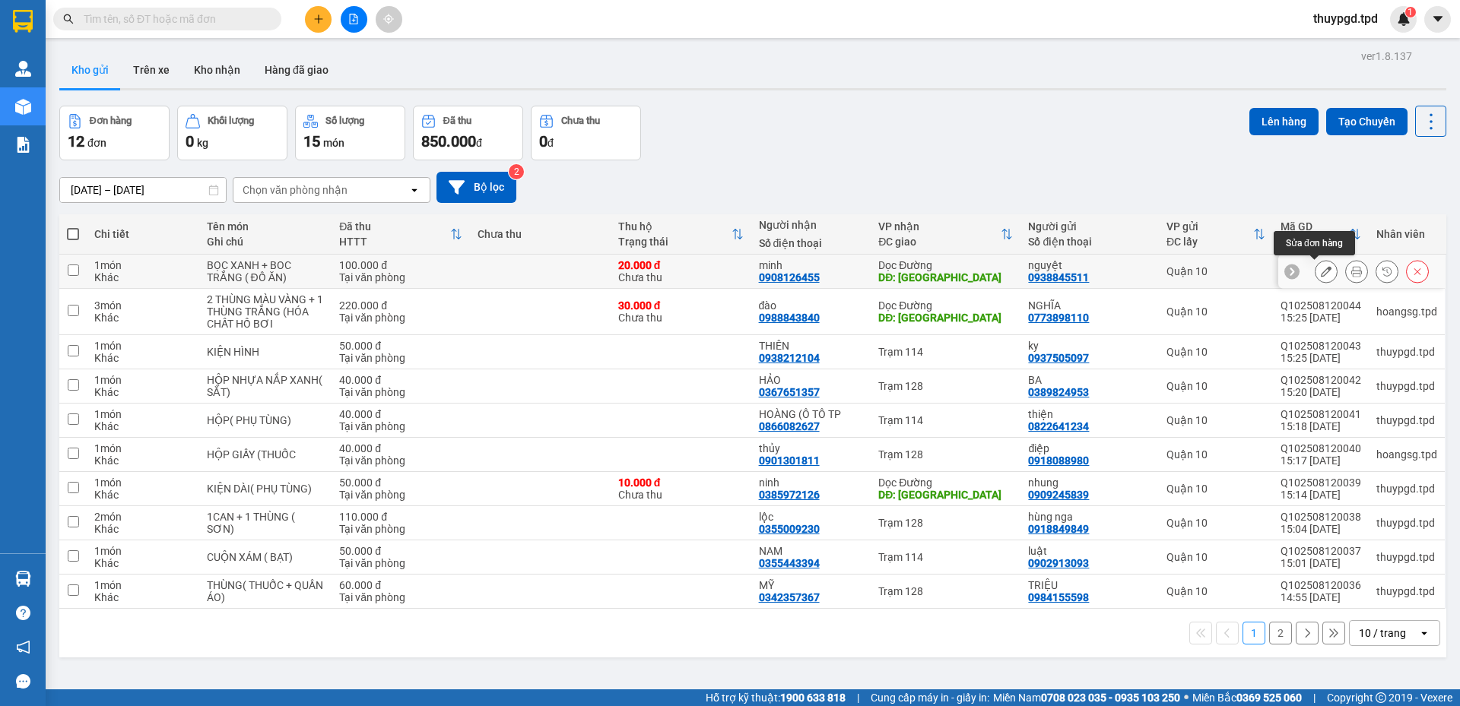
click at [1321, 271] on icon at bounding box center [1326, 271] width 11 height 11
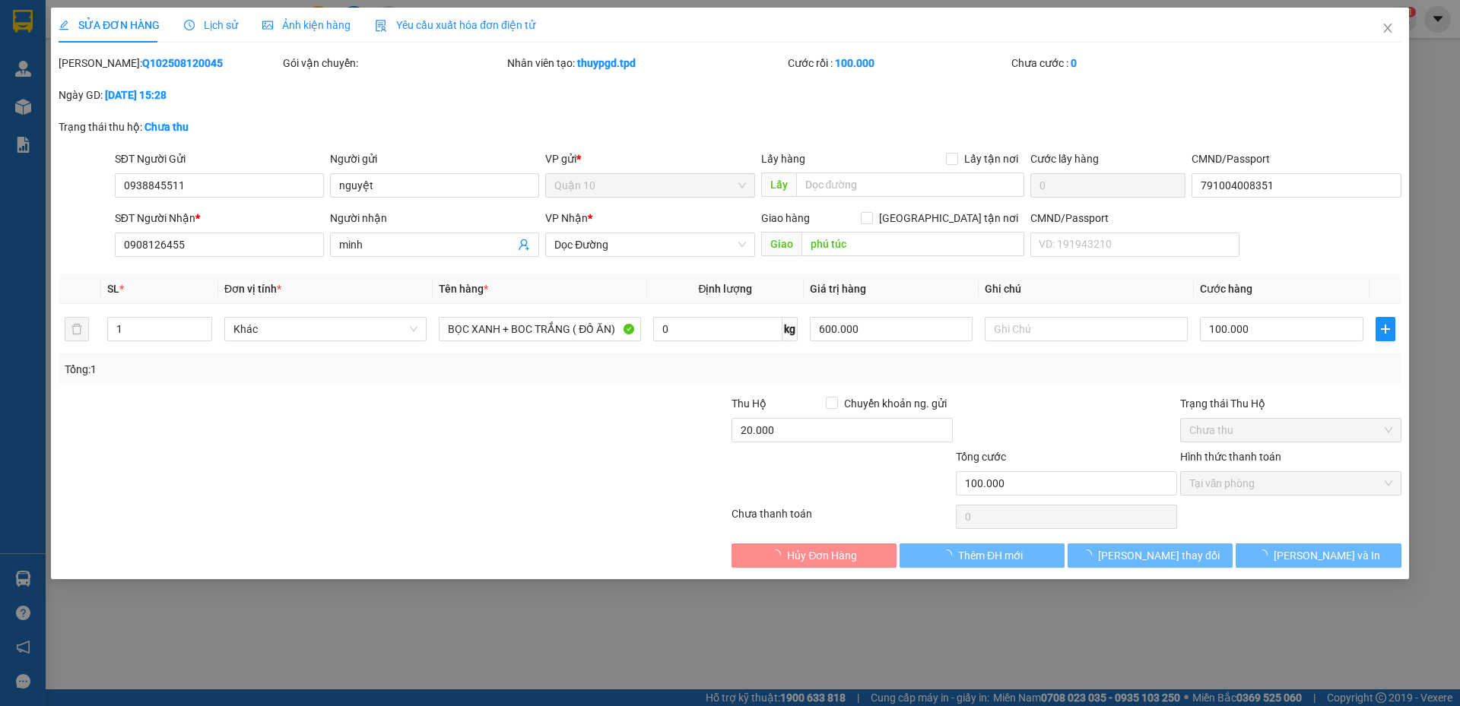
type input "0938845511"
type input "nguyệt"
type input "791004008351"
type input "0908126455"
type input "minh"
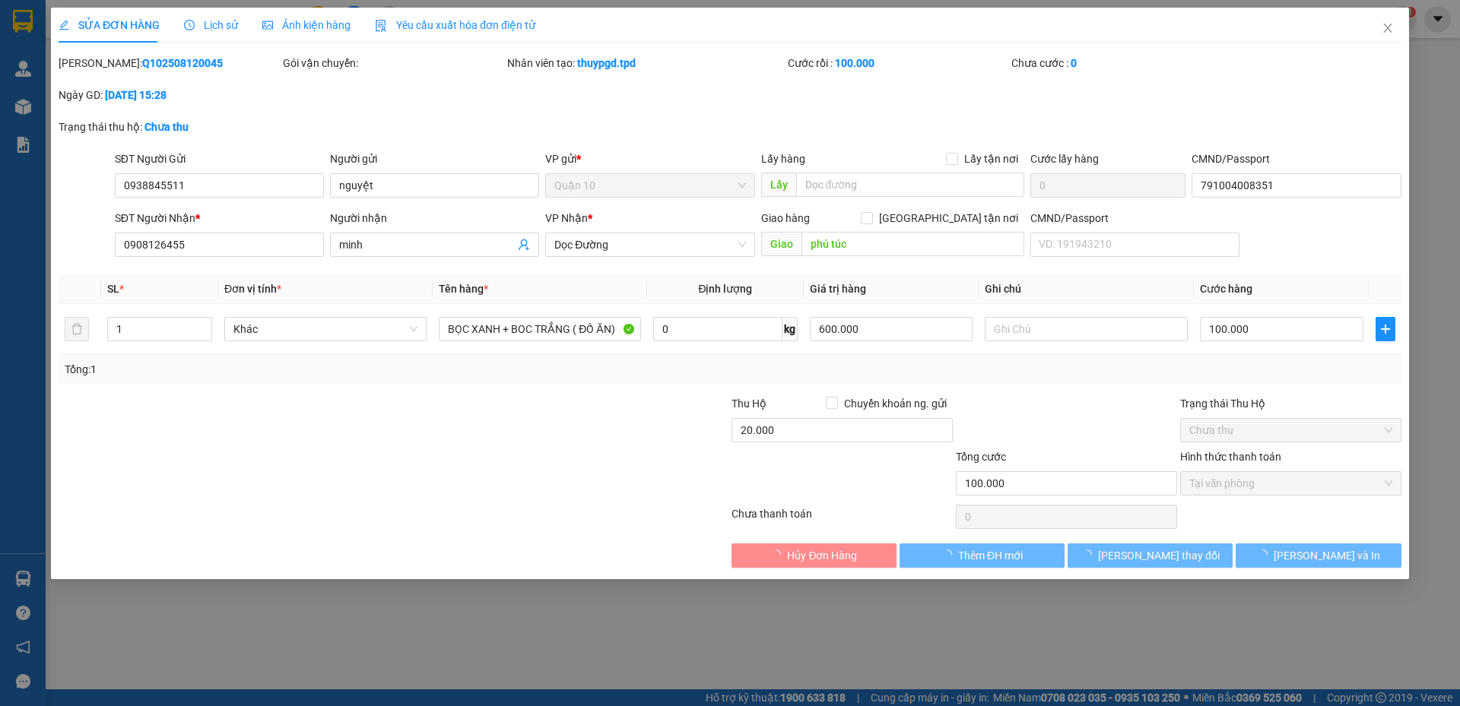
type input "phú túc"
type input "100.000"
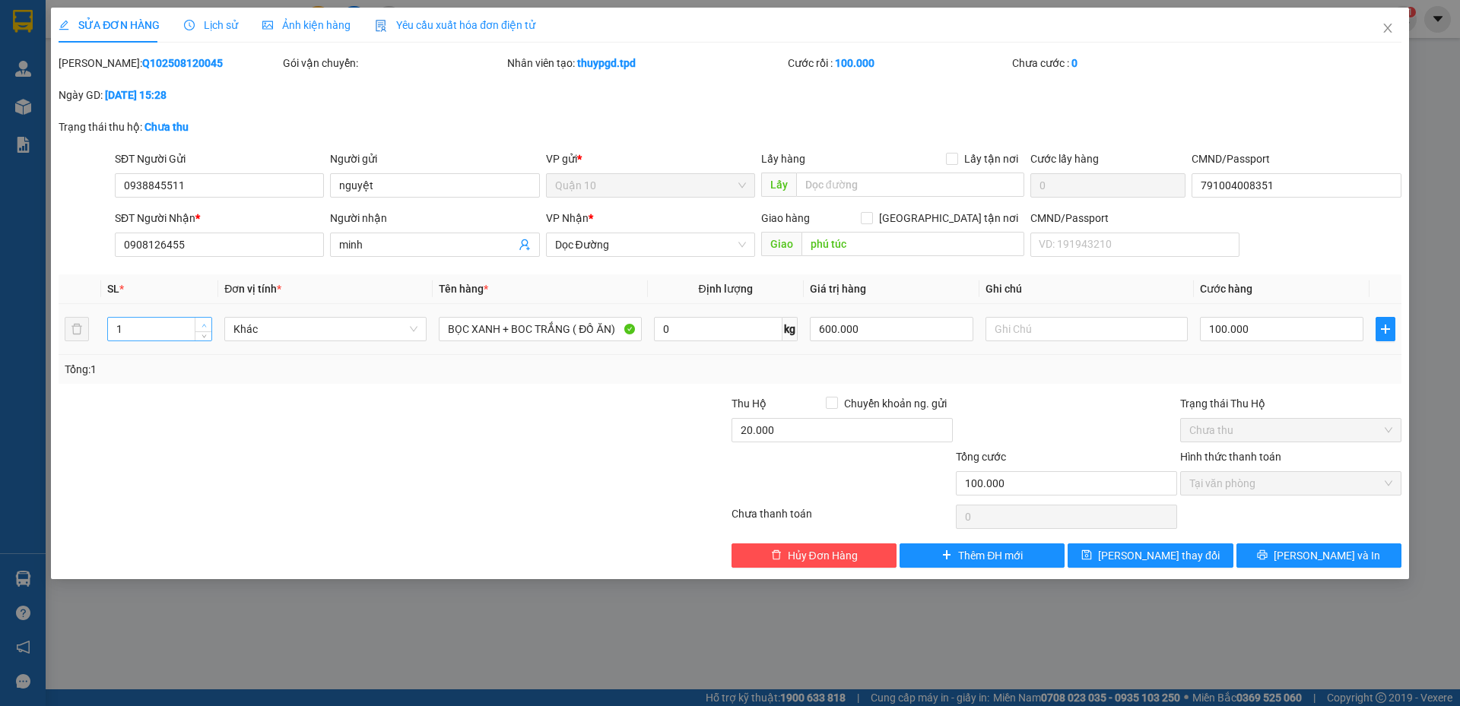
click at [202, 324] on icon "up" at bounding box center [204, 325] width 5 height 5
type input "2"
click at [1268, 557] on icon "printer" at bounding box center [1262, 555] width 11 height 11
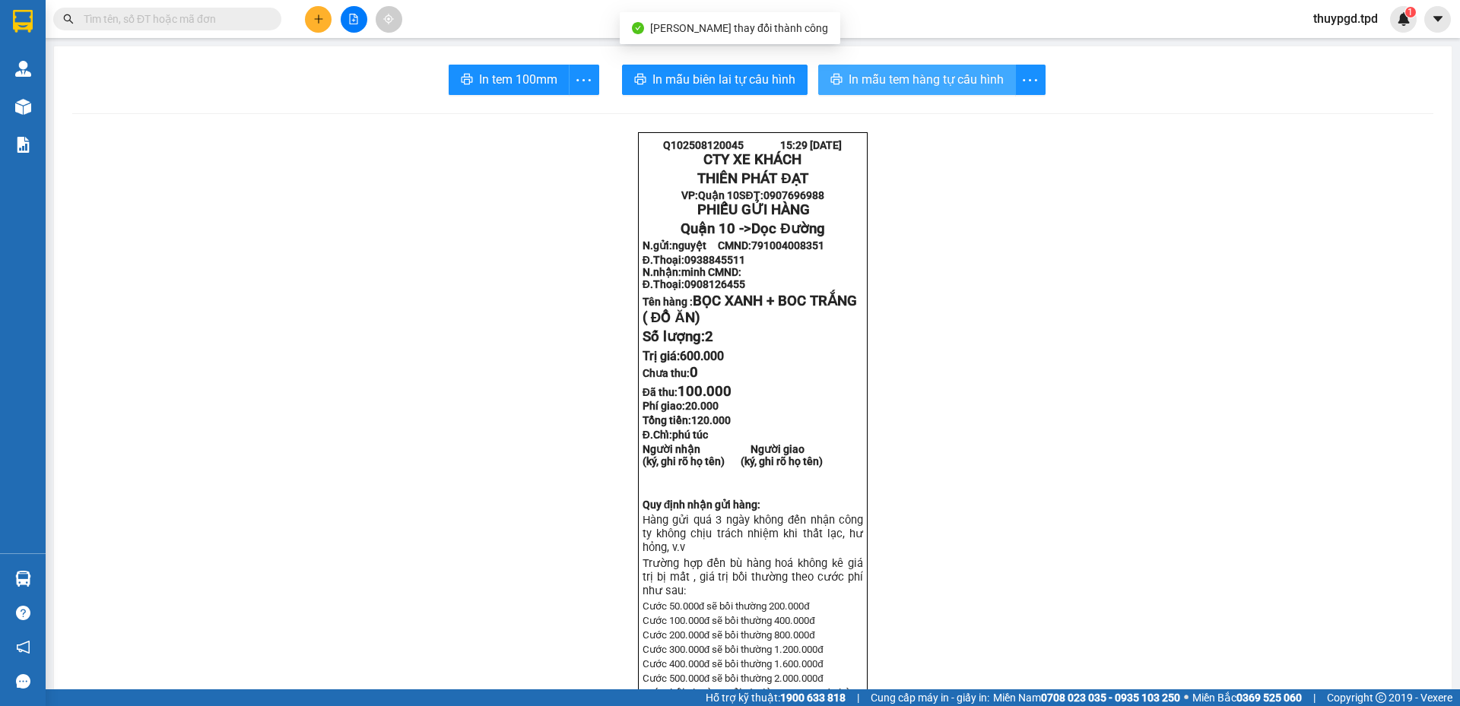
click at [893, 90] on button "In mẫu tem hàng tự cấu hình" at bounding box center [917, 80] width 198 height 30
click at [570, 113] on div at bounding box center [752, 113] width 1361 height 1
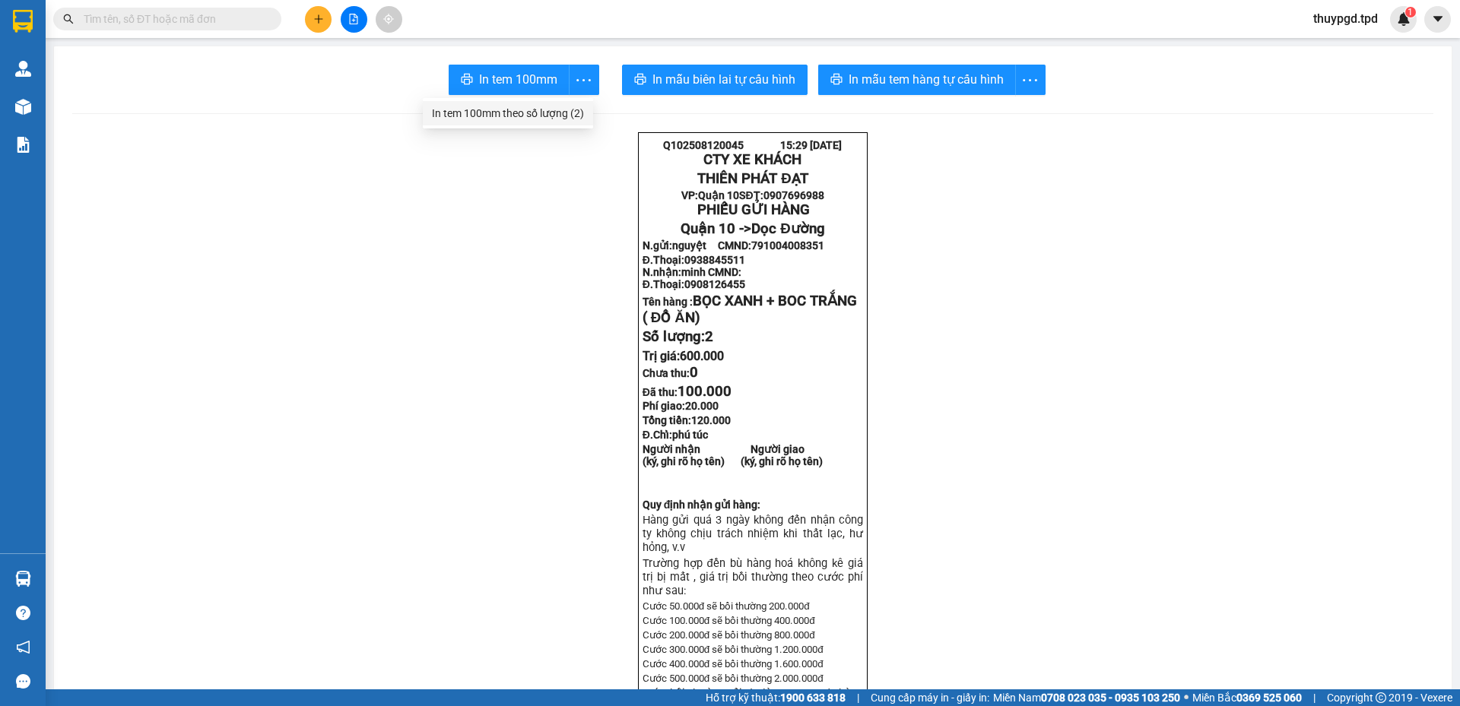
click at [567, 113] on div "In tem 100mm theo số lượng (2)" at bounding box center [508, 113] width 152 height 17
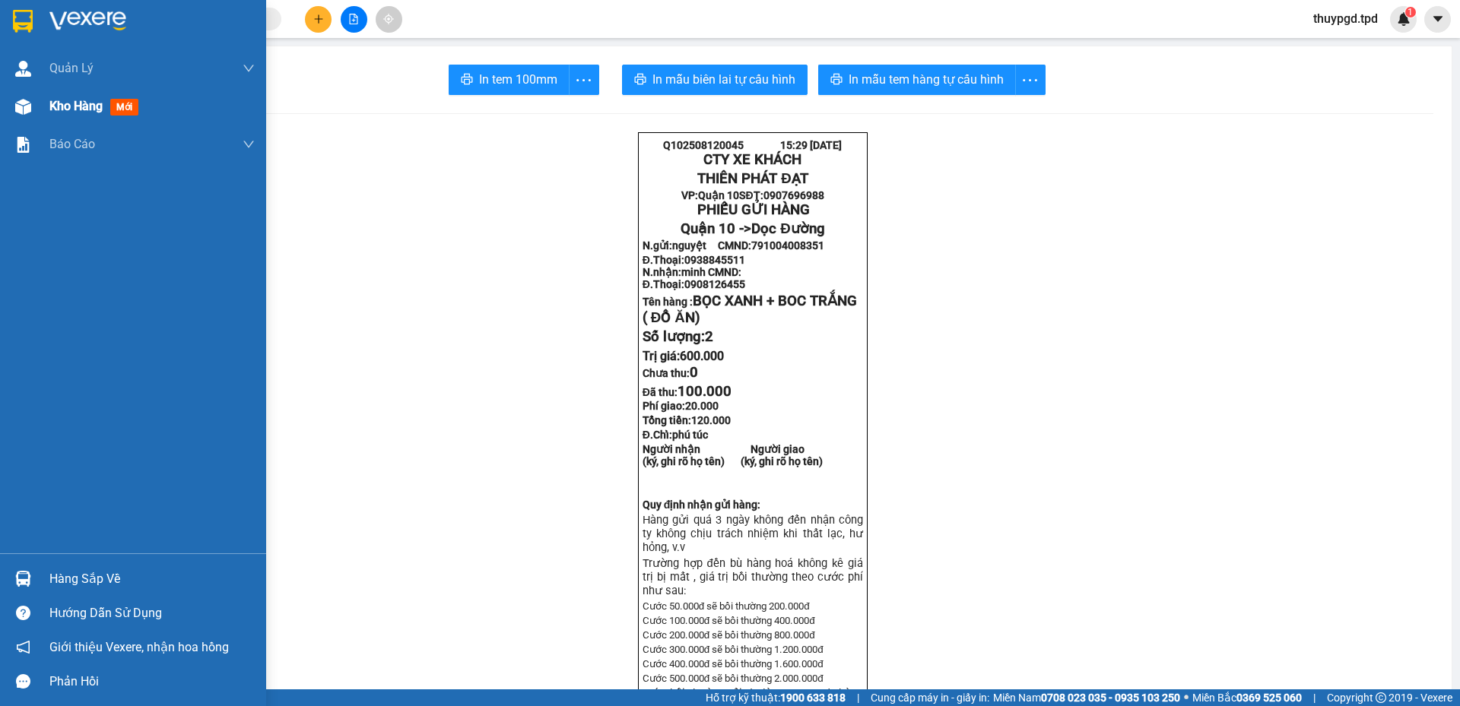
click at [81, 112] on span "Kho hàng" at bounding box center [75, 106] width 53 height 14
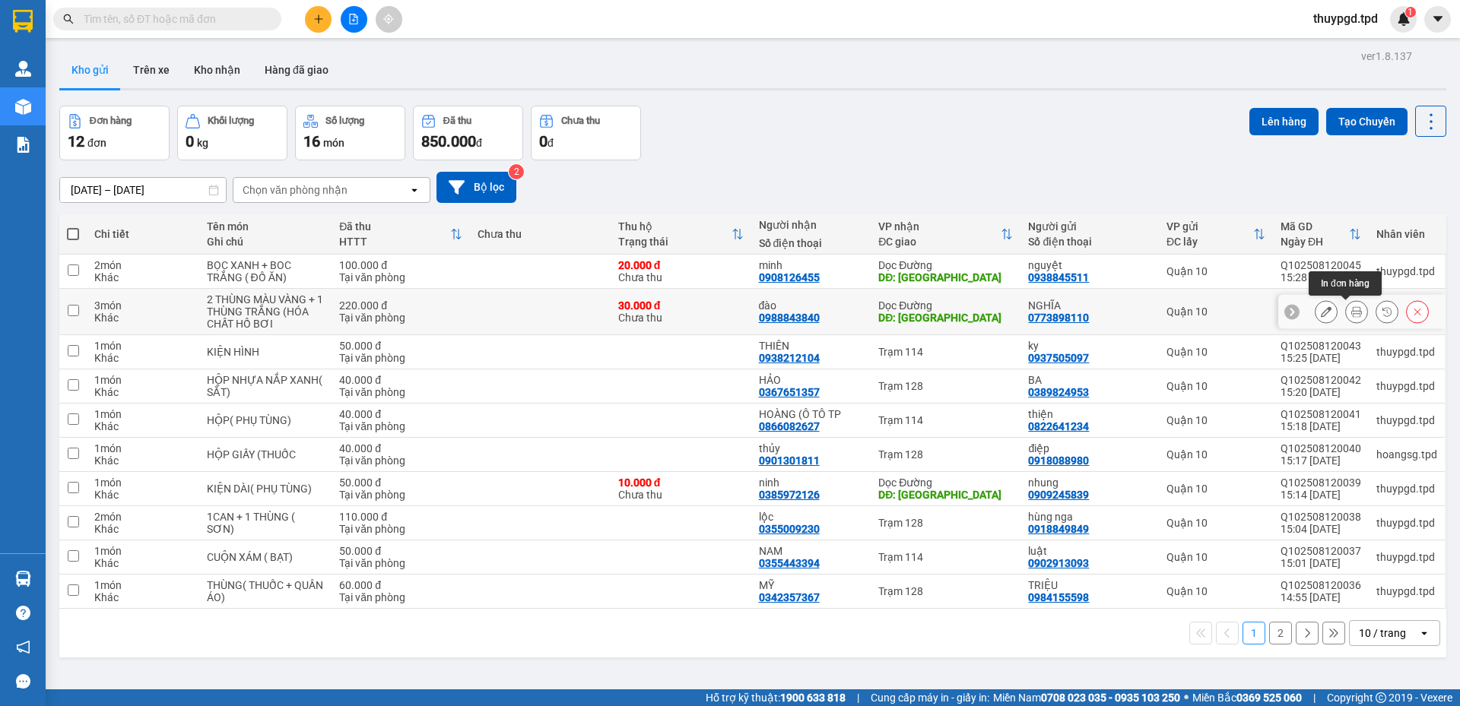
click at [1351, 315] on icon at bounding box center [1356, 311] width 11 height 11
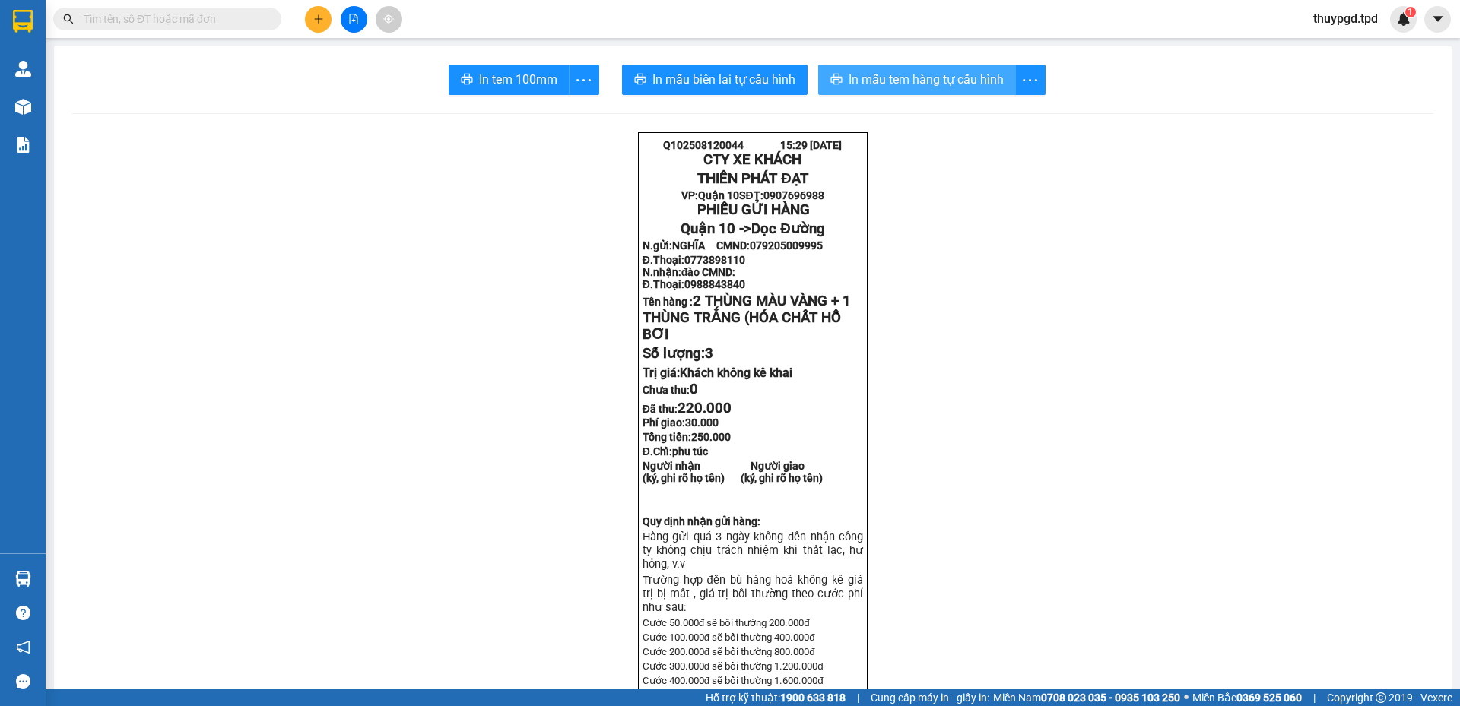
click at [917, 68] on button "In mẫu tem hàng tự cấu hình" at bounding box center [917, 80] width 198 height 30
click at [493, 84] on span "In tem 100mm" at bounding box center [518, 79] width 78 height 19
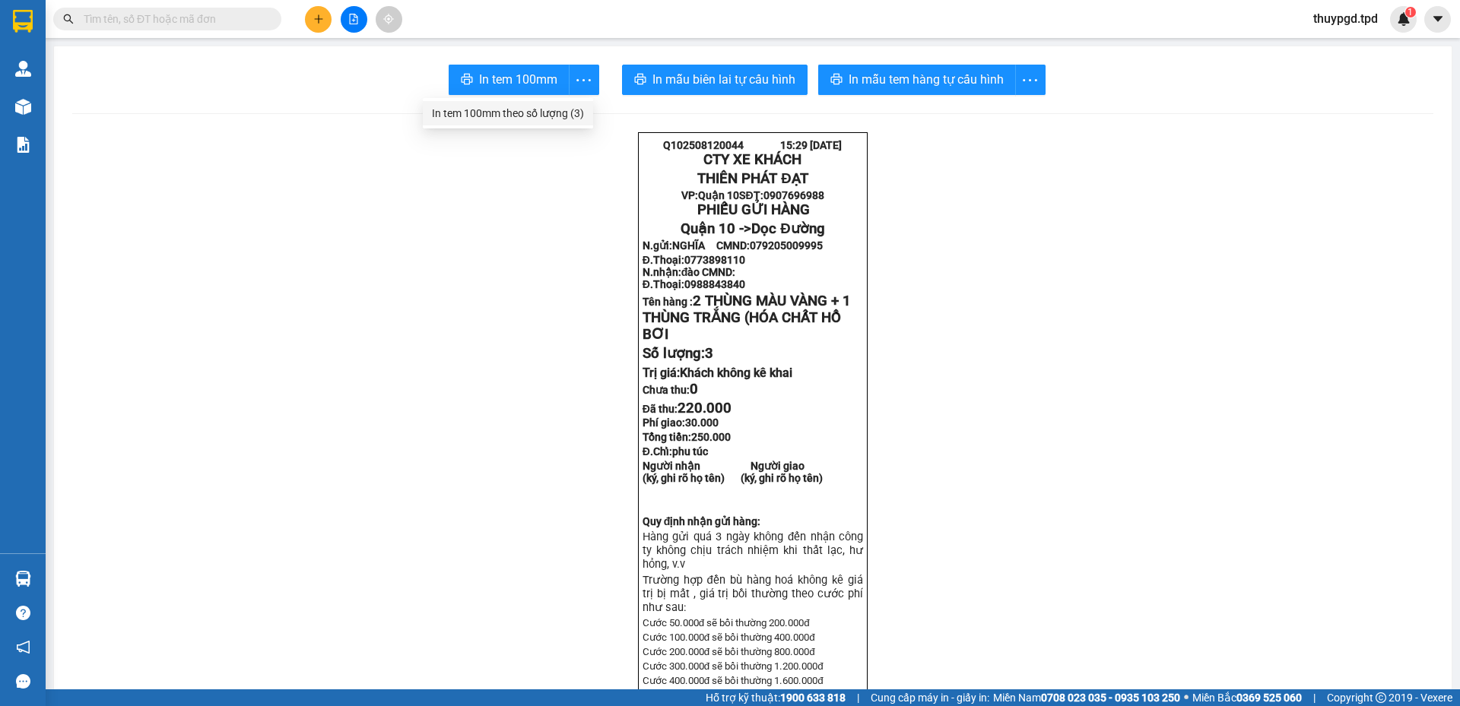
click at [576, 126] on ul "In tem 100mm theo số lượng (3)" at bounding box center [508, 113] width 170 height 30
click at [576, 119] on div "In tem 100mm theo số lượng (3)" at bounding box center [508, 113] width 152 height 17
click at [318, 21] on icon "plus" at bounding box center [318, 19] width 11 height 11
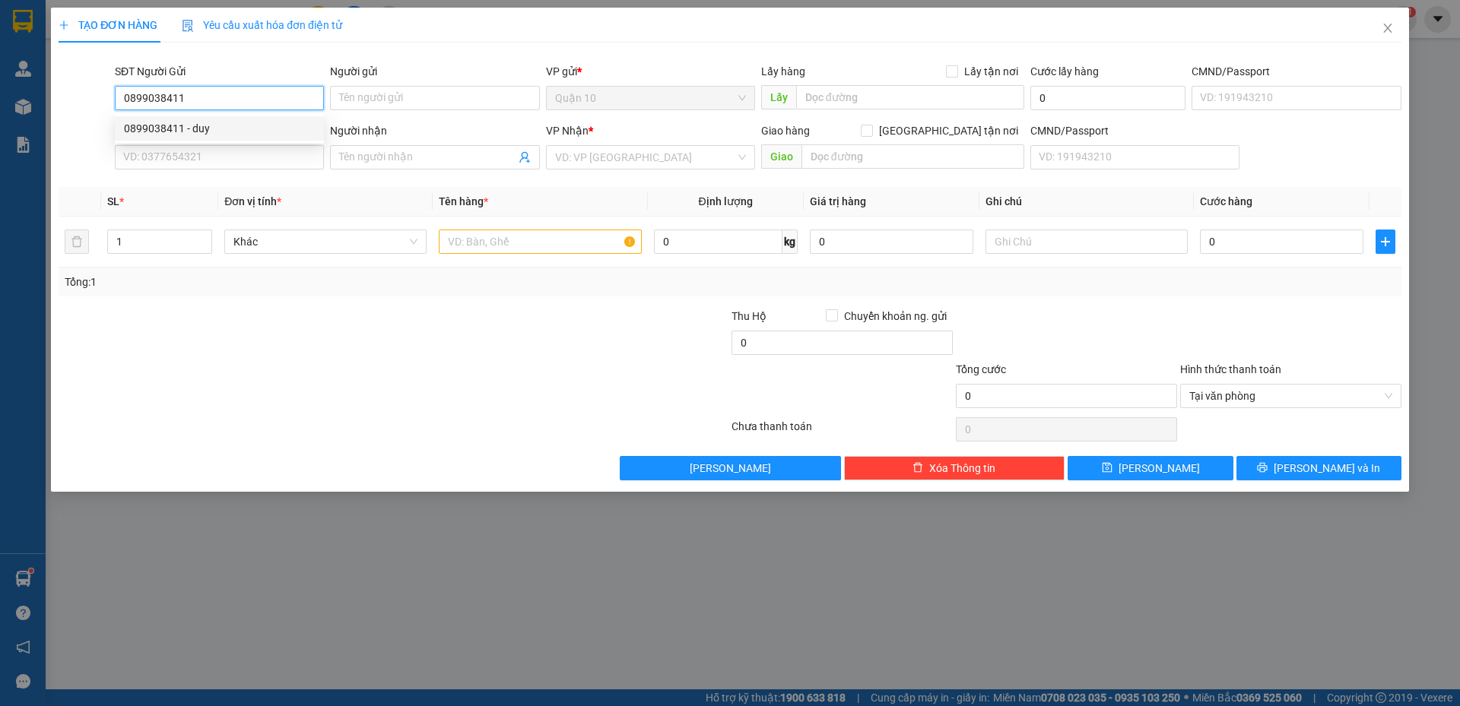
type input "0899038411"
click at [265, 116] on div "0899038411 0899038411 - duy" at bounding box center [219, 128] width 209 height 30
drag, startPoint x: 250, startPoint y: 118, endPoint x: 259, endPoint y: 106, distance: 14.1
click at [251, 118] on form "SĐT Người Gửi 0899038411 Người gửi Tên người gửi VP gửi * Quận 10 Lấy hàng Lấy …" at bounding box center [730, 119] width 1343 height 113
click at [259, 106] on input "0899038411" at bounding box center [219, 98] width 209 height 24
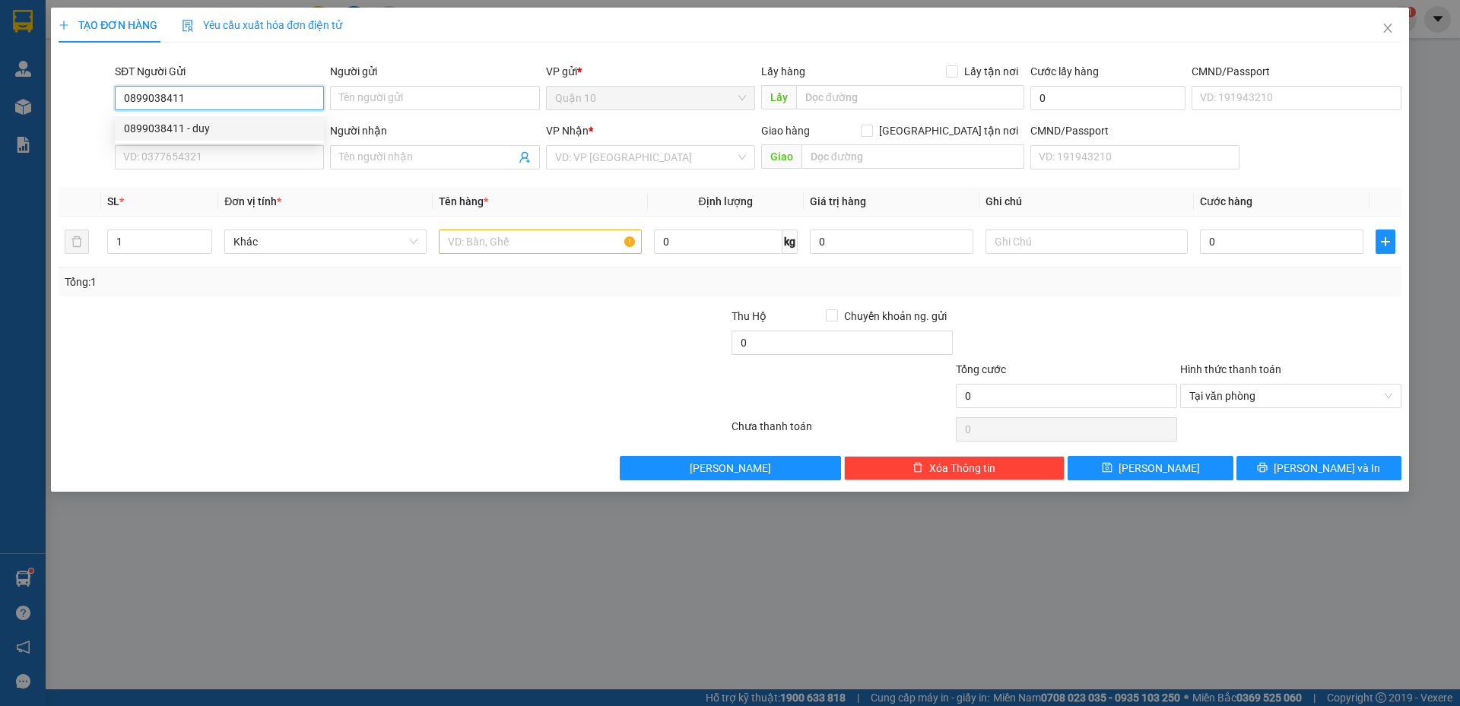
click at [222, 130] on div "0899038411 - duy" at bounding box center [219, 128] width 191 height 17
type input "duy"
type input "0913654639"
type input "[PERSON_NAME] ( TUẤN)"
click at [489, 252] on input "text" at bounding box center [540, 242] width 202 height 24
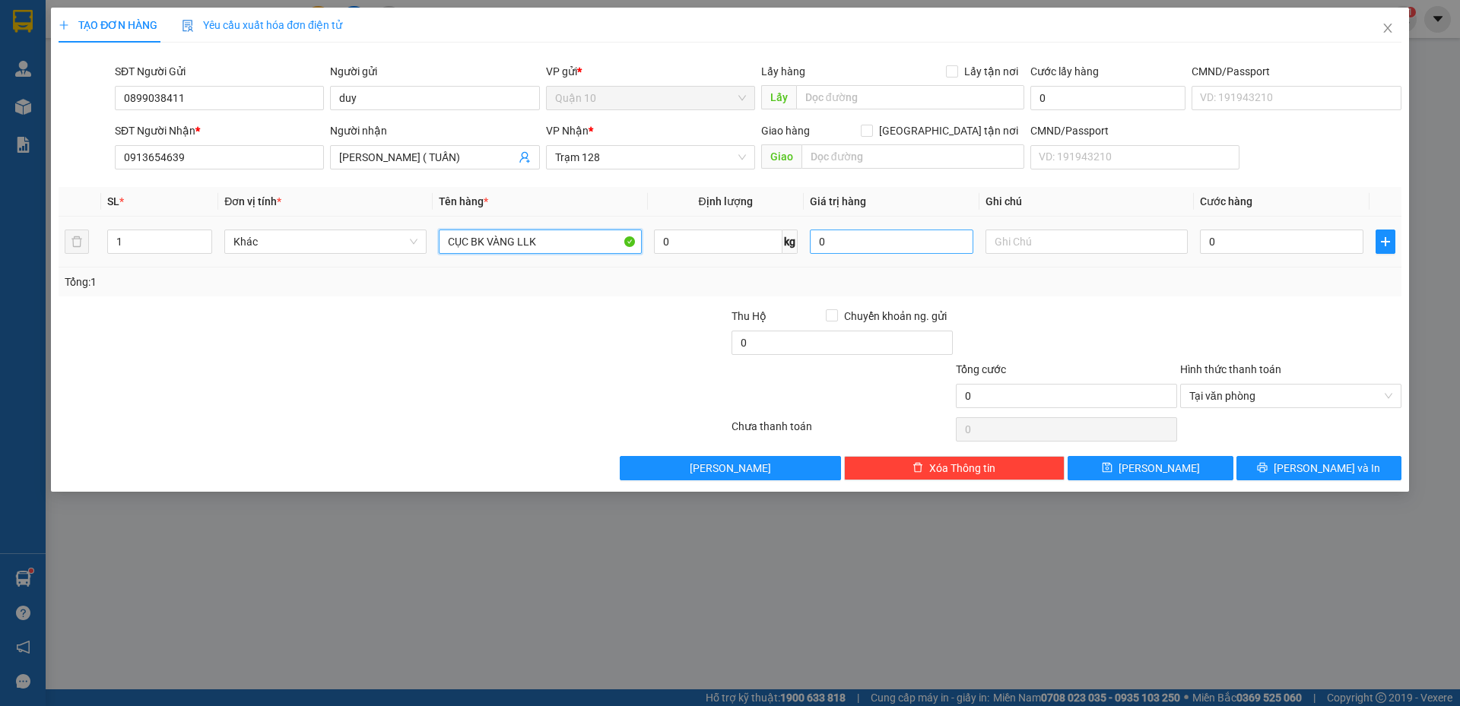
type input "CỤC BK VÀNG LLK"
click at [859, 240] on input "0" at bounding box center [891, 242] width 163 height 24
type input "1.000.000"
click at [1239, 243] on input "0" at bounding box center [1281, 242] width 163 height 24
type input "4"
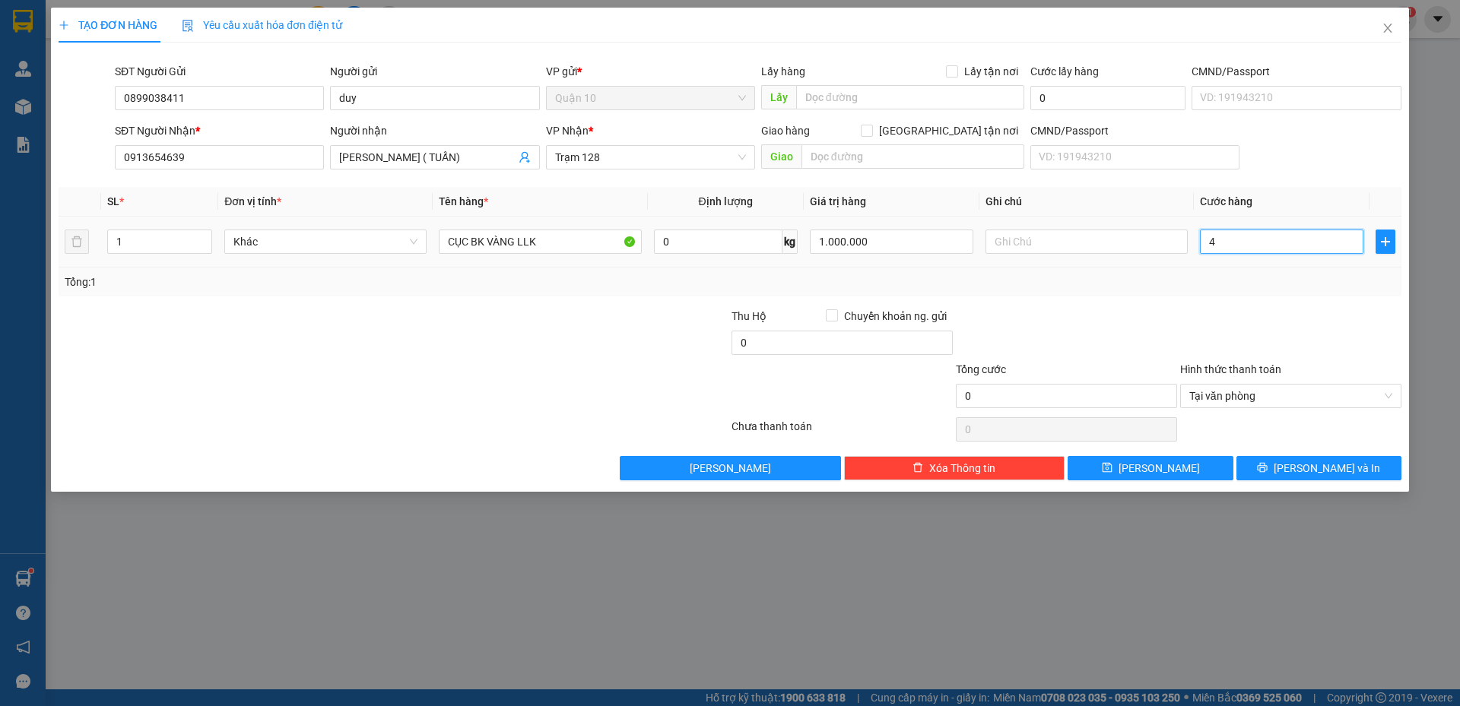
type input "4"
type input "40"
type input "40.000"
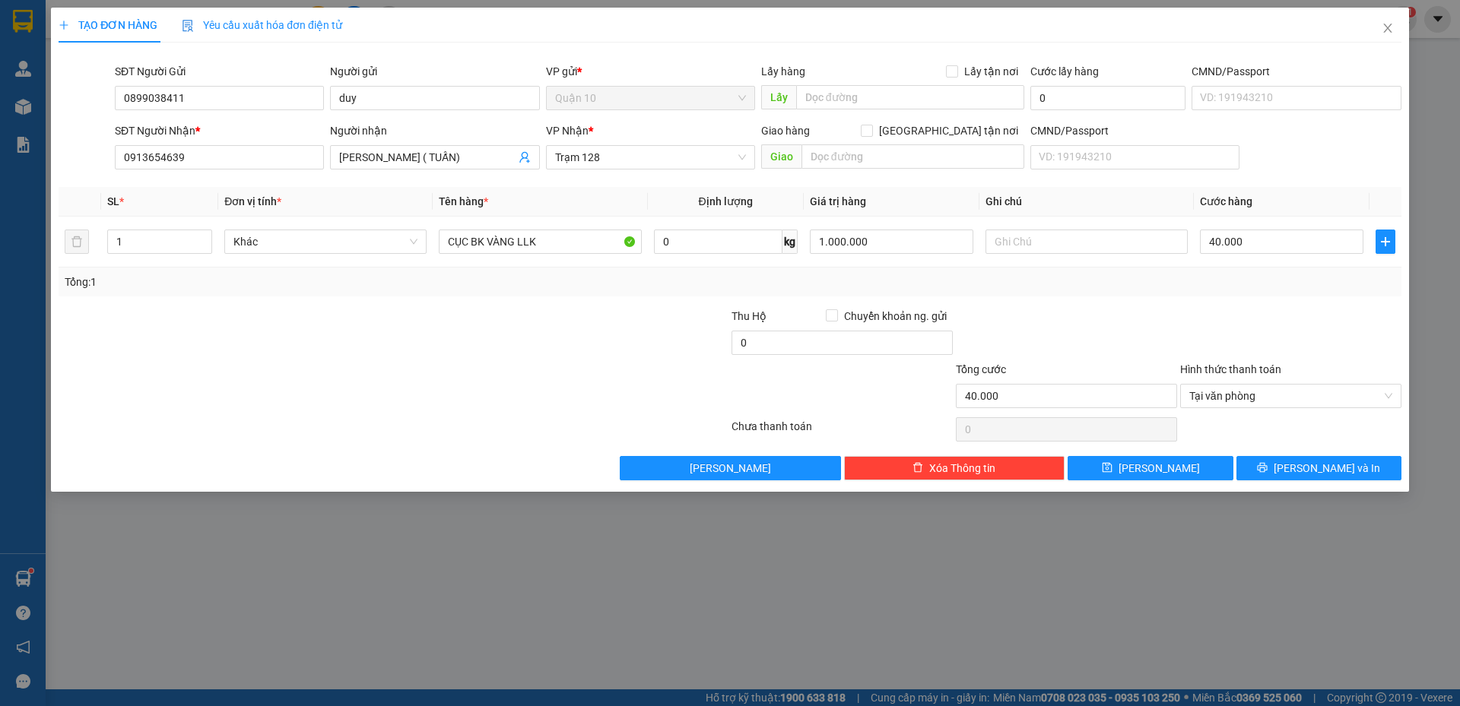
click at [1144, 335] on div at bounding box center [1066, 334] width 224 height 53
click at [1292, 476] on button "[PERSON_NAME] và In" at bounding box center [1318, 468] width 165 height 24
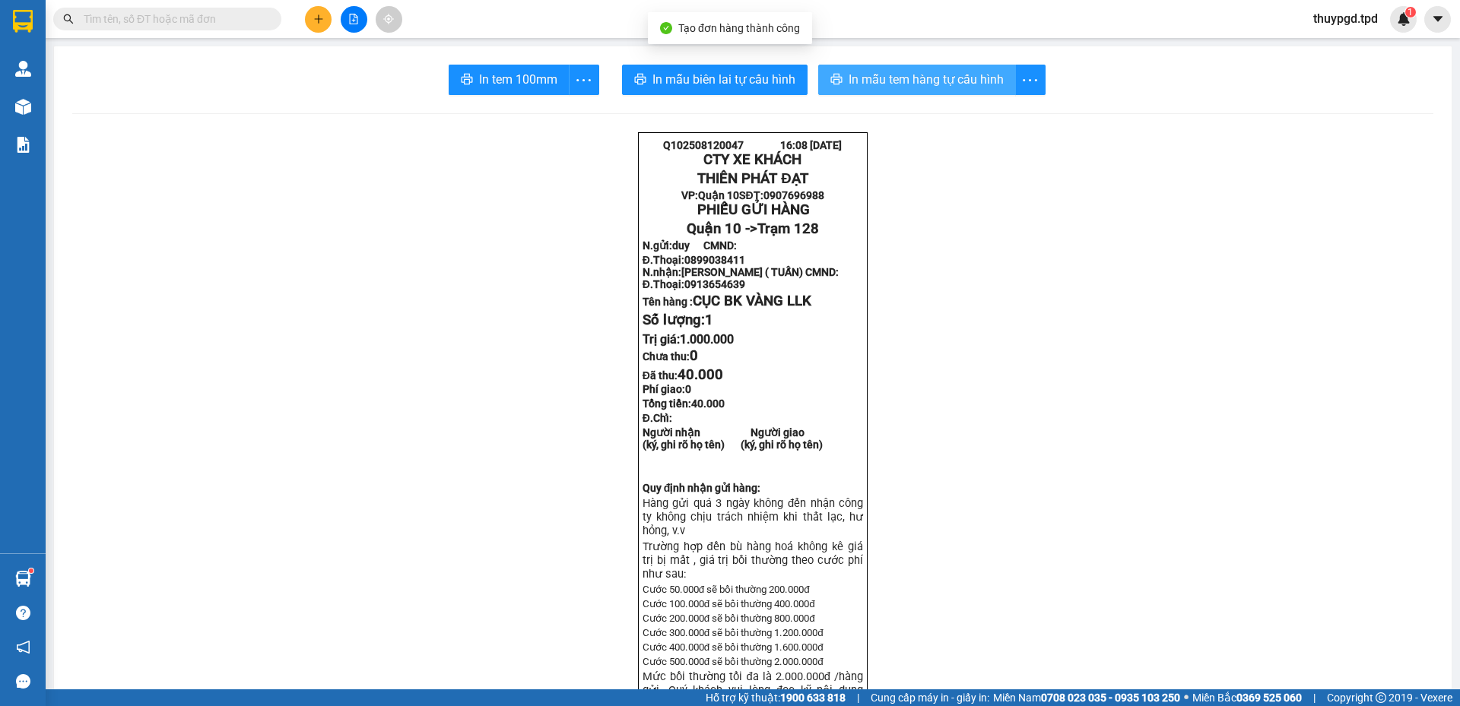
click at [931, 70] on span "In mẫu tem hàng tự cấu hình" at bounding box center [926, 79] width 155 height 19
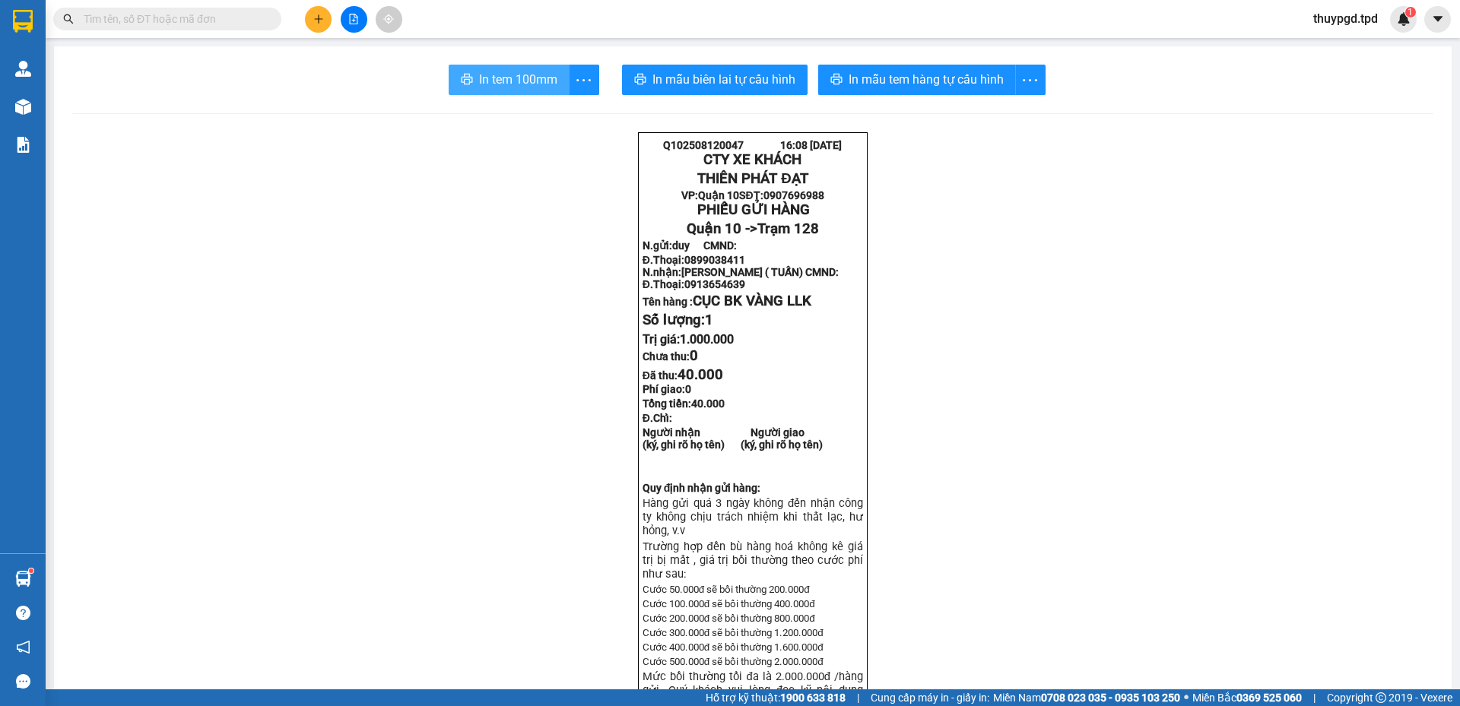
click at [505, 83] on span "In tem 100mm" at bounding box center [518, 79] width 78 height 19
click at [208, 24] on input "text" at bounding box center [173, 19] width 179 height 17
click at [322, 24] on button at bounding box center [318, 19] width 27 height 27
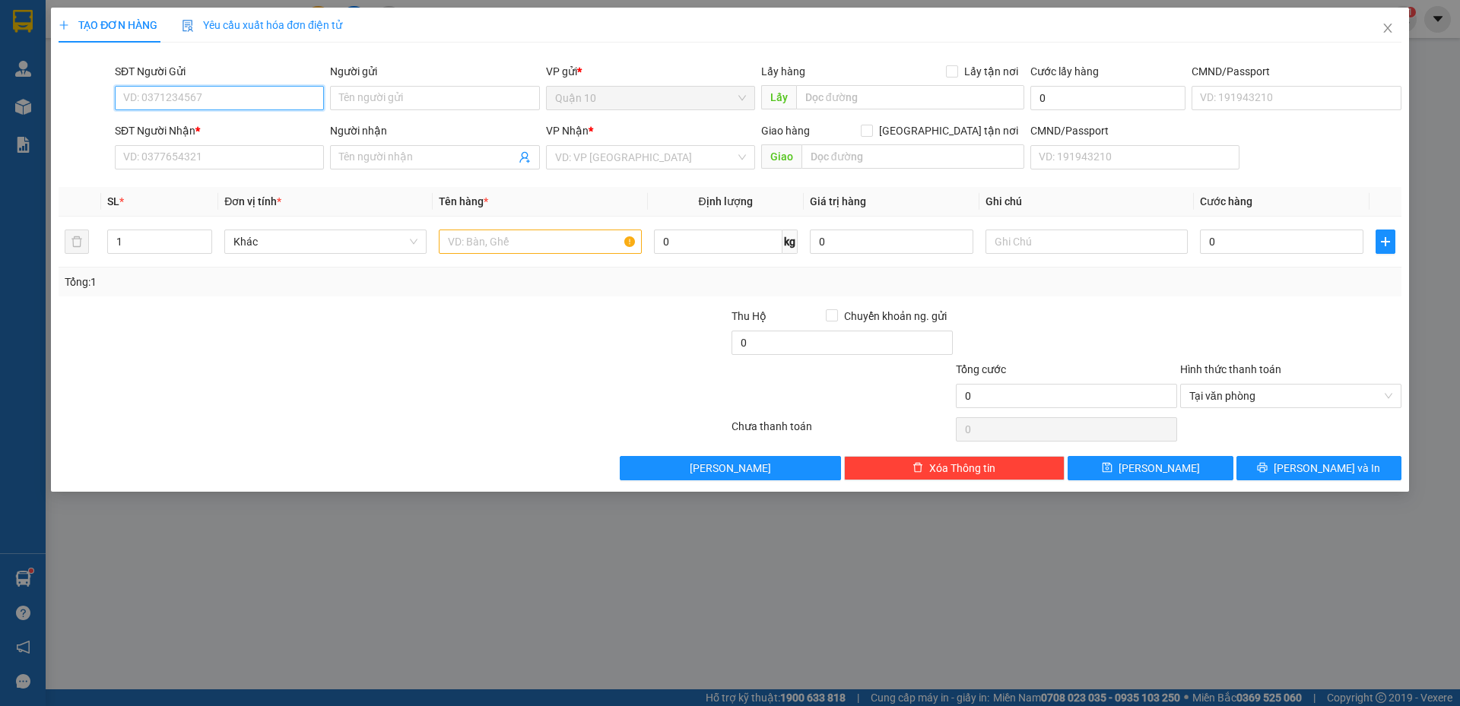
click at [159, 103] on input "SĐT Người Gửi" at bounding box center [219, 98] width 209 height 24
click at [202, 120] on div "0909640714 - QUỲNH" at bounding box center [219, 128] width 191 height 17
drag, startPoint x: 202, startPoint y: 120, endPoint x: 201, endPoint y: 132, distance: 12.2
click at [202, 122] on div "0909640714 - QUỲNH" at bounding box center [219, 128] width 191 height 17
type input "0909640714"
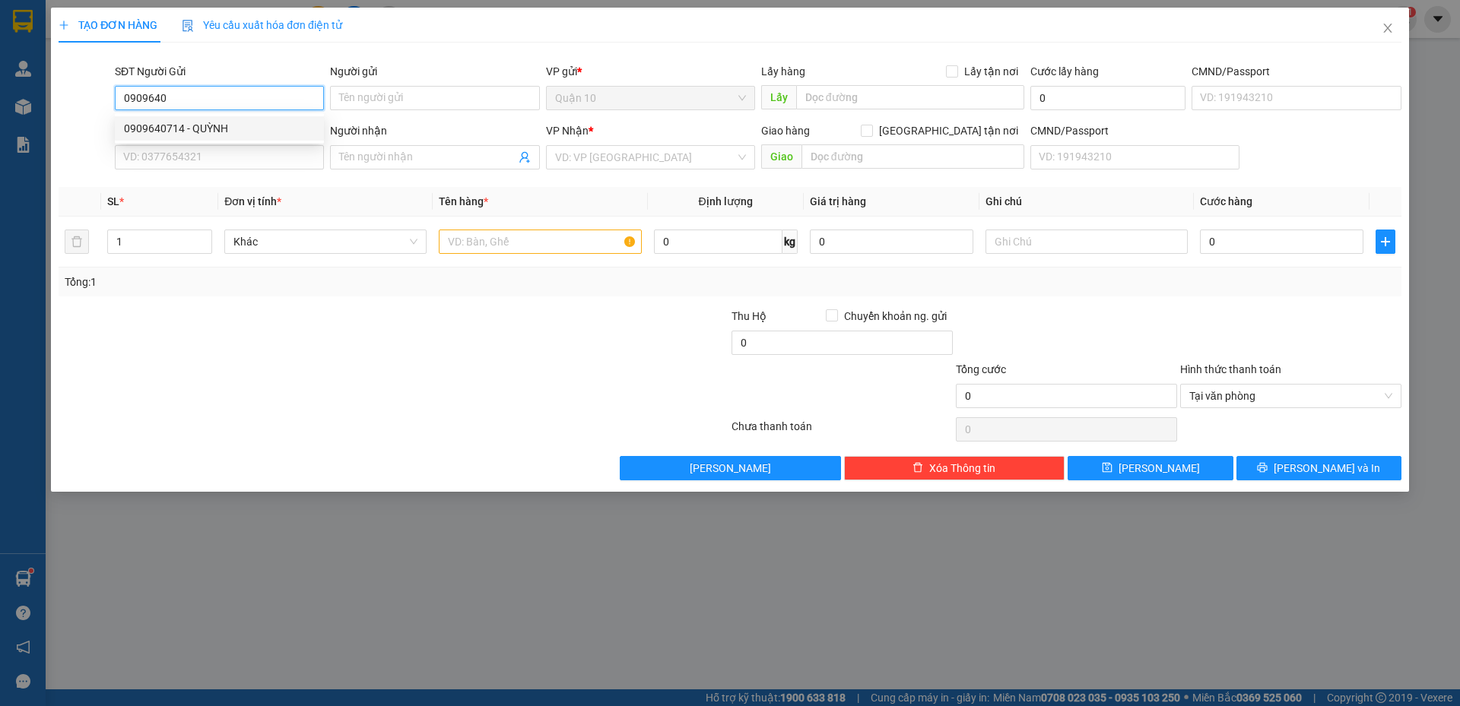
type input "QUỲNH"
type input "075190023506"
type input "0335097231"
type input "HẢI"
click at [200, 134] on div "0909640714 - QUỲNH" at bounding box center [219, 128] width 191 height 17
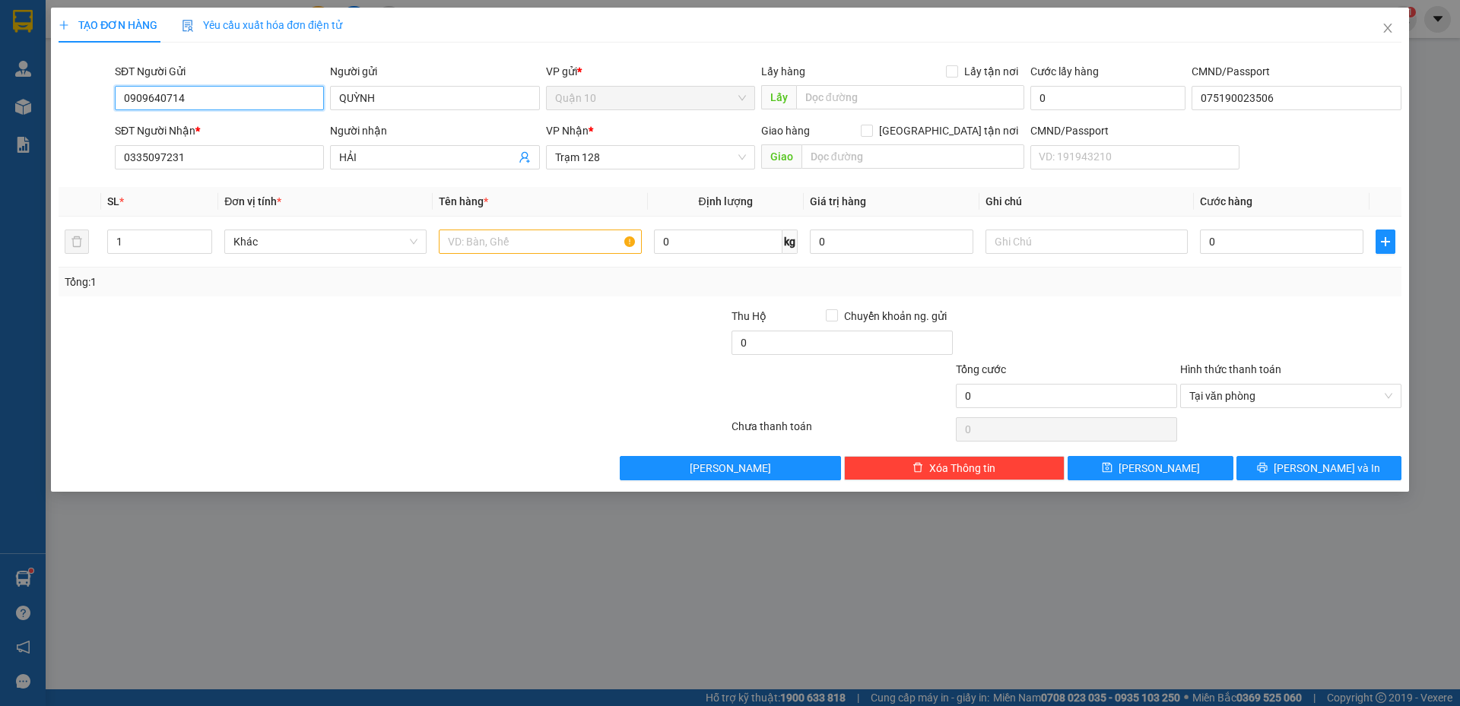
type input "0909640714"
click at [342, 181] on div "Transit Pickup Surcharge Ids Transit Deliver Surcharge Ids Transit Deliver Surc…" at bounding box center [730, 268] width 1343 height 426
click at [497, 242] on input "text" at bounding box center [540, 242] width 202 height 24
drag, startPoint x: 199, startPoint y: 153, endPoint x: 0, endPoint y: 129, distance: 200.7
click at [0, 131] on div "TẠO ĐƠN HÀNG Yêu cầu xuất hóa đơn điện tử Transit Pickup Surcharge Ids Transit …" at bounding box center [730, 353] width 1460 height 706
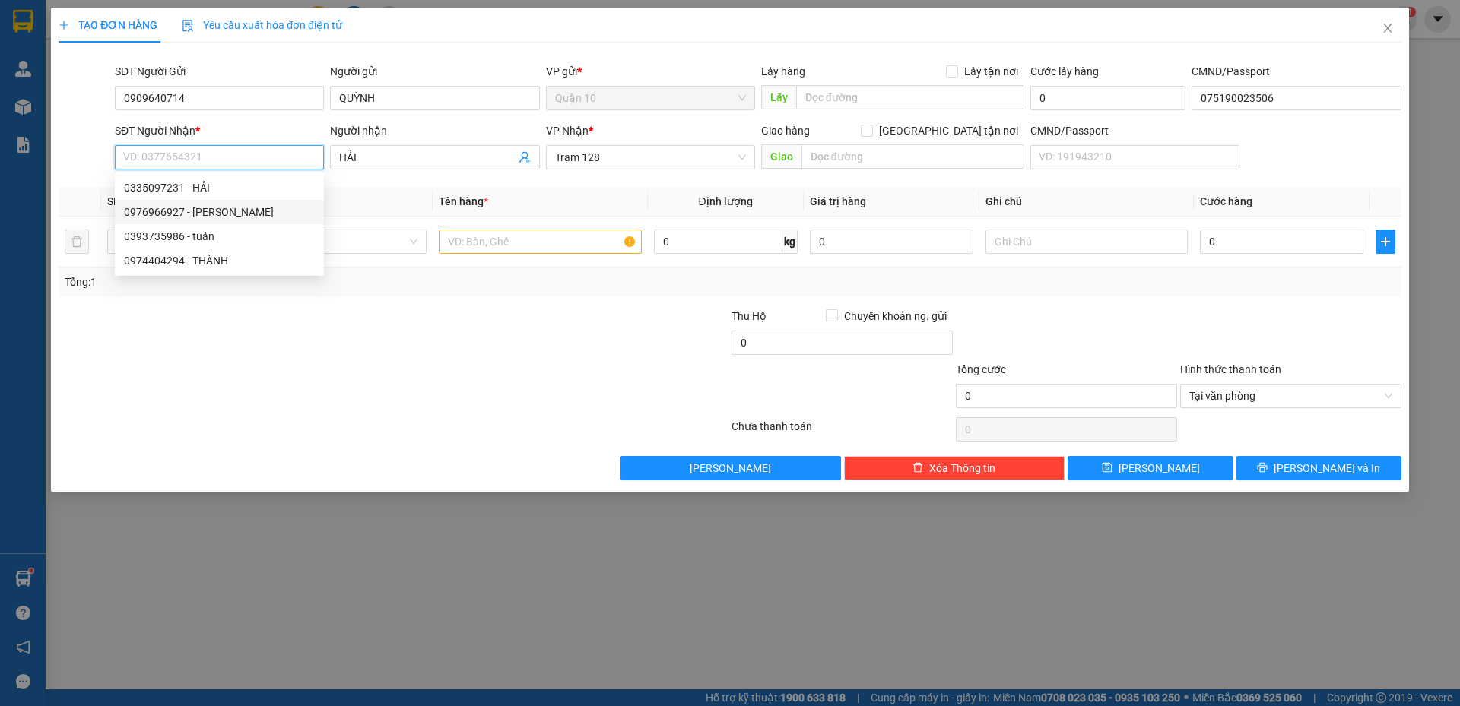
click at [205, 217] on div "0976966927 - TUẤN" at bounding box center [219, 212] width 191 height 17
type input "0976966927"
type input "TUẤN"
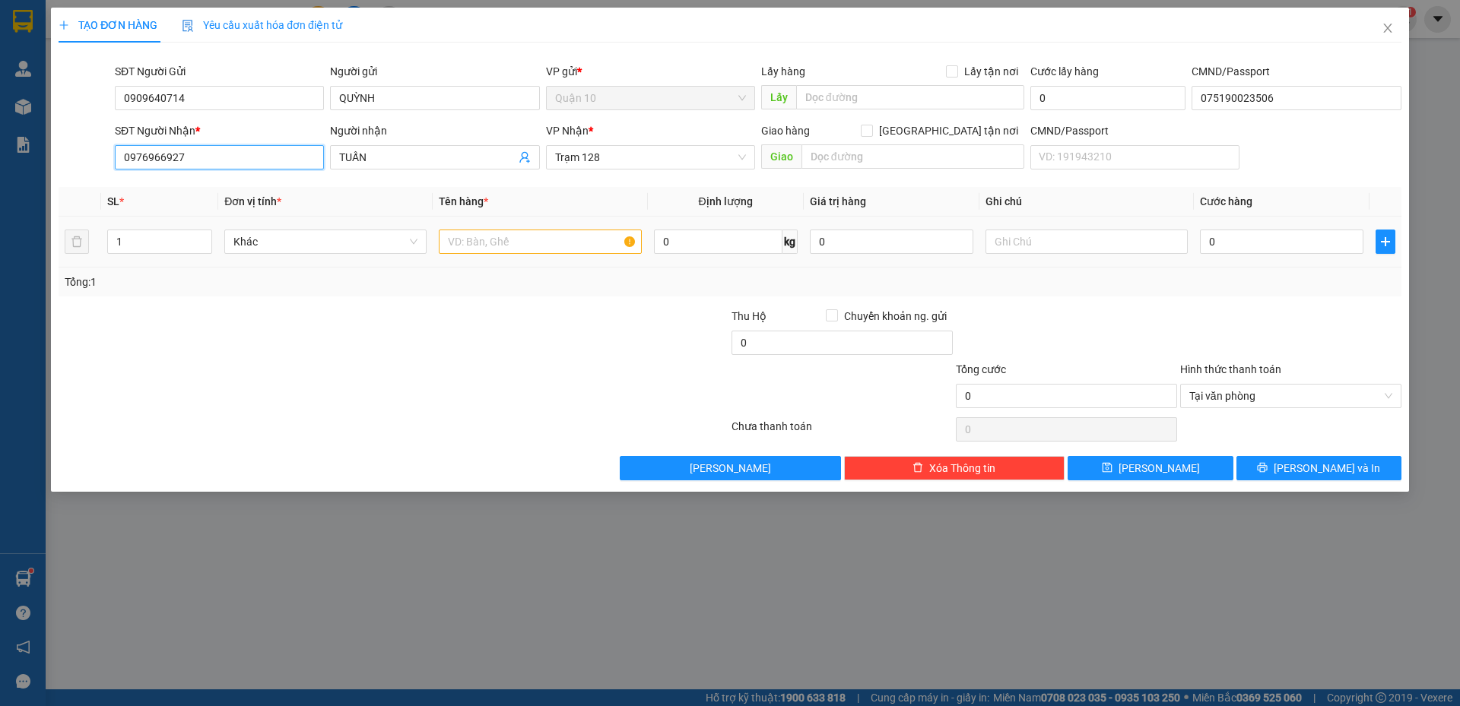
type input "0976966927"
click at [520, 237] on input "text" at bounding box center [540, 242] width 202 height 24
type input "TÚI NÂU ( SỮA )"
click at [902, 240] on input "0" at bounding box center [891, 242] width 163 height 24
type input "1.200.000"
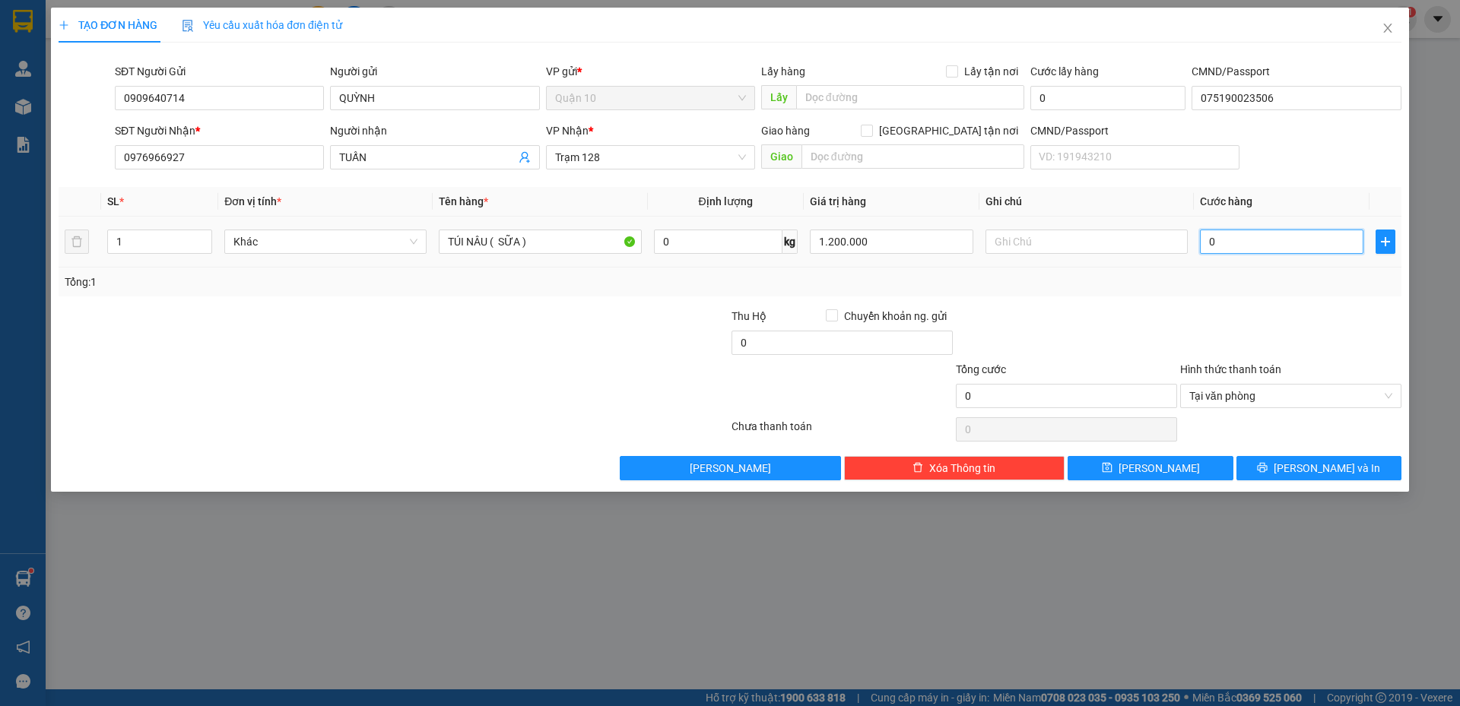
click at [1278, 243] on input "0" at bounding box center [1281, 242] width 163 height 24
type input "5"
type input "50"
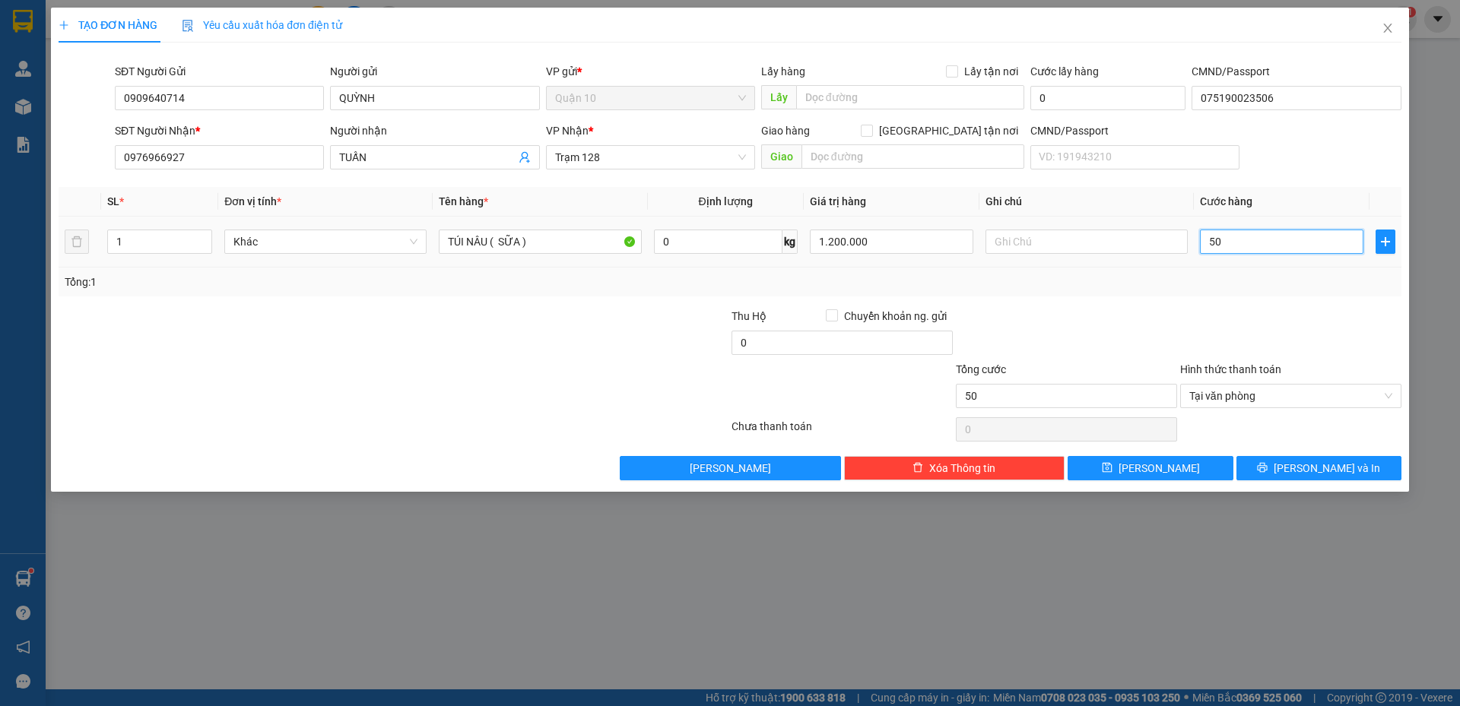
type input "500"
type input "5.000"
type input "50.000"
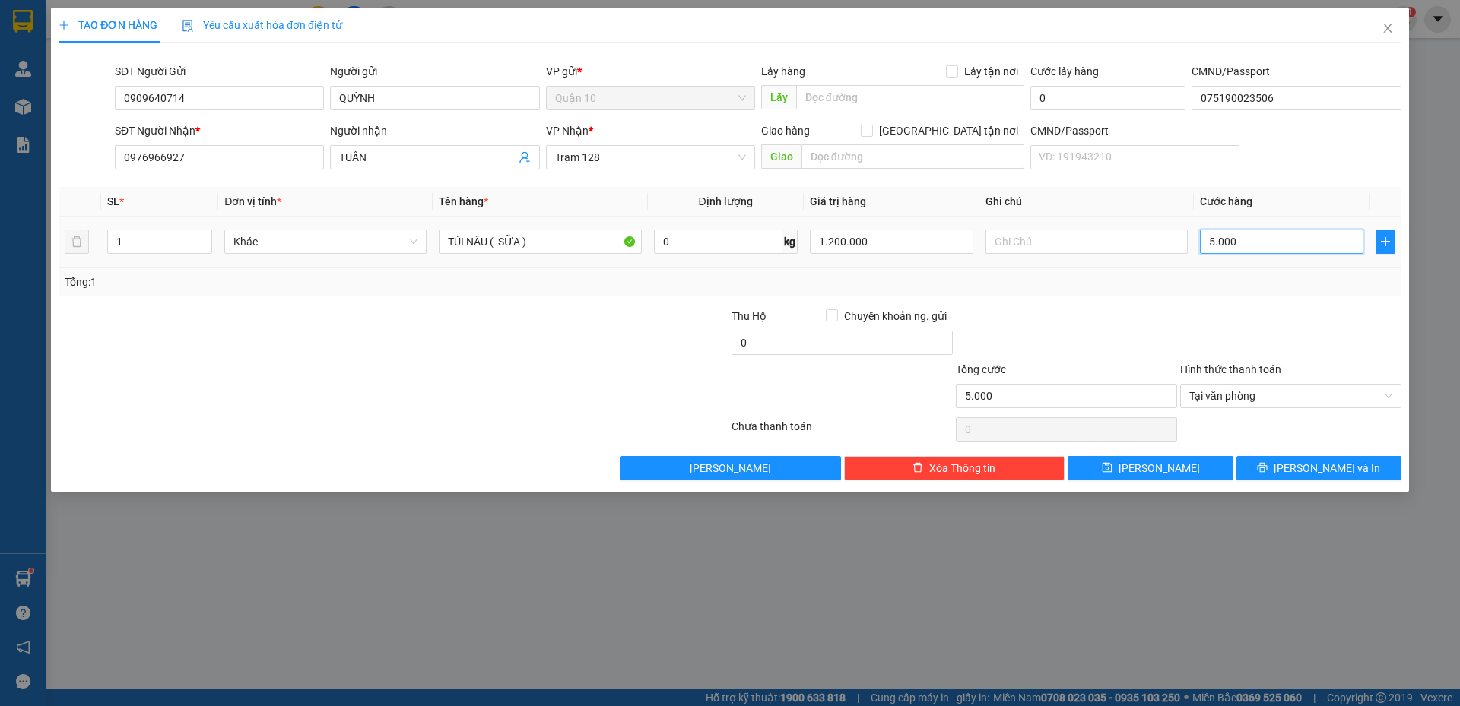
type input "50.000"
click at [1285, 468] on button "[PERSON_NAME] và In" at bounding box center [1318, 468] width 165 height 24
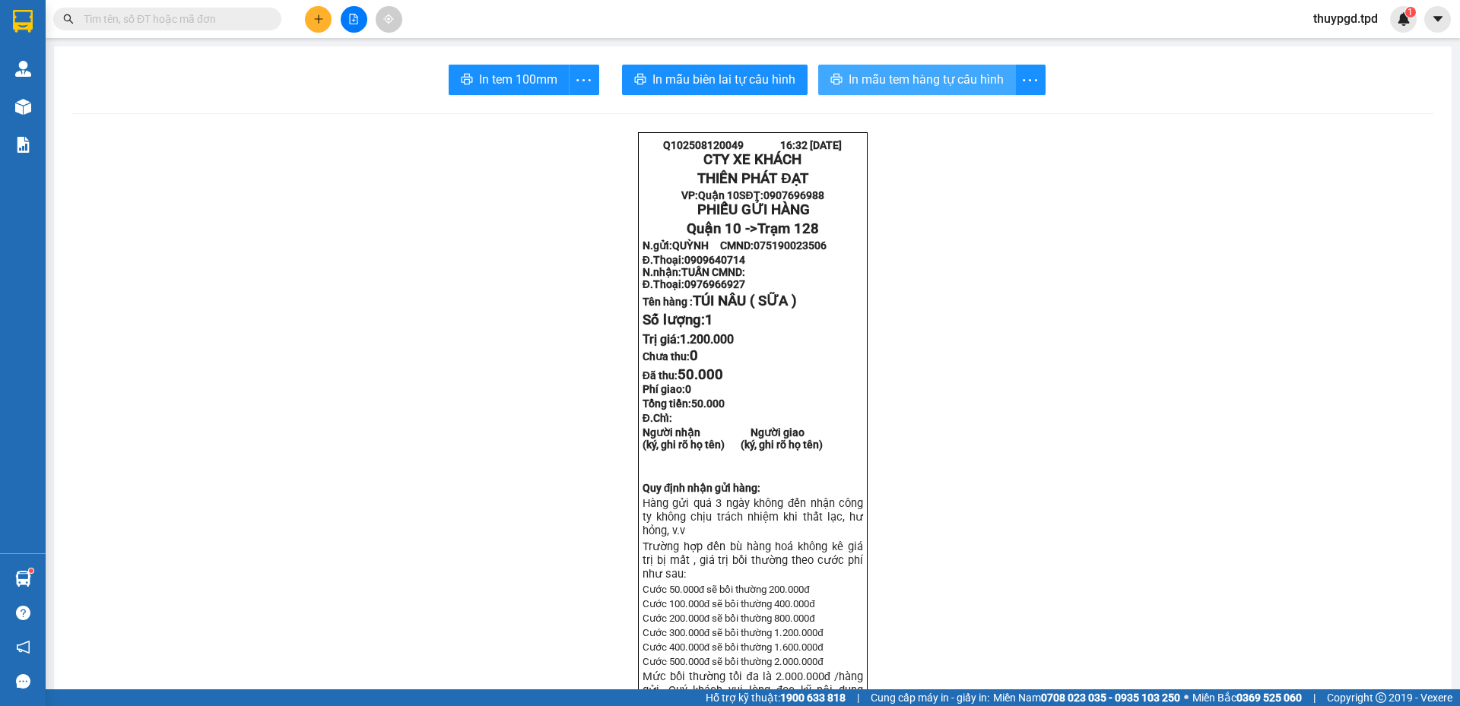
click at [933, 80] on span "In mẫu tem hàng tự cấu hình" at bounding box center [926, 79] width 155 height 19
click at [539, 94] on button "In tem 100mm" at bounding box center [509, 80] width 121 height 30
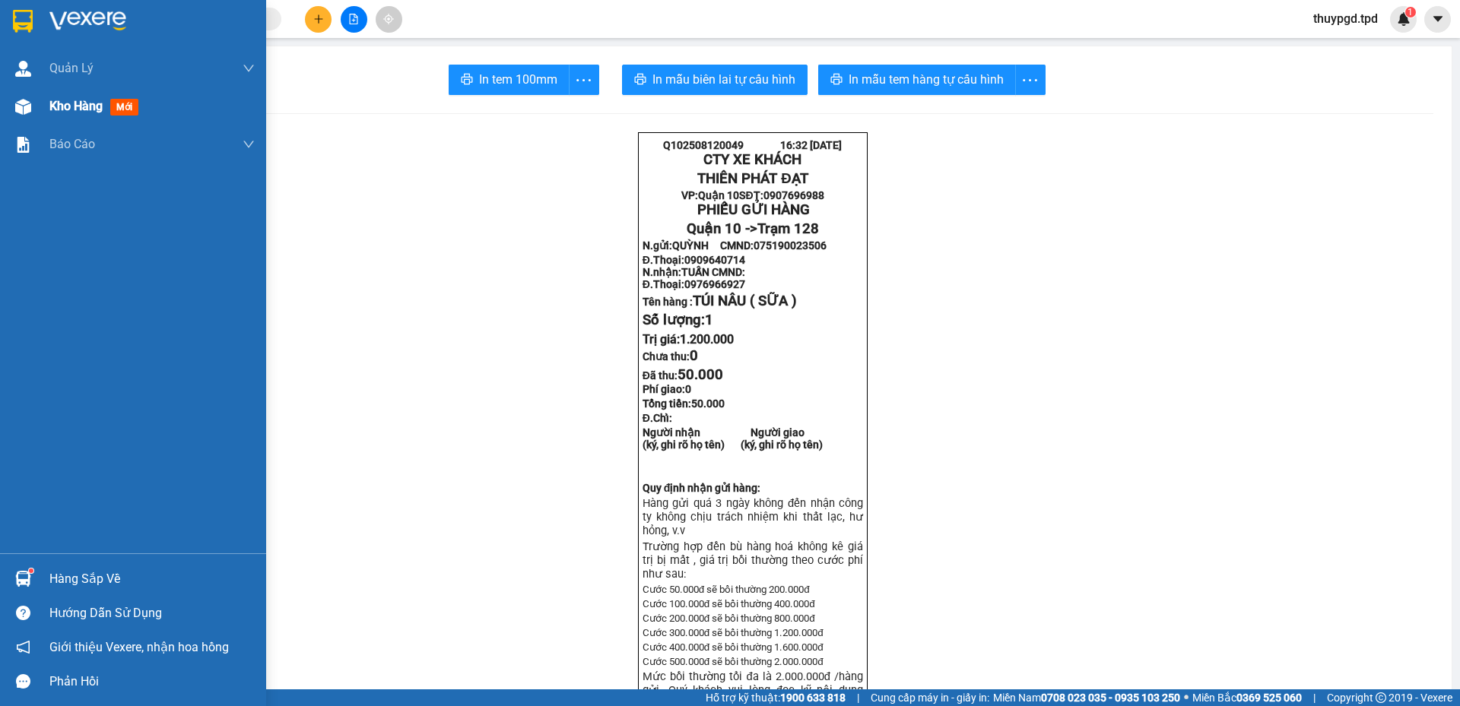
click at [70, 107] on span "Kho hàng" at bounding box center [75, 106] width 53 height 14
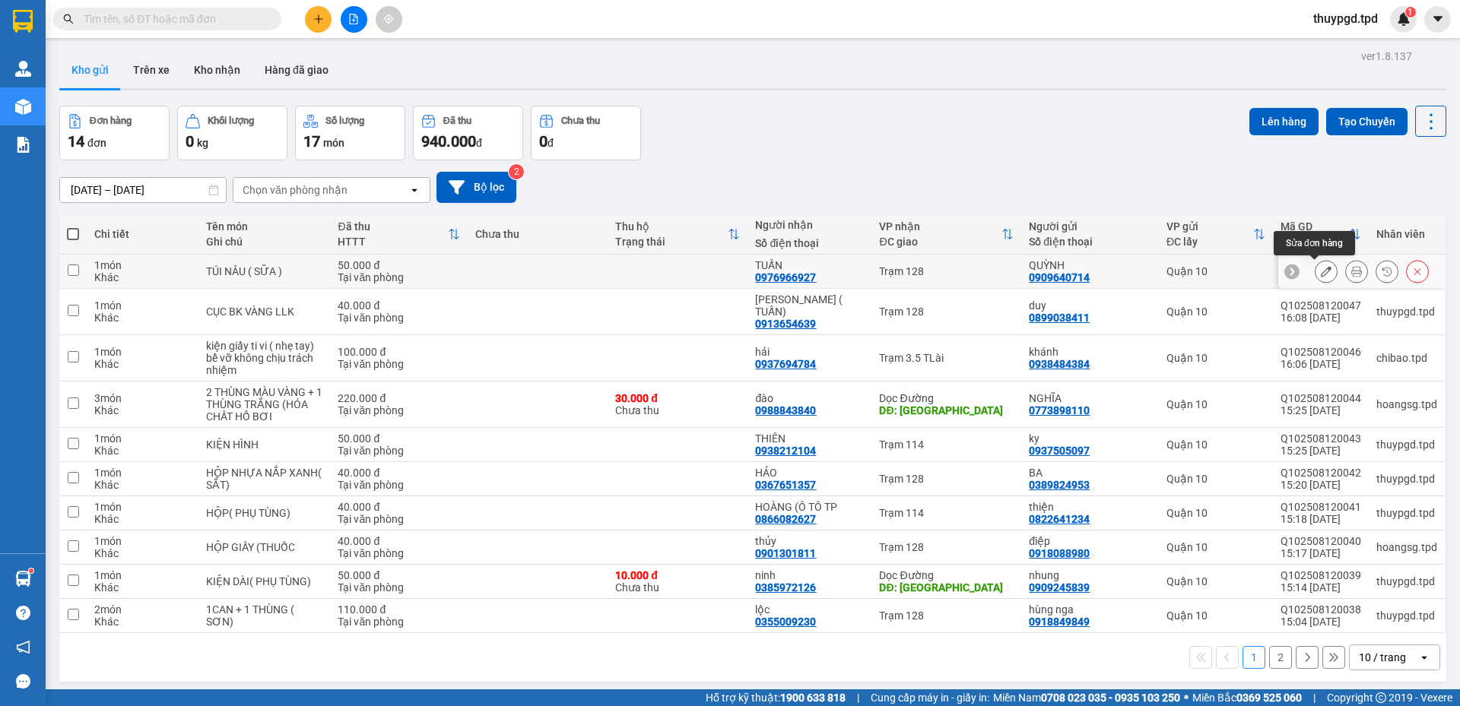
click at [1321, 271] on icon at bounding box center [1326, 271] width 11 height 11
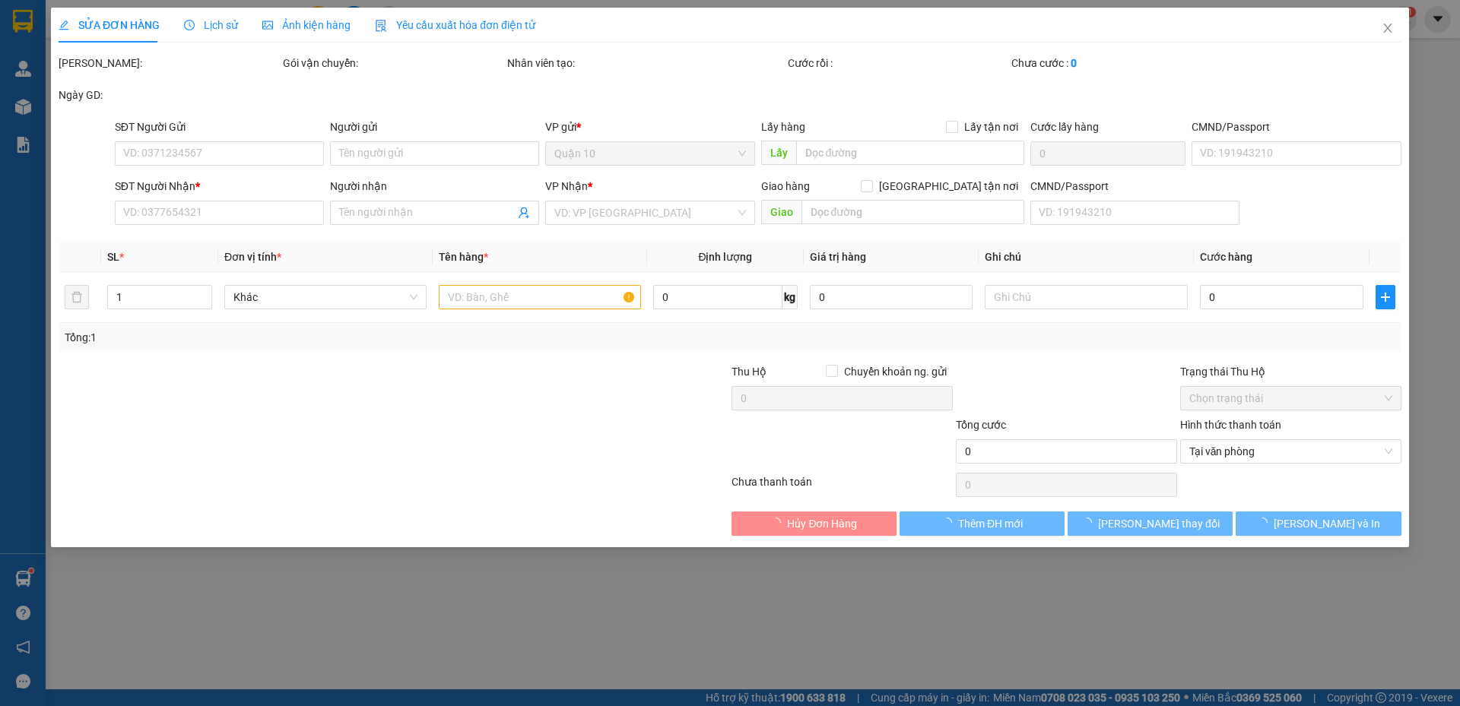
type input "0909640714"
type input "QUỲNH"
type input "075190023506"
type input "0976966927"
type input "TUẤN"
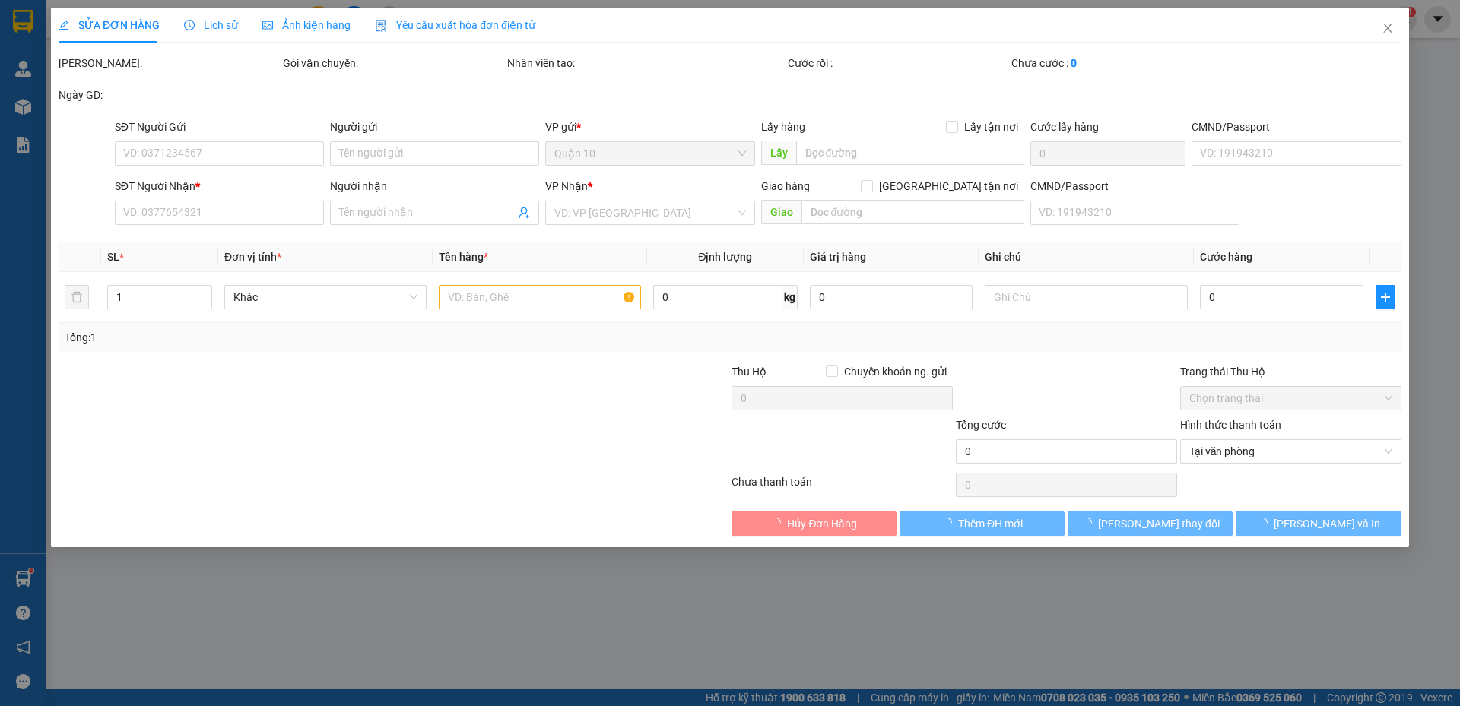
type input "50.000"
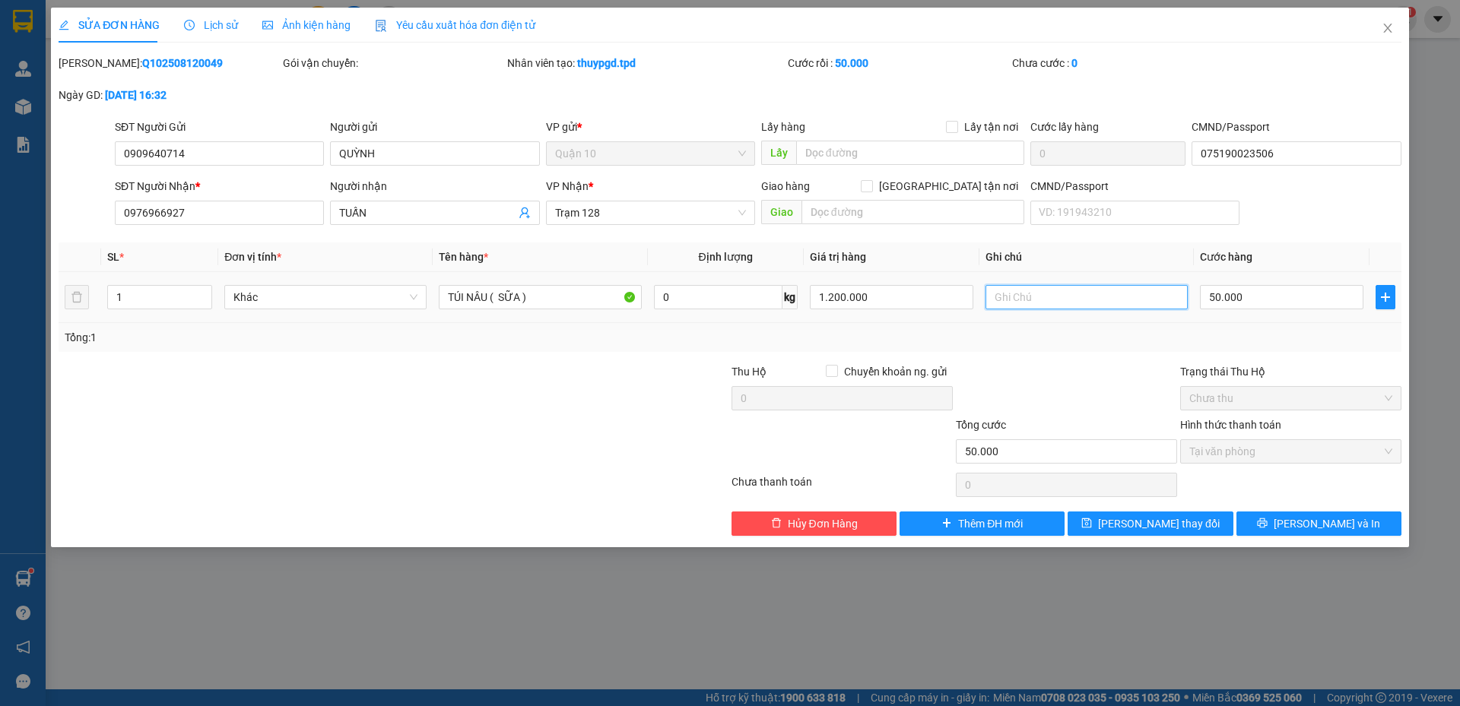
click at [1034, 297] on input "text" at bounding box center [1086, 297] width 202 height 24
type input "NHẸ TAY BỂ VỠ K CHIU TRÁCH NHIỆM"
click at [1268, 519] on icon "printer" at bounding box center [1262, 523] width 11 height 11
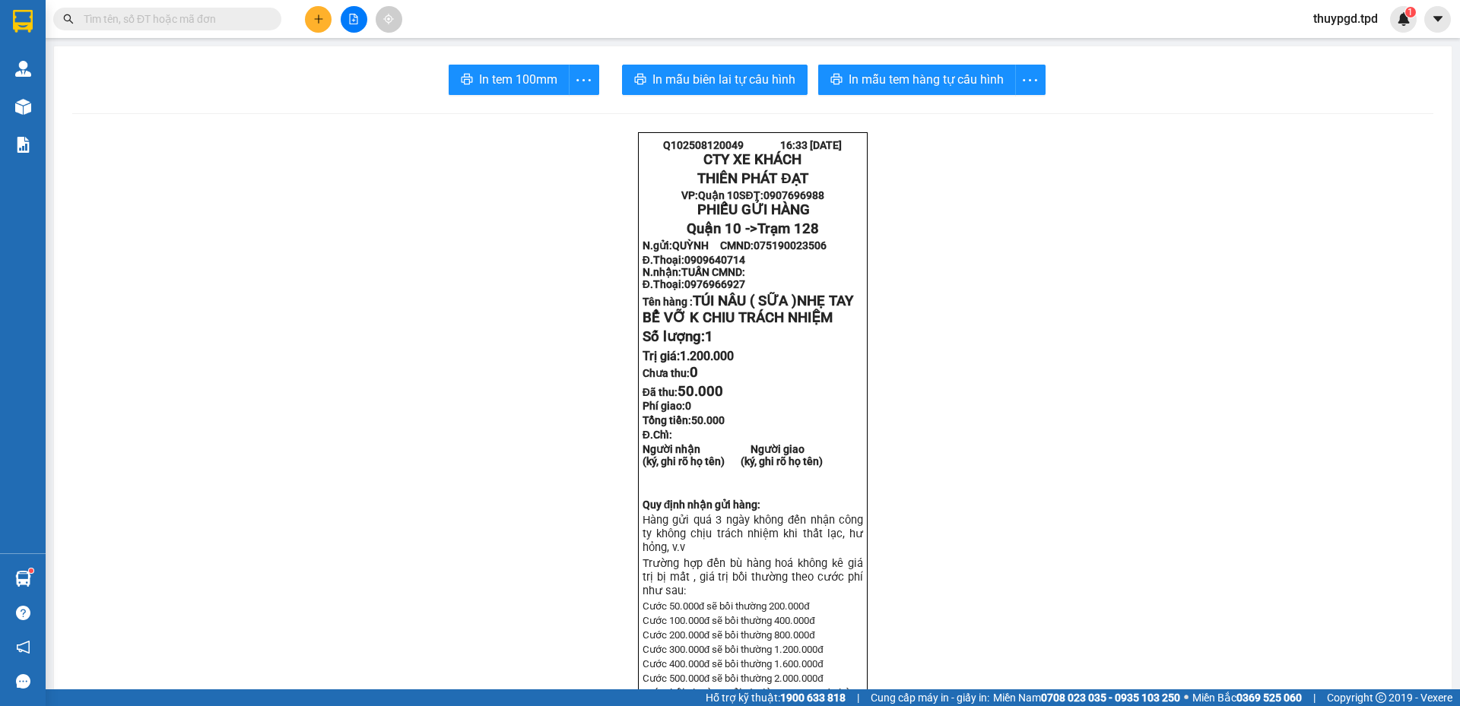
click at [318, 9] on button at bounding box center [318, 19] width 27 height 27
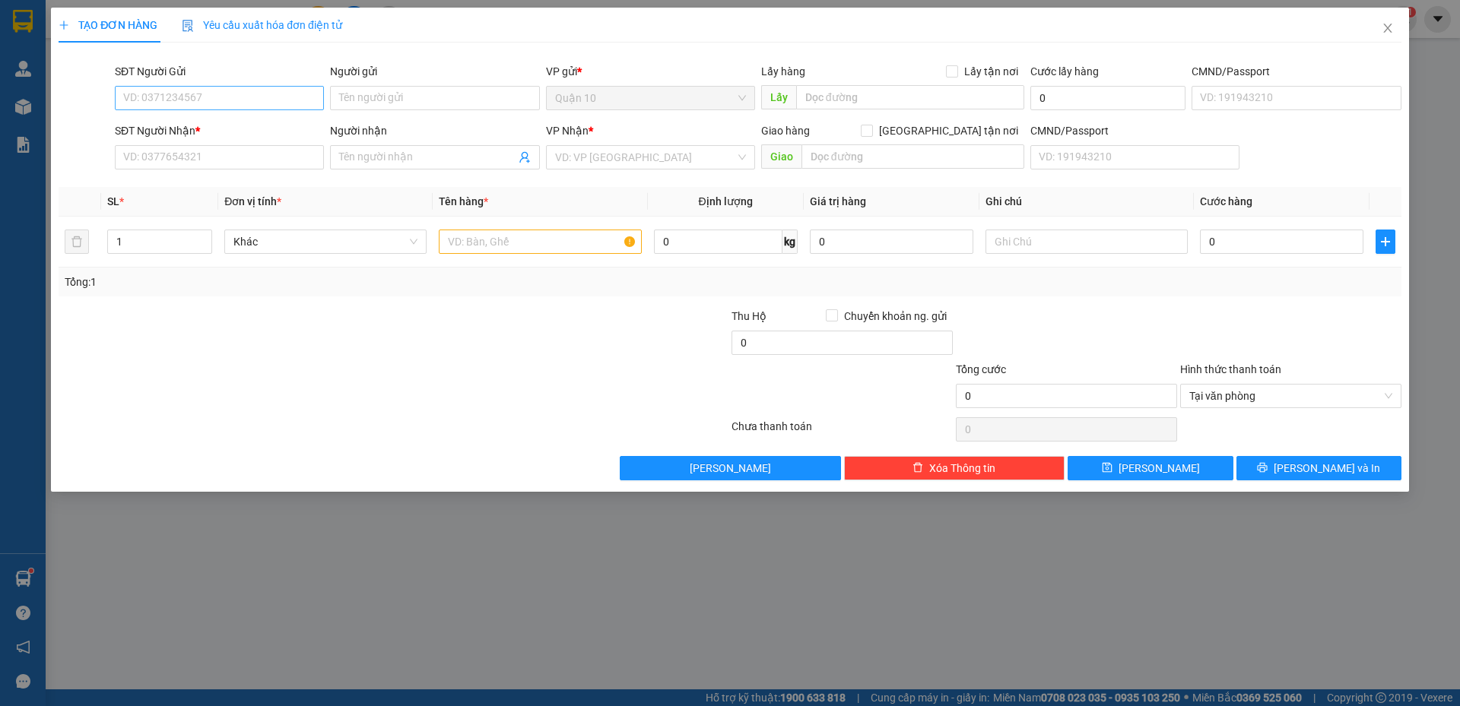
drag, startPoint x: 164, startPoint y: 119, endPoint x: 176, endPoint y: 103, distance: 20.1
click at [165, 118] on form "SĐT Người Gửi VD: 0371234567 Người gửi Tên người gửi VP gửi * Quận 10 Lấy hàng …" at bounding box center [730, 119] width 1343 height 113
click at [176, 103] on input "SĐT Người Gửi" at bounding box center [219, 98] width 209 height 24
click at [236, 124] on div "0969291925 - THỦY" at bounding box center [219, 128] width 191 height 17
type input "0969291925"
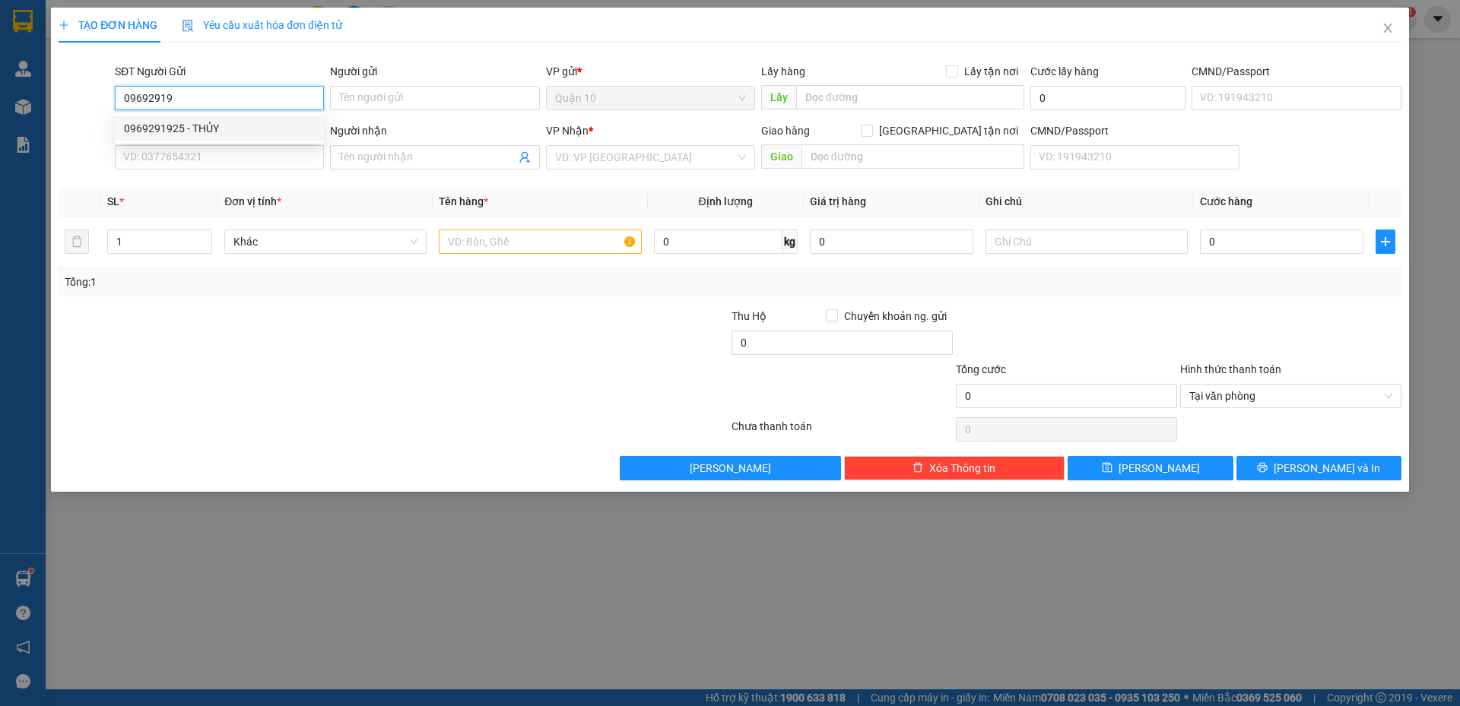
type input "THỦY"
type input "080055007513"
type input "0337824020"
type input "LINH"
type input "0969291925"
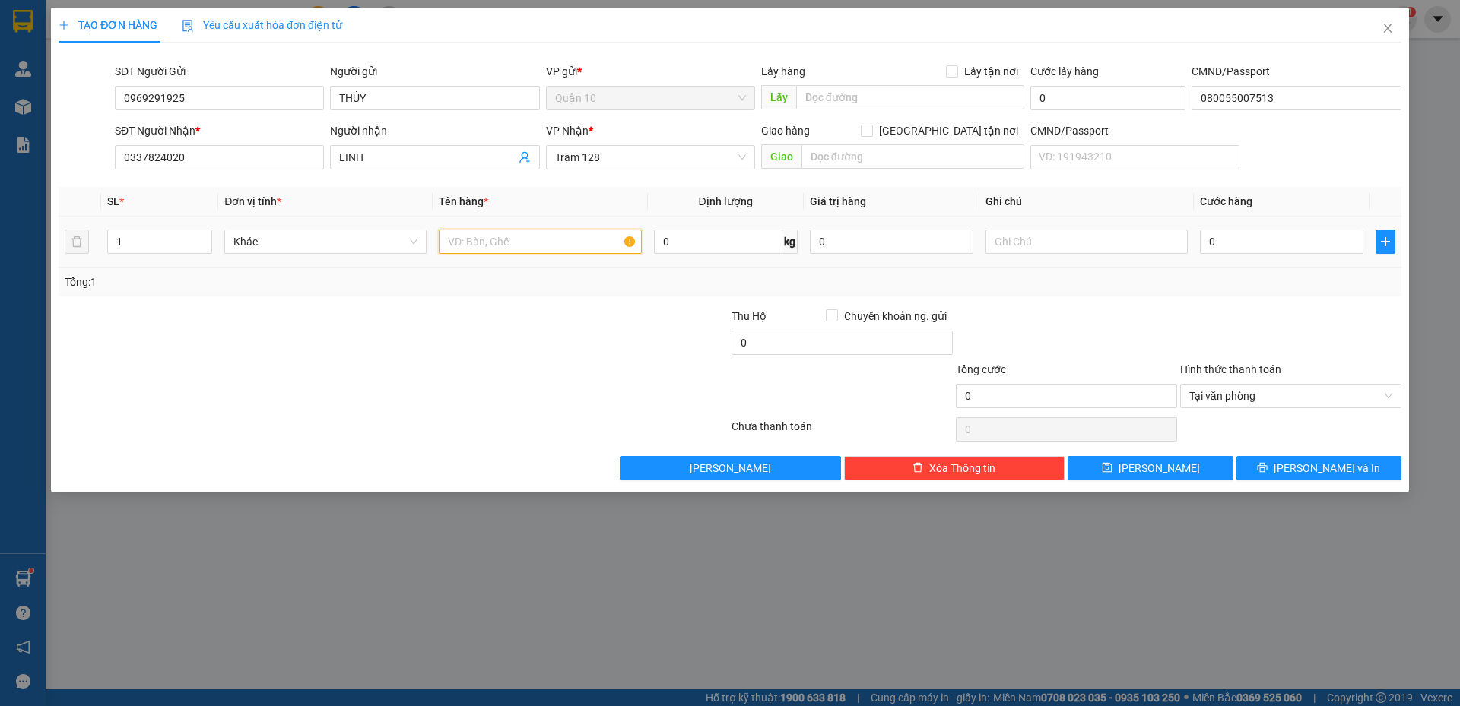
click at [551, 234] on input "text" at bounding box center [540, 242] width 202 height 24
type input "THÙNG GIÂY ( BÁNH )"
click at [859, 245] on input "0" at bounding box center [891, 242] width 163 height 24
type input "3.000.000"
click at [1224, 243] on input "0" at bounding box center [1281, 242] width 163 height 24
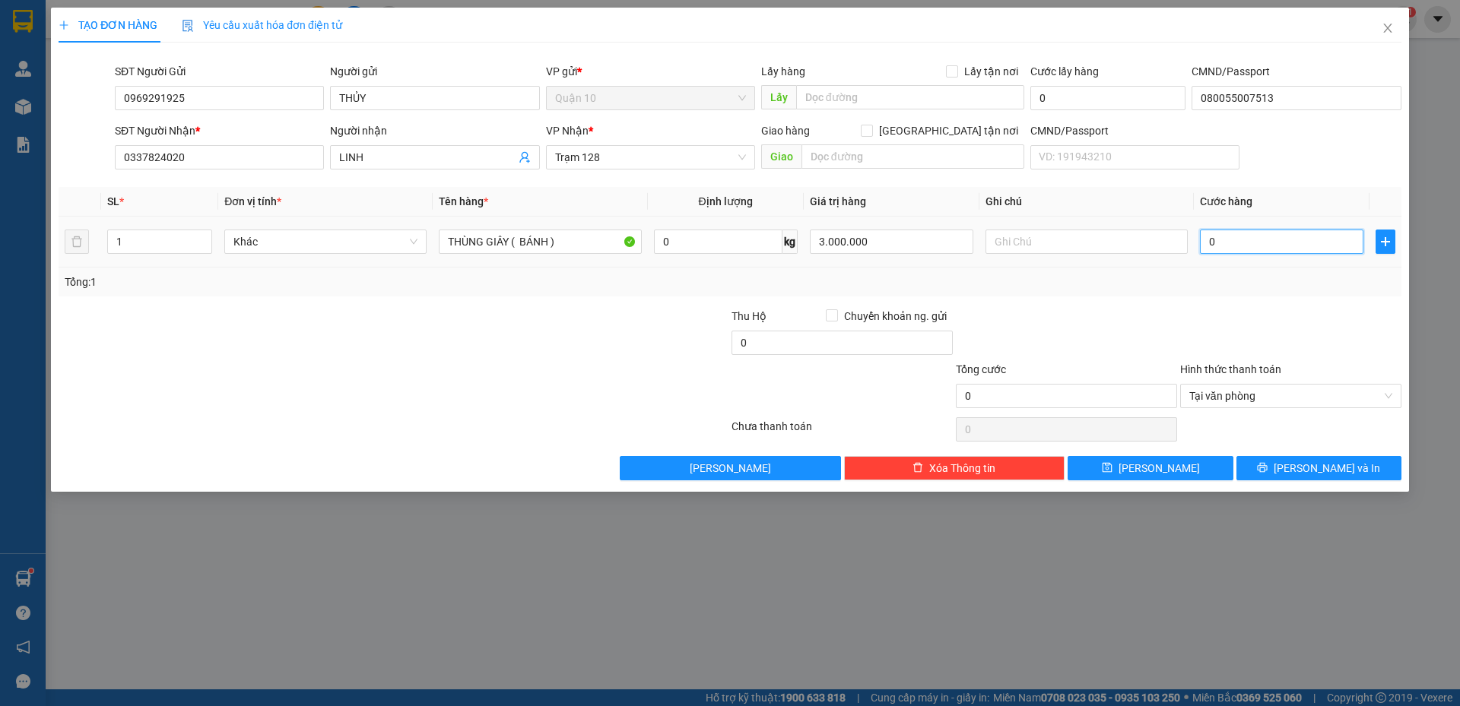
type input "5"
type input "50"
type input "500"
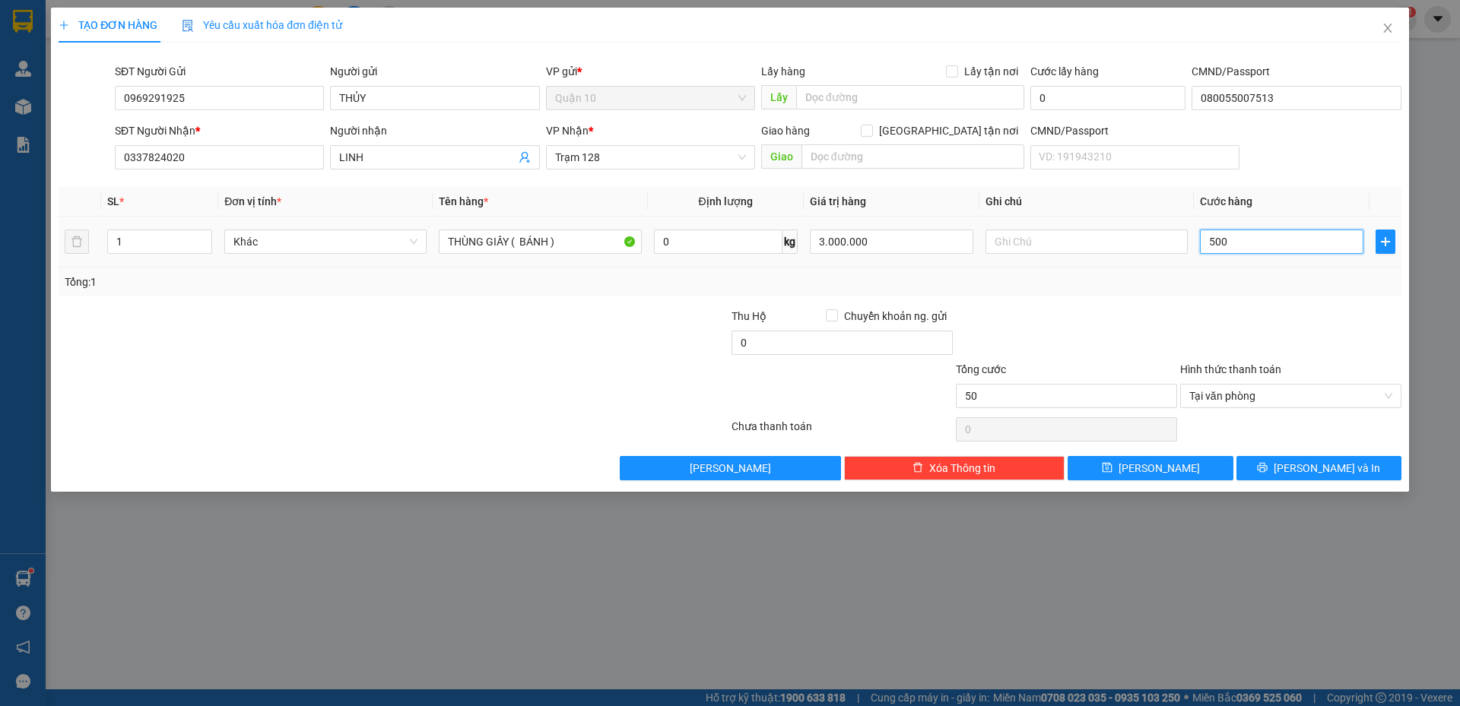
type input "500"
type input "5.000"
type input "50.000"
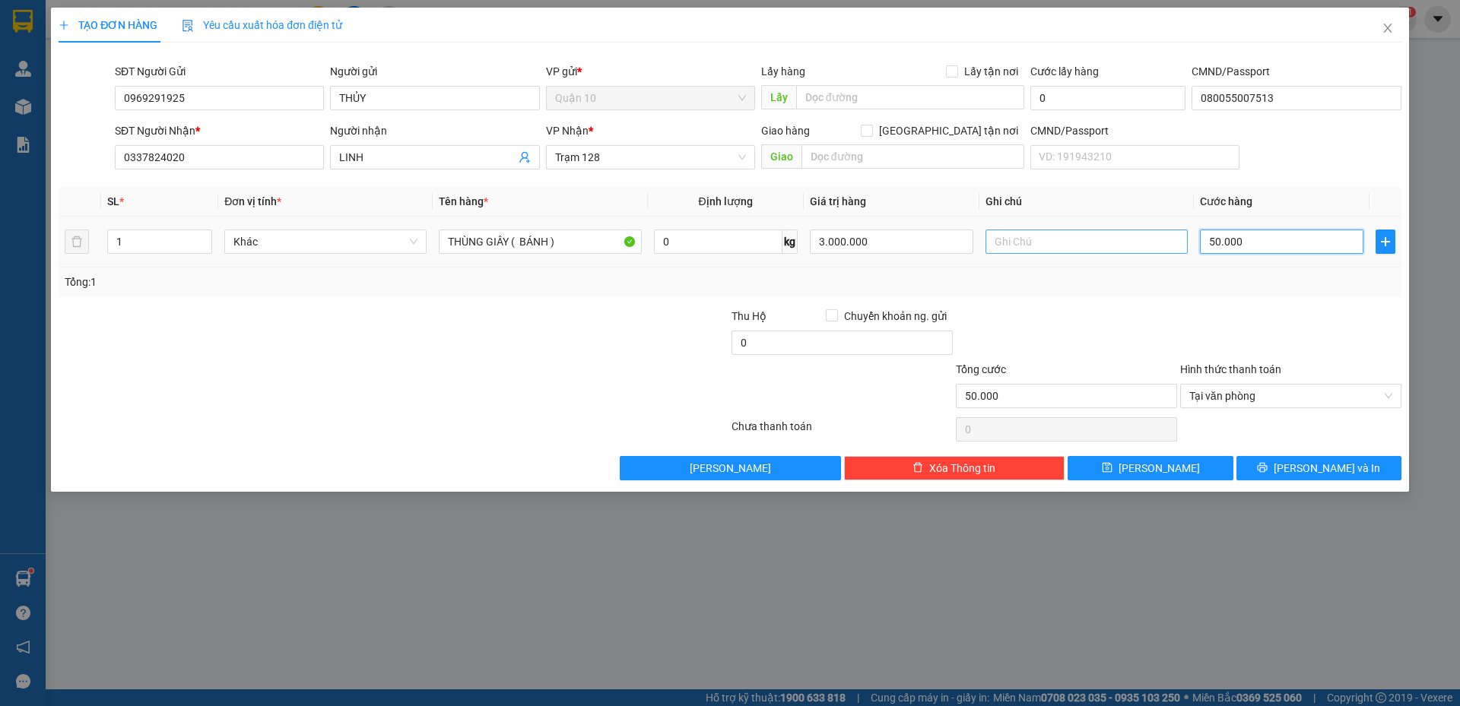
type input "50.000"
click at [1041, 251] on input "text" at bounding box center [1086, 242] width 202 height 24
click at [1090, 303] on div "Transit Pickup Surcharge Ids Transit Deliver Surcharge Ids Transit Deliver Surc…" at bounding box center [730, 268] width 1343 height 426
click at [1312, 463] on span "[PERSON_NAME] và In" at bounding box center [1327, 468] width 106 height 17
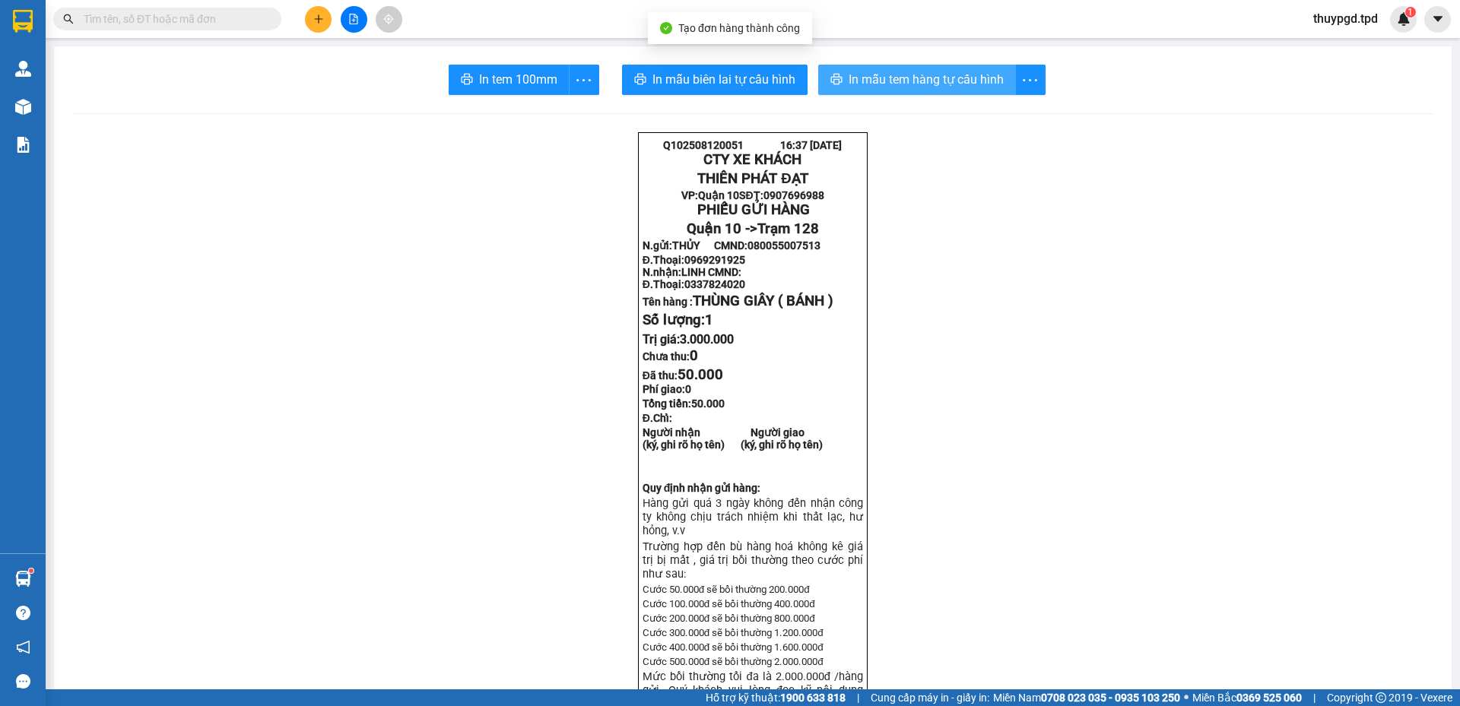
click at [906, 69] on button "In mẫu tem hàng tự cấu hình" at bounding box center [917, 80] width 198 height 30
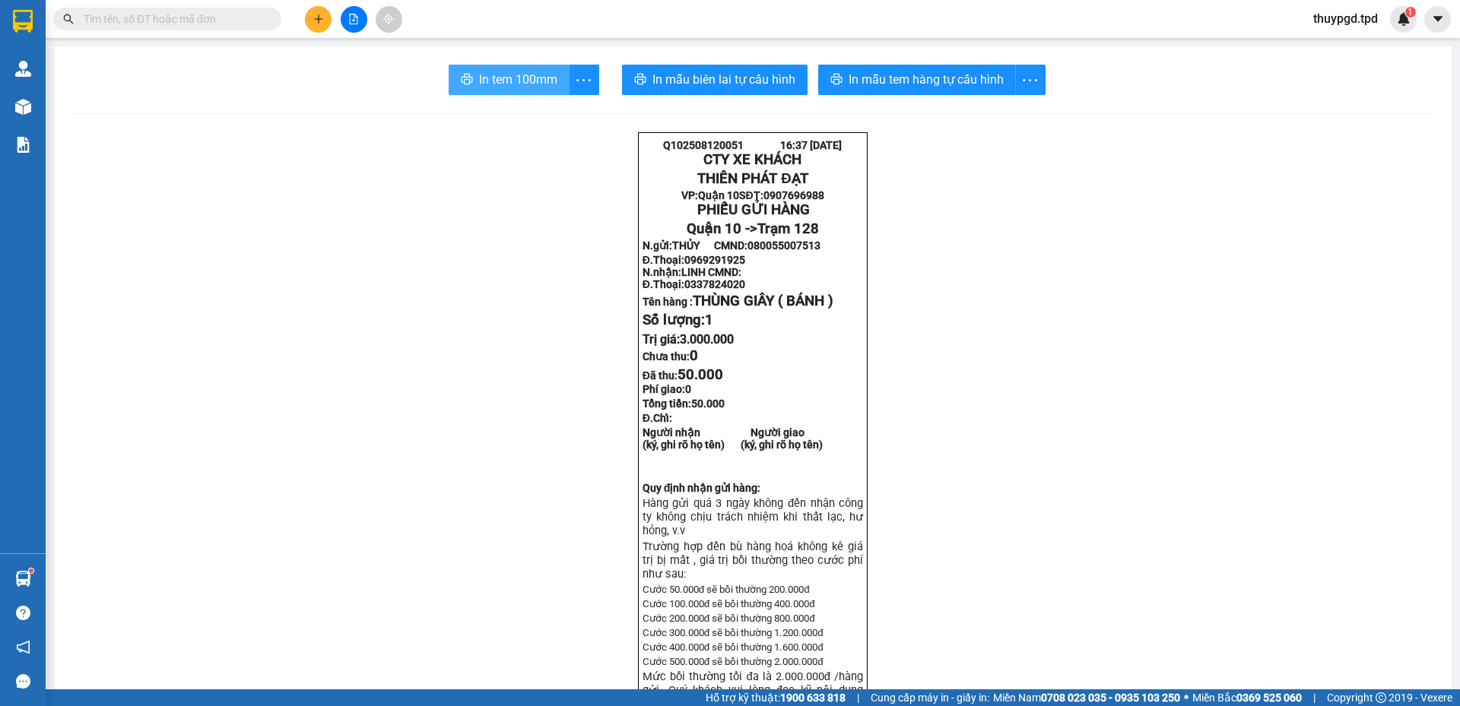
click at [488, 78] on span "In tem 100mm" at bounding box center [518, 79] width 78 height 19
click at [326, 14] on button at bounding box center [318, 19] width 27 height 27
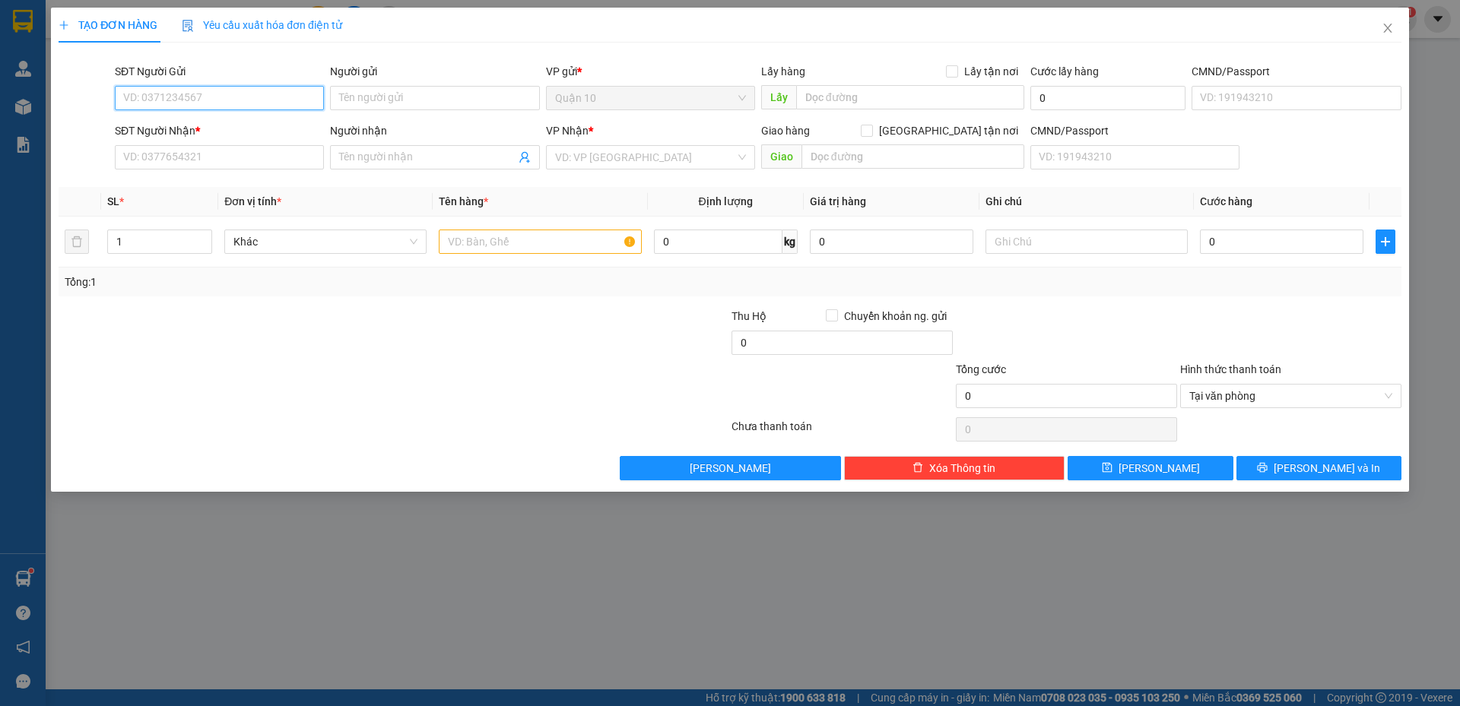
click at [198, 97] on input "SĐT Người Gửi" at bounding box center [219, 98] width 209 height 24
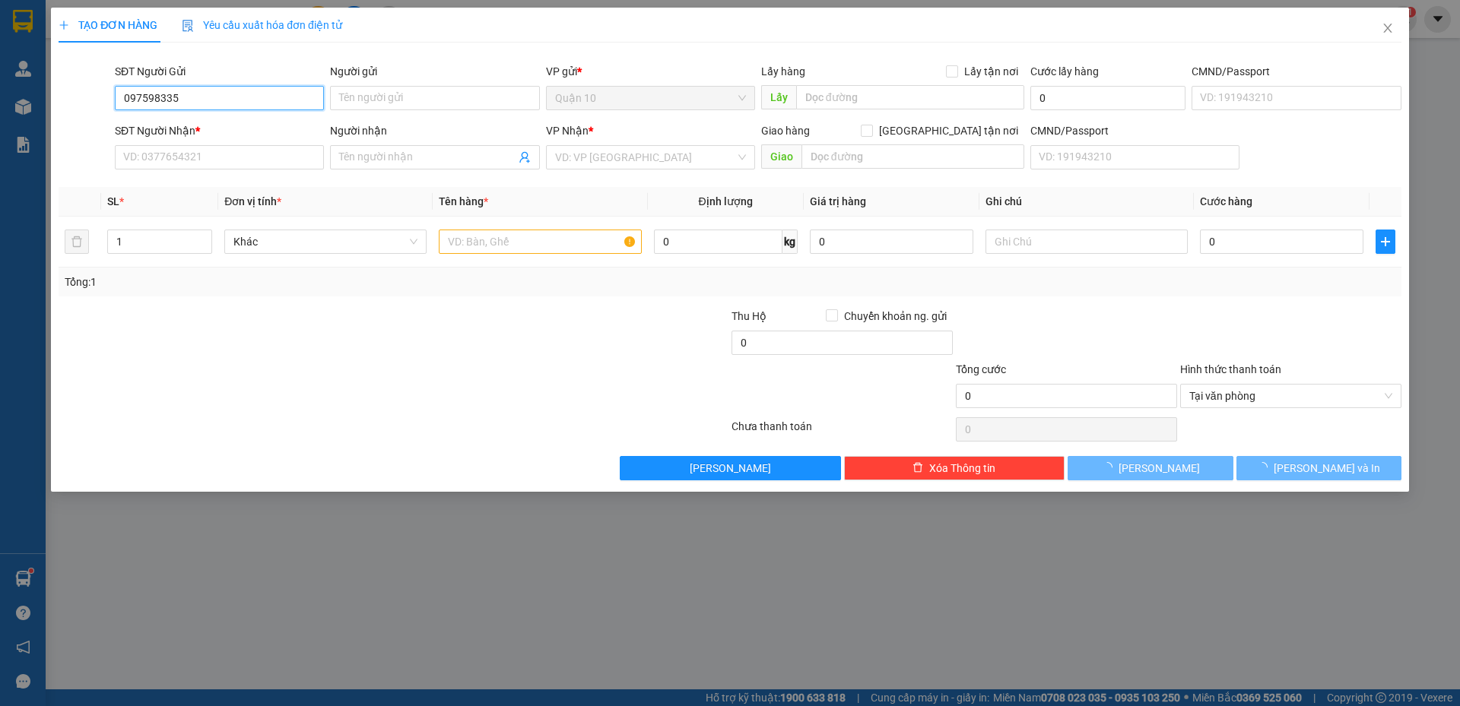
type input "0975983355"
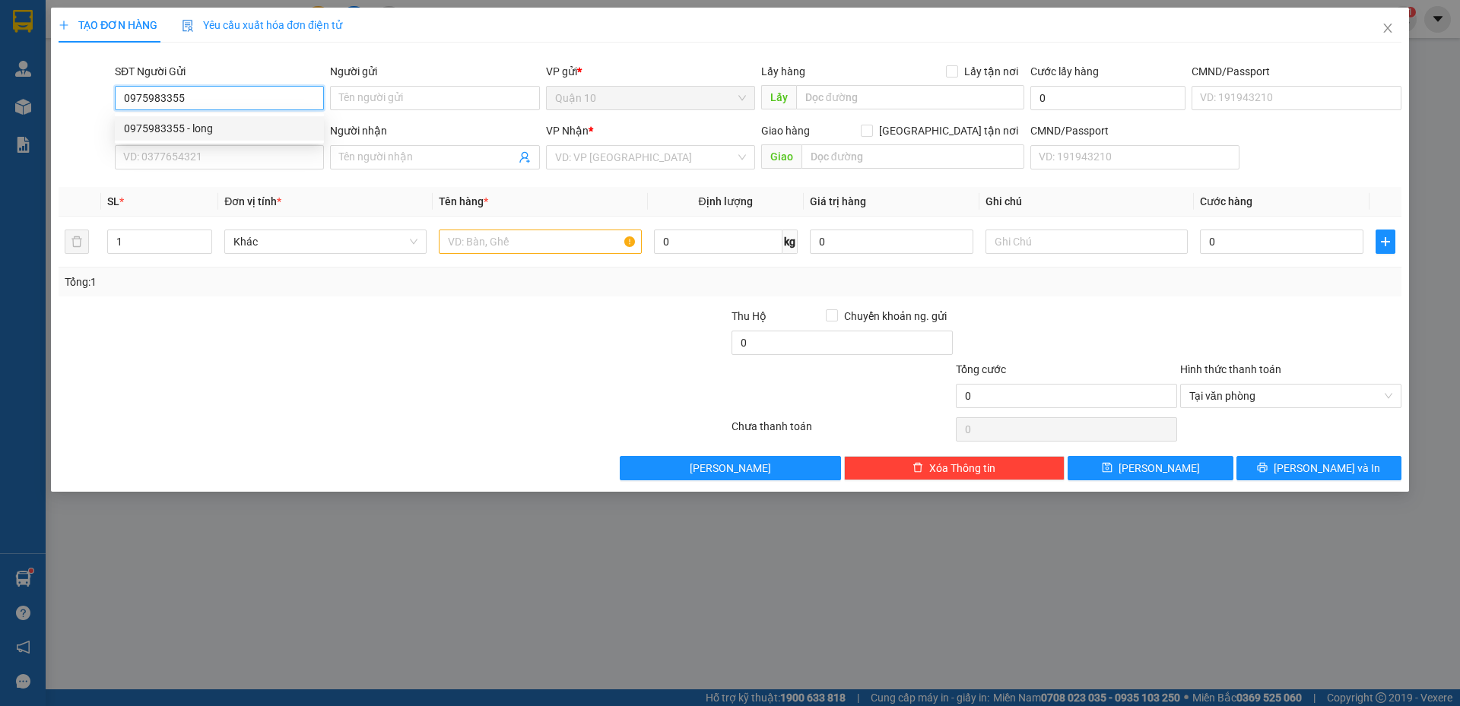
click at [193, 122] on div "0975983355 - long" at bounding box center [219, 128] width 191 height 17
type input "long"
type input "0767822279"
type input "[PERSON_NAME]"
type input "PHU CUONG"
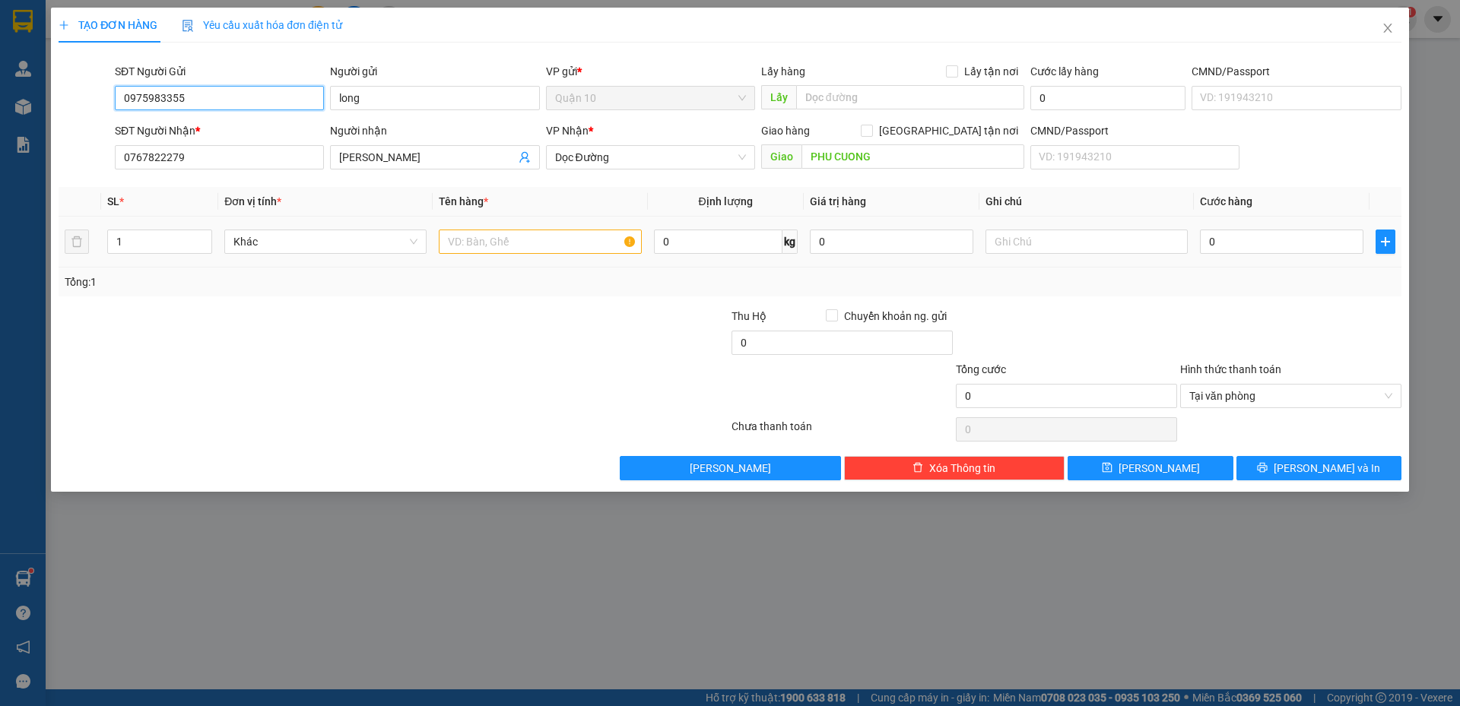
type input "0975983355"
click at [509, 242] on input "text" at bounding box center [540, 242] width 202 height 24
type input "THÙNG GIÂY ( PT )"
click at [1300, 259] on td "0" at bounding box center [1282, 242] width 176 height 51
click at [1287, 242] on input "0" at bounding box center [1281, 242] width 163 height 24
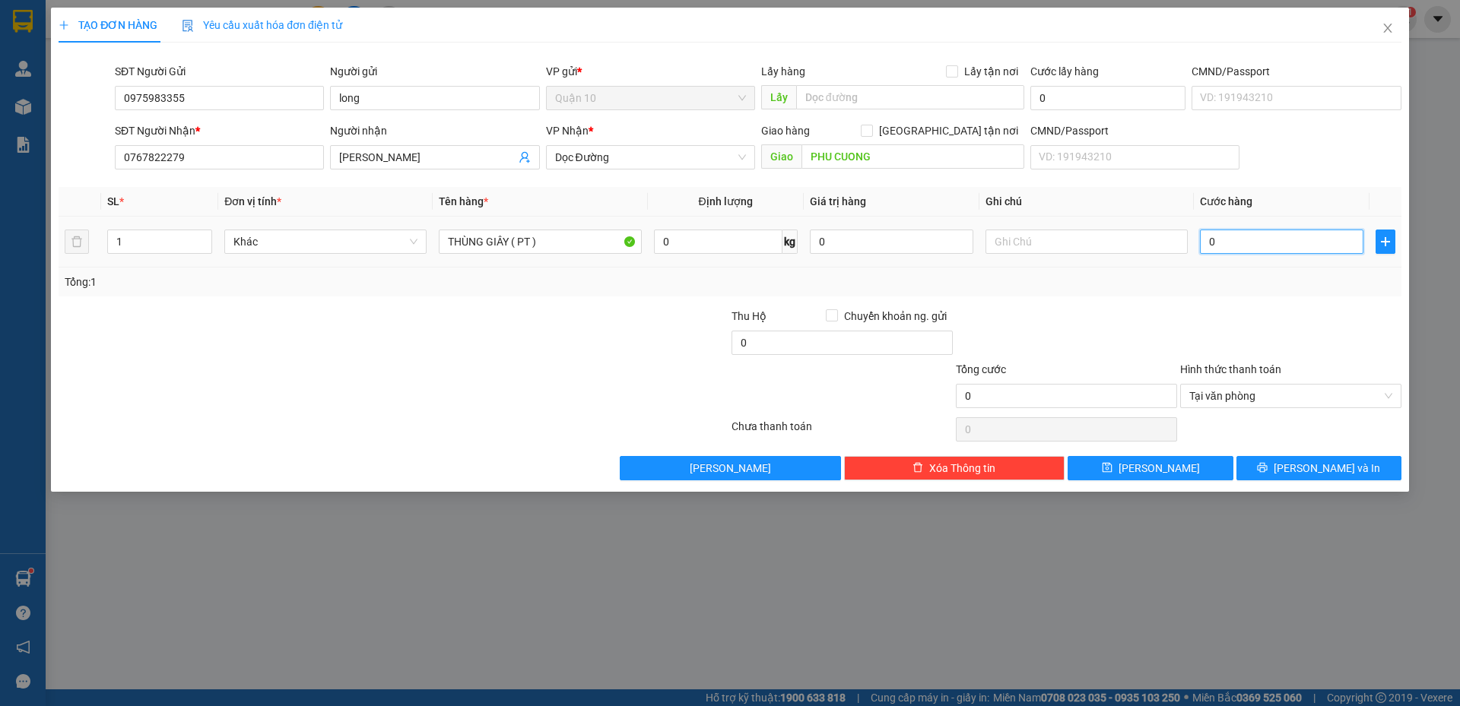
type input "5"
type input "50"
type input "500"
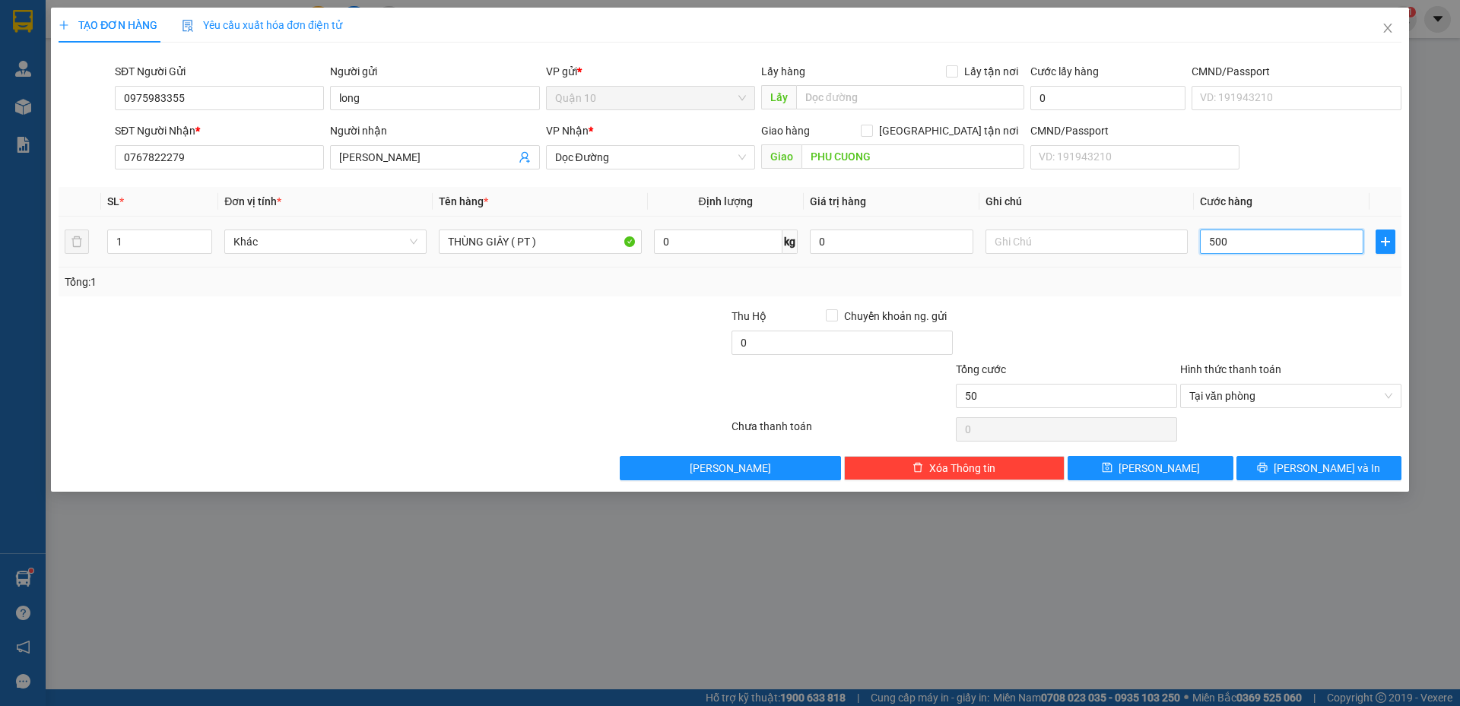
type input "500"
type input "5.000"
type input "50.000"
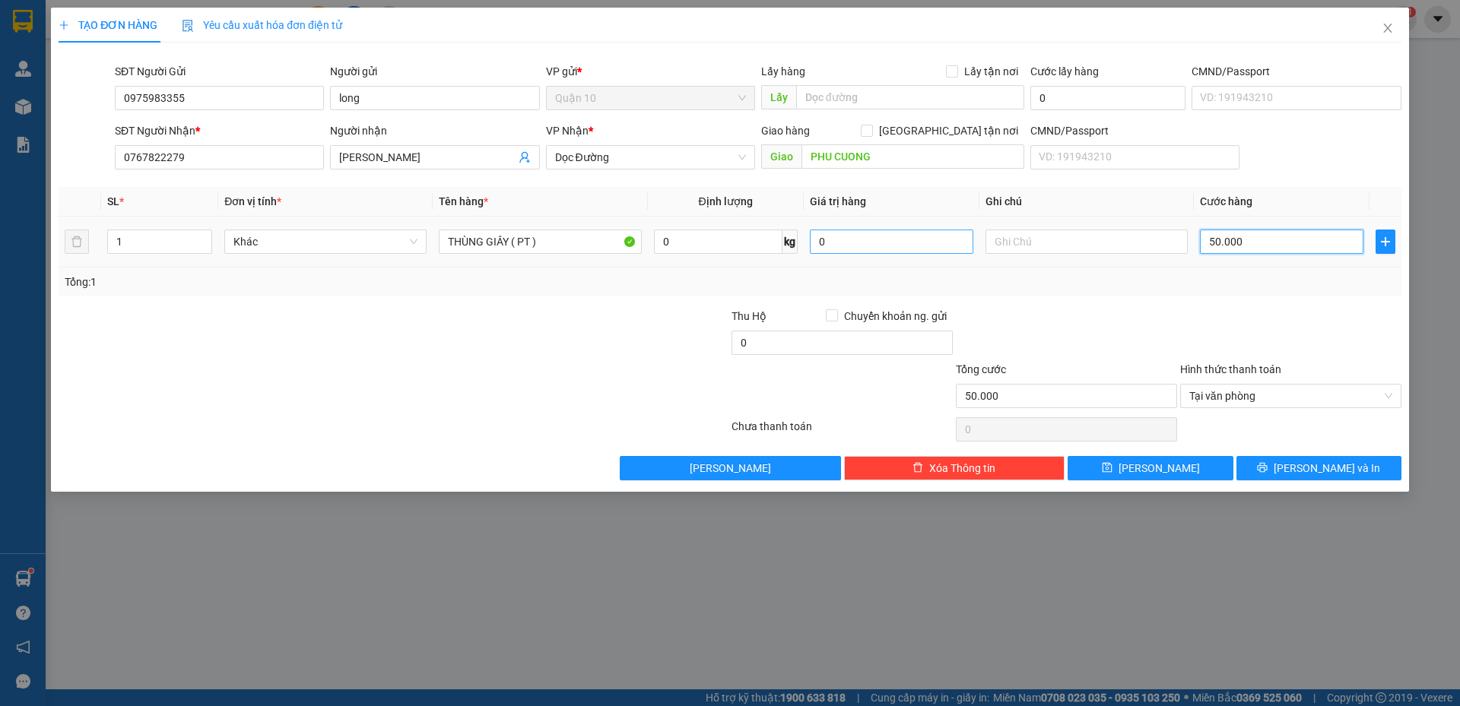
type input "50.000"
click at [854, 251] on input "0" at bounding box center [891, 242] width 163 height 24
click at [855, 249] on input "0" at bounding box center [891, 242] width 163 height 24
click at [1227, 350] on div at bounding box center [1291, 334] width 224 height 53
click at [862, 234] on input "50.000" at bounding box center [891, 242] width 163 height 24
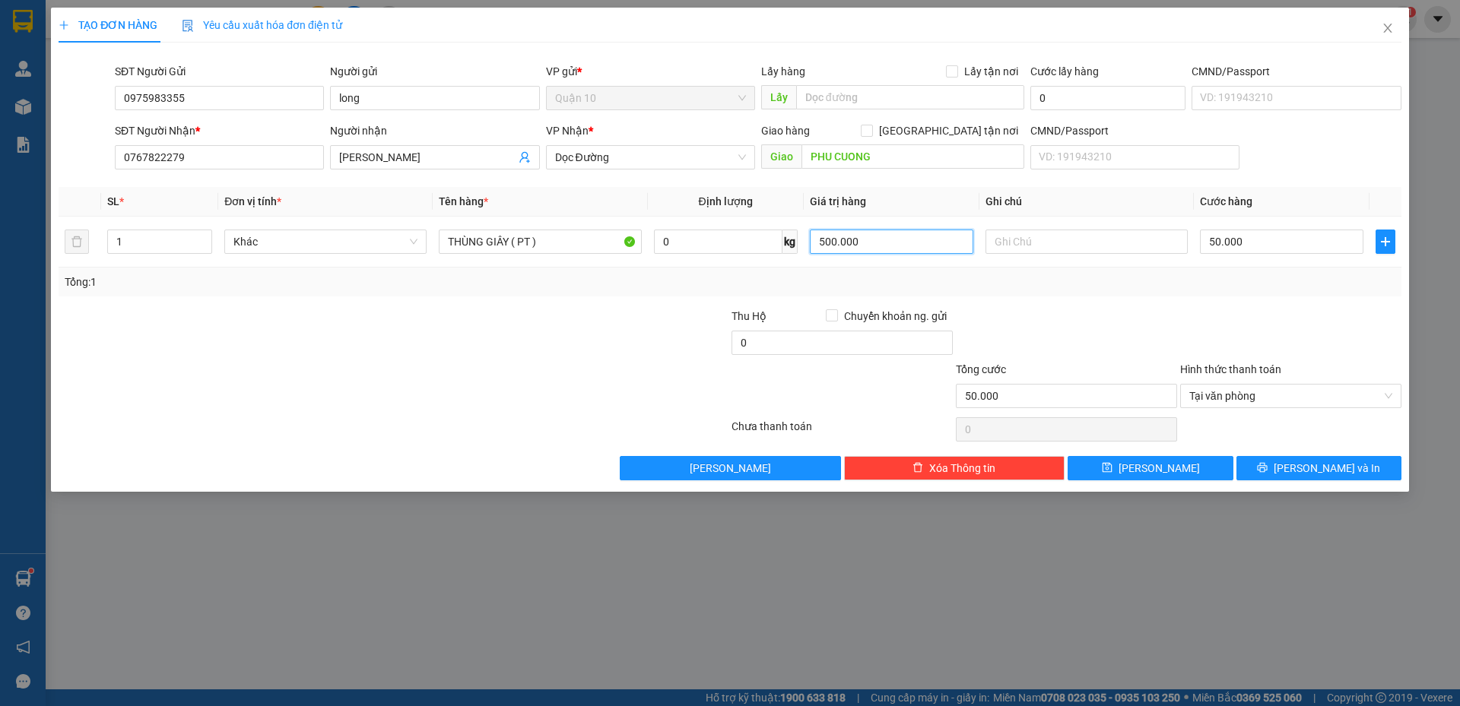
type input "500.000"
click at [1103, 314] on div at bounding box center [1066, 334] width 224 height 53
click at [1357, 477] on button "[PERSON_NAME] và In" at bounding box center [1318, 468] width 165 height 24
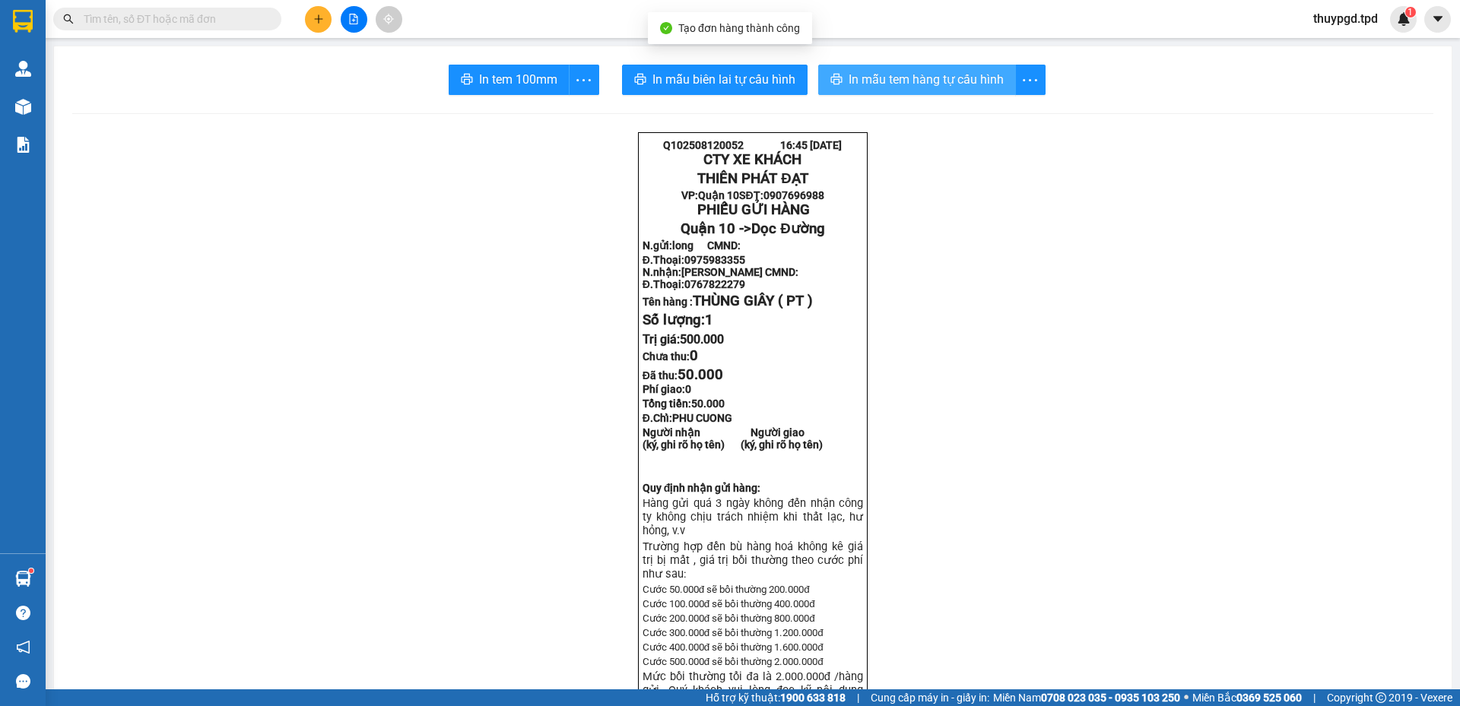
click at [894, 75] on span "In mẫu tem hàng tự cấu hình" at bounding box center [926, 79] width 155 height 19
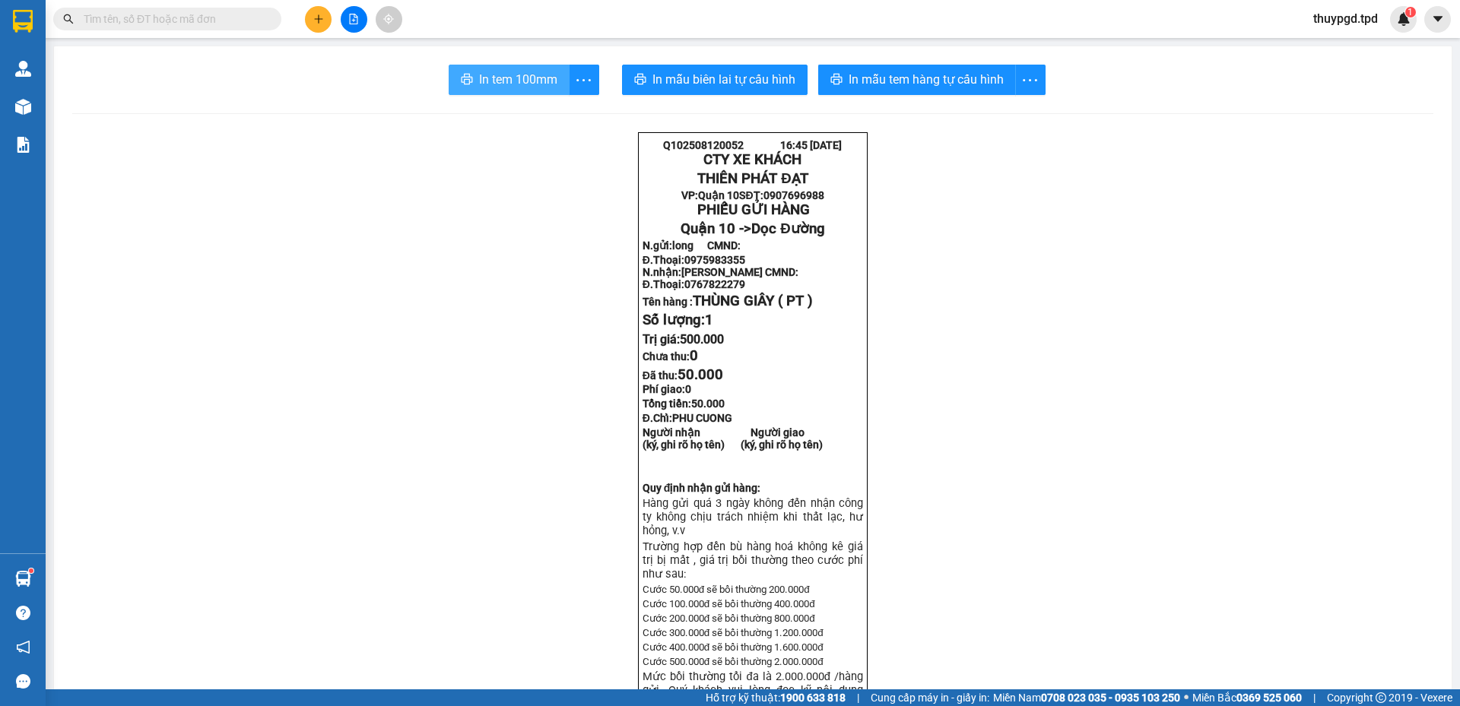
click at [486, 72] on span "In tem 100mm" at bounding box center [518, 79] width 78 height 19
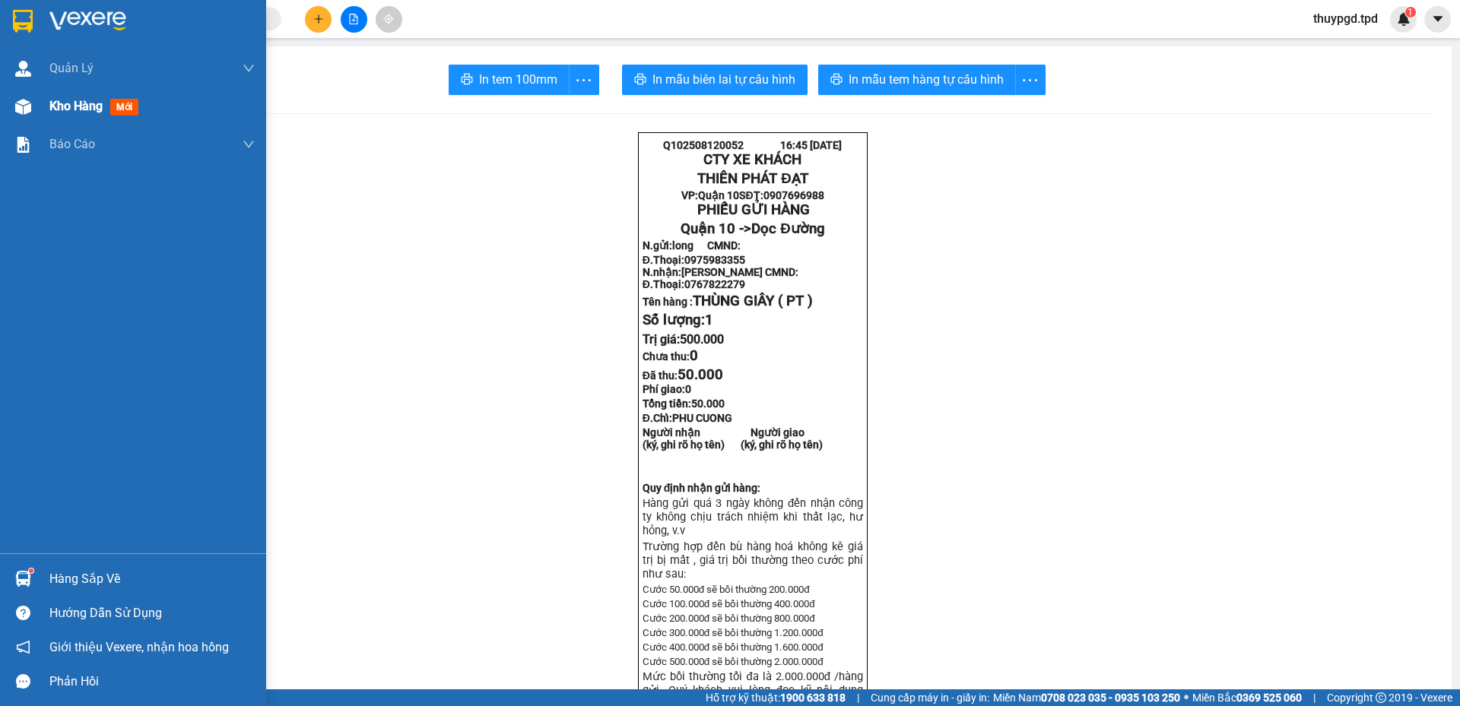
click at [82, 100] on span "Kho hàng" at bounding box center [75, 106] width 53 height 14
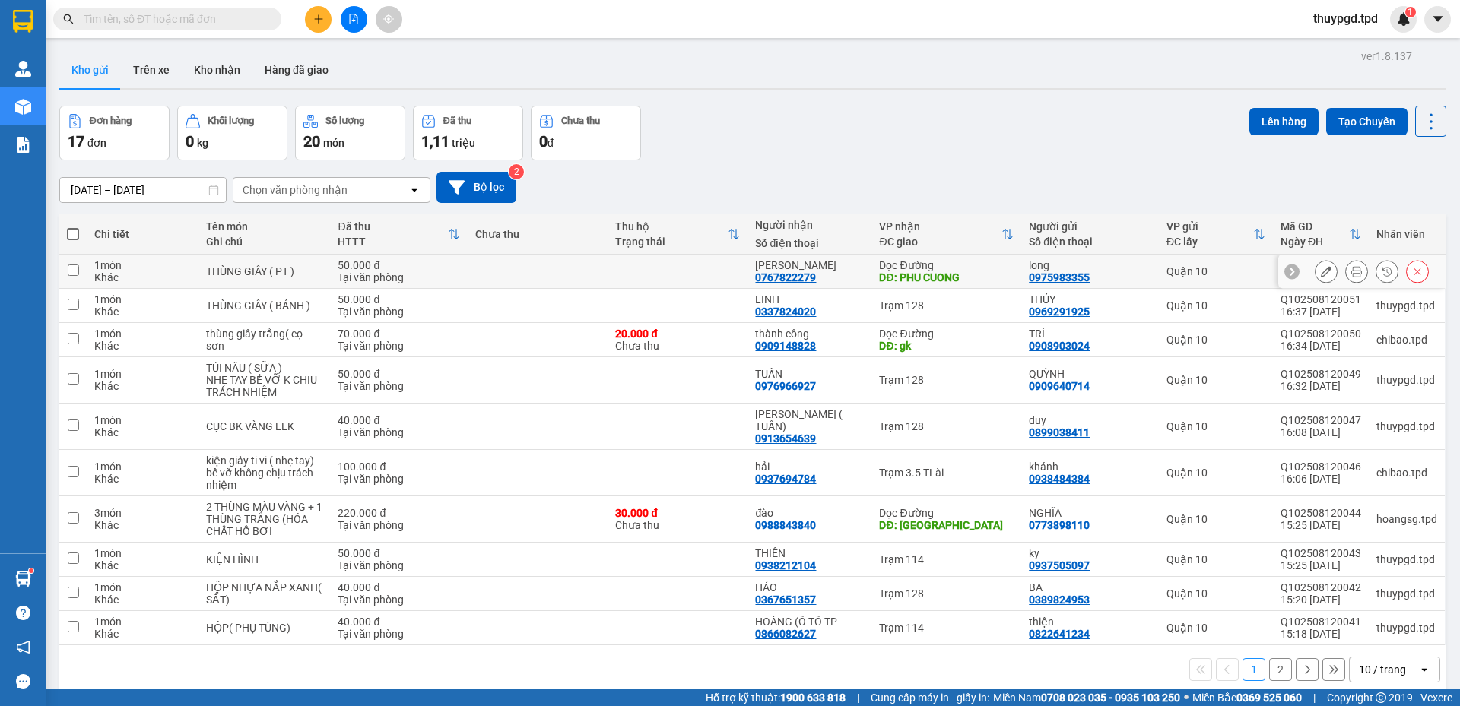
click at [1321, 275] on icon at bounding box center [1326, 271] width 11 height 11
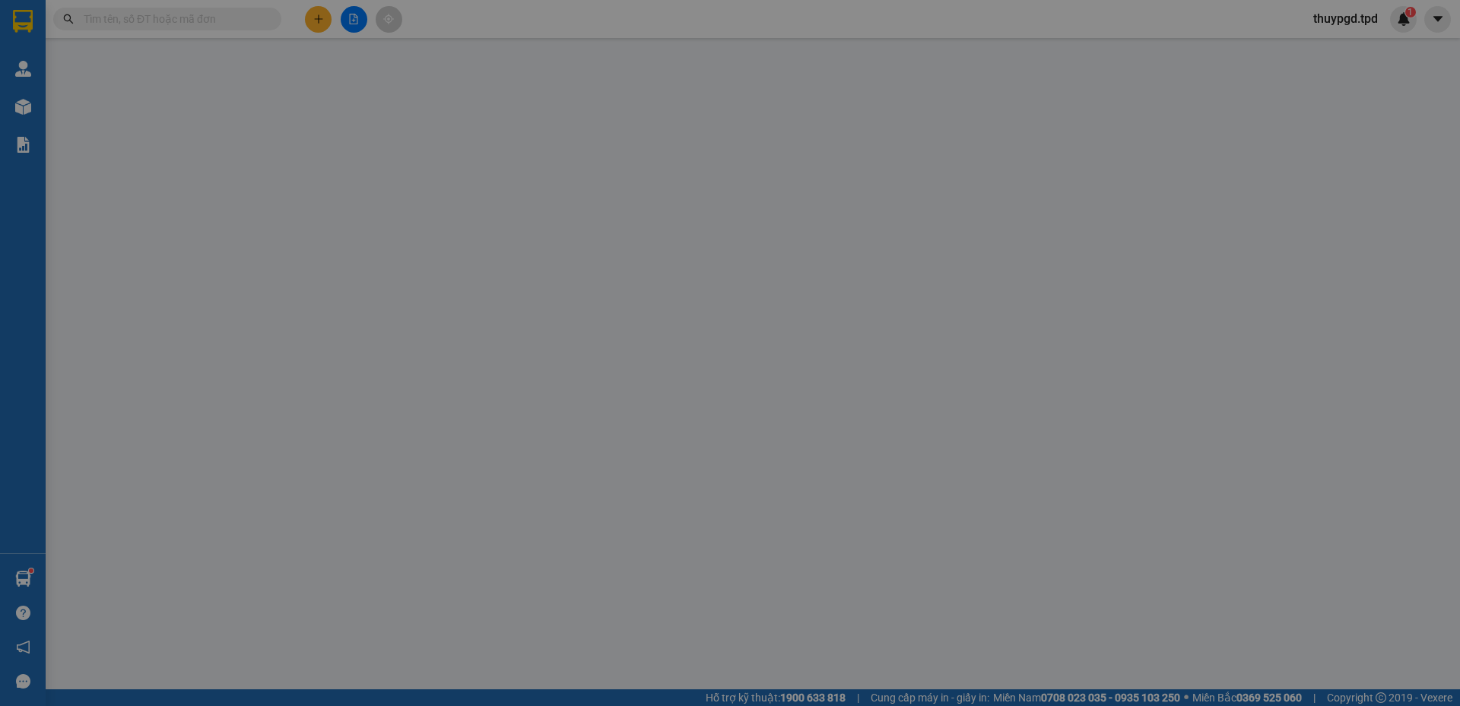
type input "0975983355"
type input "long"
type input "0767822279"
type input "[PERSON_NAME]"
type input "PHU CUONG"
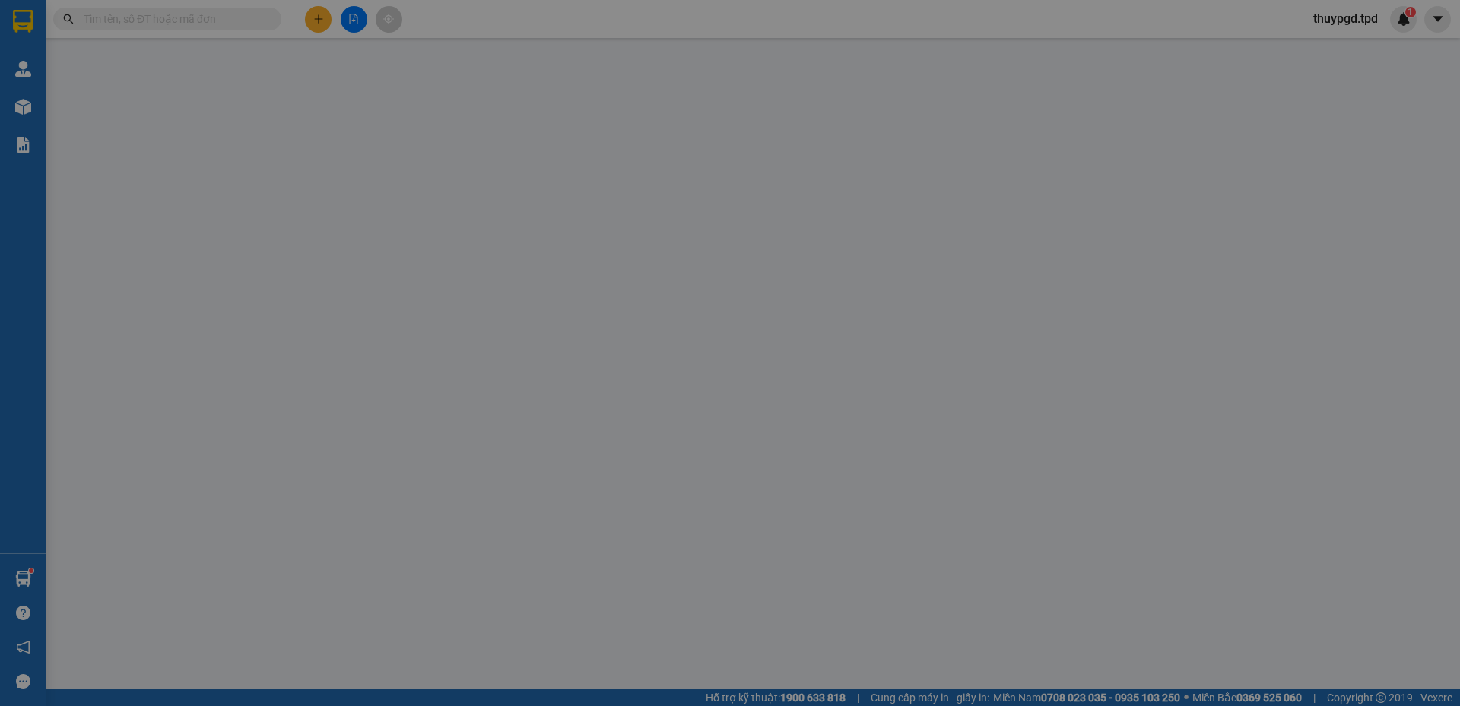
type input "50.000"
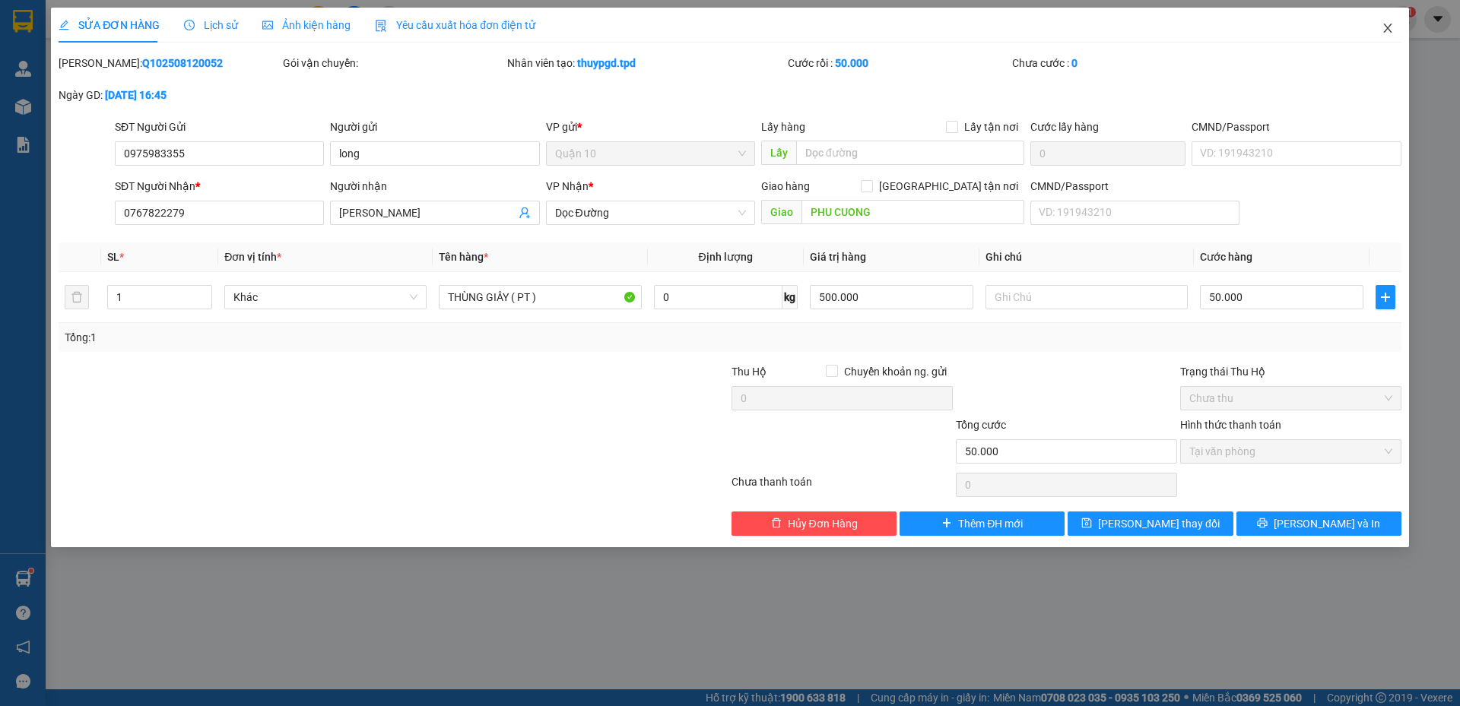
click at [1389, 24] on icon "close" at bounding box center [1388, 28] width 12 height 12
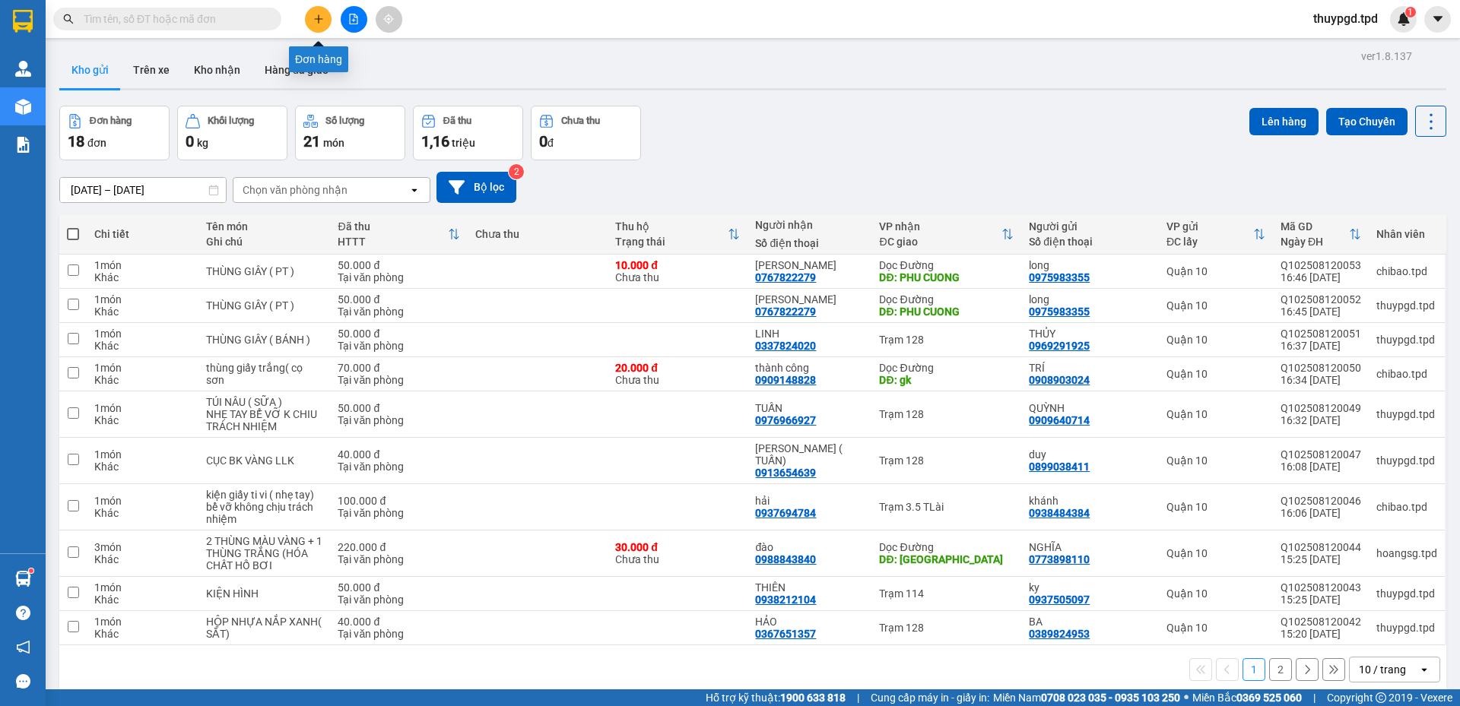
click at [328, 24] on button at bounding box center [318, 19] width 27 height 27
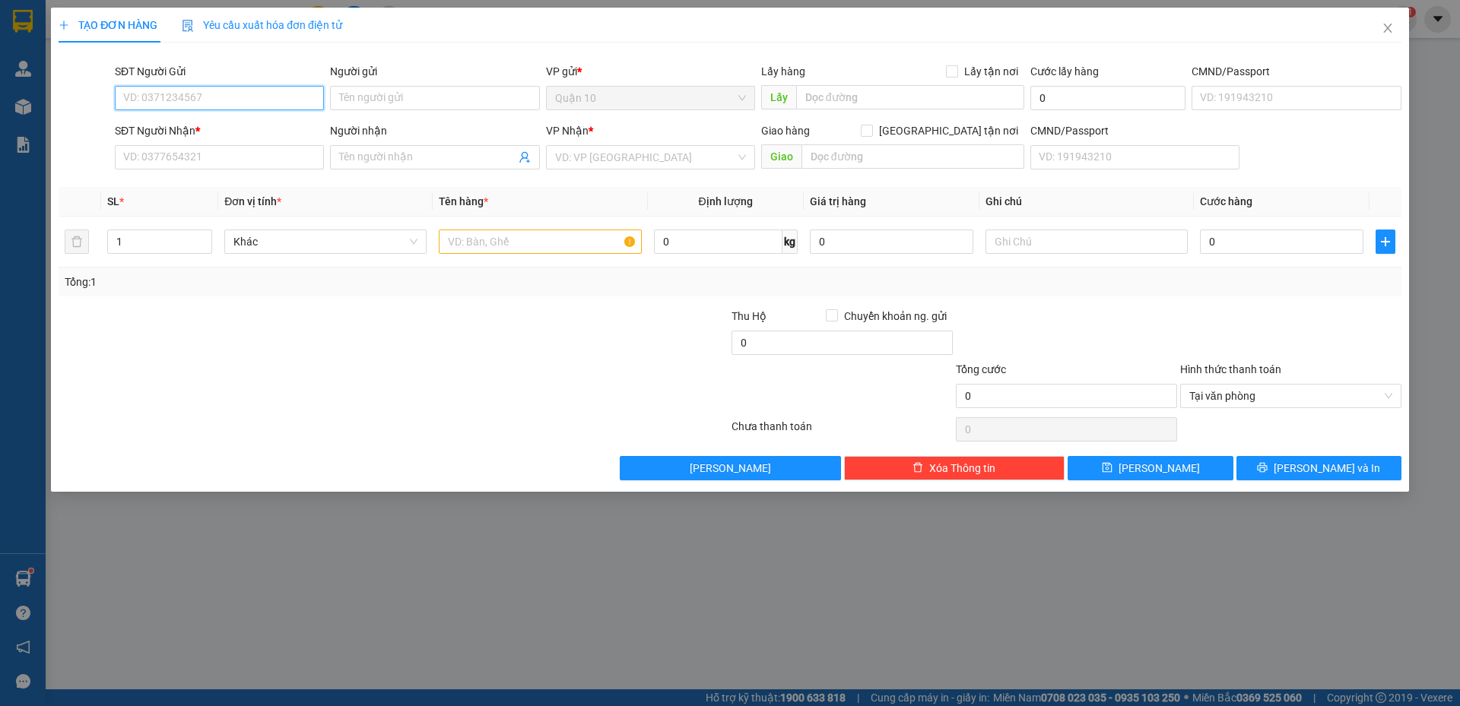
click at [226, 92] on input "SĐT Người Gửi" at bounding box center [219, 98] width 209 height 24
click at [173, 134] on div "0937507168 - PHÁT ĐẠT" at bounding box center [219, 128] width 191 height 17
type input "0937507168"
type input "PHÁT ĐẠT"
type input "0933088891"
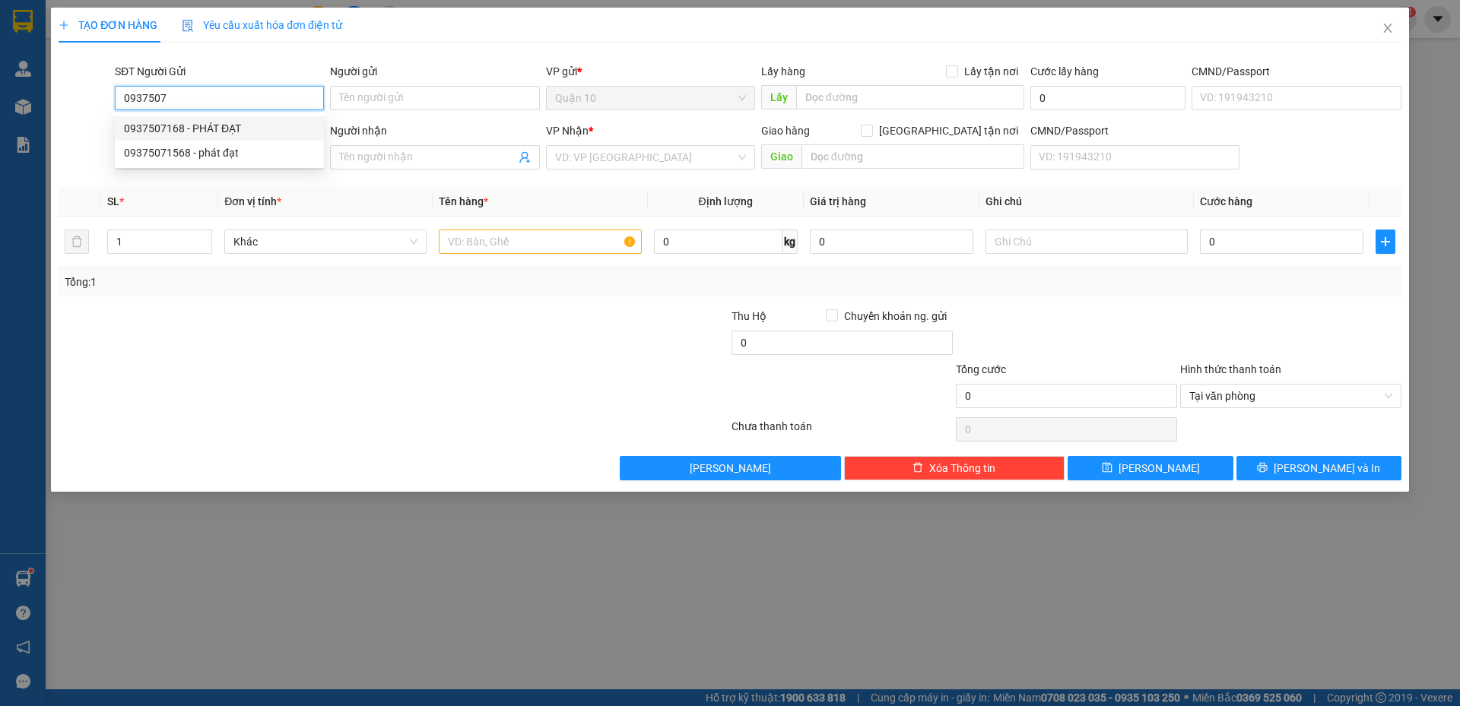
type input "hùng"
type input "0937507168"
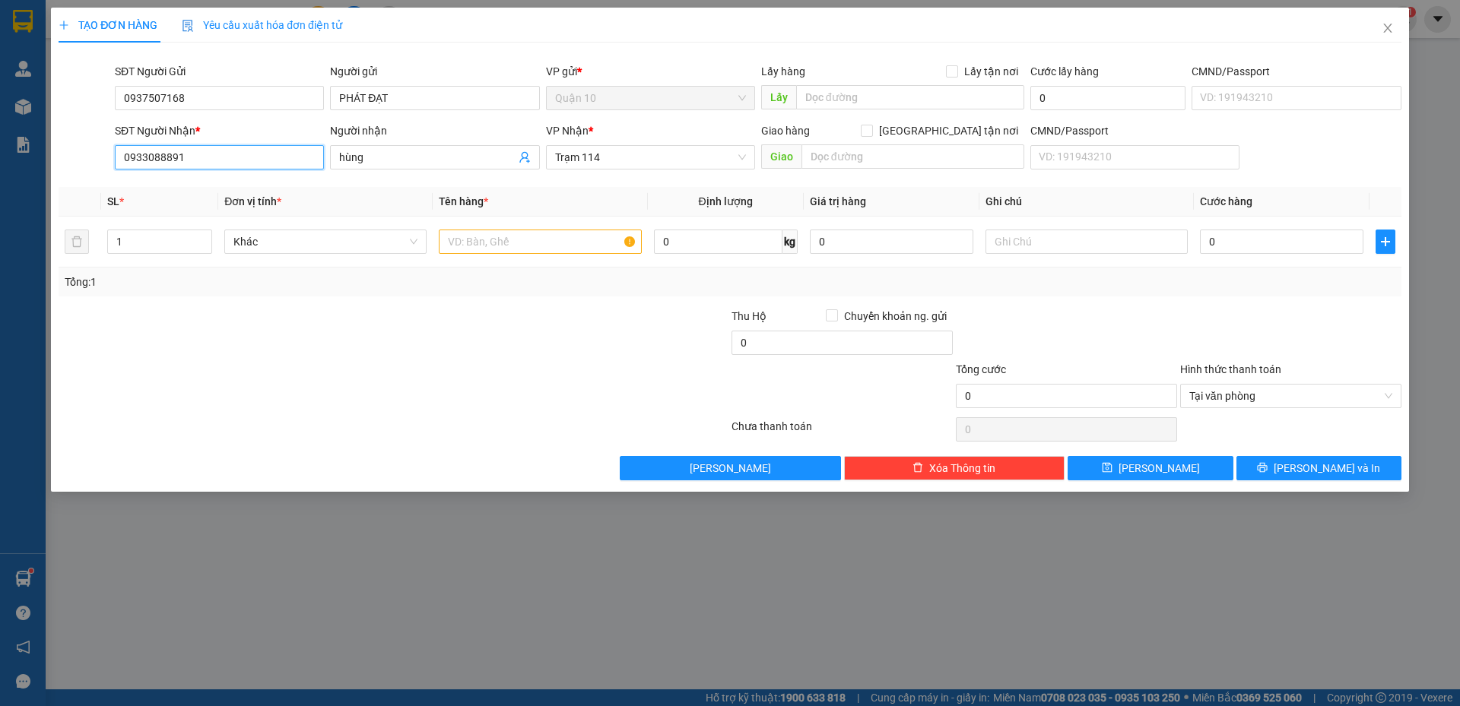
drag, startPoint x: 186, startPoint y: 157, endPoint x: 6, endPoint y: 154, distance: 179.5
click at [6, 154] on div "TẠO ĐƠN HÀNG Yêu cầu xuất hóa đơn điện tử Transit Pickup Surcharge Ids Transit …" at bounding box center [730, 353] width 1460 height 706
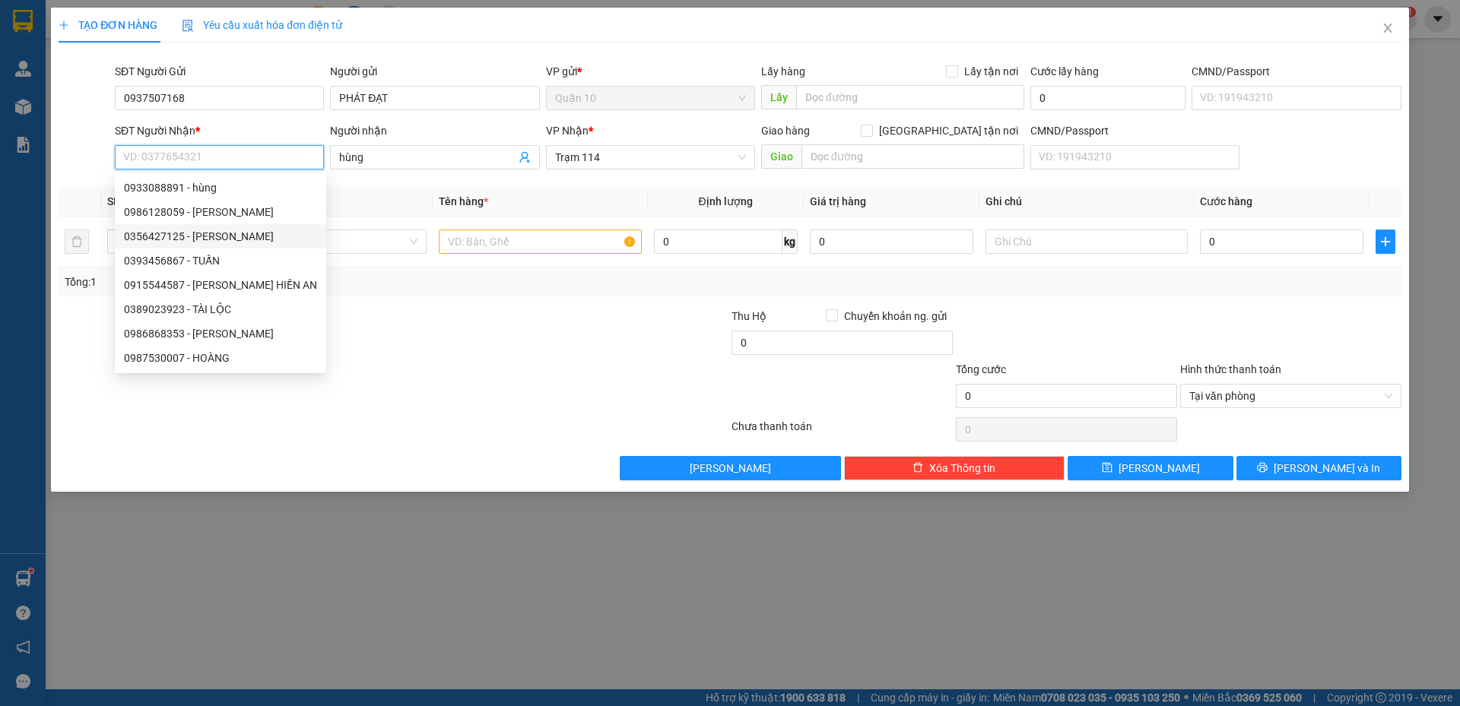
click at [223, 237] on div "0356427125 - PHÚC NGUYỄN" at bounding box center [220, 236] width 193 height 17
type input "0356427125"
type input "[PERSON_NAME]"
type input "117"
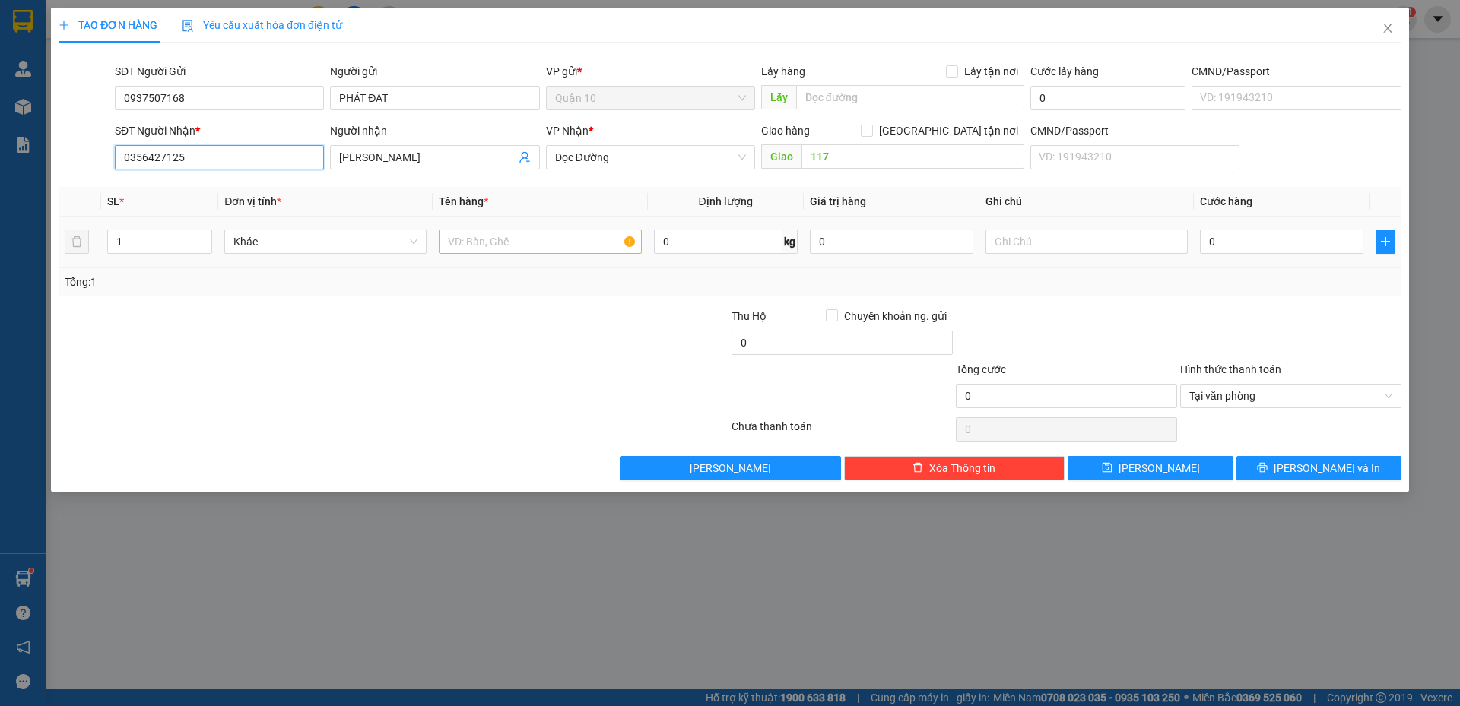
type input "0356427125"
click at [581, 298] on div "Transit Pickup Surcharge Ids Transit Deliver Surcharge Ids Transit Deliver Surc…" at bounding box center [730, 268] width 1343 height 426
click at [563, 239] on input "text" at bounding box center [540, 242] width 202 height 24
type input "THÙNG GIẤY ( LK0"
click at [890, 241] on input "0" at bounding box center [891, 242] width 163 height 24
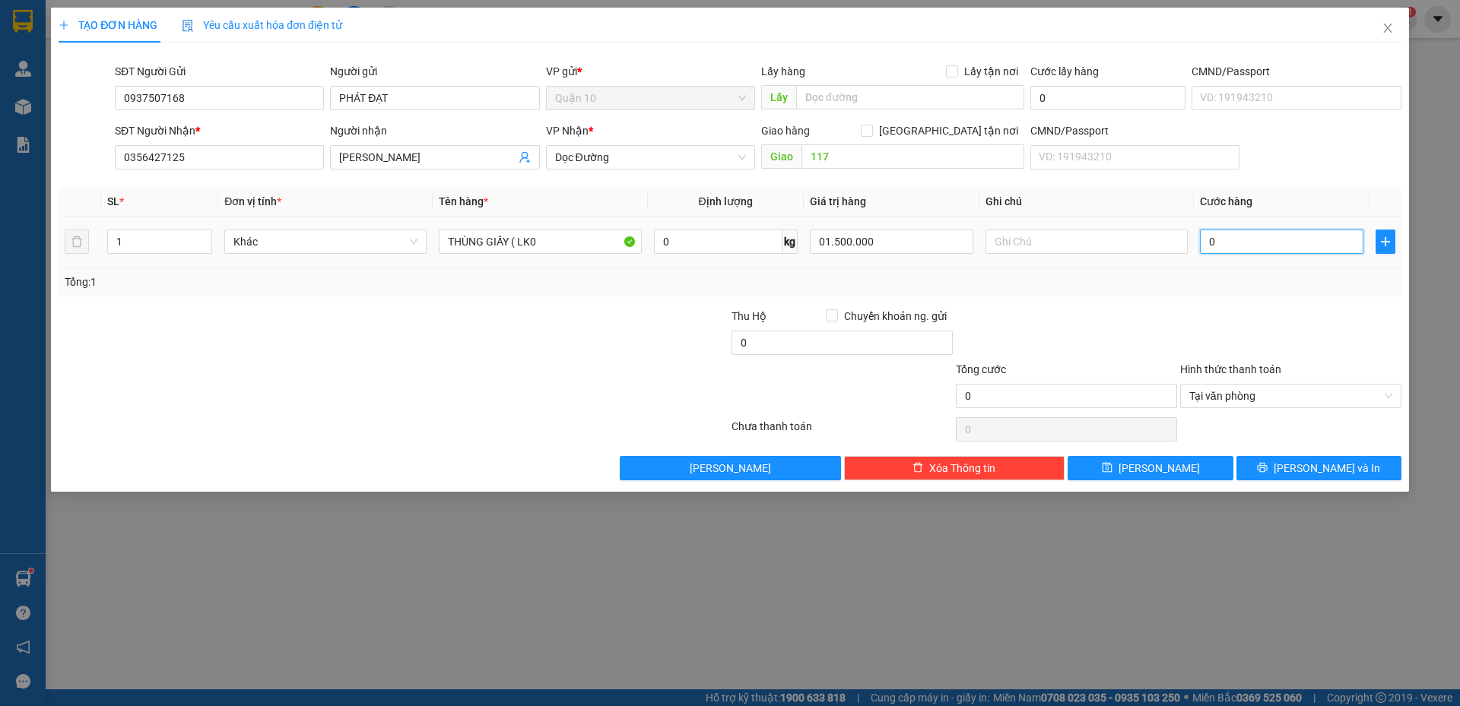
type input "1.500.000"
click at [1277, 245] on input "0" at bounding box center [1281, 242] width 163 height 24
type input "5"
type input "50"
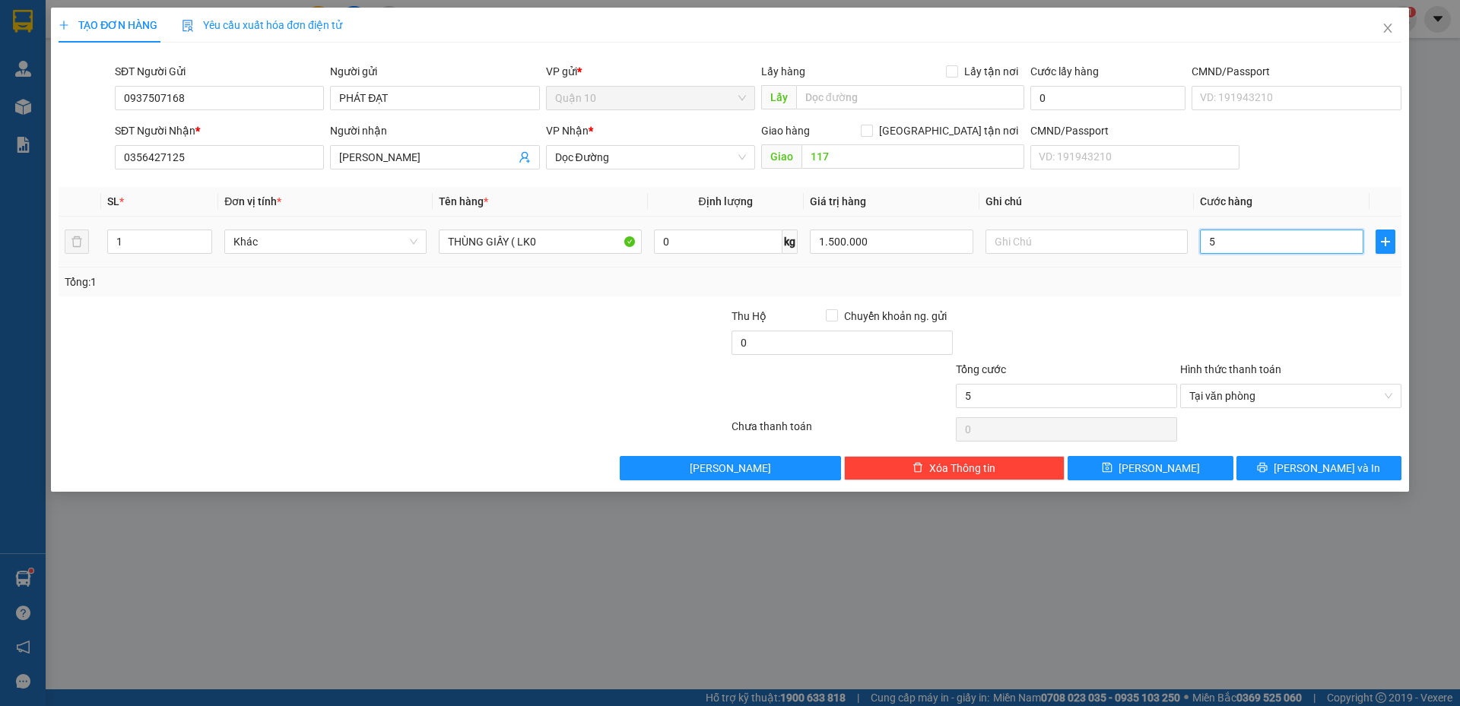
type input "50"
type input "500"
type input "5.000"
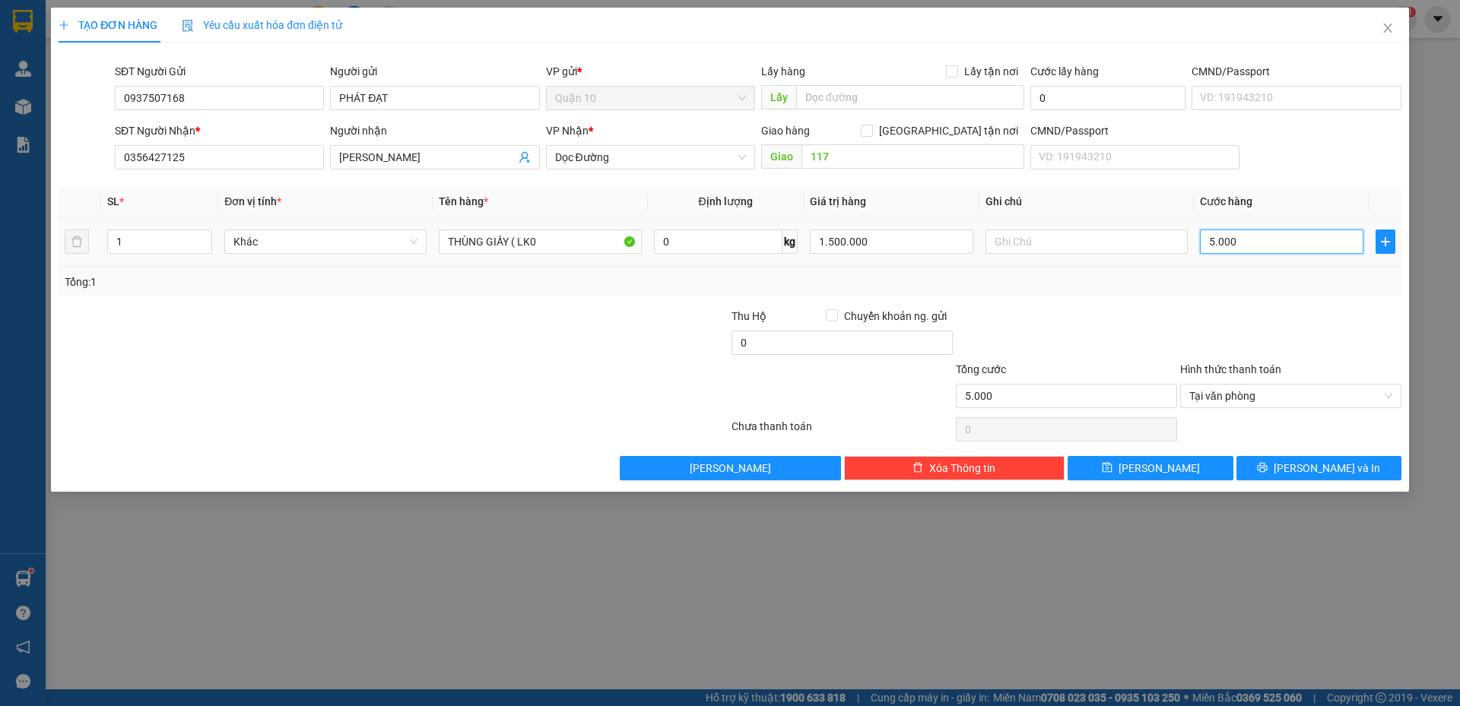
type input "50.000"
click at [765, 335] on input "0" at bounding box center [842, 343] width 221 height 24
type input "10.000"
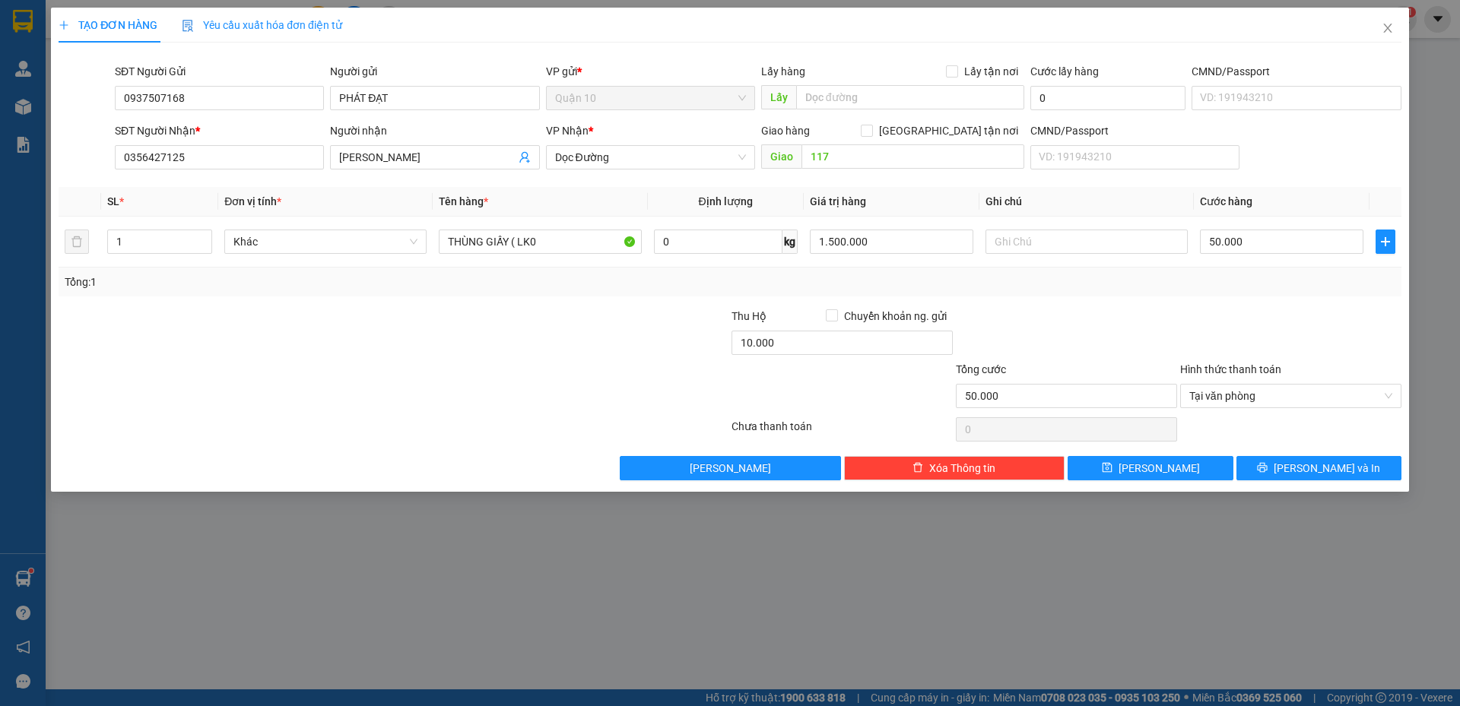
click at [1224, 330] on div at bounding box center [1291, 334] width 224 height 53
click at [1285, 478] on button "[PERSON_NAME] và In" at bounding box center [1318, 468] width 165 height 24
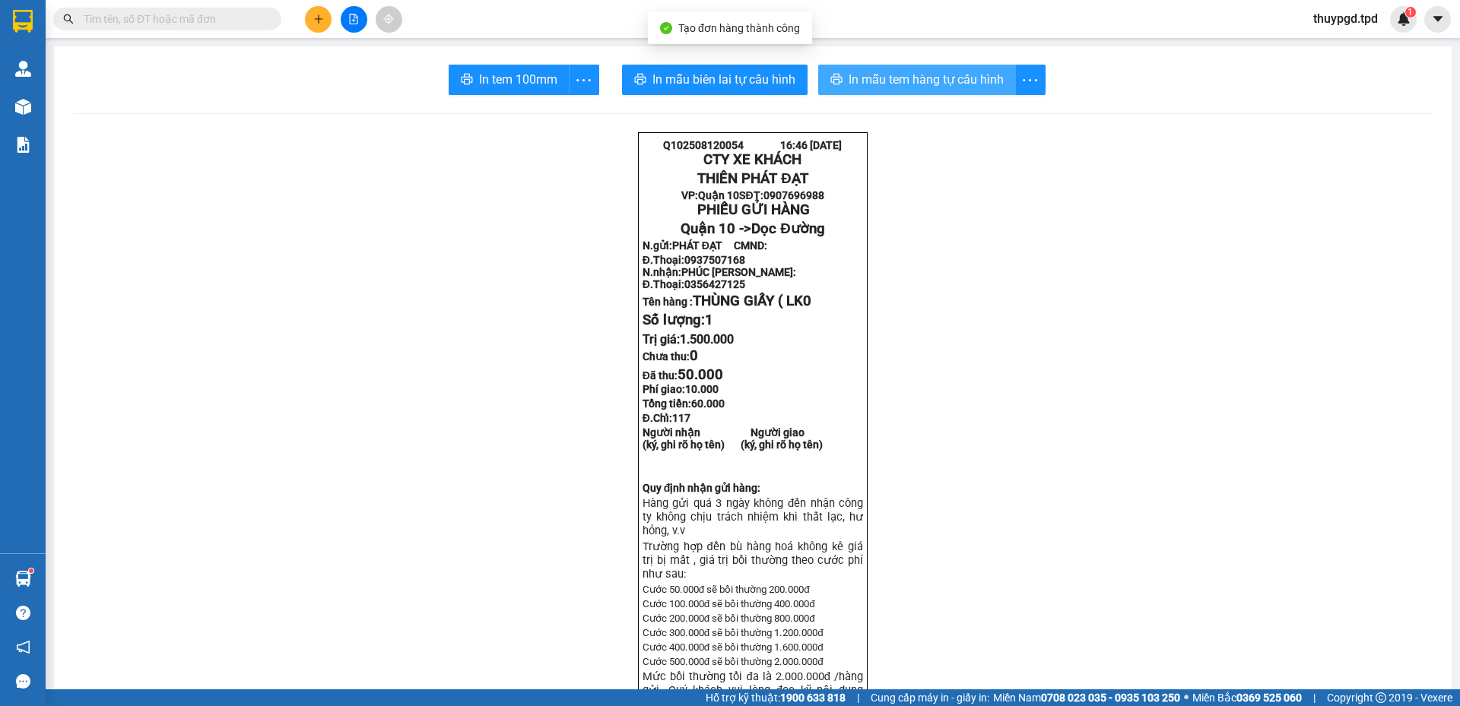
click at [908, 66] on button "In mẫu tem hàng tự cấu hình" at bounding box center [917, 80] width 198 height 30
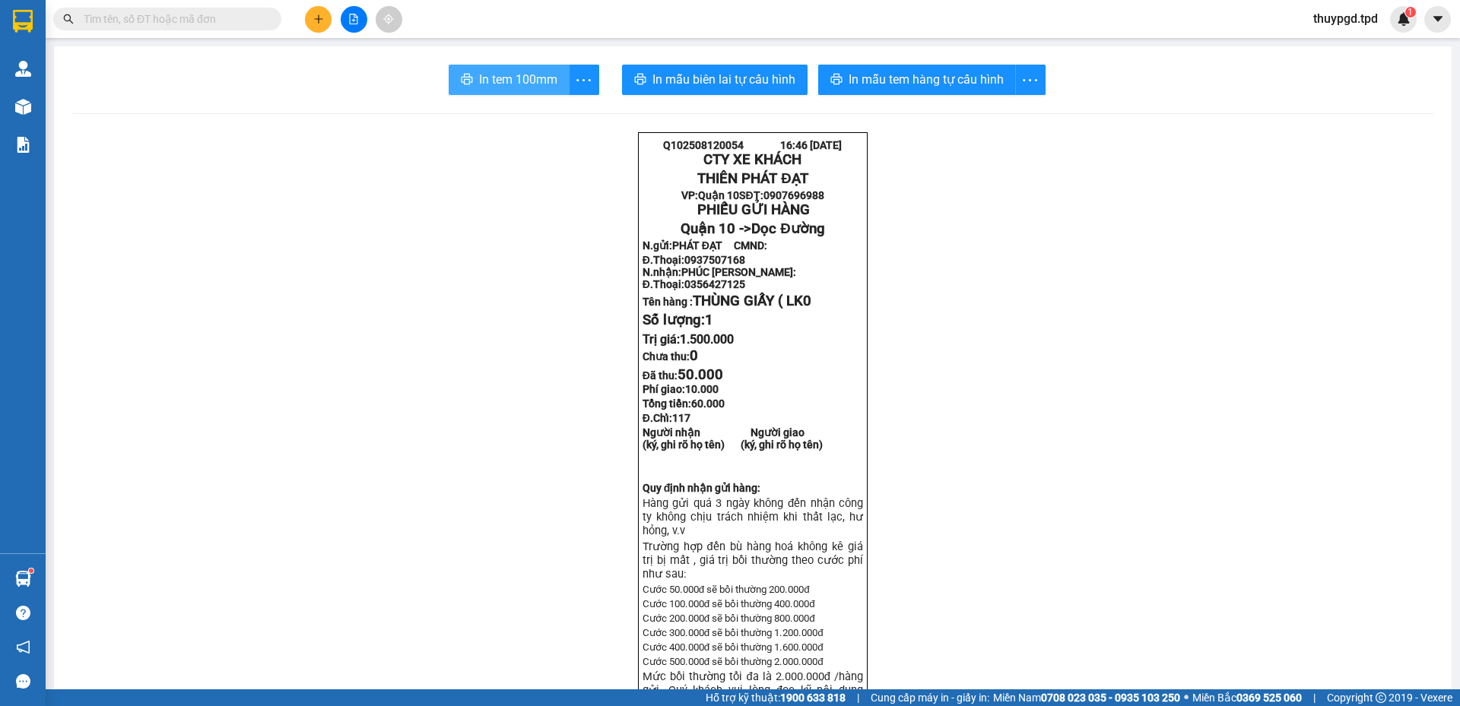
click at [516, 68] on button "In tem 100mm" at bounding box center [509, 80] width 121 height 30
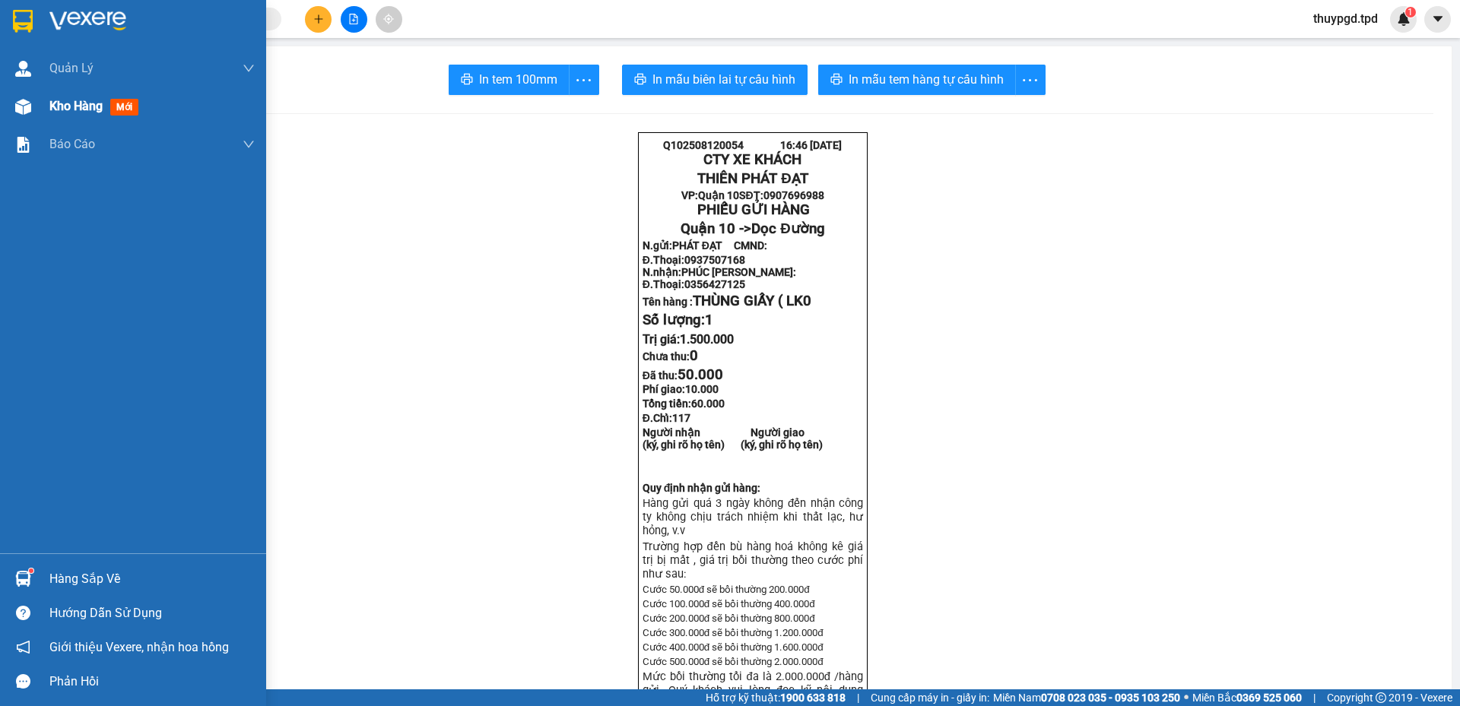
click at [46, 108] on div "Kho hàng mới" at bounding box center [133, 106] width 266 height 38
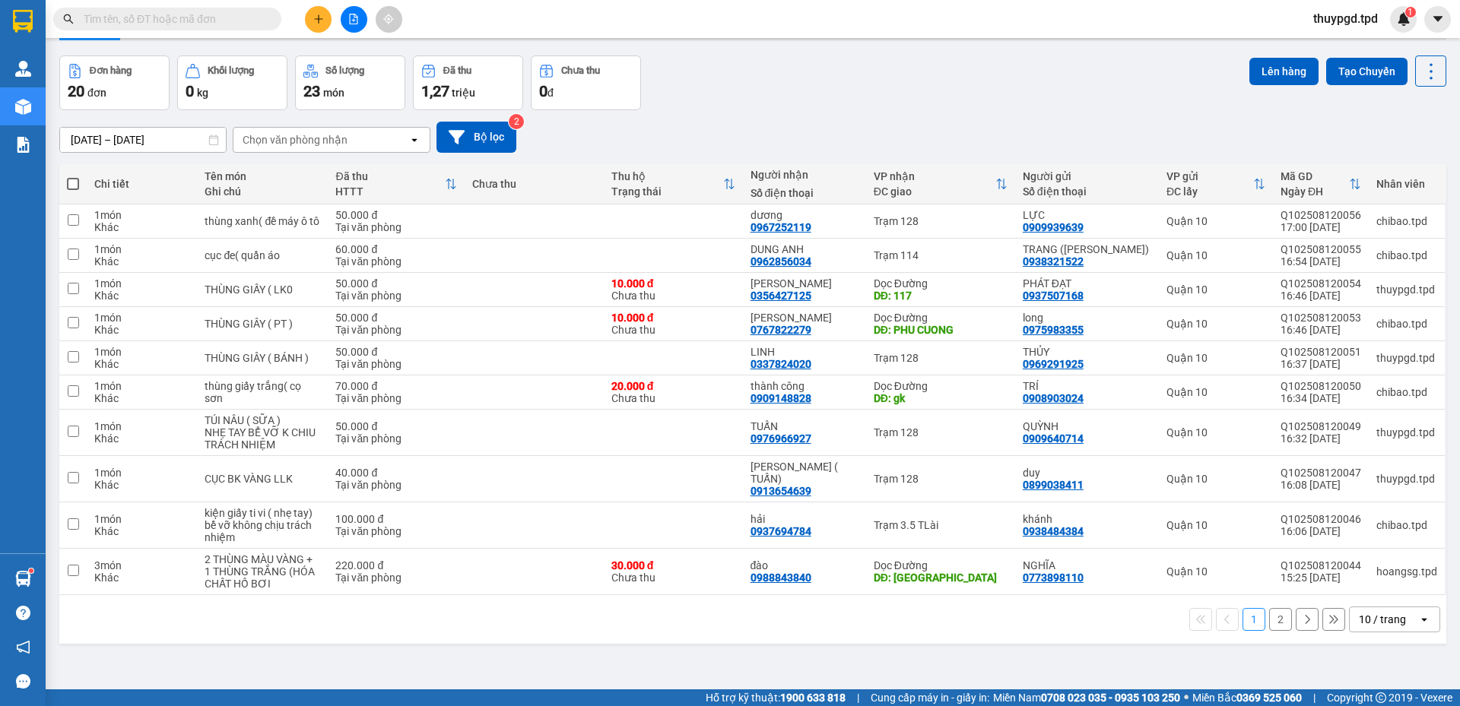
scroll to position [70, 0]
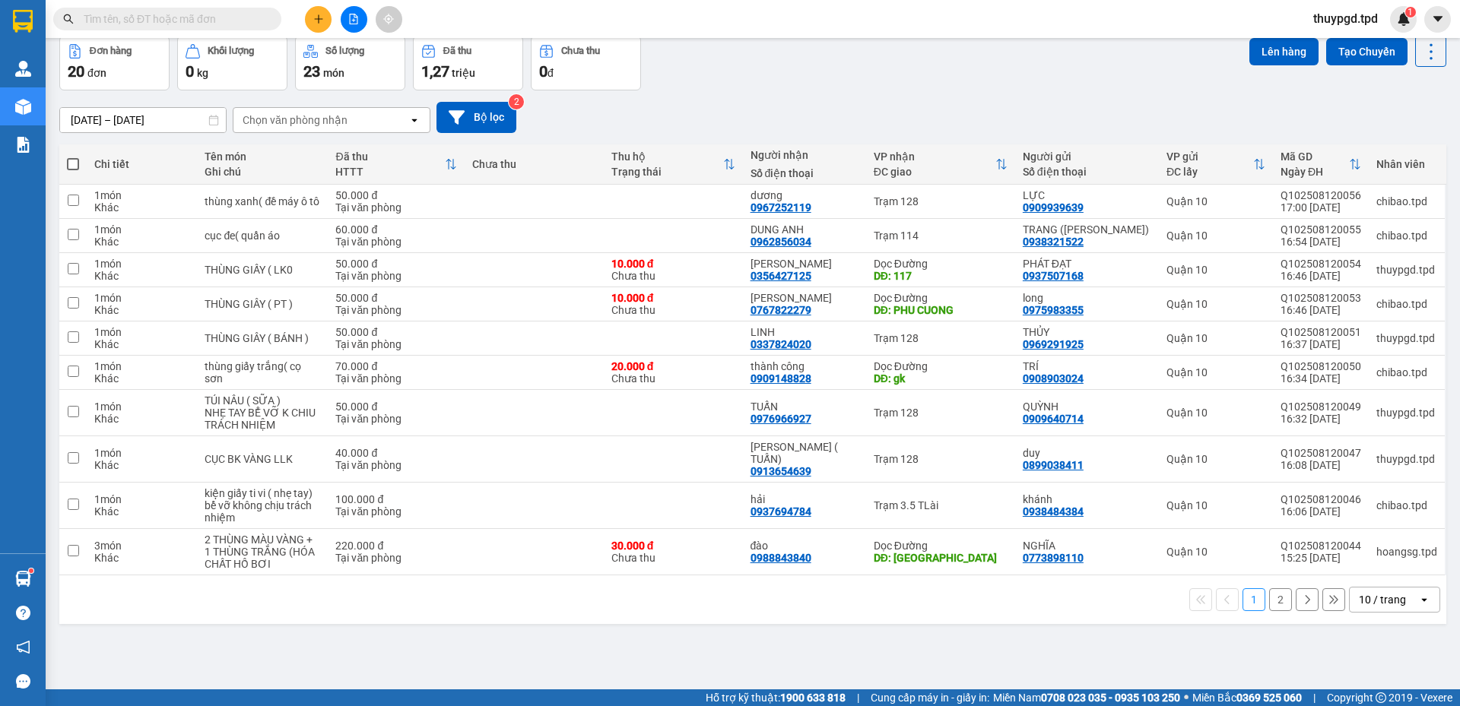
click at [1371, 605] on div "10 / trang" at bounding box center [1382, 599] width 47 height 15
click at [1364, 576] on div "100 / trang" at bounding box center [1383, 566] width 91 height 27
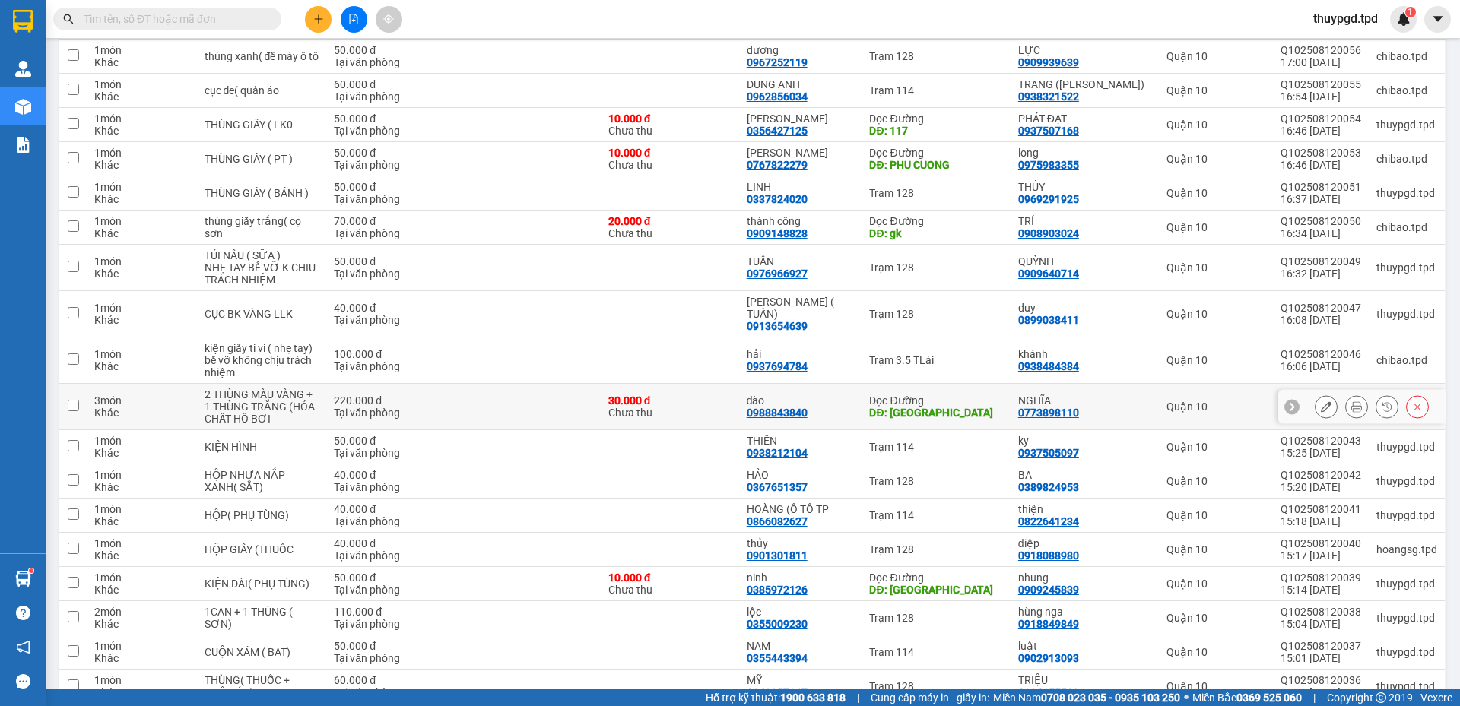
scroll to position [208, 0]
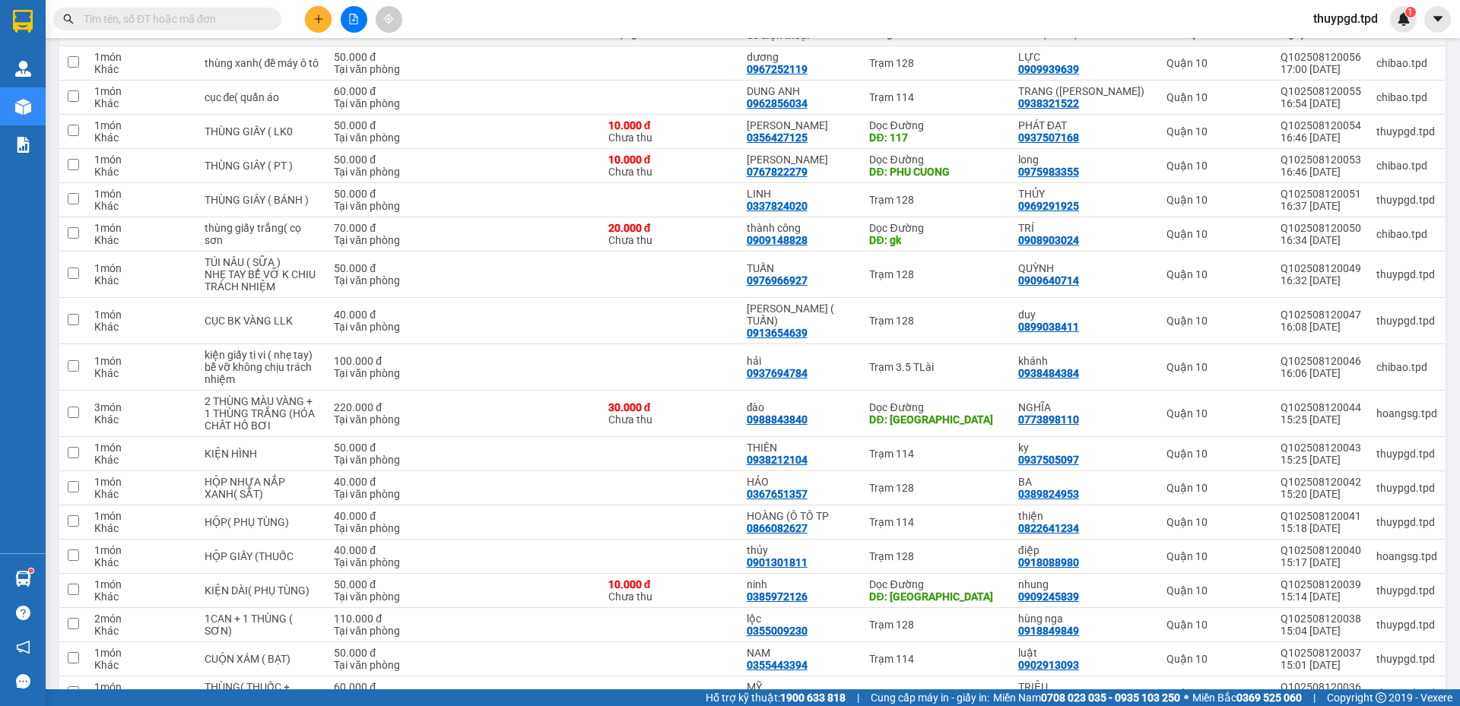
click at [237, 18] on input "text" at bounding box center [173, 19] width 179 height 17
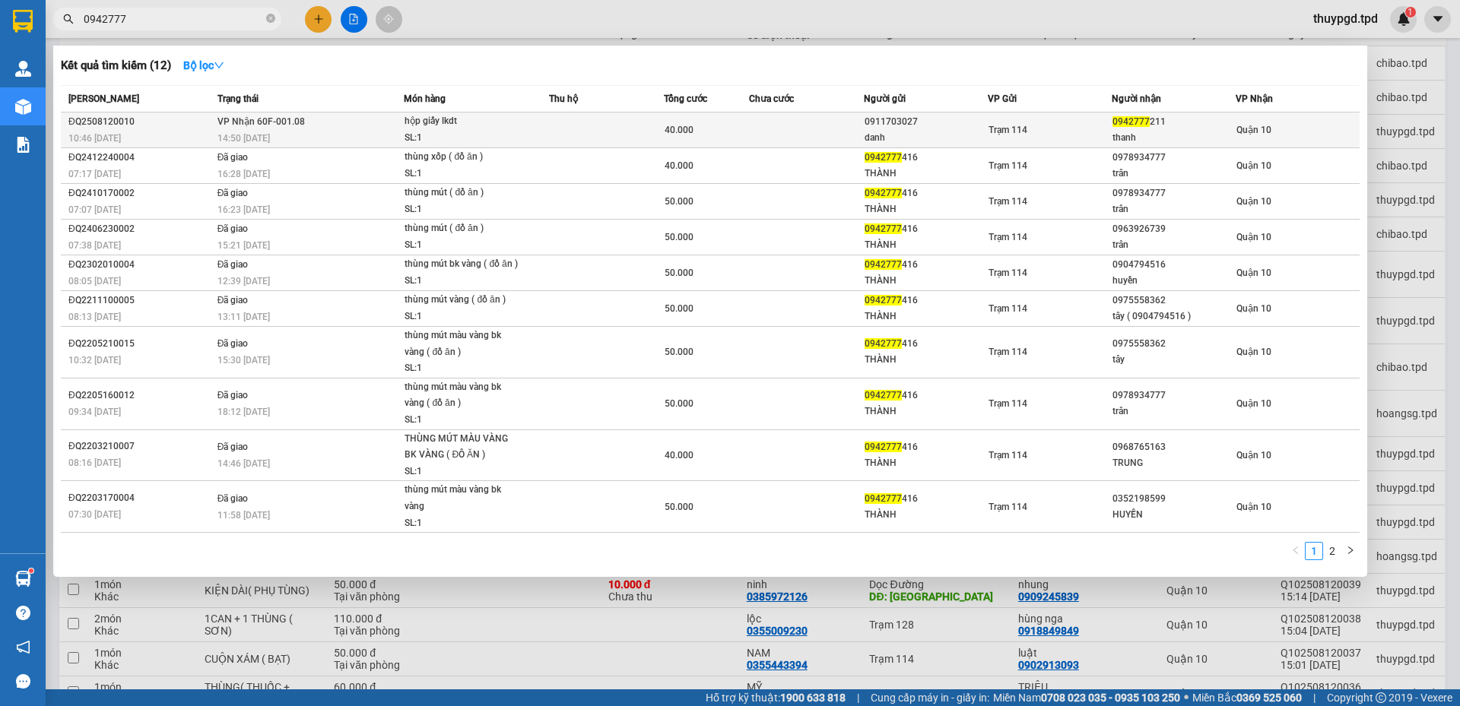
type input "0942777"
click at [885, 134] on div "danh" at bounding box center [926, 138] width 122 height 16
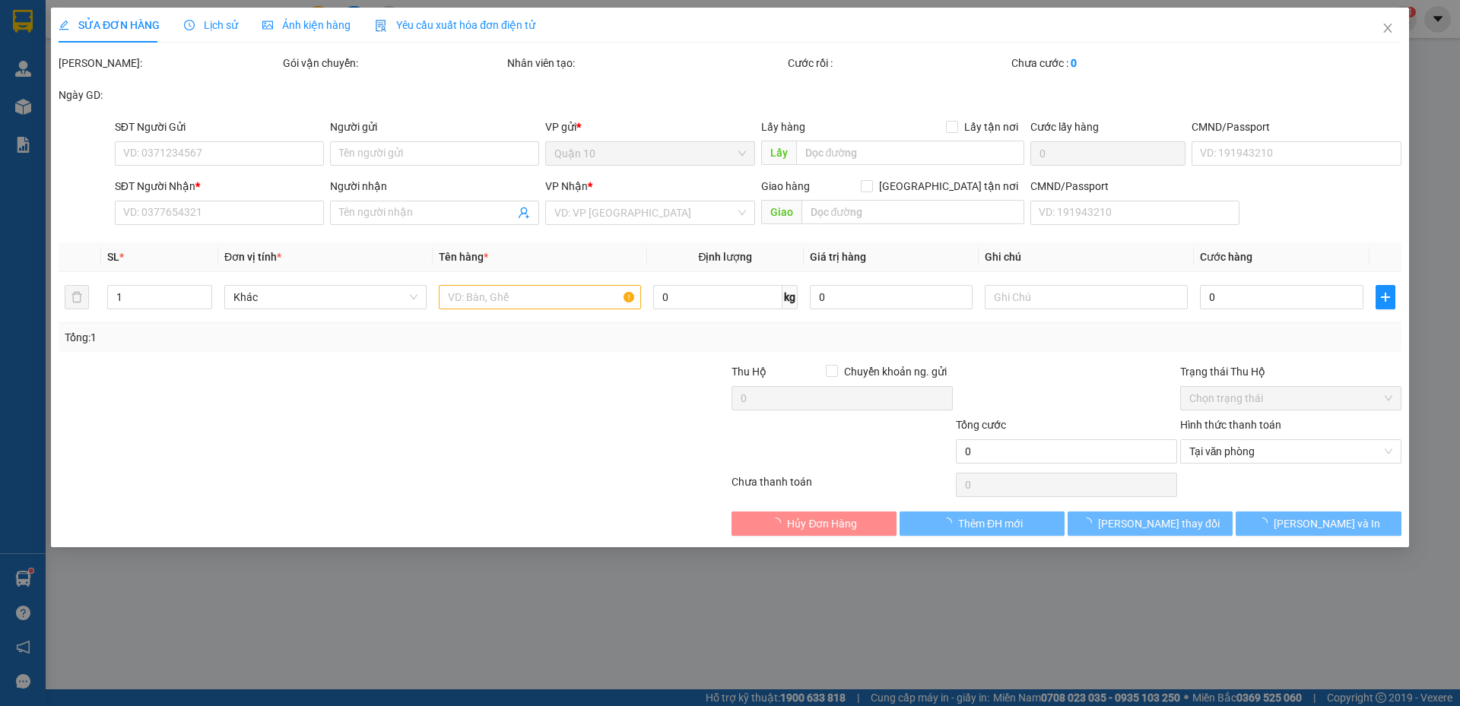
type input "0911703027"
type input "danh"
type input "0942777211"
type input "thanh"
type input "40.000"
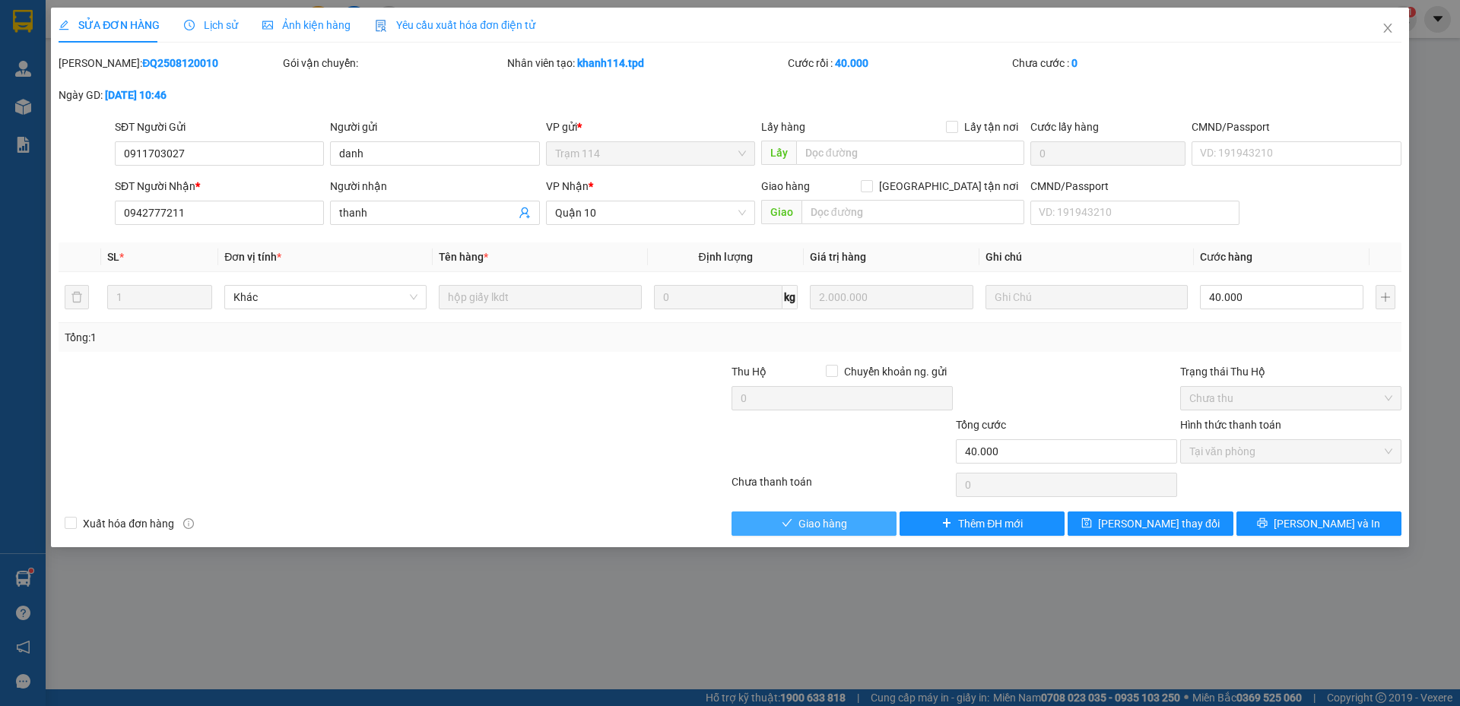
click at [795, 521] on button "Giao hàng" at bounding box center [814, 524] width 165 height 24
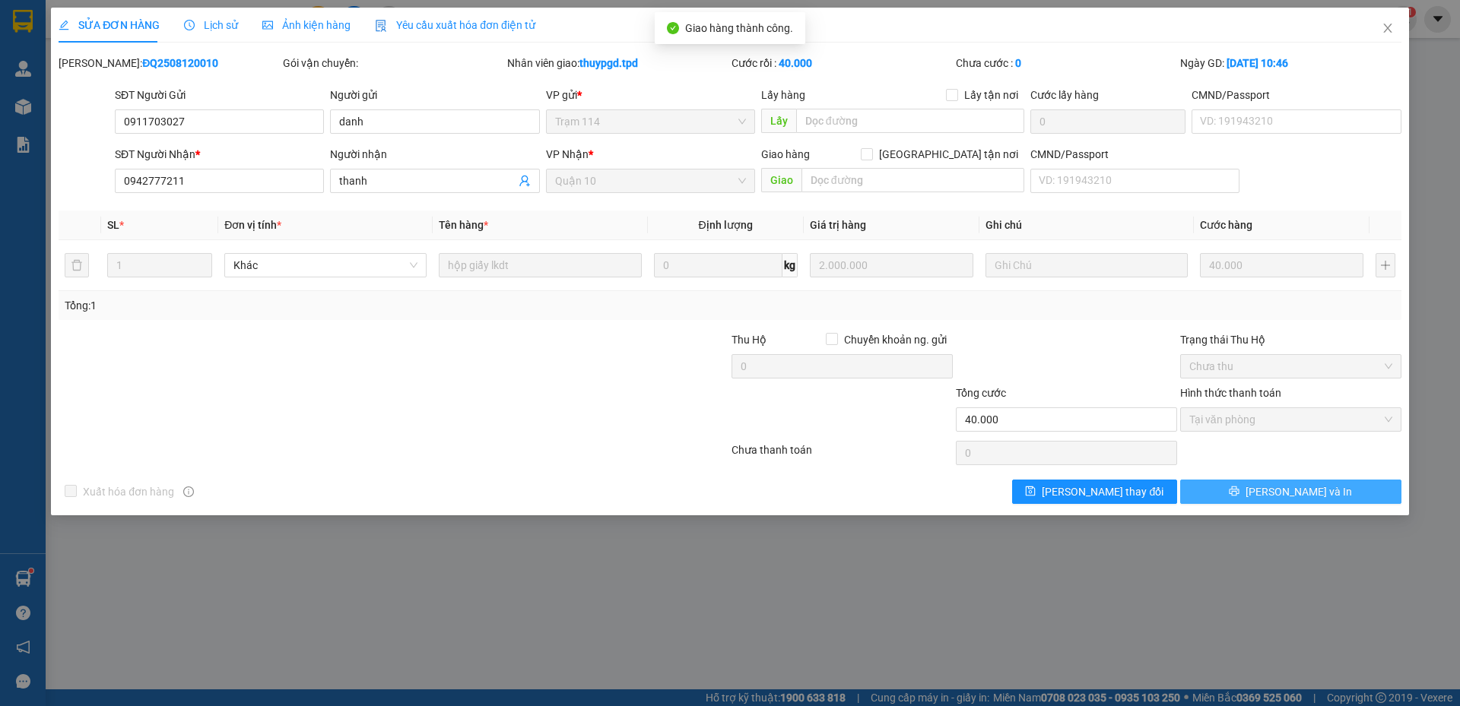
click at [1289, 497] on span "[PERSON_NAME] và In" at bounding box center [1299, 492] width 106 height 17
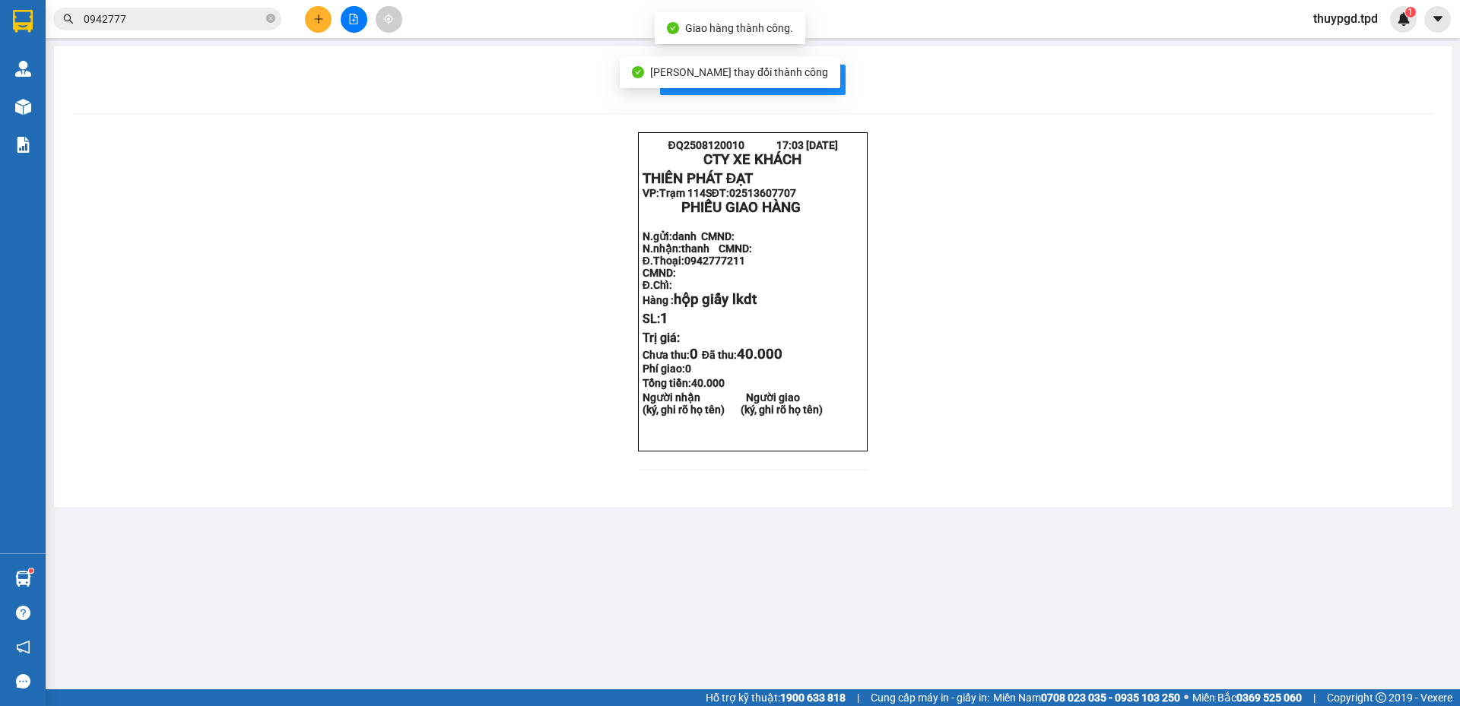
click at [779, 68] on span "Lưu thay đổi thành công" at bounding box center [739, 72] width 178 height 12
click at [810, 79] on body "Kết quả tìm kiếm ( 12 ) Bộ lọc Mã ĐH Trạng thái Món hàng Thu hộ Tổng cước Chưa …" at bounding box center [730, 353] width 1460 height 706
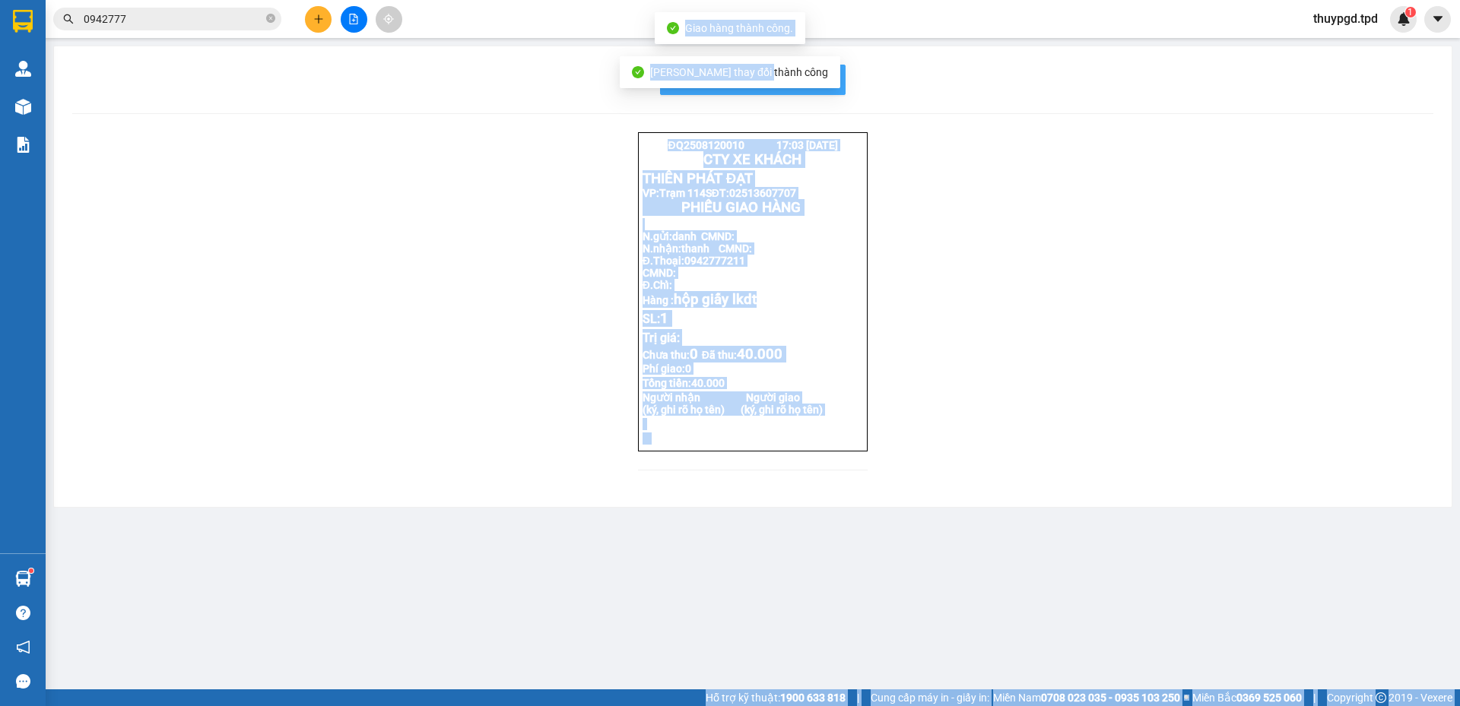
click at [819, 81] on span "In mẫu biên lai tự cấu hình" at bounding box center [761, 79] width 143 height 19
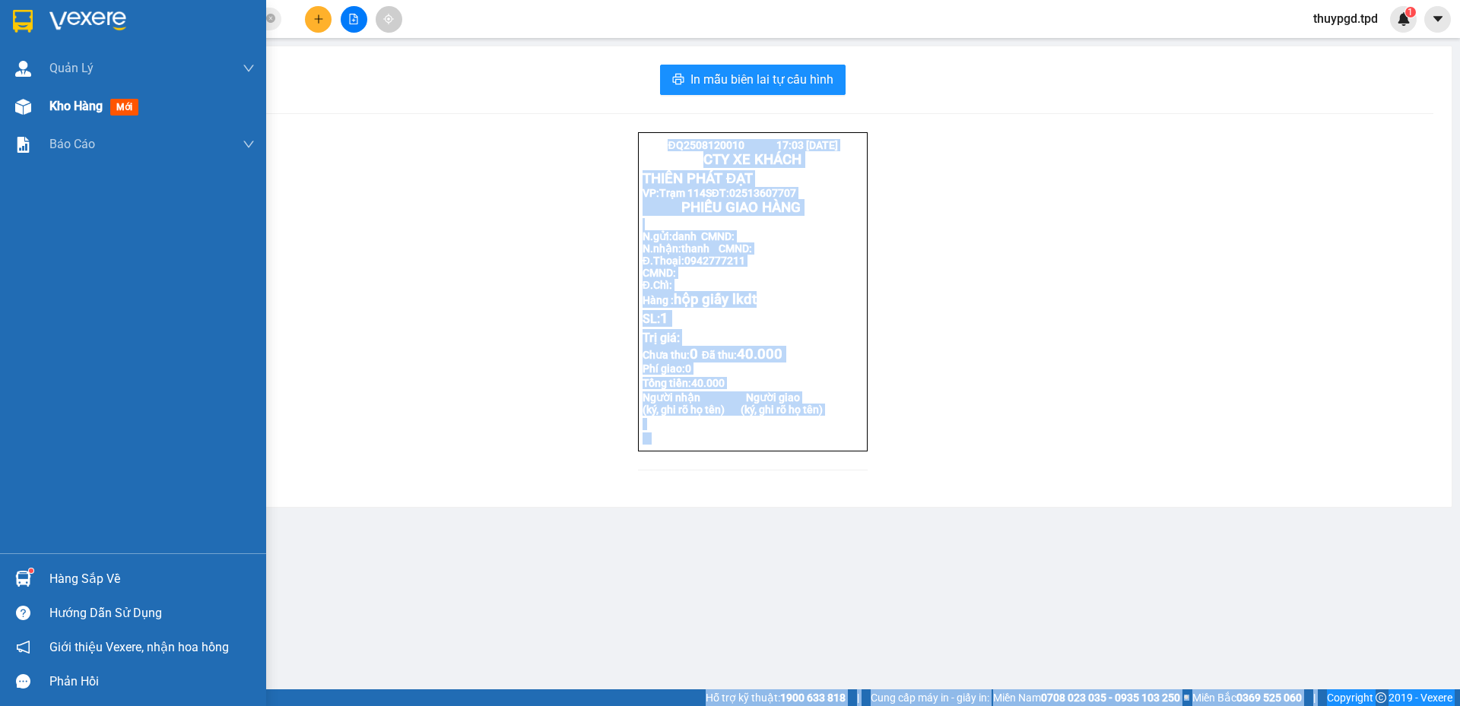
click at [68, 101] on span "Kho hàng" at bounding box center [75, 106] width 53 height 14
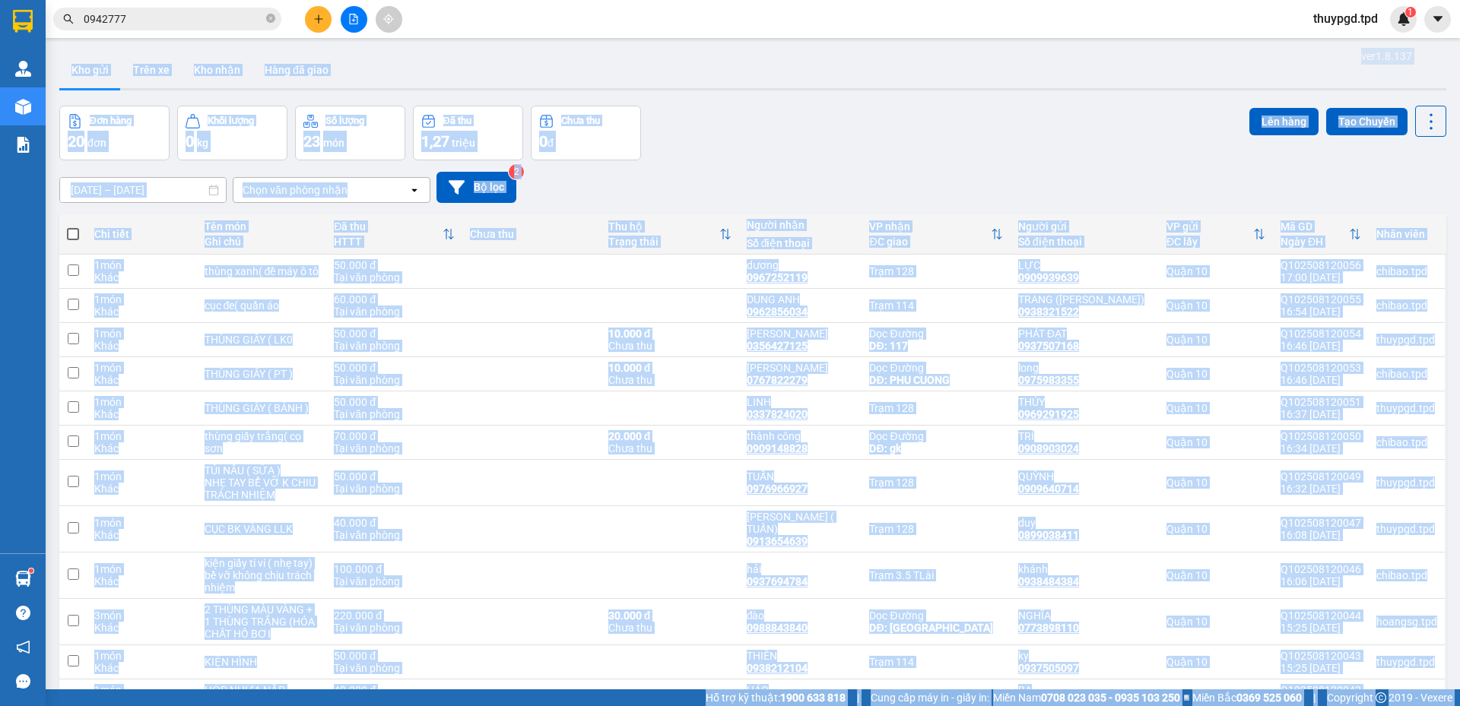
click at [899, 158] on div "Đơn hàng 20 đơn Khối lượng 0 kg Số lượng 23 món Đã thu 1,27 triệu Chưa thu 0 đ …" at bounding box center [752, 133] width 1387 height 55
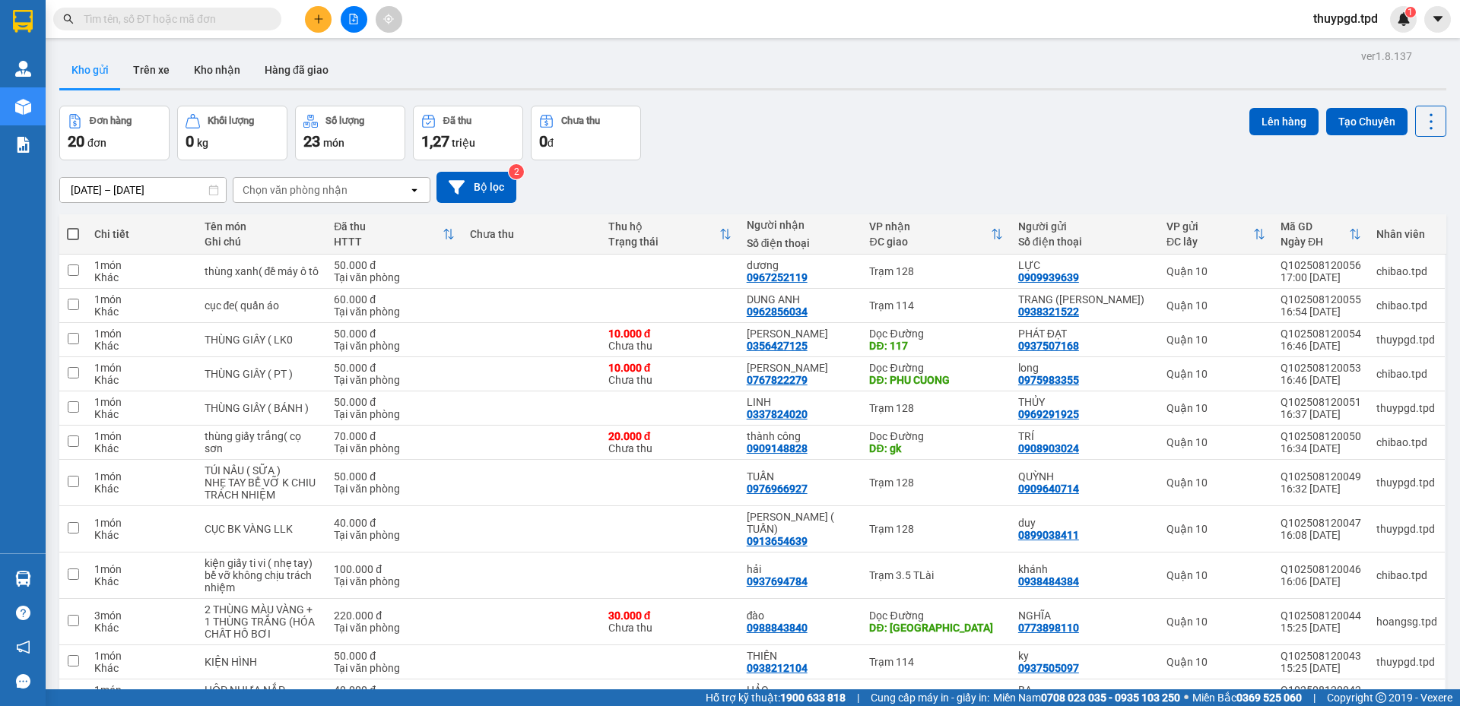
click at [363, 189] on div "Chọn văn phòng nhận" at bounding box center [320, 190] width 175 height 24
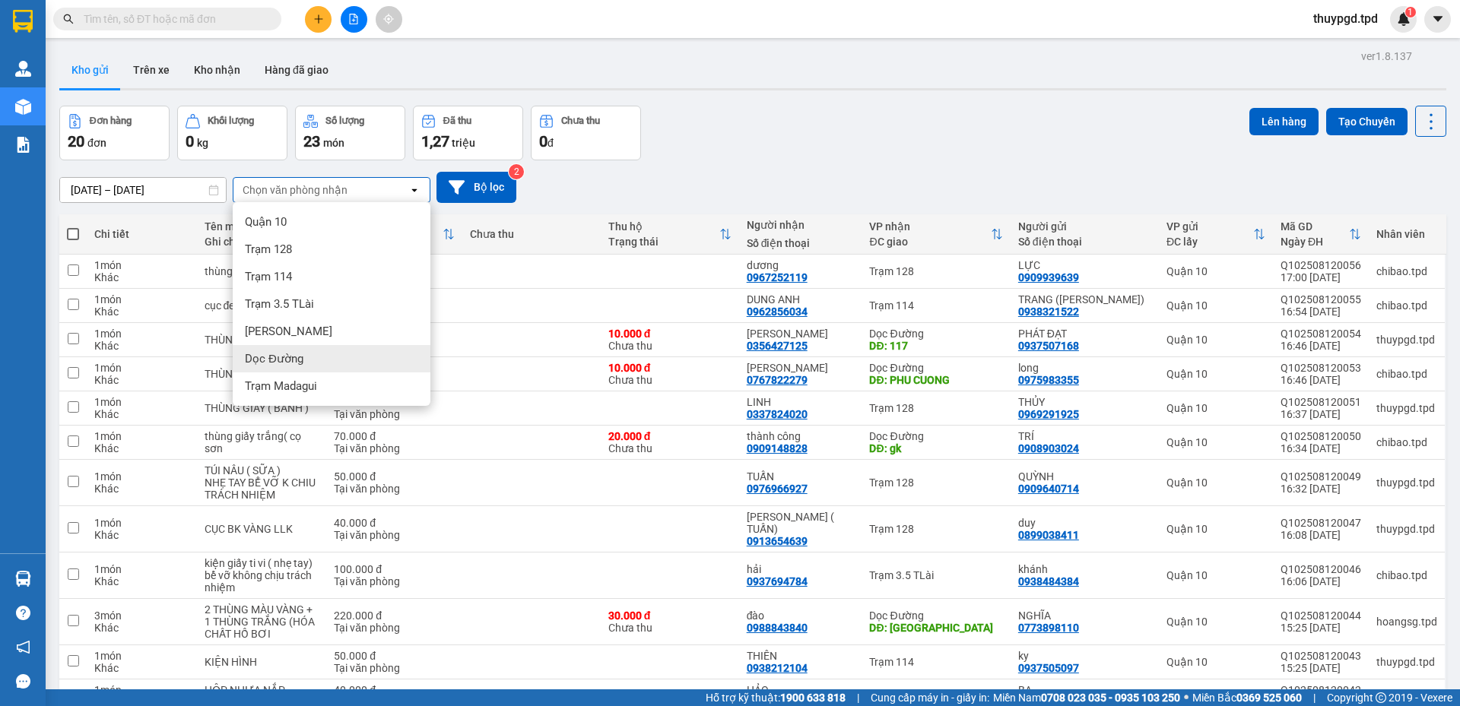
click at [278, 361] on span "Dọc Đường" at bounding box center [274, 358] width 59 height 15
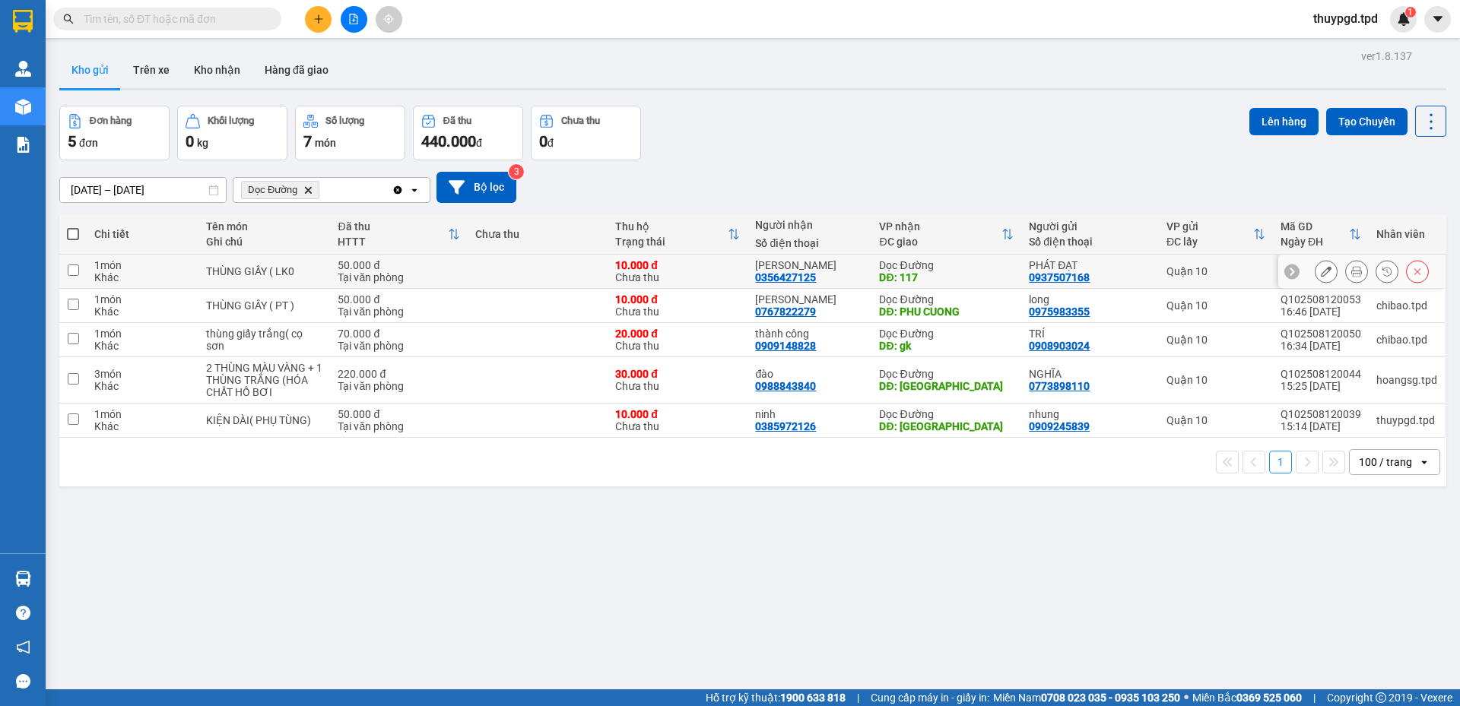
click at [548, 278] on td at bounding box center [538, 272] width 140 height 34
checkbox input "true"
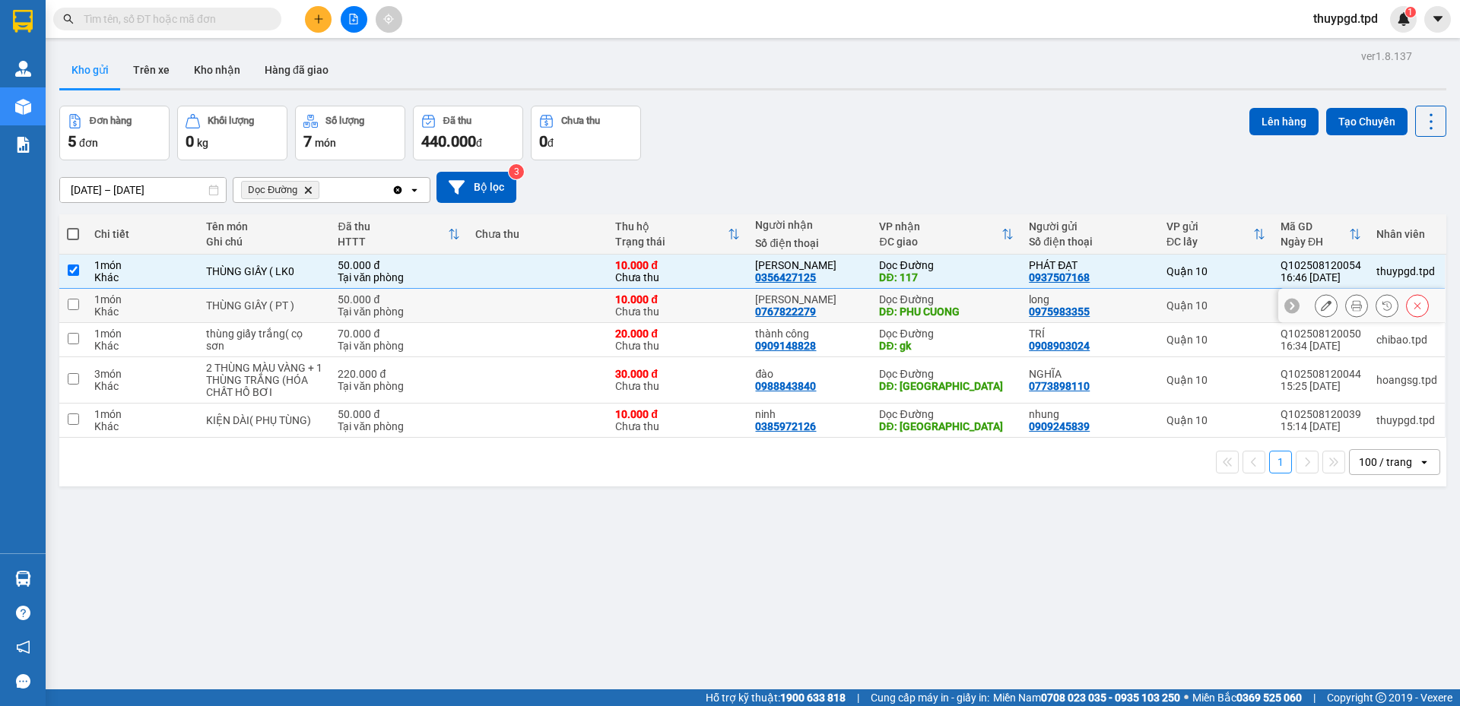
click at [533, 317] on td at bounding box center [538, 306] width 140 height 34
checkbox input "true"
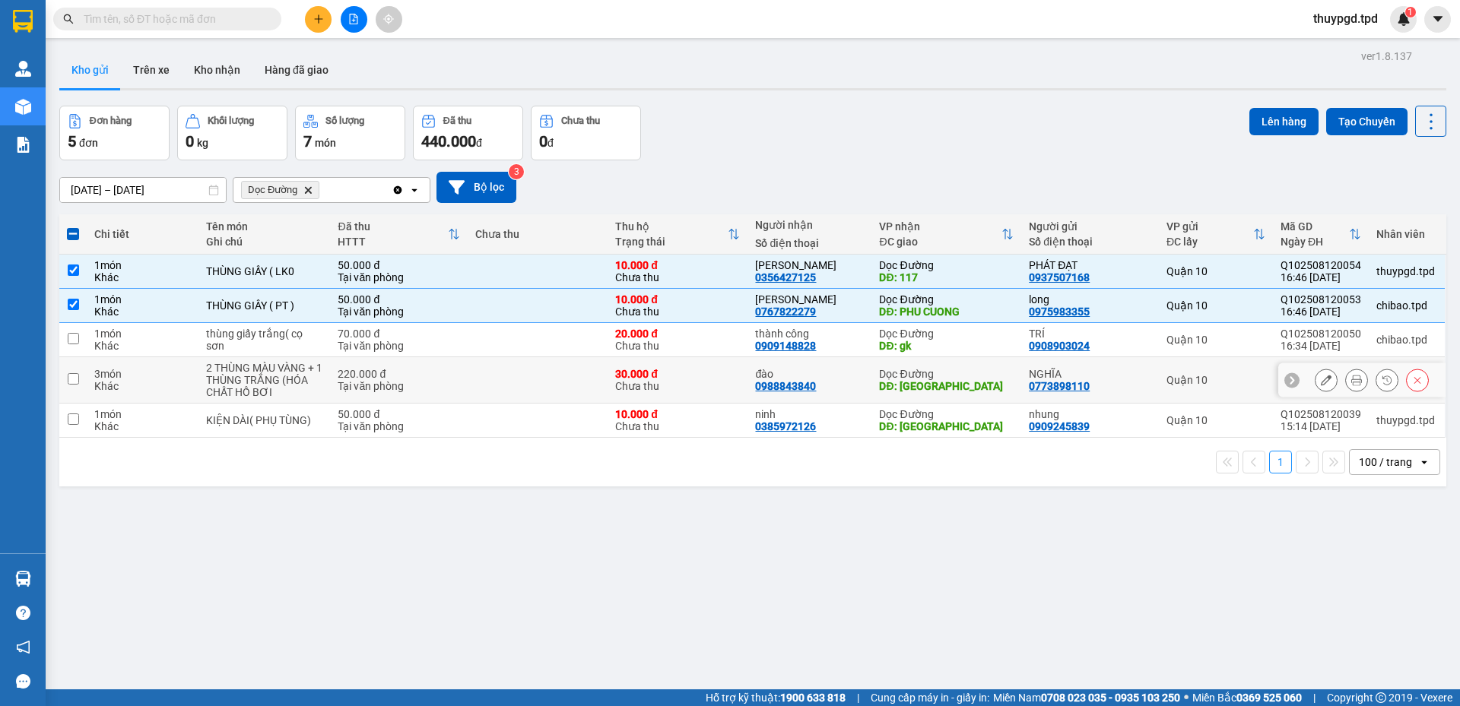
click at [510, 354] on td at bounding box center [538, 340] width 140 height 34
checkbox input "true"
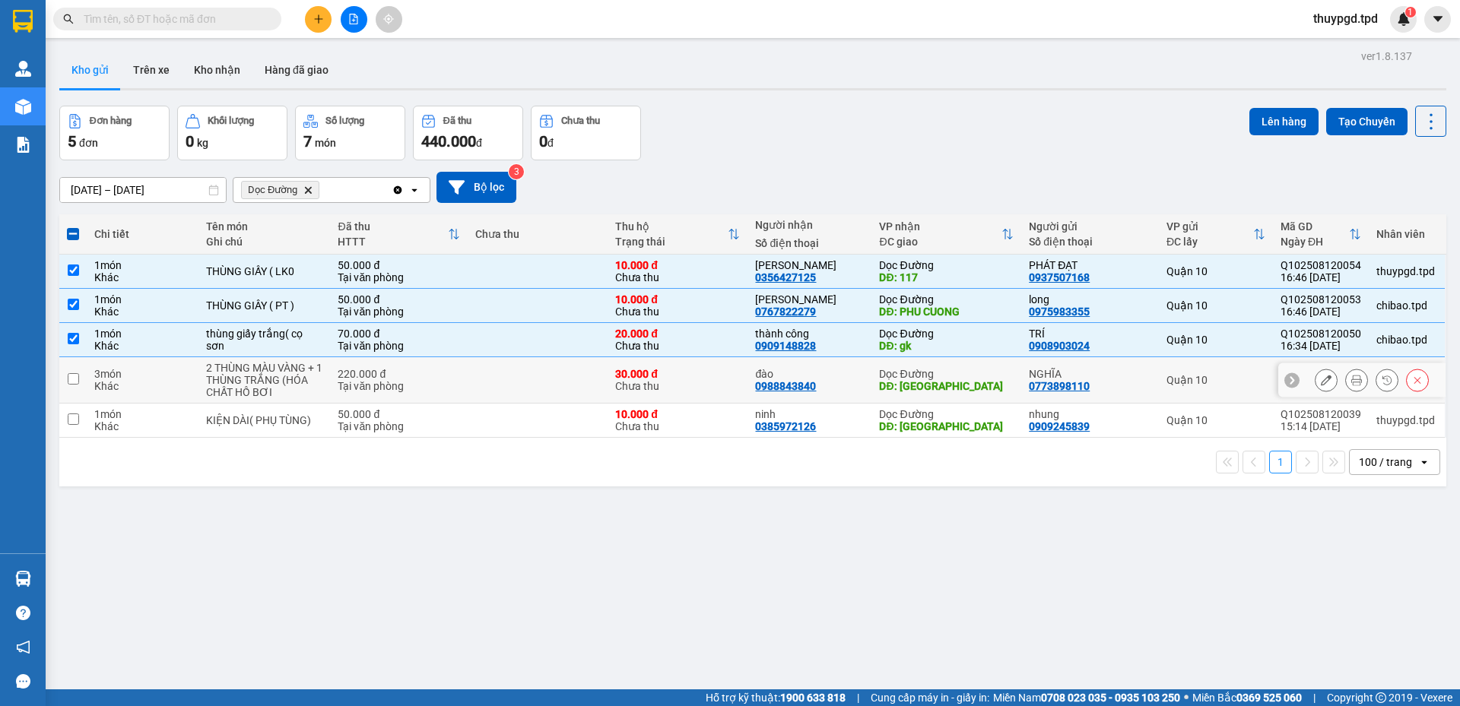
click at [501, 384] on td at bounding box center [538, 380] width 140 height 46
checkbox input "true"
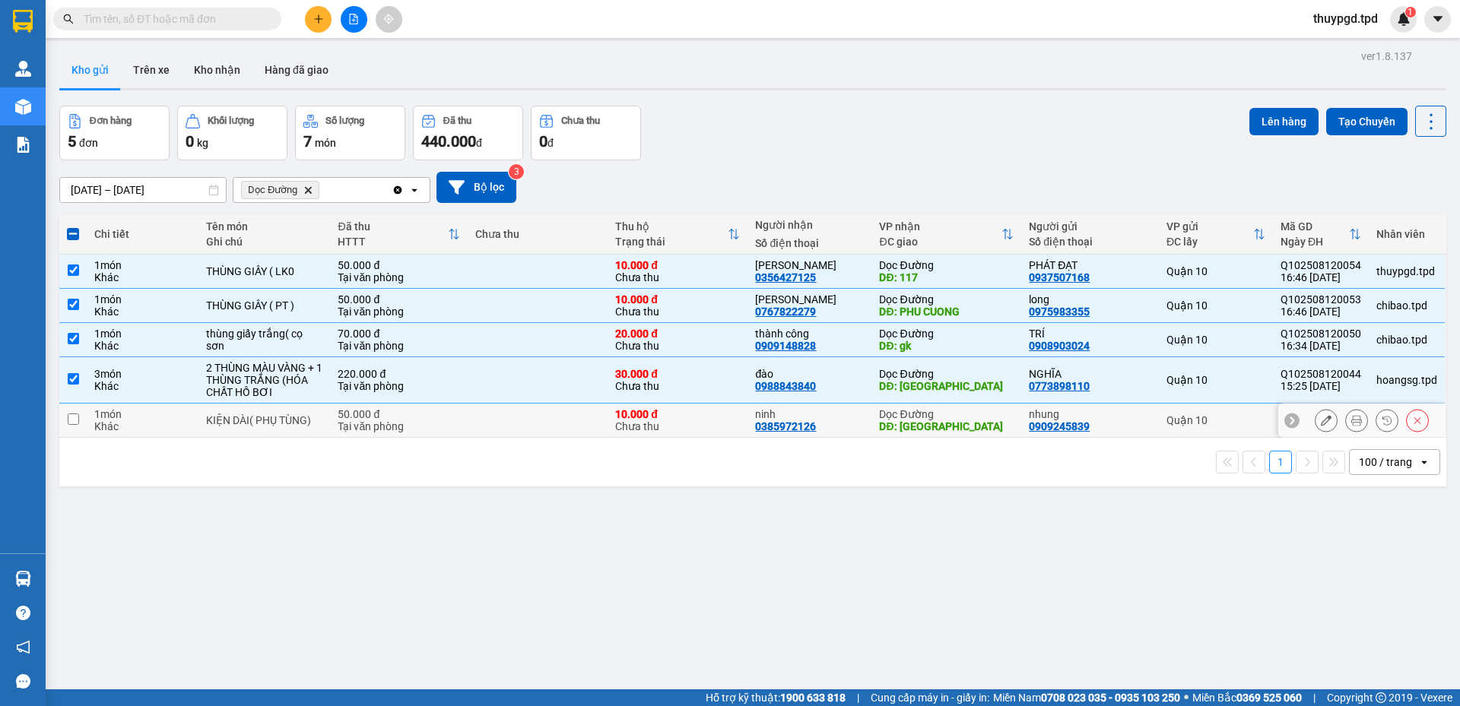
click at [487, 423] on td at bounding box center [538, 421] width 140 height 34
checkbox input "true"
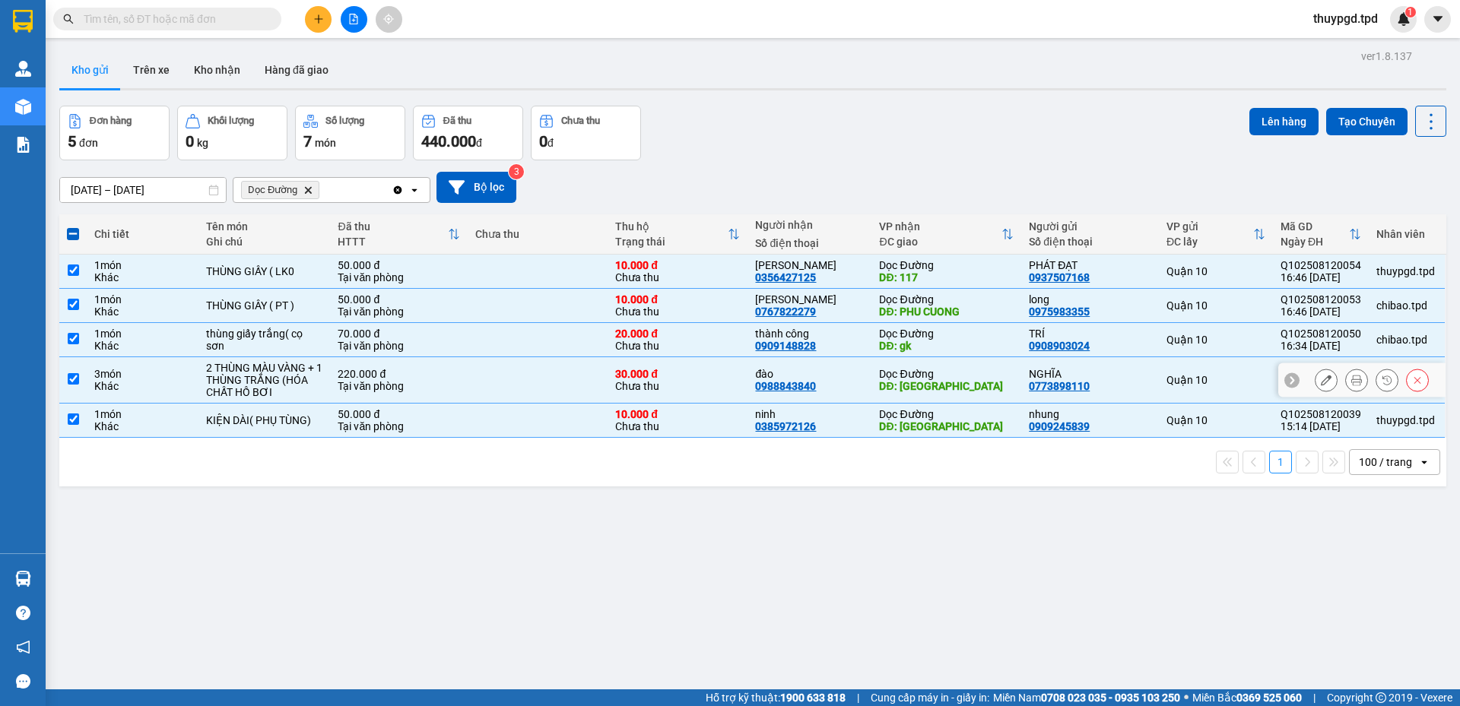
click at [489, 360] on td at bounding box center [538, 380] width 140 height 46
checkbox input "false"
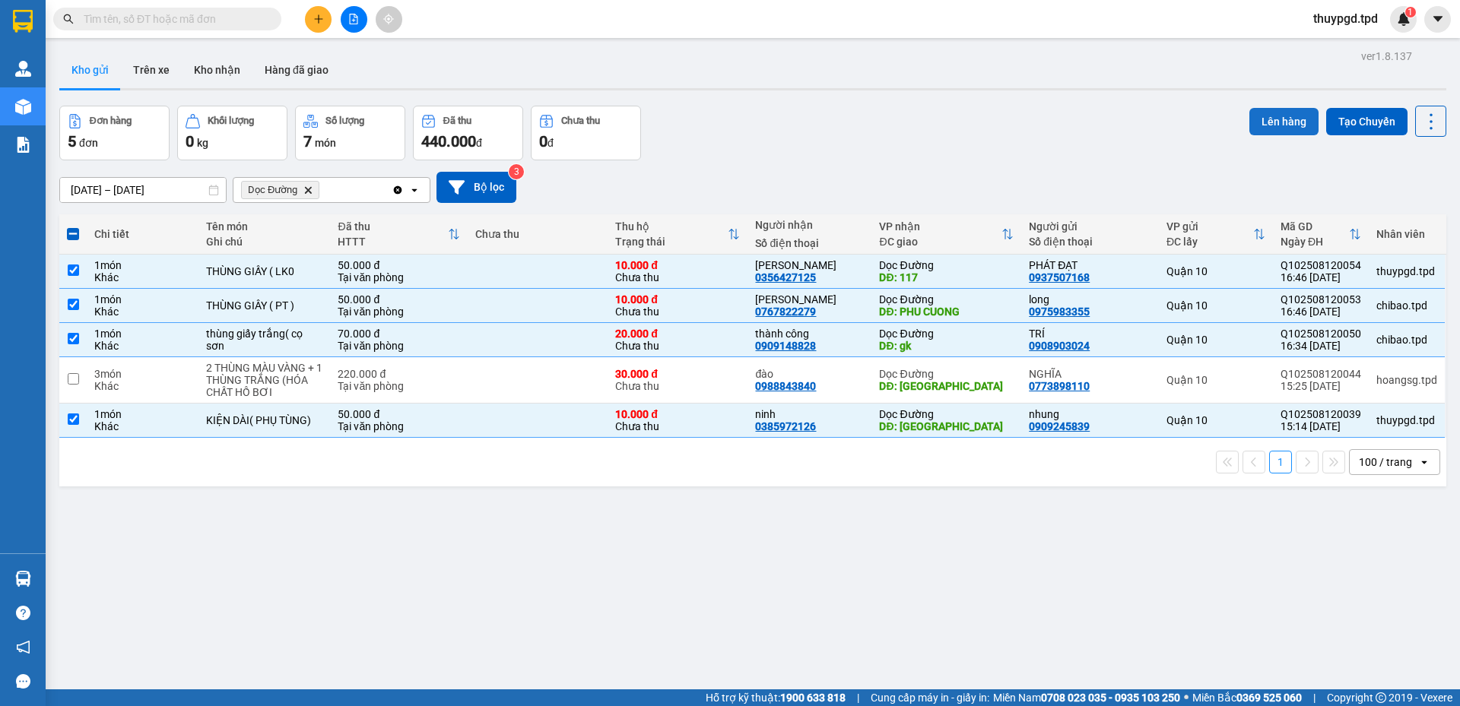
click at [1267, 114] on button "Lên hàng" at bounding box center [1283, 121] width 69 height 27
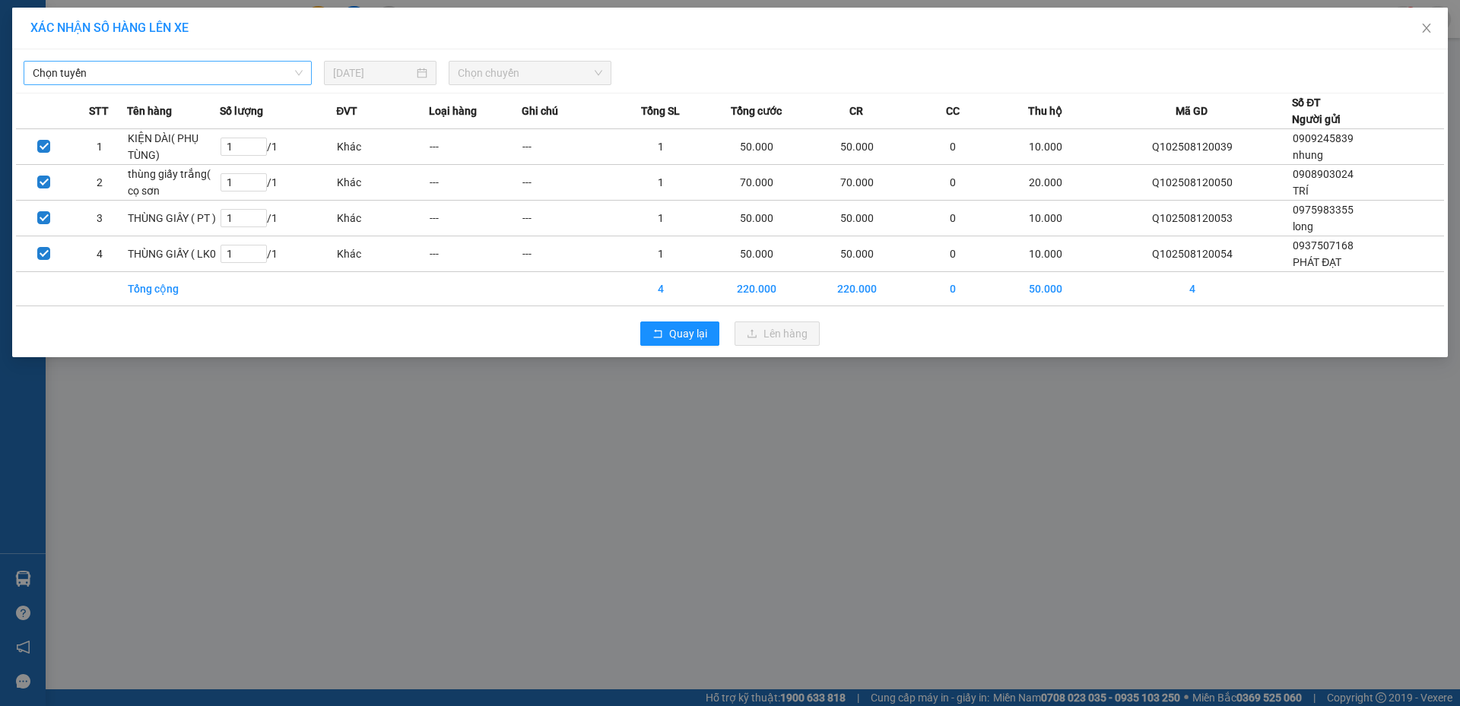
click at [172, 72] on span "Chọn tuyến" at bounding box center [168, 73] width 270 height 23
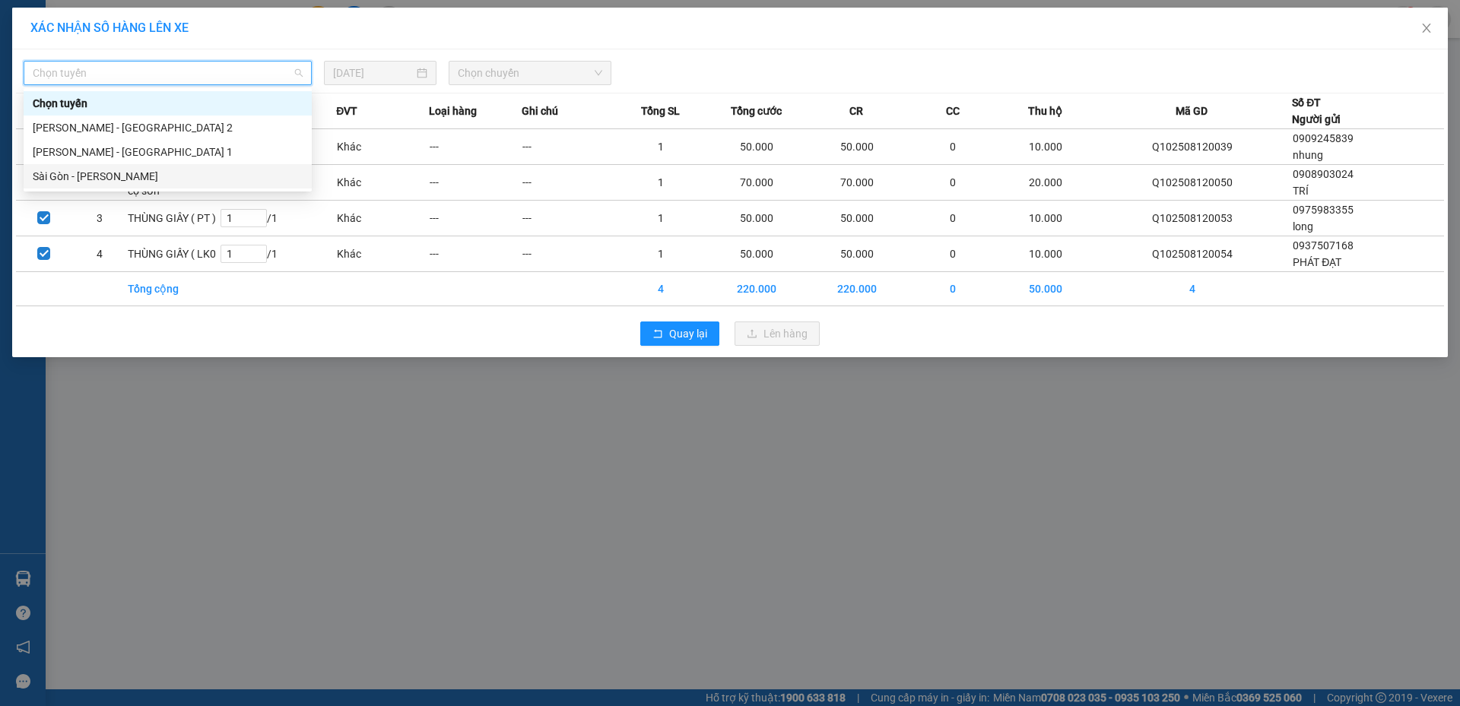
drag, startPoint x: 100, startPoint y: 179, endPoint x: 588, endPoint y: 95, distance: 495.3
click at [103, 179] on div "Sài Gòn - [PERSON_NAME]" at bounding box center [168, 176] width 270 height 17
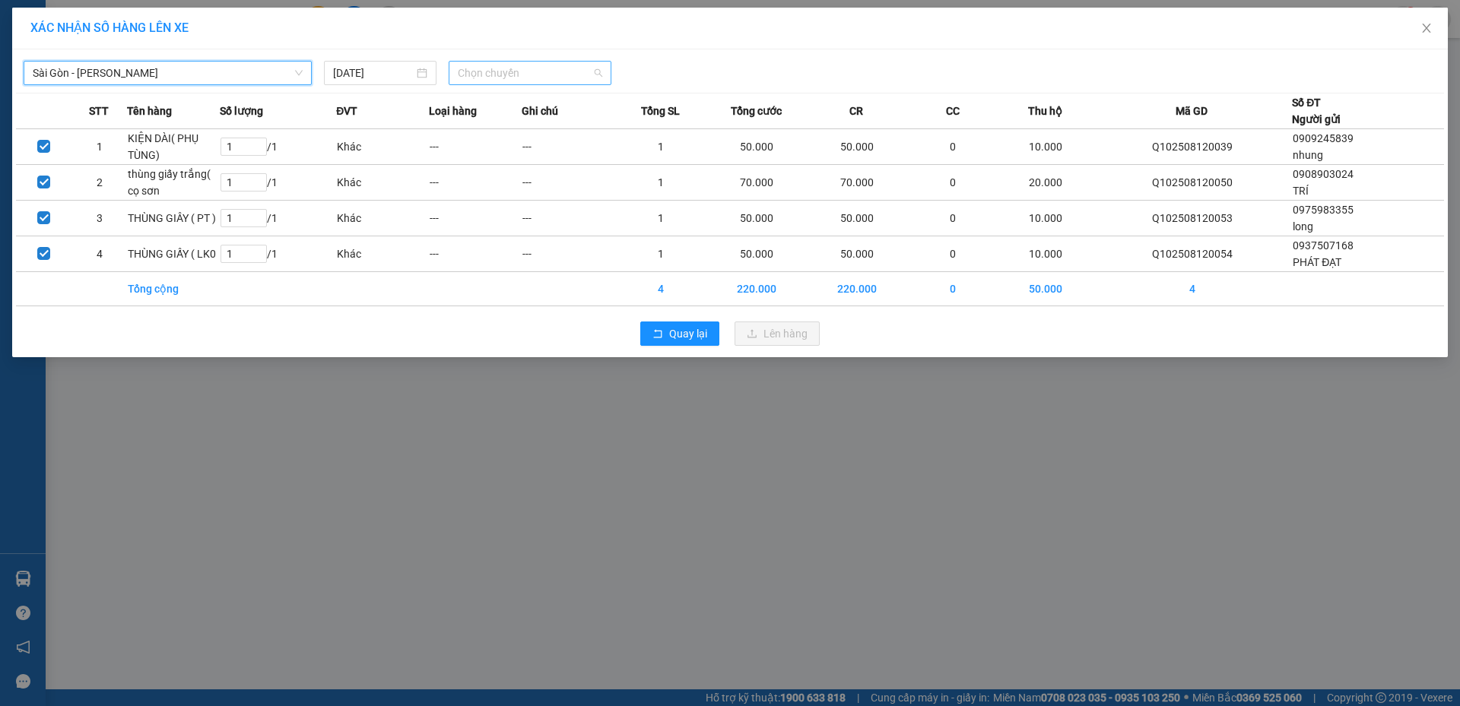
drag, startPoint x: 543, startPoint y: 68, endPoint x: 536, endPoint y: 81, distance: 15.3
click at [544, 71] on span "Chọn chuyến" at bounding box center [530, 73] width 144 height 23
type input "17"
click at [502, 131] on div "Thêm chuyến " 17:00 "" at bounding box center [517, 129] width 137 height 26
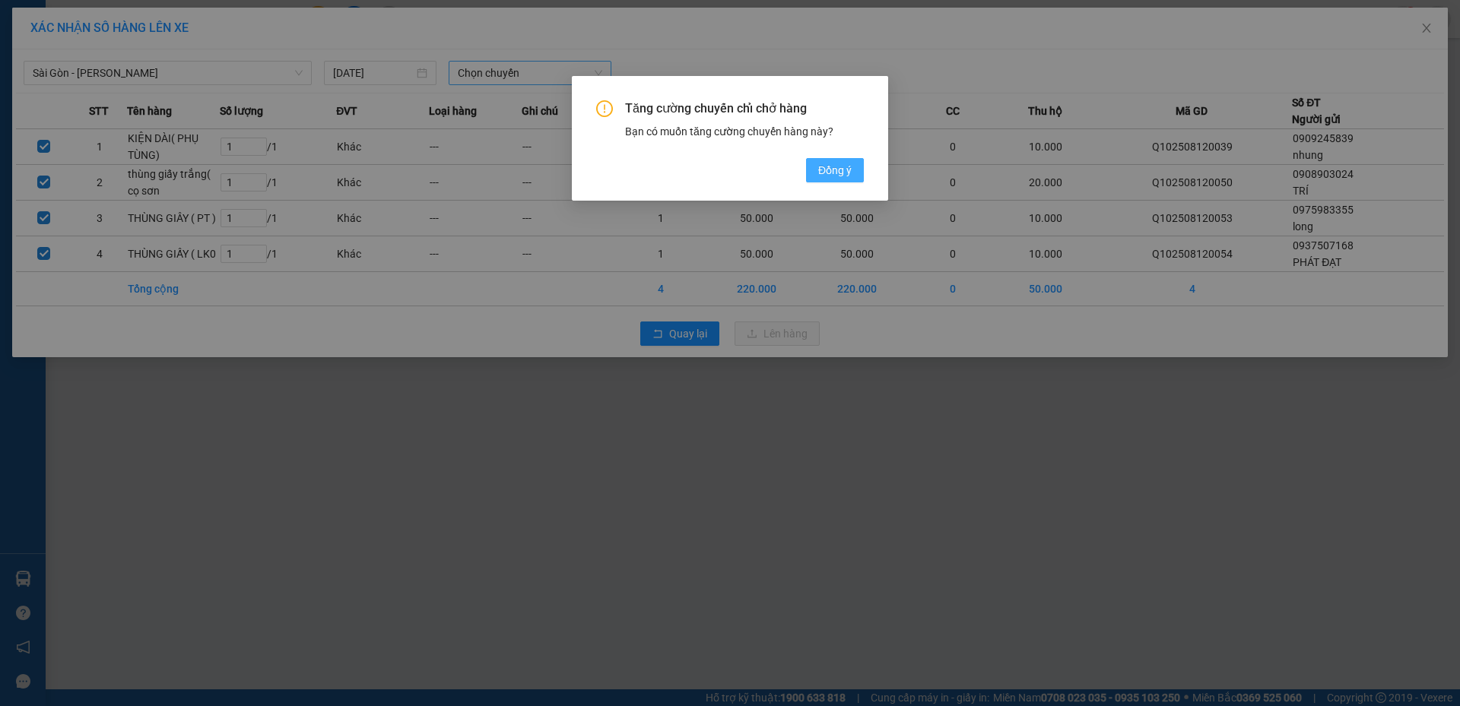
click at [840, 172] on span "Đồng ý" at bounding box center [834, 170] width 33 height 17
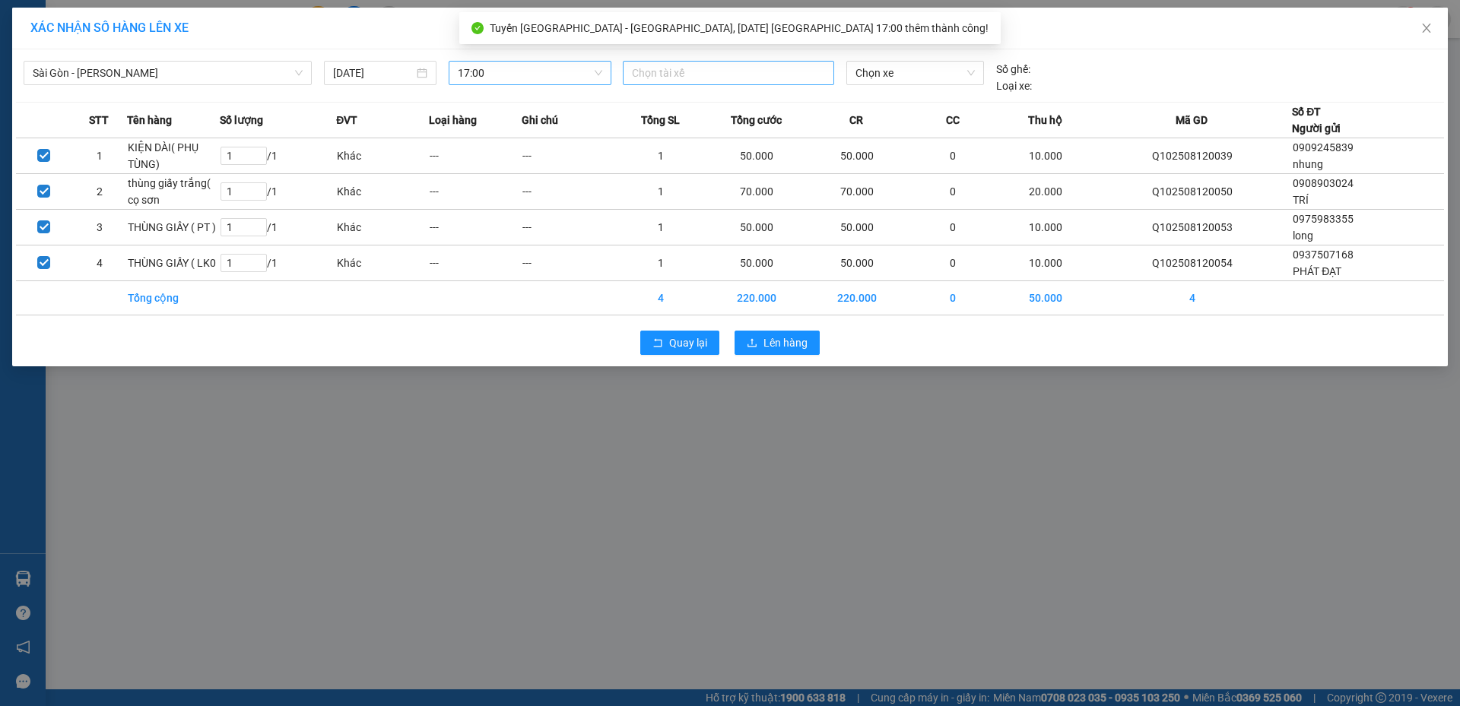
click at [656, 71] on div at bounding box center [729, 73] width 204 height 18
type input "THANH"
click at [640, 129] on div "gia thành" at bounding box center [737, 127] width 210 height 17
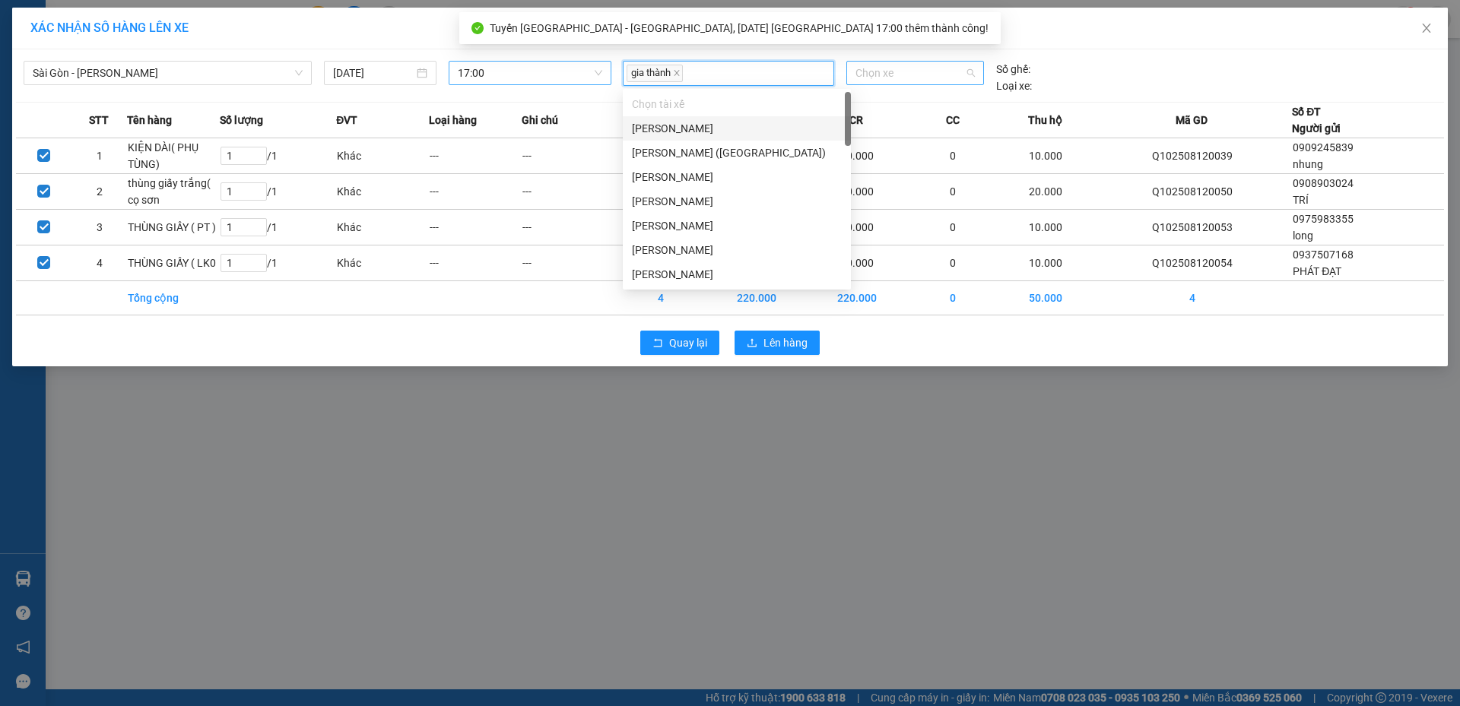
click at [911, 75] on span "Chọn xe" at bounding box center [914, 73] width 119 height 23
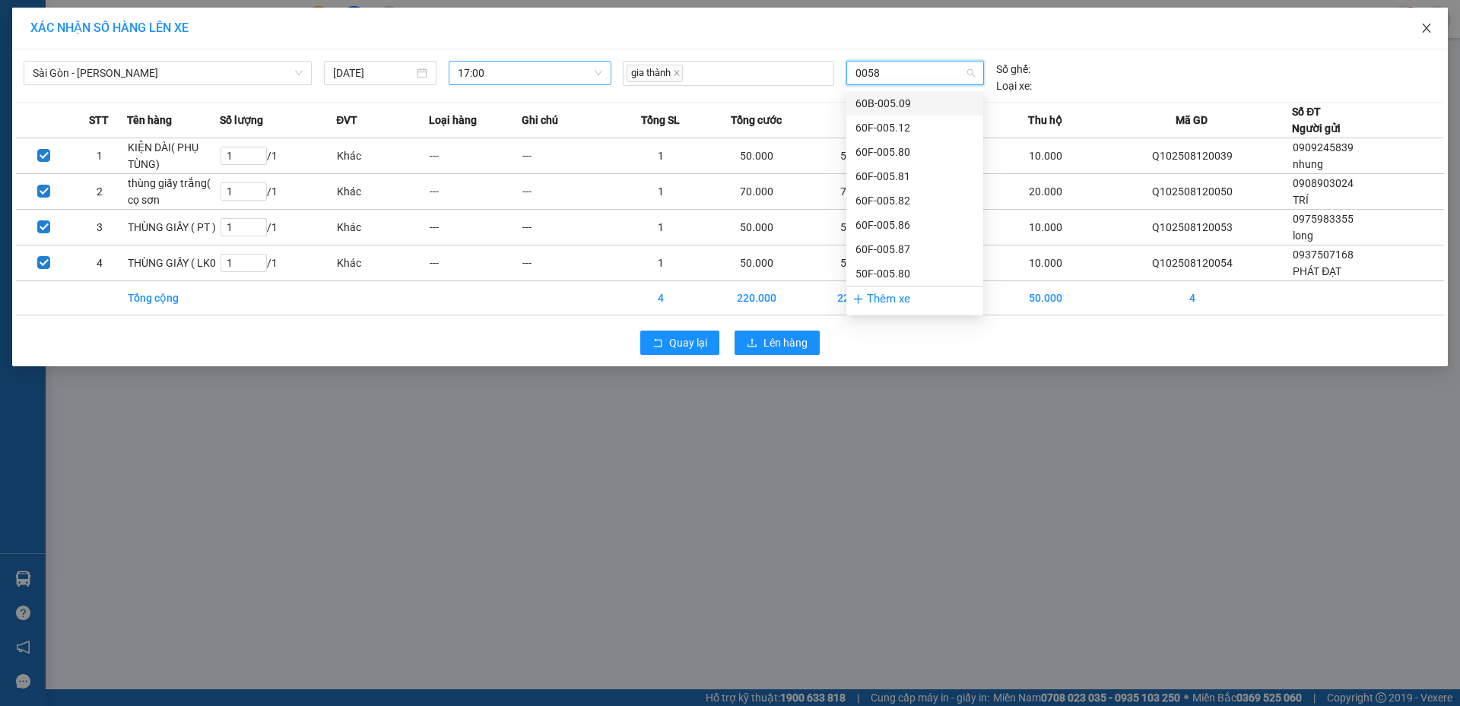
type input "00580"
click at [907, 98] on div "60F-005.80" at bounding box center [914, 103] width 119 height 17
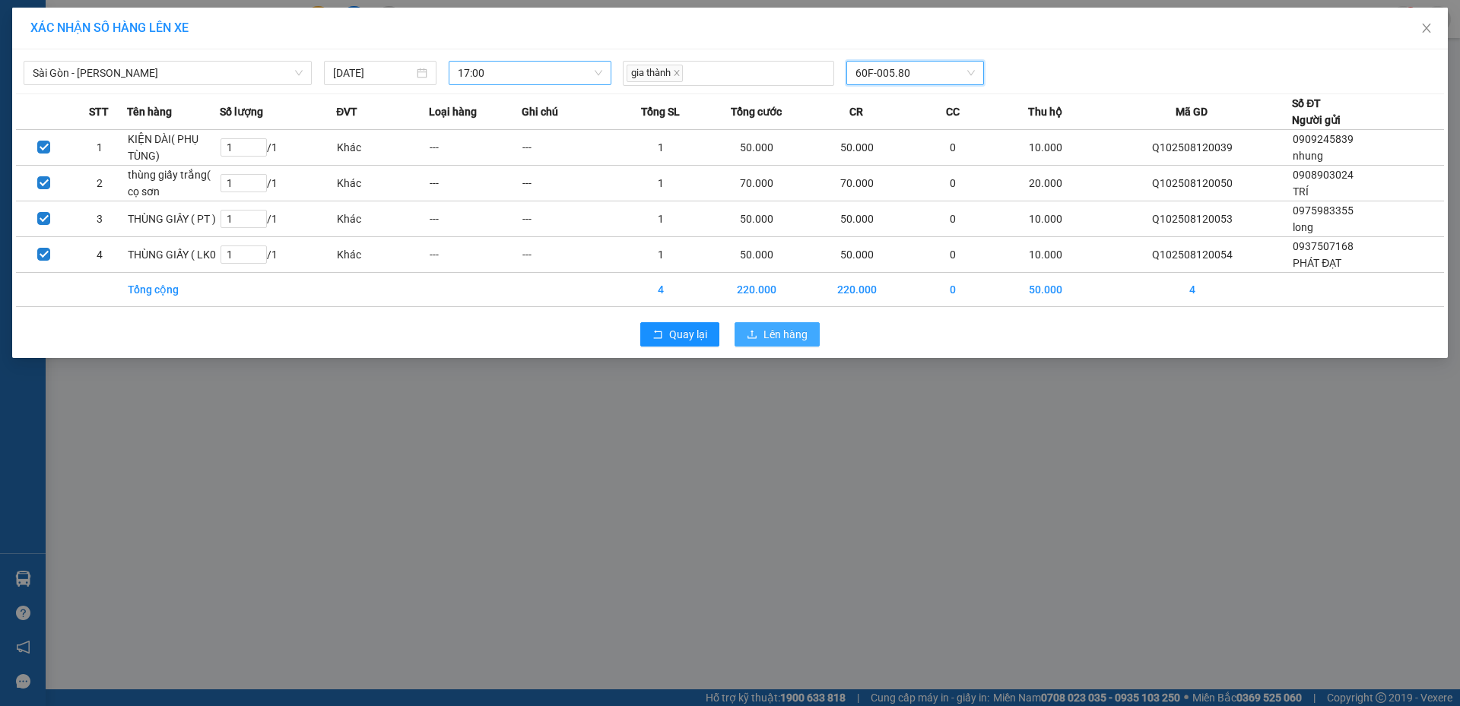
click at [769, 331] on span "Lên hàng" at bounding box center [785, 334] width 44 height 17
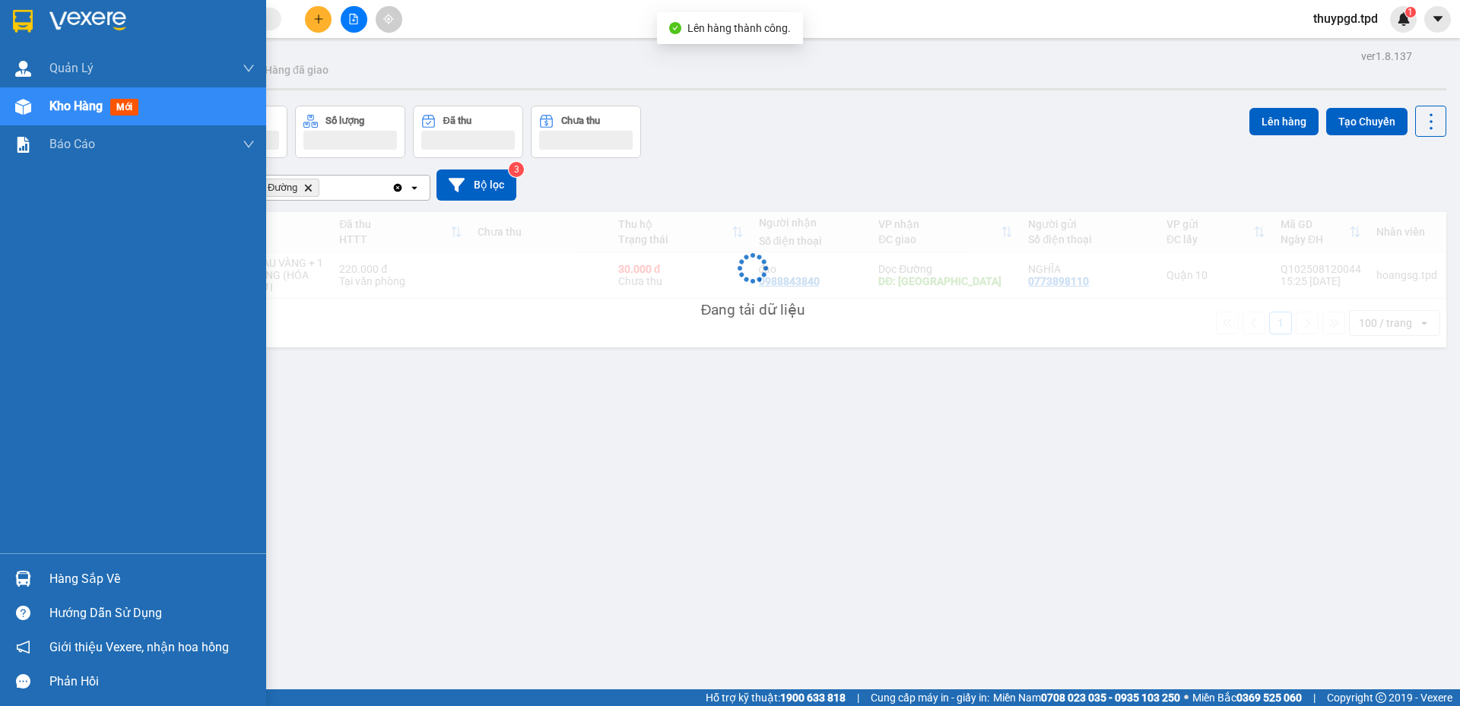
click at [49, 95] on div "Kho hàng mới" at bounding box center [151, 106] width 205 height 38
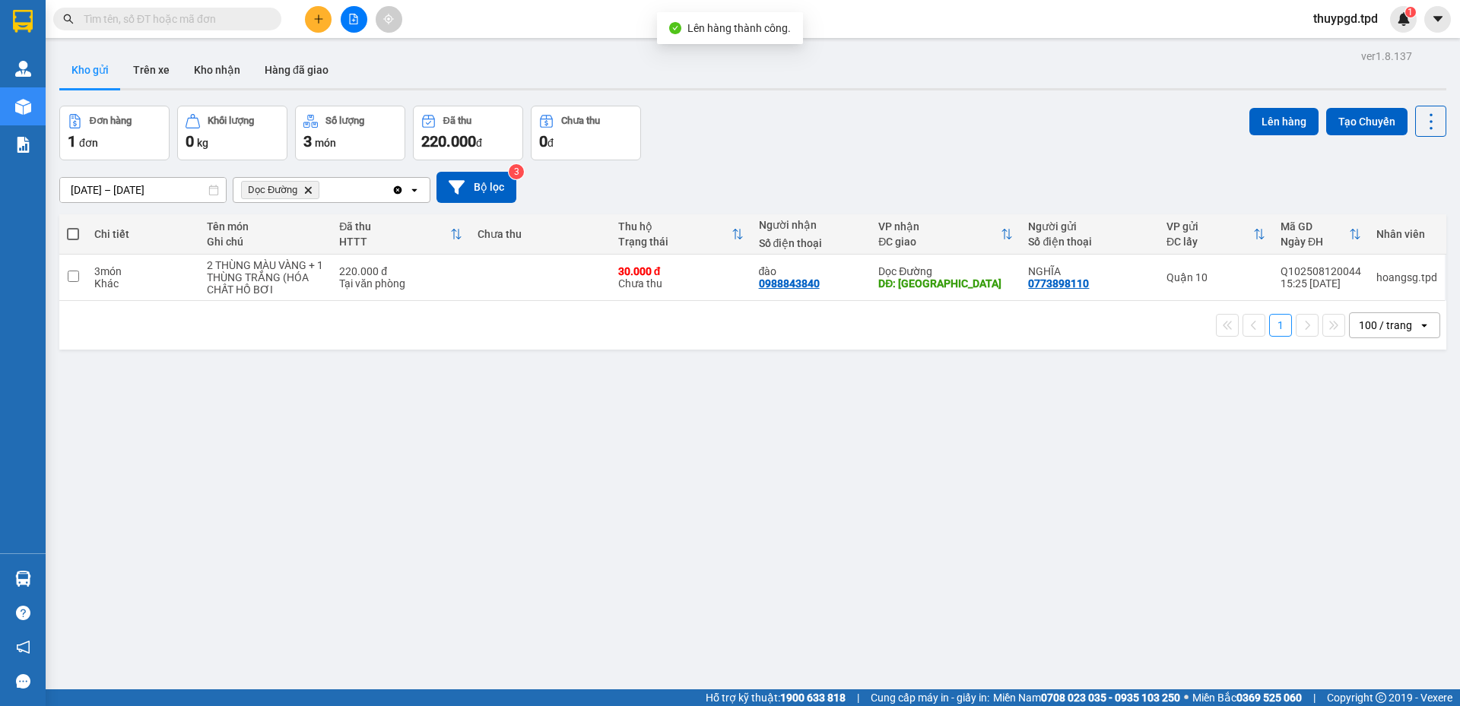
click at [306, 186] on icon "Delete" at bounding box center [307, 190] width 9 height 9
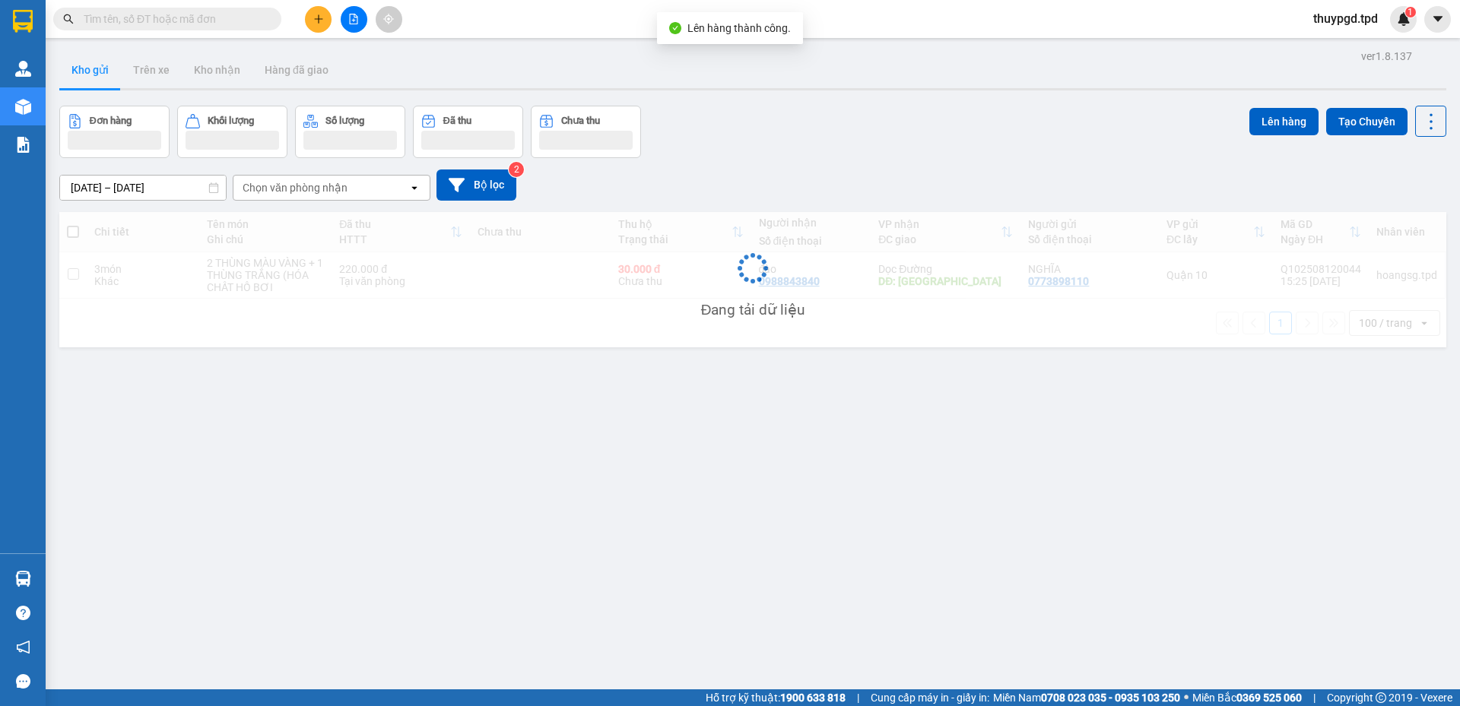
click at [307, 195] on div "Chọn văn phòng nhận" at bounding box center [295, 187] width 105 height 15
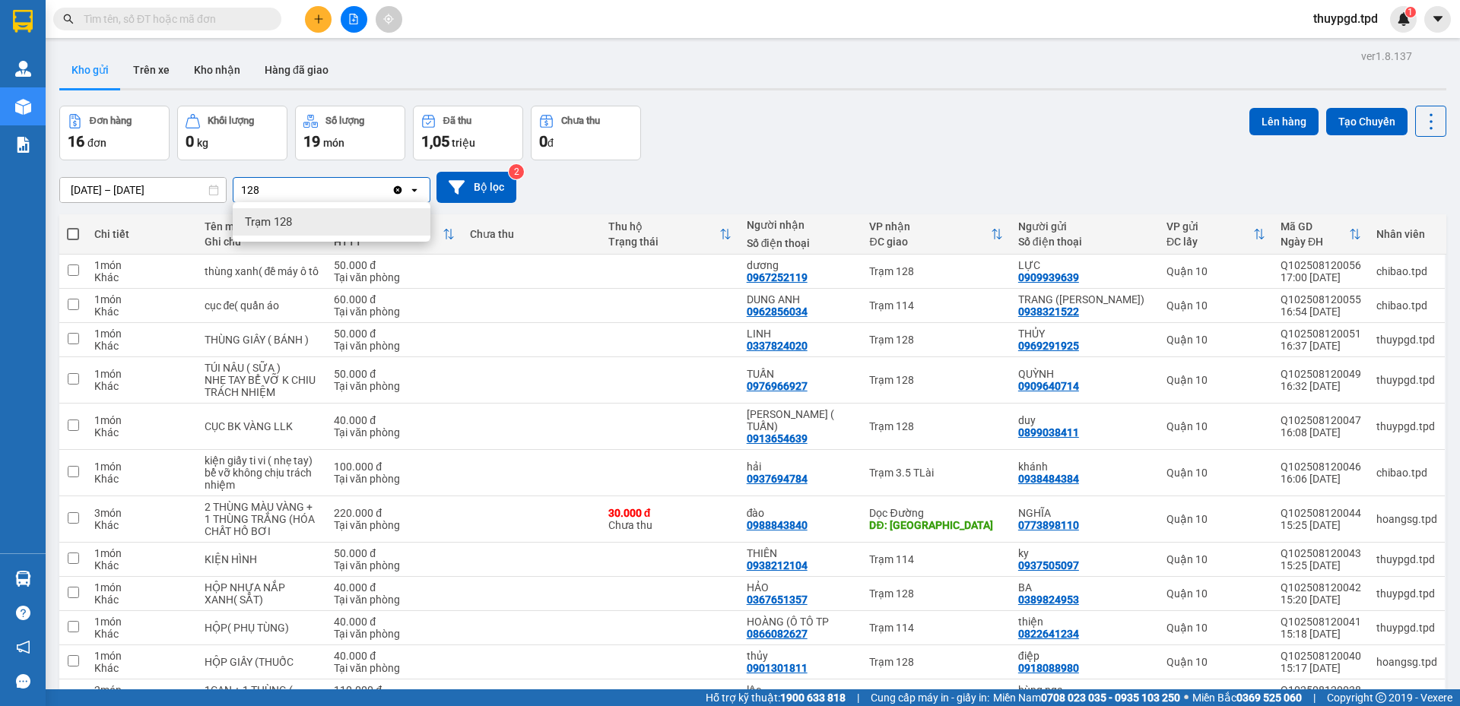
type input "128"
click at [310, 221] on div "Trạm 128" at bounding box center [332, 221] width 198 height 27
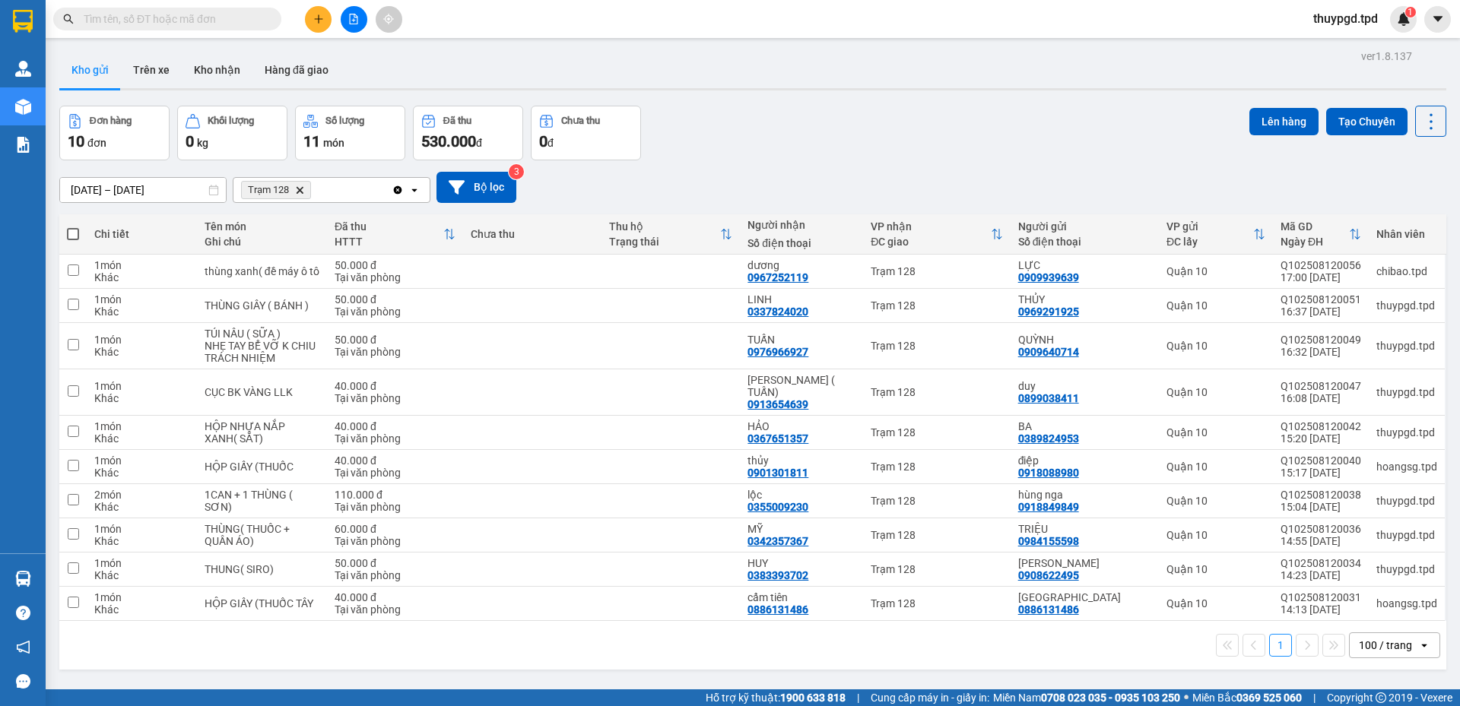
click at [75, 233] on span at bounding box center [73, 234] width 12 height 12
click at [73, 227] on input "checkbox" at bounding box center [73, 227] width 0 height 0
checkbox input "true"
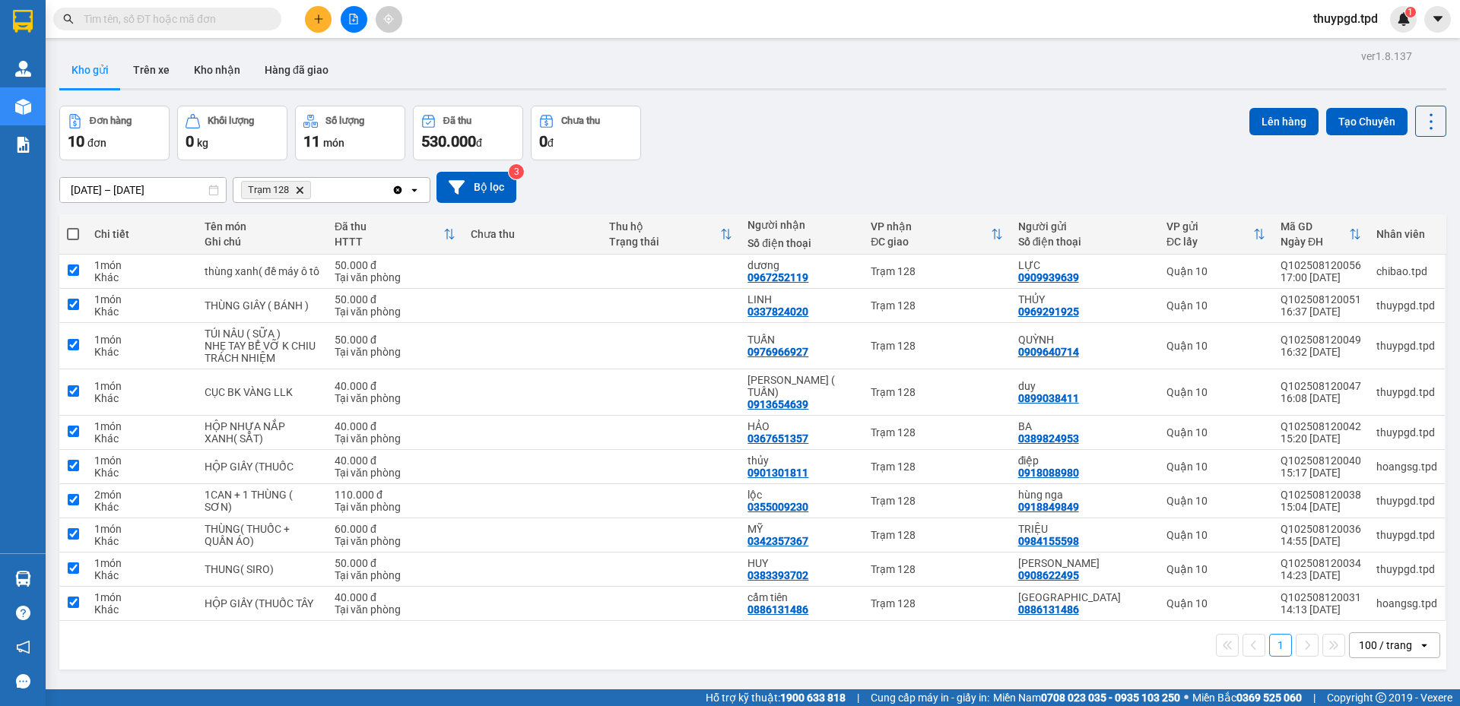
checkbox input "true"
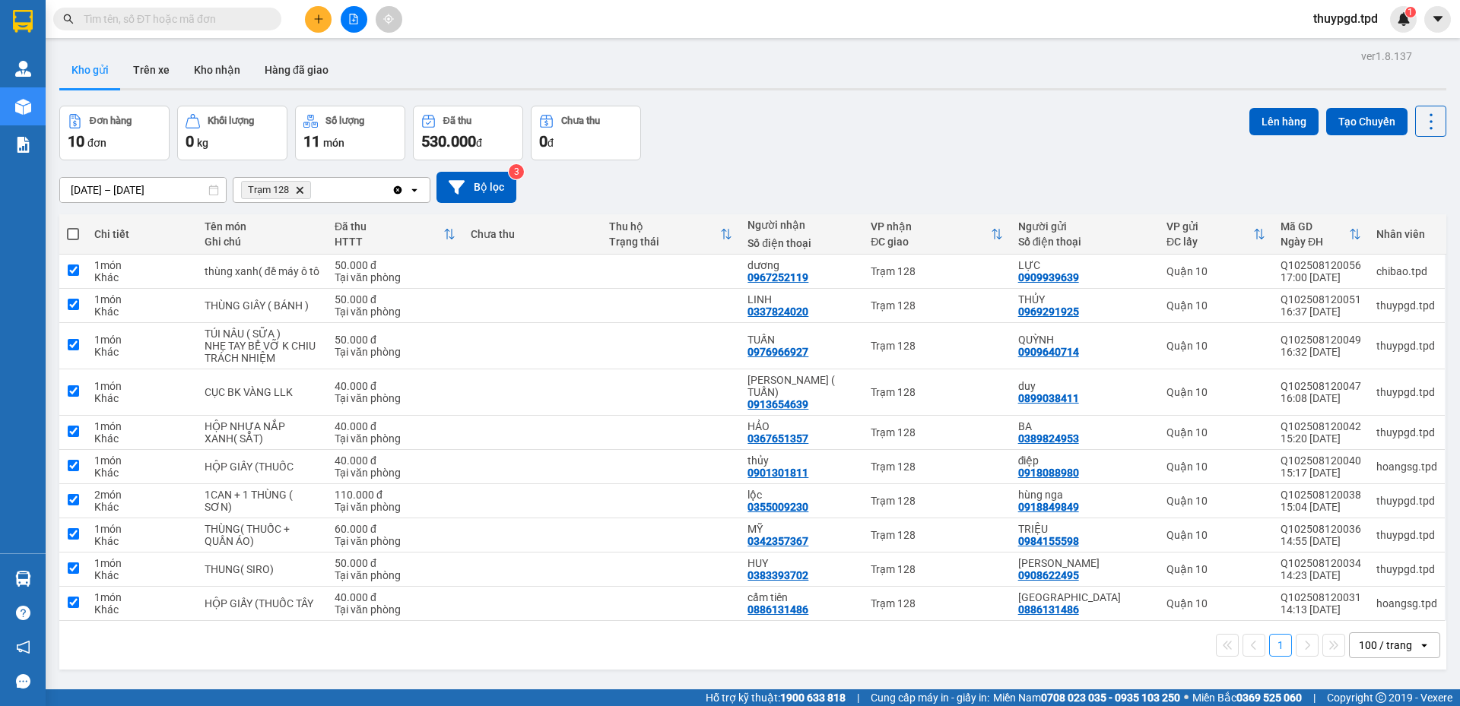
checkbox input "true"
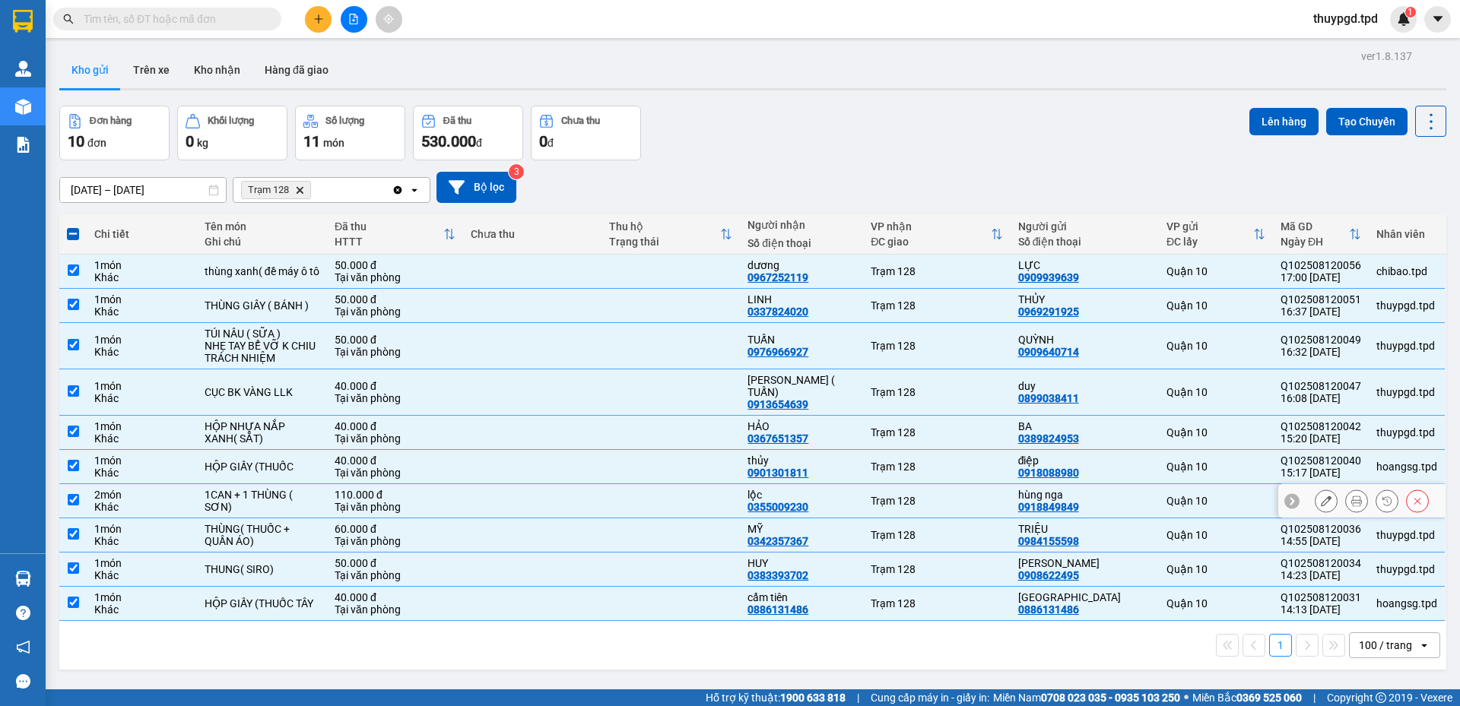
click at [656, 490] on td at bounding box center [670, 501] width 138 height 34
checkbox input "false"
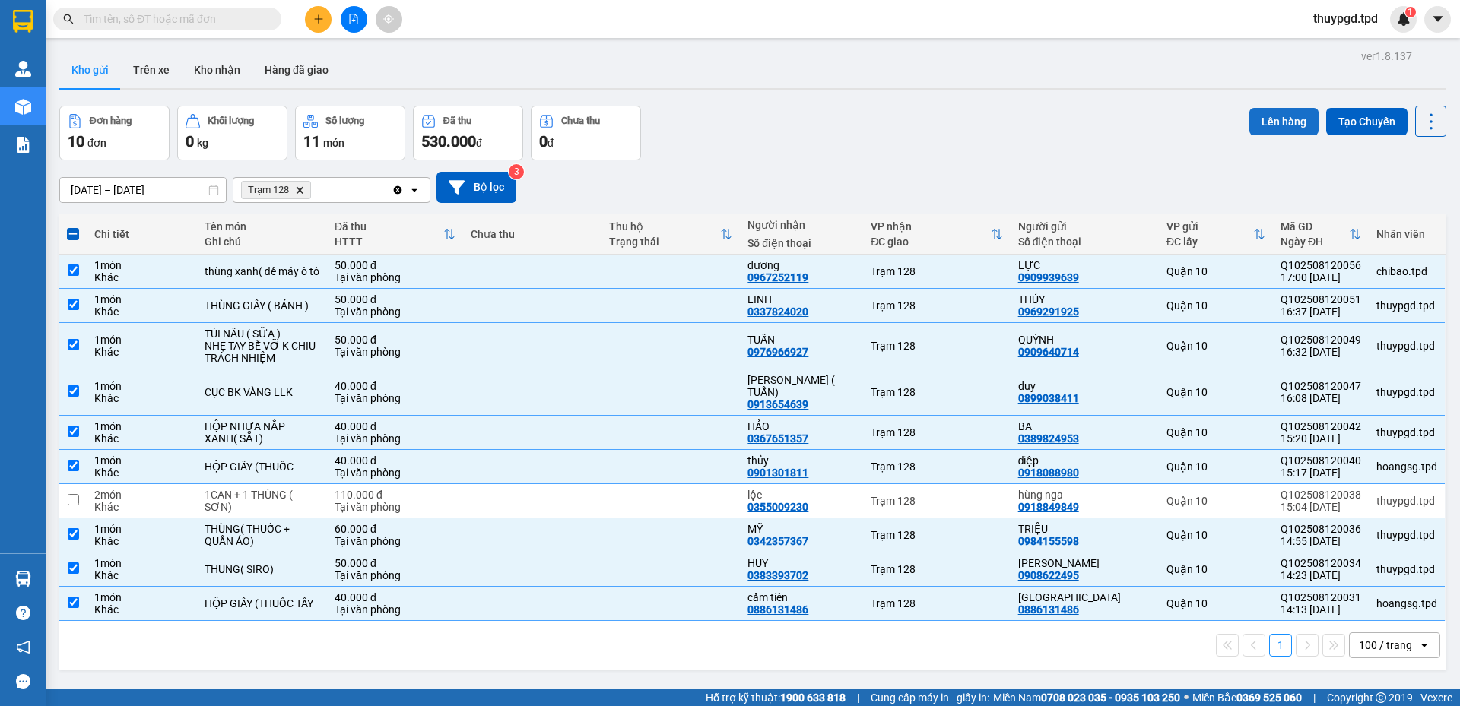
click at [1273, 115] on button "Lên hàng" at bounding box center [1283, 121] width 69 height 27
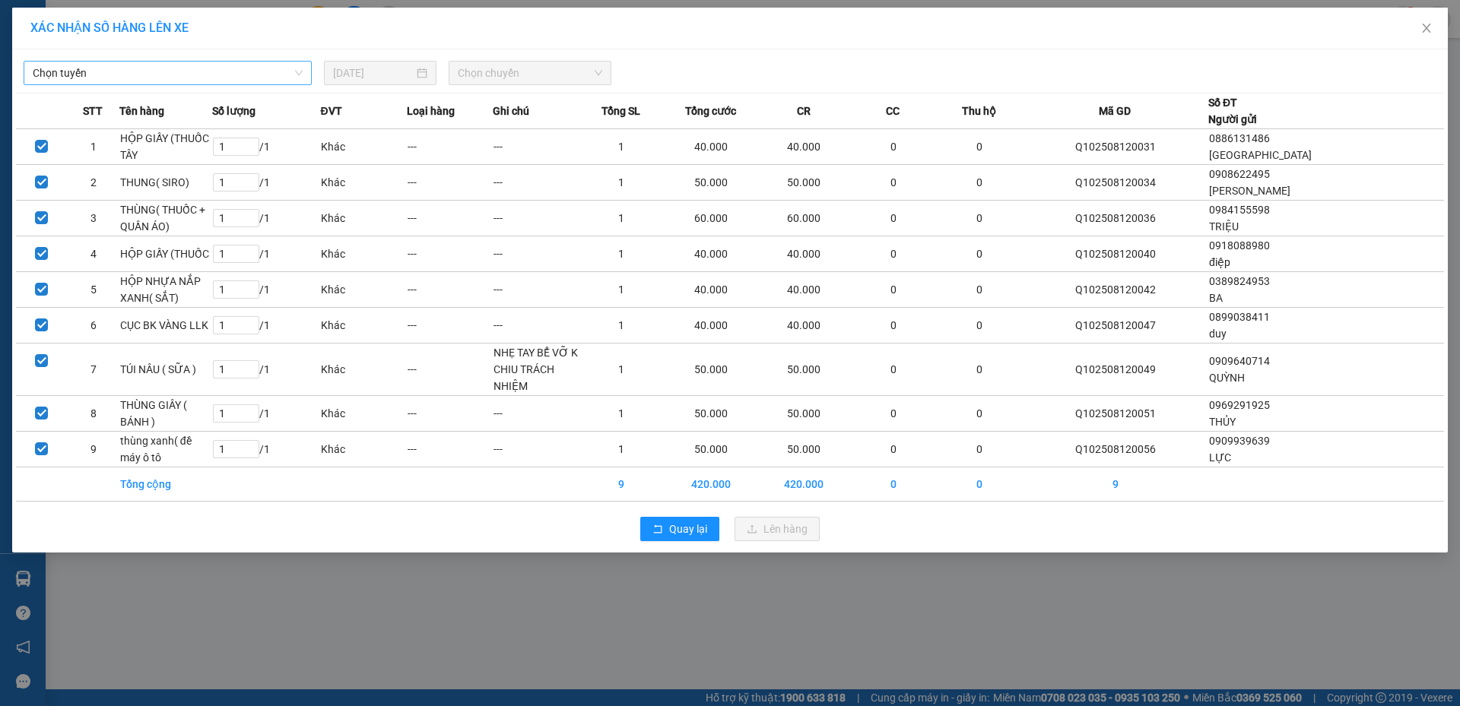
drag, startPoint x: 128, startPoint y: 75, endPoint x: 121, endPoint y: 79, distance: 7.8
click at [129, 75] on span "Chọn tuyến" at bounding box center [168, 73] width 270 height 23
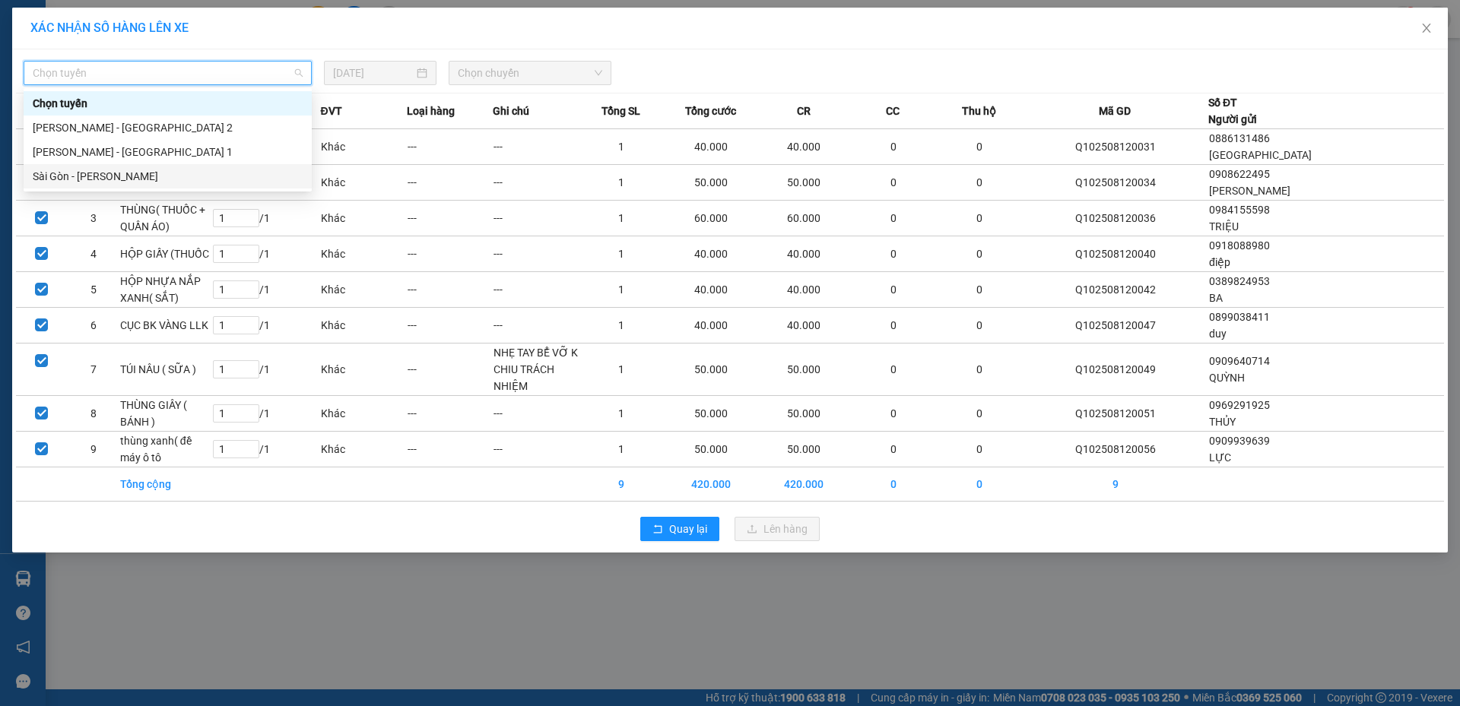
drag, startPoint x: 97, startPoint y: 180, endPoint x: 535, endPoint y: 86, distance: 448.0
click at [97, 179] on div "Sài Gòn - [PERSON_NAME]" at bounding box center [168, 176] width 270 height 17
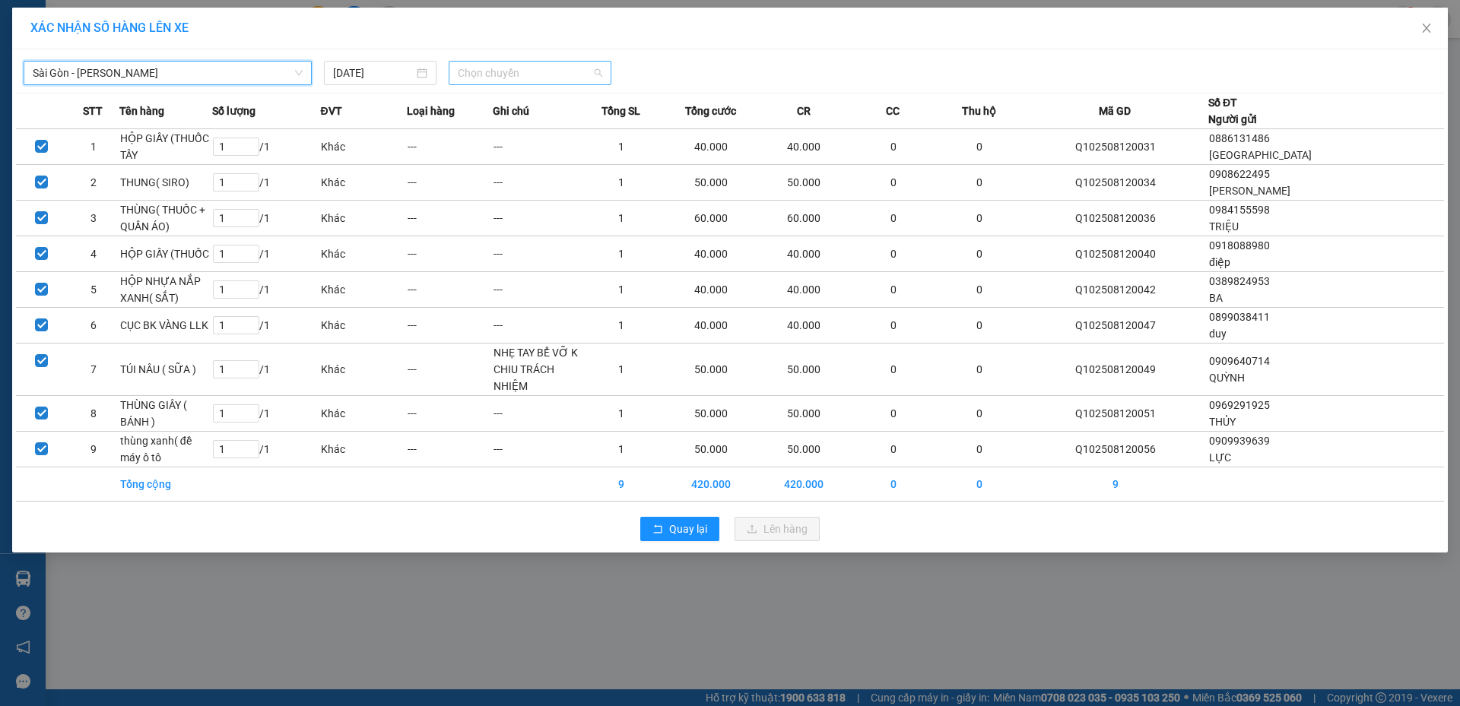
click at [564, 75] on span "Chọn chuyến" at bounding box center [530, 73] width 144 height 23
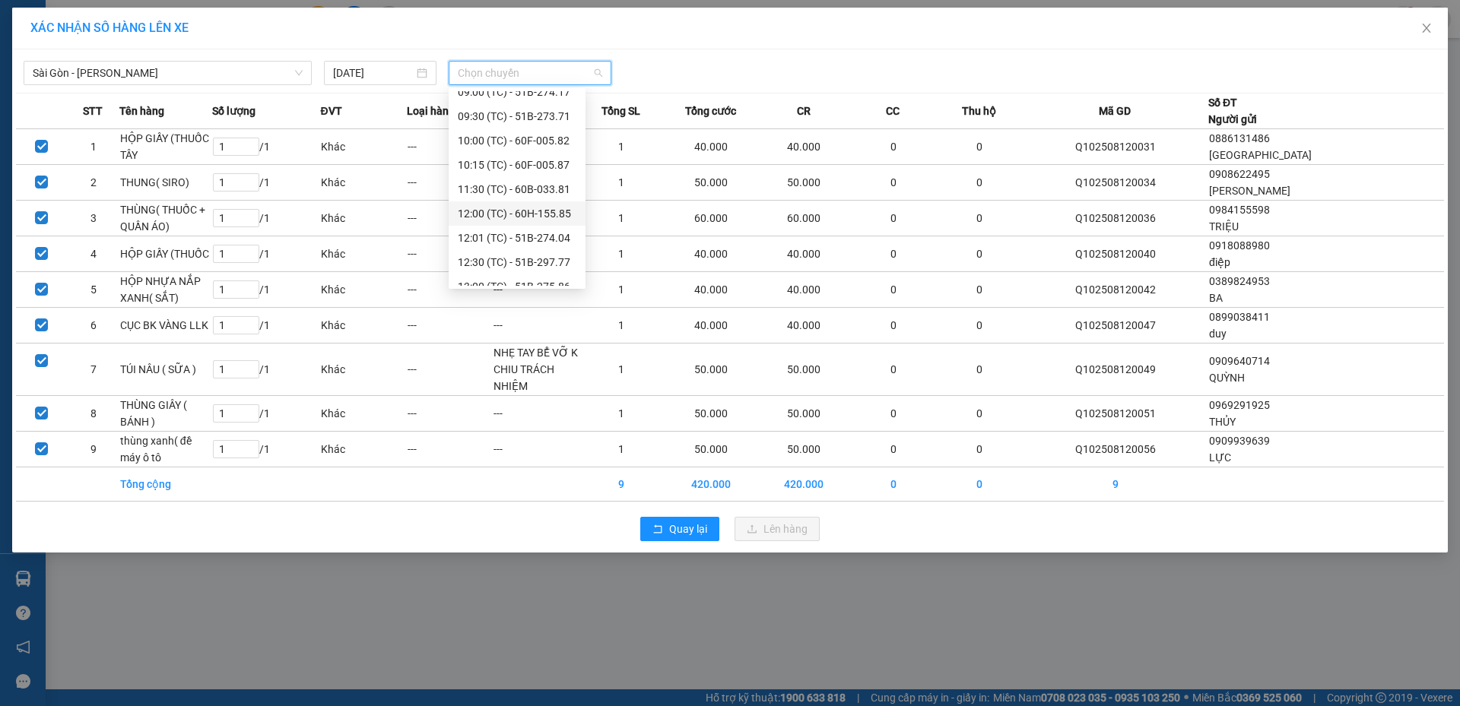
scroll to position [219, 0]
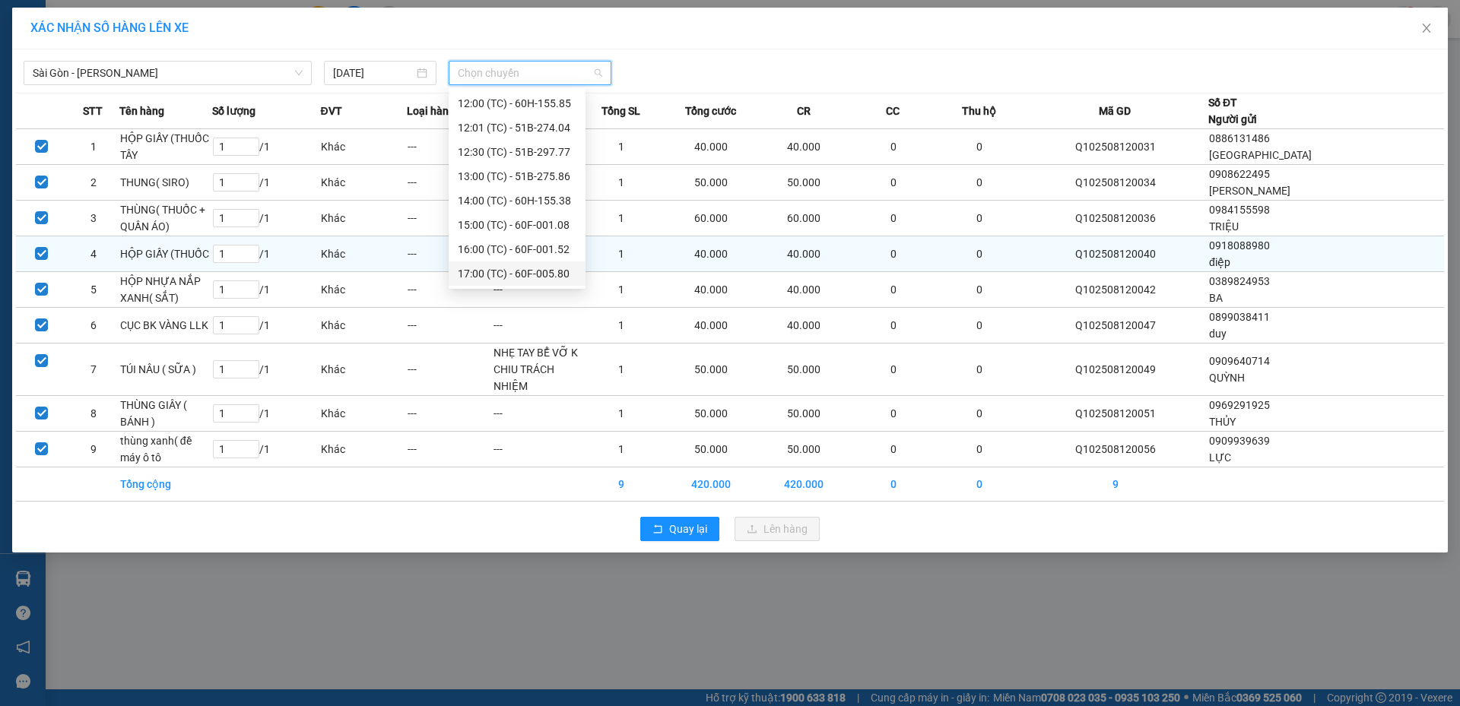
drag, startPoint x: 457, startPoint y: 278, endPoint x: 509, endPoint y: 266, distance: 53.0
click at [457, 278] on div "17:00 (TC) - 60F-005.80" at bounding box center [517, 274] width 137 height 24
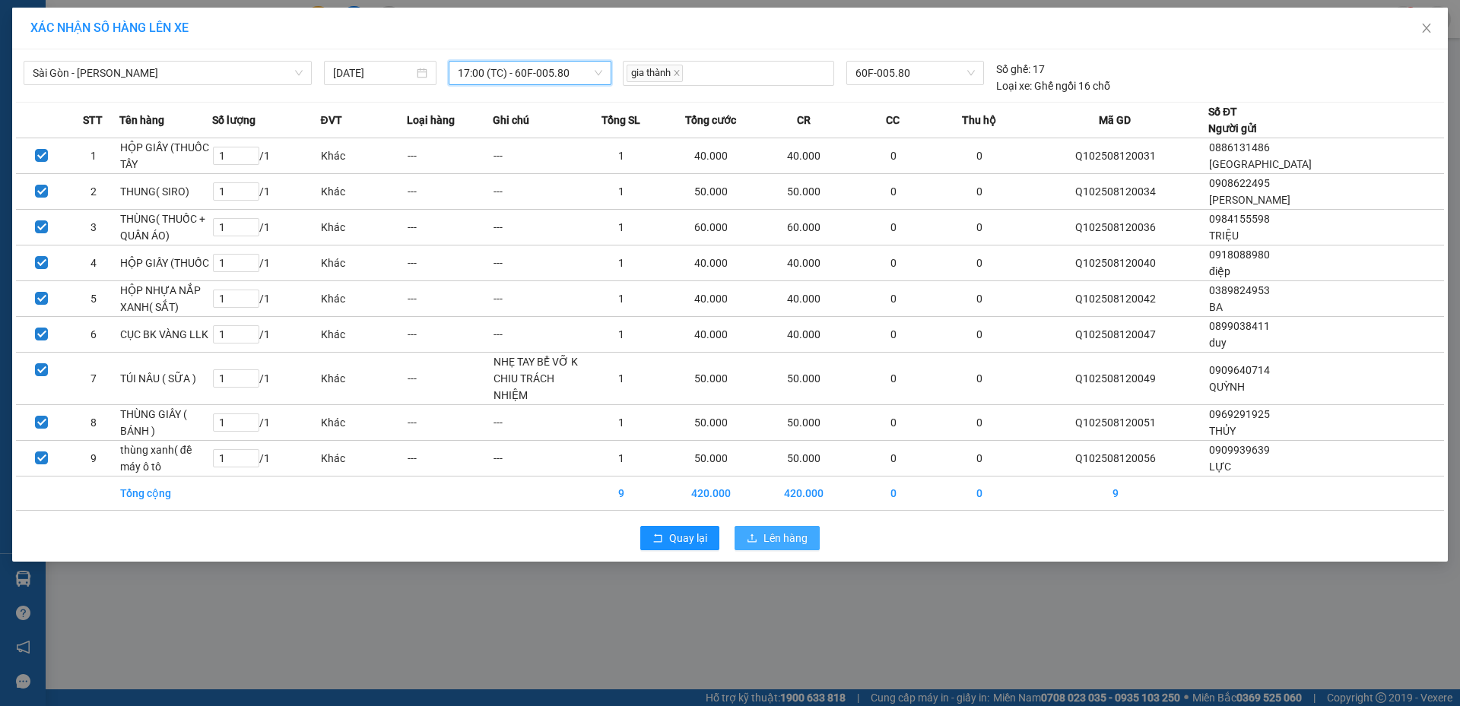
click at [784, 538] on span "Lên hàng" at bounding box center [785, 538] width 44 height 17
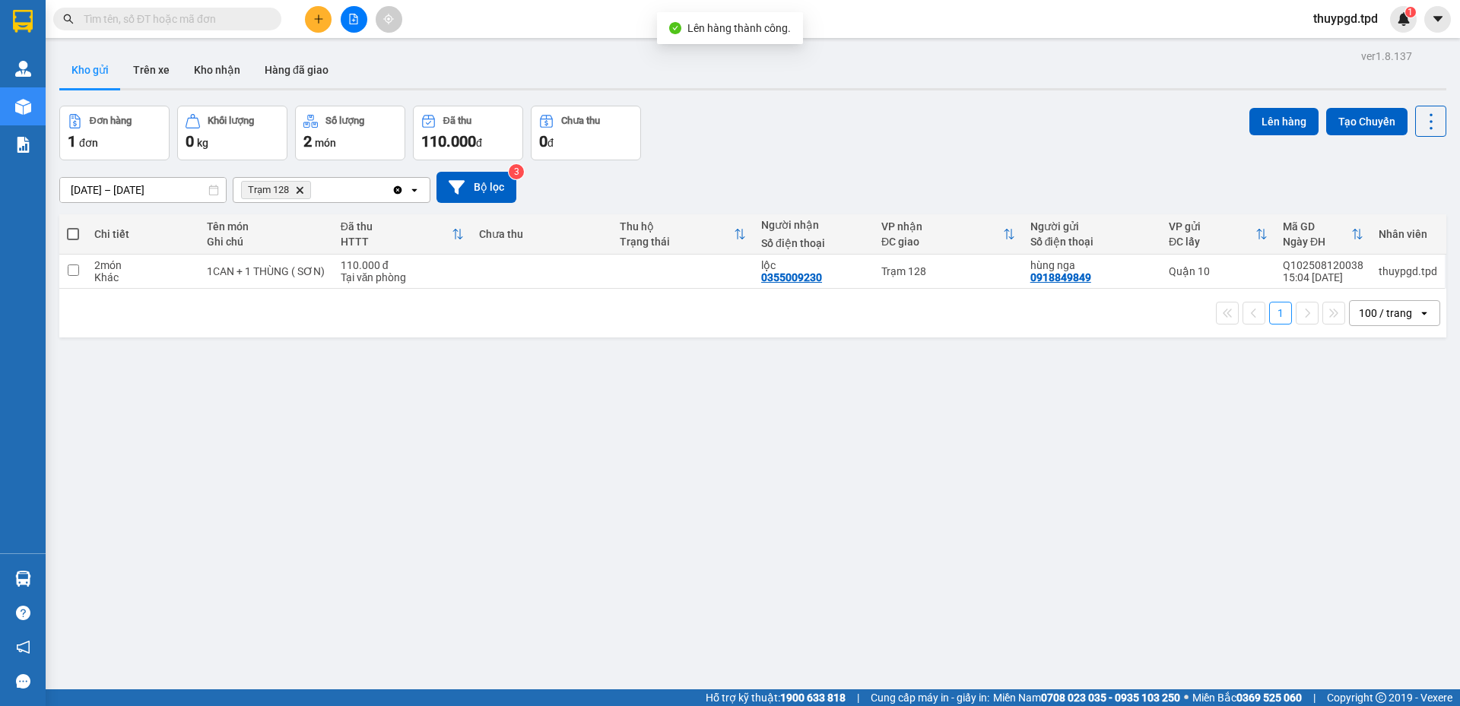
click at [300, 187] on icon "Delete" at bounding box center [299, 190] width 9 height 9
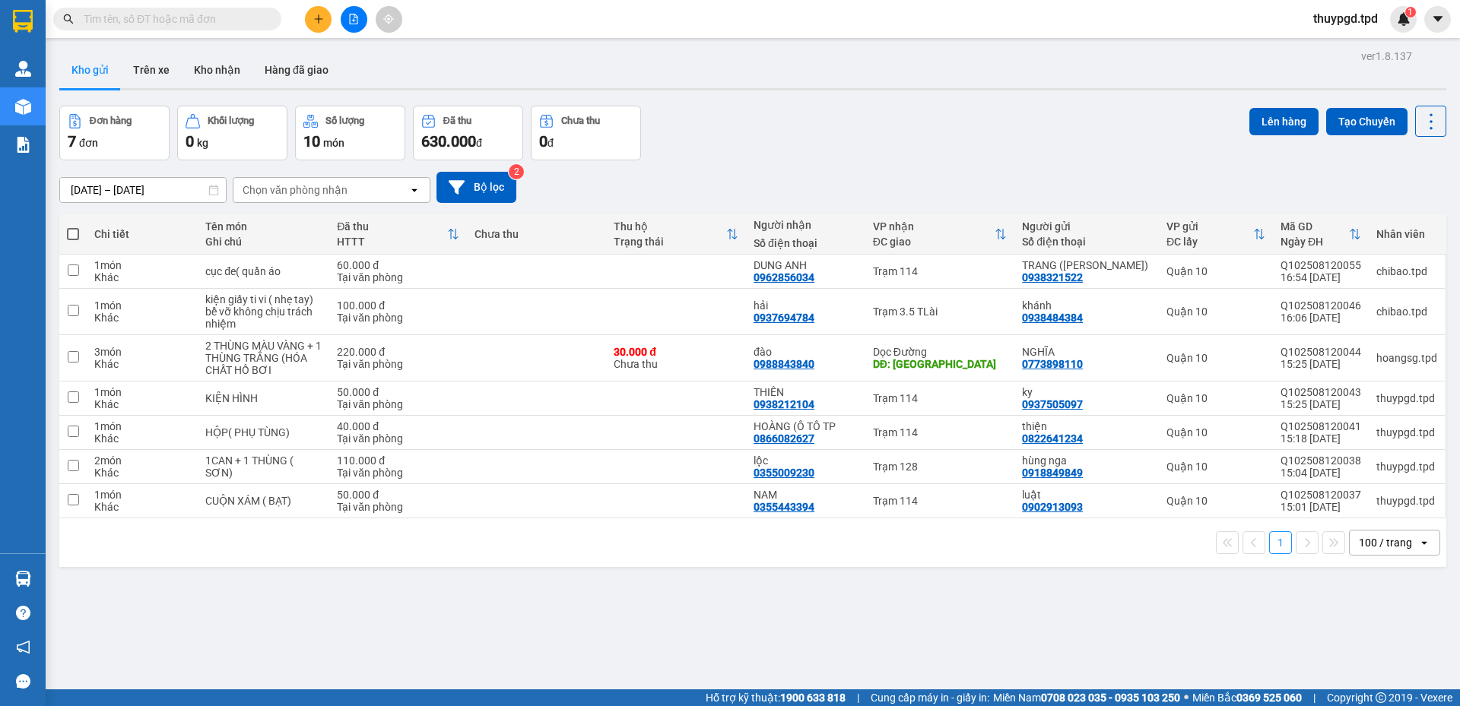
drag, startPoint x: 334, startPoint y: 24, endPoint x: 342, endPoint y: 24, distance: 8.4
click at [335, 24] on div at bounding box center [354, 19] width 114 height 27
click at [362, 13] on button at bounding box center [354, 19] width 27 height 27
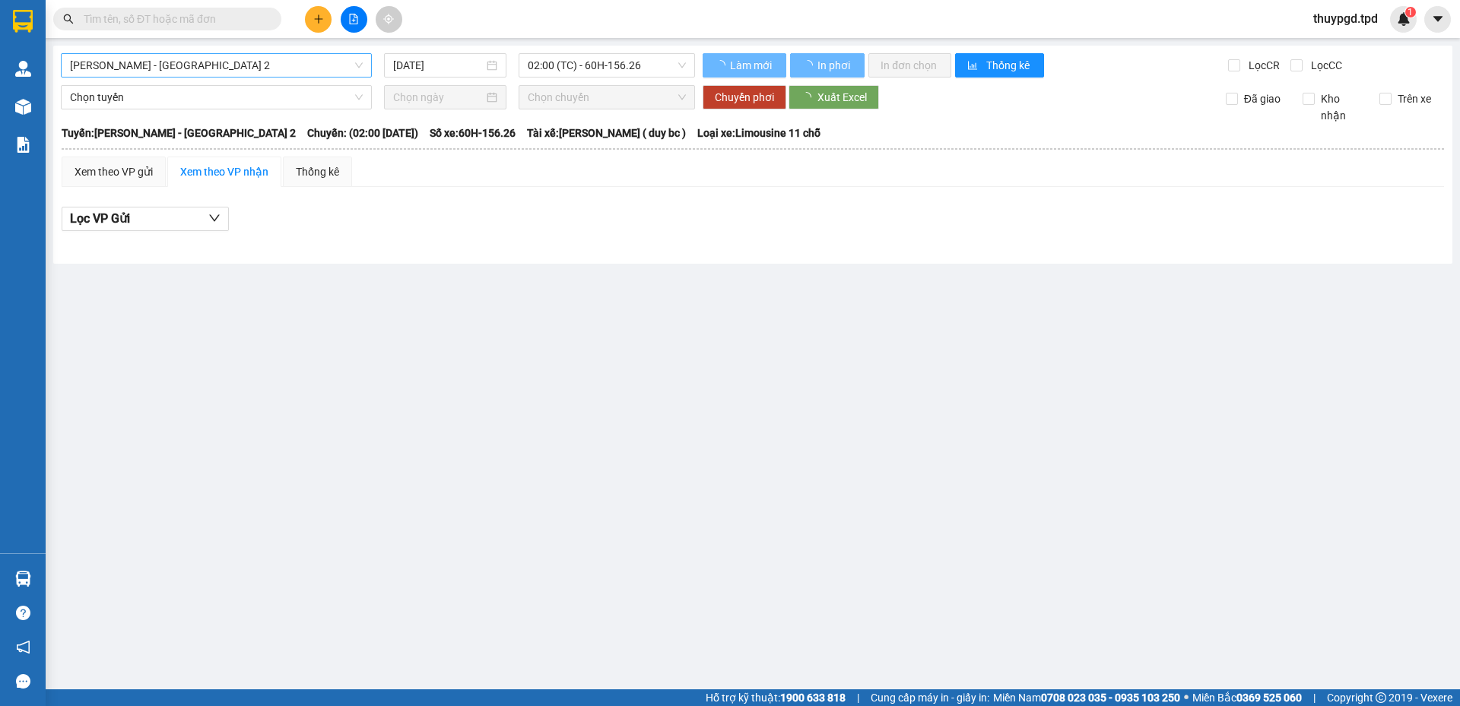
click at [257, 71] on span "[PERSON_NAME] - [GEOGRAPHIC_DATA] 2" at bounding box center [216, 65] width 293 height 23
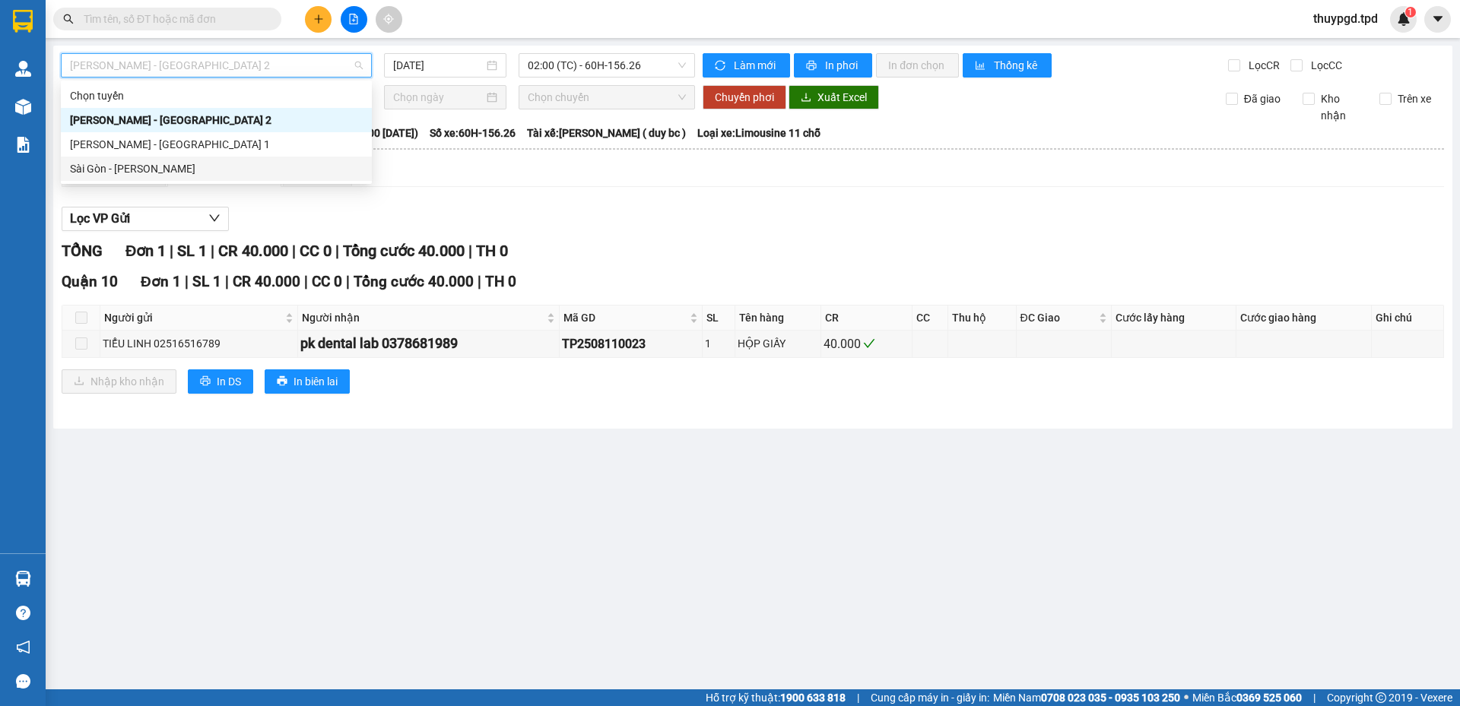
click at [186, 176] on div "Sài Gòn - [PERSON_NAME]" at bounding box center [216, 168] width 293 height 17
type input "[DATE]"
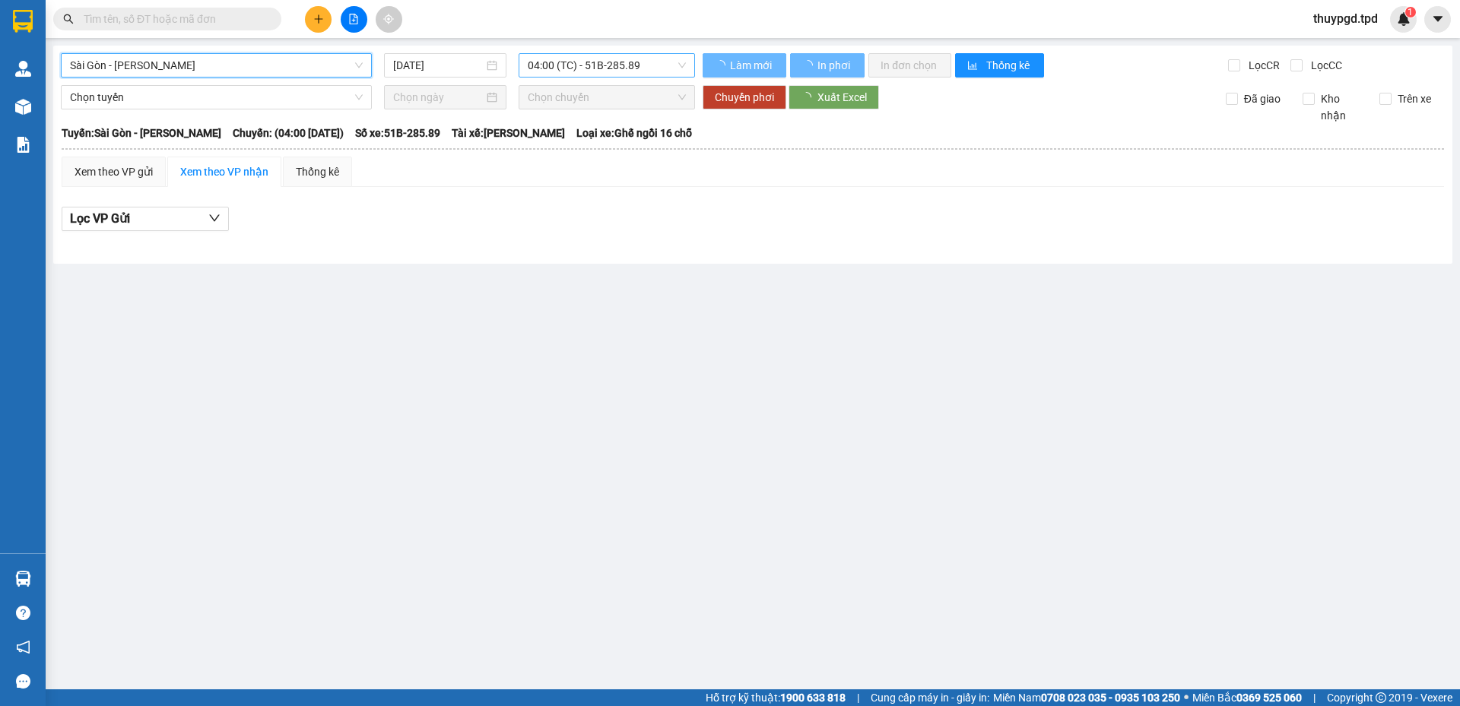
click at [621, 56] on span "04:00 (TC) - 51B-285.89" at bounding box center [607, 65] width 158 height 23
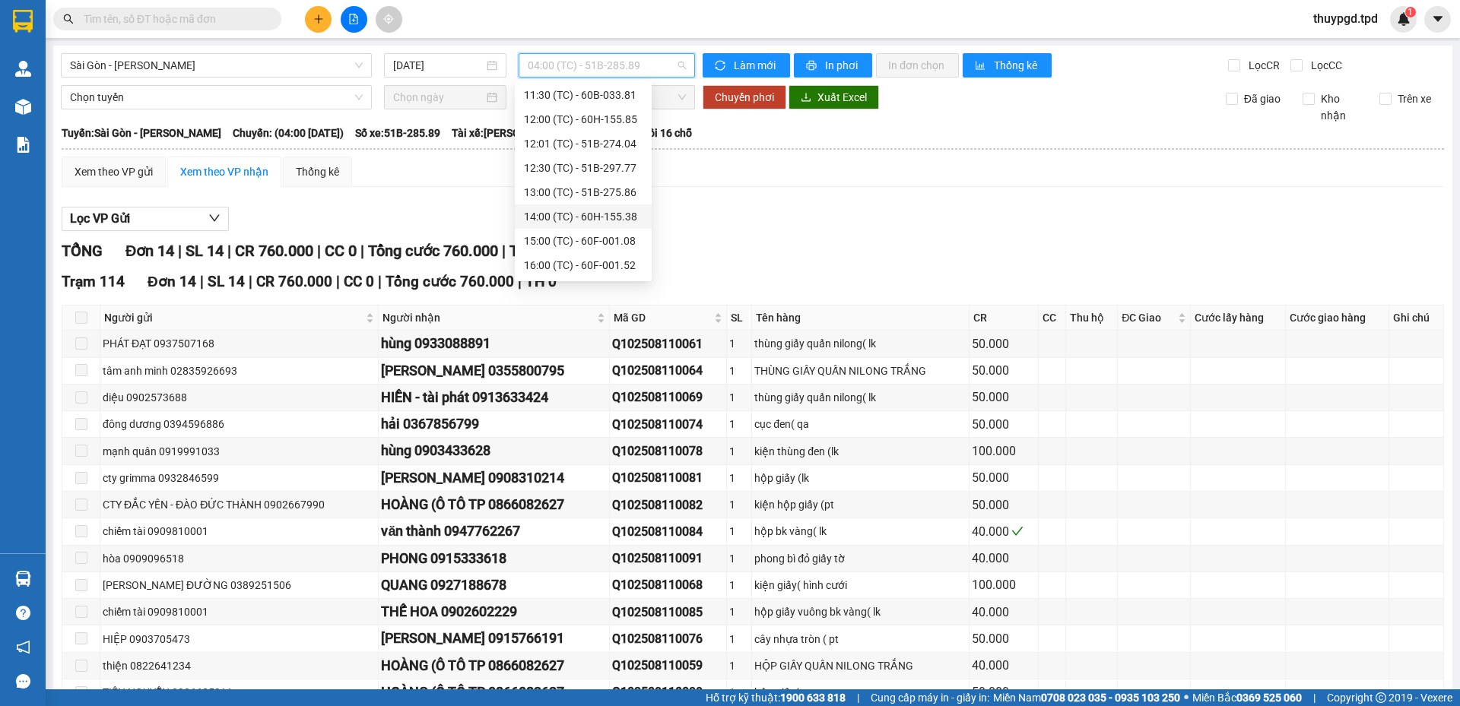
scroll to position [219, 0]
click at [551, 273] on div "17:00 (TC) - 60F-005.80" at bounding box center [583, 266] width 119 height 17
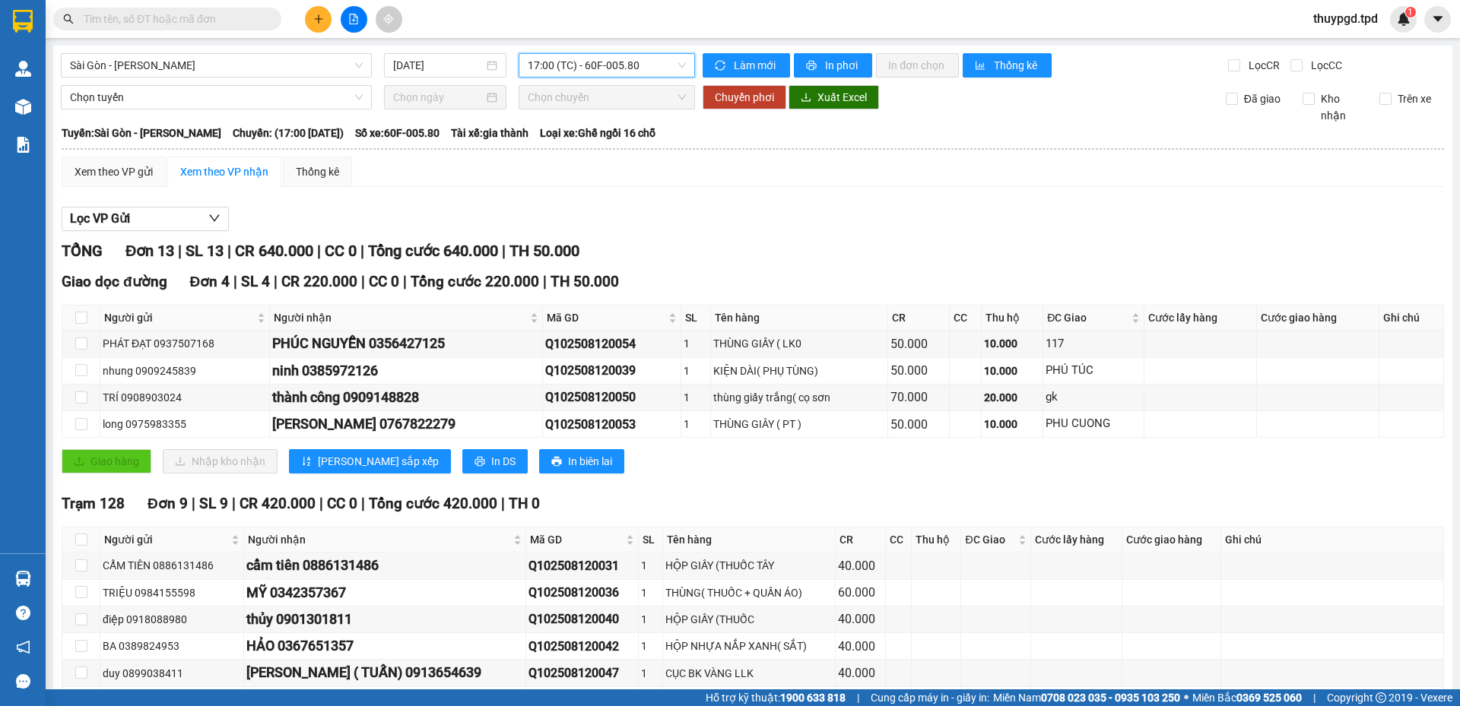
click at [325, 20] on button at bounding box center [318, 19] width 27 height 27
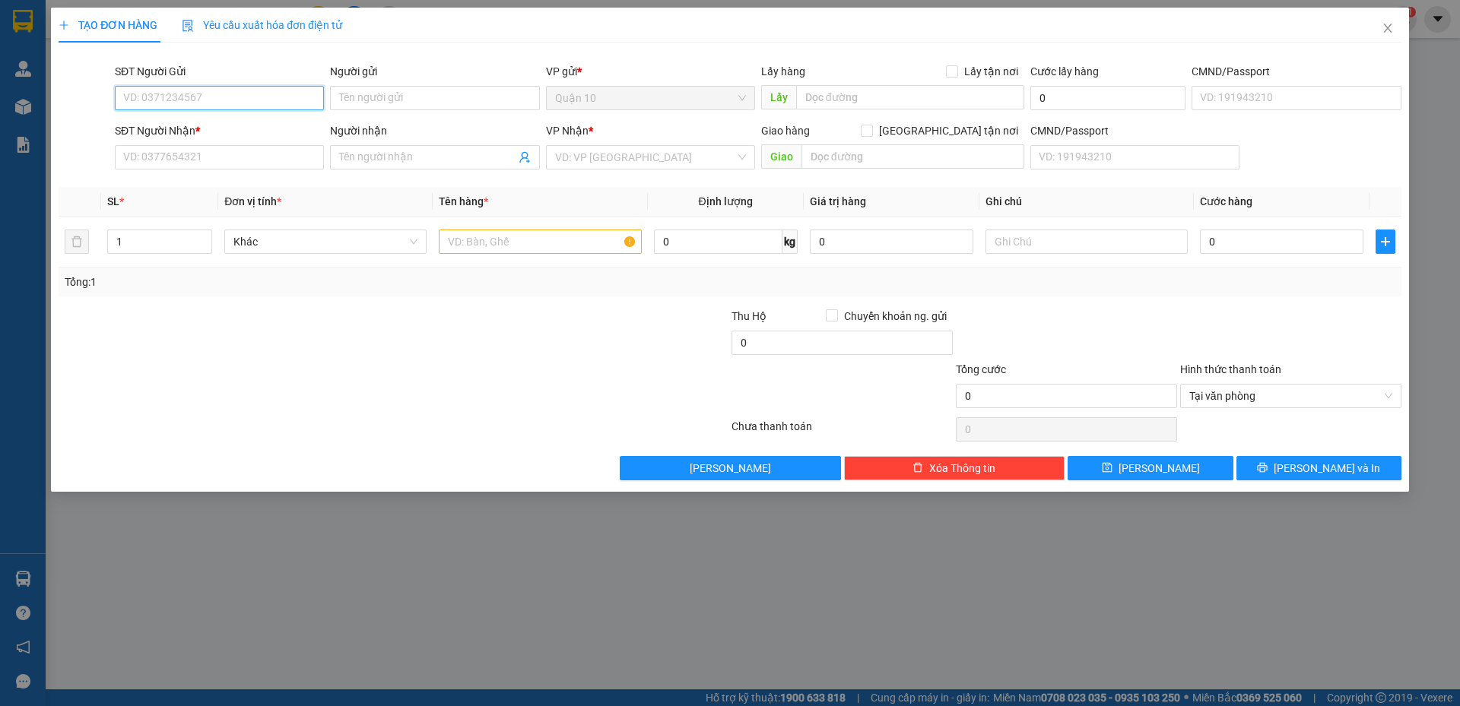
click at [257, 99] on input "SĐT Người Gửi" at bounding box center [219, 98] width 209 height 24
click at [250, 99] on input "SĐT Người Gửi" at bounding box center [219, 98] width 209 height 24
click at [225, 101] on input "SĐT Người Gửi" at bounding box center [219, 98] width 209 height 24
type input "0906101611"
click at [392, 94] on input "Người gửi" at bounding box center [434, 98] width 209 height 24
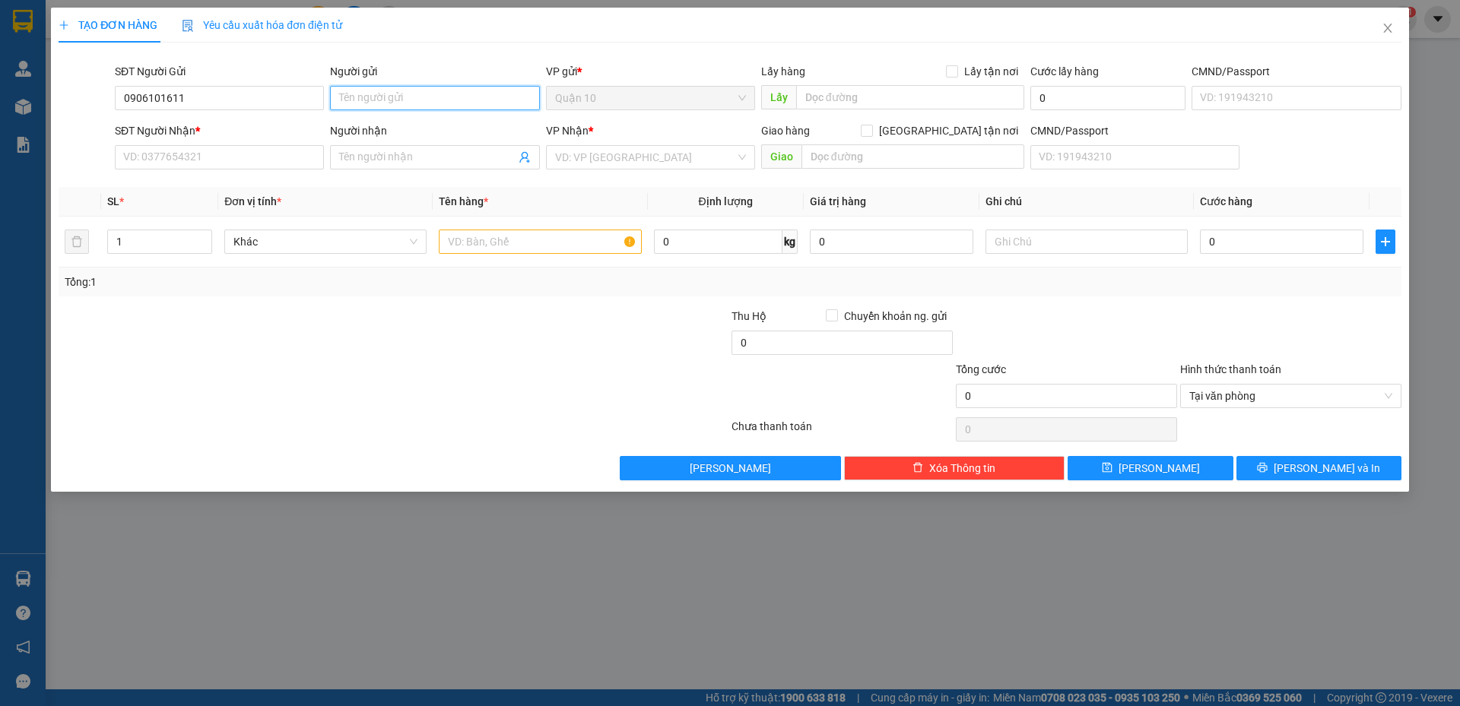
type input "D"
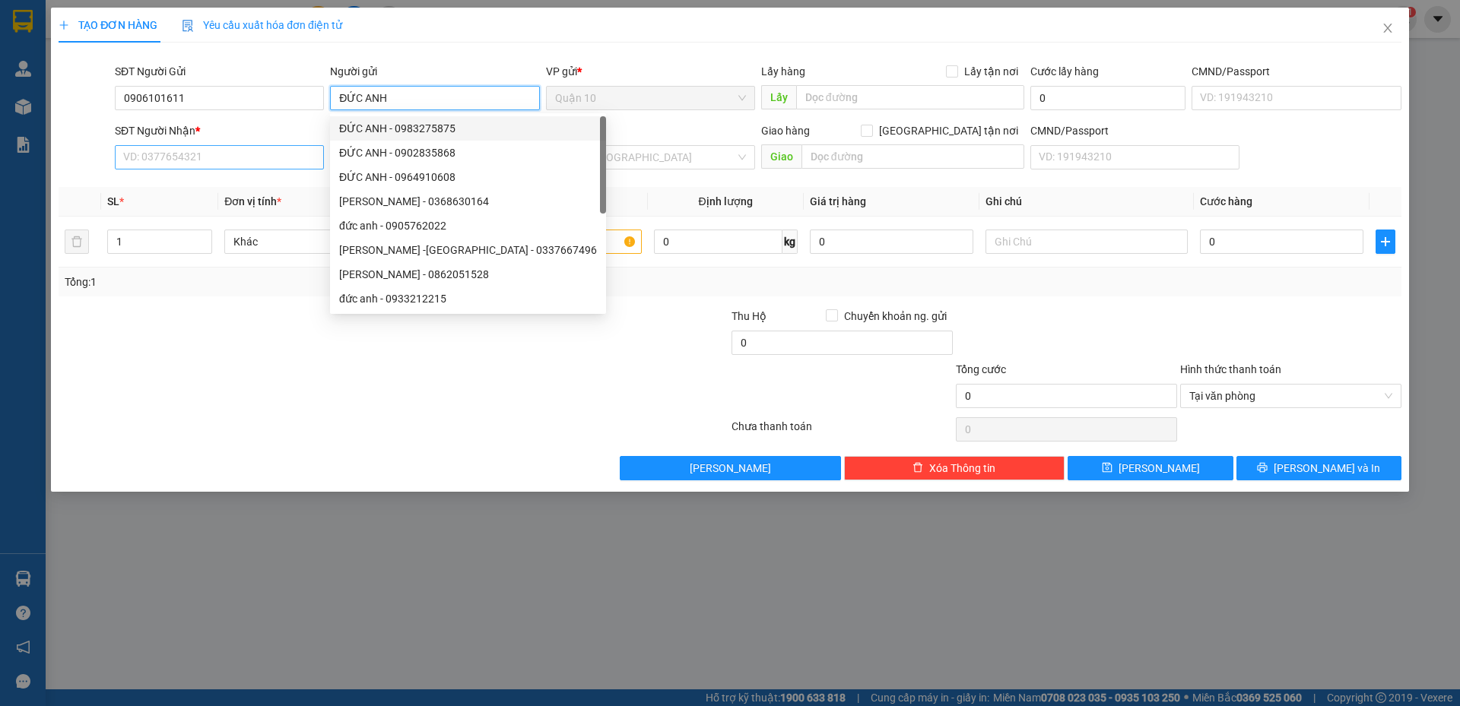
type input "ĐỨC ANH"
click at [195, 150] on input "SĐT Người Nhận *" at bounding box center [219, 157] width 209 height 24
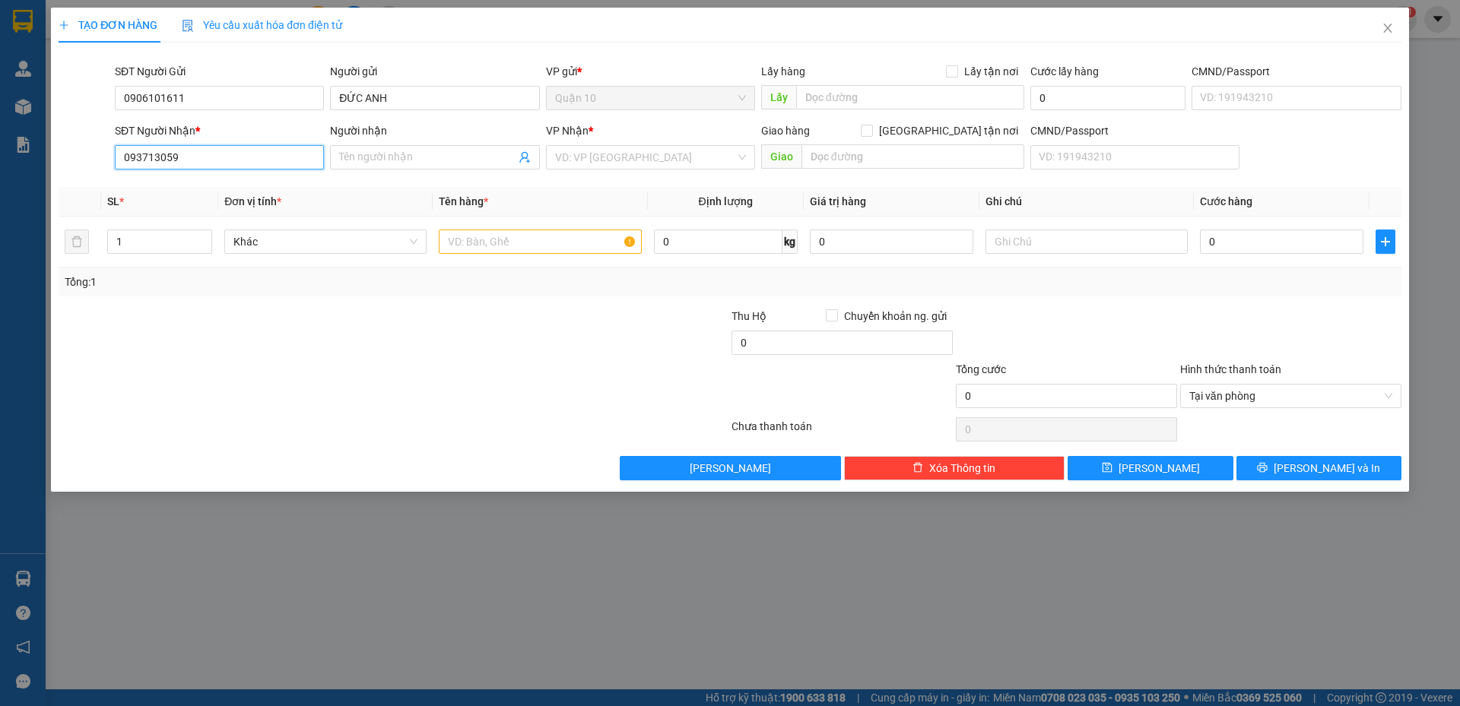
type input "0937130599"
click at [219, 194] on div "0937130599 - sĩ [PERSON_NAME]" at bounding box center [219, 187] width 191 height 17
type input "sĩ [PERSON_NAME]"
type input "117"
type input "0937130599"
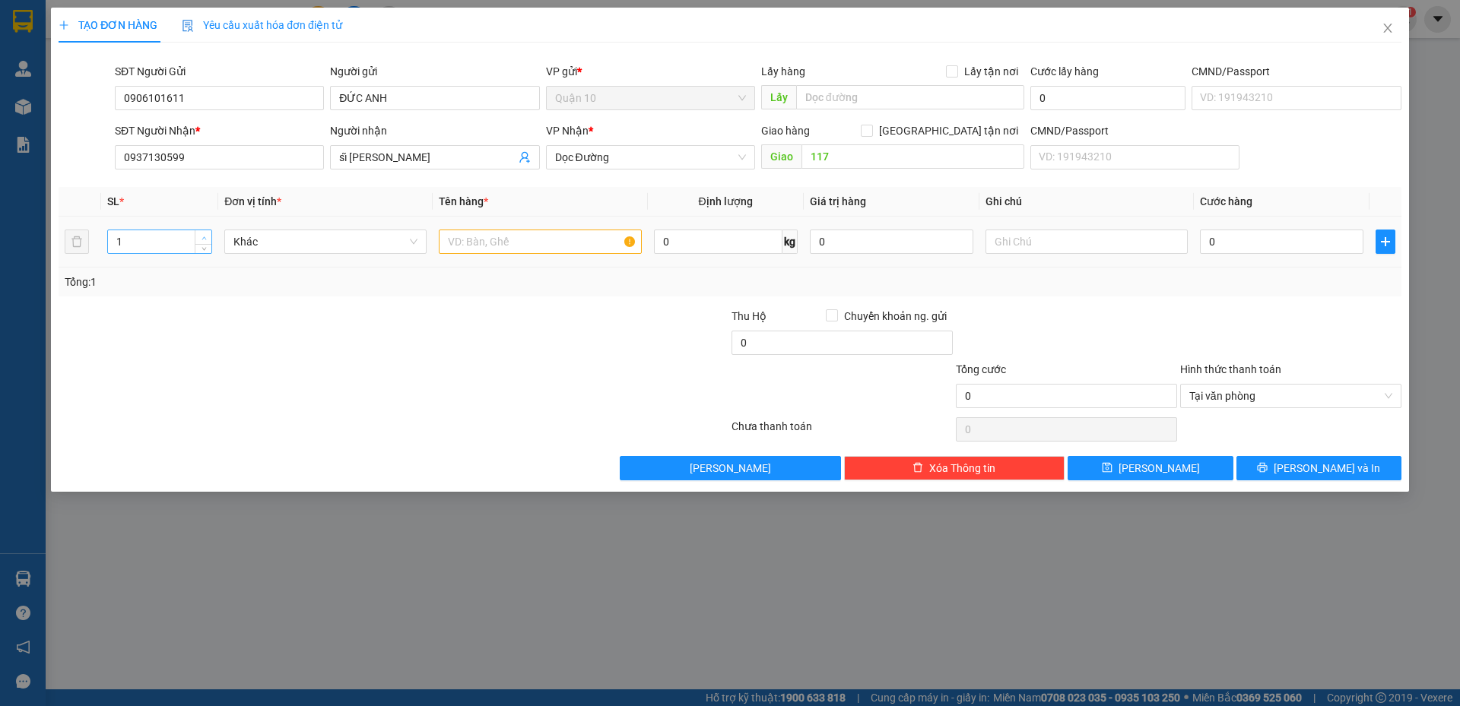
type input "2"
click at [204, 236] on icon "up" at bounding box center [204, 237] width 5 height 3
click at [530, 240] on input "text" at bounding box center [540, 242] width 202 height 24
type input "THÙNG GIẤY PT"
click at [860, 250] on input "0" at bounding box center [891, 242] width 163 height 24
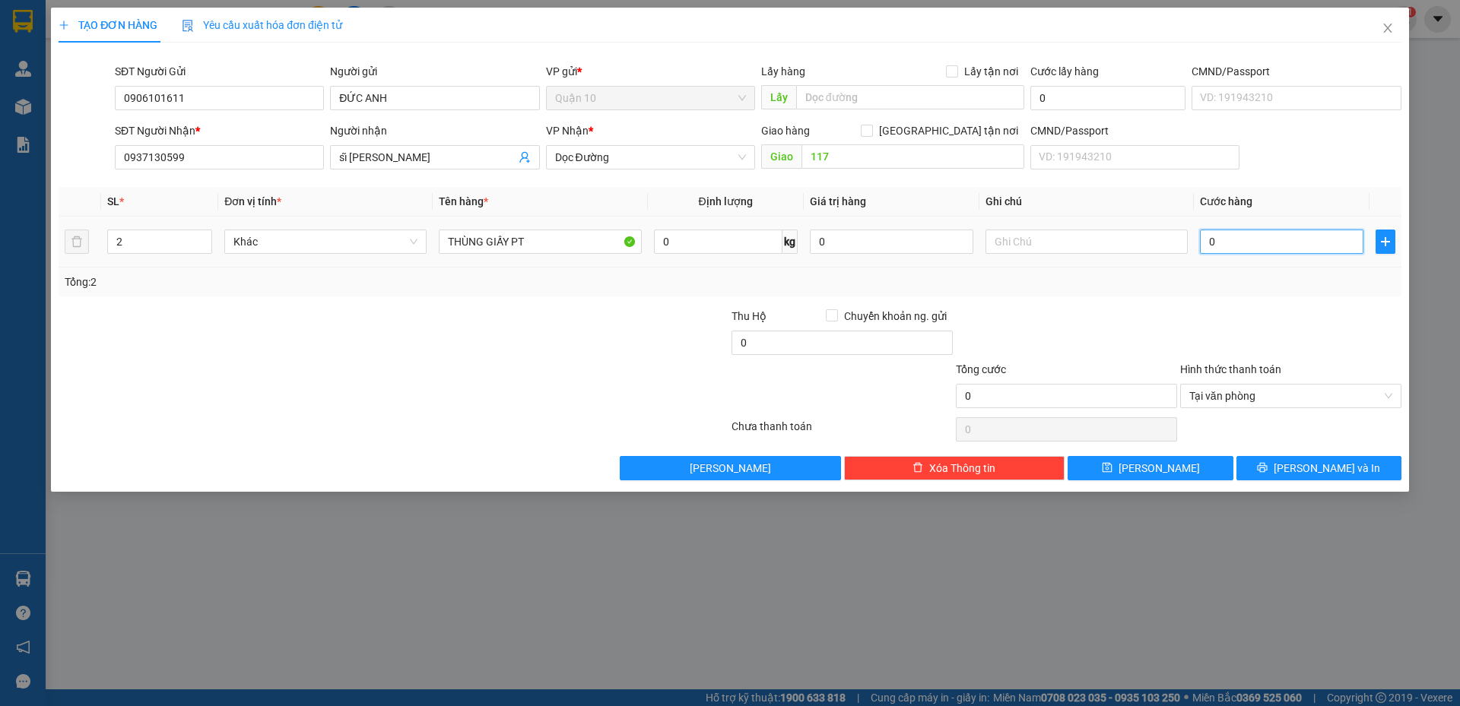
click at [1265, 239] on input "0" at bounding box center [1281, 242] width 163 height 24
type input "21"
type input "2"
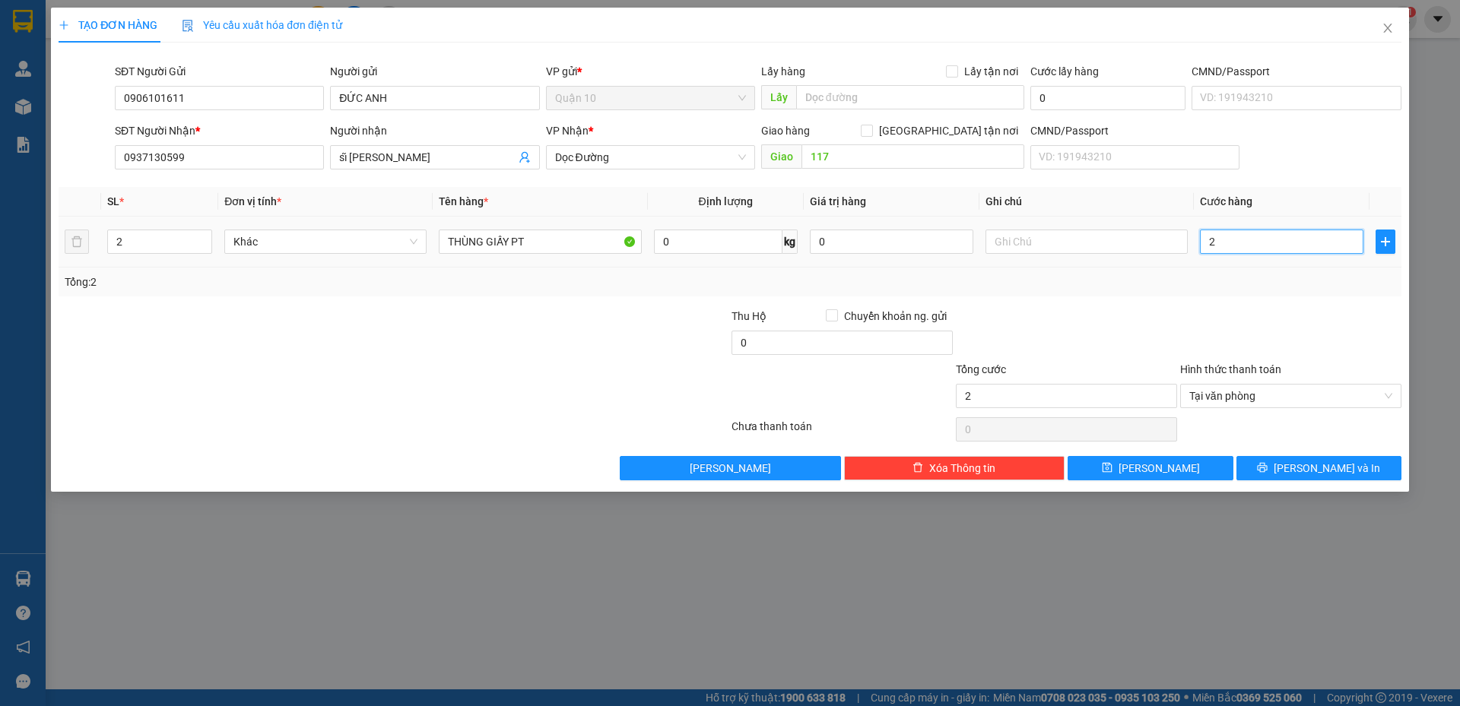
type input "0"
type input "01"
type input "1"
type input "010"
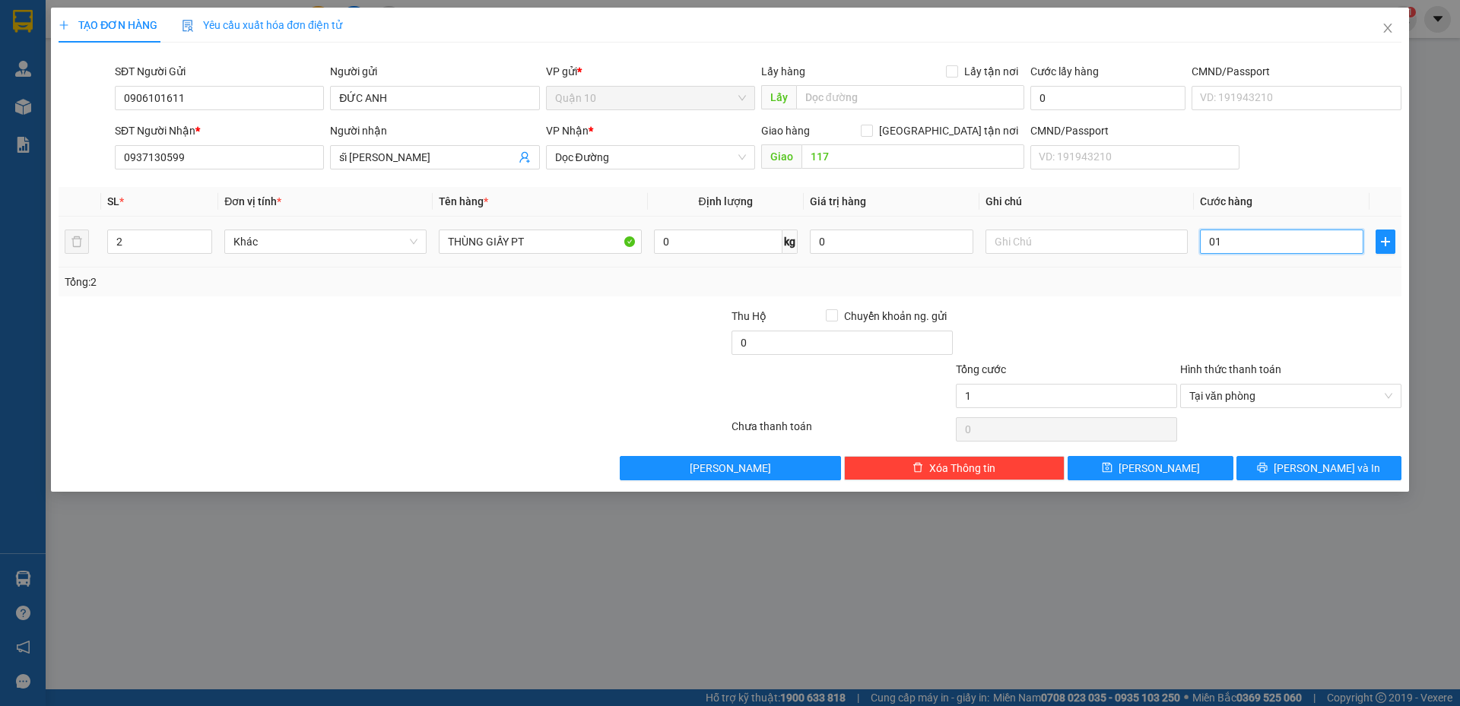
type input "10"
type input "0.100"
type input "100"
type input "01.000"
type input "1.000"
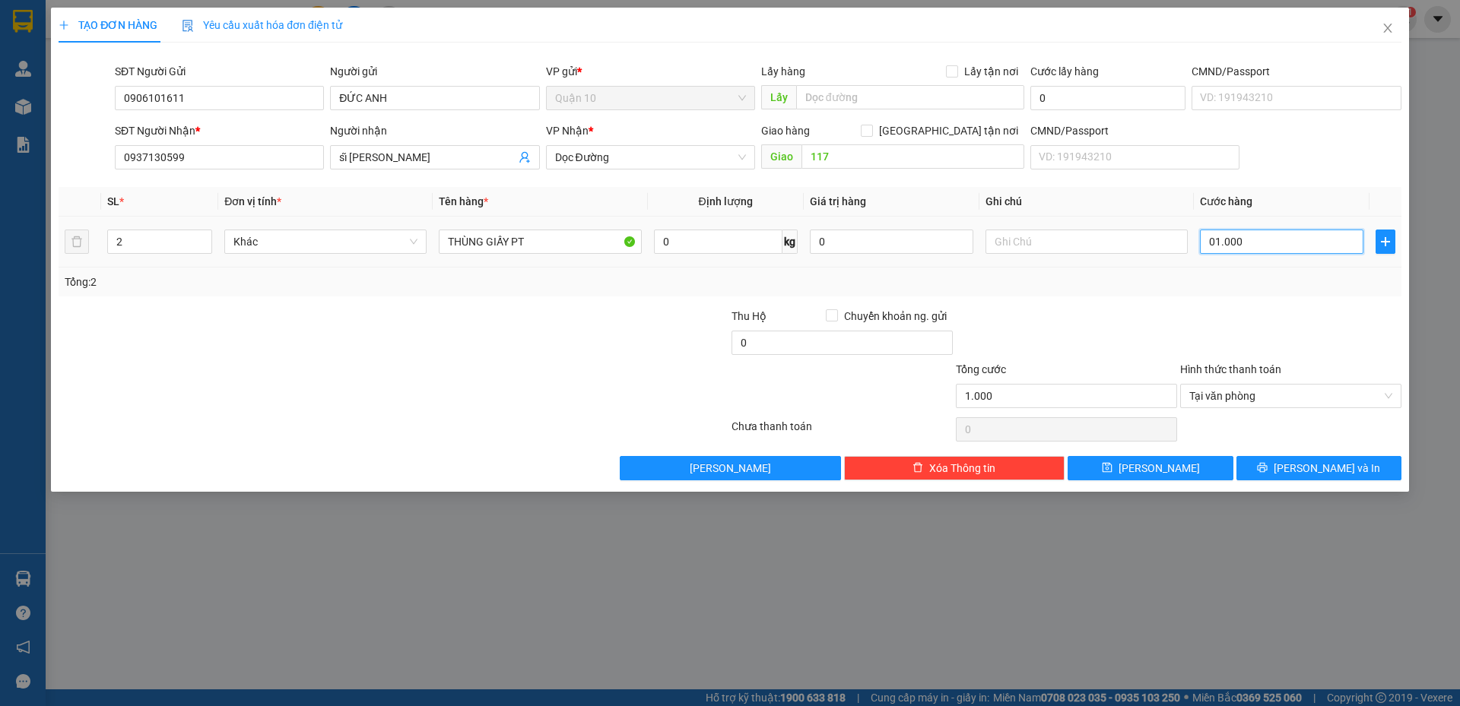
type input "010.000"
type input "10.000"
type input "0.100.000"
type input "100.000"
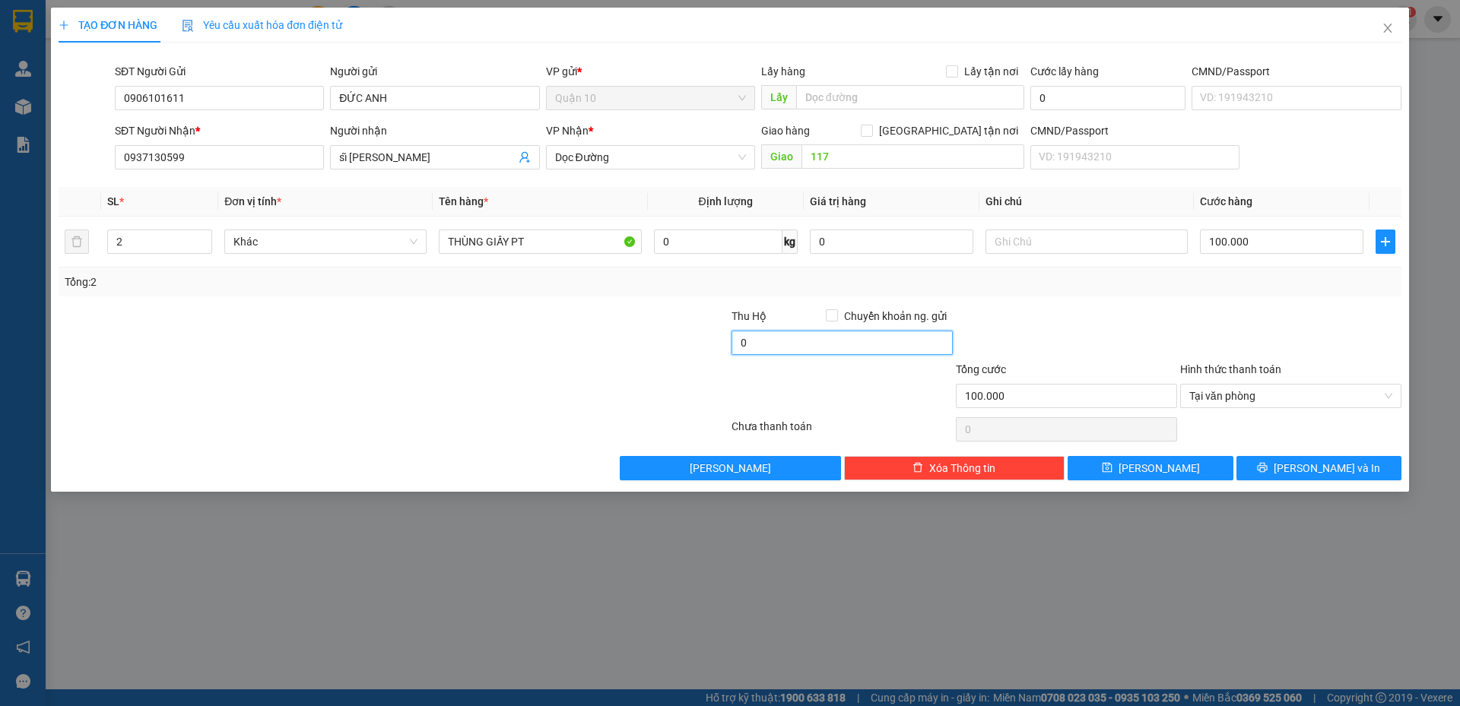
click at [819, 338] on input "0" at bounding box center [842, 343] width 221 height 24
type input "20.000"
click at [860, 243] on input "0" at bounding box center [891, 242] width 163 height 24
type input "8.000.000"
click at [1305, 468] on button "[PERSON_NAME] và In" at bounding box center [1318, 468] width 165 height 24
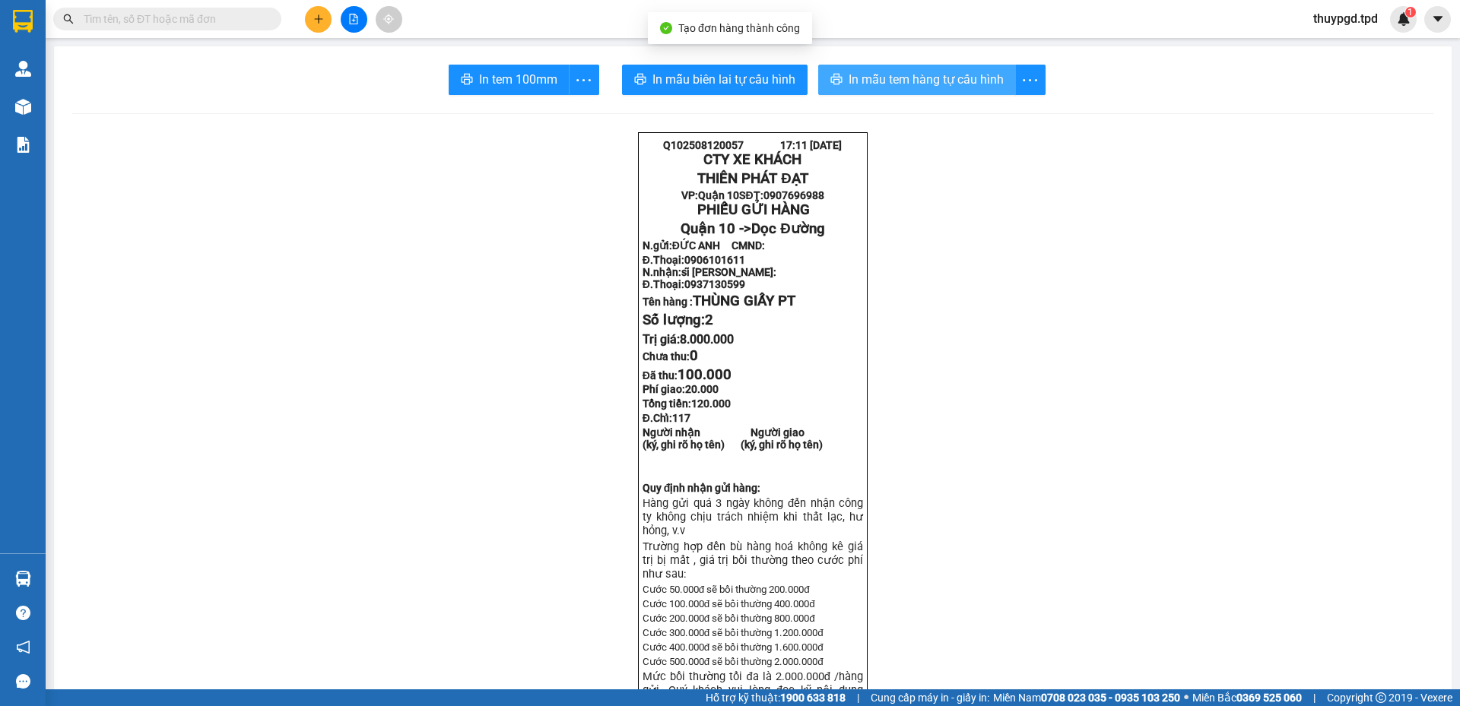
click at [897, 78] on span "In mẫu tem hàng tự cấu hình" at bounding box center [926, 79] width 155 height 19
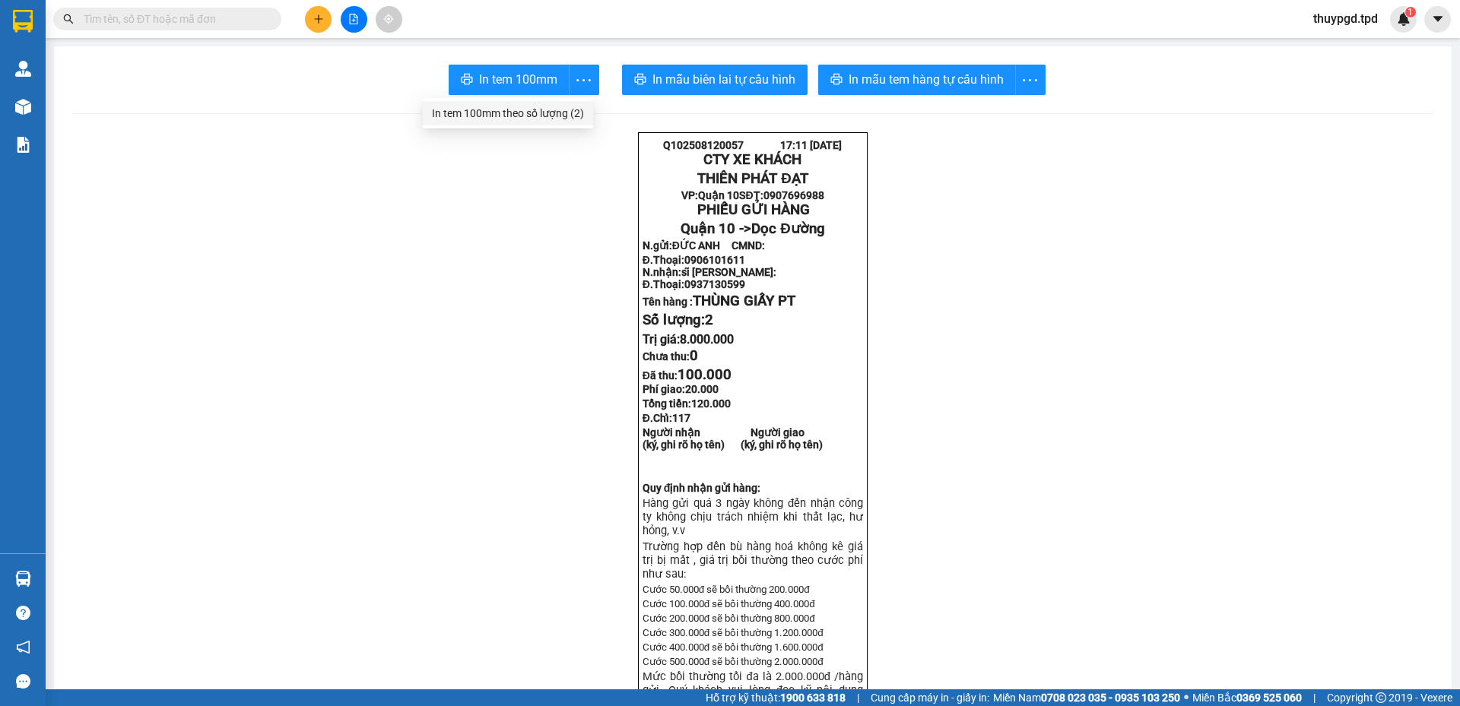
click at [572, 115] on div "In tem 100mm theo số lượng (2)" at bounding box center [508, 113] width 152 height 17
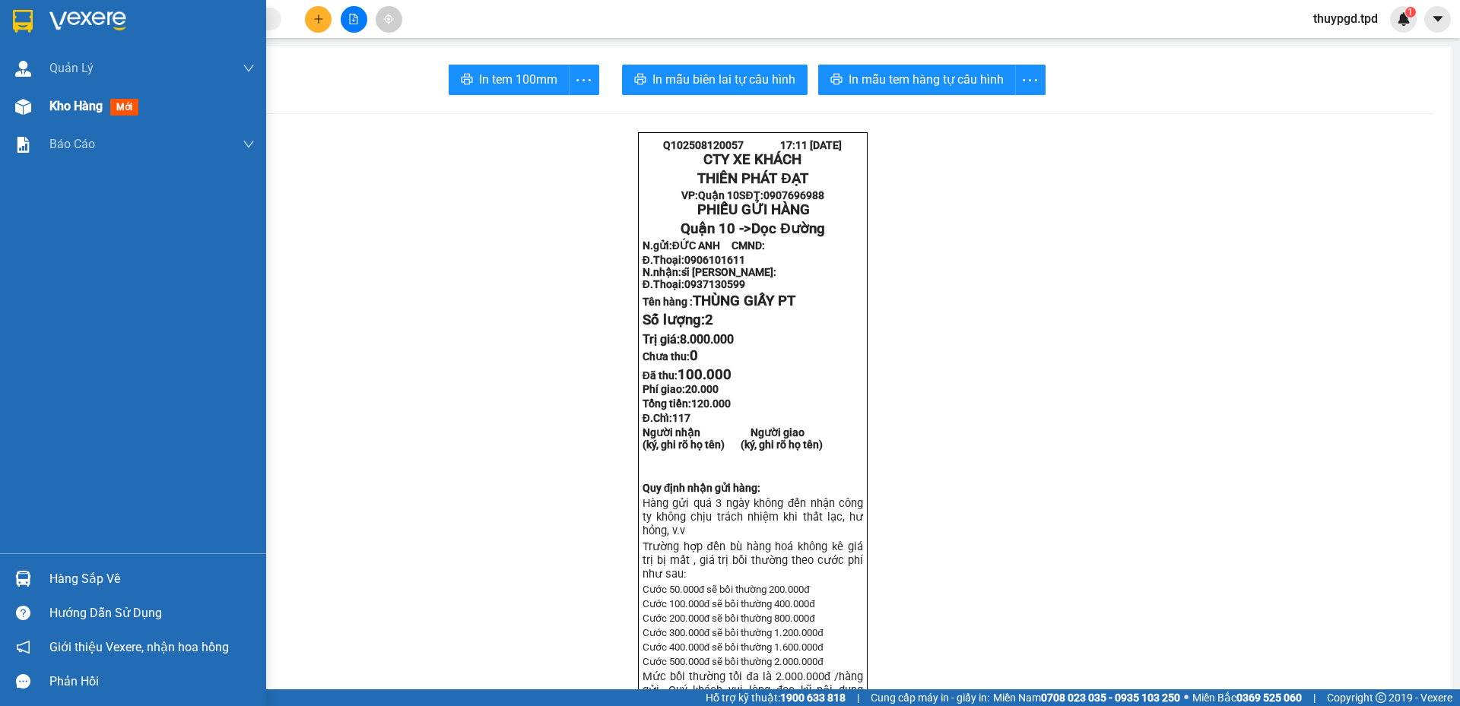
click at [72, 107] on span "Kho hàng" at bounding box center [75, 106] width 53 height 14
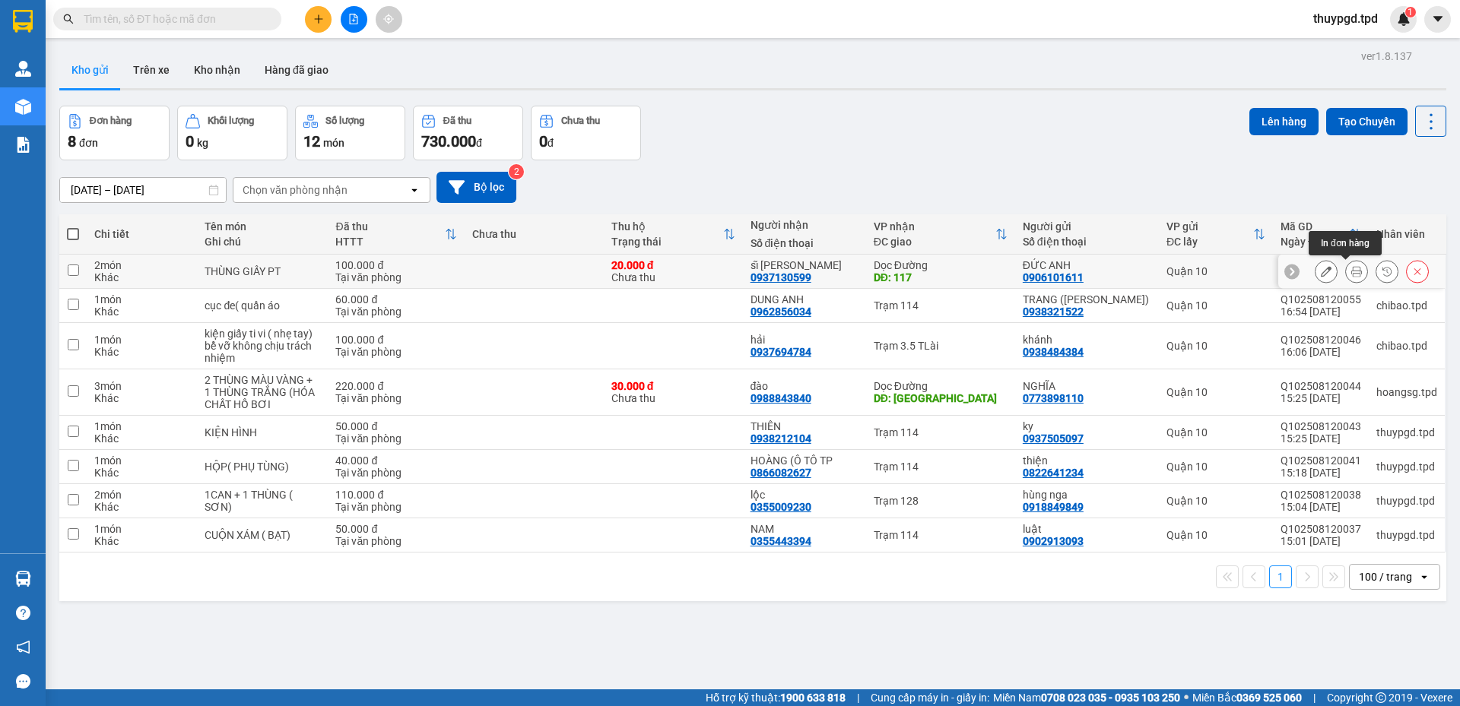
click at [1351, 273] on icon at bounding box center [1356, 271] width 11 height 11
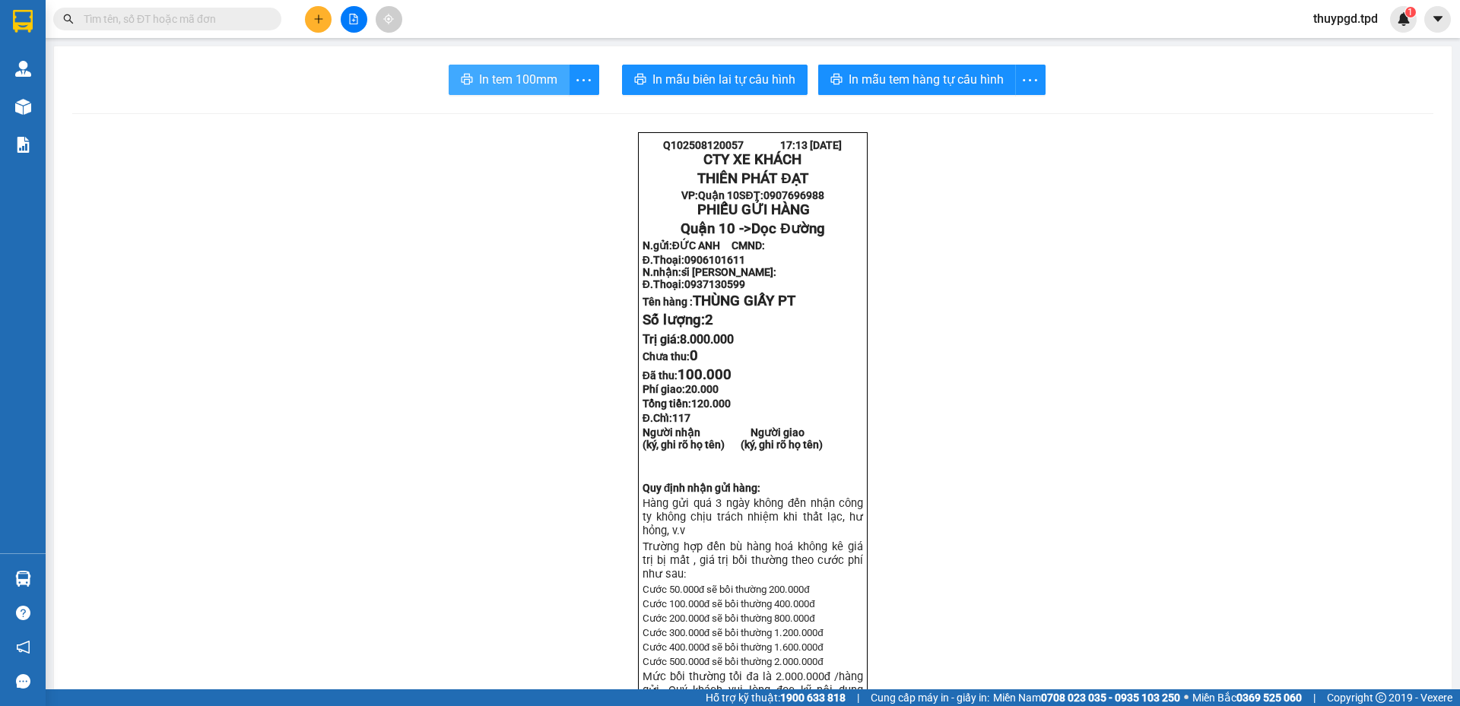
click at [528, 94] on button "In tem 100mm" at bounding box center [509, 80] width 121 height 30
click at [945, 85] on span "In mẫu tem hàng tự cấu hình" at bounding box center [926, 79] width 155 height 19
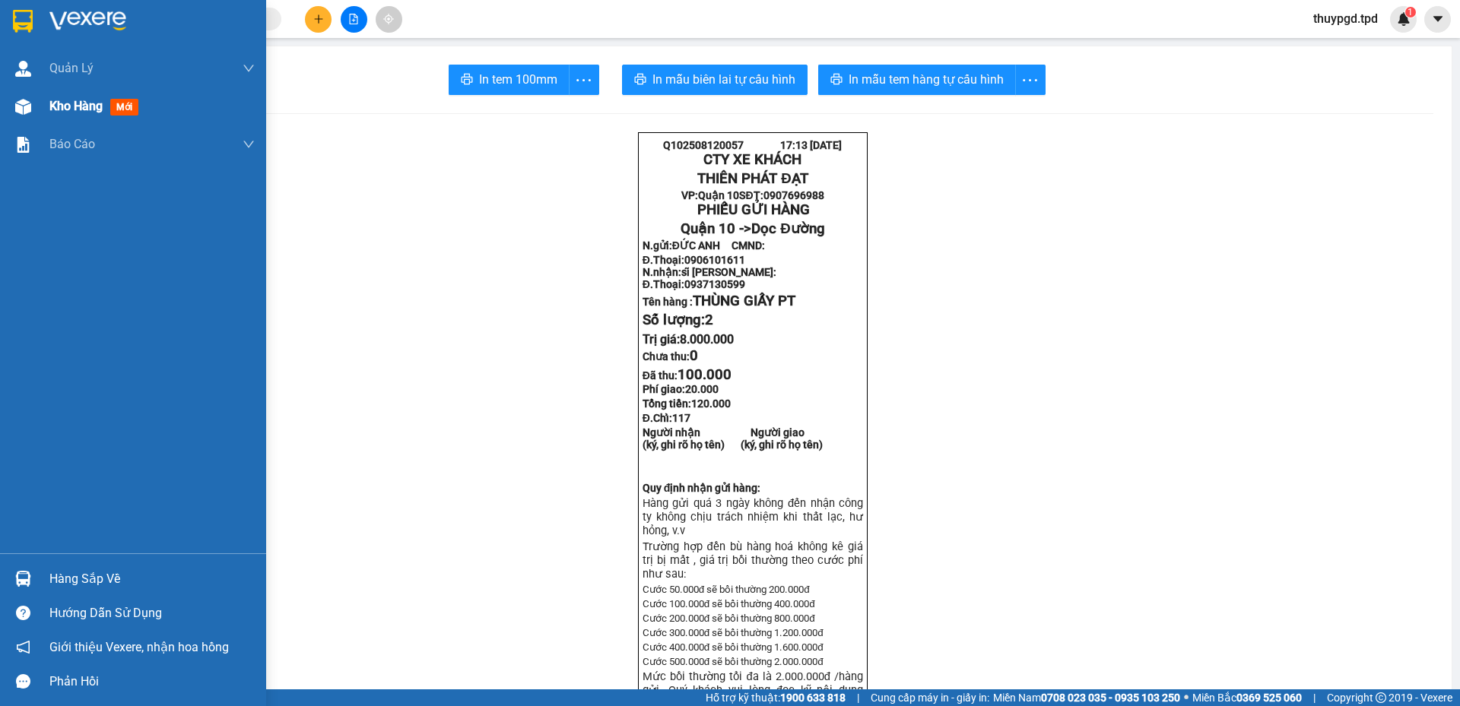
click at [59, 103] on span "Kho hàng" at bounding box center [75, 106] width 53 height 14
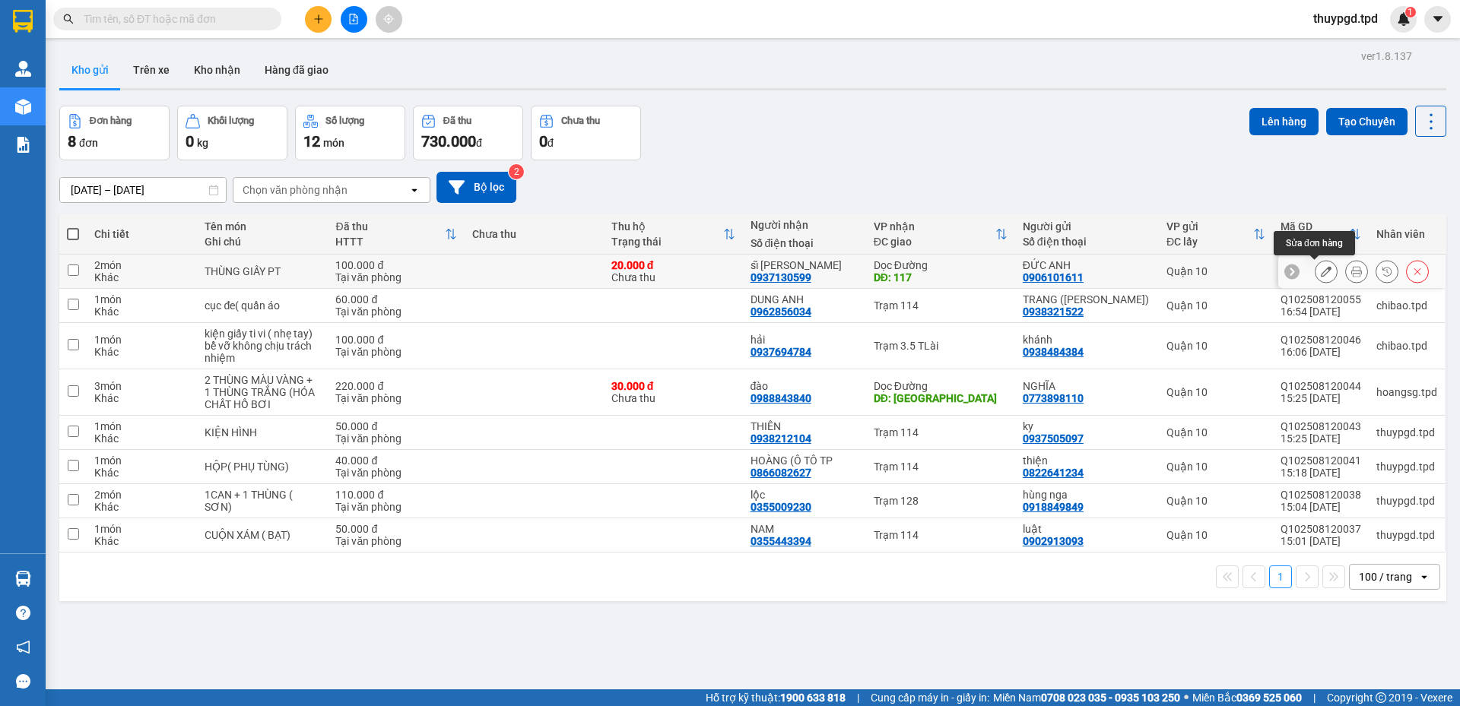
click at [1316, 271] on button at bounding box center [1326, 272] width 21 height 27
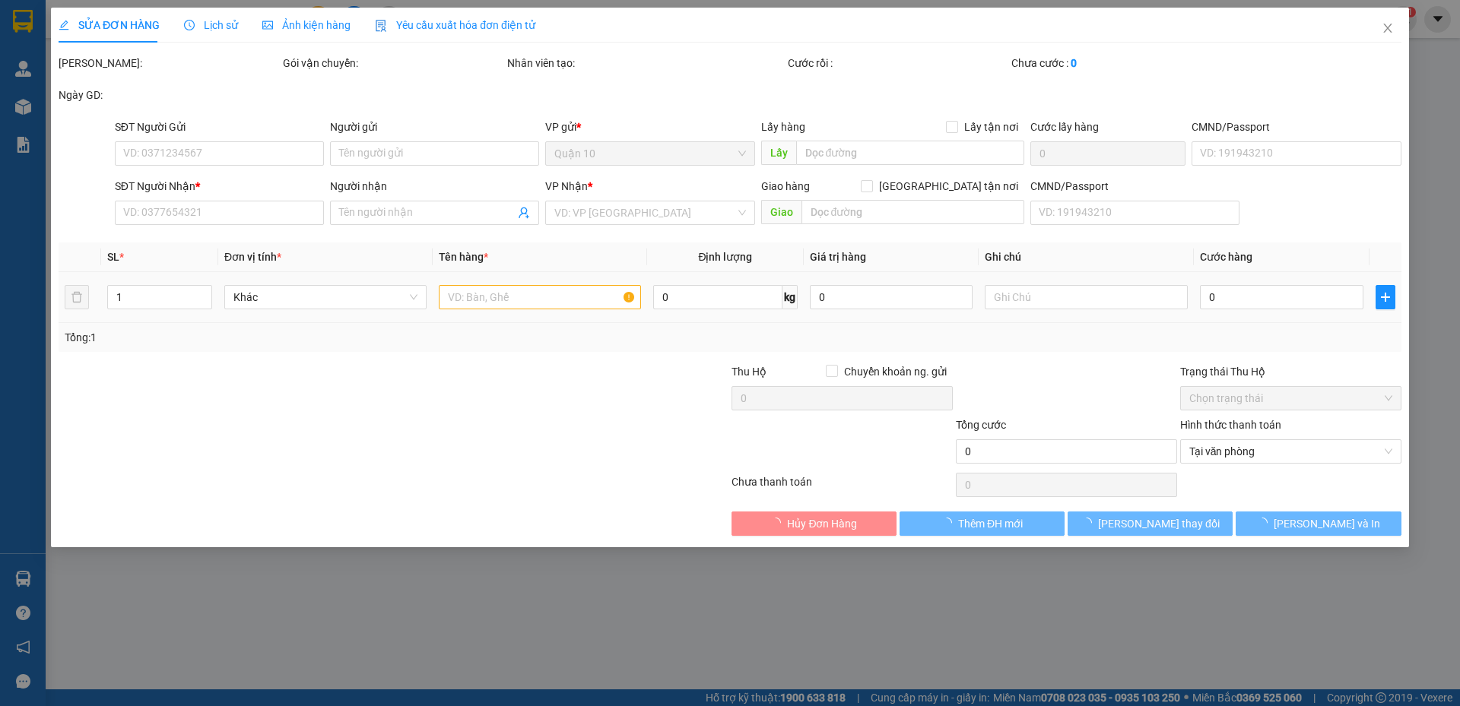
type input "0906101611"
type input "ĐỨC ANH"
type input "0937130599"
type input "sĩ [PERSON_NAME]"
type input "117"
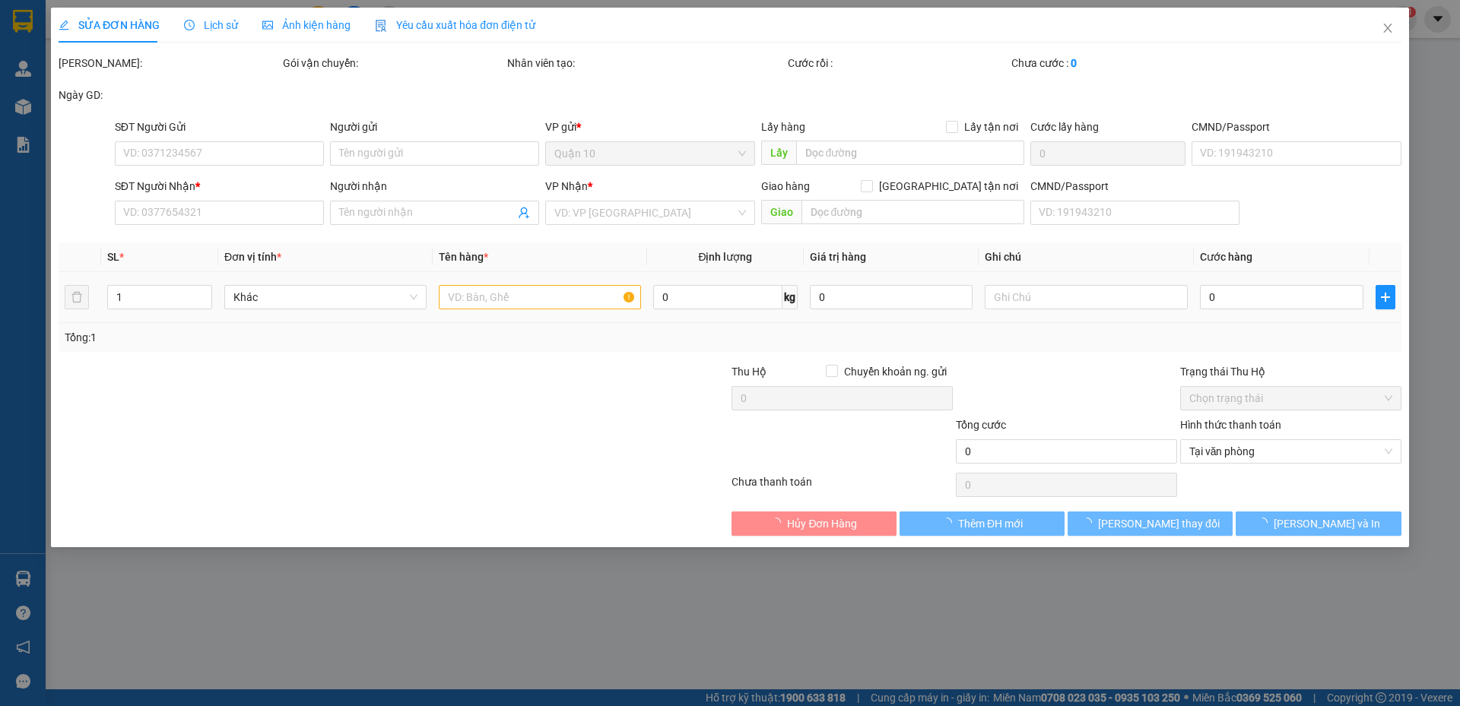
type input "100.000"
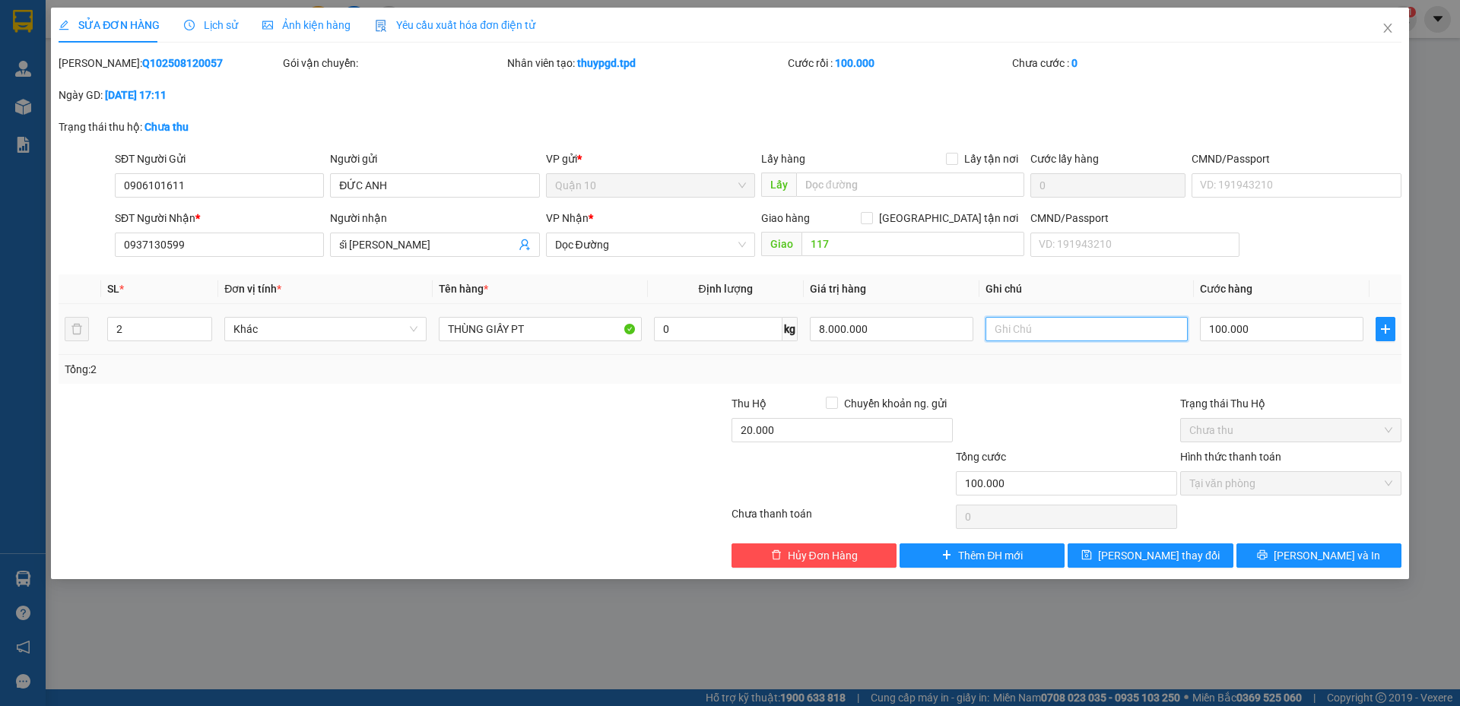
click at [1029, 327] on input "text" at bounding box center [1086, 329] width 202 height 24
click at [1389, 30] on icon "close" at bounding box center [1387, 28] width 8 height 9
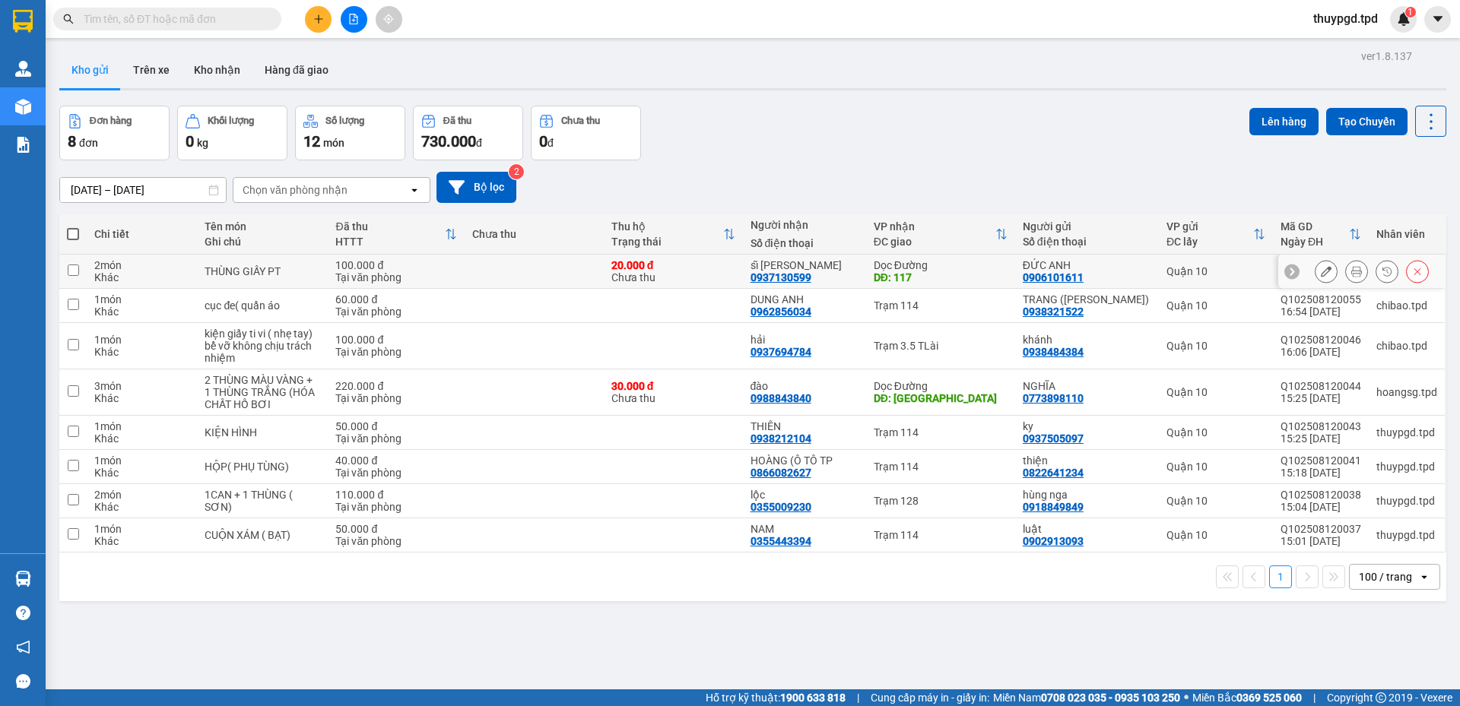
click at [1351, 268] on icon at bounding box center [1356, 271] width 11 height 11
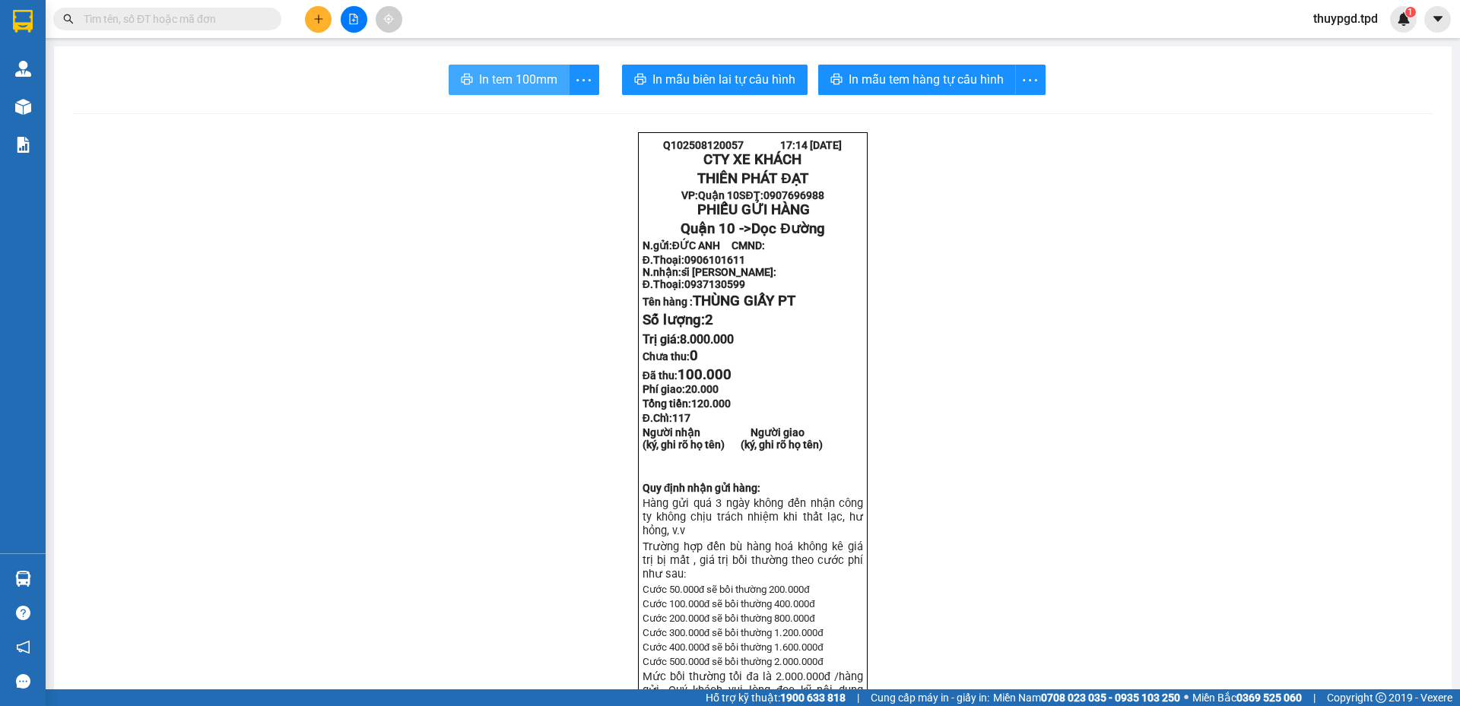
click at [538, 87] on span "In tem 100mm" at bounding box center [518, 79] width 78 height 19
click at [963, 89] on button "In mẫu tem hàng tự cấu hình" at bounding box center [917, 80] width 198 height 30
click at [573, 122] on li "In tem 100mm theo số lượng (2)" at bounding box center [508, 113] width 170 height 24
click at [574, 116] on div "In tem 100mm theo số lượng (2)" at bounding box center [508, 113] width 152 height 17
